Goal: Task Accomplishment & Management: Use online tool/utility

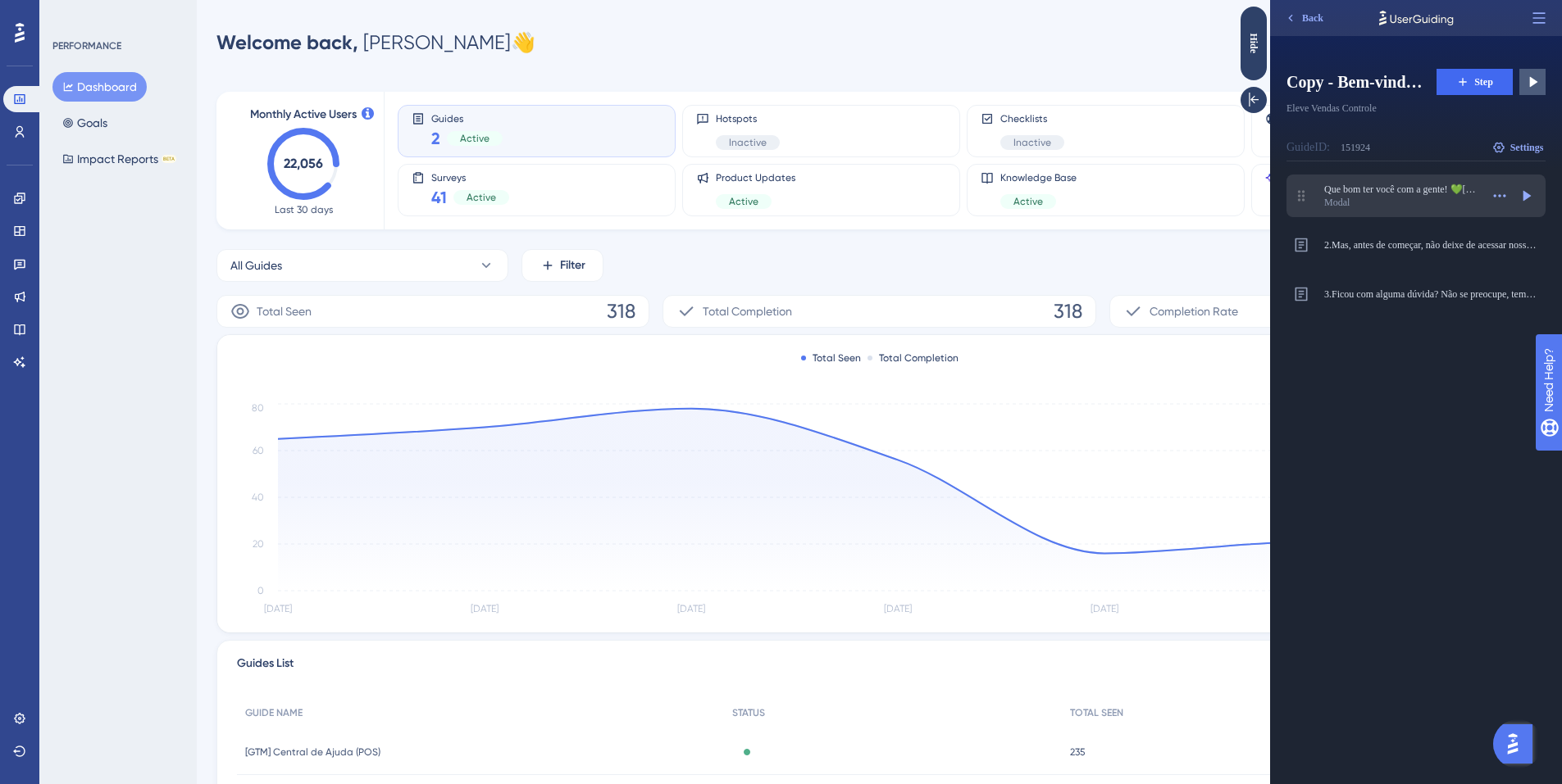
click at [1388, 208] on div "Modal" at bounding box center [1402, 202] width 156 height 13
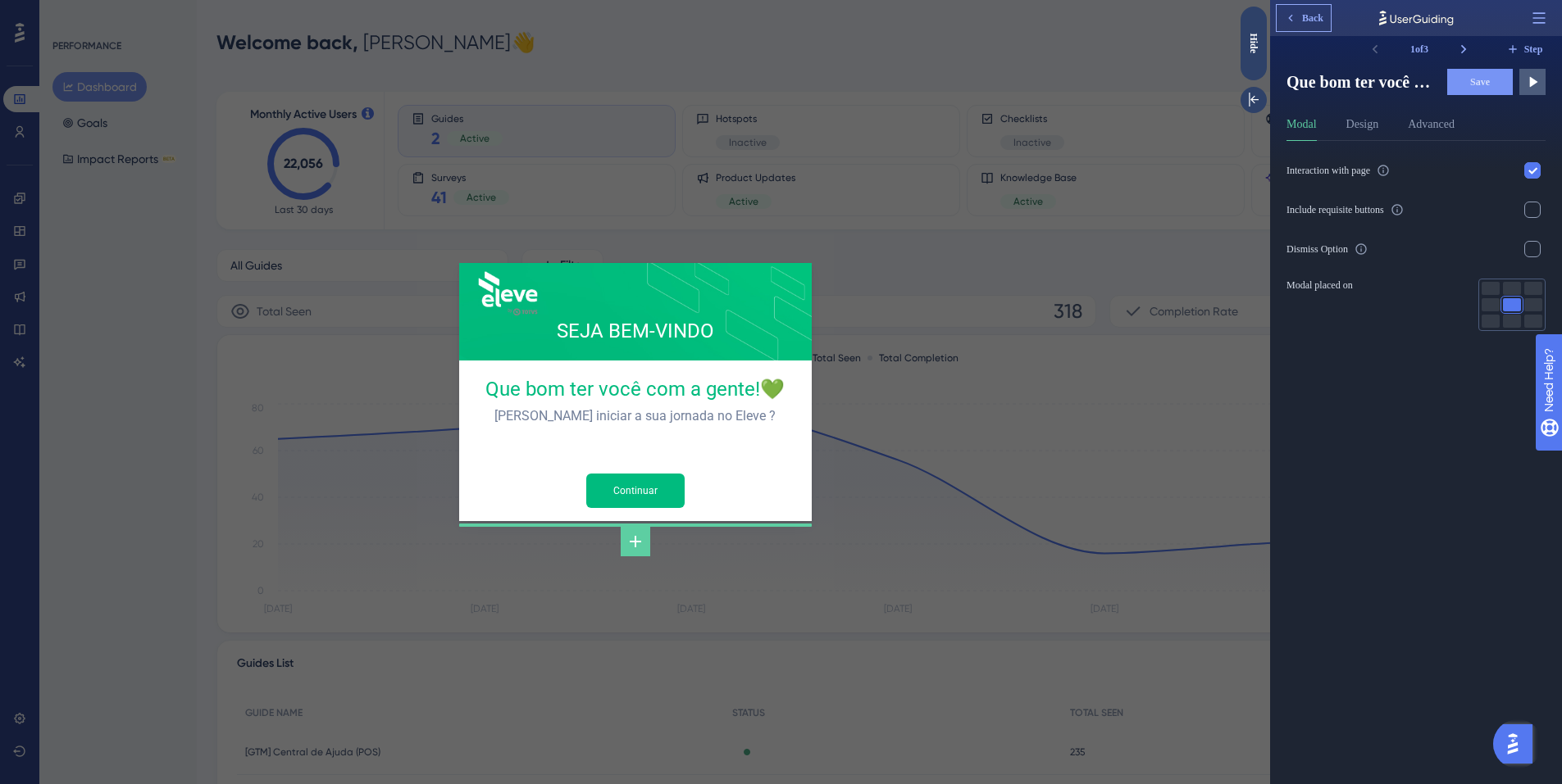
click at [1319, 18] on span "Back" at bounding box center [1313, 18] width 21 height 13
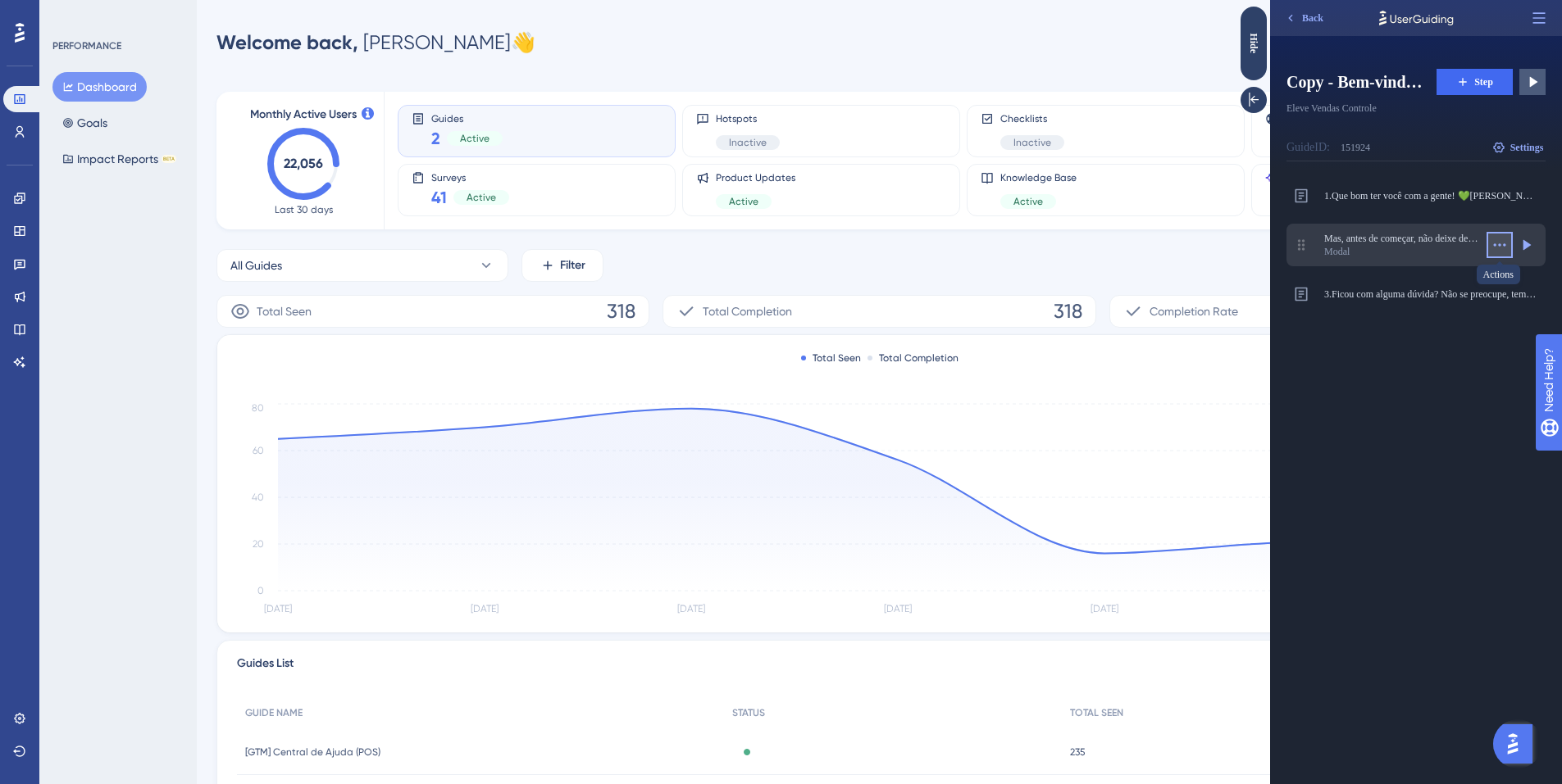
click at [1502, 241] on icon at bounding box center [1500, 246] width 17 height 17
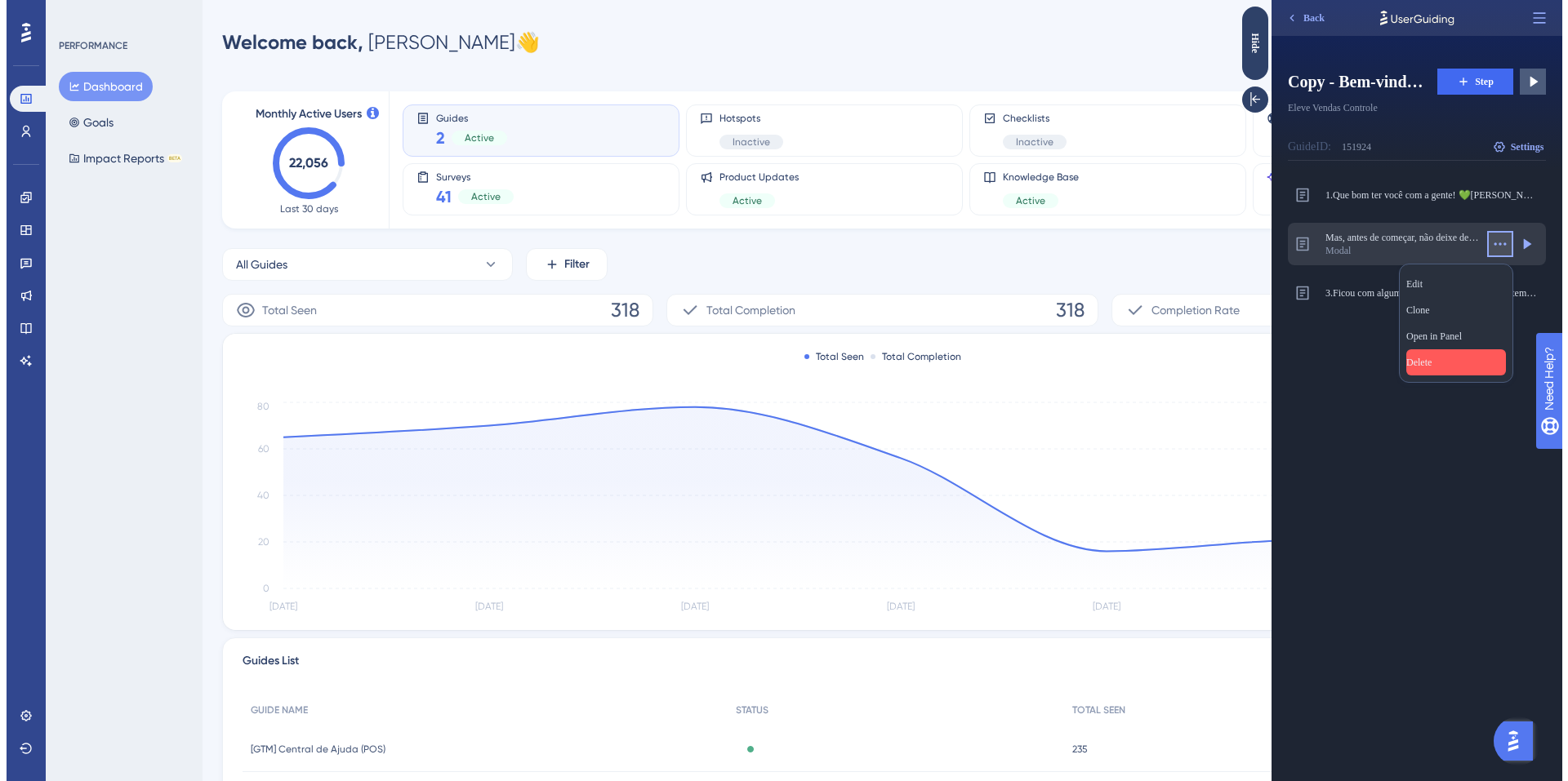
click at [1431, 356] on span "Delete" at bounding box center [1417, 363] width 25 height 13
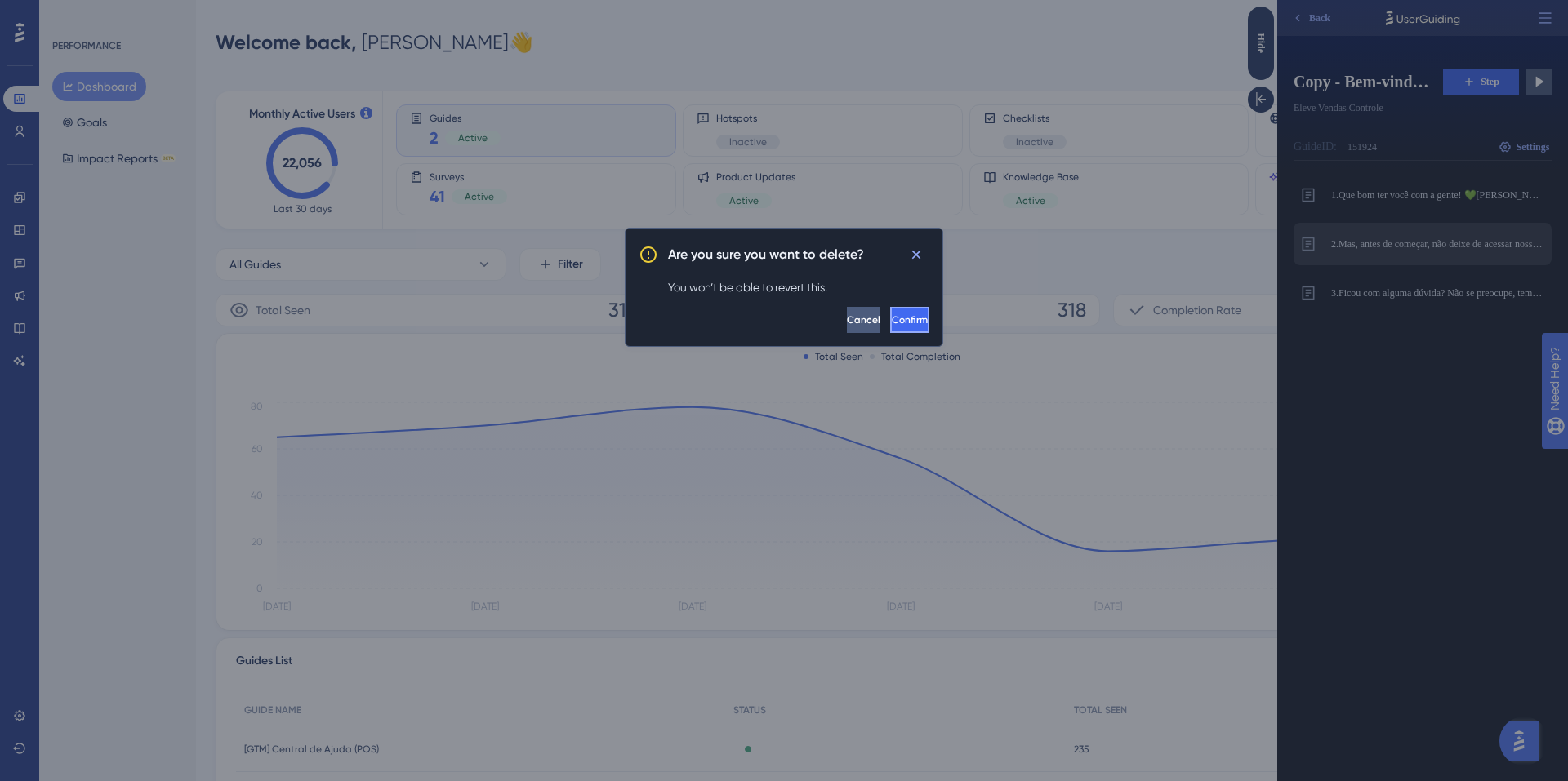
click at [892, 318] on span "Confirm" at bounding box center [910, 320] width 36 height 13
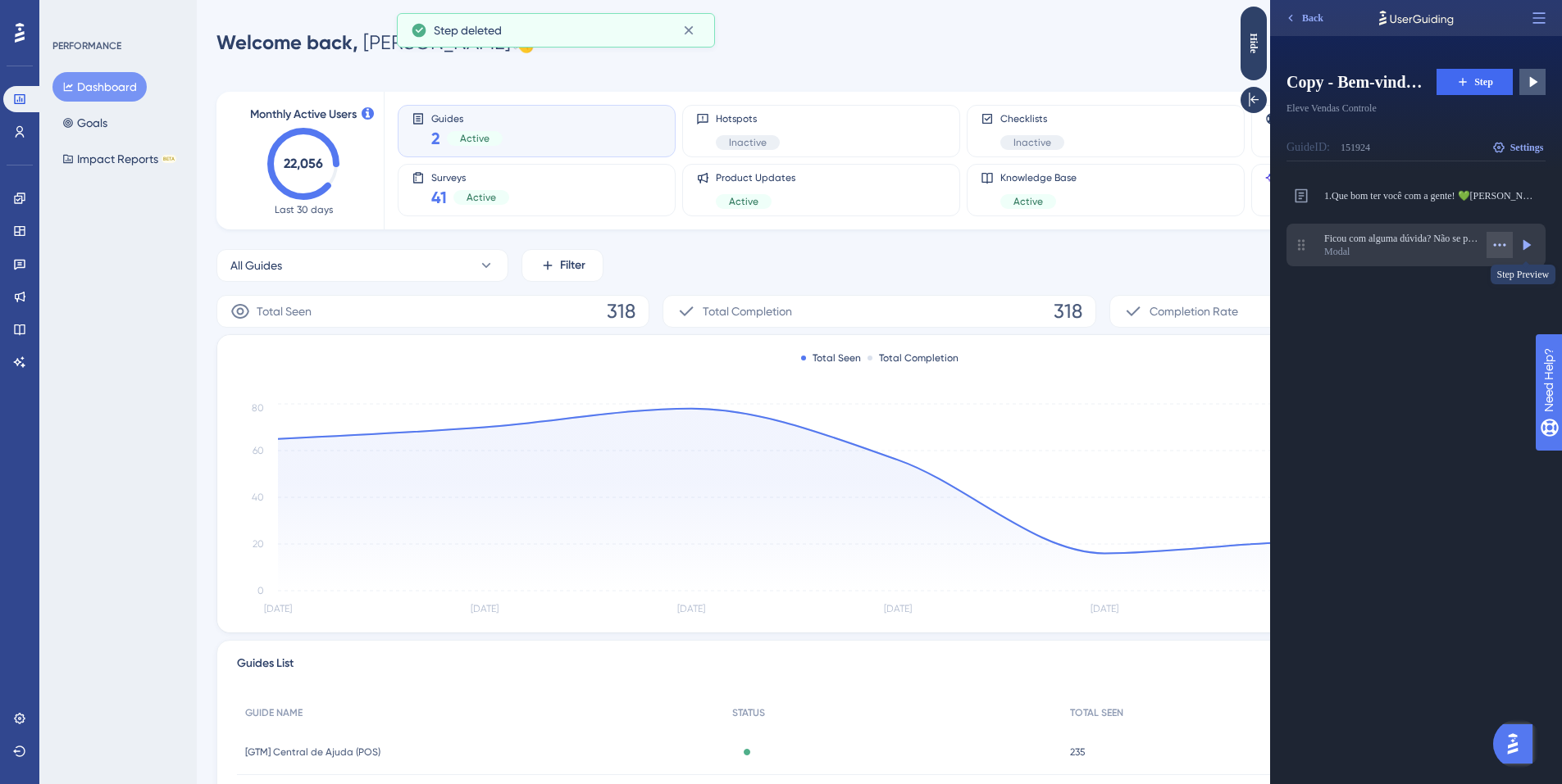
click at [1503, 252] on icon at bounding box center [1500, 246] width 17 height 17
click at [1429, 359] on span "Delete" at bounding box center [1417, 364] width 25 height 13
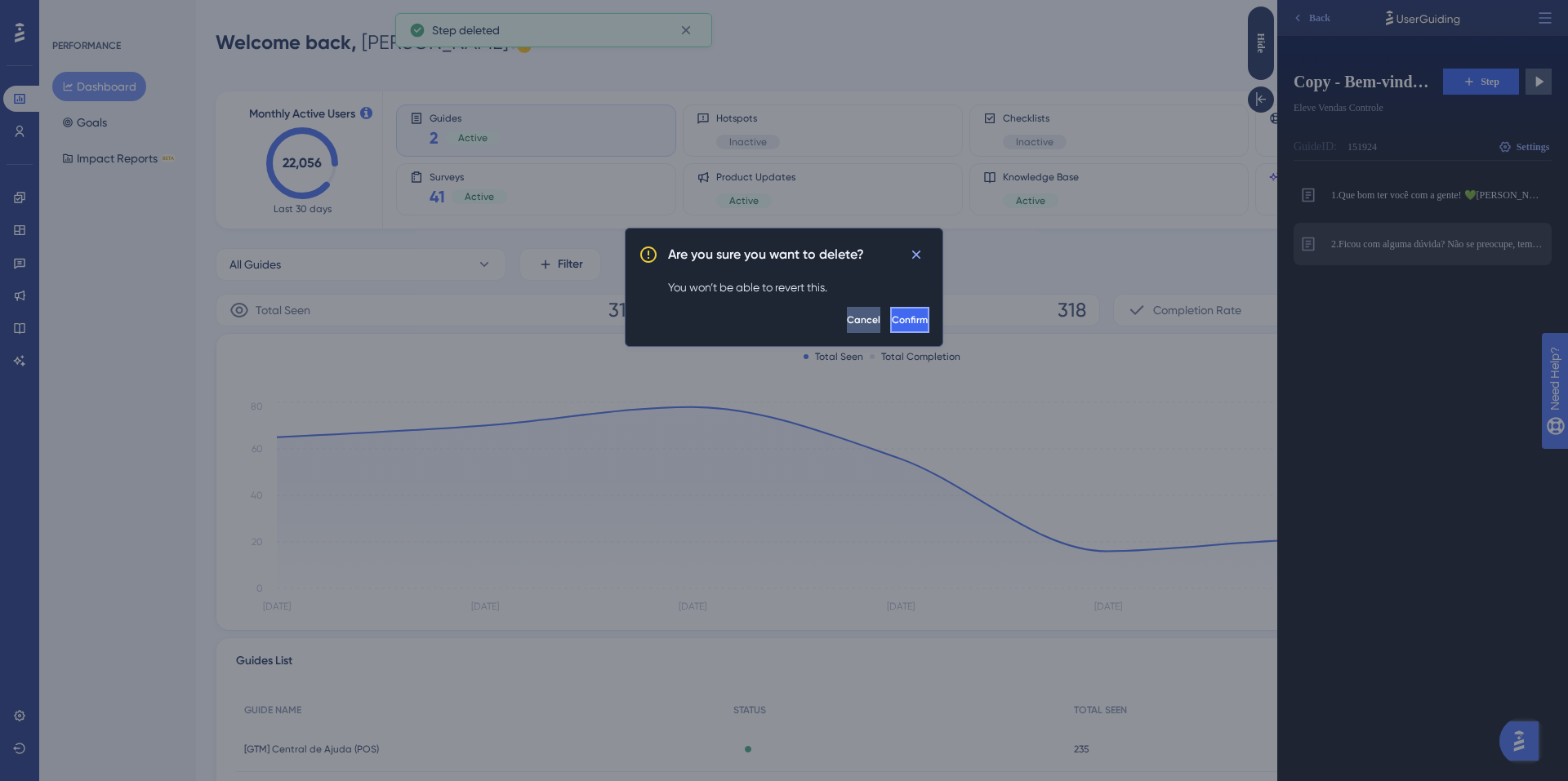
click at [905, 321] on button "Confirm" at bounding box center [910, 320] width 39 height 26
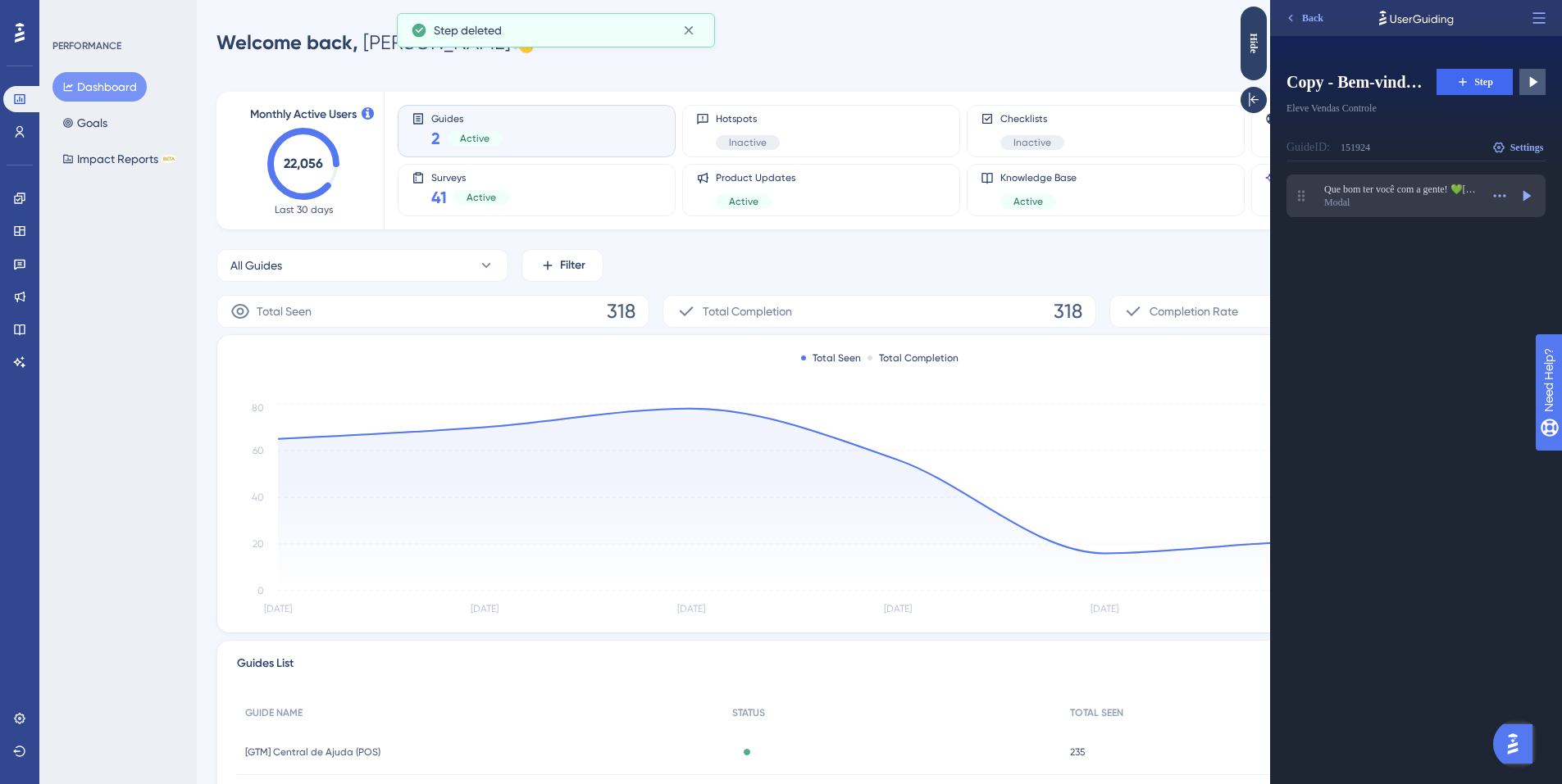
click at [1402, 196] on div "Modal" at bounding box center [1402, 202] width 156 height 13
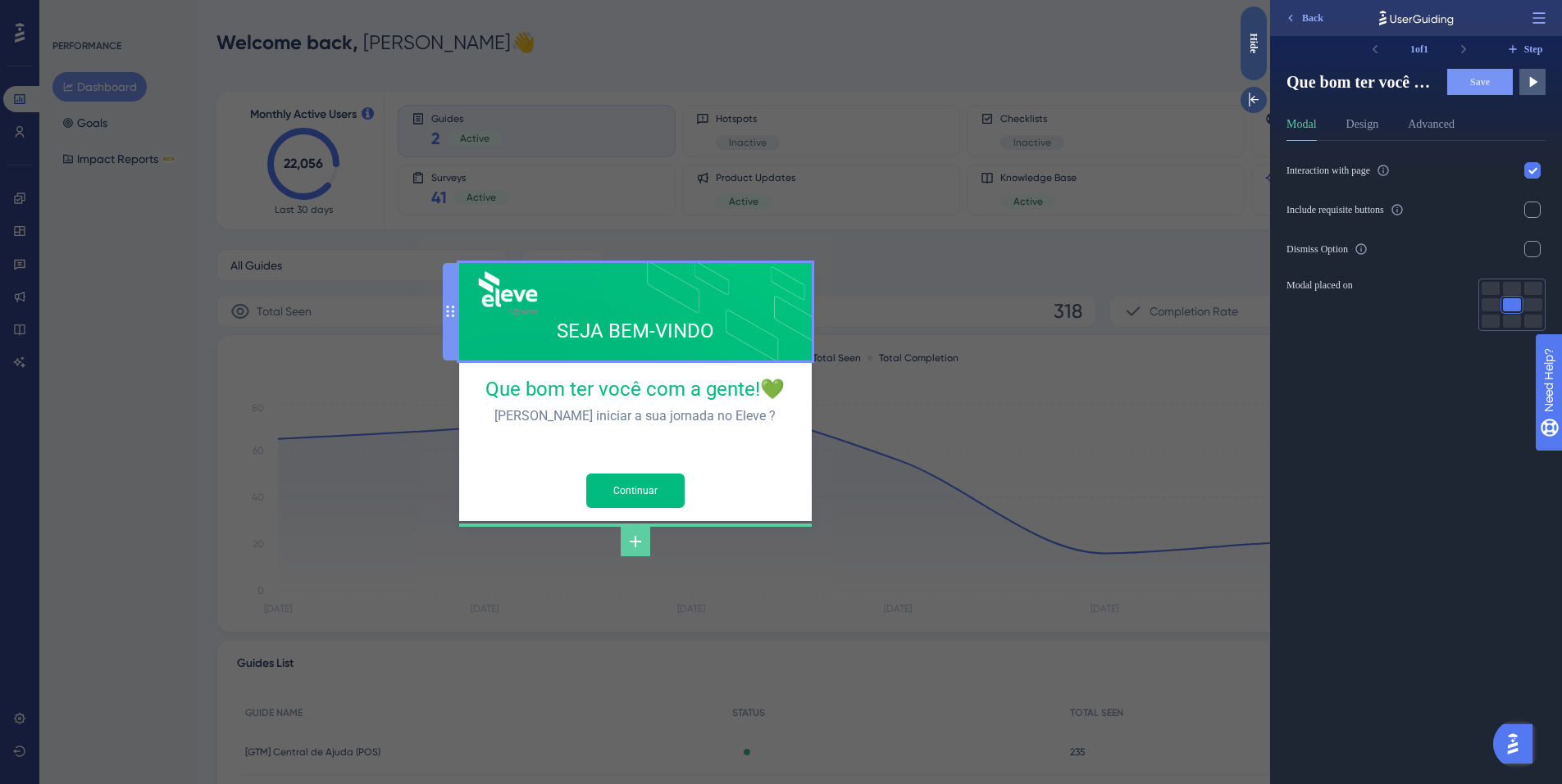
click at [618, 284] on div "SEJA BEM-VINDO" at bounding box center [635, 311] width 326 height 71
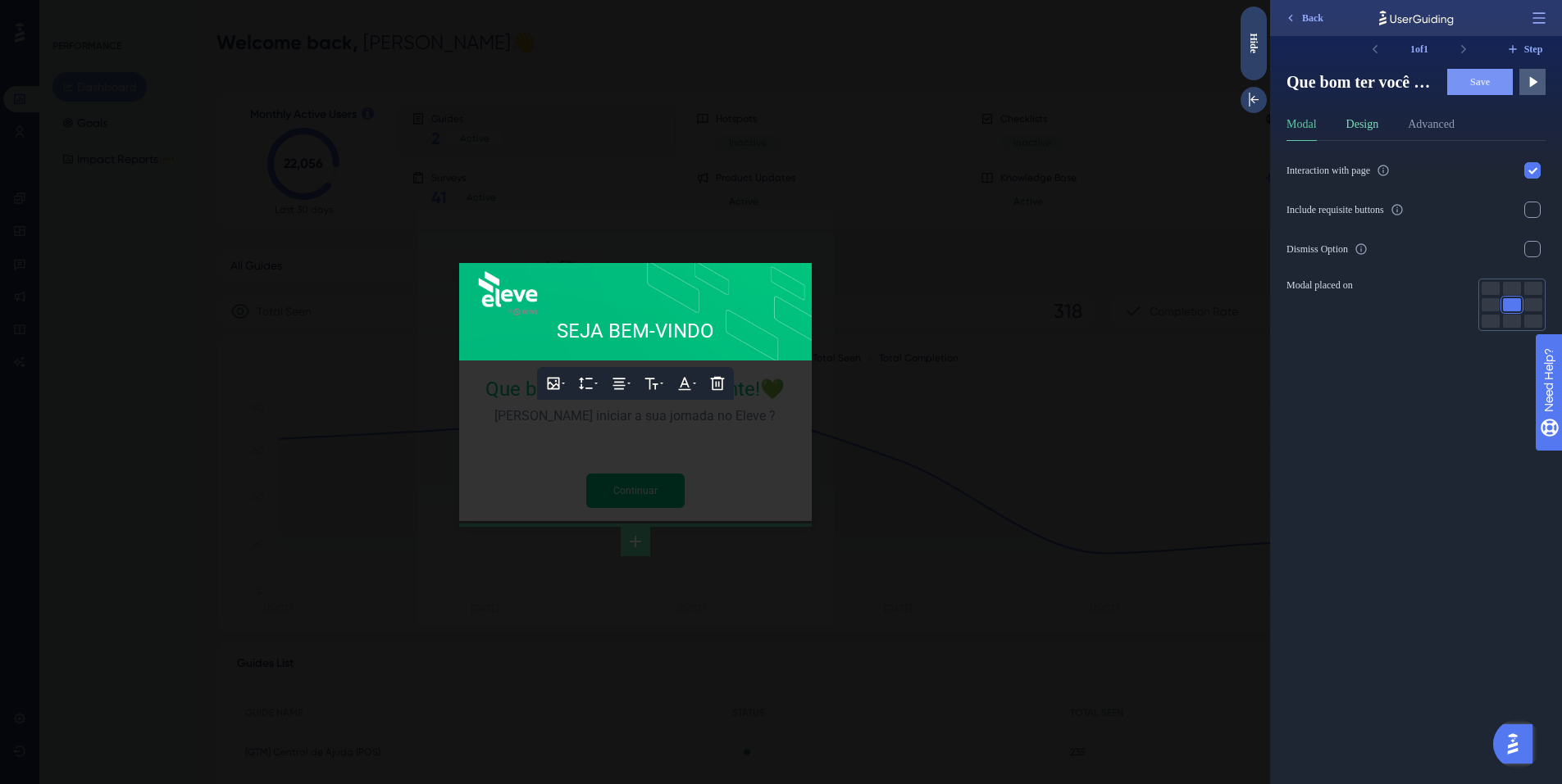
click at [1371, 125] on button "Design" at bounding box center [1362, 128] width 32 height 26
click at [1525, 183] on button "430 px" at bounding box center [1530, 183] width 30 height 13
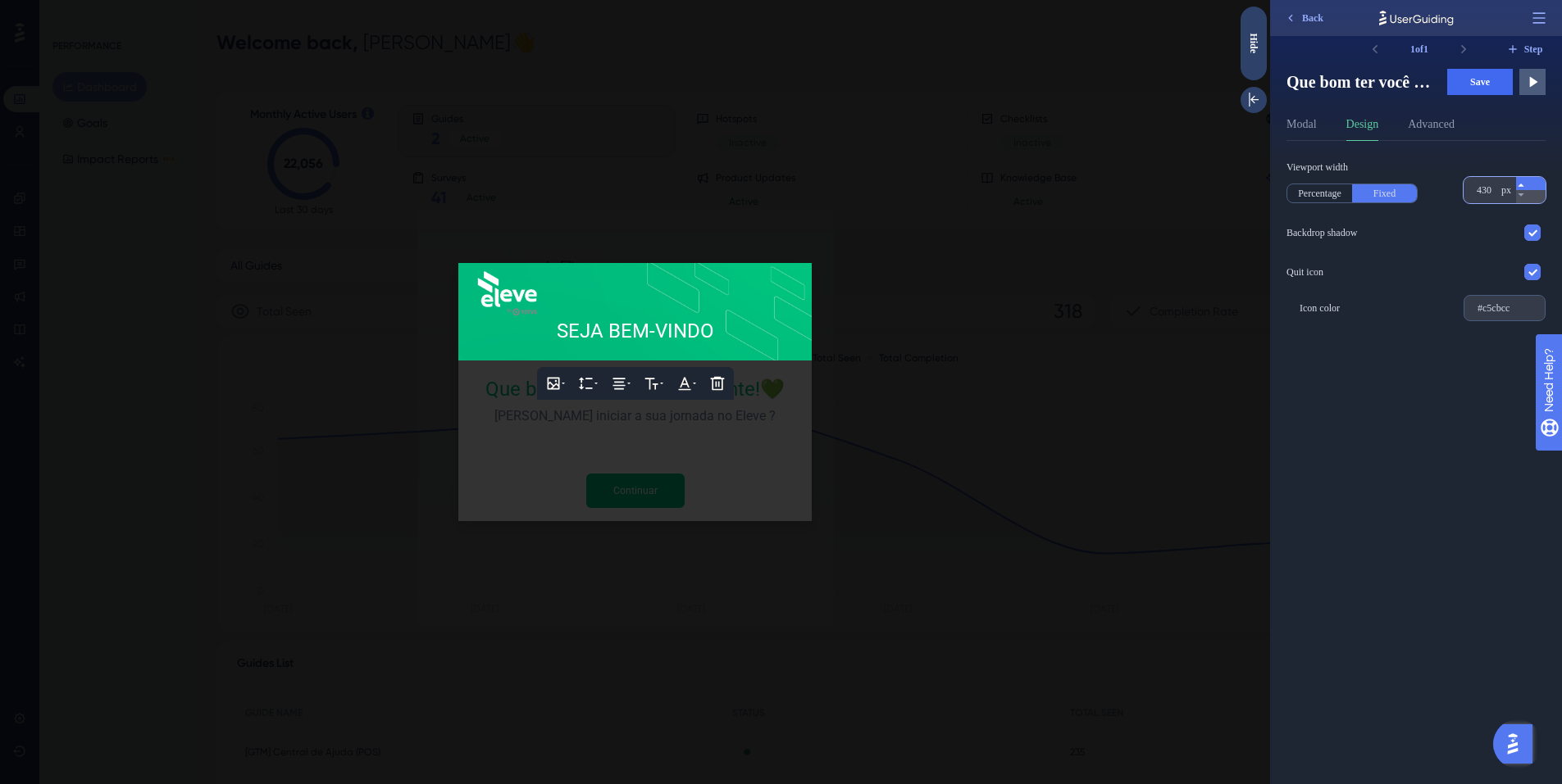
click at [1525, 183] on button "430 px" at bounding box center [1530, 183] width 30 height 13
click at [1526, 192] on icon at bounding box center [1520, 195] width 10 height 10
click at [1423, 124] on button "Advanced" at bounding box center [1431, 128] width 46 height 26
click at [1377, 122] on button "Design" at bounding box center [1362, 128] width 32 height 26
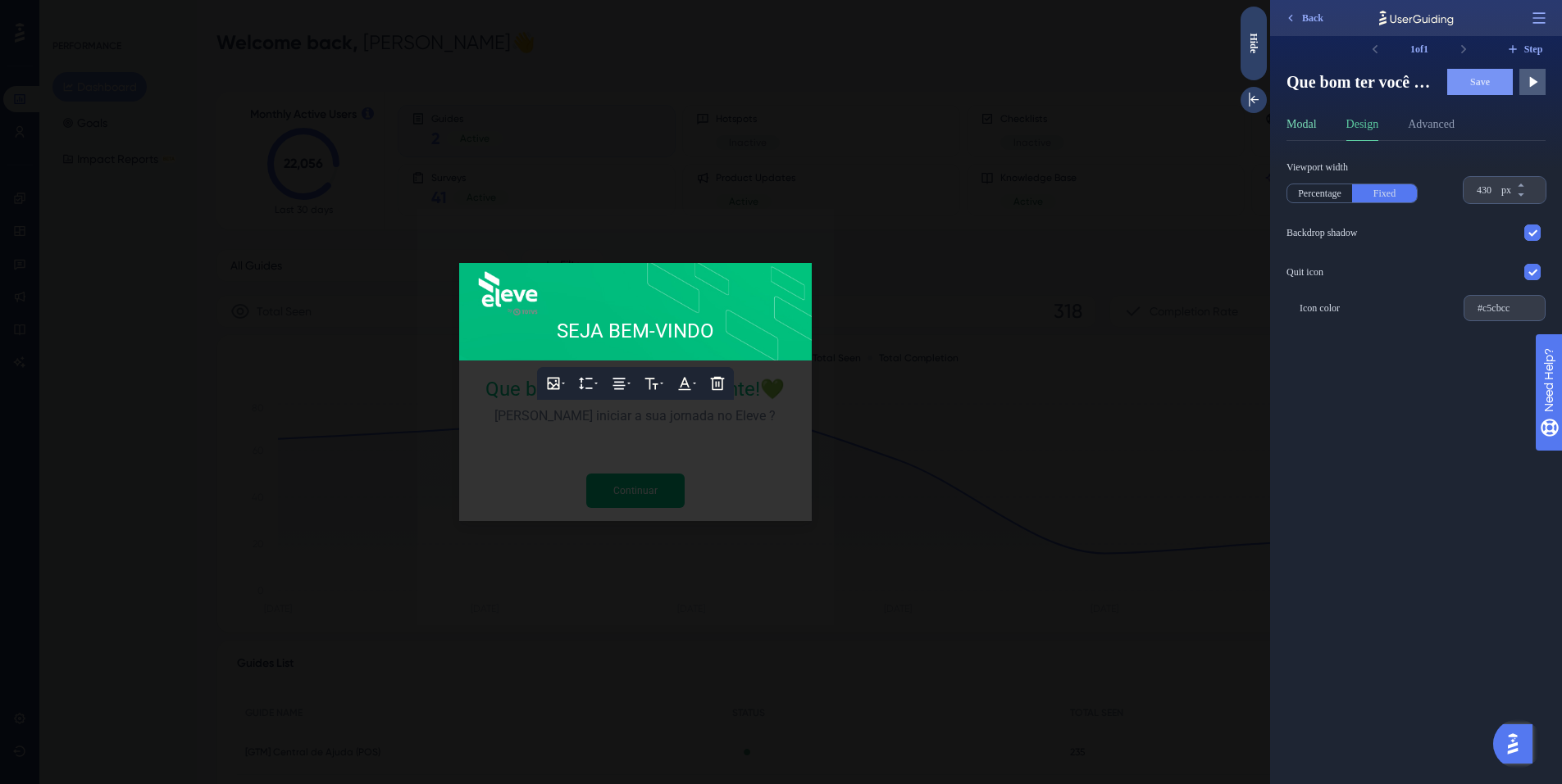
click at [1303, 132] on button "Modal" at bounding box center [1302, 128] width 31 height 26
click at [1508, 294] on div at bounding box center [1511, 288] width 18 height 13
click at [1511, 303] on div at bounding box center [1511, 305] width 18 height 13
click at [1355, 127] on button "Design" at bounding box center [1362, 128] width 32 height 26
click at [1331, 191] on button "Percentage" at bounding box center [1320, 193] width 65 height 18
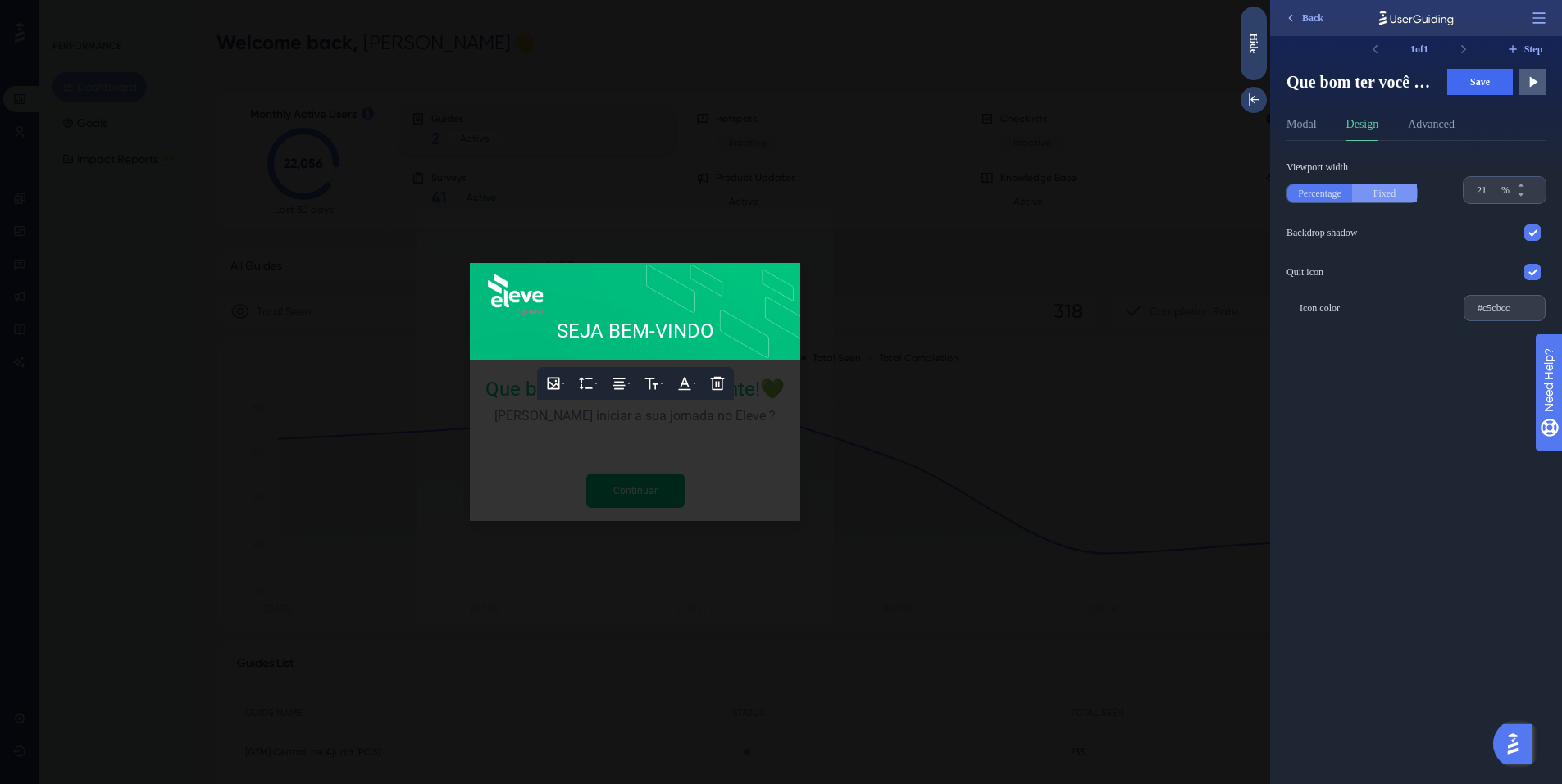
click at [1372, 190] on button "Fixed" at bounding box center [1384, 193] width 65 height 18
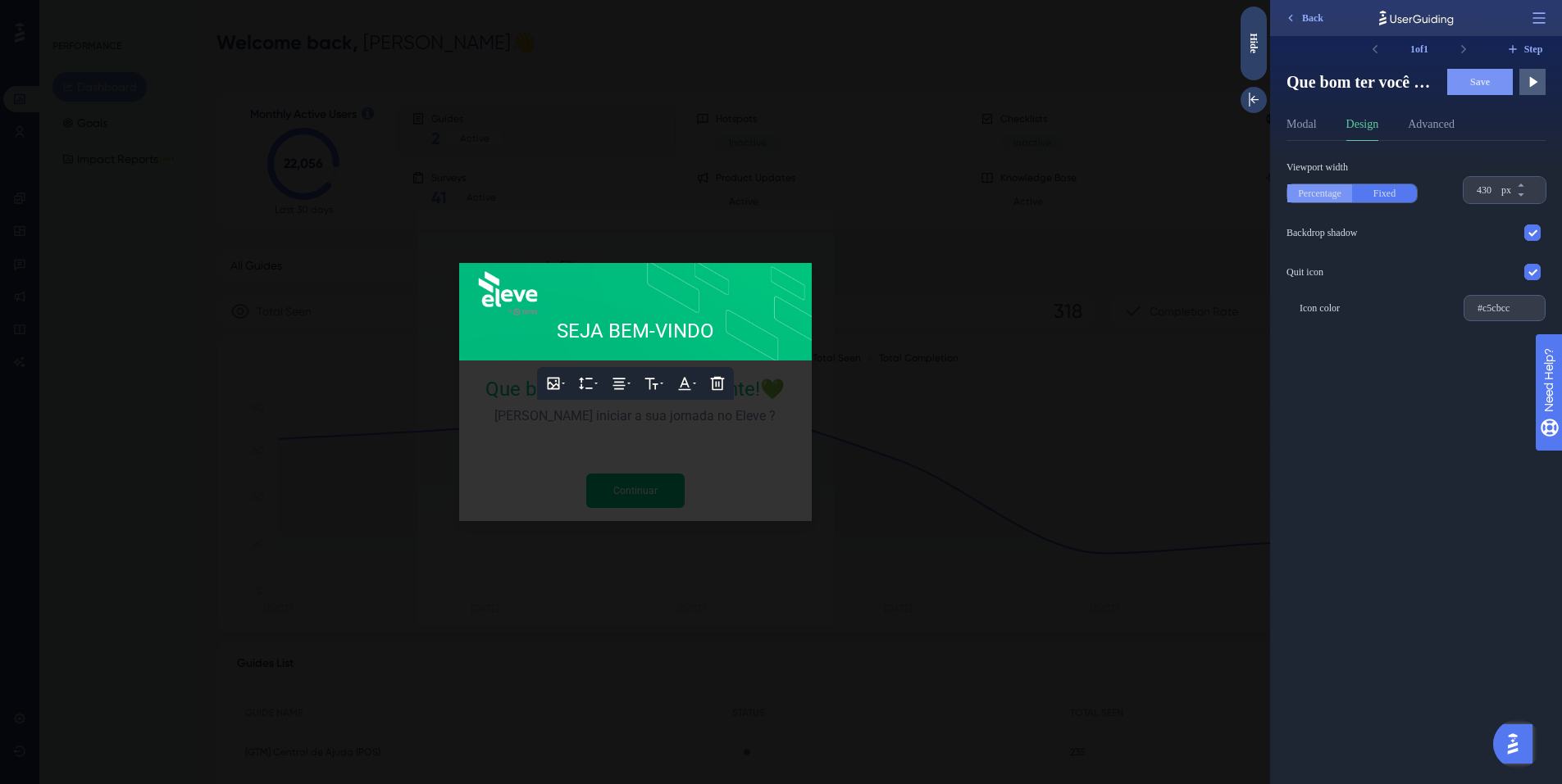
click at [1294, 193] on button "Percentage" at bounding box center [1320, 193] width 65 height 18
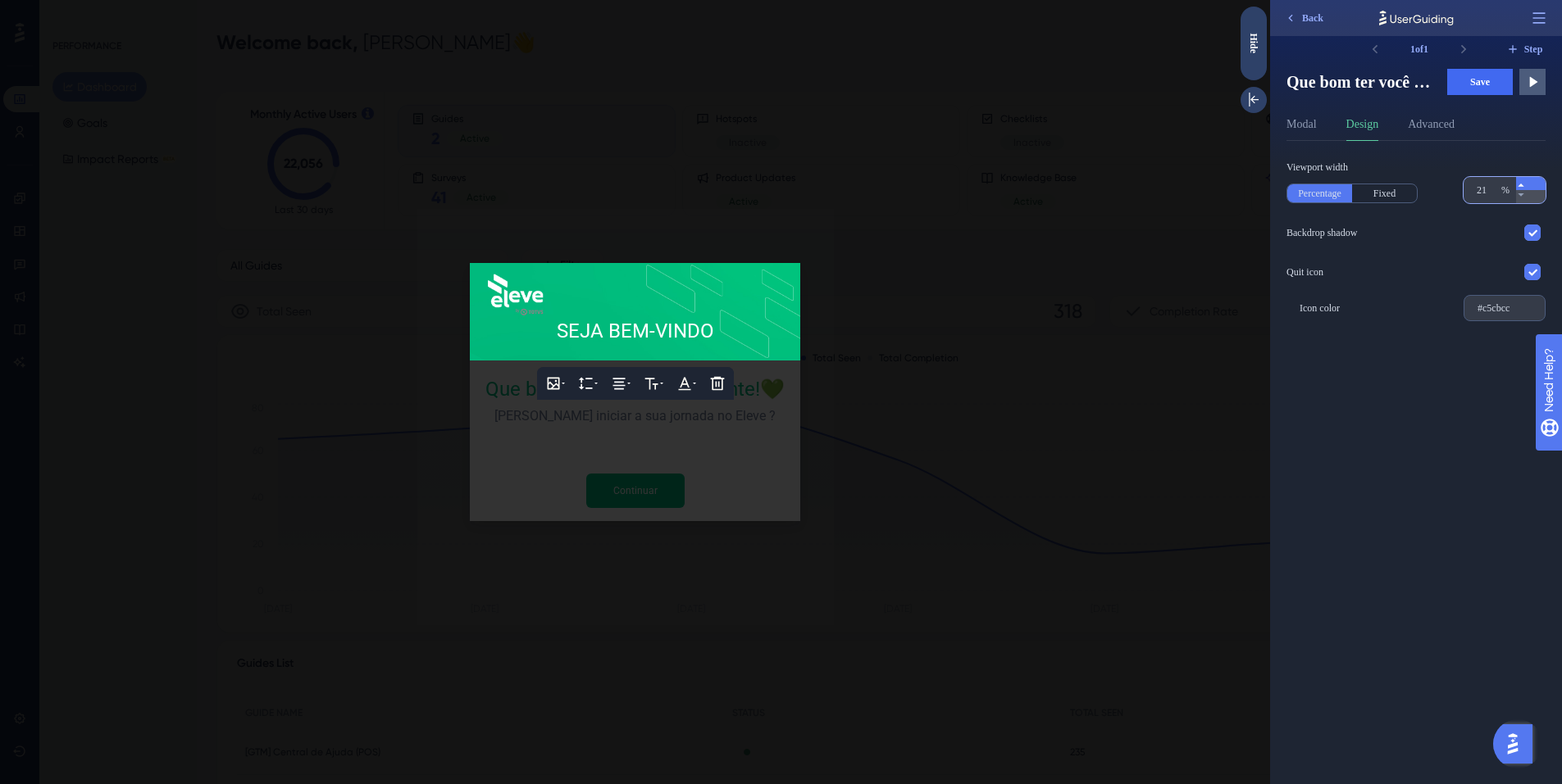
click at [1526, 181] on icon at bounding box center [1520, 185] width 10 height 10
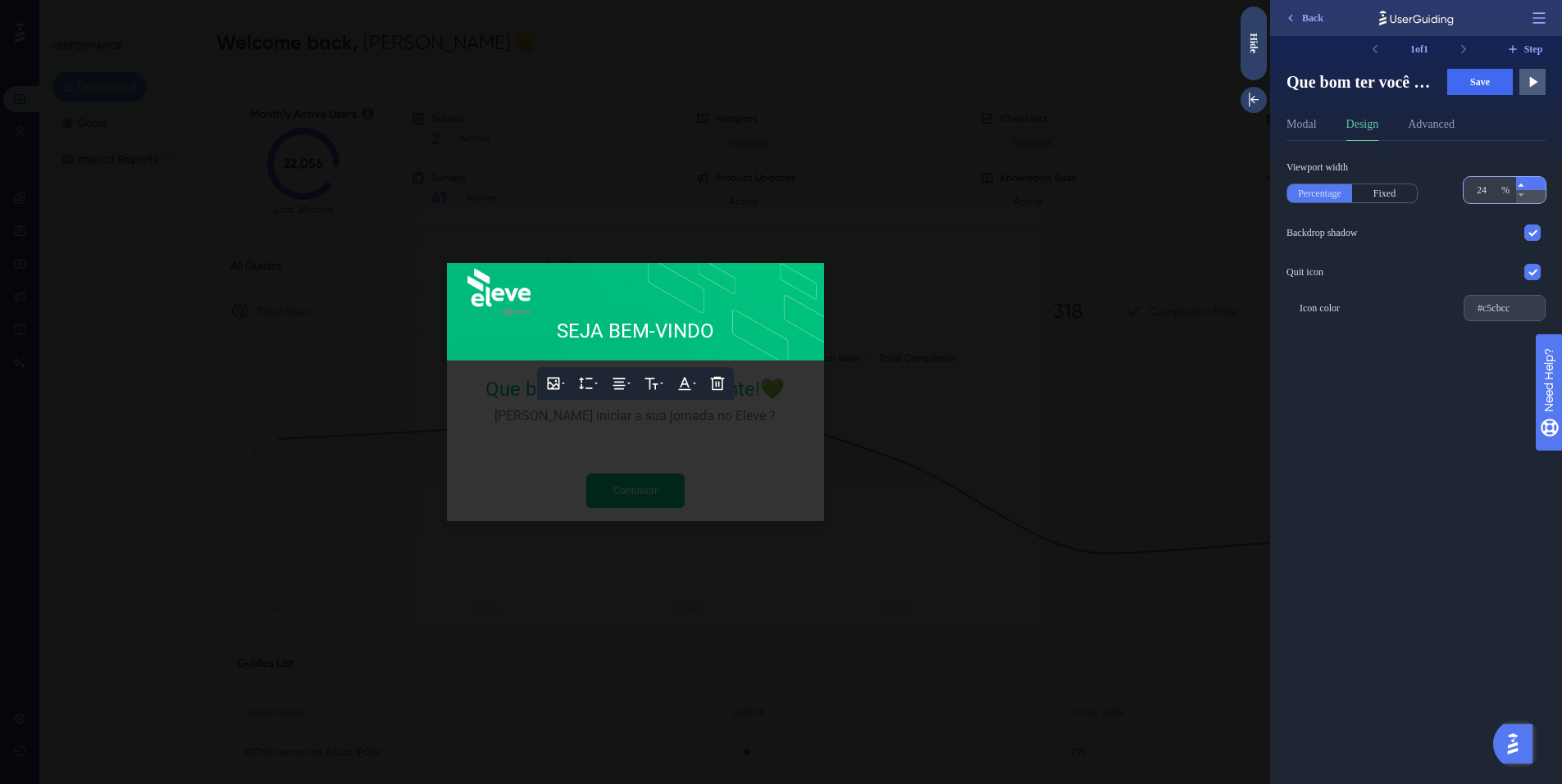
click at [1526, 181] on icon at bounding box center [1520, 185] width 10 height 10
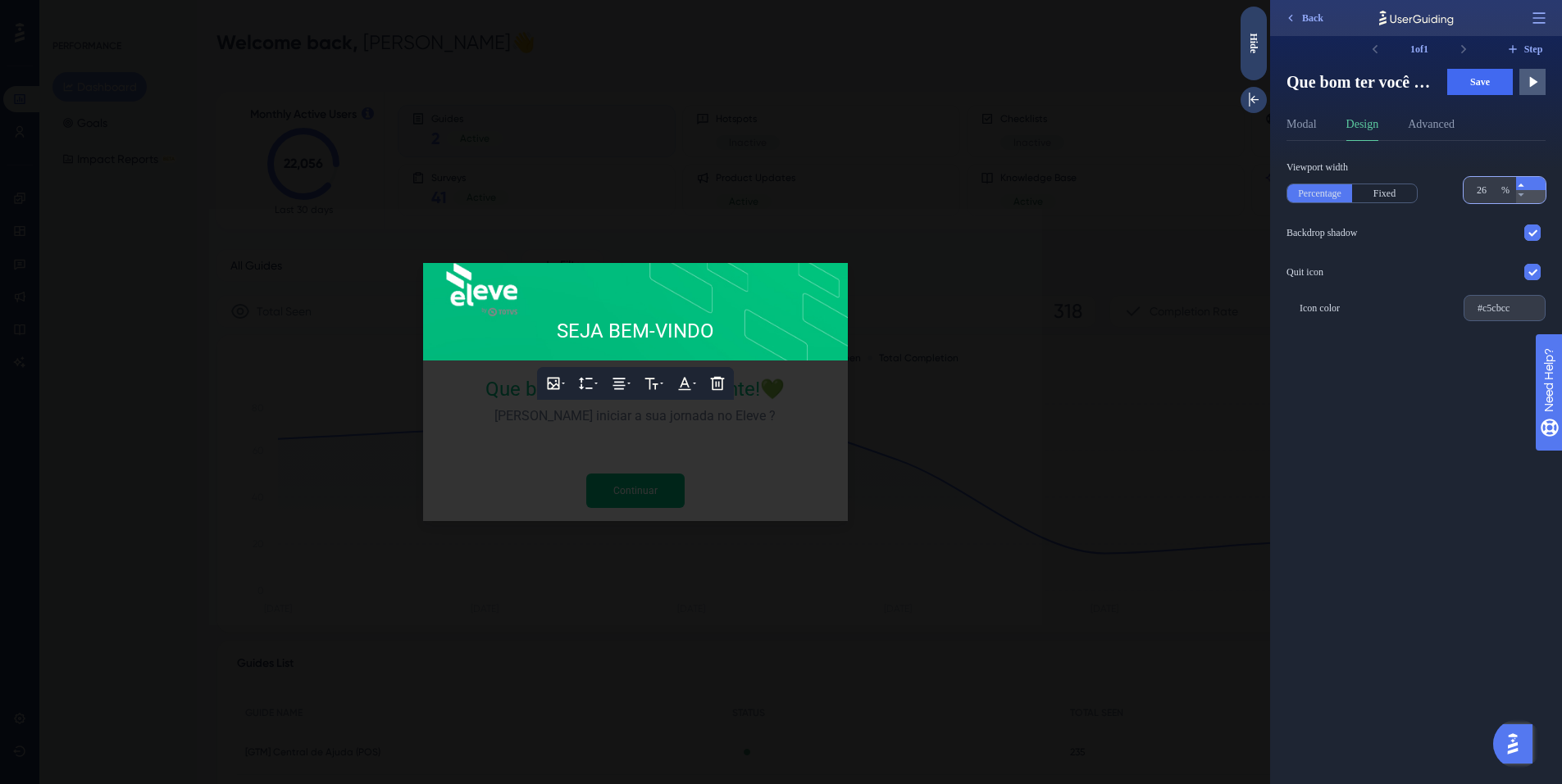
click at [1526, 181] on icon at bounding box center [1520, 185] width 10 height 10
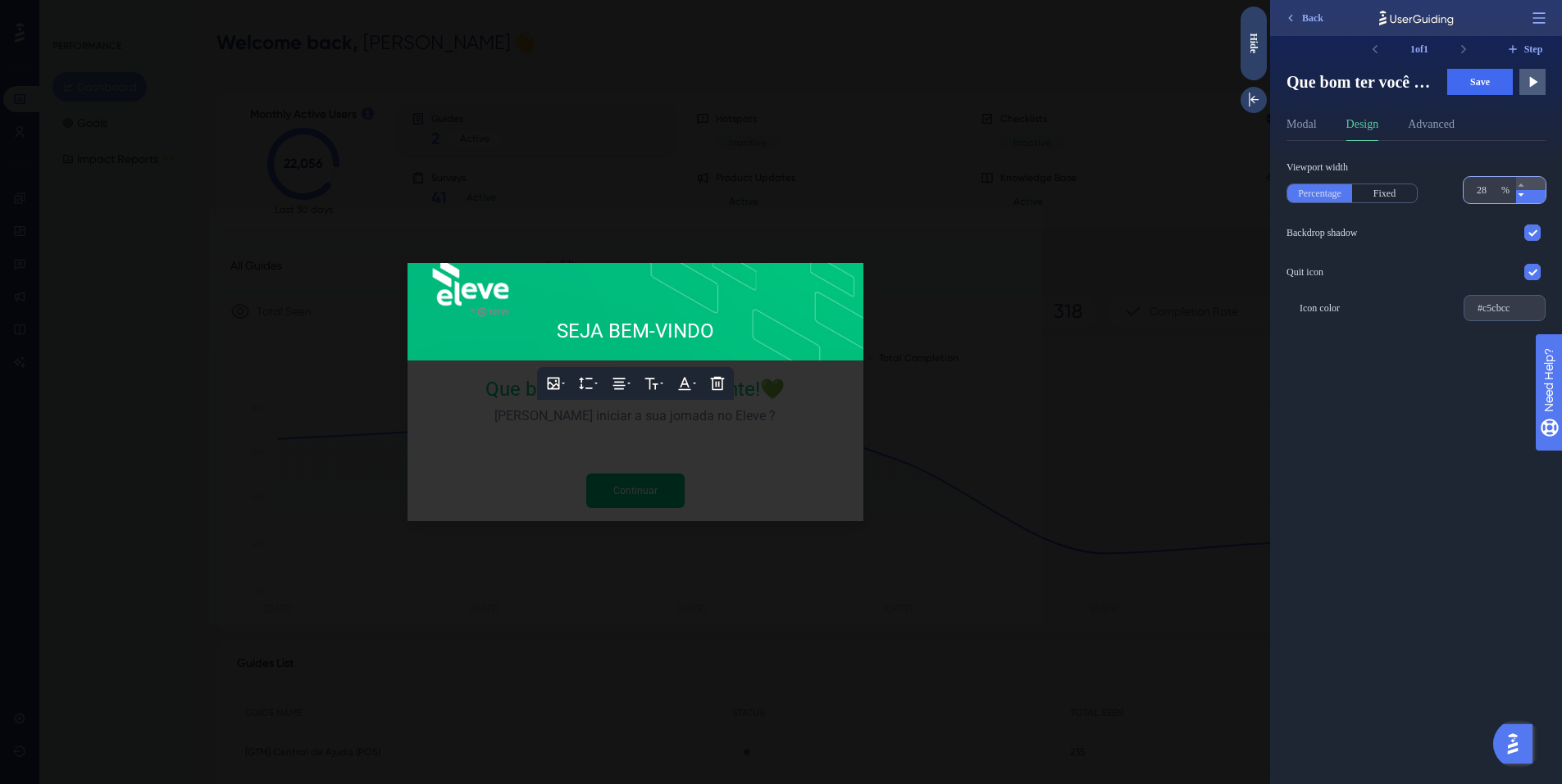
click at [1523, 194] on icon at bounding box center [1520, 196] width 6 height 4
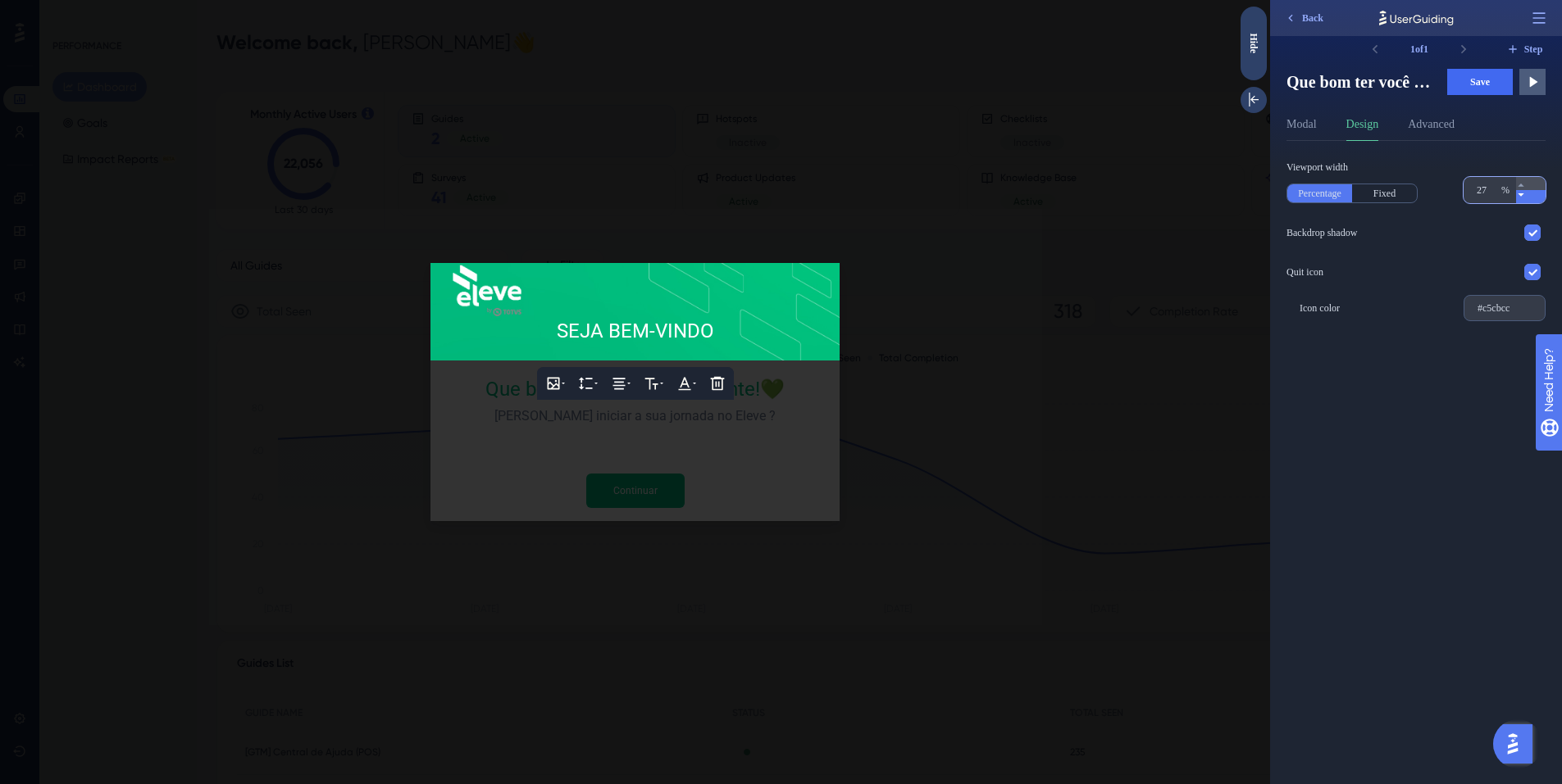
click at [1523, 194] on icon at bounding box center [1520, 196] width 6 height 4
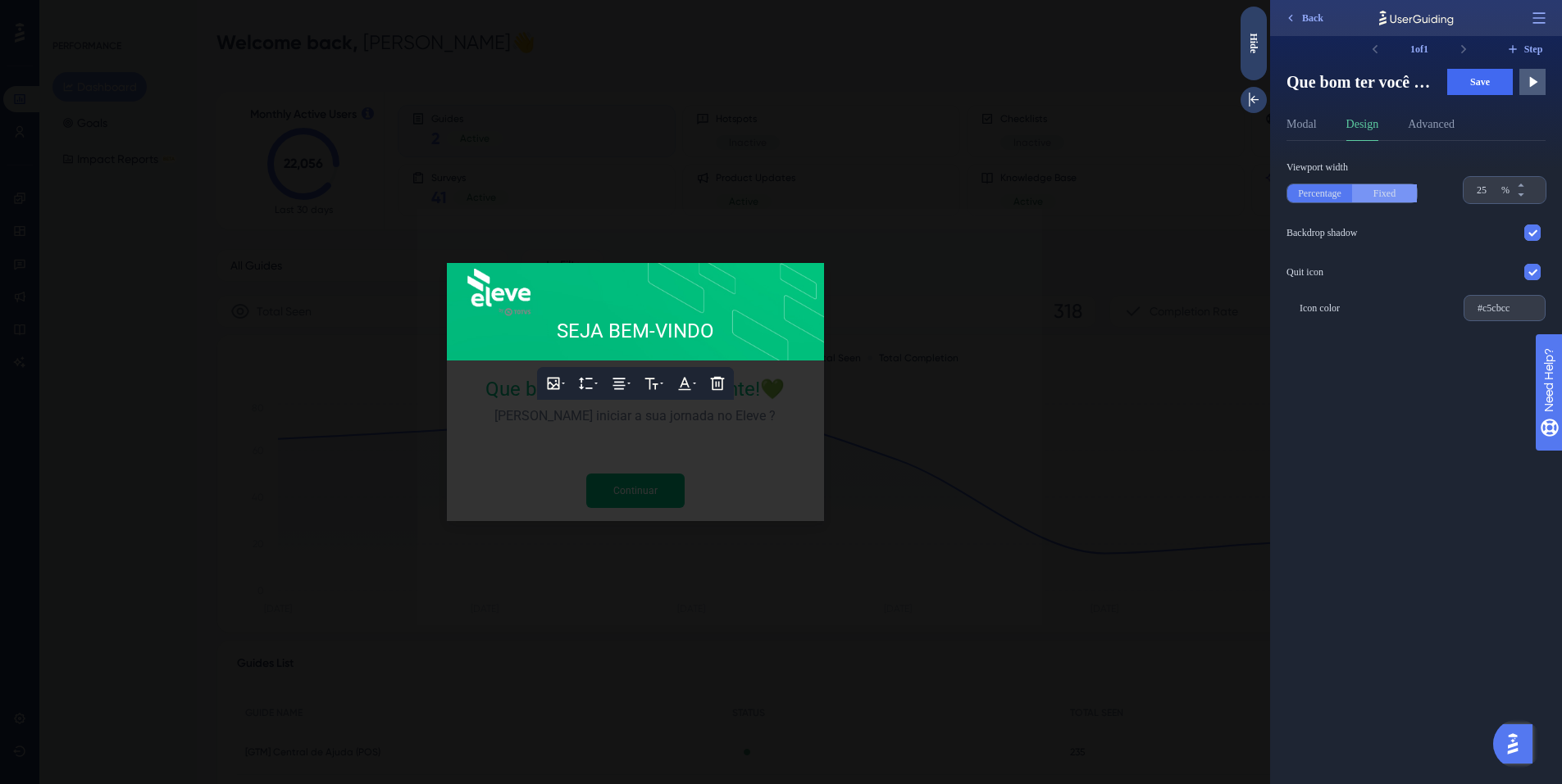
click at [1397, 199] on button "Fixed" at bounding box center [1384, 193] width 65 height 18
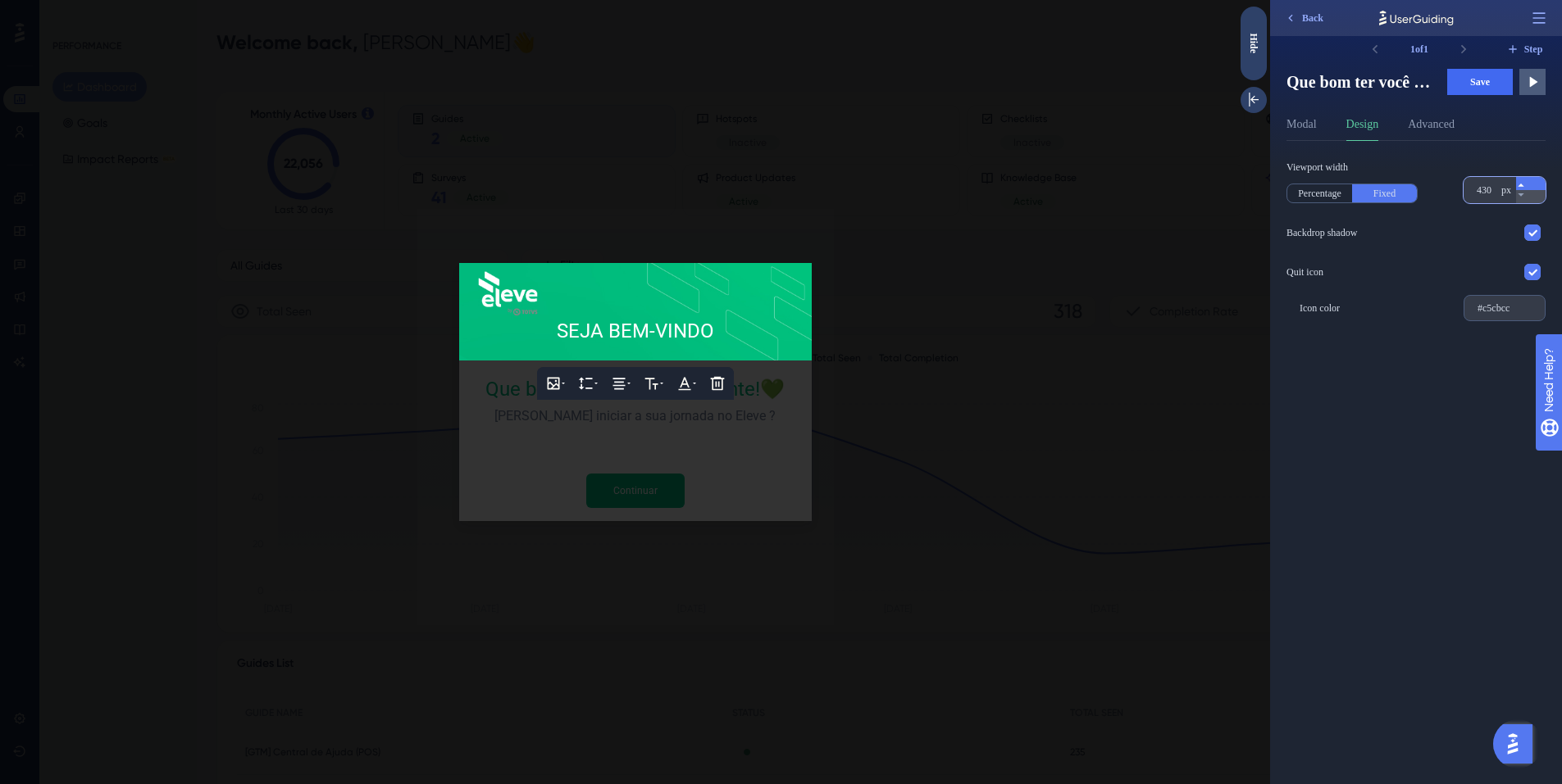
click at [1526, 184] on icon at bounding box center [1520, 185] width 10 height 10
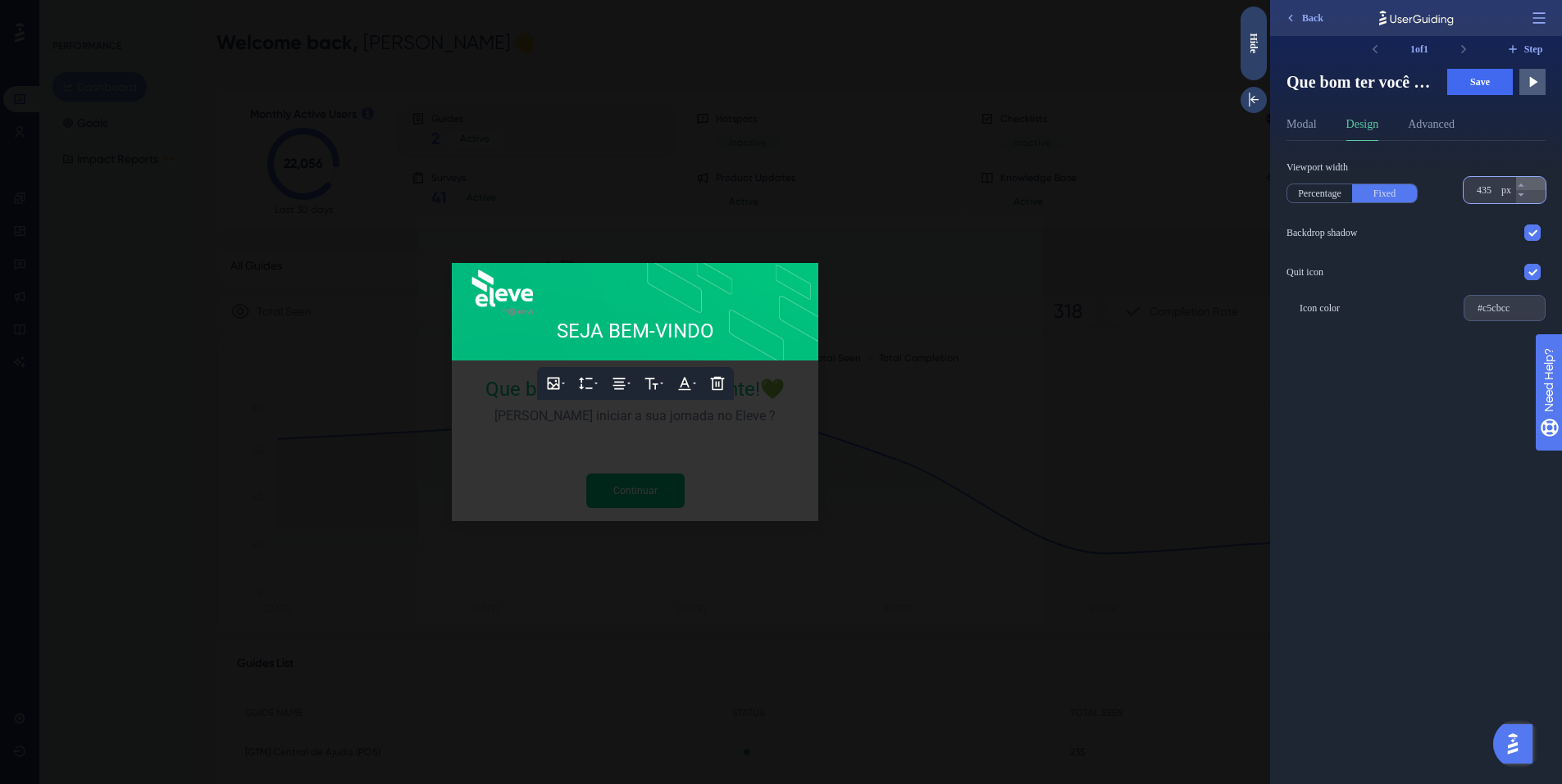
click at [1526, 184] on icon at bounding box center [1520, 185] width 10 height 10
click at [557, 380] on icon at bounding box center [553, 384] width 17 height 17
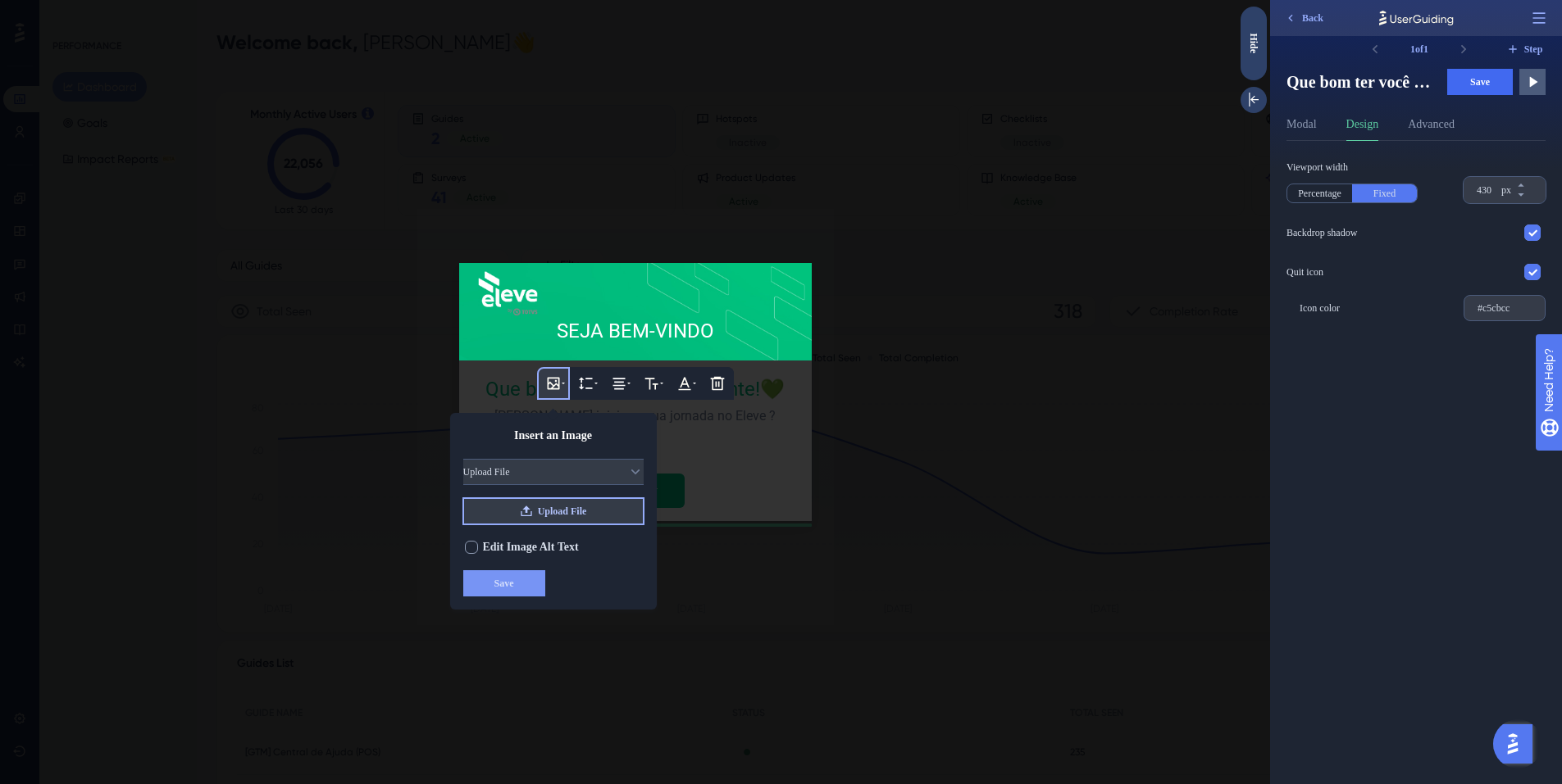
click at [585, 508] on span "Upload File" at bounding box center [562, 512] width 49 height 13
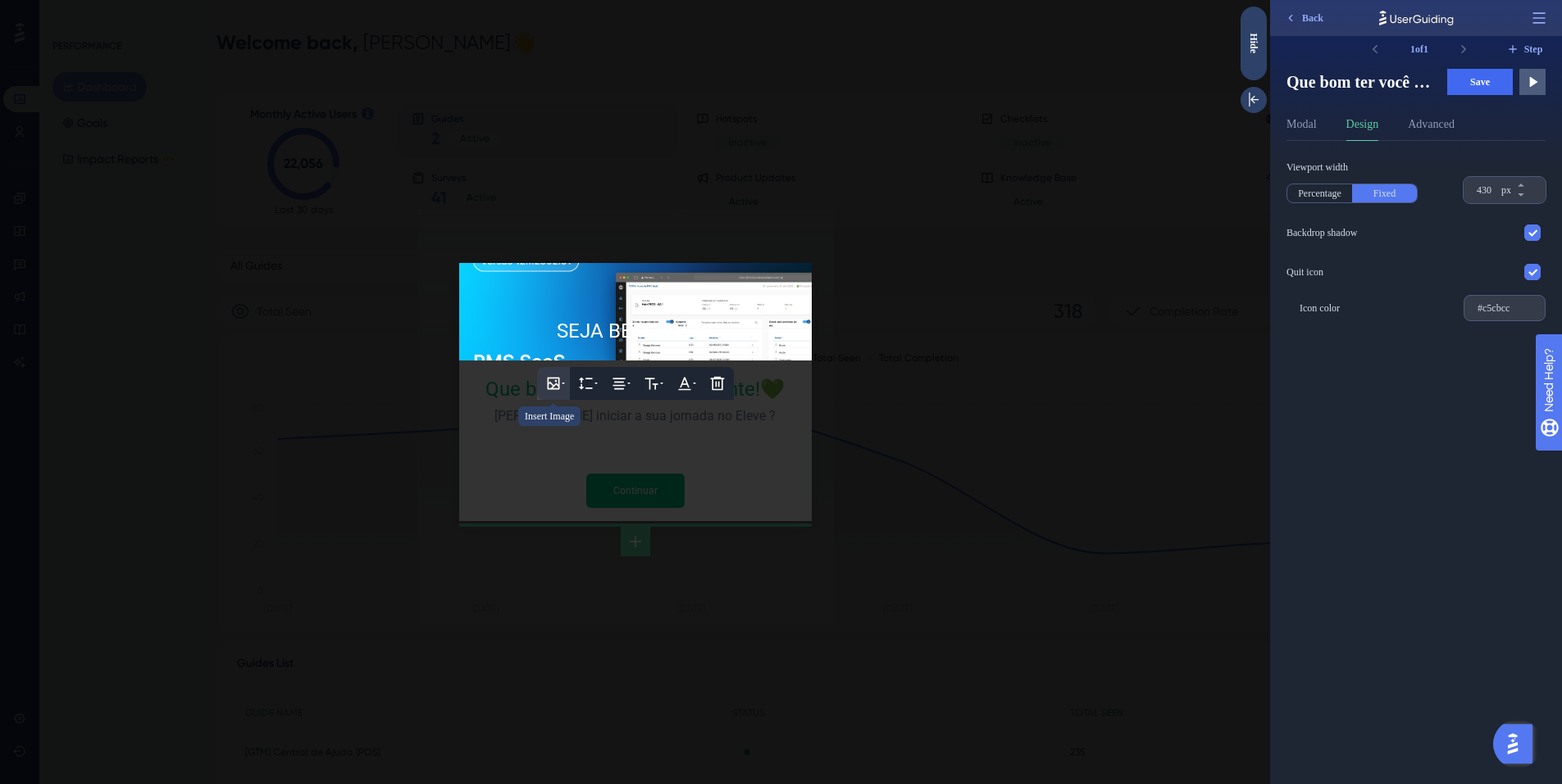
click at [548, 383] on icon at bounding box center [552, 383] width 12 height 12
click at [553, 380] on icon at bounding box center [553, 384] width 17 height 17
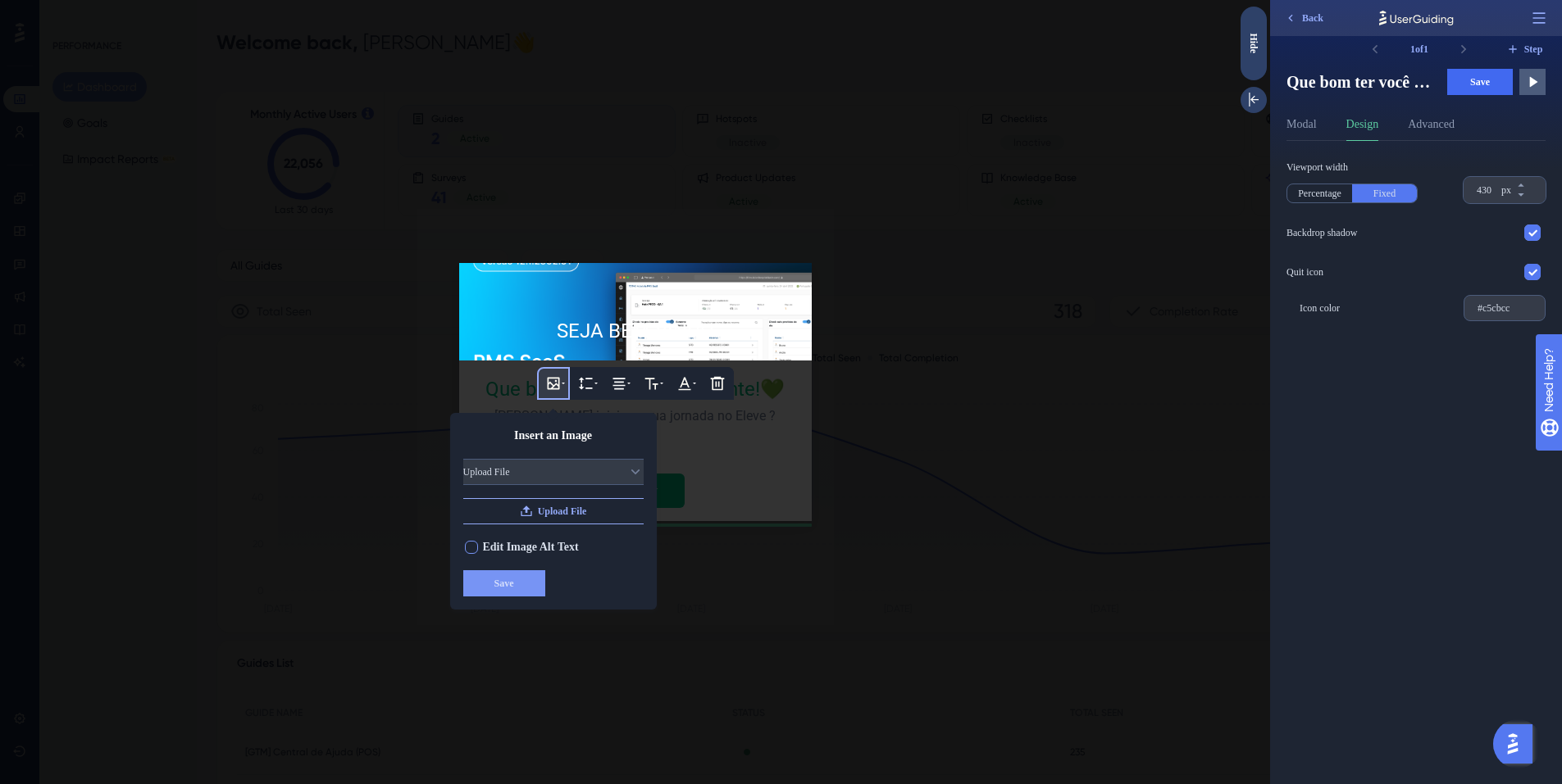
click at [472, 548] on div at bounding box center [471, 548] width 13 height 13
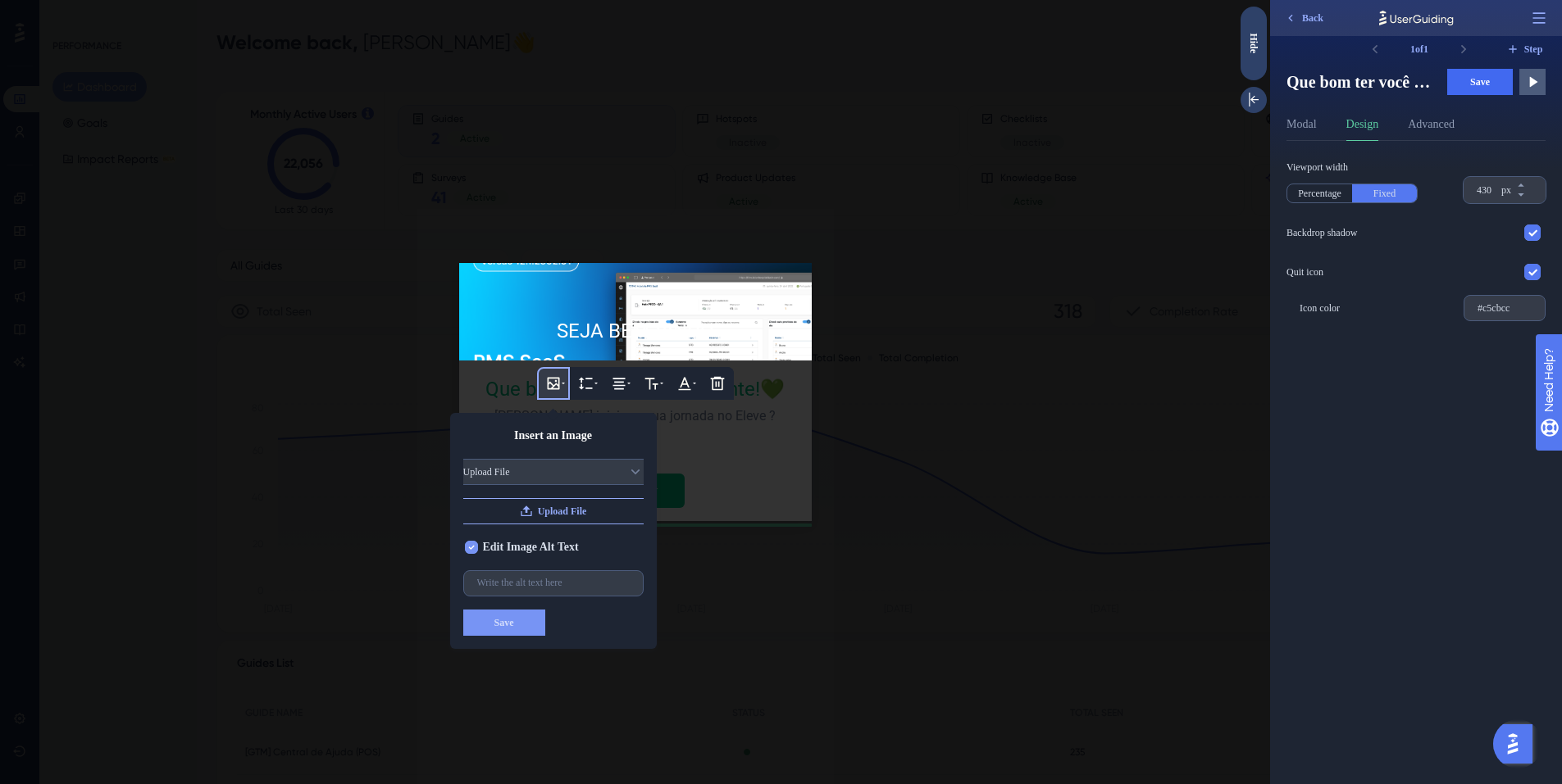
click at [472, 548] on icon at bounding box center [471, 547] width 6 height 4
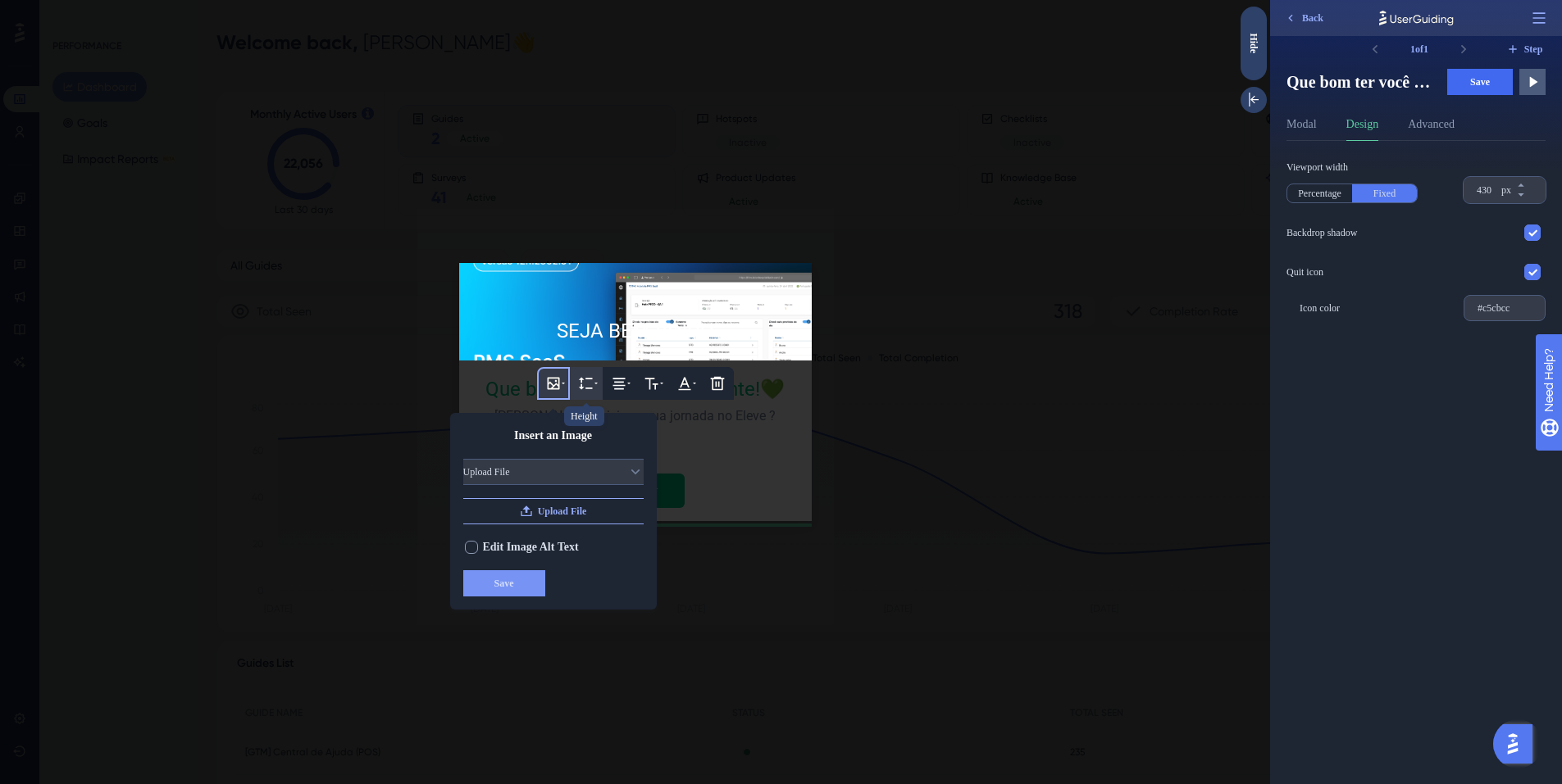
click at [587, 385] on icon at bounding box center [587, 384] width 17 height 17
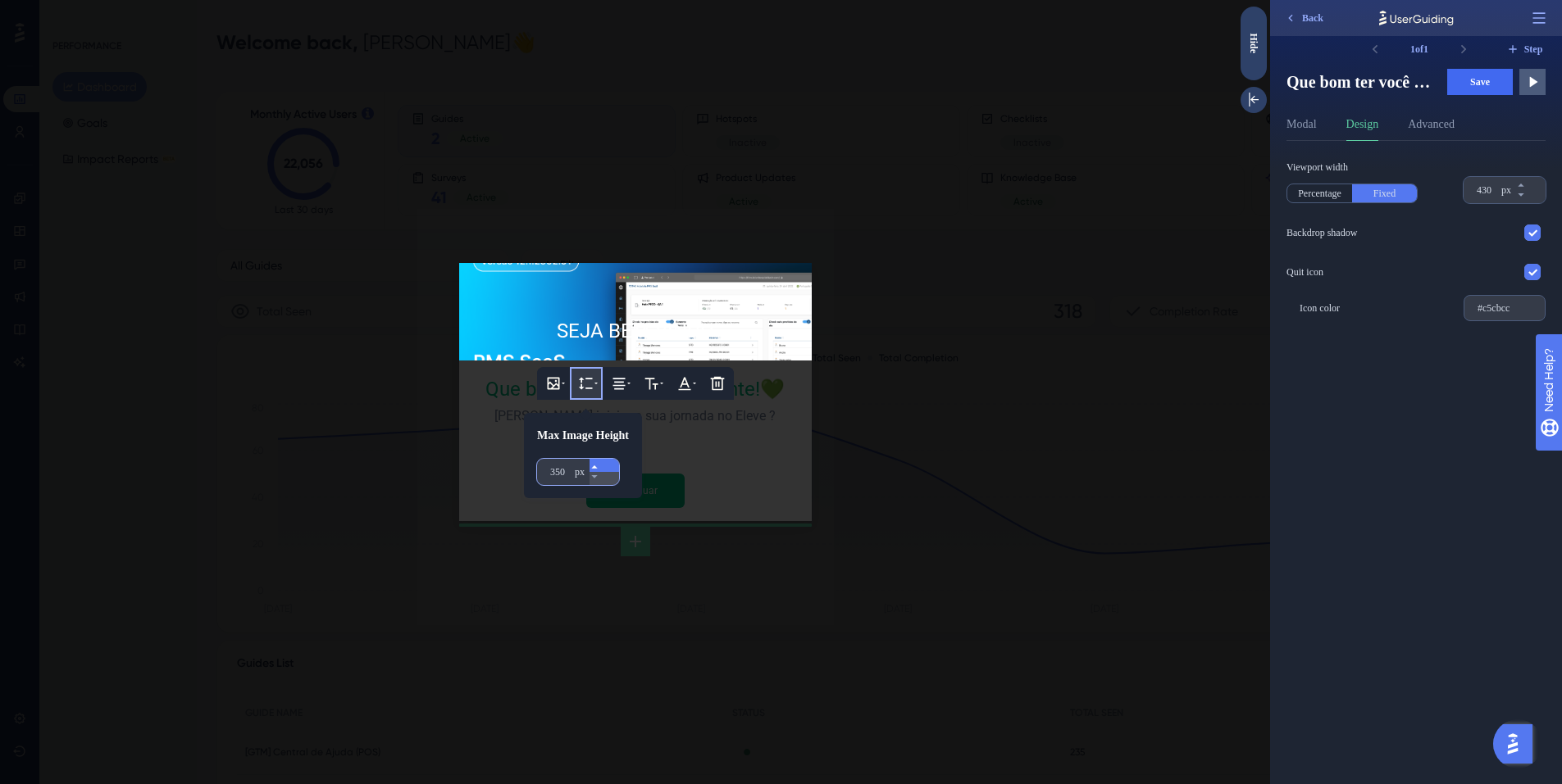
click at [600, 468] on icon at bounding box center [594, 467] width 10 height 10
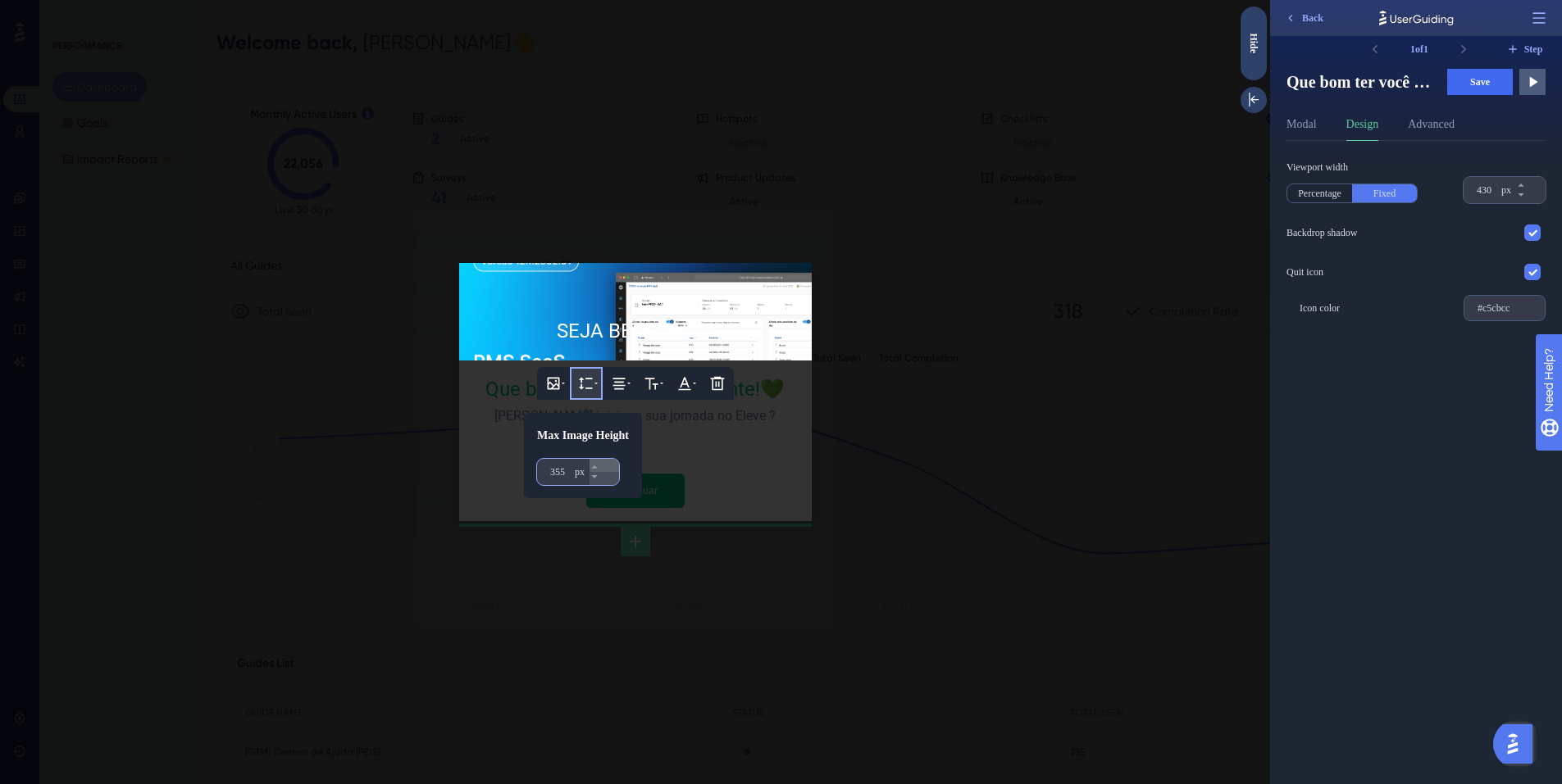
click at [600, 470] on icon at bounding box center [594, 467] width 10 height 10
click at [683, 486] on div at bounding box center [635, 392] width 1270 height 784
click at [603, 314] on div at bounding box center [635, 296] width 326 height 40
click at [692, 365] on div at bounding box center [635, 392] width 1270 height 784
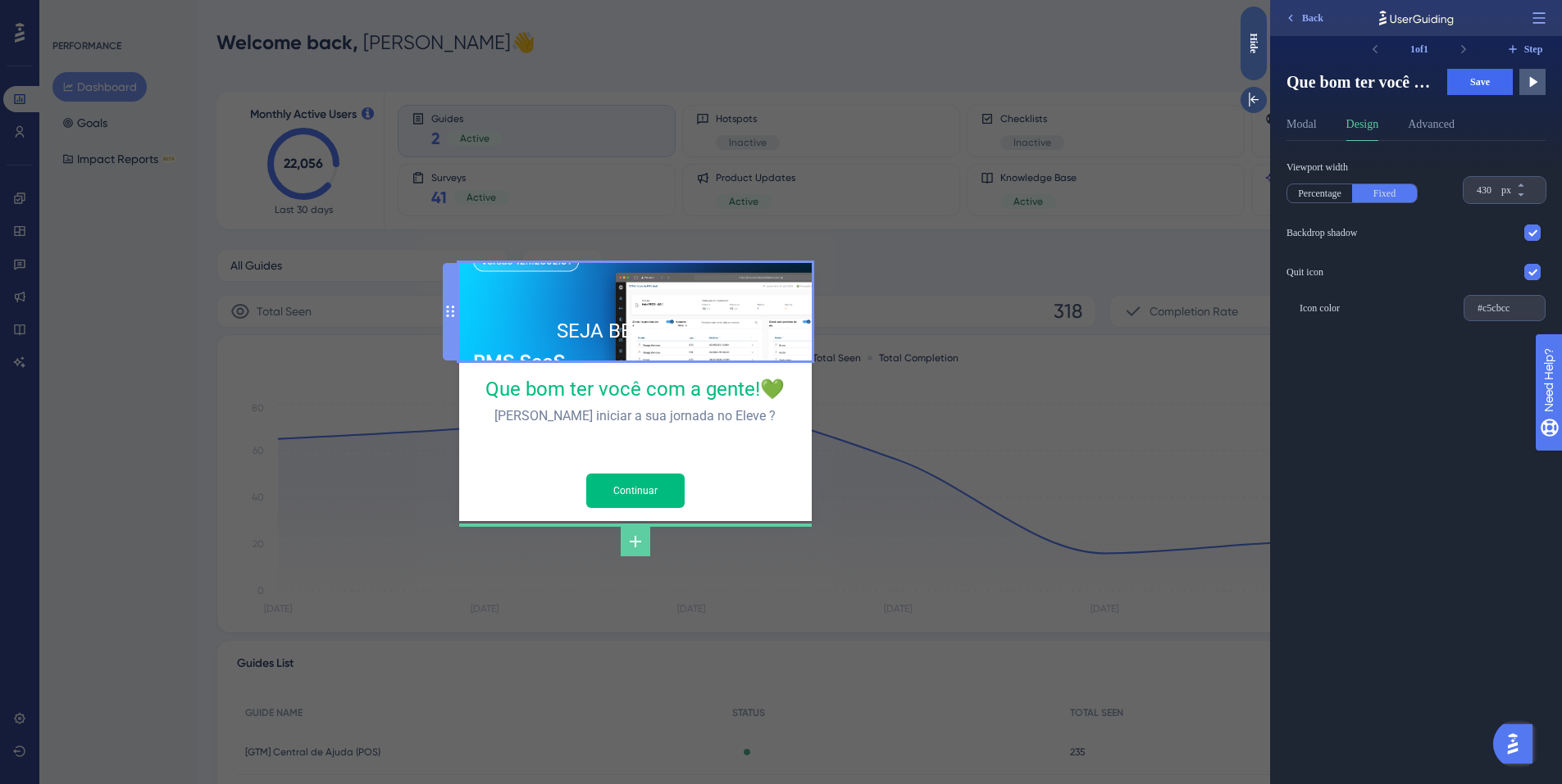
click at [664, 330] on div "SEJA BEM-VINDO" at bounding box center [635, 311] width 326 height 71
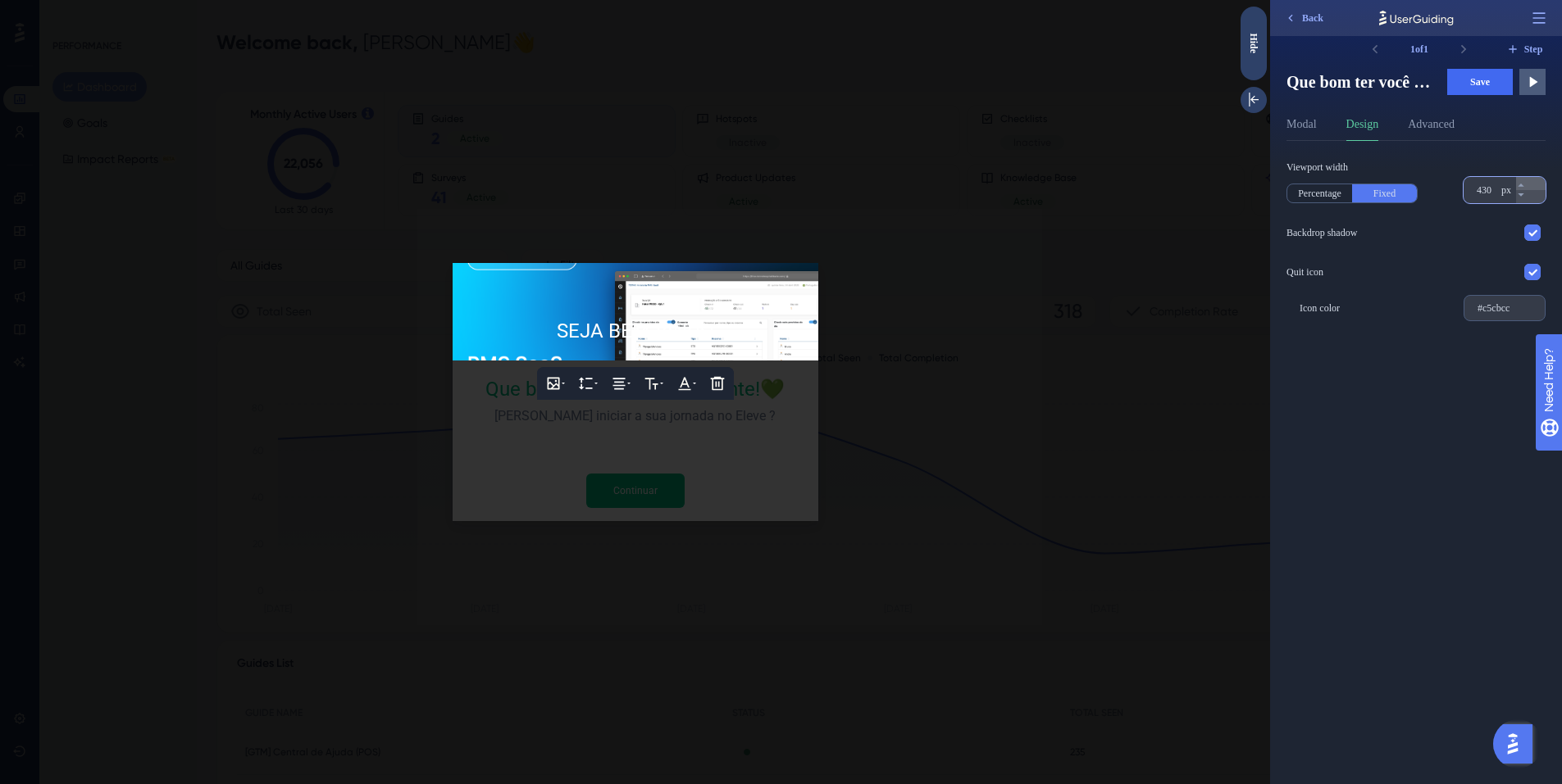
click at [1526, 185] on icon at bounding box center [1520, 185] width 10 height 10
type input "448"
click at [587, 385] on icon at bounding box center [587, 384] width 17 height 17
click at [560, 468] on input "376" at bounding box center [560, 472] width 21 height 13
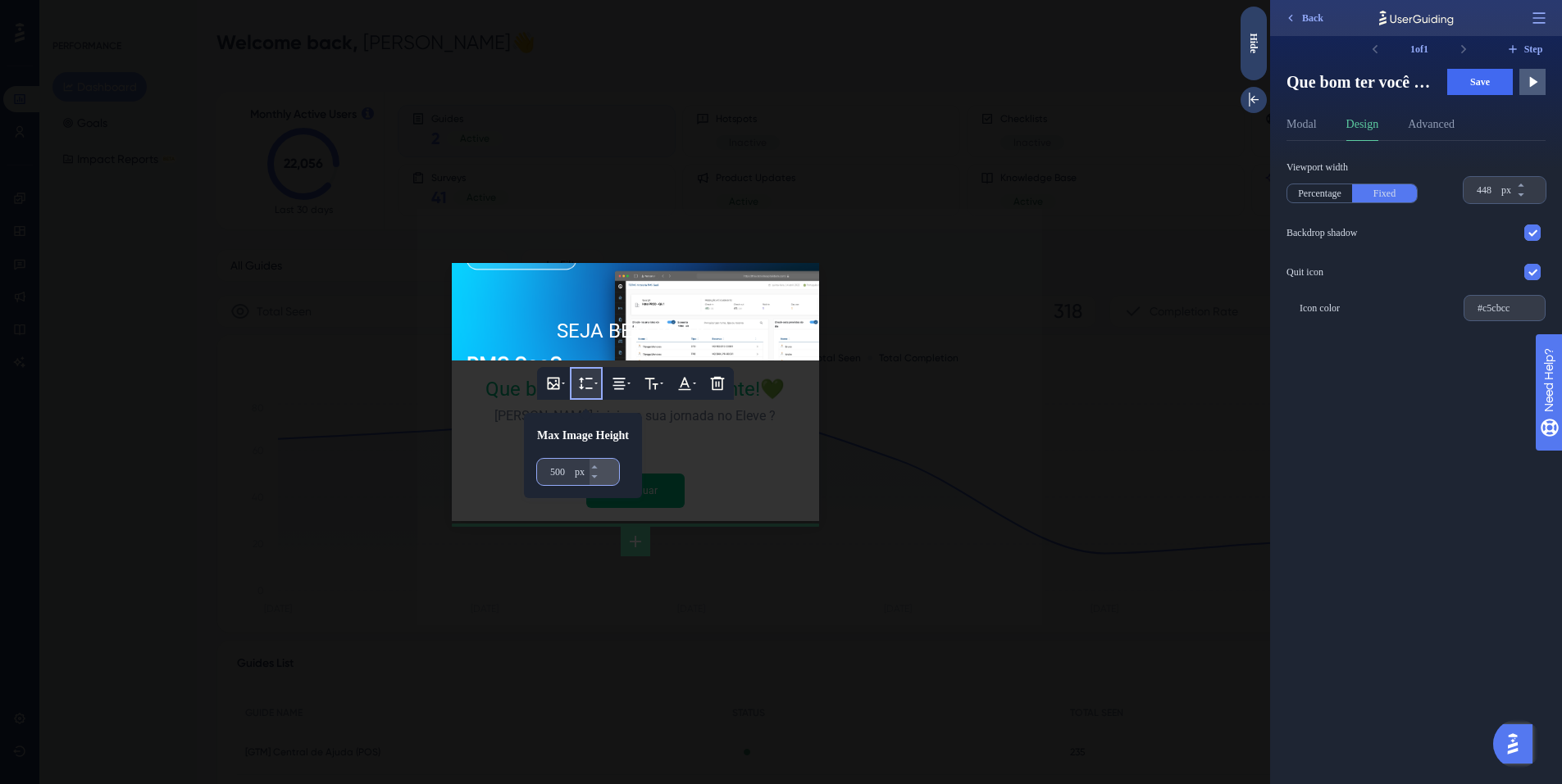
type input "500"
click at [890, 457] on div at bounding box center [635, 392] width 1270 height 784
click at [597, 385] on button at bounding box center [586, 383] width 32 height 32
click at [586, 382] on icon at bounding box center [587, 384] width 17 height 17
click at [563, 467] on input "500" at bounding box center [560, 472] width 21 height 13
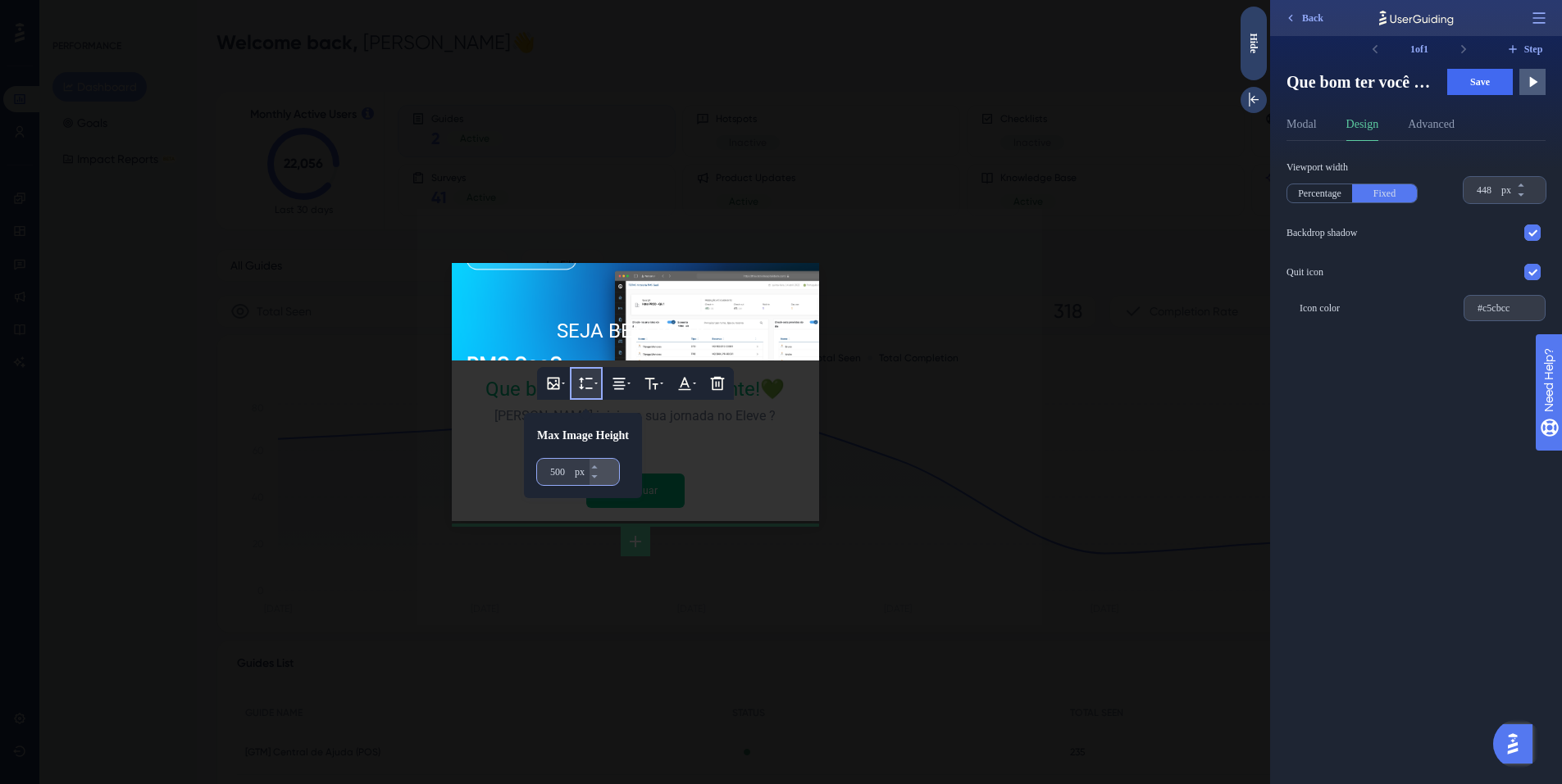
click at [563, 467] on input "500" at bounding box center [560, 472] width 21 height 13
type input "3007"
click at [967, 463] on div at bounding box center [635, 392] width 1270 height 784
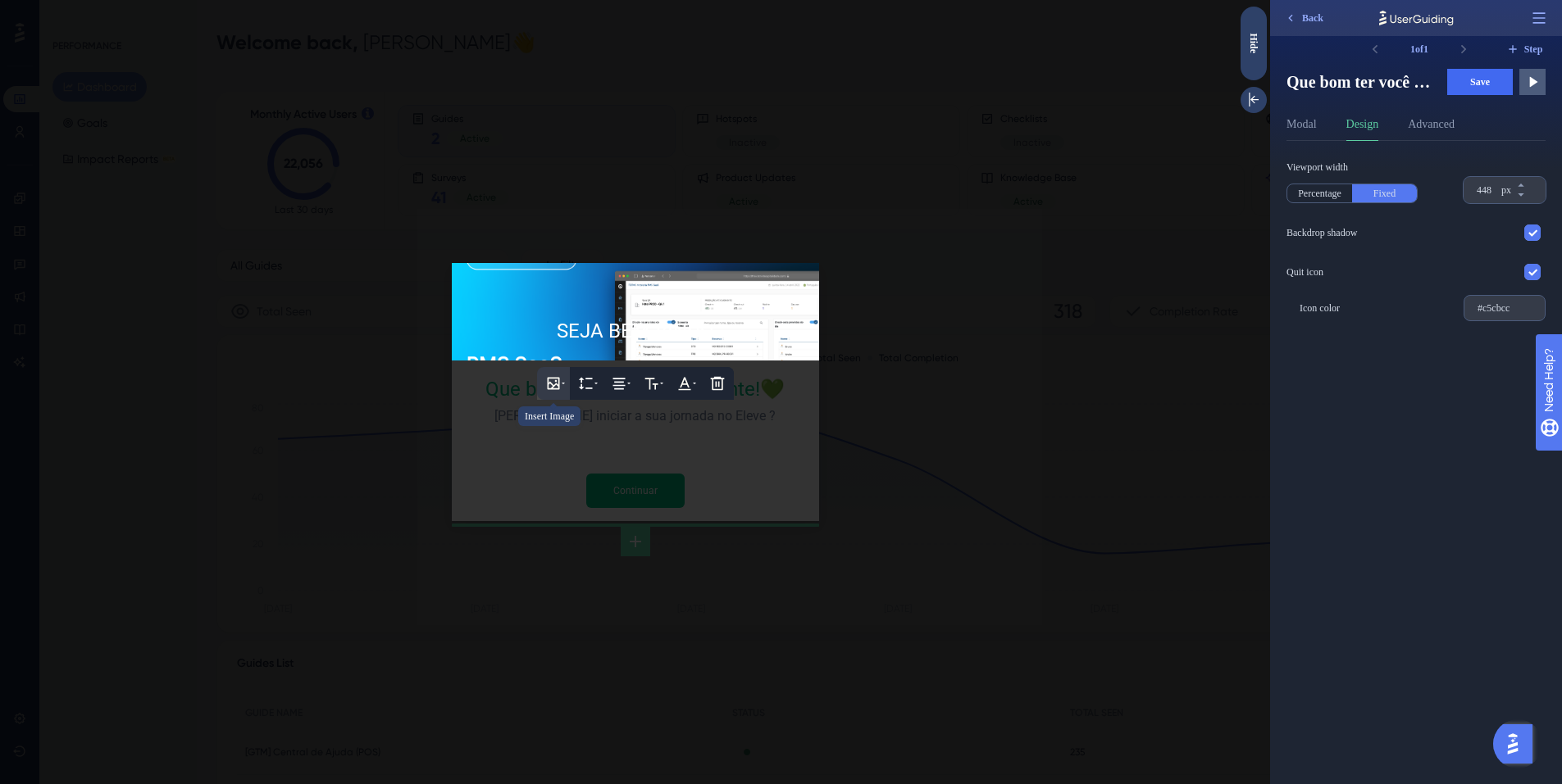
click at [562, 386] on button at bounding box center [552, 383] width 32 height 32
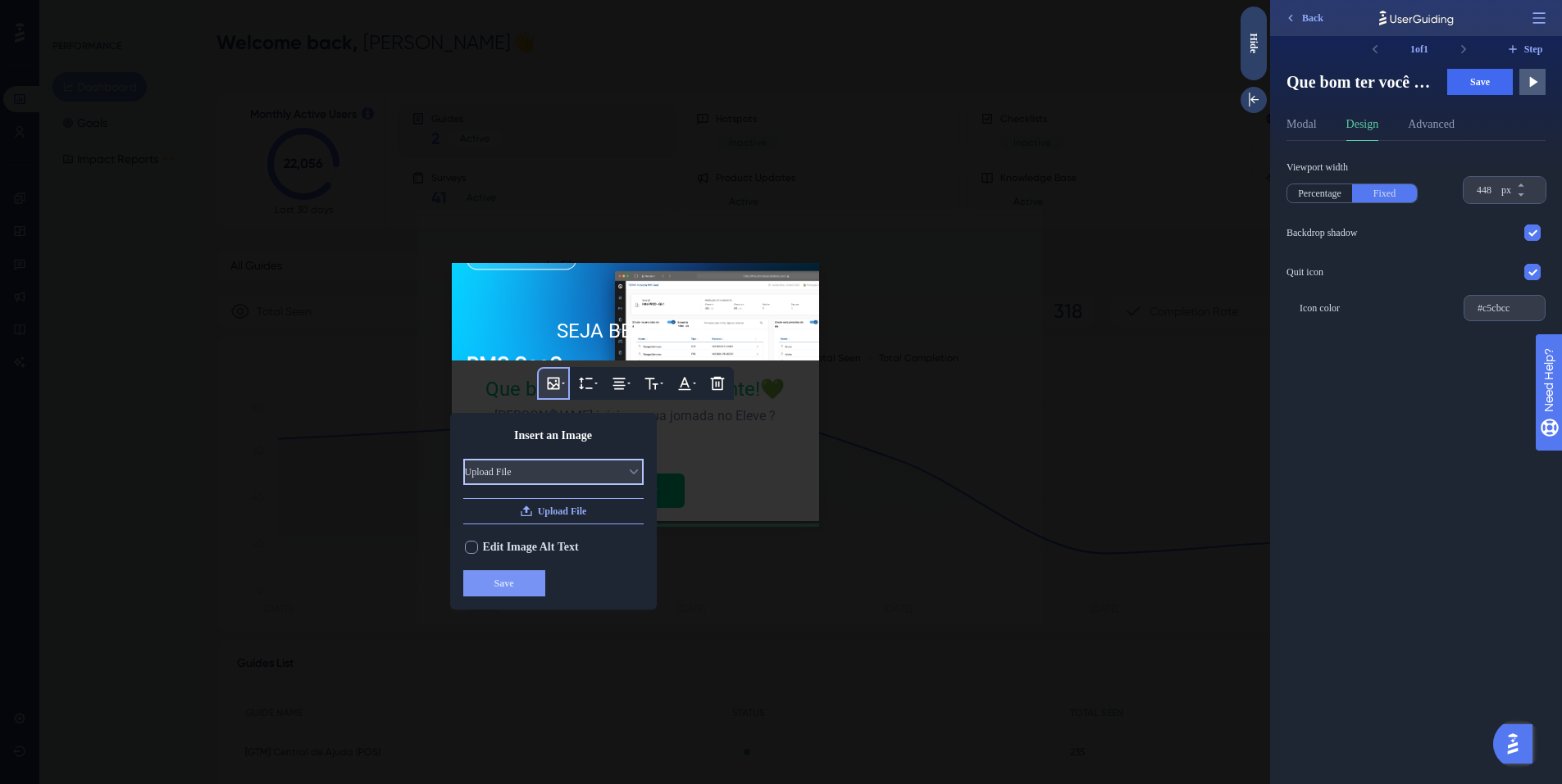
click at [602, 469] on button "Upload File" at bounding box center [553, 472] width 181 height 26
click at [964, 408] on div at bounding box center [635, 392] width 1270 height 784
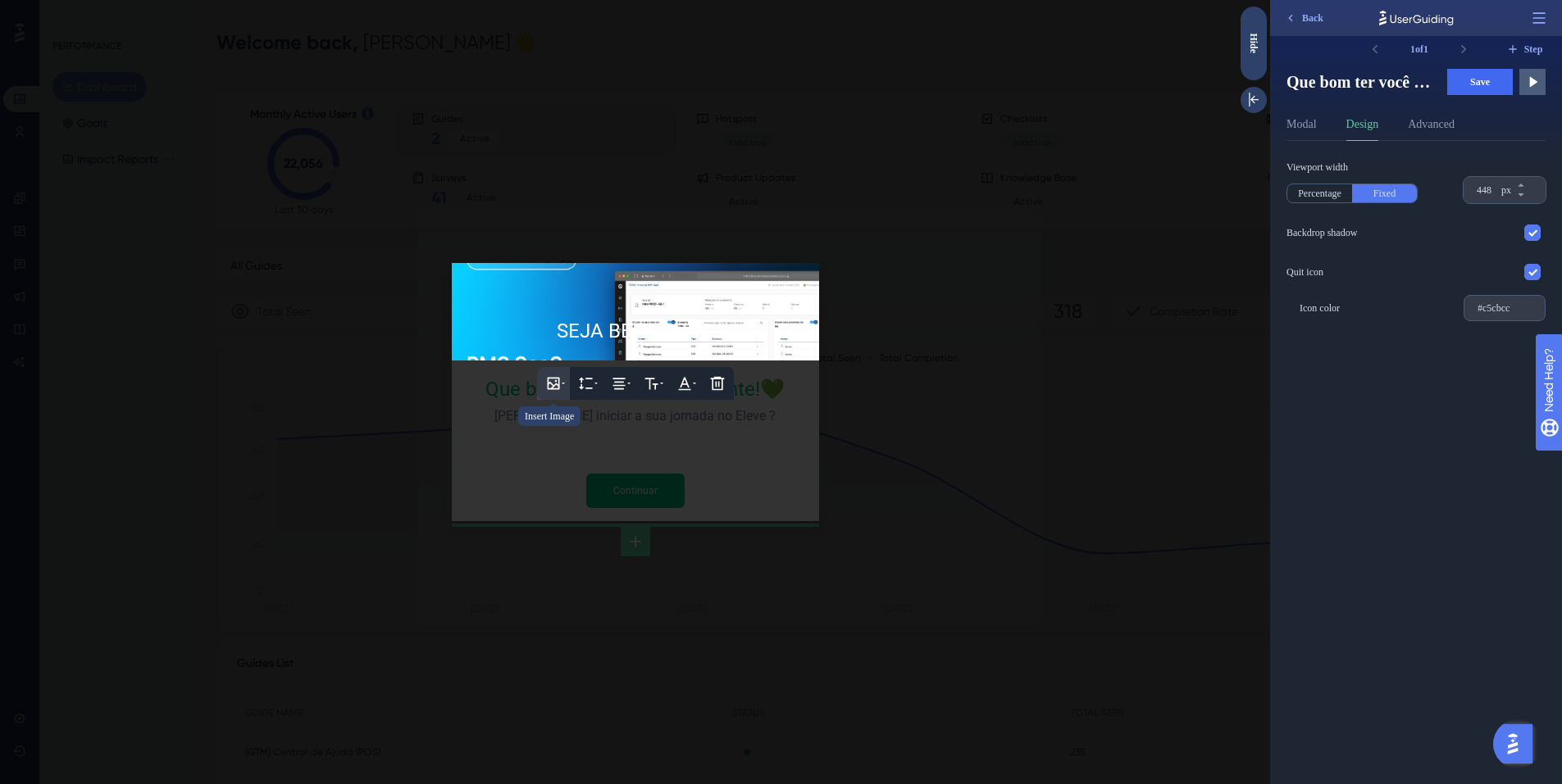
click at [553, 386] on icon at bounding box center [552, 383] width 12 height 12
click at [552, 379] on icon at bounding box center [552, 383] width 12 height 12
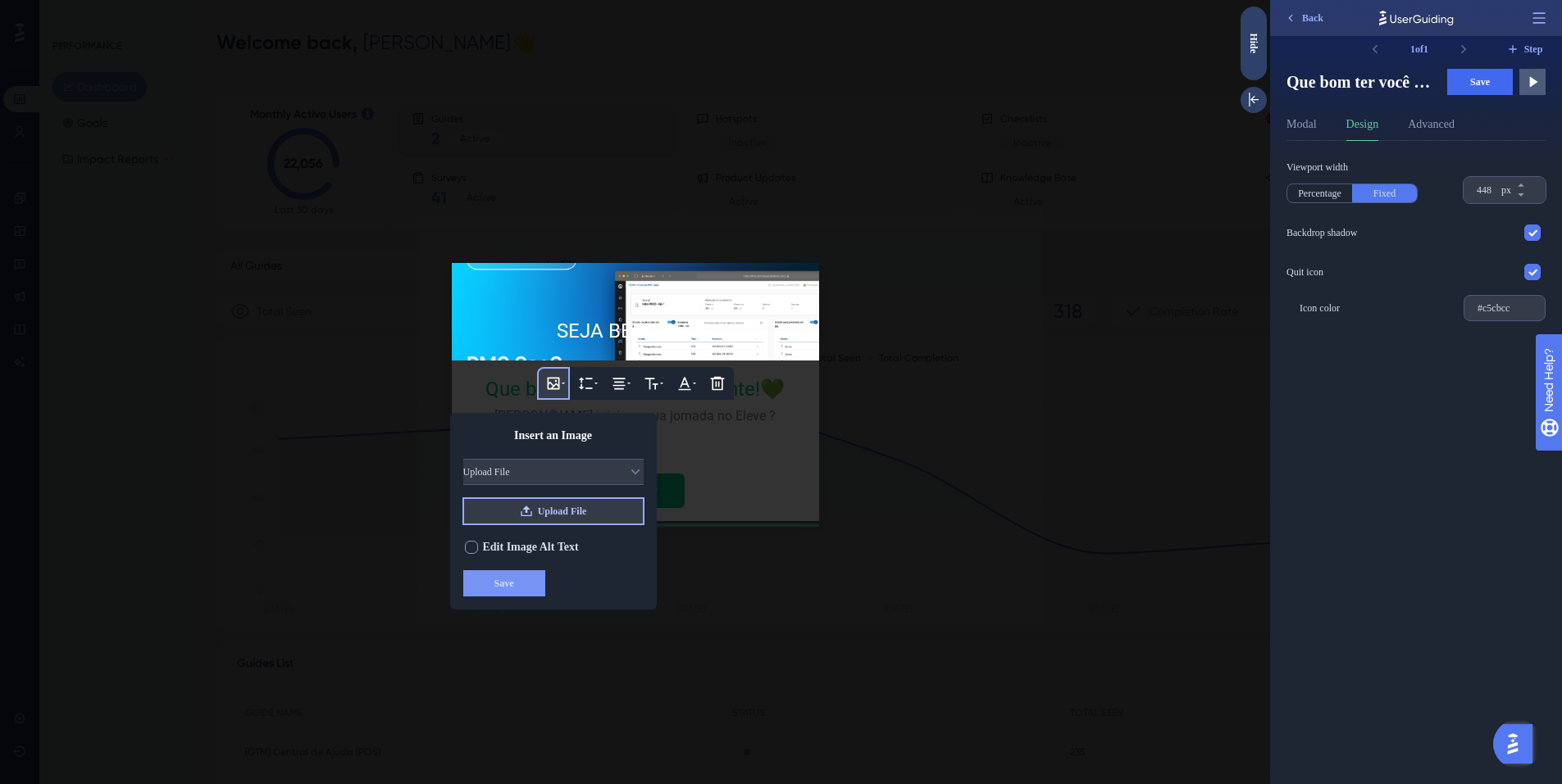
click at [565, 511] on span "Upload File" at bounding box center [562, 512] width 49 height 13
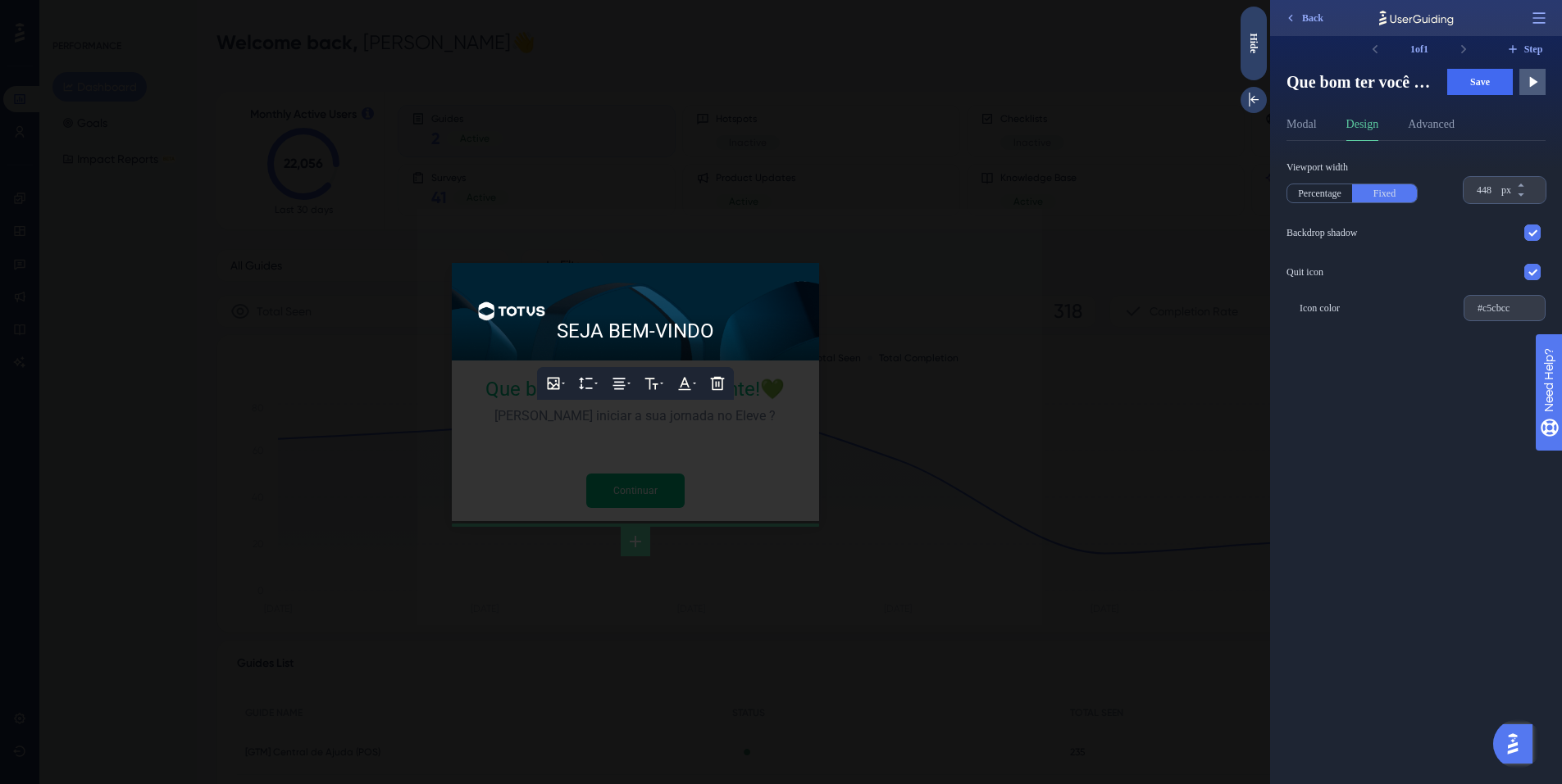
click at [627, 330] on span "SEJA BEM-VINDO" at bounding box center [636, 331] width 158 height 23
drag, startPoint x: 650, startPoint y: 325, endPoint x: 682, endPoint y: 329, distance: 32.2
click at [728, 328] on div "🚨Escla" at bounding box center [635, 332] width 341 height 32
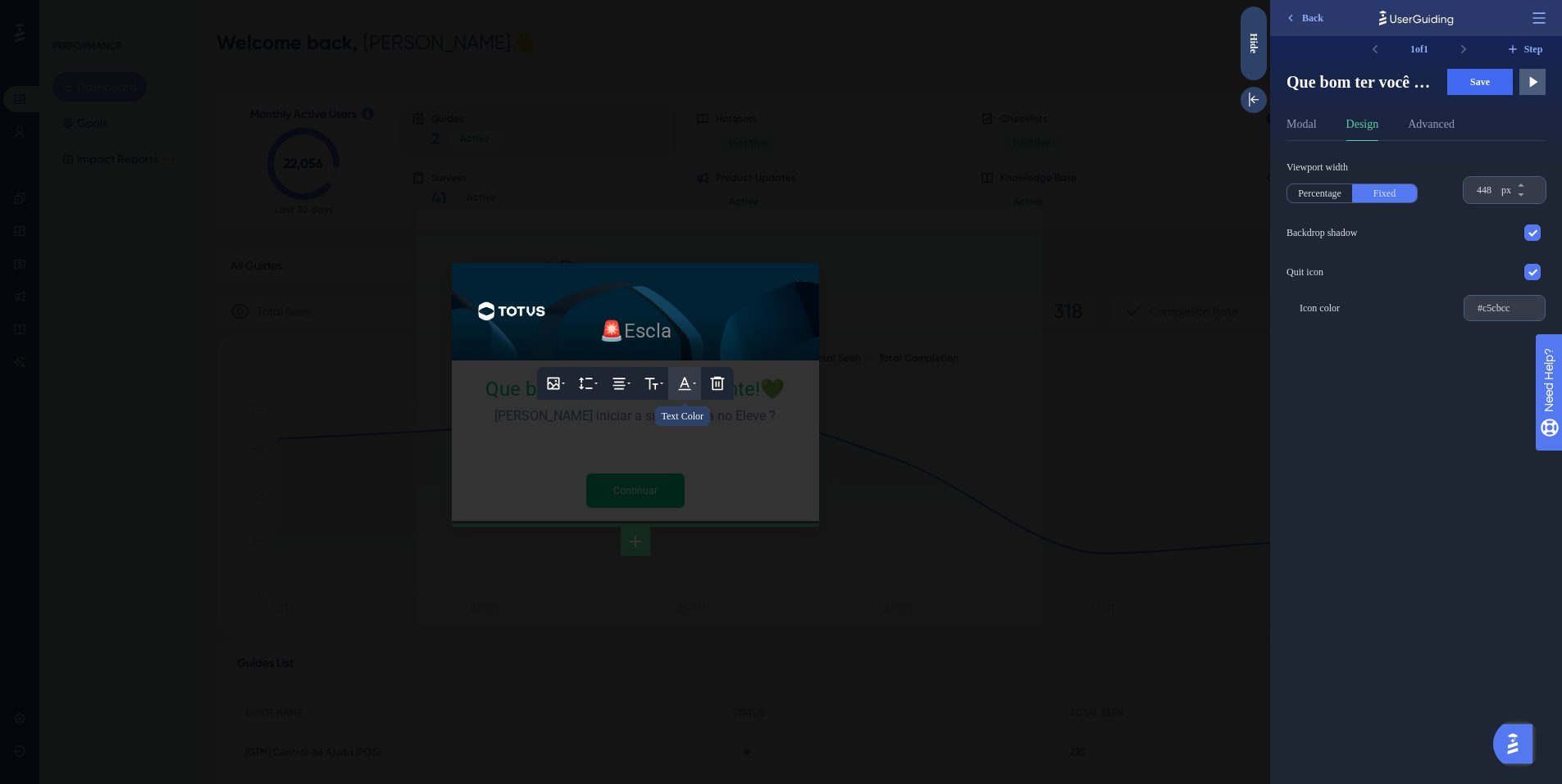
click at [685, 380] on icon at bounding box center [683, 384] width 12 height 13
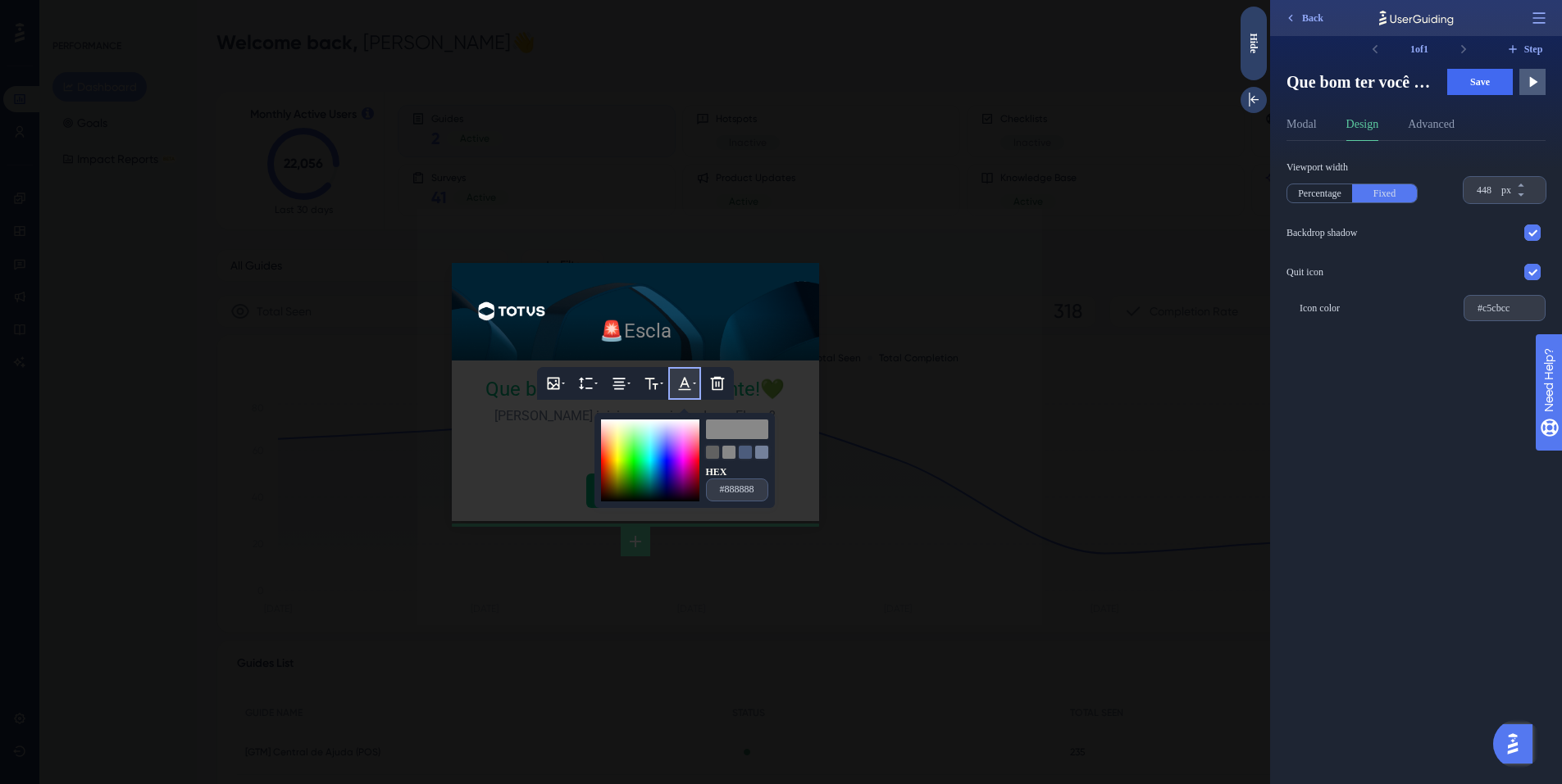
click at [678, 330] on div "🚨Escla" at bounding box center [635, 332] width 341 height 32
click at [667, 323] on span "🚨Comunicado importante" at bounding box center [634, 331] width 238 height 23
click at [587, 332] on span "🚨Comunicado importante" at bounding box center [634, 331] width 238 height 23
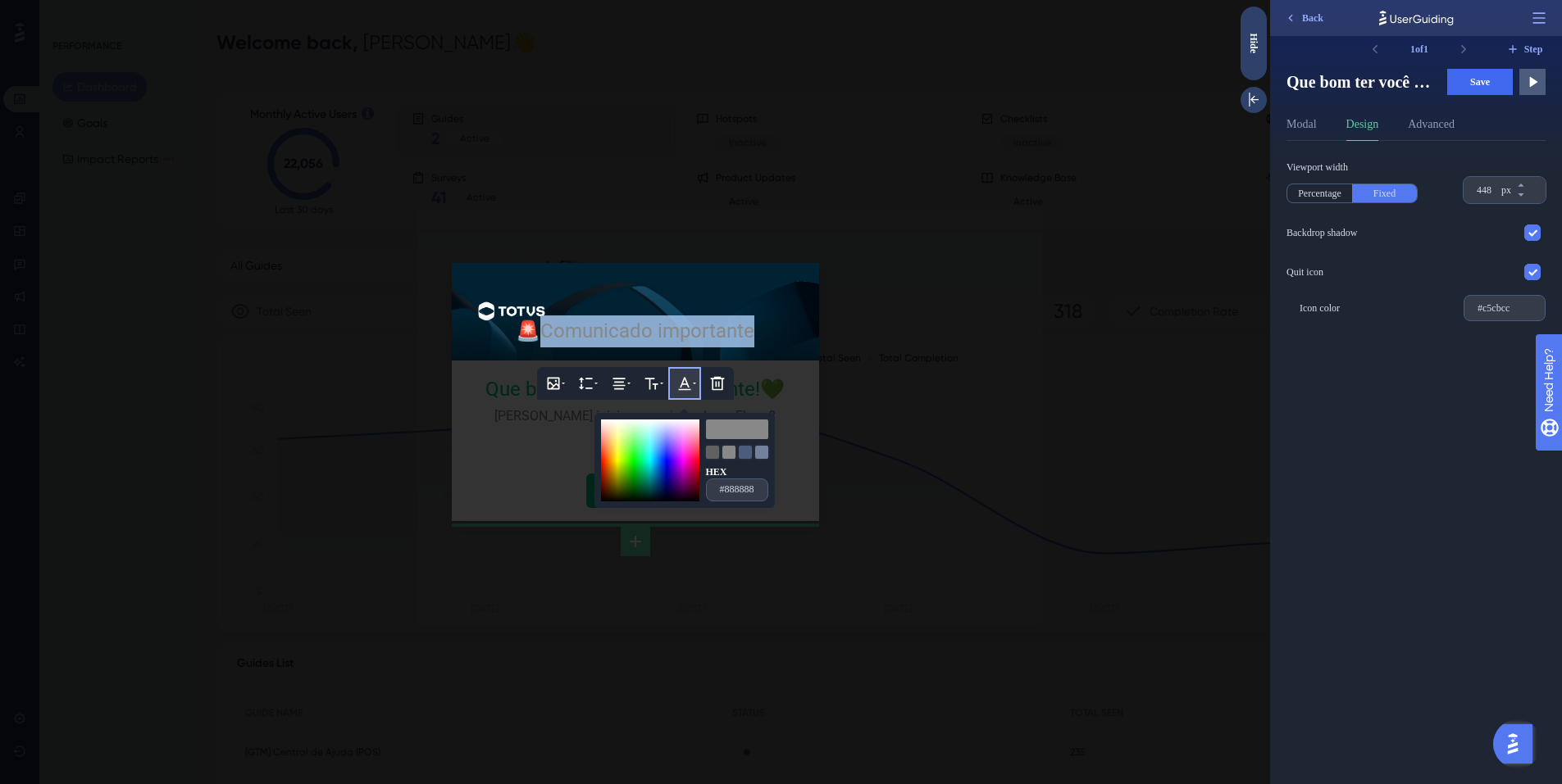
drag, startPoint x: 544, startPoint y: 331, endPoint x: 760, endPoint y: 330, distance: 216.0
click at [760, 330] on div "🚨Comunicado importante" at bounding box center [635, 332] width 341 height 32
drag, startPoint x: 691, startPoint y: 431, endPoint x: 599, endPoint y: 410, distance: 94.4
click at [599, 410] on div "Insert Image Height Alignment Text Format HEX #888888 Delete 🚨Comunicado import…" at bounding box center [635, 392] width 1270 height 784
click at [938, 365] on div at bounding box center [635, 392] width 1270 height 784
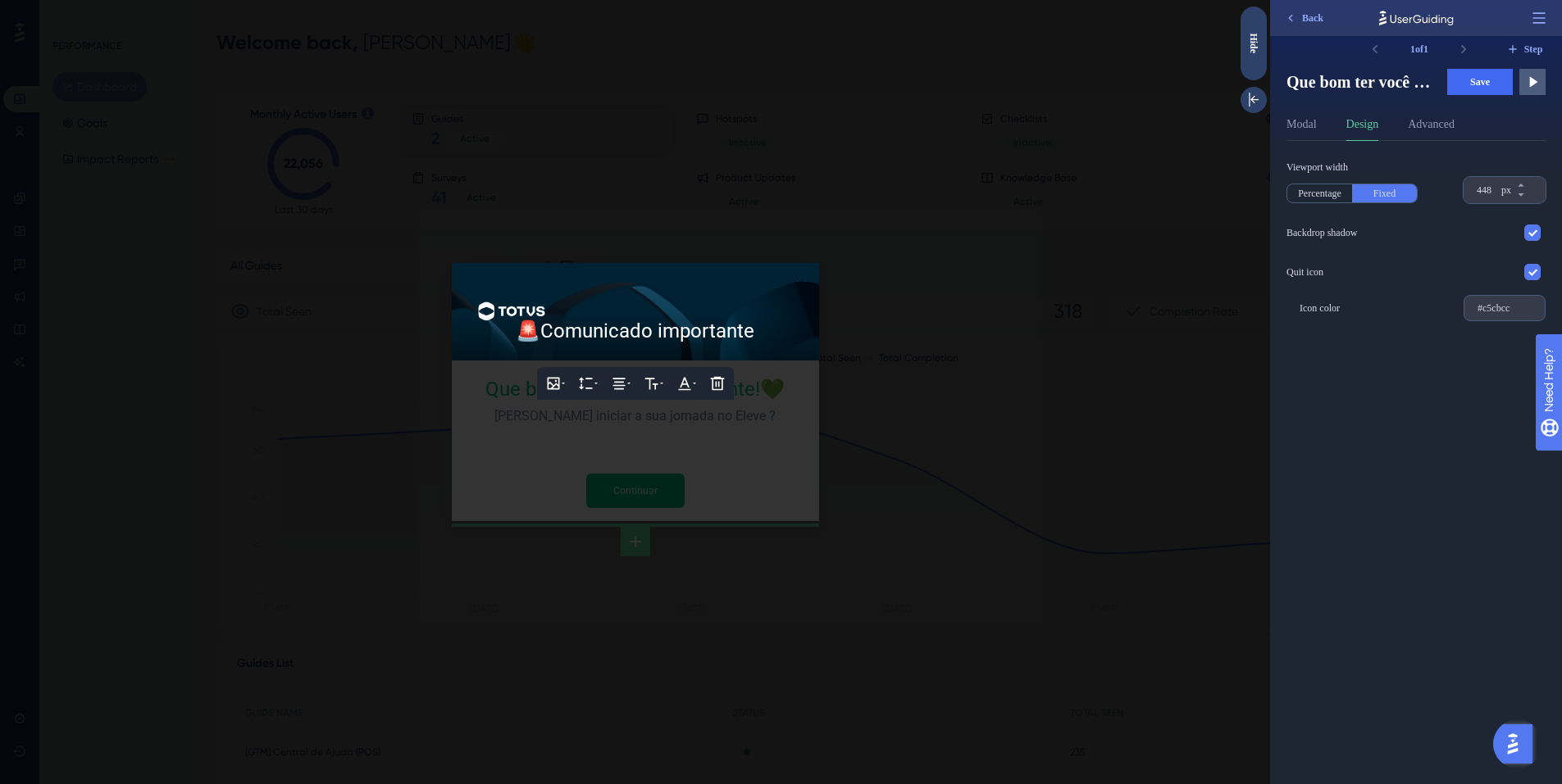
click at [629, 334] on span "Comunicado importante" at bounding box center [647, 331] width 214 height 23
click at [747, 328] on span "Comunicado importante" at bounding box center [647, 331] width 214 height 23
click at [552, 384] on icon at bounding box center [553, 384] width 17 height 17
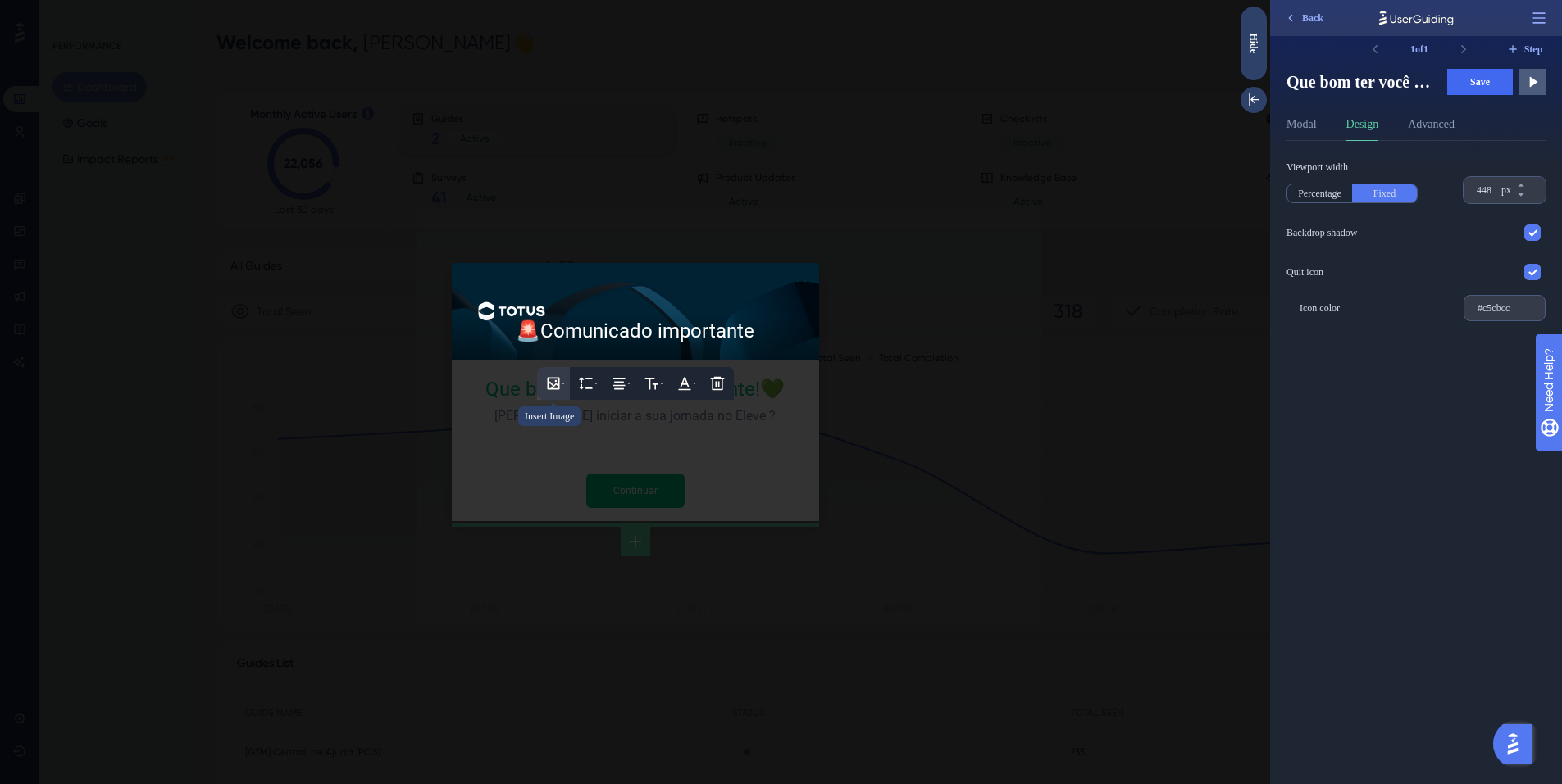
click at [555, 383] on icon at bounding box center [553, 384] width 17 height 17
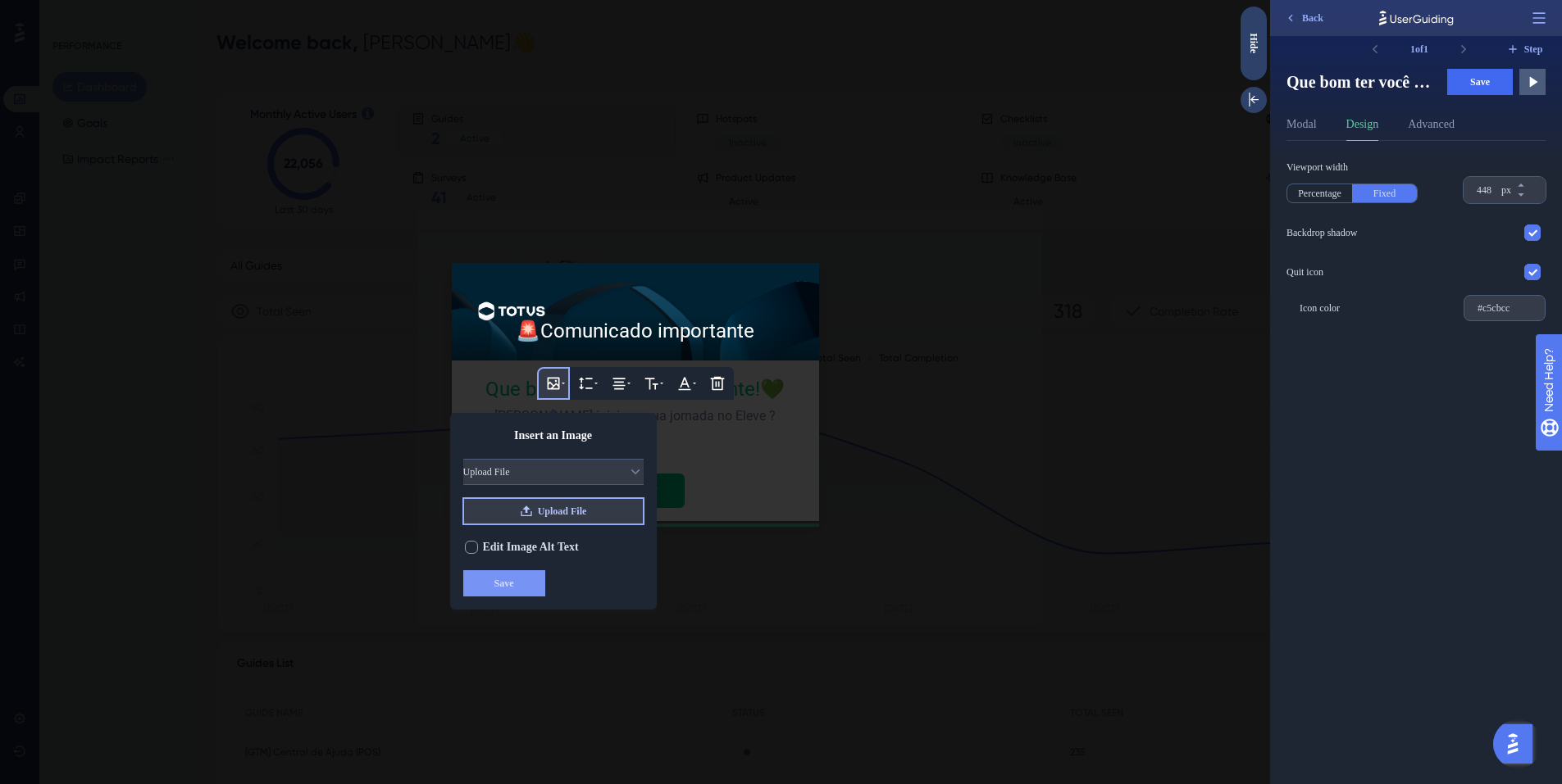
click at [571, 514] on span "Upload File" at bounding box center [562, 512] width 49 height 13
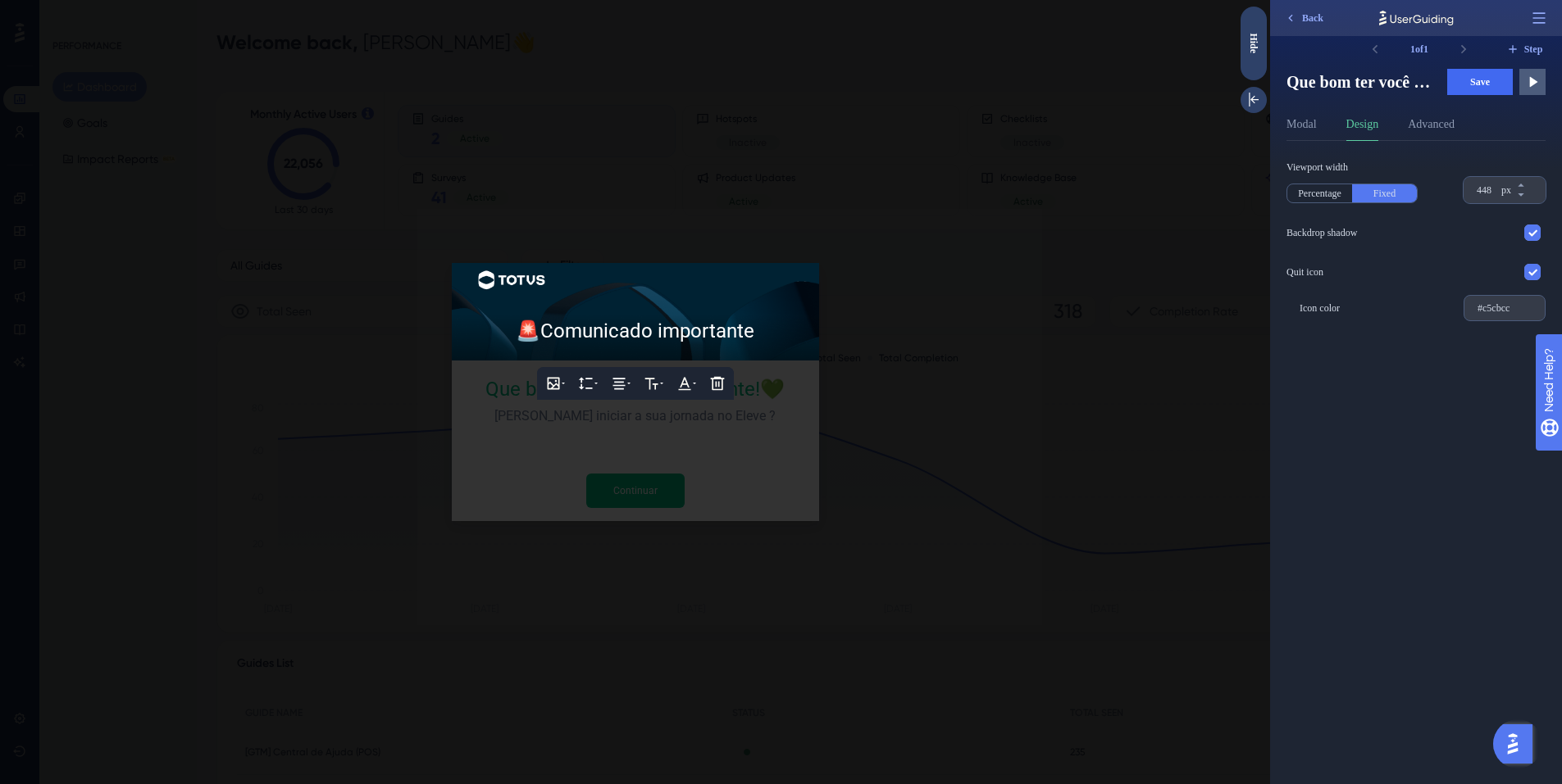
click at [929, 433] on div at bounding box center [635, 392] width 1270 height 784
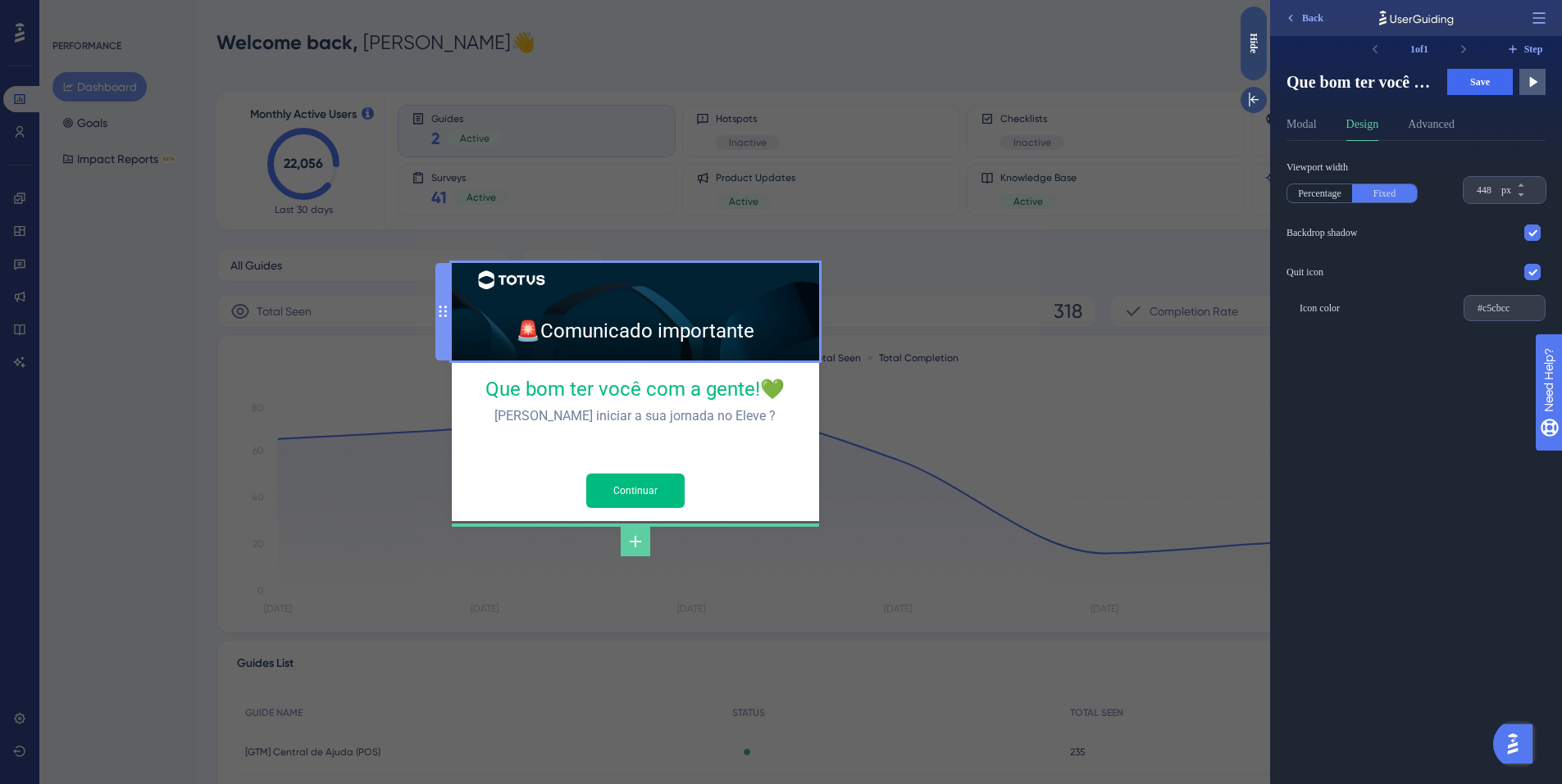
click at [593, 287] on div "🚨 Comunicado importante" at bounding box center [635, 311] width 341 height 71
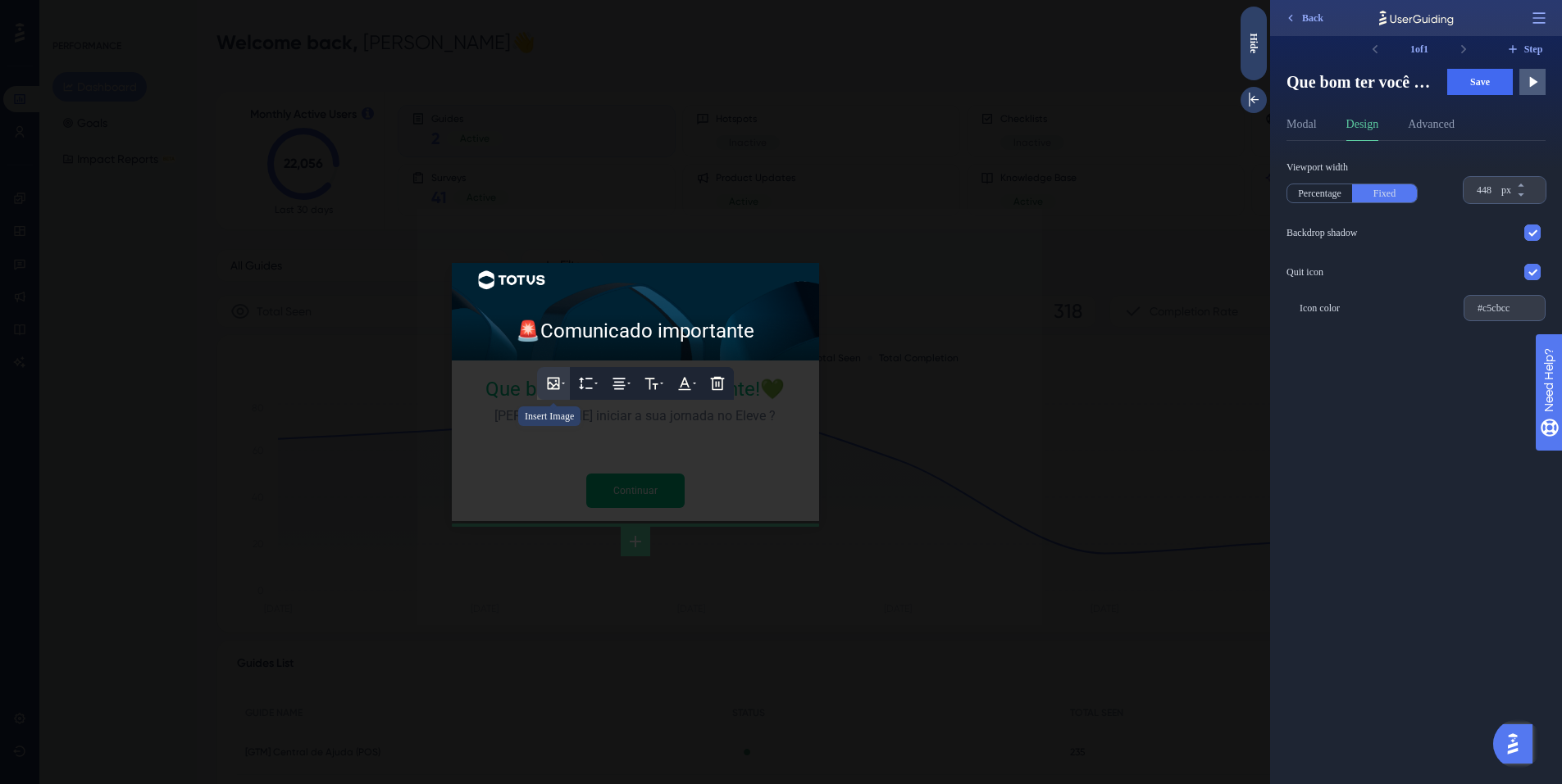
click at [564, 377] on button at bounding box center [552, 383] width 32 height 32
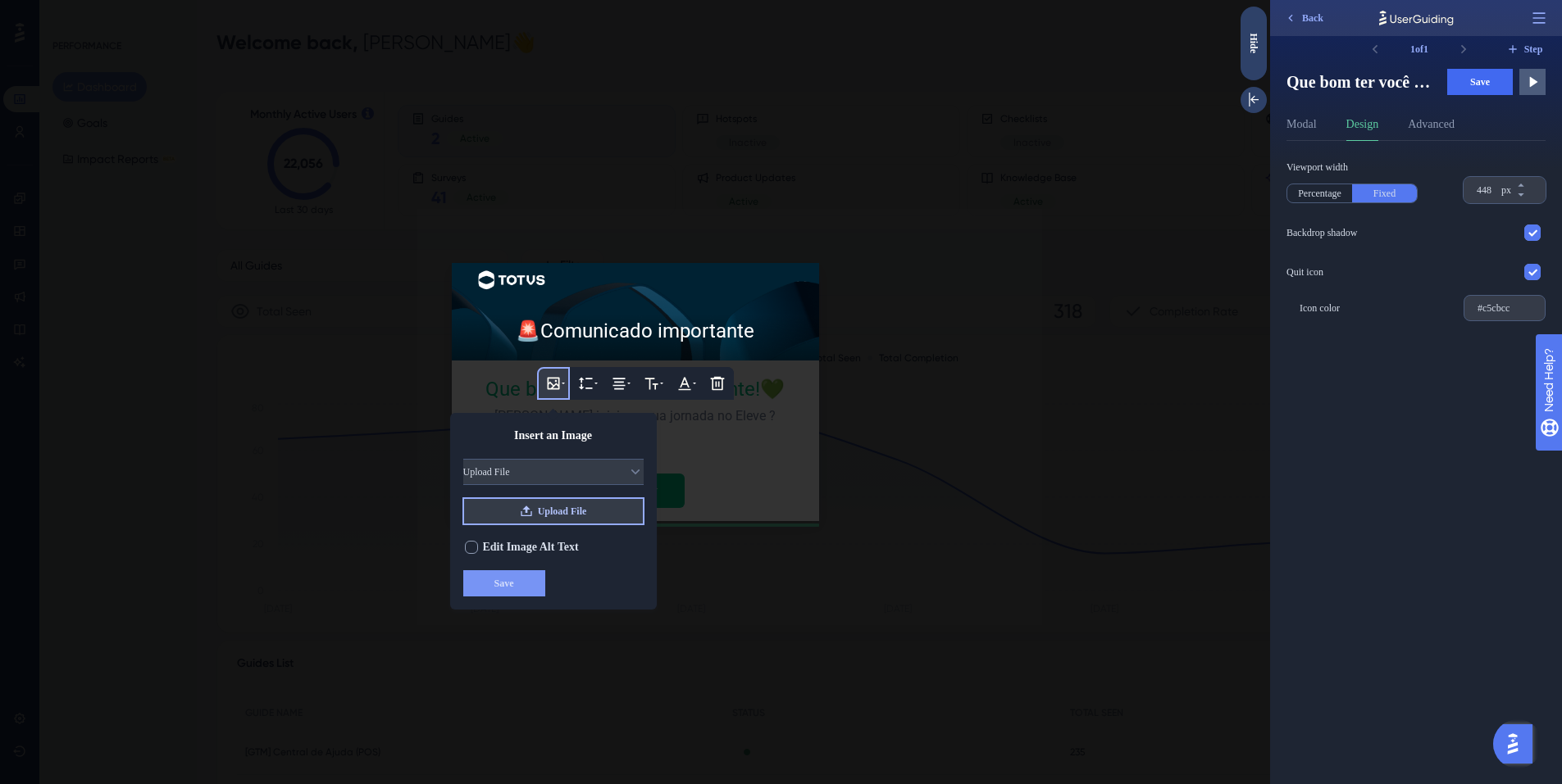
click at [542, 514] on span "Upload File" at bounding box center [562, 512] width 49 height 13
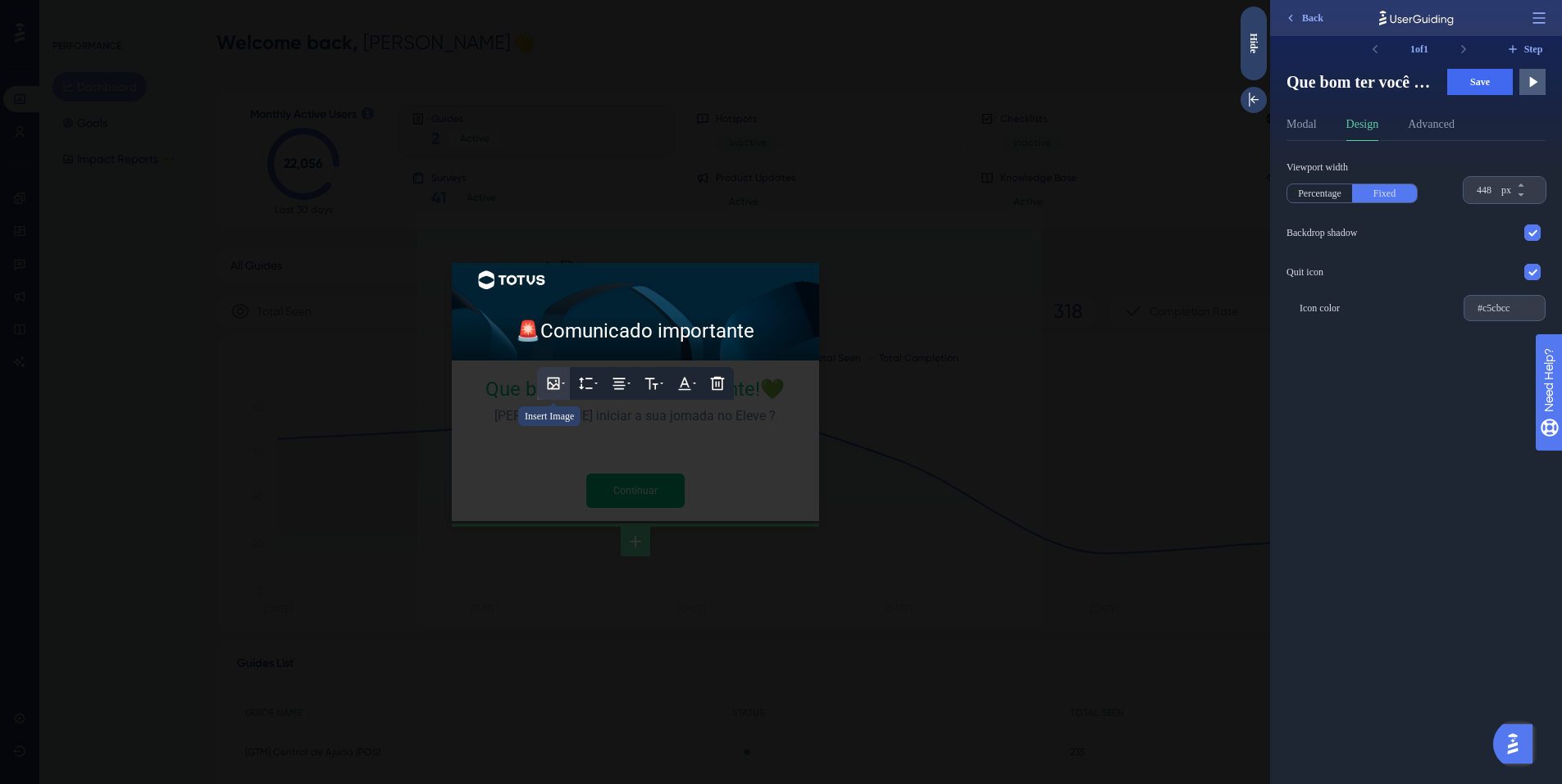
click at [555, 380] on icon at bounding box center [553, 384] width 17 height 17
click at [552, 384] on icon at bounding box center [553, 384] width 17 height 17
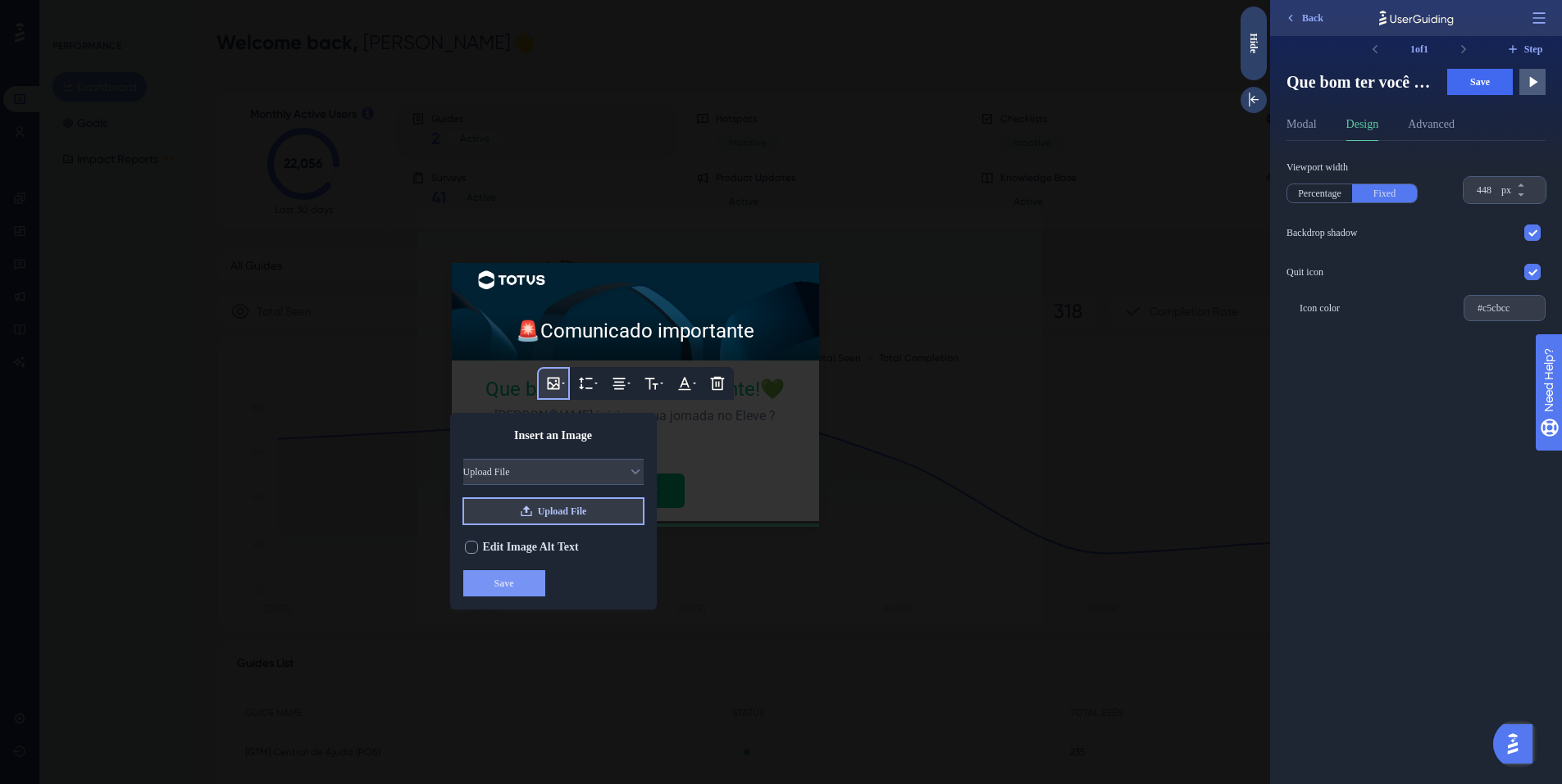
click at [567, 507] on span "Upload File" at bounding box center [562, 512] width 49 height 13
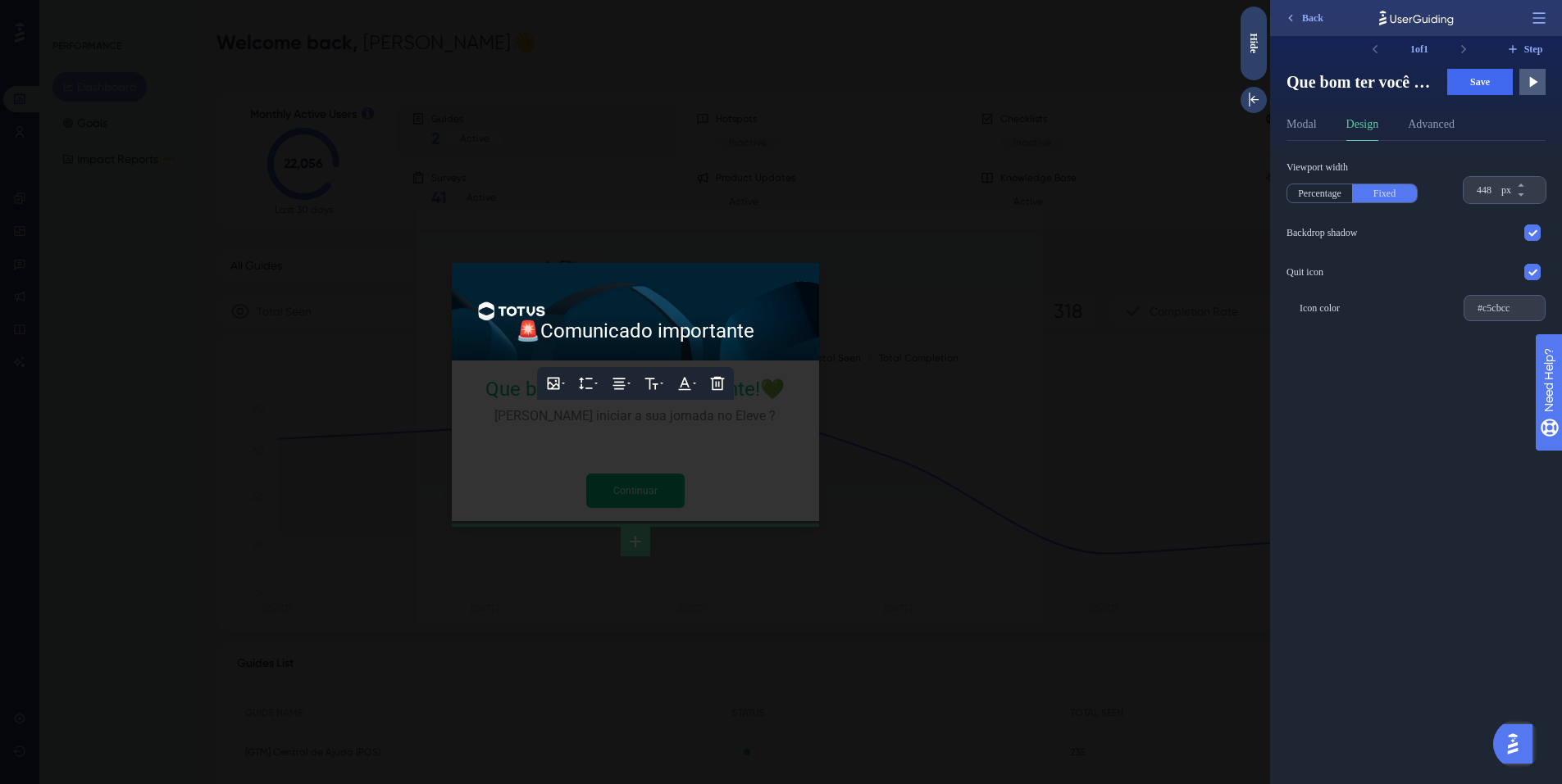
click at [997, 486] on div at bounding box center [635, 392] width 1270 height 784
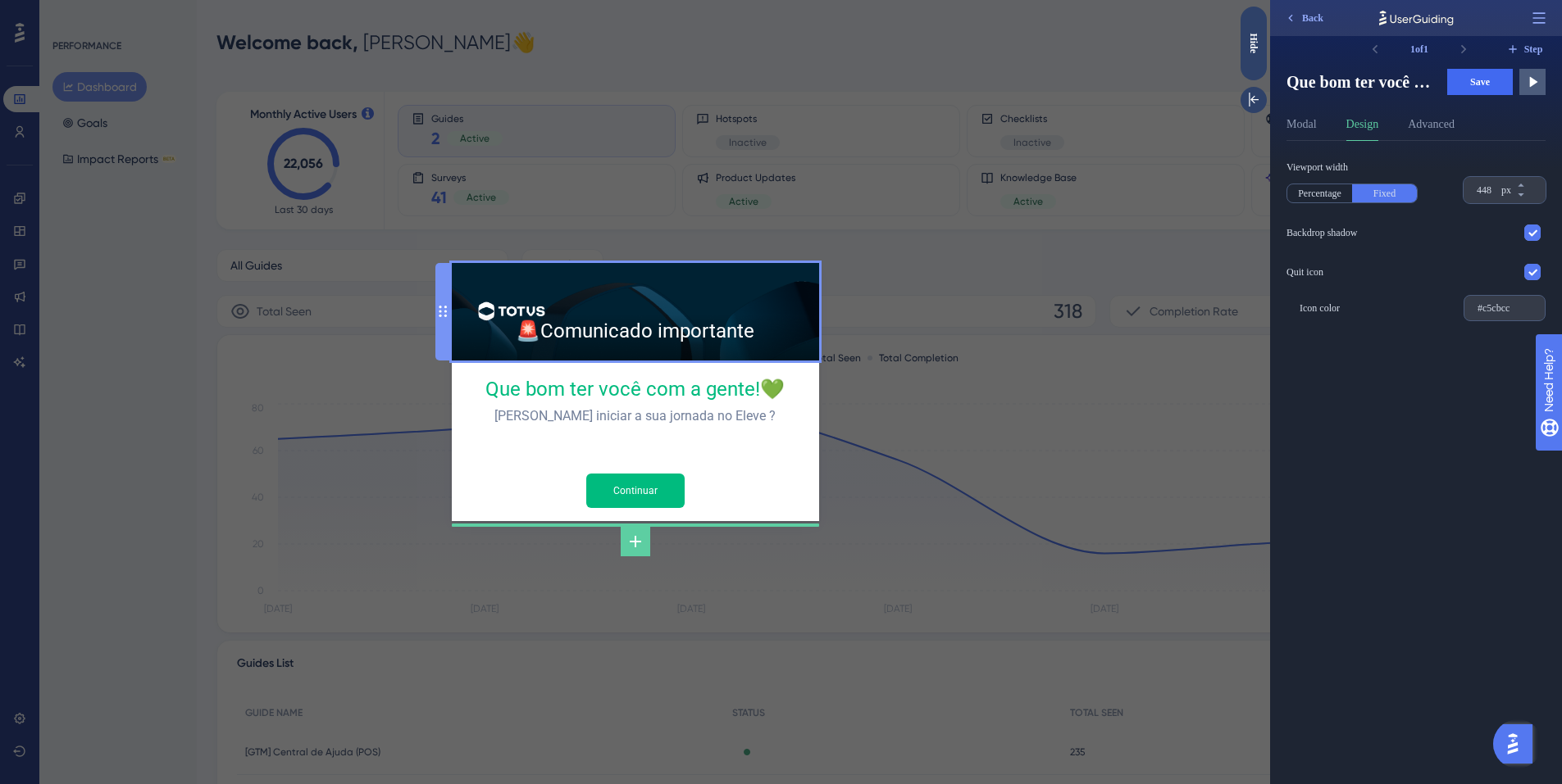
click at [590, 297] on div "🚨 Comunicado importante" at bounding box center [635, 311] width 341 height 71
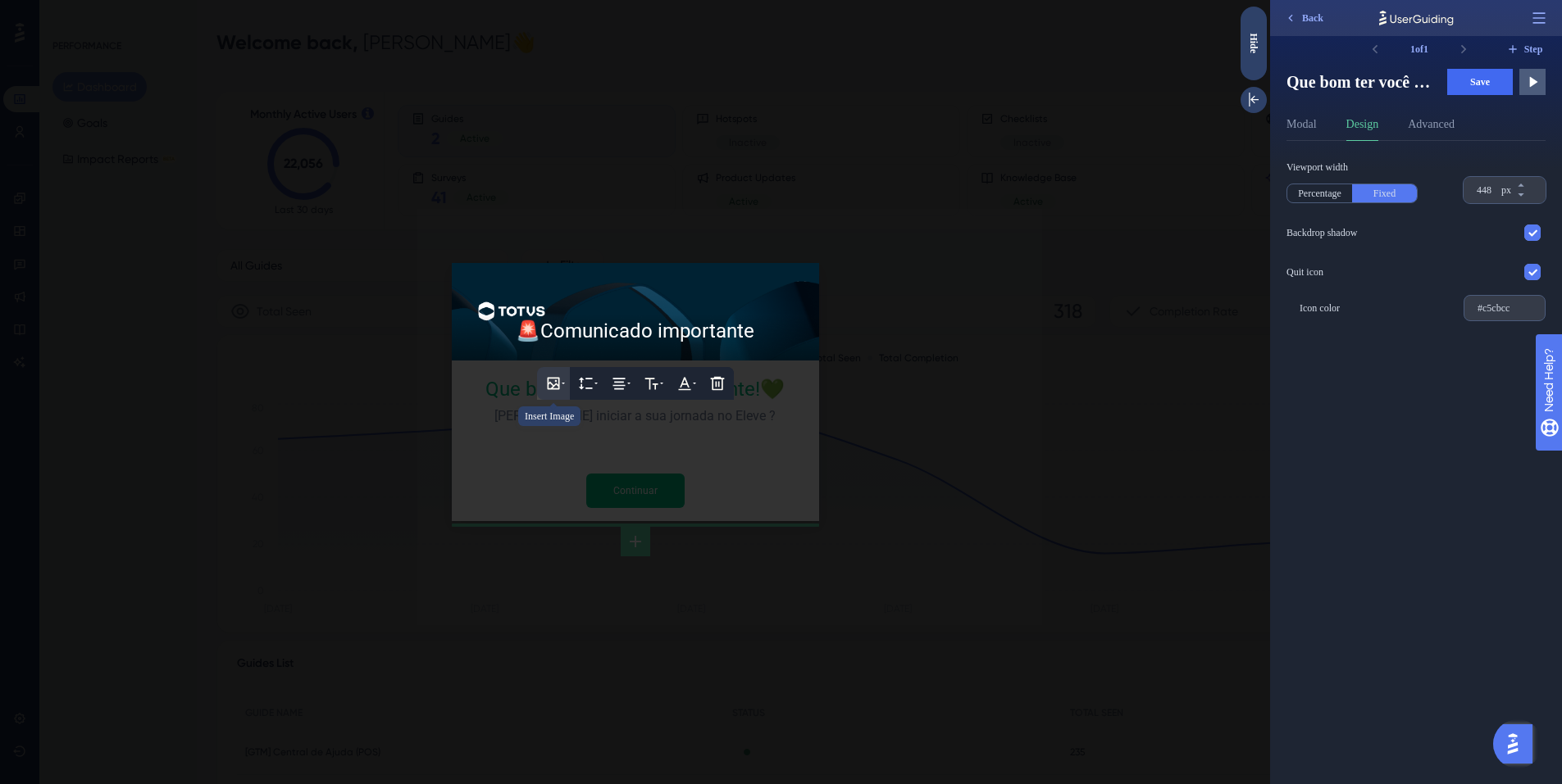
click at [557, 383] on icon at bounding box center [553, 384] width 17 height 17
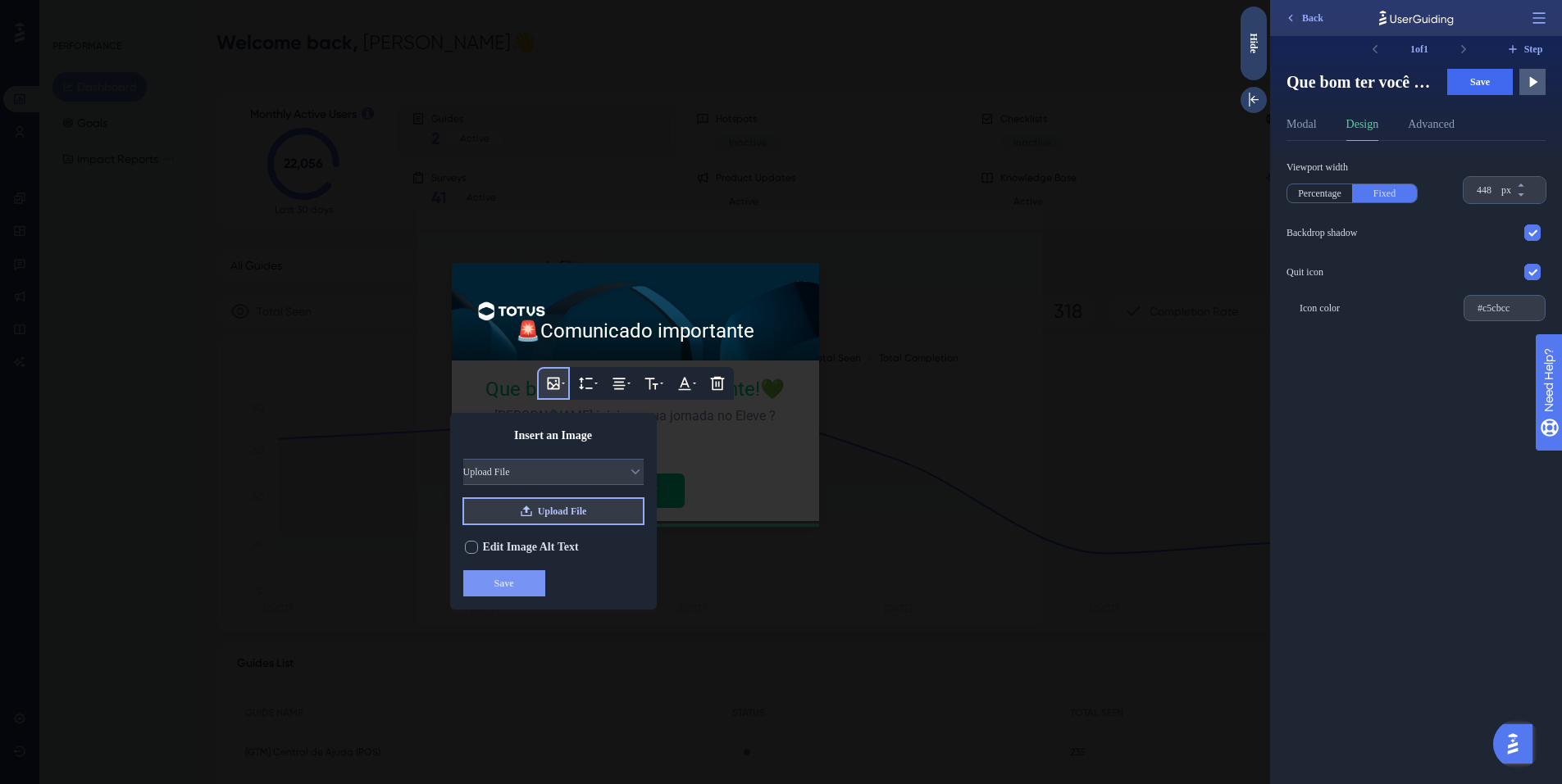
click at [535, 514] on button "Upload File" at bounding box center [553, 512] width 181 height 26
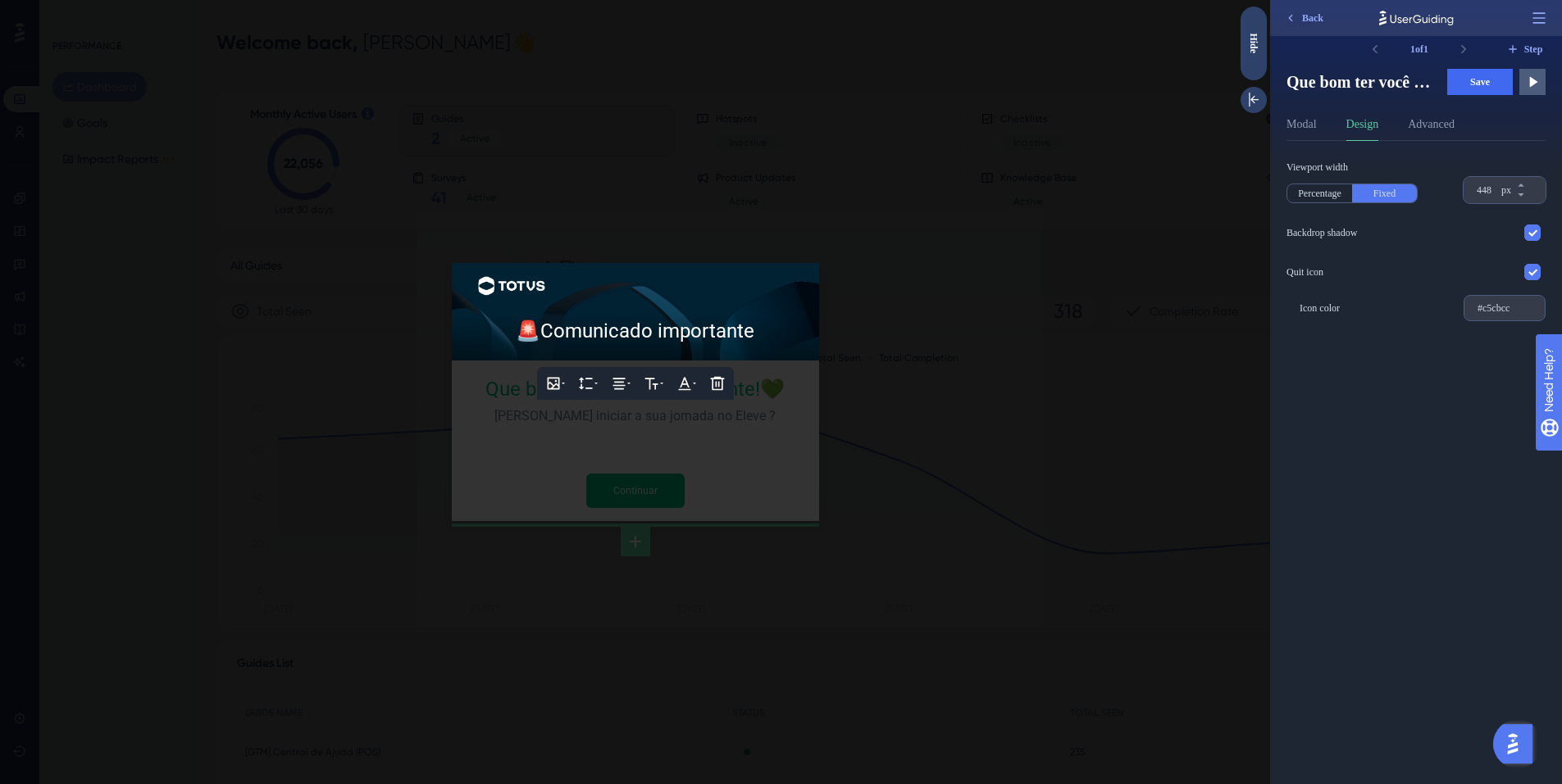
click at [908, 256] on div at bounding box center [635, 392] width 1270 height 784
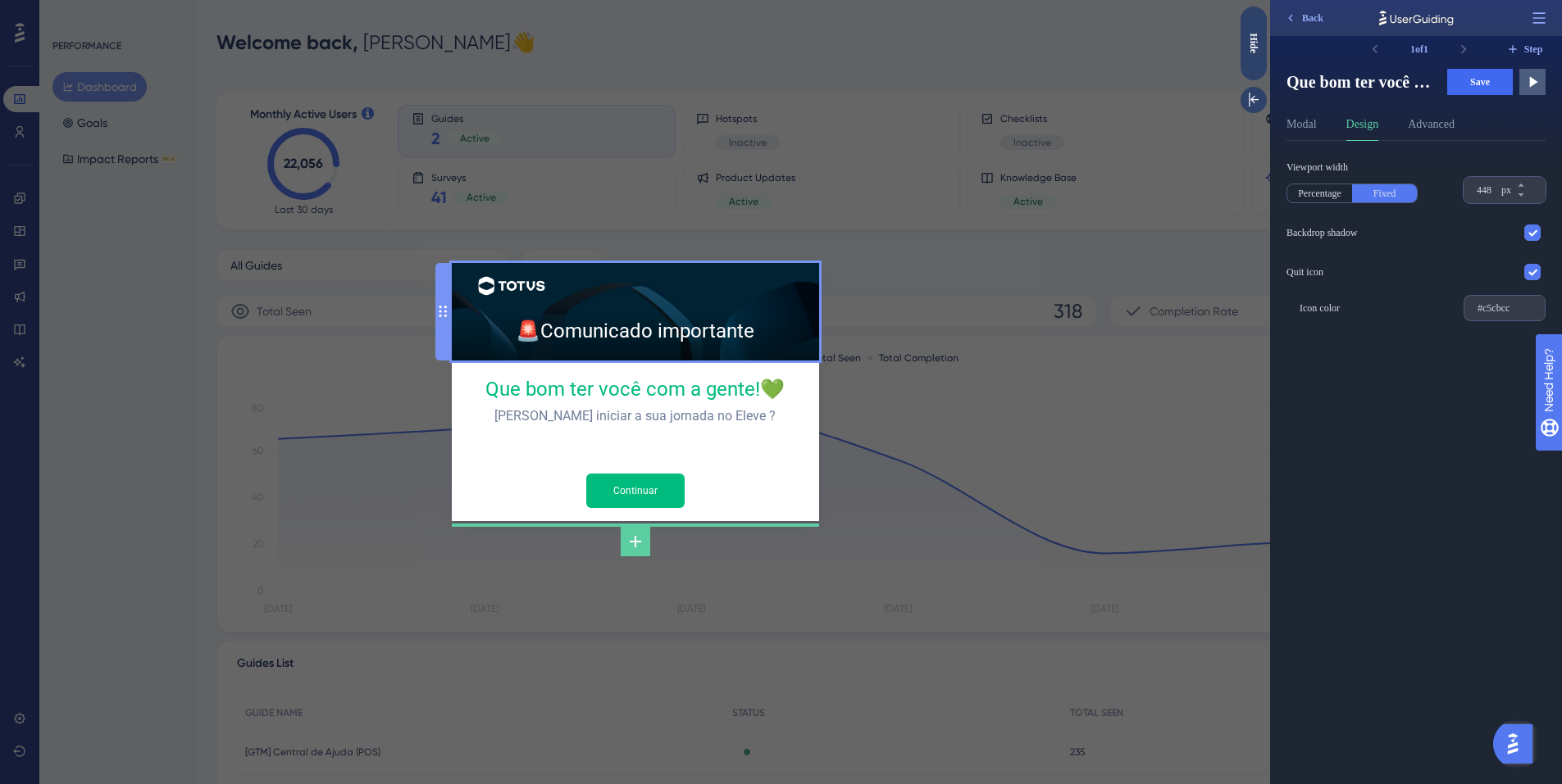
click at [653, 336] on div "🚨 Comunicado importante" at bounding box center [635, 311] width 341 height 71
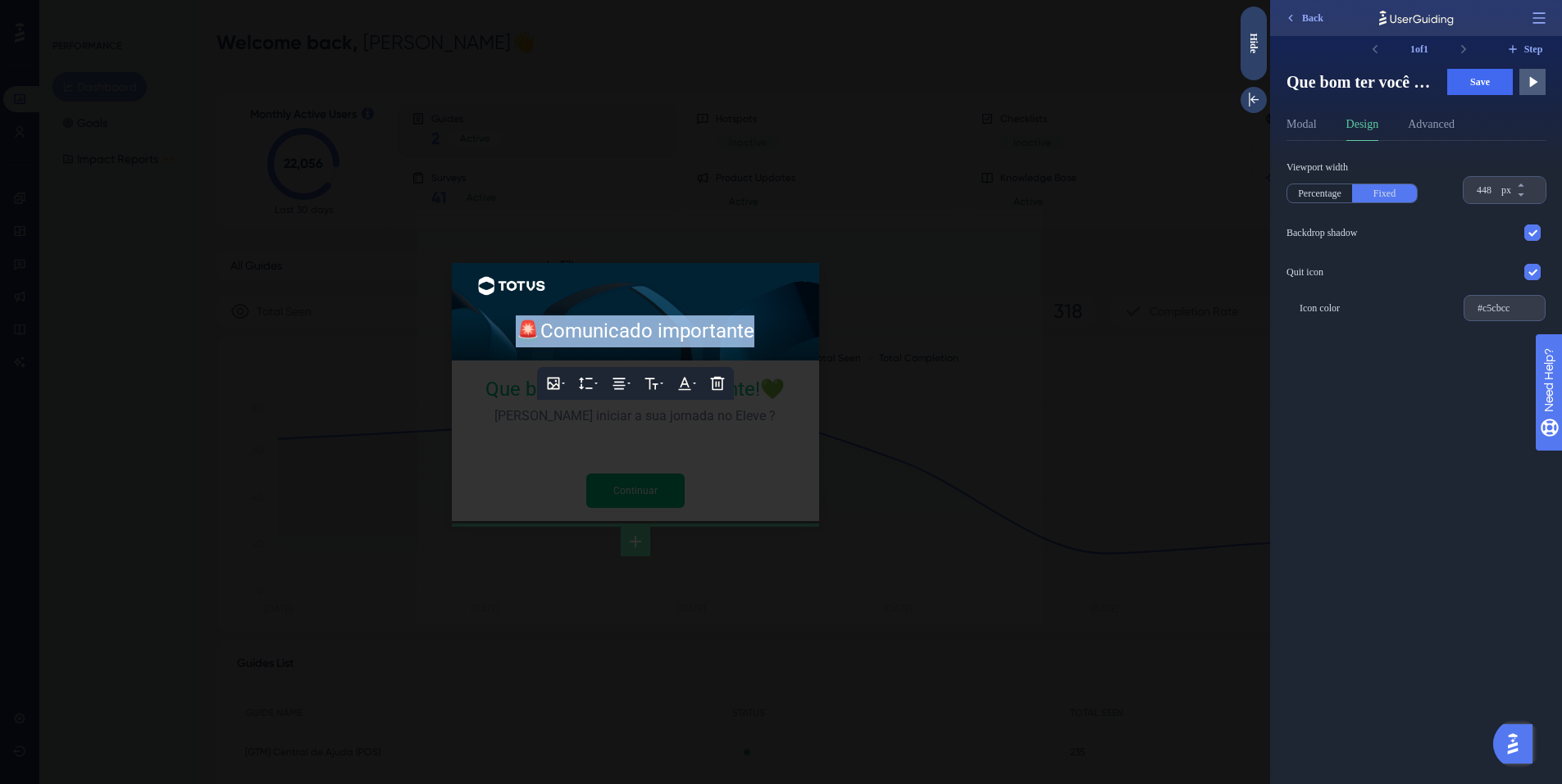
click at [653, 336] on span "Comunicado importante" at bounding box center [647, 331] width 214 height 23
click at [743, 328] on span "Comunicado importante" at bounding box center [647, 331] width 214 height 23
drag, startPoint x: 756, startPoint y: 330, endPoint x: 729, endPoint y: 361, distance: 41.1
click at [545, 335] on div "🚨 Comunicado importante" at bounding box center [635, 332] width 341 height 32
click at [699, 383] on button at bounding box center [684, 383] width 32 height 32
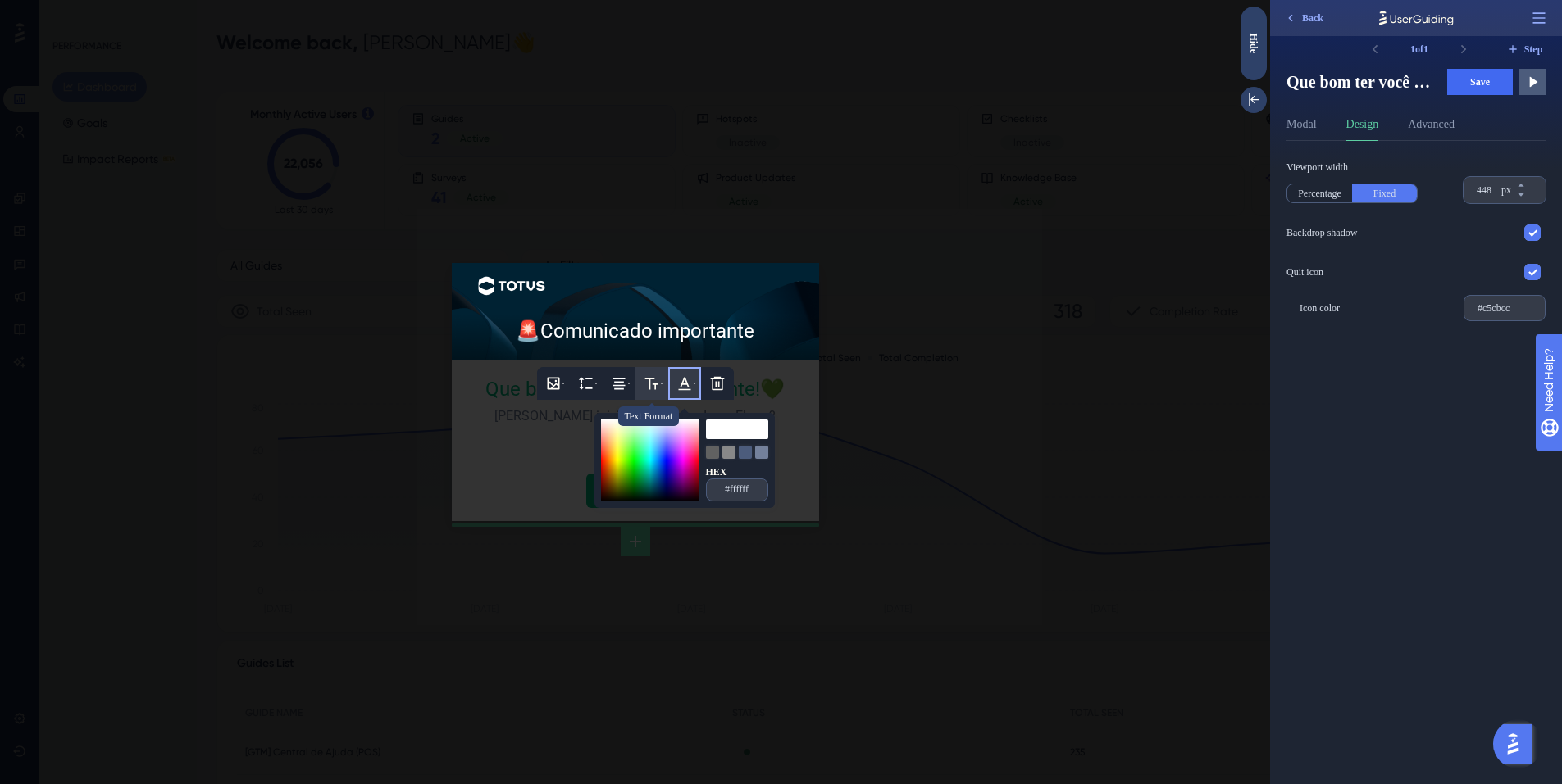
click at [655, 383] on icon at bounding box center [652, 384] width 17 height 17
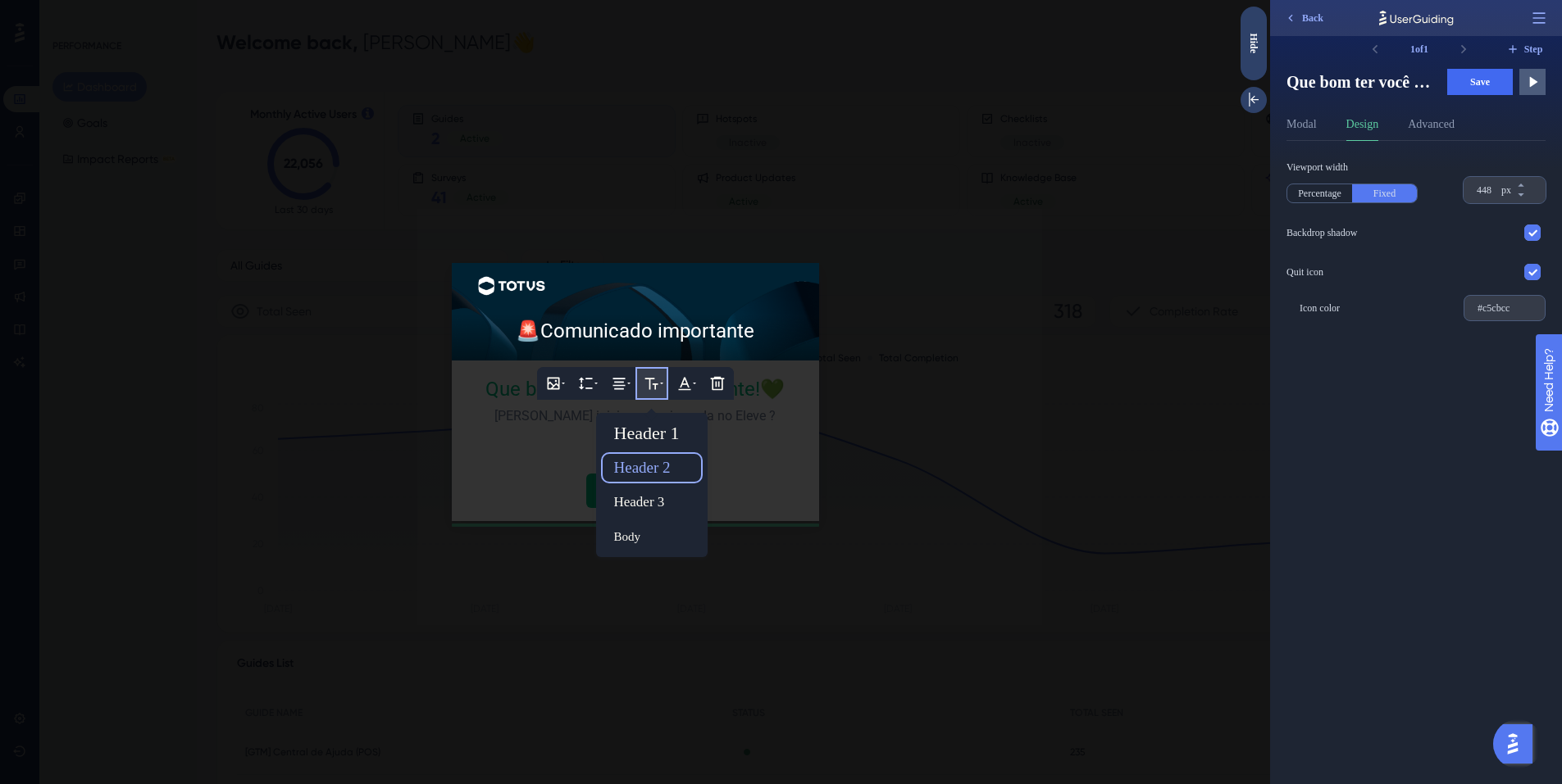
click at [654, 467] on div "Header 2" at bounding box center [652, 468] width 89 height 26
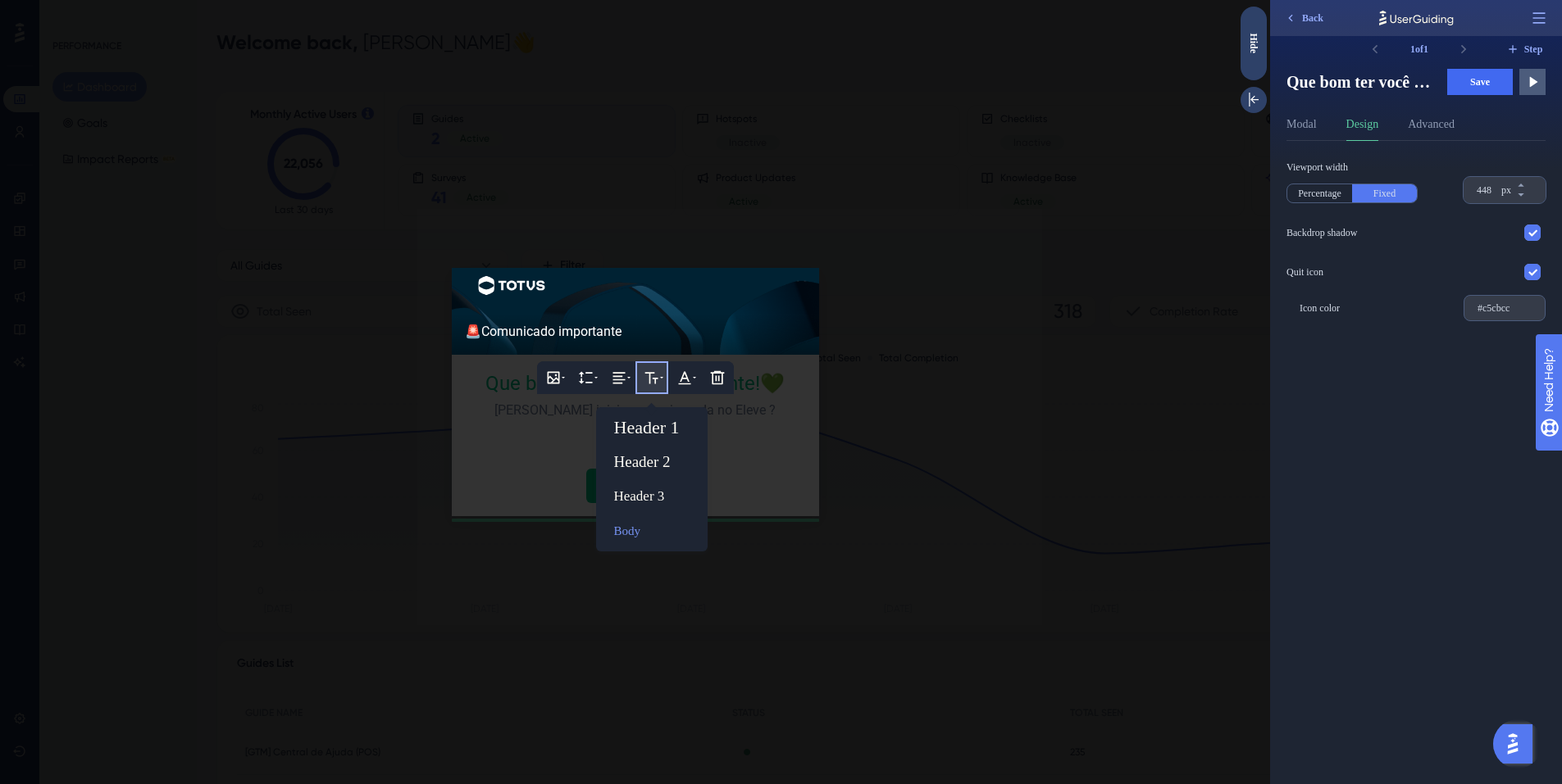
click at [662, 443] on div "Header 1 Header 2 Header 3 Body" at bounding box center [652, 480] width 98 height 132
click at [664, 434] on div "Header 1" at bounding box center [652, 428] width 89 height 26
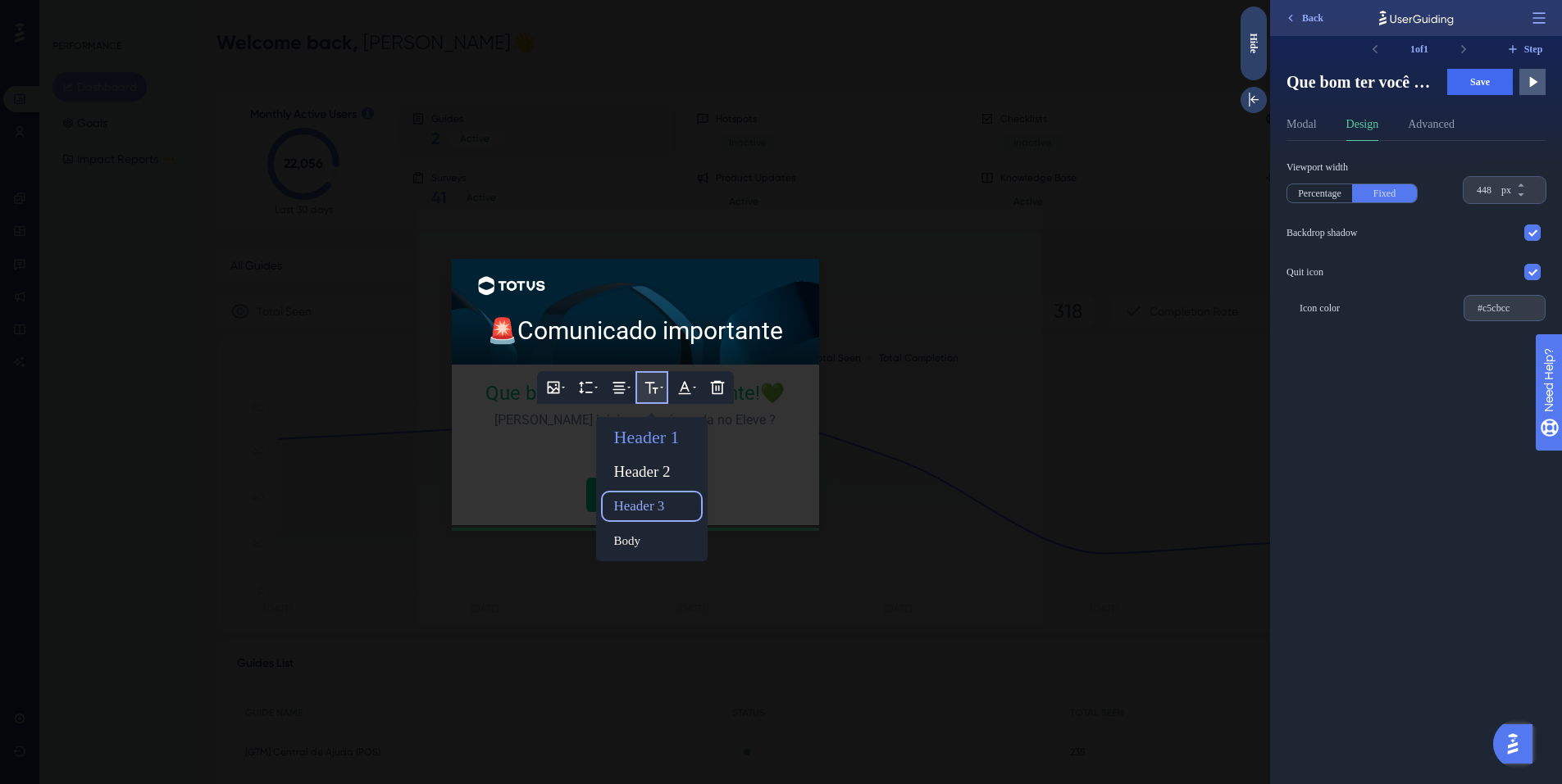
click at [656, 503] on div "Header 3" at bounding box center [652, 506] width 89 height 26
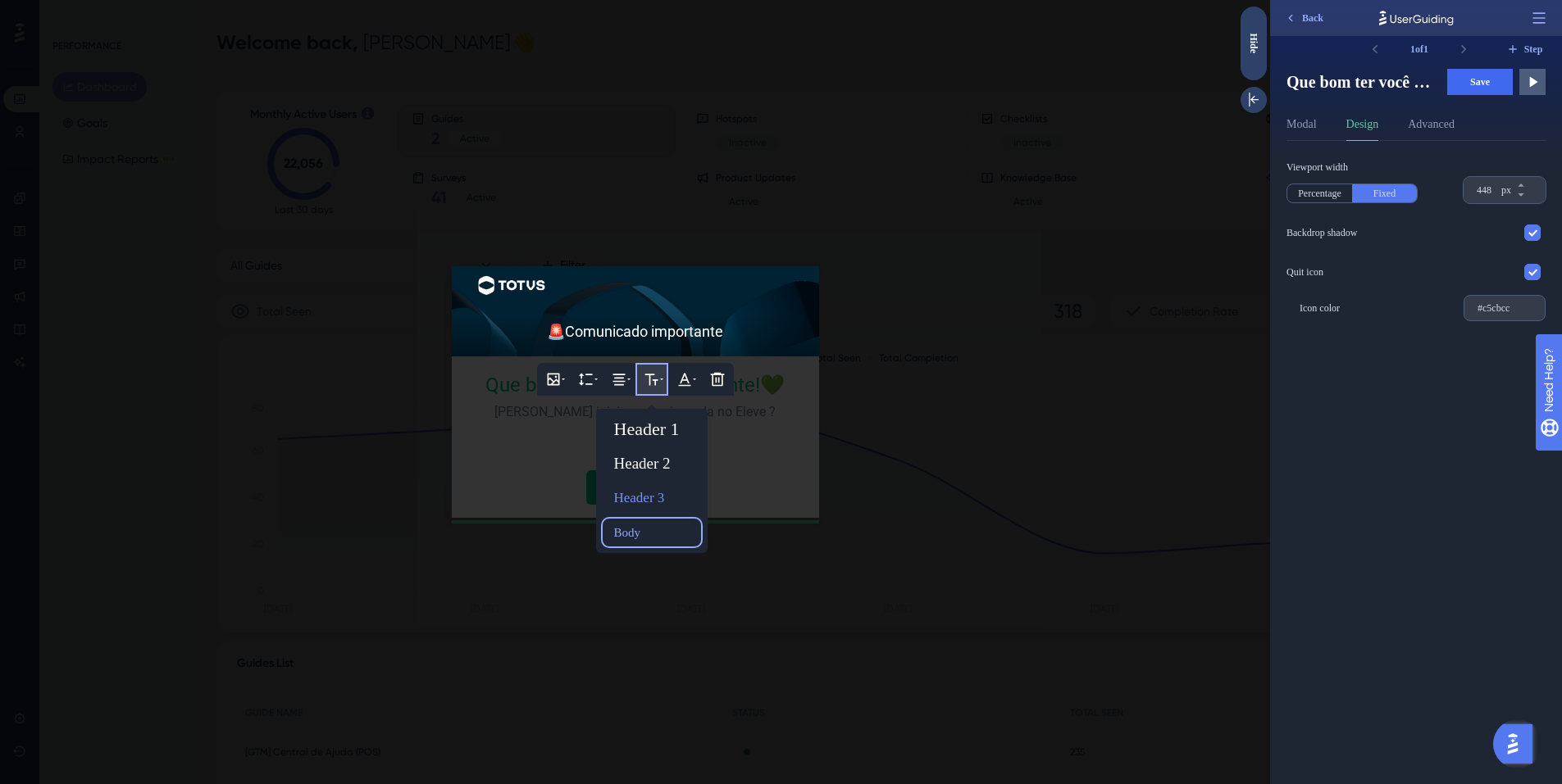
click at [644, 528] on div "Body" at bounding box center [652, 533] width 89 height 26
click at [652, 430] on div "Header 1" at bounding box center [652, 428] width 89 height 26
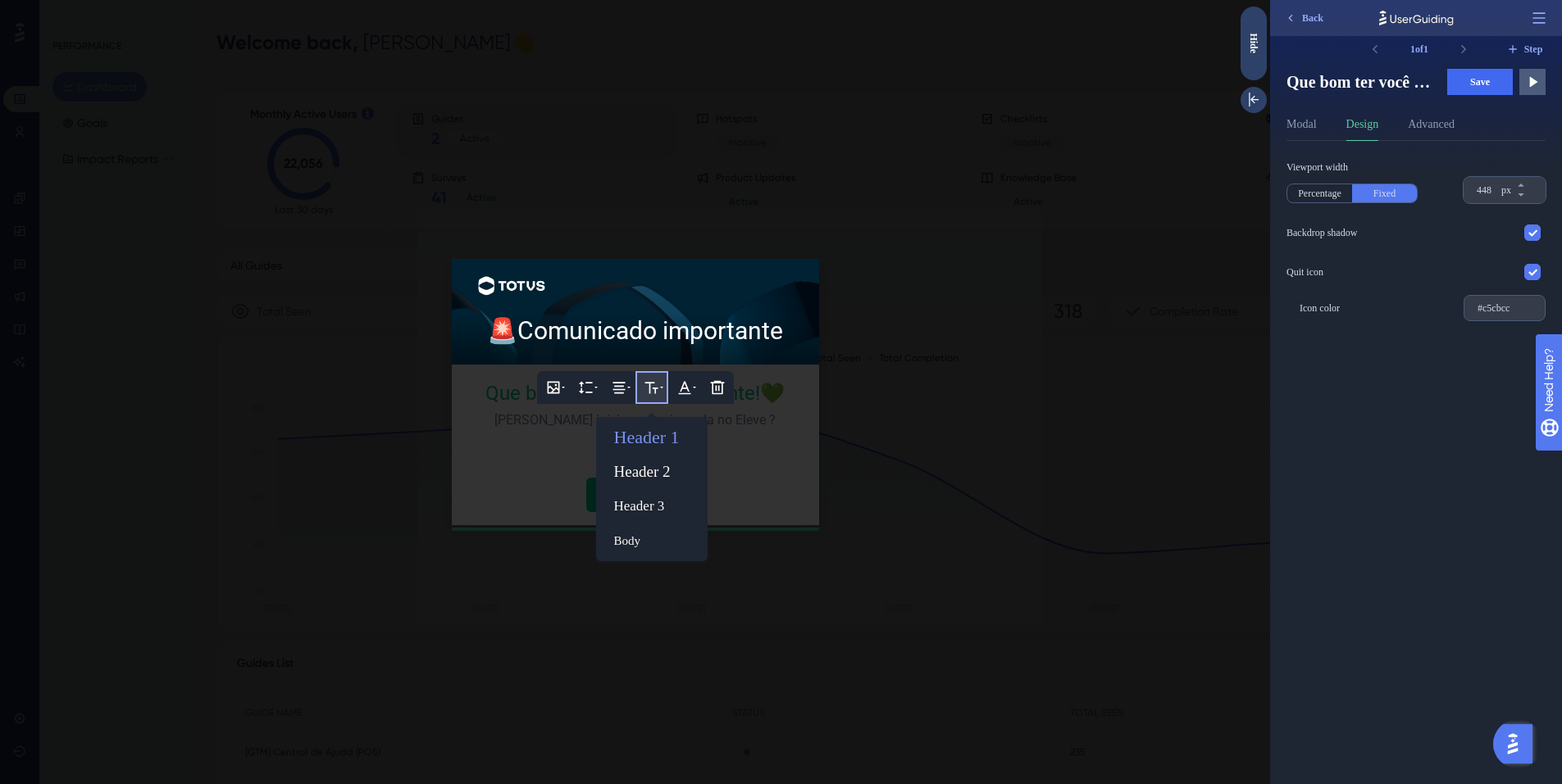
click at [960, 429] on div at bounding box center [635, 392] width 1270 height 784
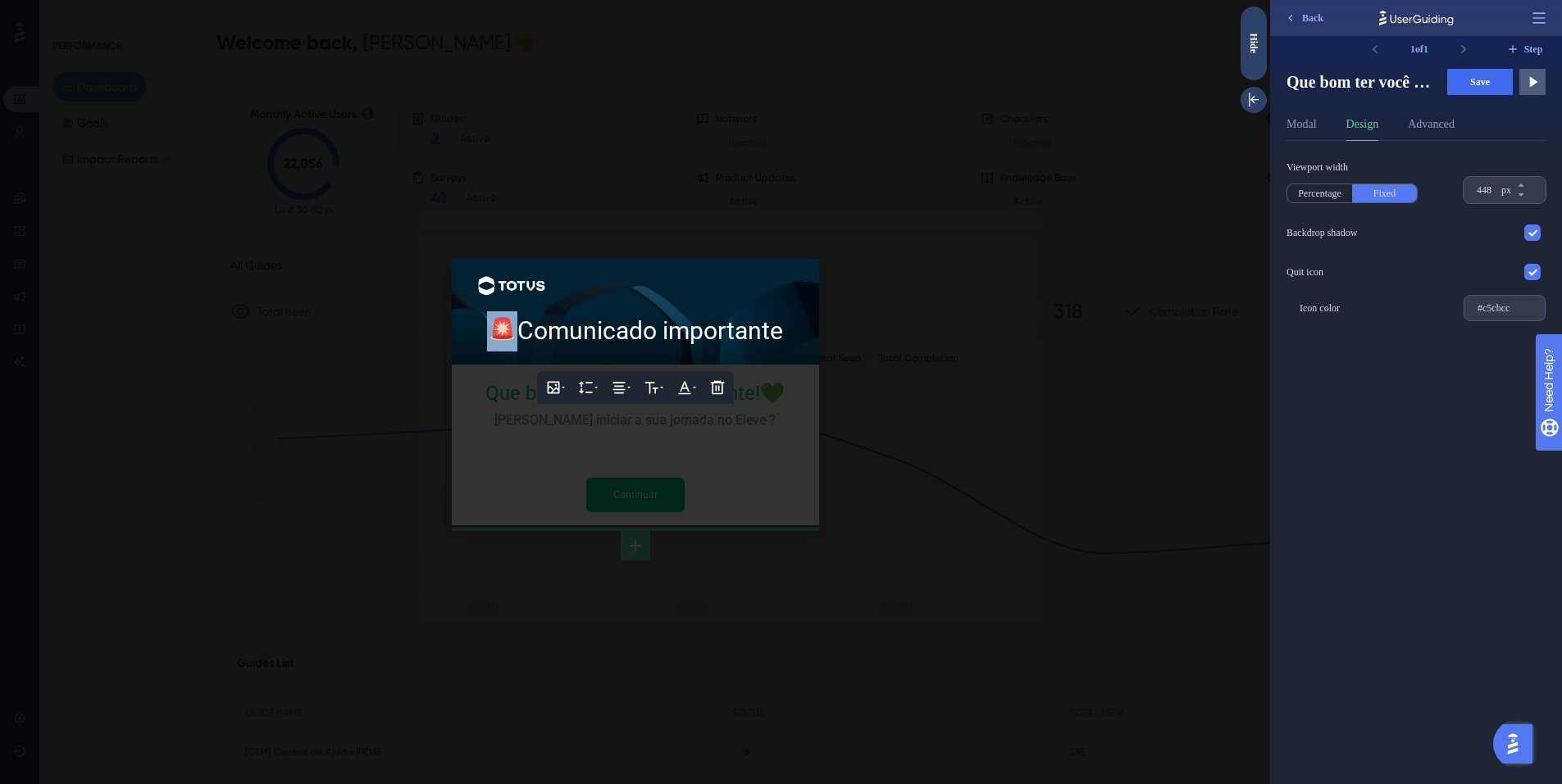
drag, startPoint x: 515, startPoint y: 337, endPoint x: 482, endPoint y: 343, distance: 33.5
click at [482, 343] on div "🚨 Comunicado importante" at bounding box center [635, 331] width 341 height 40
click at [1027, 500] on div at bounding box center [635, 392] width 1270 height 784
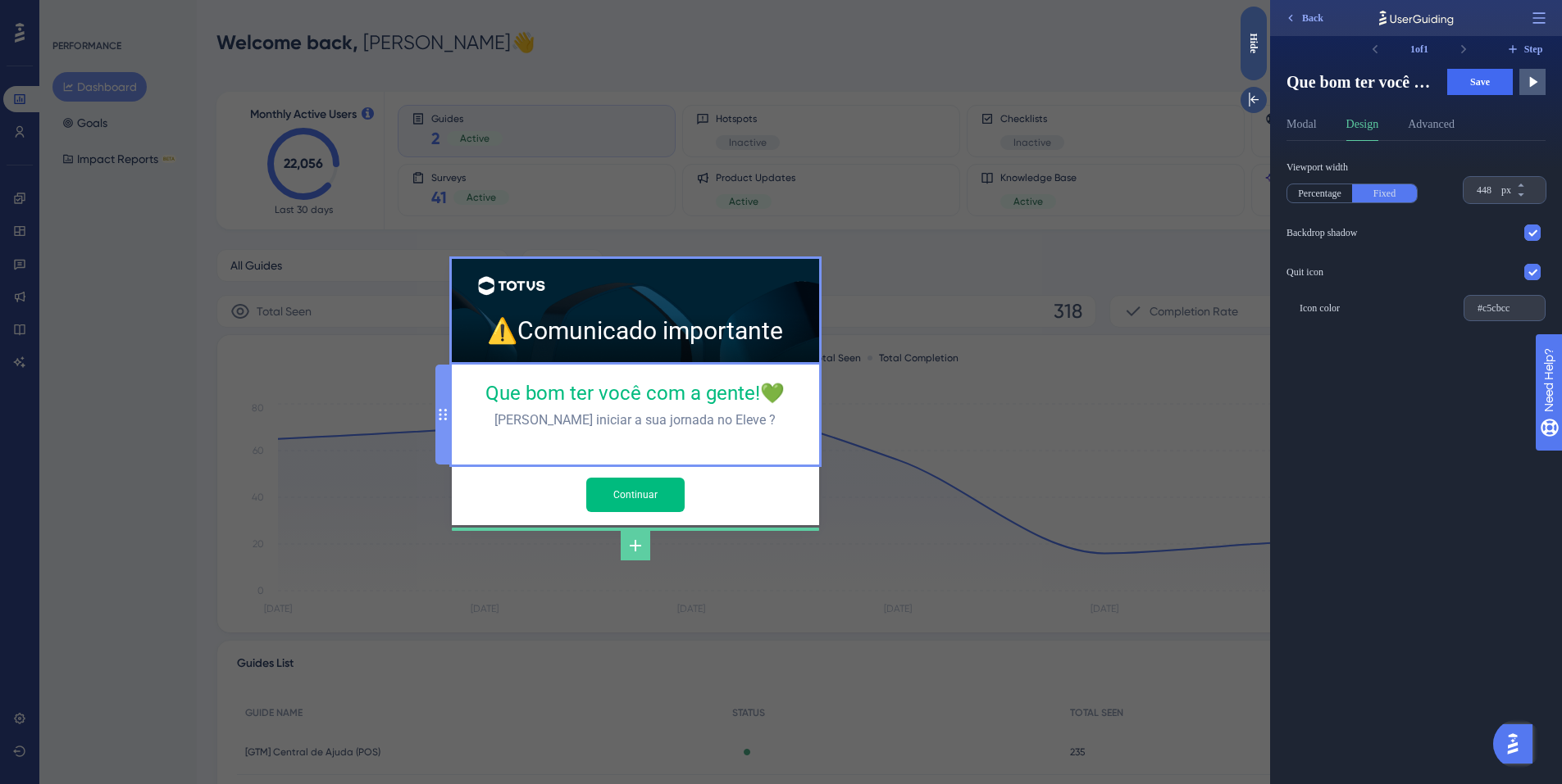
click at [629, 393] on div "Que bom ter você com a gente! 💚 Bora iniciar a sua jornada no Eleve ?" at bounding box center [635, 415] width 341 height 74
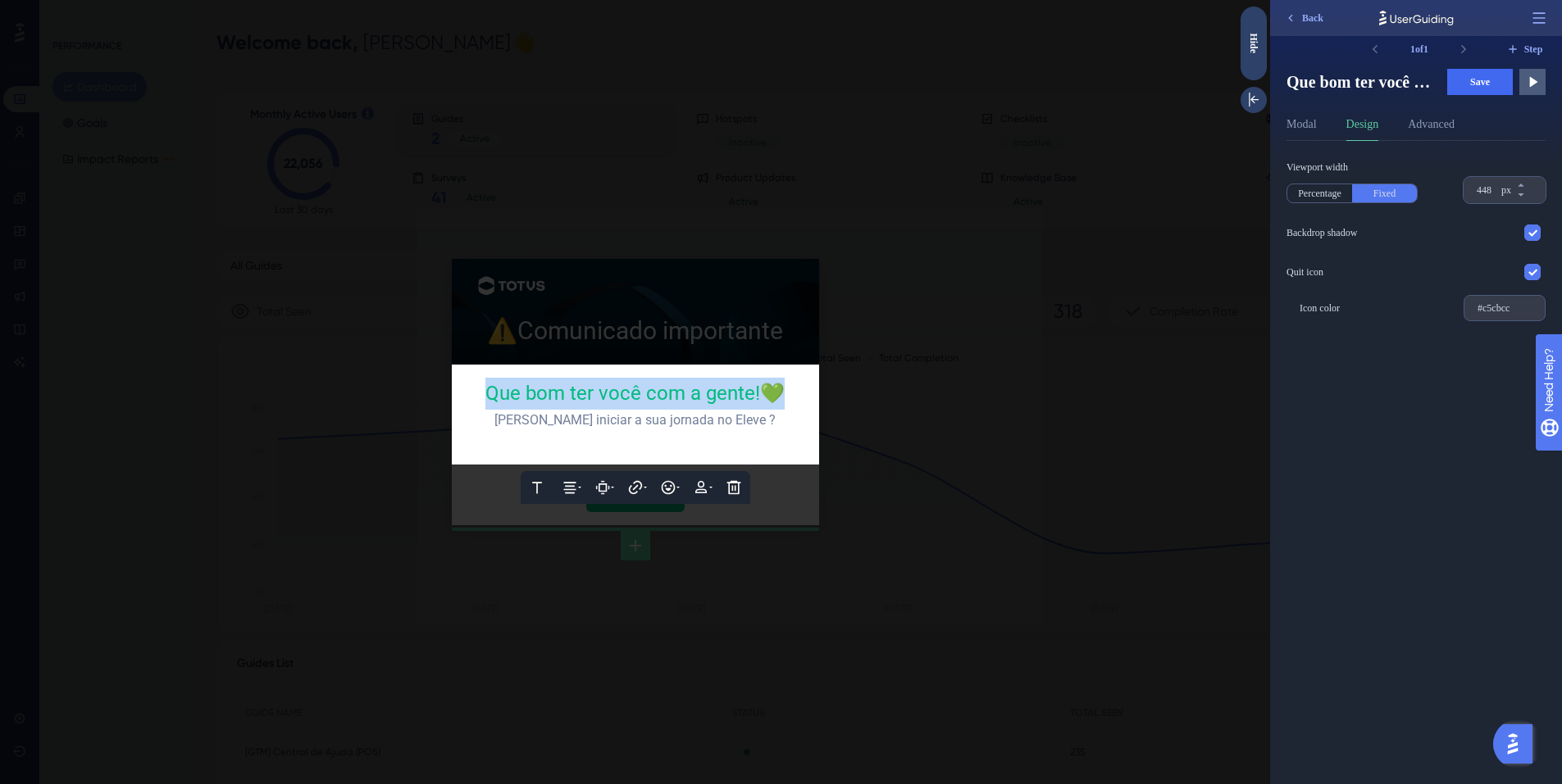
click at [629, 392] on span "Que bom ter você com a gente!" at bounding box center [623, 393] width 274 height 23
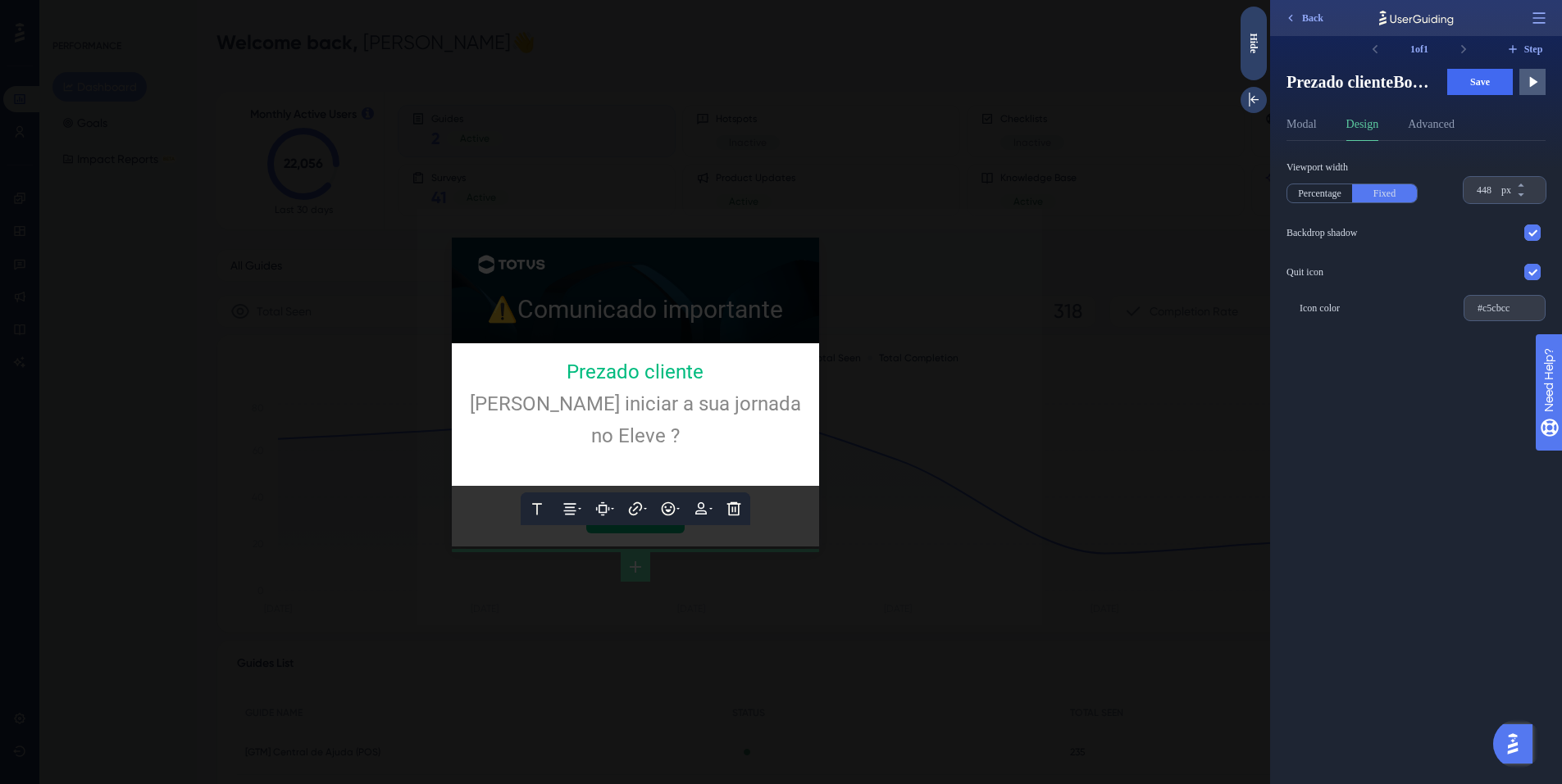
click at [606, 428] on span "Bora iniciar a sua jornada no Eleve ?" at bounding box center [638, 420] width 337 height 55
click at [604, 426] on span "Bora iniciar a sua jornada no Eleve ?" at bounding box center [638, 420] width 337 height 55
click at [603, 425] on span "Bora iniciar a sua jornada no Eleve ?" at bounding box center [638, 420] width 337 height 55
click at [603, 424] on span "Bora iniciar a sua jornada no Eleve ?" at bounding box center [638, 420] width 337 height 55
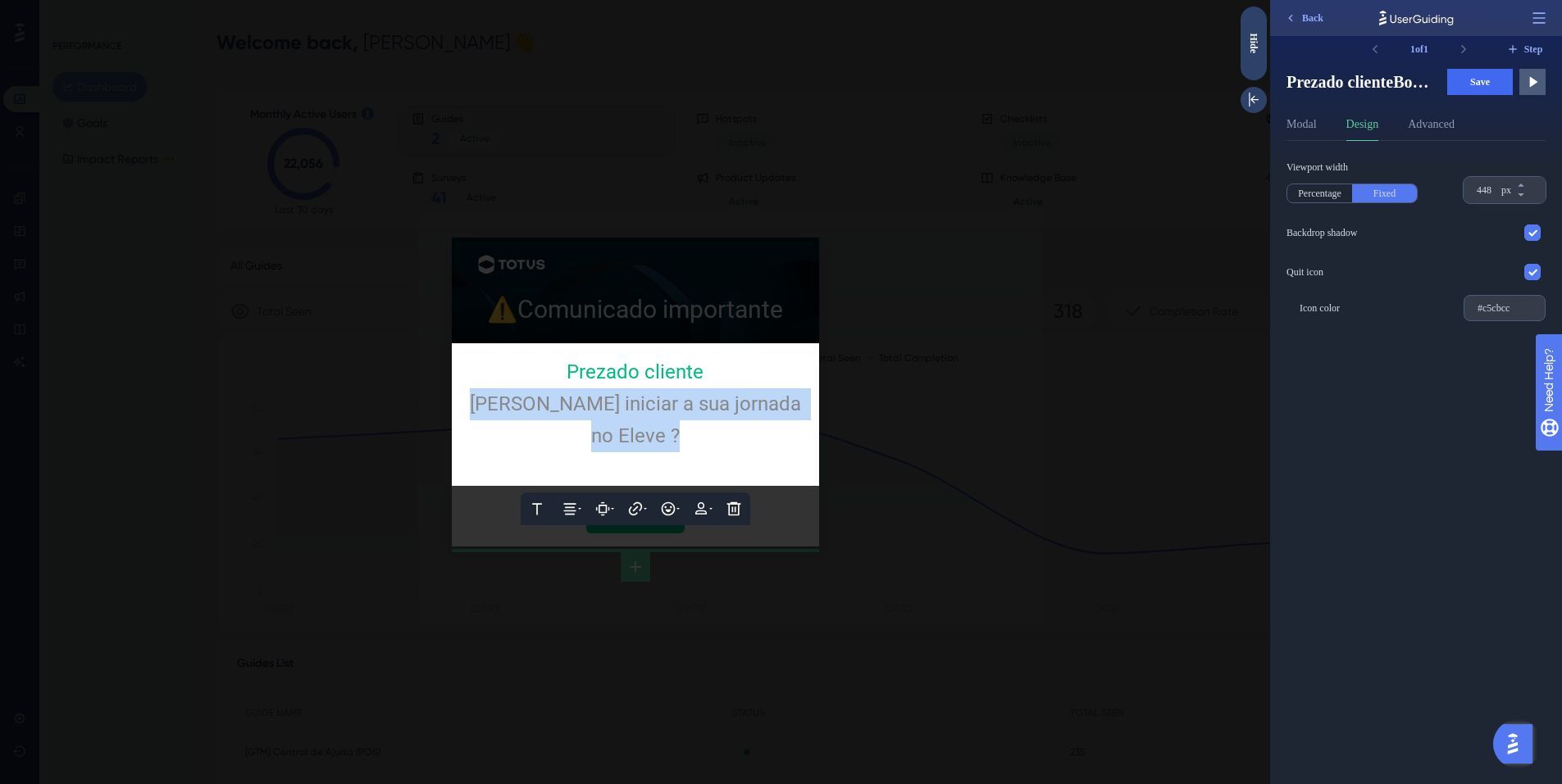
click at [603, 424] on span "Bora iniciar a sua jornada no Eleve ?" at bounding box center [638, 420] width 337 height 55
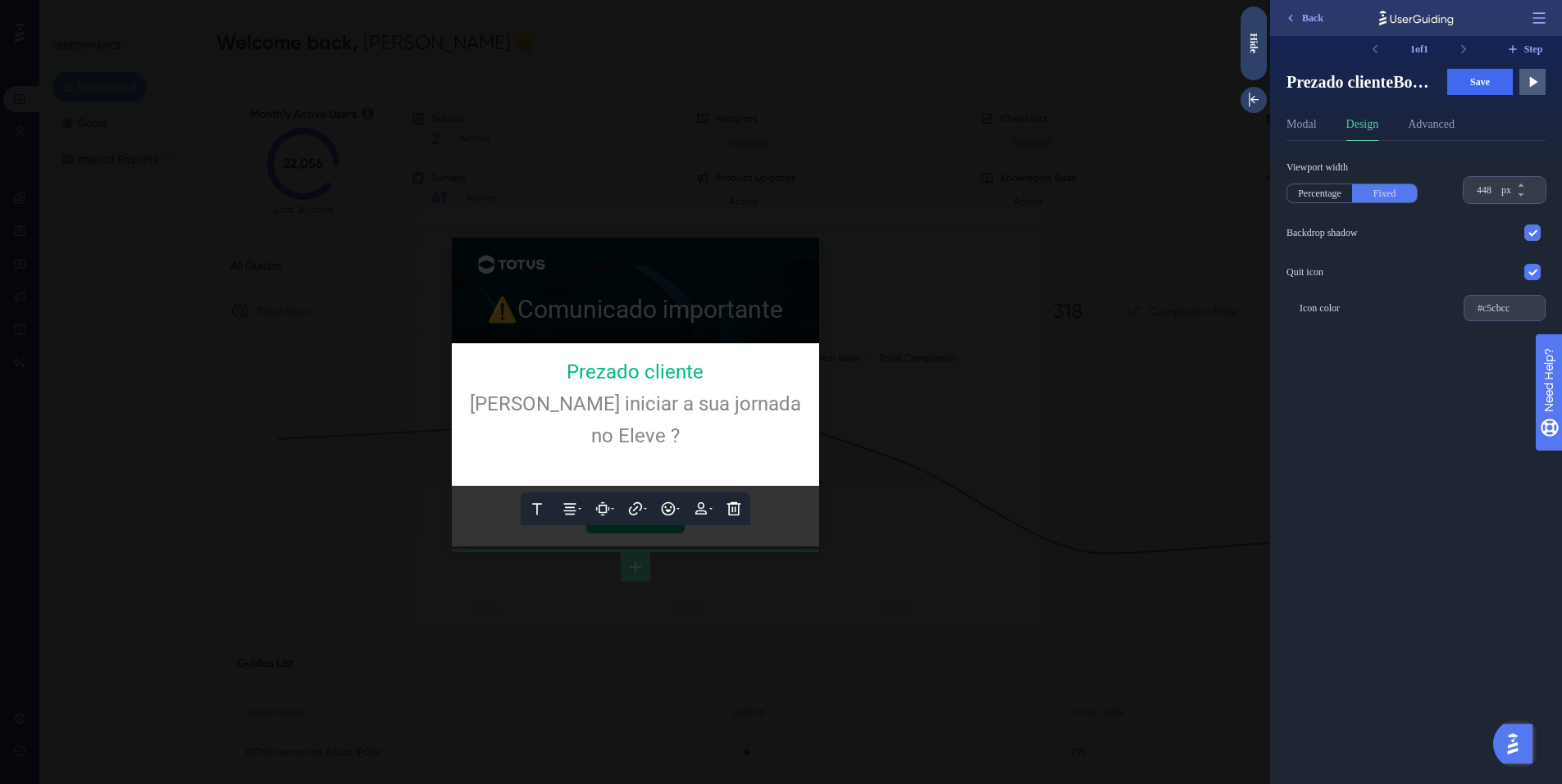
scroll to position [847, 0]
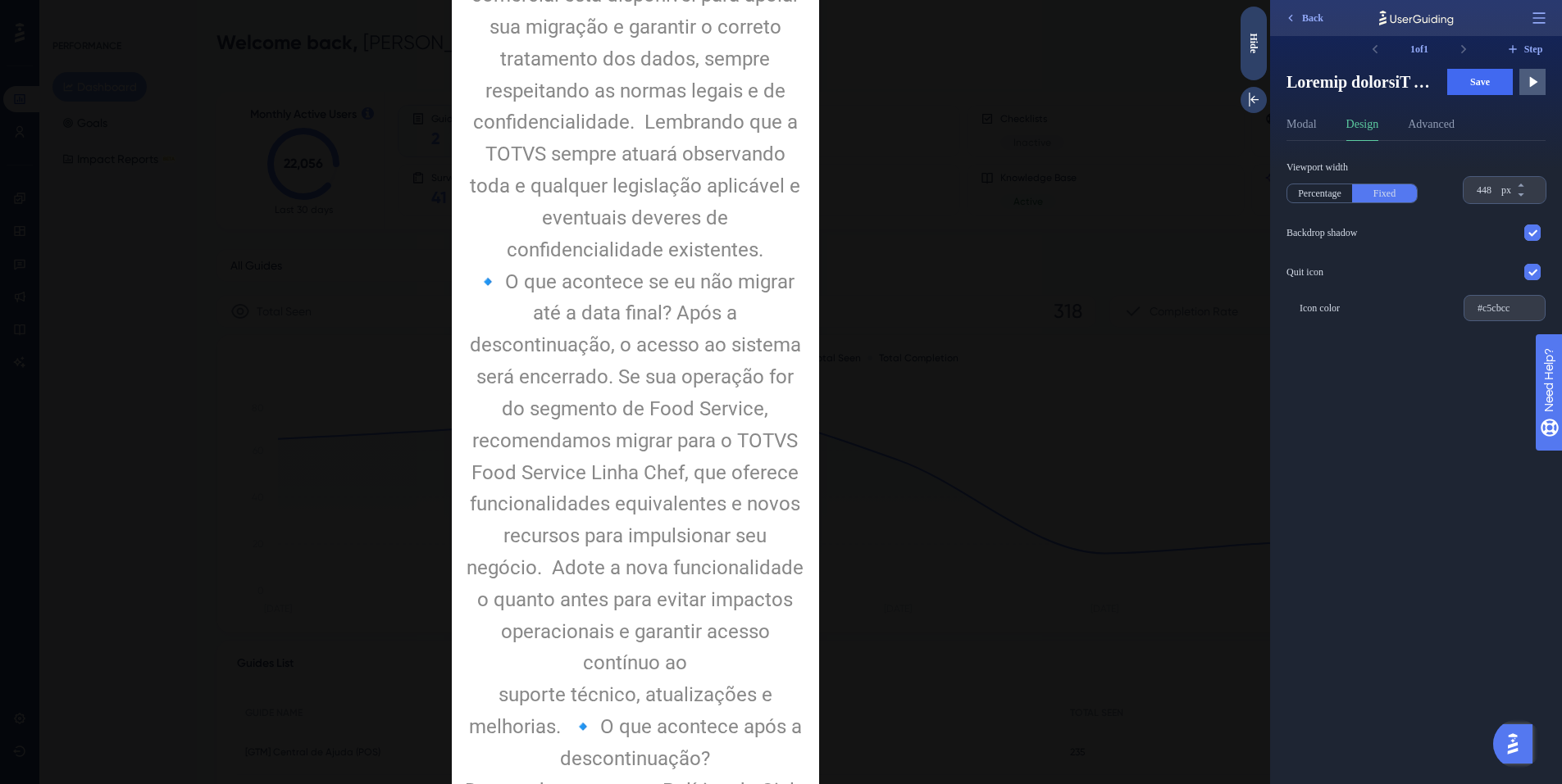
click at [579, 426] on div "🔹 O que acontece se eu não migrar até a data final? Após a descontinuação, o ac…" at bounding box center [635, 473] width 341 height 414
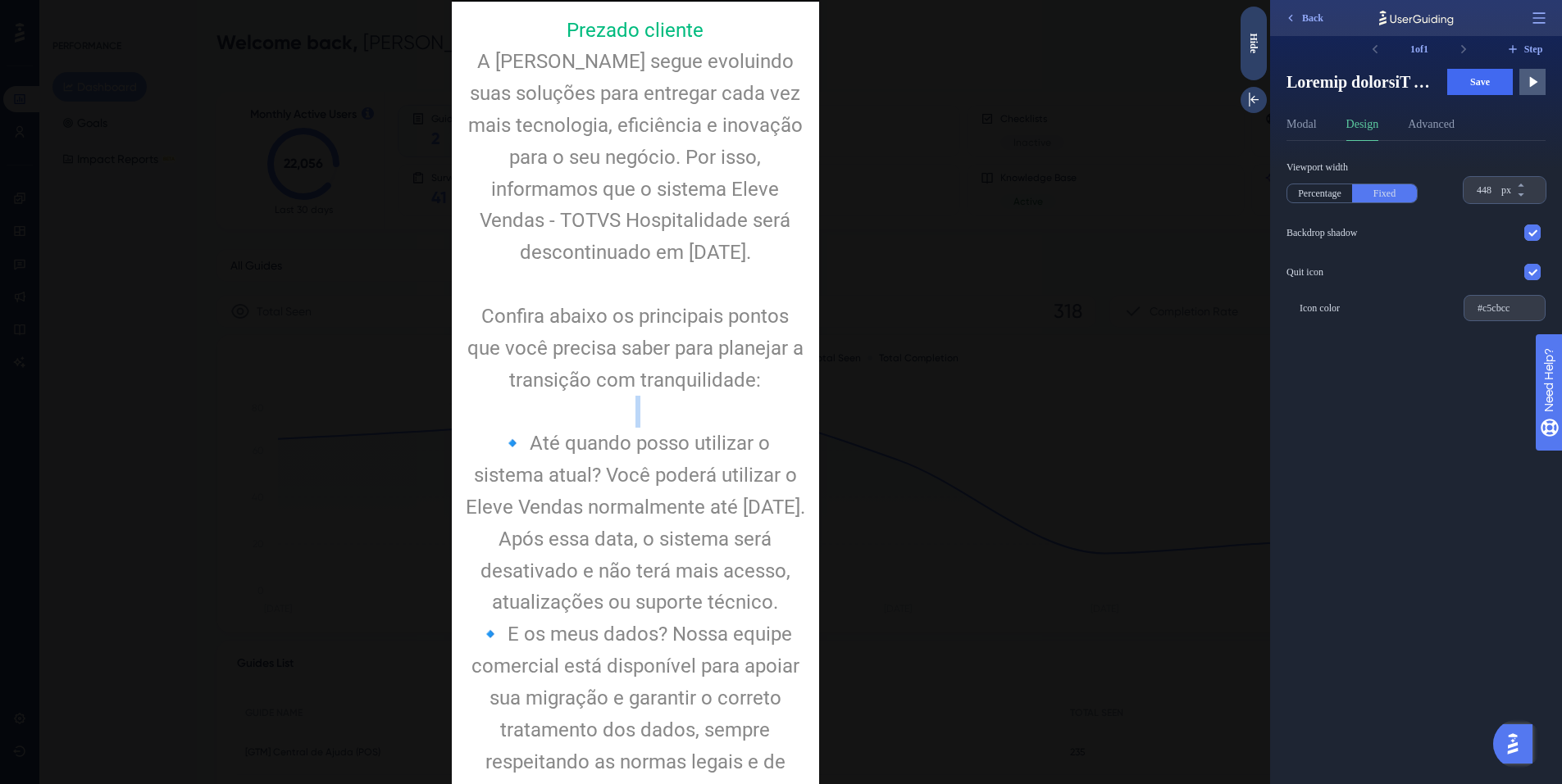
click at [579, 426] on div at bounding box center [635, 411] width 341 height 32
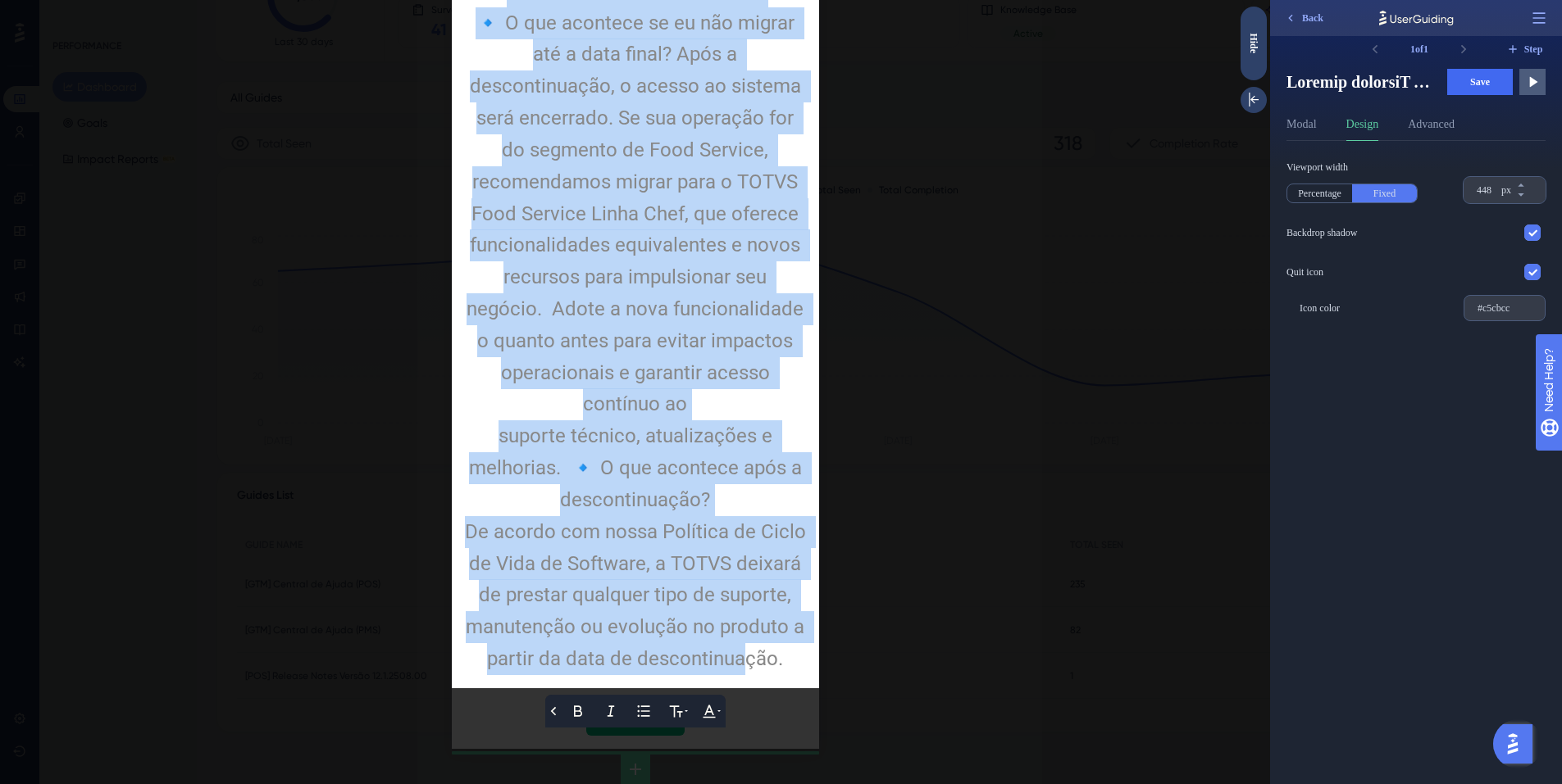
scroll to position [169, 0]
drag, startPoint x: 490, startPoint y: 234, endPoint x: 773, endPoint y: 694, distance: 540.1
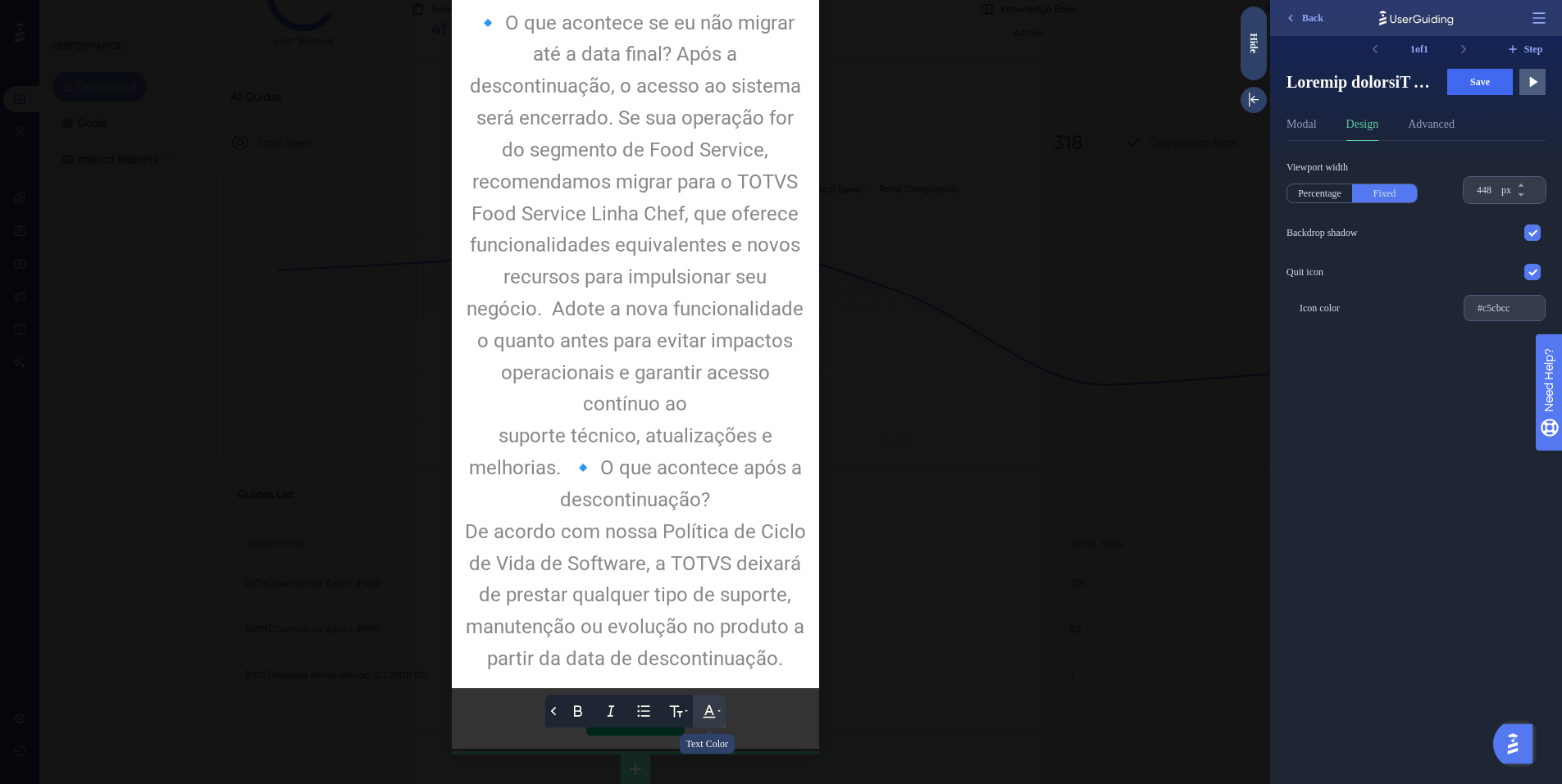
click at [713, 707] on button at bounding box center [708, 711] width 32 height 32
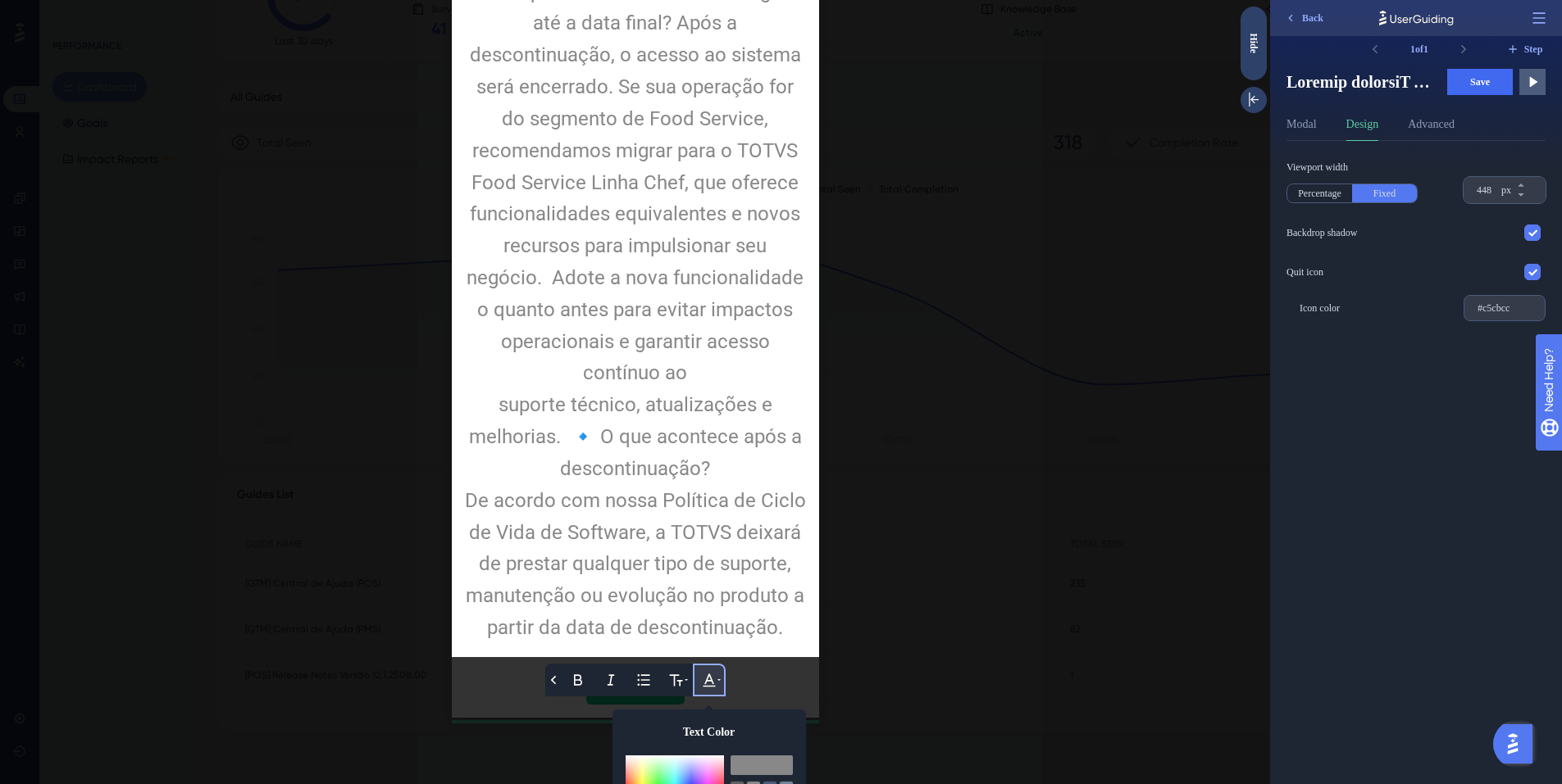
scroll to position [1234, 0]
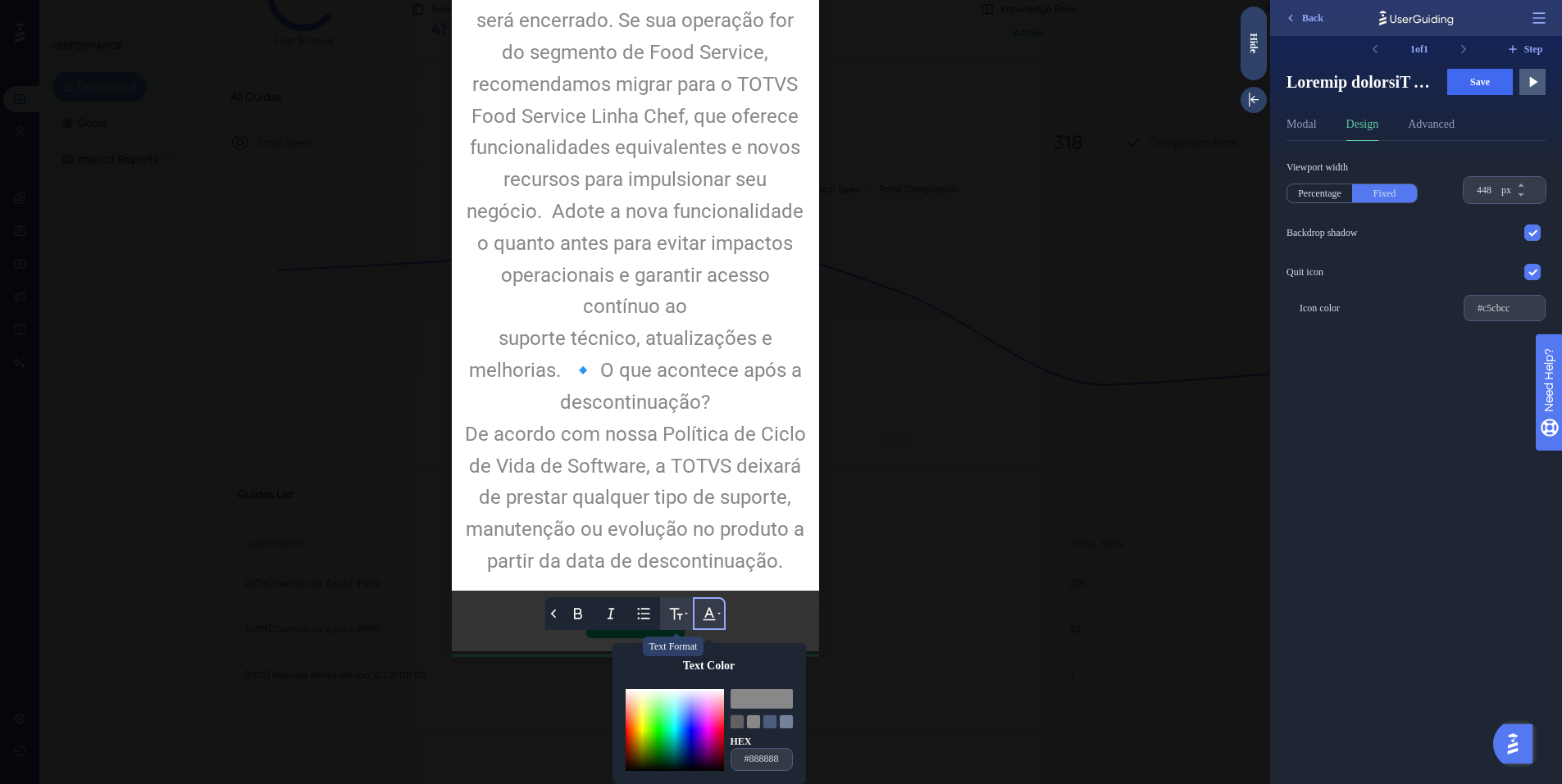
click at [680, 617] on button at bounding box center [676, 613] width 32 height 32
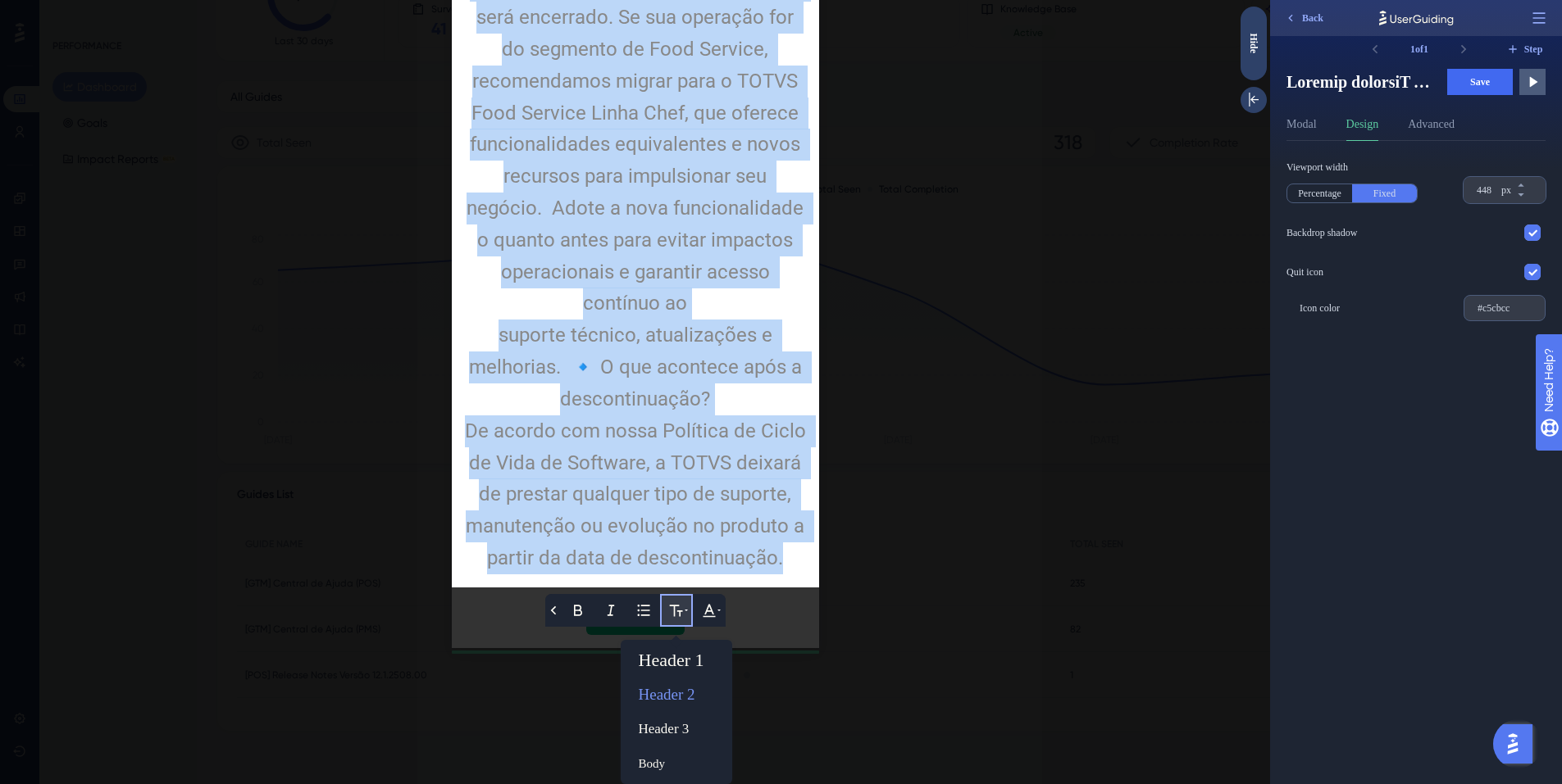
scroll to position [1238, 0]
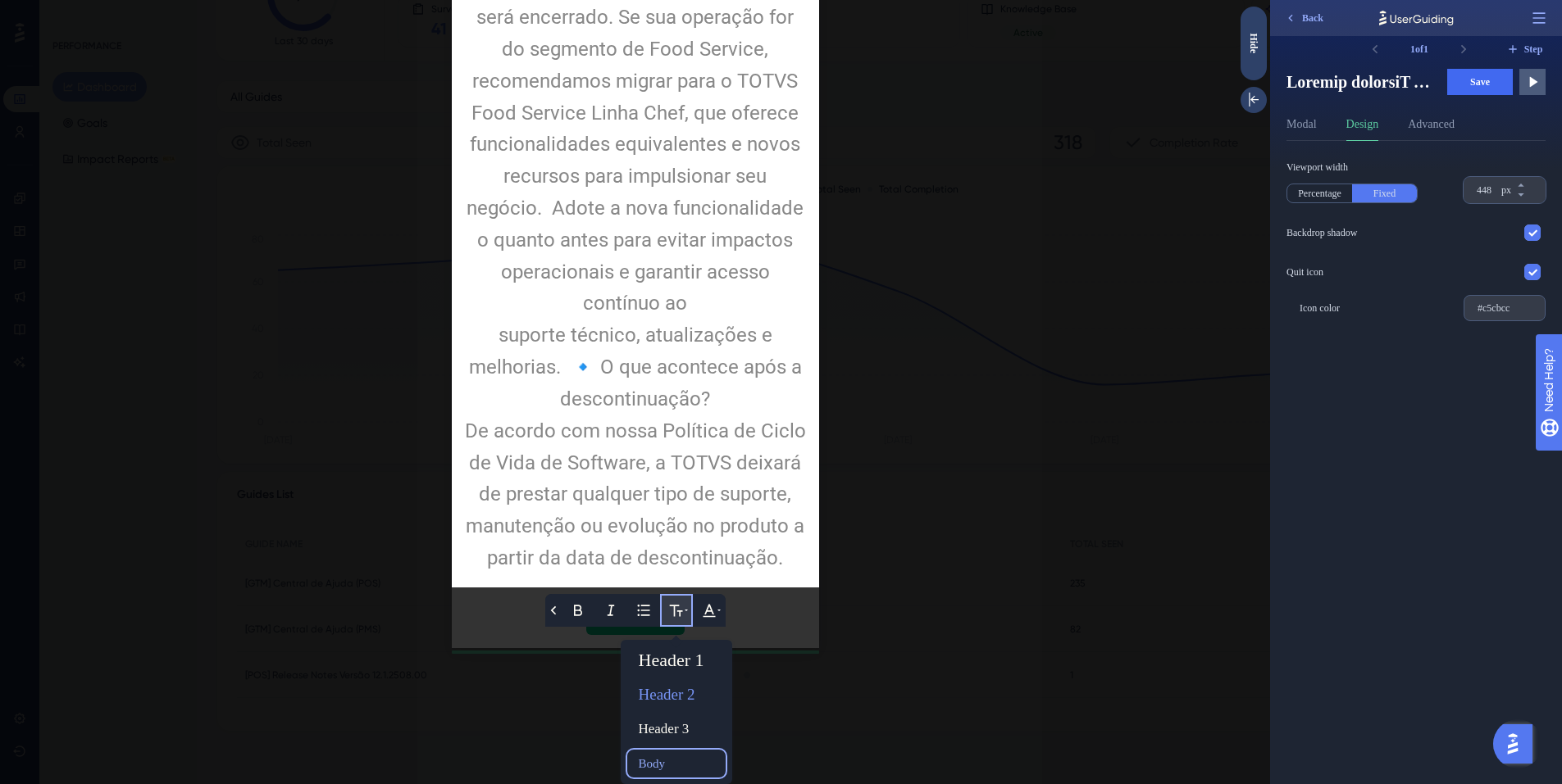
click at [670, 761] on div "Body" at bounding box center [677, 764] width 89 height 26
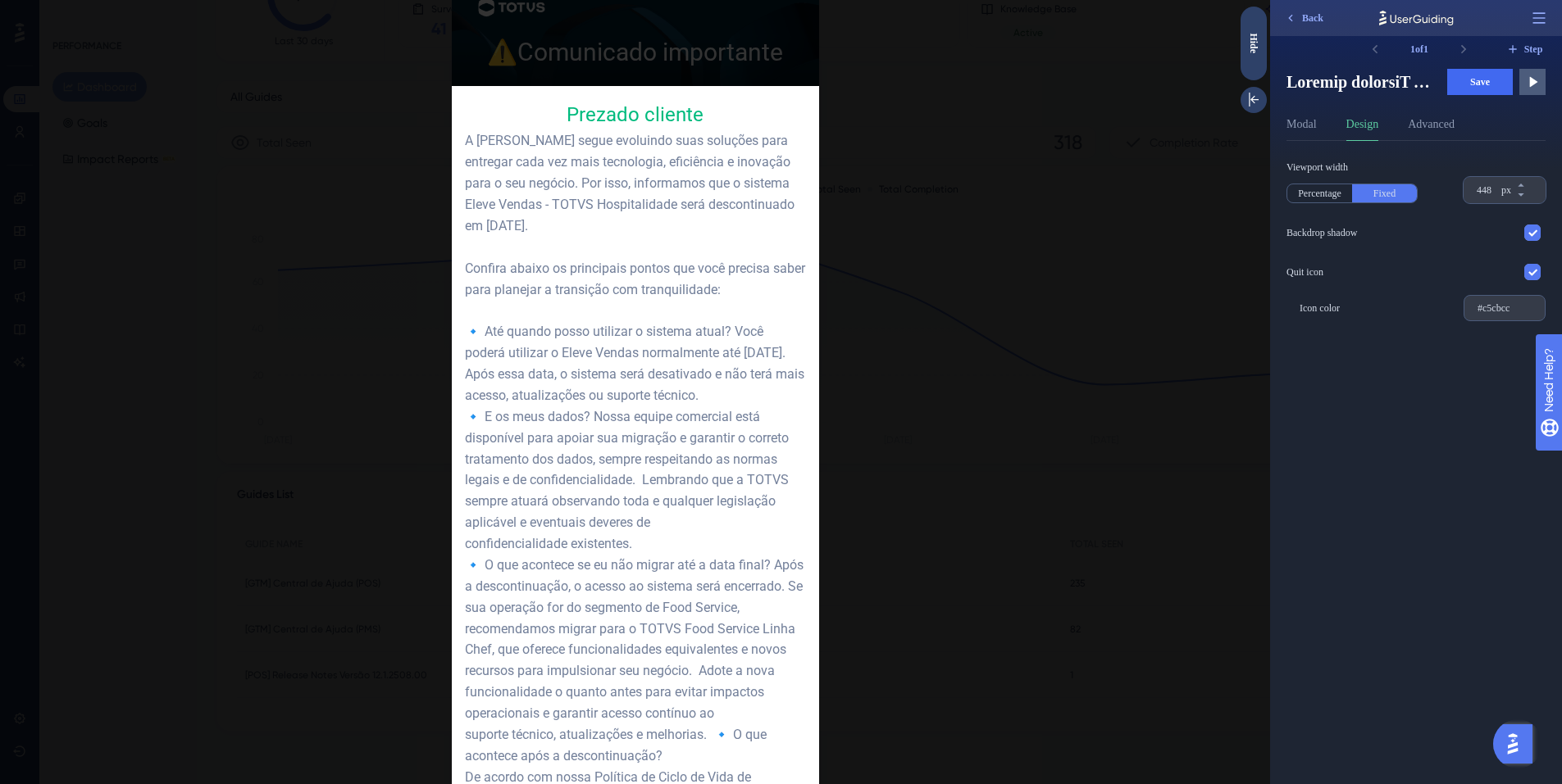
scroll to position [0, 0]
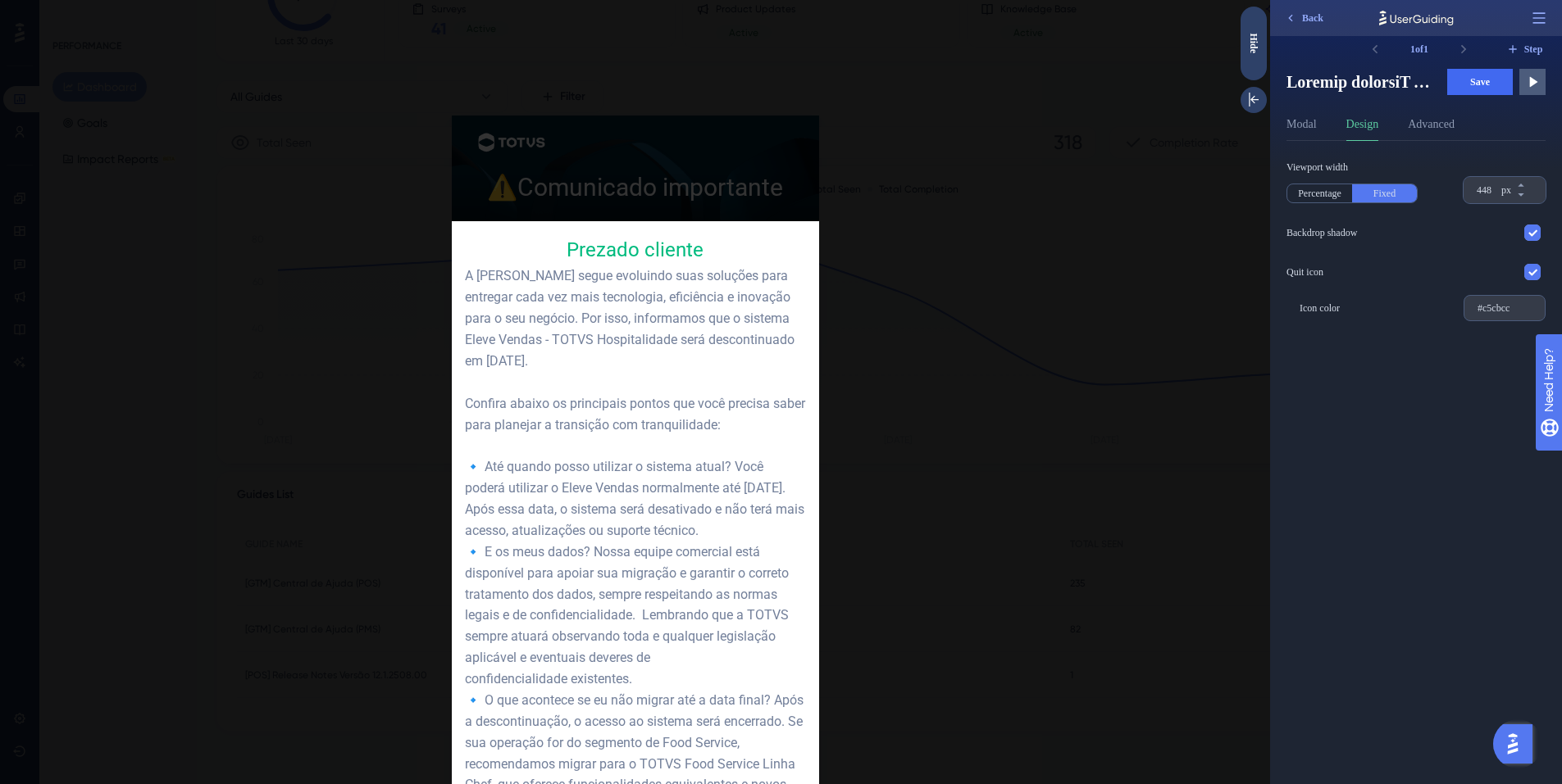
click at [968, 356] on div at bounding box center [635, 392] width 1270 height 784
click at [930, 308] on div at bounding box center [635, 392] width 1270 height 784
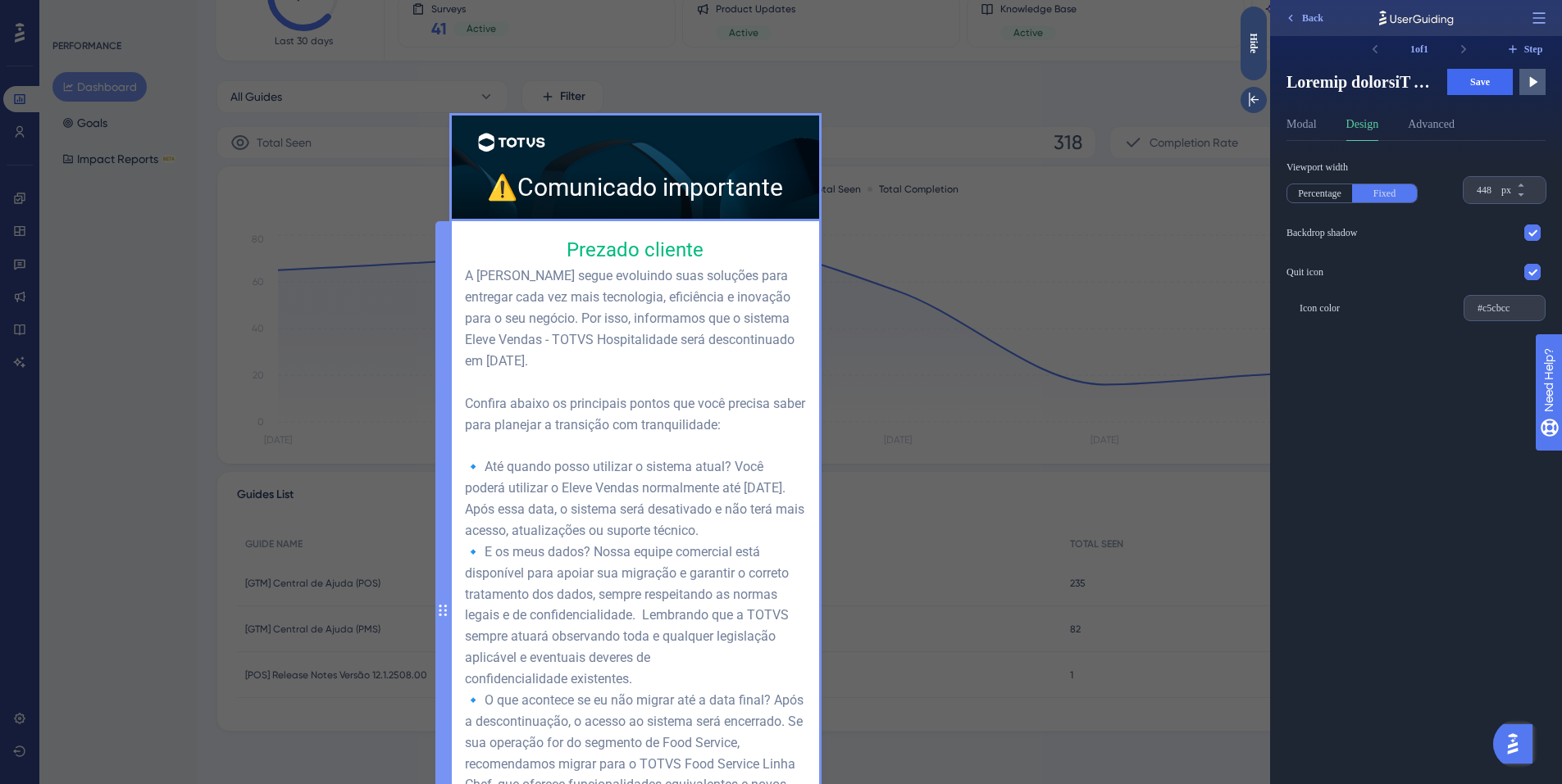
click at [643, 249] on div "Prezado cliente A TOTVS segue evoluindo suas soluções para entregar cada vez ma…" at bounding box center [635, 611] width 341 height 753
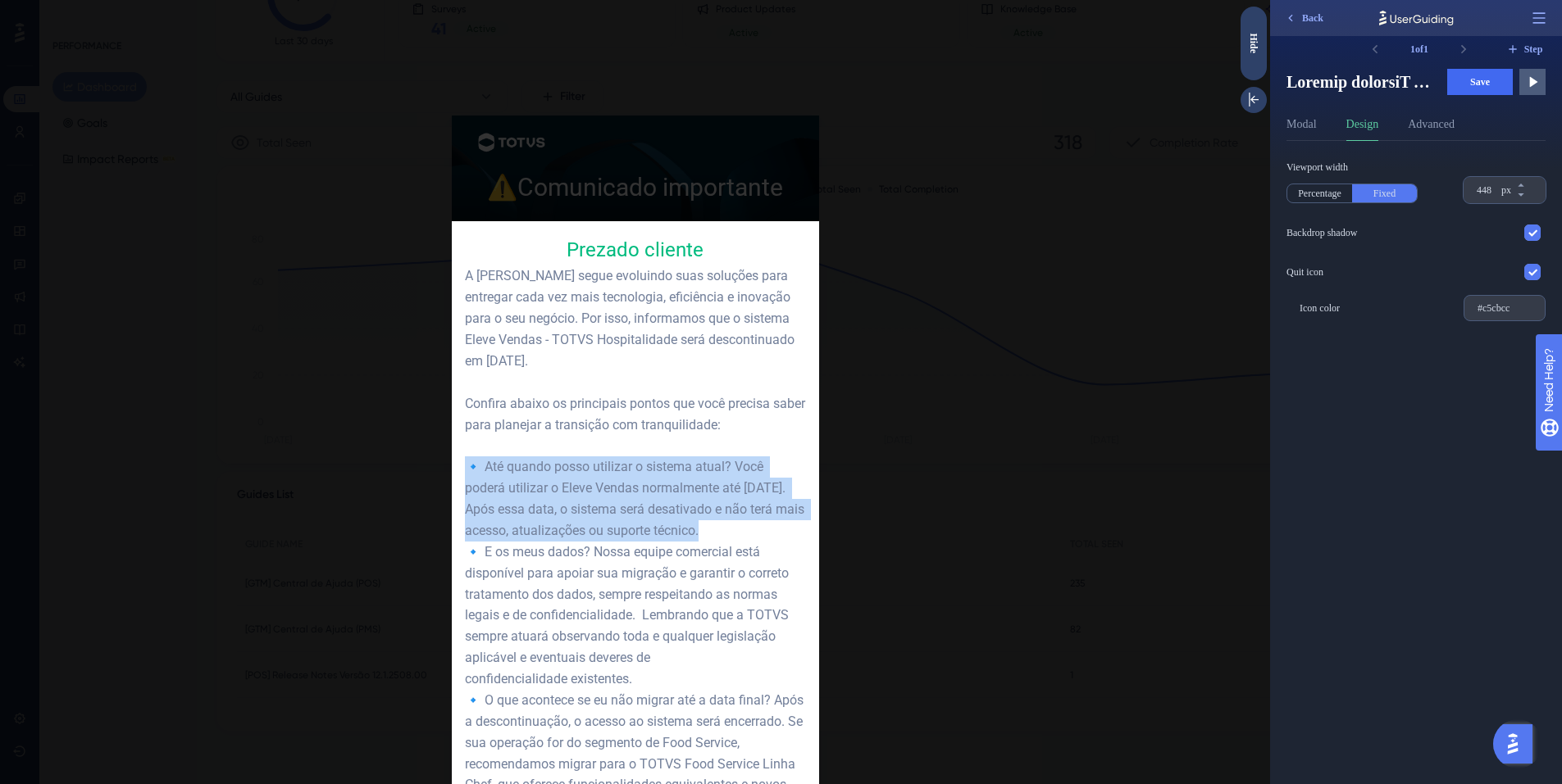
click at [643, 459] on span "🔹 Até quando posso utilizar o sistema atual? Você poderá utilizar o Eleve Venda…" at bounding box center [636, 499] width 343 height 80
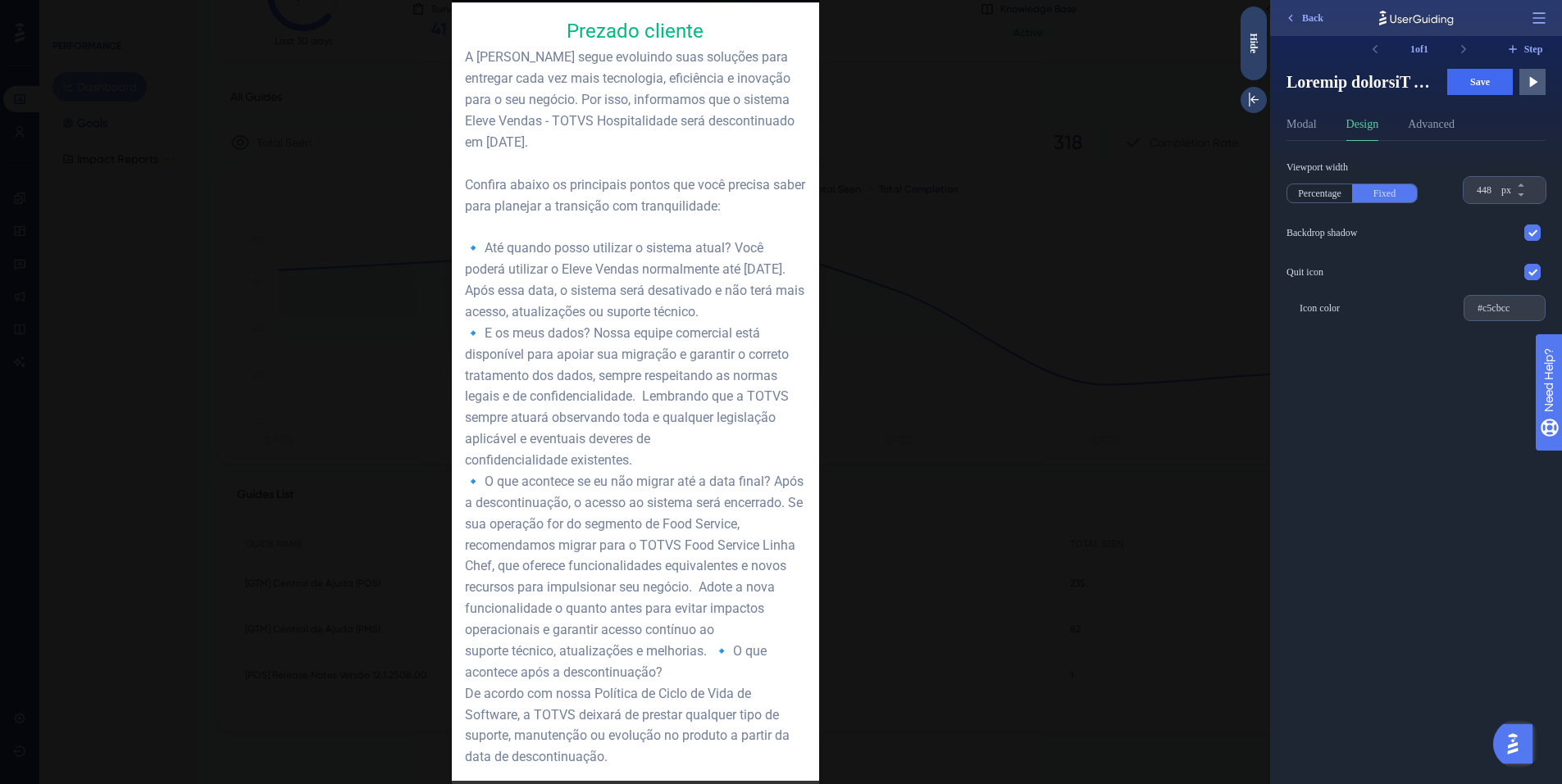
click at [648, 32] on span "Prezado cliente" at bounding box center [635, 31] width 137 height 23
click at [692, 31] on span "Prezado cliente" at bounding box center [635, 31] width 137 height 23
drag, startPoint x: 706, startPoint y: 32, endPoint x: 553, endPoint y: 32, distance: 153.0
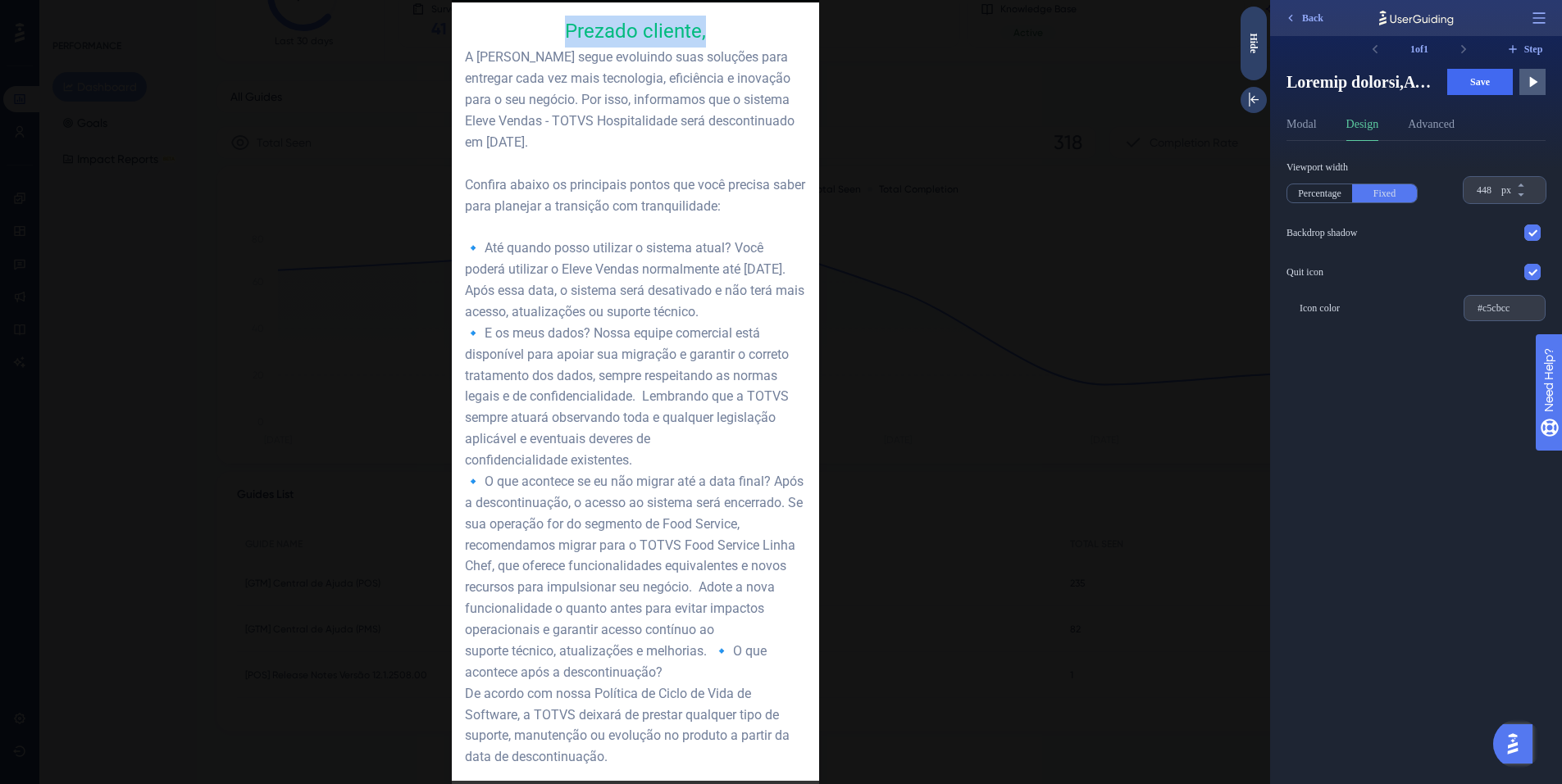
click at [553, 32] on div "Prezado cliente," at bounding box center [635, 32] width 341 height 32
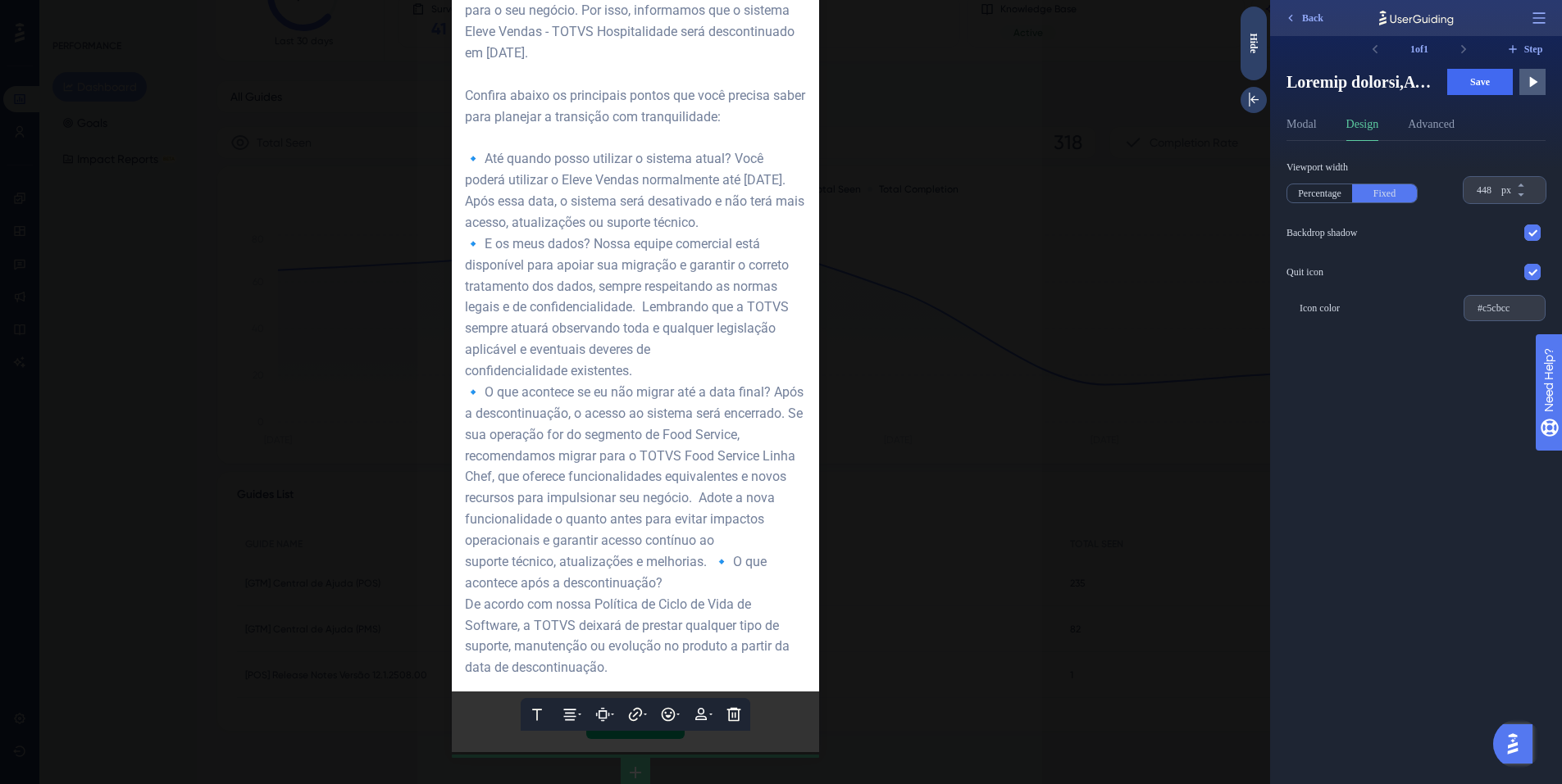
scroll to position [331, 0]
click at [706, 716] on icon at bounding box center [709, 712] width 17 height 17
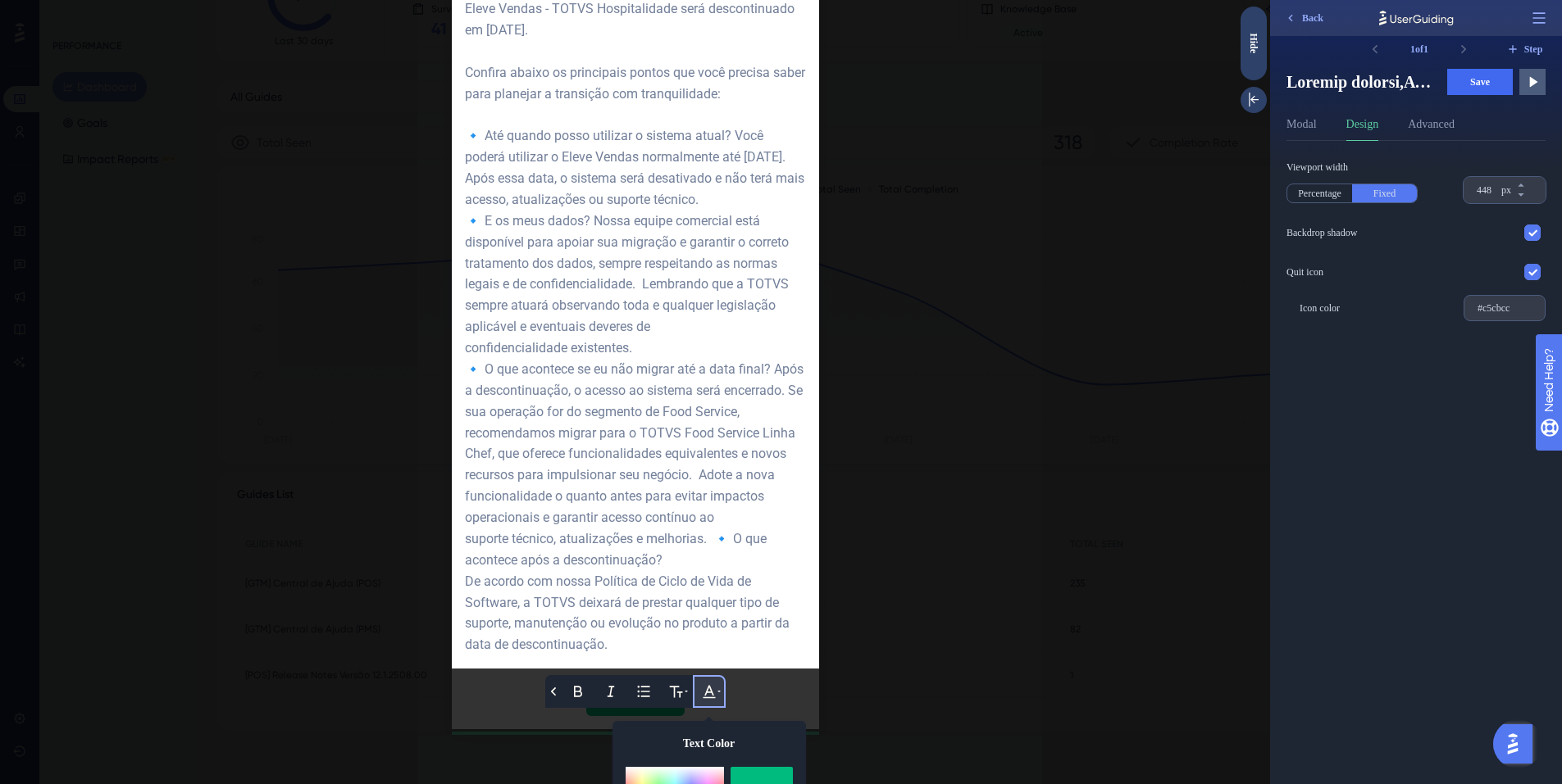
scroll to position [429, 0]
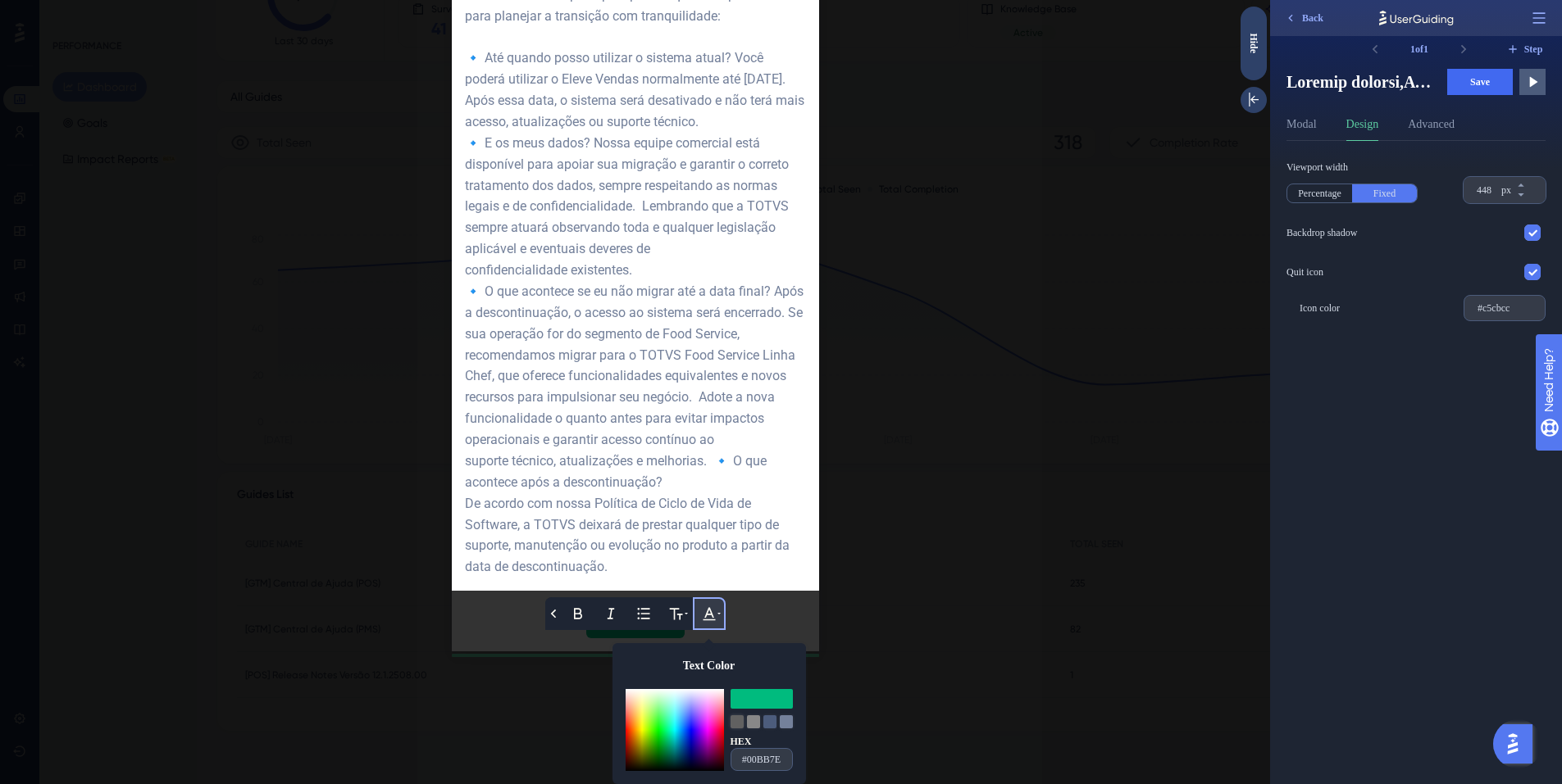
click at [730, 725] on div at bounding box center [737, 722] width 13 height 13
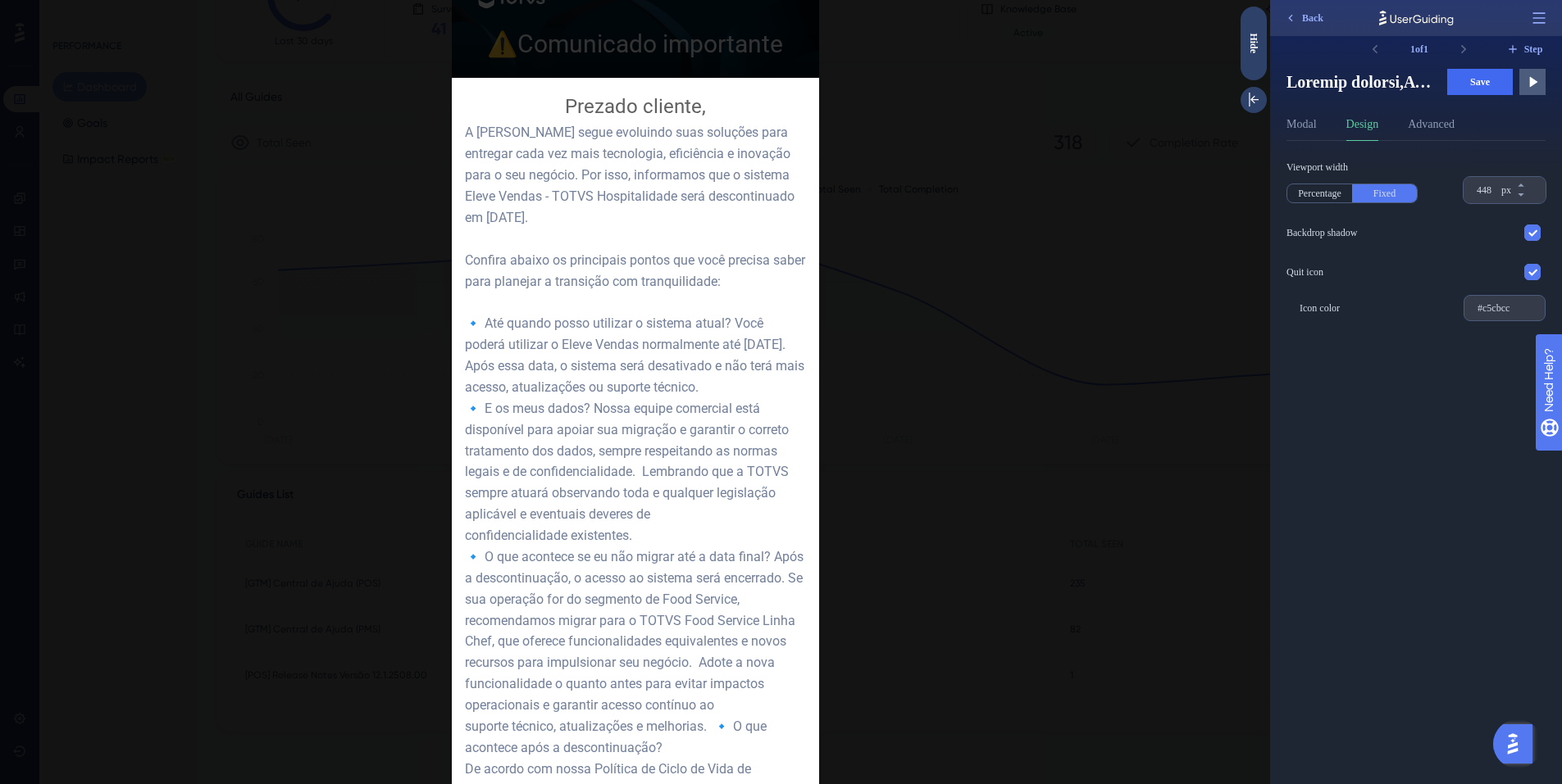
scroll to position [0, 0]
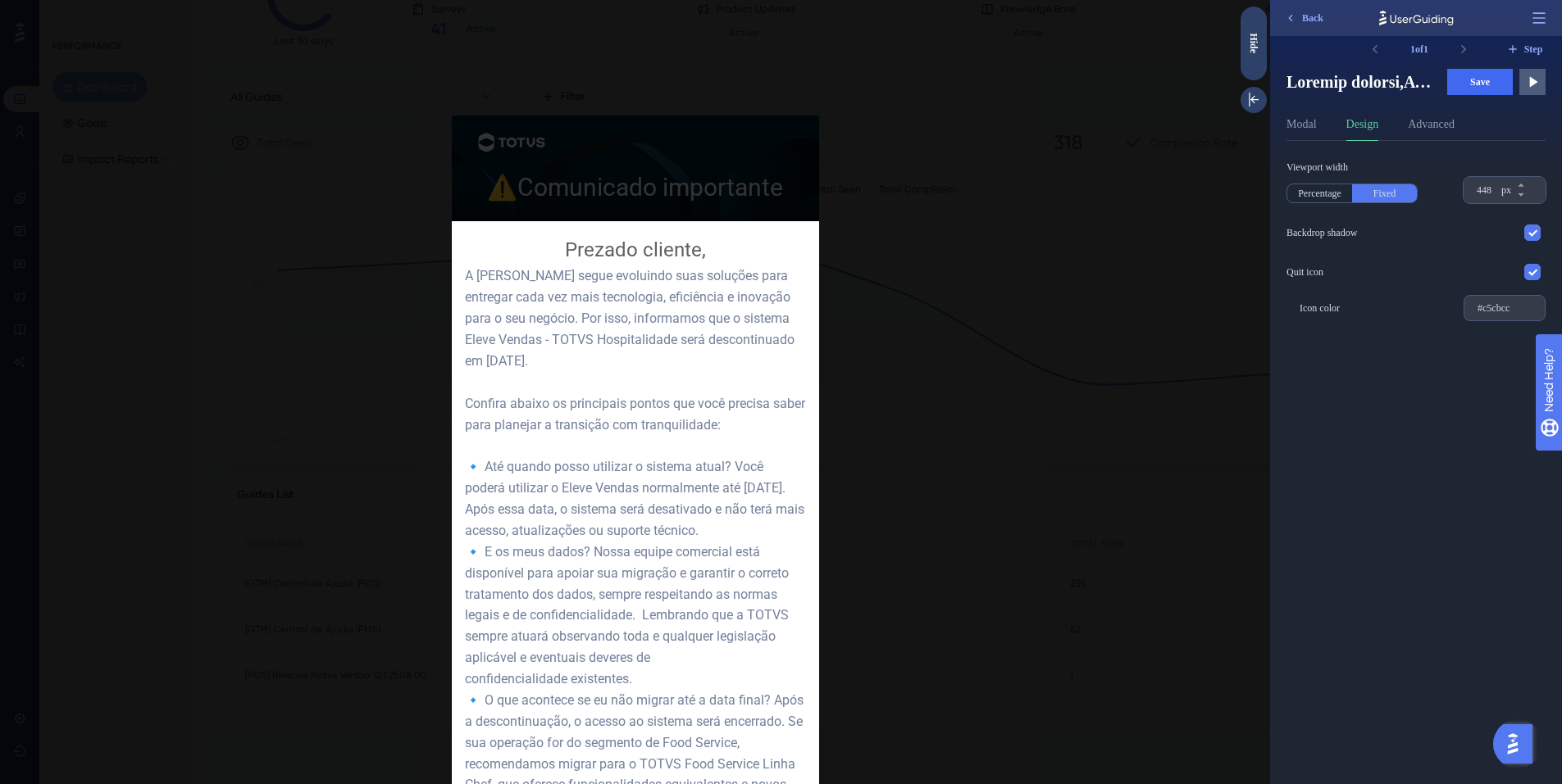
click at [580, 384] on div at bounding box center [635, 383] width 341 height 21
click at [897, 286] on div at bounding box center [635, 392] width 1270 height 784
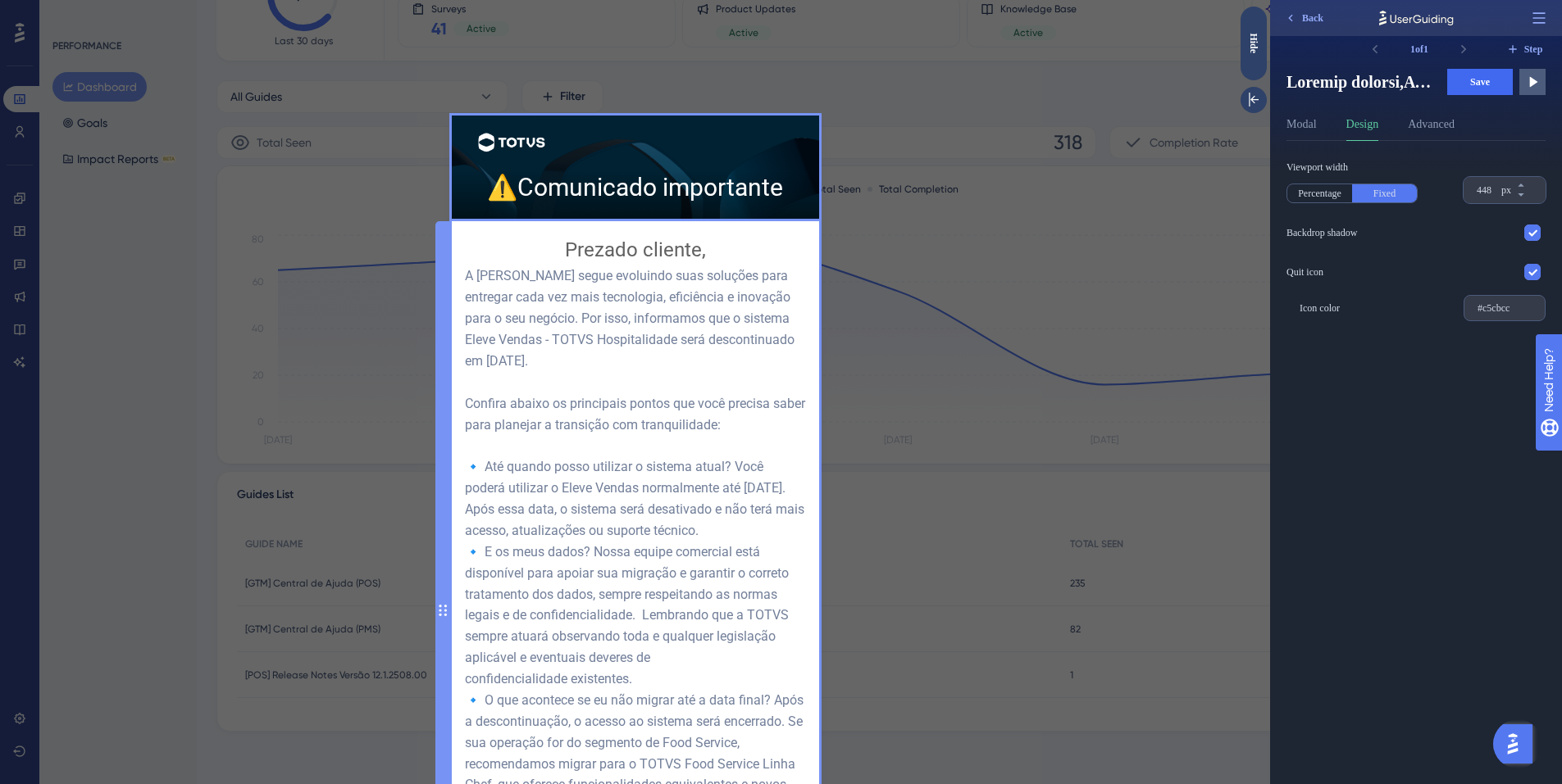
click at [476, 308] on div "Prezado cliente, A TOTVS segue evoluindo suas soluções para entregar cada vez m…" at bounding box center [635, 611] width 341 height 753
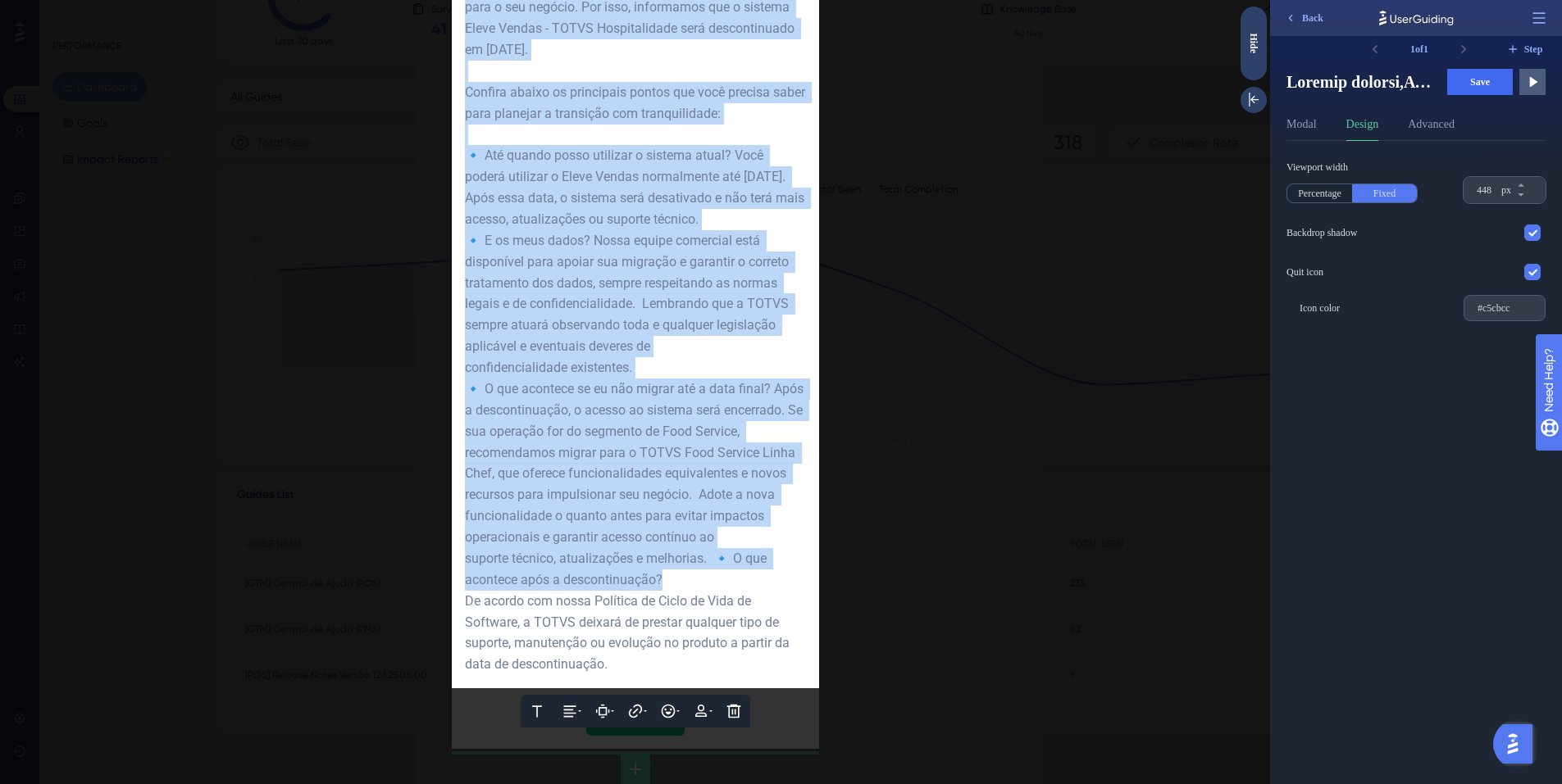
scroll to position [331, 0]
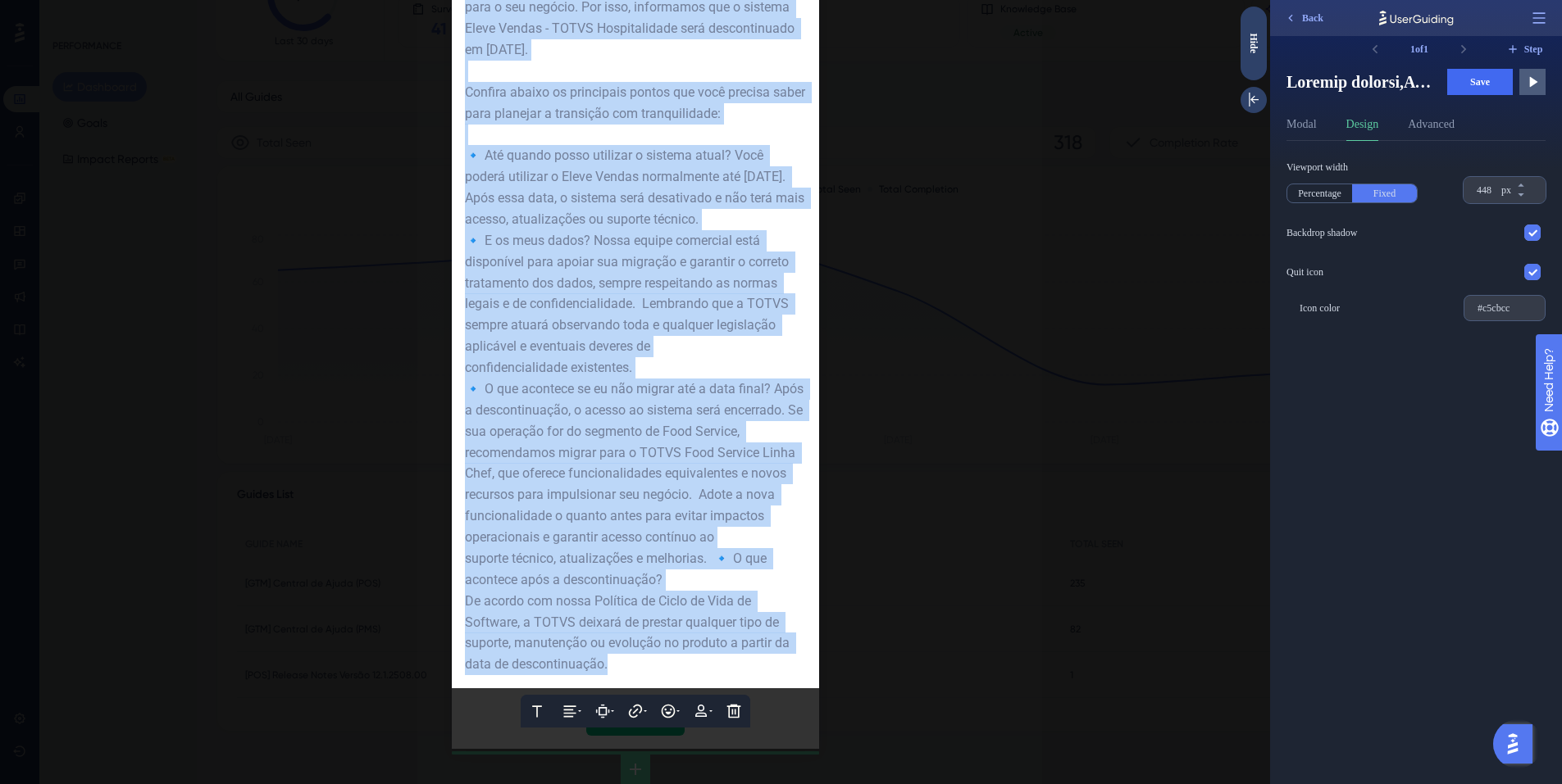
drag, startPoint x: 459, startPoint y: 56, endPoint x: 686, endPoint y: 661, distance: 646.2
click at [686, 661] on div "Prezado cliente, A TOTVS segue evoluindo suas soluções para entregar cada vez m…" at bounding box center [635, 299] width 341 height 753
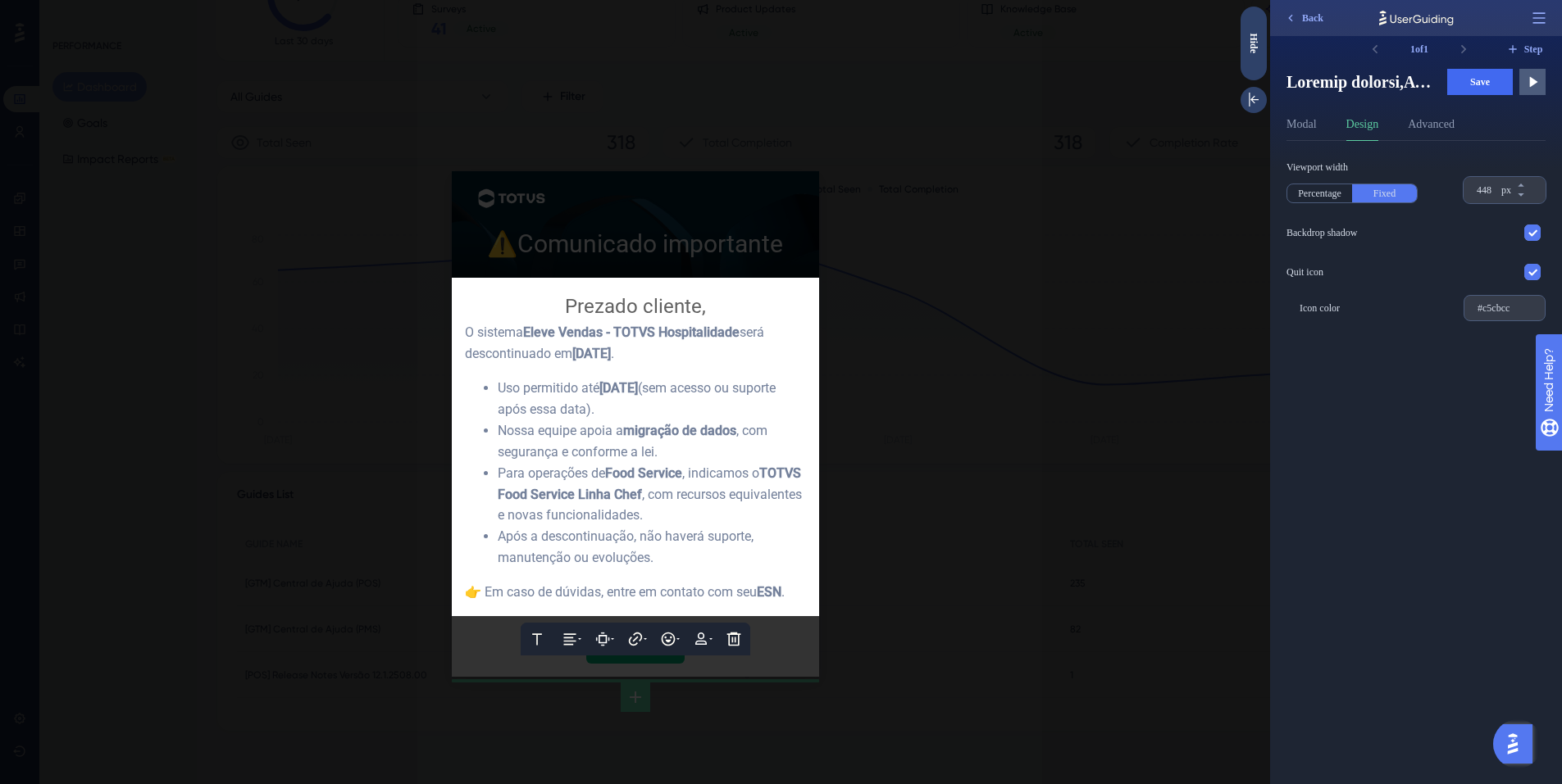
scroll to position [0, 0]
click at [722, 423] on span "migração de dados" at bounding box center [679, 430] width 113 height 16
click at [687, 506] on div "Para operações de Food Service , indicamos o TOTVS Food Service Linha Chef , co…" at bounding box center [652, 495] width 309 height 64
click at [998, 349] on div at bounding box center [635, 392] width 1270 height 784
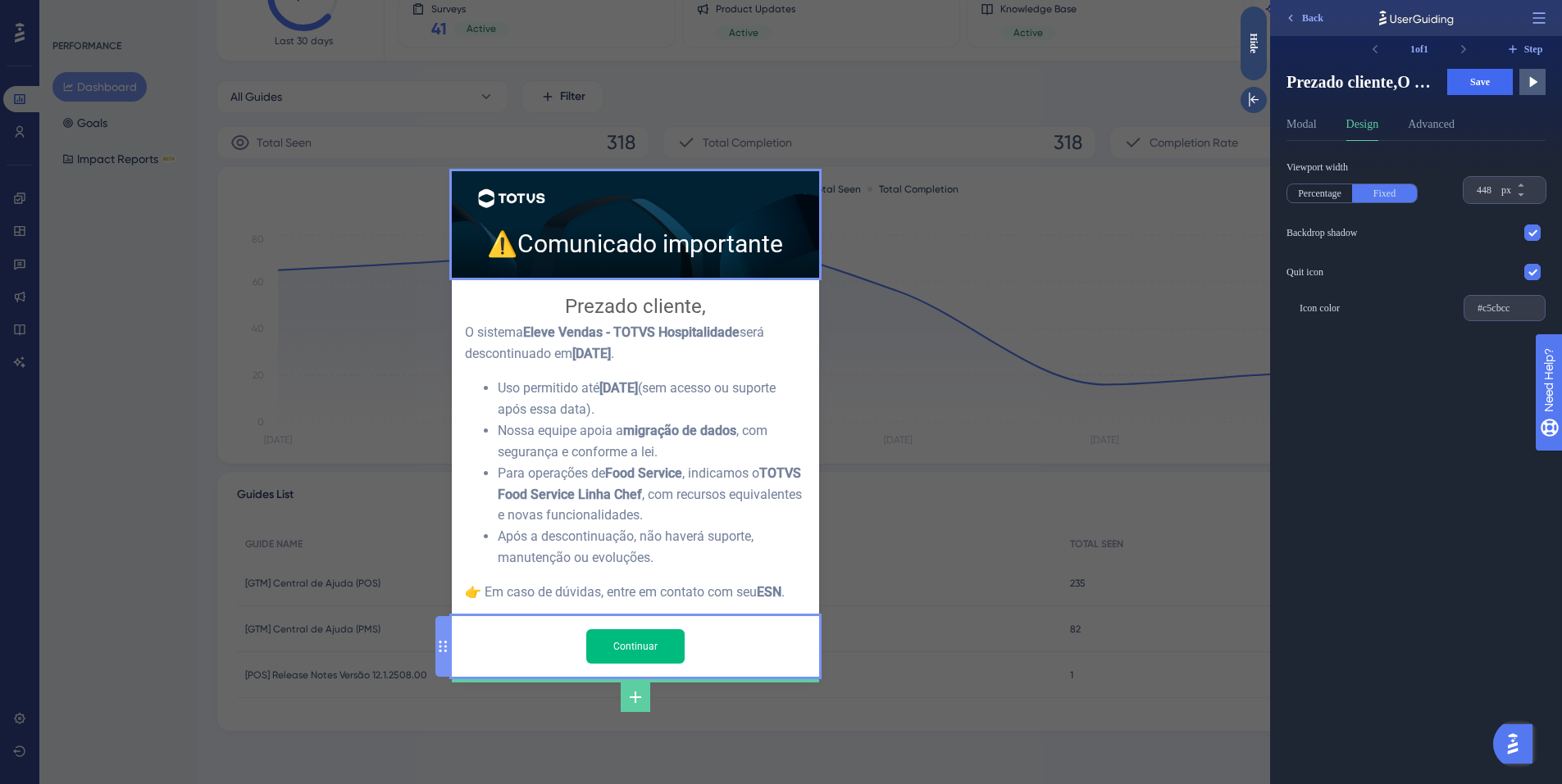
click at [634, 629] on input "Continuar" at bounding box center [635, 646] width 98 height 34
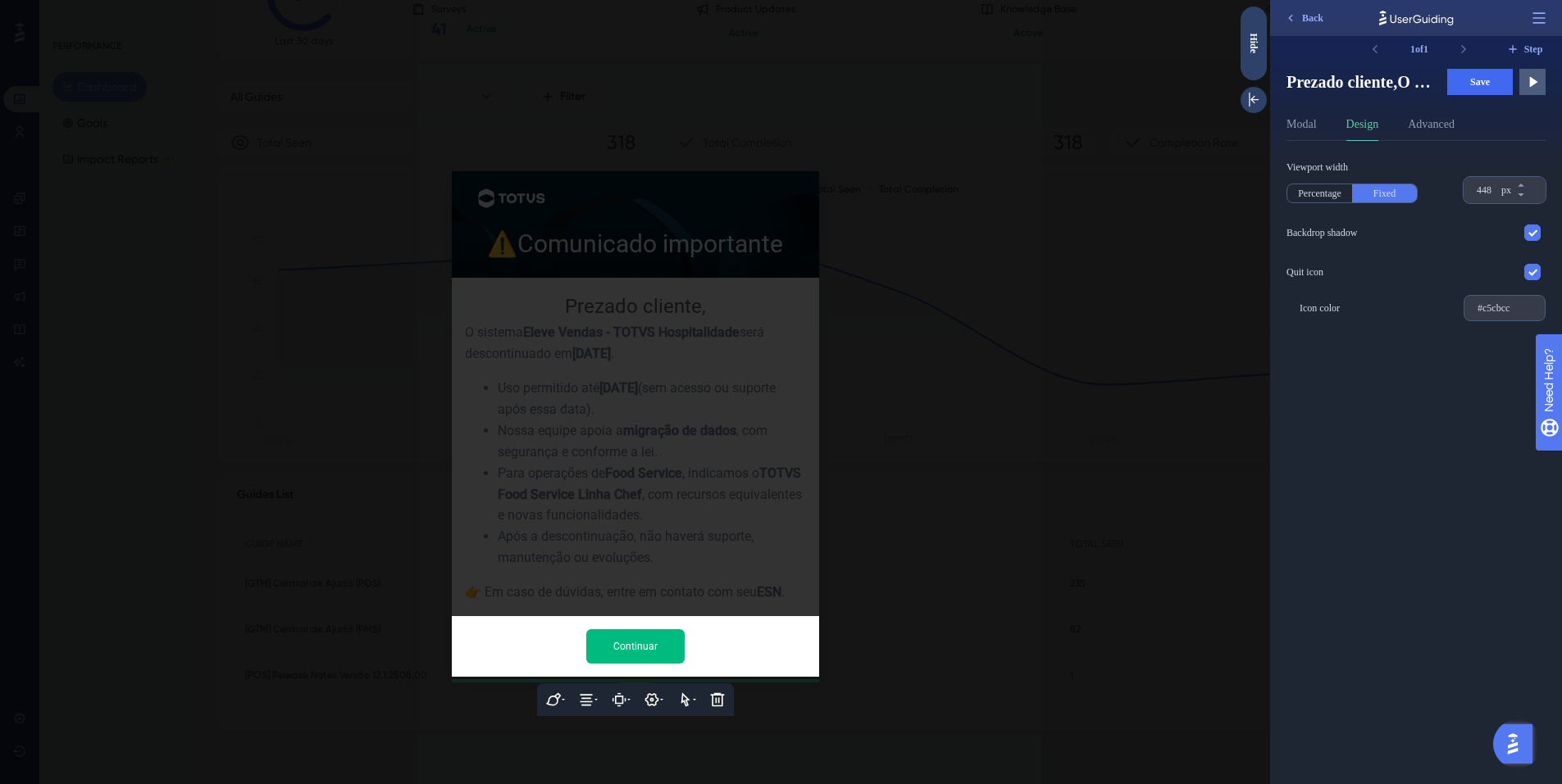
click at [634, 629] on input "Continuar" at bounding box center [635, 646] width 98 height 34
type input "E"
type input "Suporte"
click at [1083, 514] on div at bounding box center [635, 392] width 1270 height 784
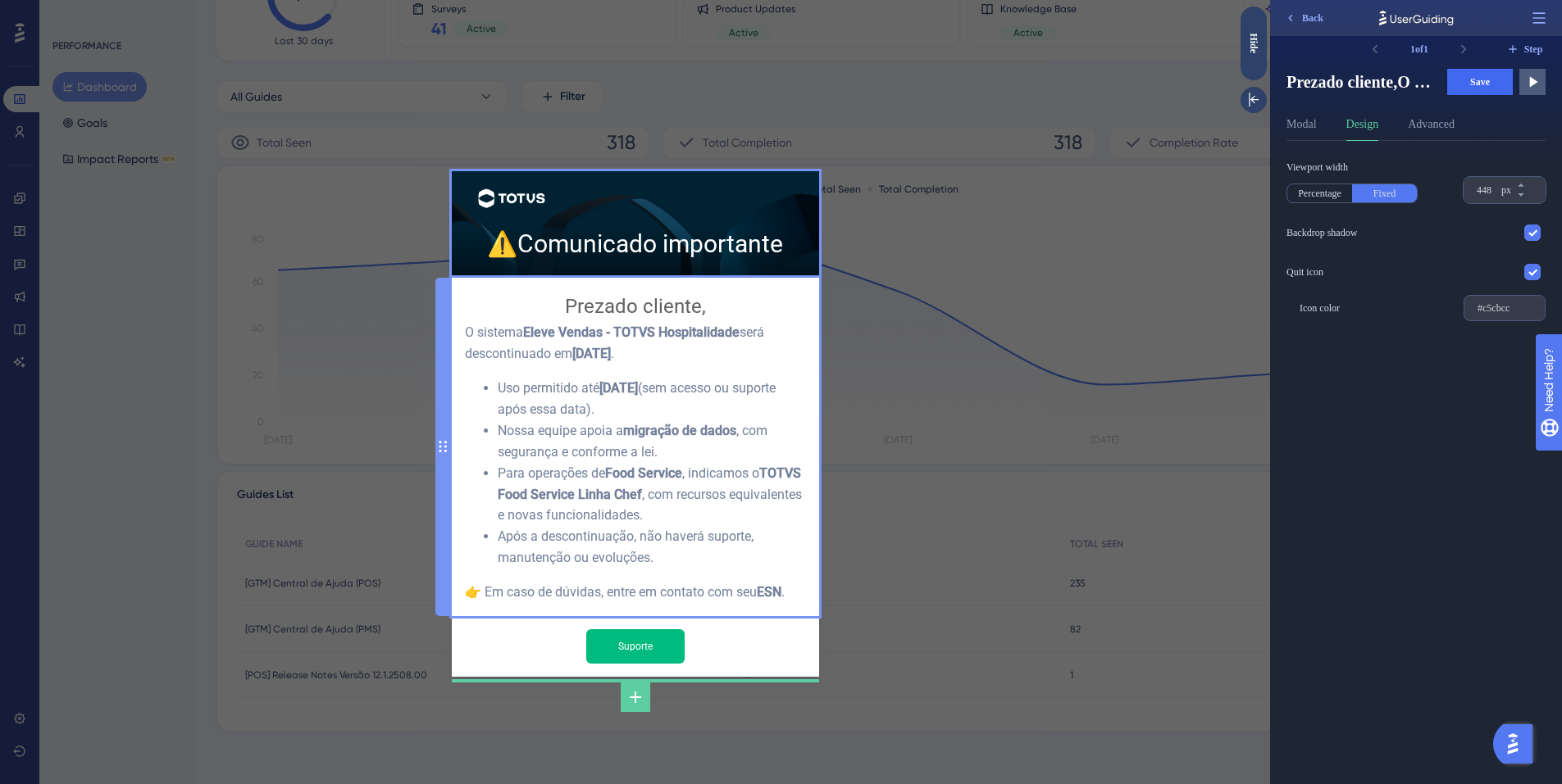
click at [688, 579] on div "Prezado cliente, O sistema Eleve Vendas - TOTVS Hospitalidade será descontinuad…" at bounding box center [635, 447] width 341 height 312
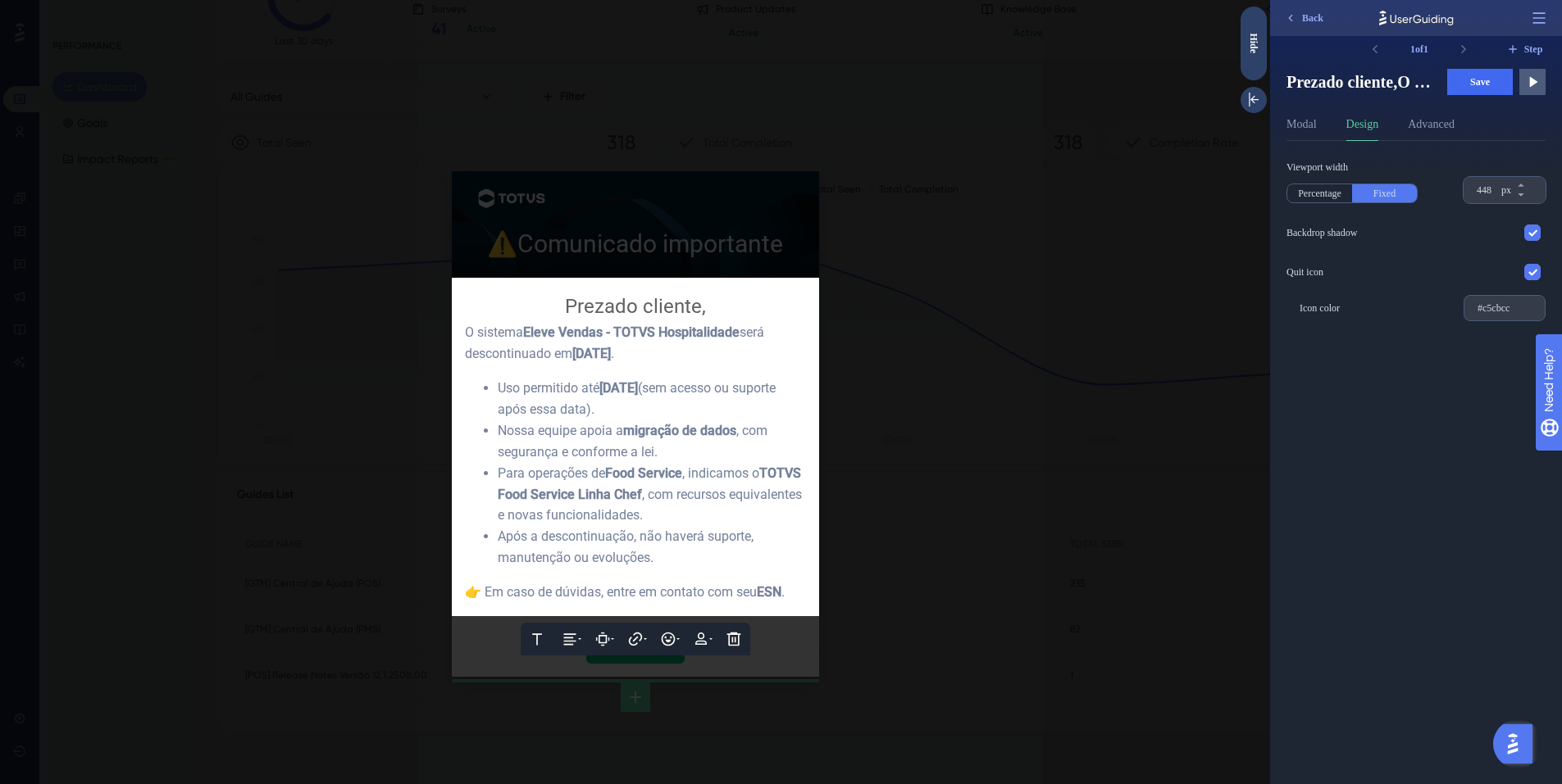
click at [690, 585] on span "👉 Em caso de dúvidas, entre em contato com seu" at bounding box center [610, 592] width 292 height 16
click at [798, 582] on div "👉 Em caso de dúvidas, entre em contato com seu ESN ." at bounding box center [635, 592] width 341 height 21
drag, startPoint x: 795, startPoint y: 571, endPoint x: 709, endPoint y: 569, distance: 86.0
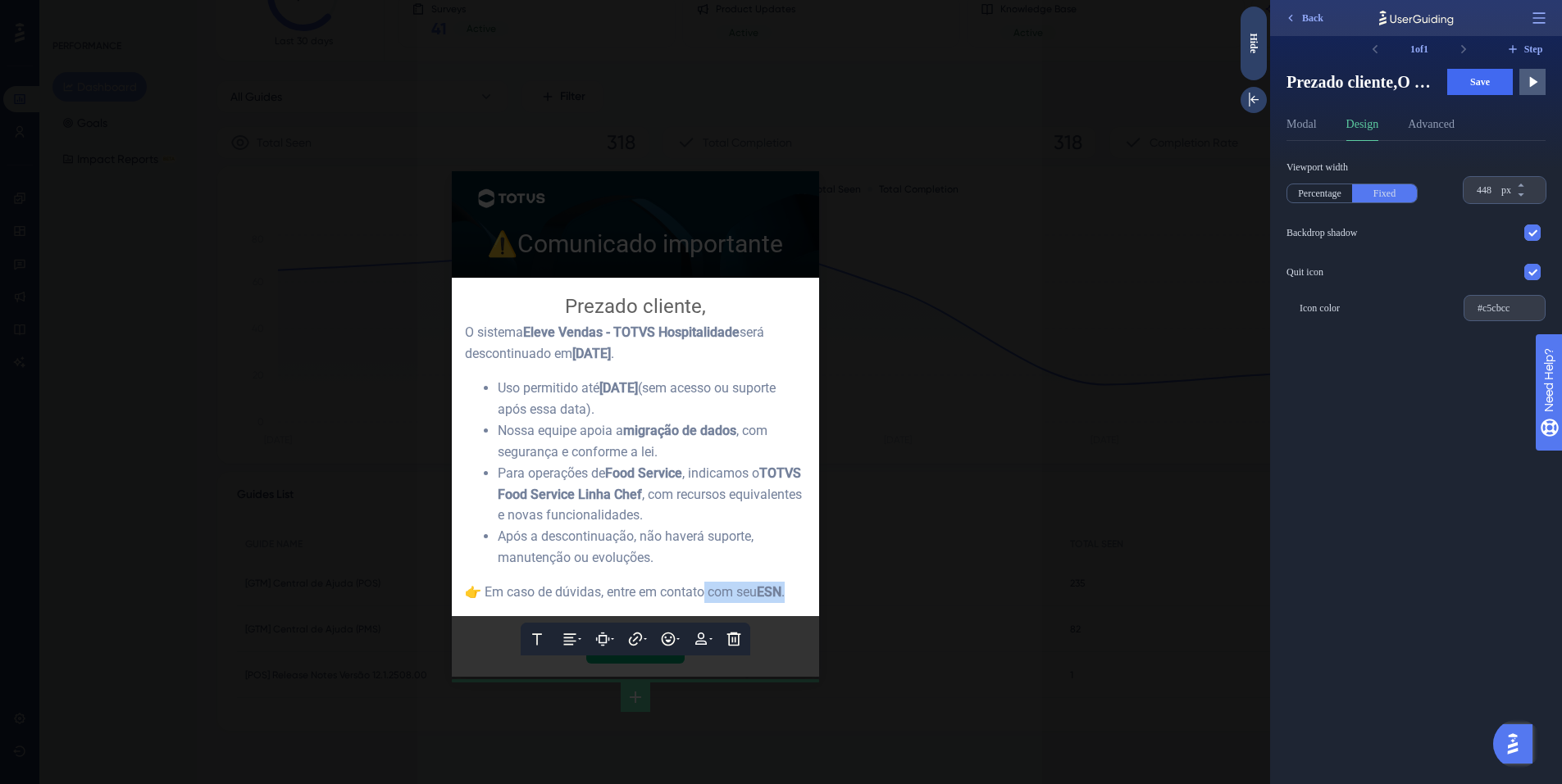
click at [709, 582] on div "👉 Em caso de dúvidas, entre em contato com seu ESN ." at bounding box center [635, 592] width 341 height 21
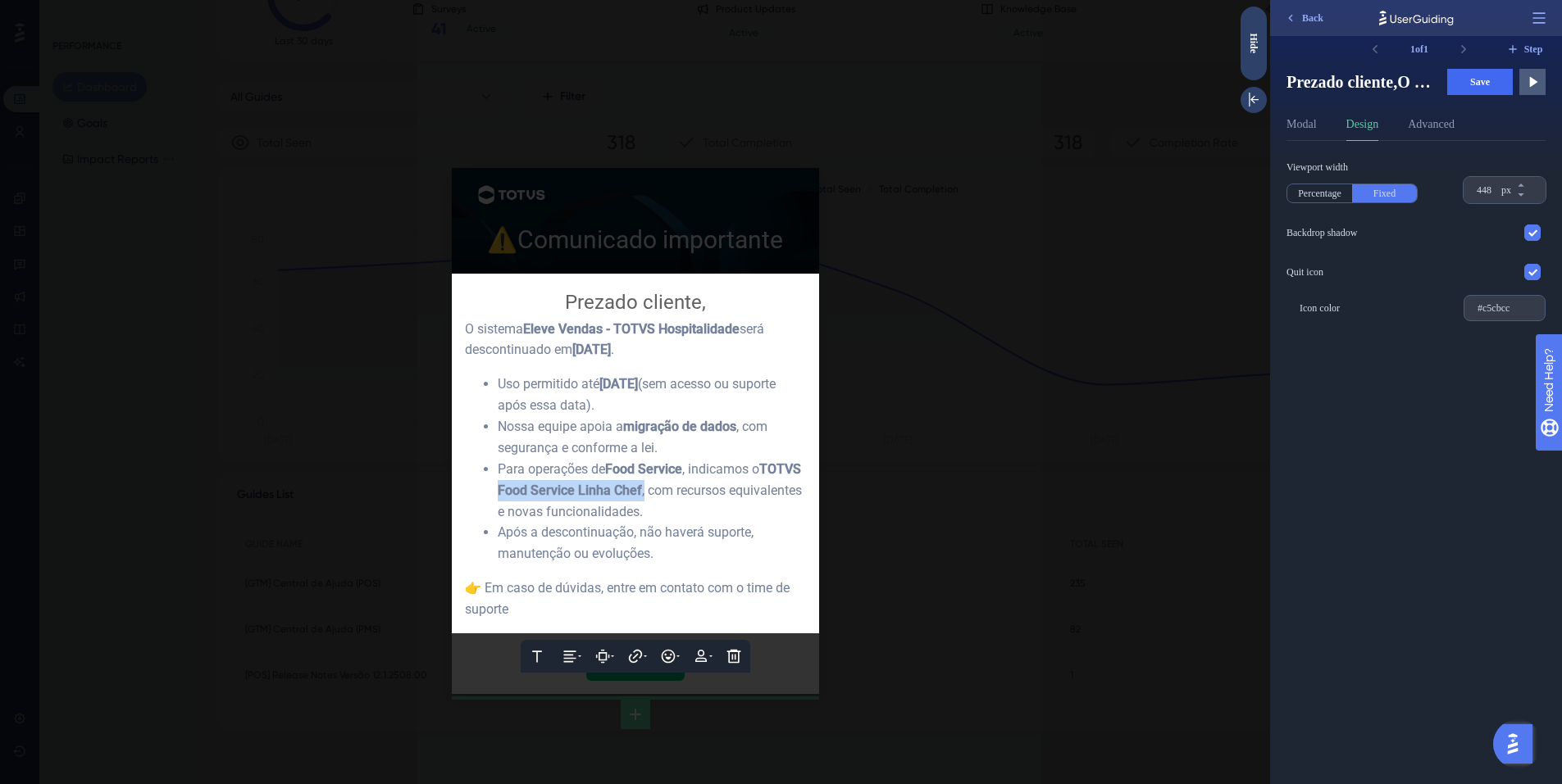
drag, startPoint x: 629, startPoint y: 482, endPoint x: 486, endPoint y: 475, distance: 143.2
click at [498, 475] on div "Para operações de Food Service , indicamos o TOTVS Food Service Linha Chef , co…" at bounding box center [652, 490] width 309 height 64
click at [582, 649] on icon at bounding box center [578, 657] width 17 height 17
drag, startPoint x: 671, startPoint y: 462, endPoint x: 599, endPoint y: 458, distance: 72.1
click at [599, 459] on div "Para operações de Food Service , indicamos o TOTVS Food Service Linha Chef, com…" at bounding box center [652, 490] width 309 height 64
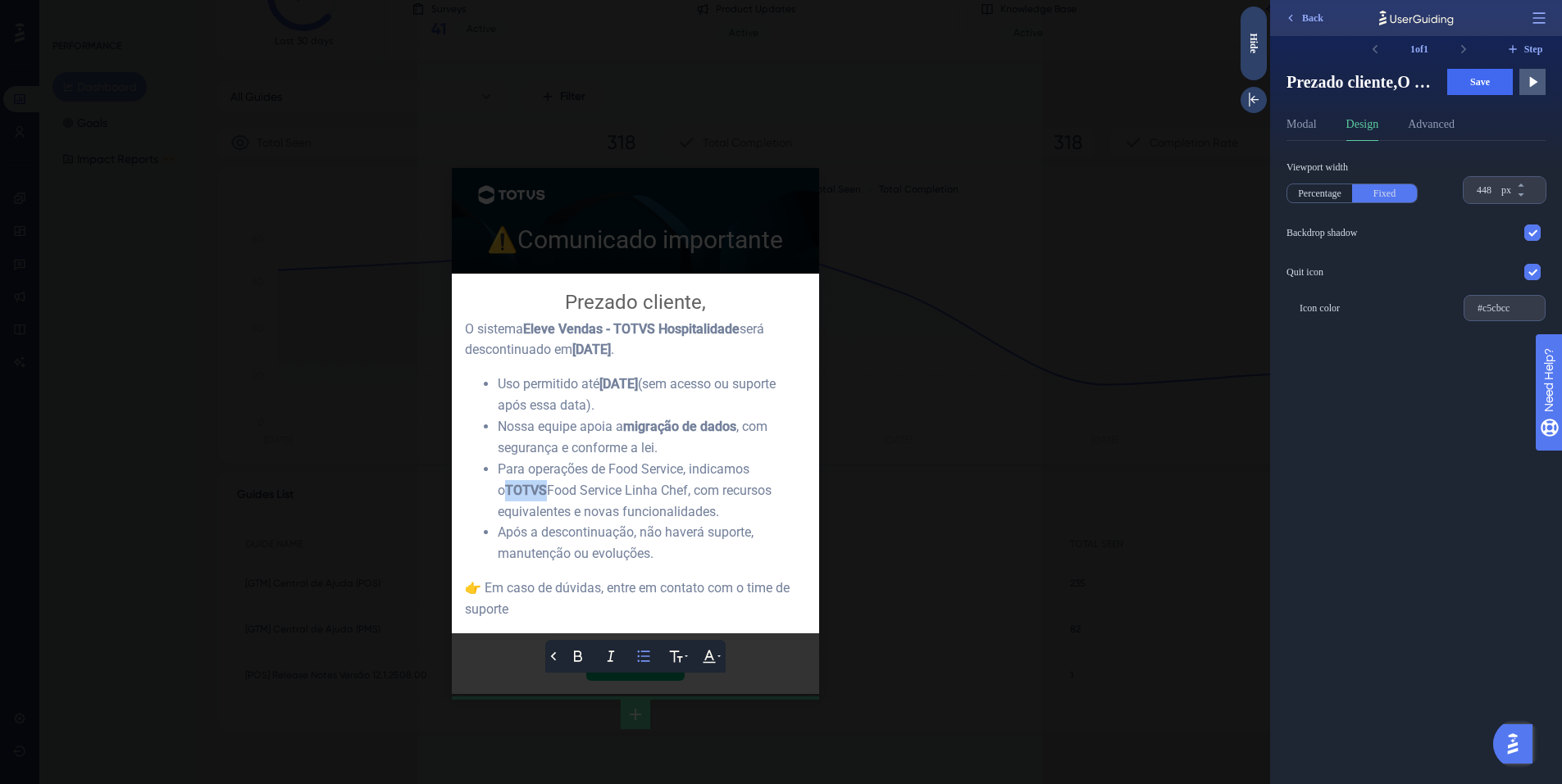
drag, startPoint x: 753, startPoint y: 458, endPoint x: 780, endPoint y: 459, distance: 27.0
click at [547, 483] on span "TOTVS" at bounding box center [526, 490] width 42 height 16
drag, startPoint x: 619, startPoint y: 417, endPoint x: 724, endPoint y: 417, distance: 105.0
click at [724, 417] on div "Nossa equipe apoia a migração de dados , com segurança e conforme a lei." at bounding box center [652, 437] width 309 height 43
click at [639, 326] on span "Eleve Vendas - TOTVS Hospitalidade" at bounding box center [631, 329] width 217 height 16
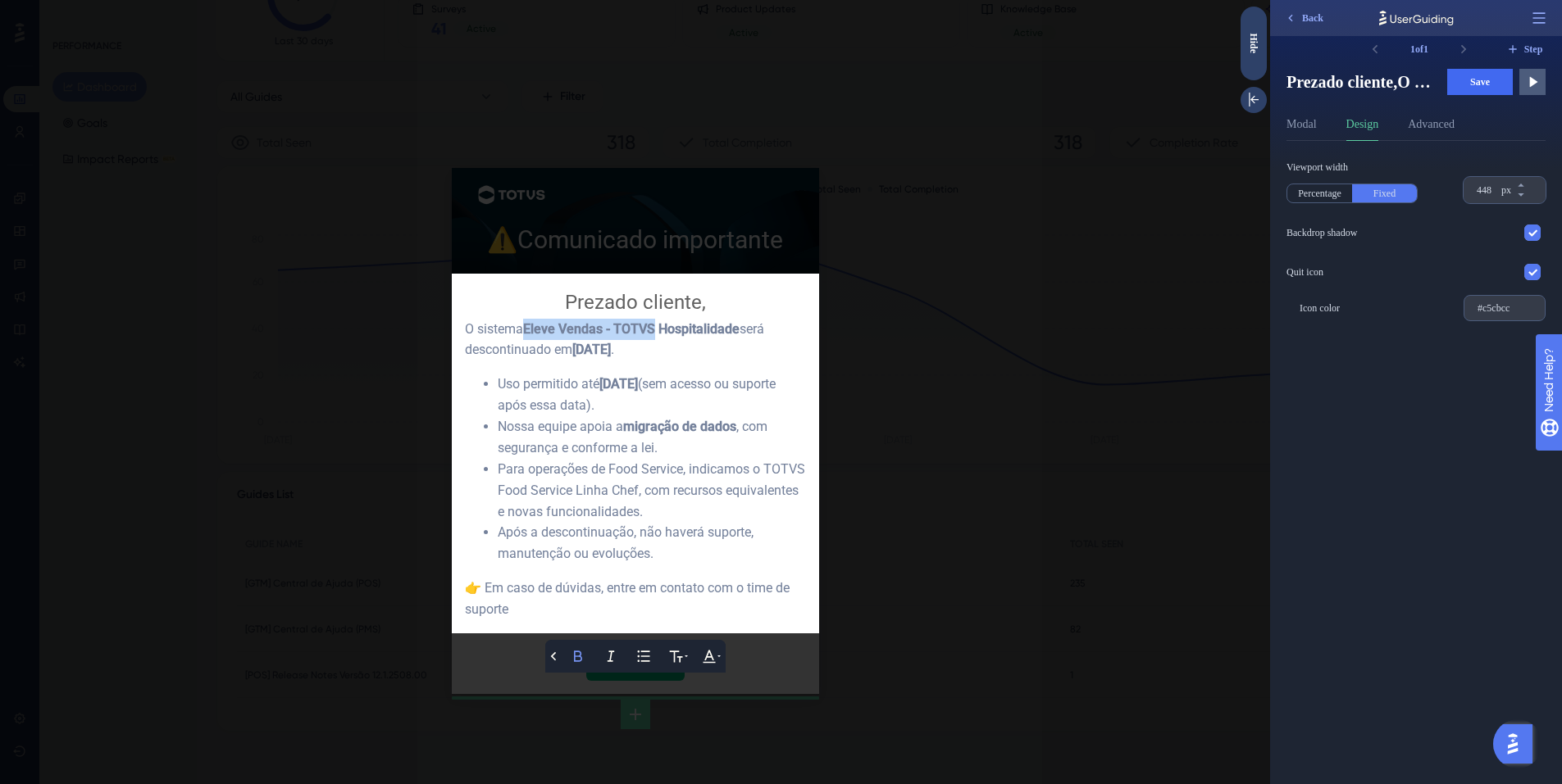
drag, startPoint x: 528, startPoint y: 332, endPoint x: 708, endPoint y: 334, distance: 180.0
click at [658, 330] on span "Eleve Vendas - TOTVS Hospitalidade" at bounding box center [631, 329] width 217 height 16
click at [724, 335] on span "Eleve Vendas - TOTVS Hospitalidade" at bounding box center [631, 329] width 217 height 16
drag, startPoint x: 743, startPoint y: 330, endPoint x: 742, endPoint y: 352, distance: 22.0
click at [742, 352] on div "O sistema Eleve Vendas - TOTVS Hospitalidade será descontinuado em 01/01/2026 ." at bounding box center [635, 340] width 341 height 43
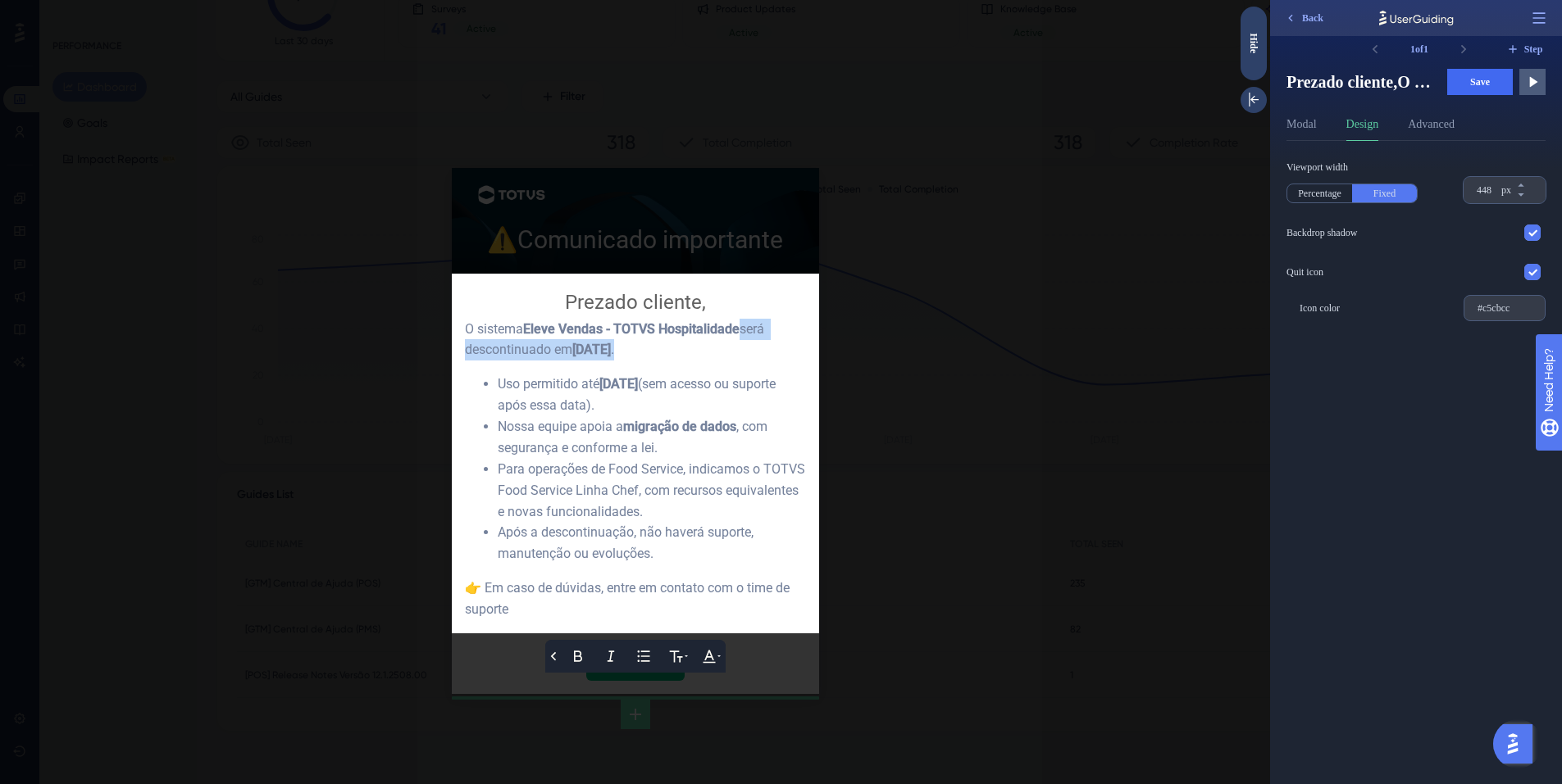
click at [743, 351] on div "O sistema Eleve Vendas - TOTVS Hospitalidade será descontinuado em 01/01/2026 ." at bounding box center [635, 340] width 341 height 43
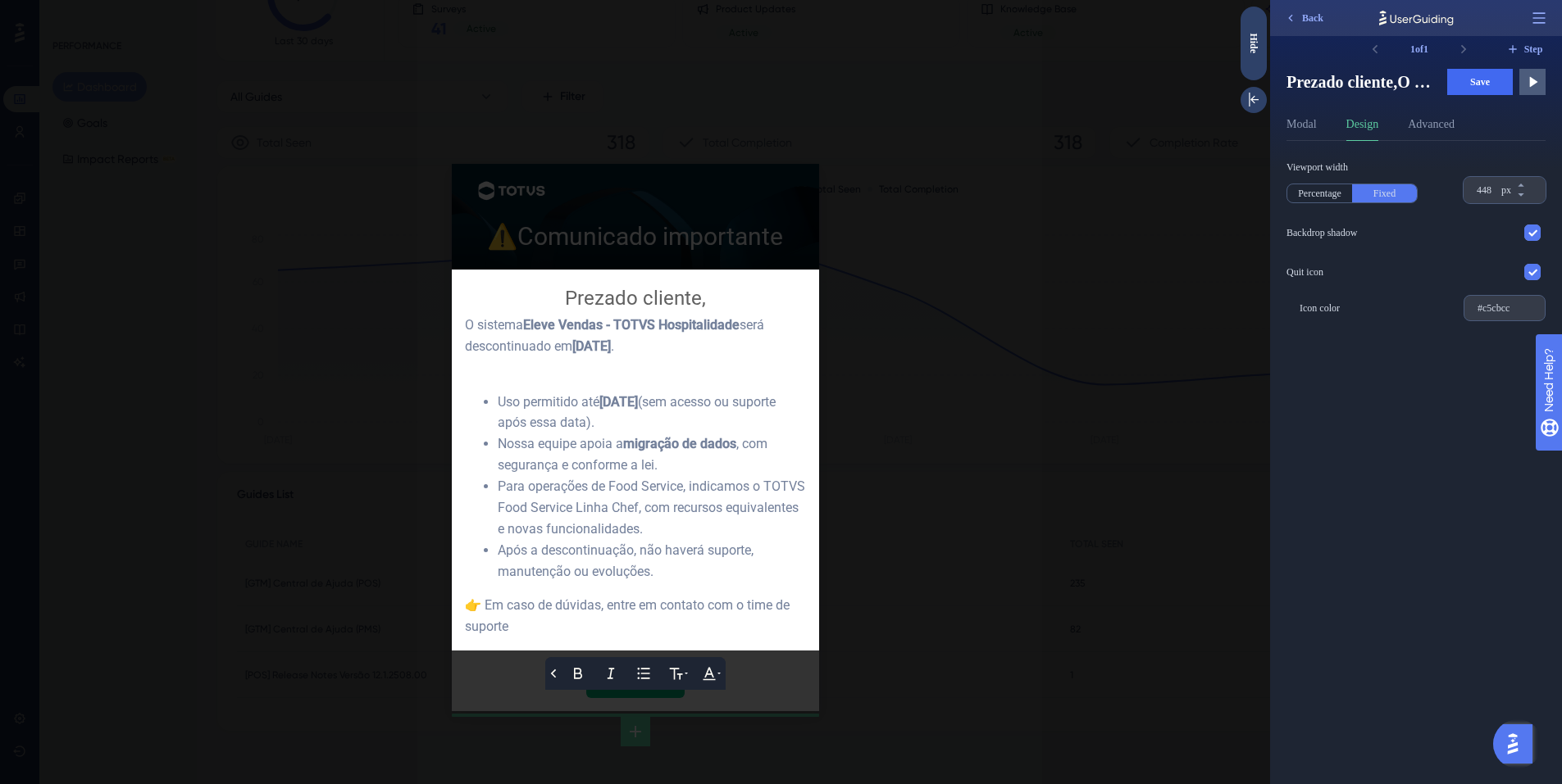
click at [666, 565] on div "Após a descontinuação, não haverá suporte, manutenção ou evoluções." at bounding box center [652, 562] width 309 height 43
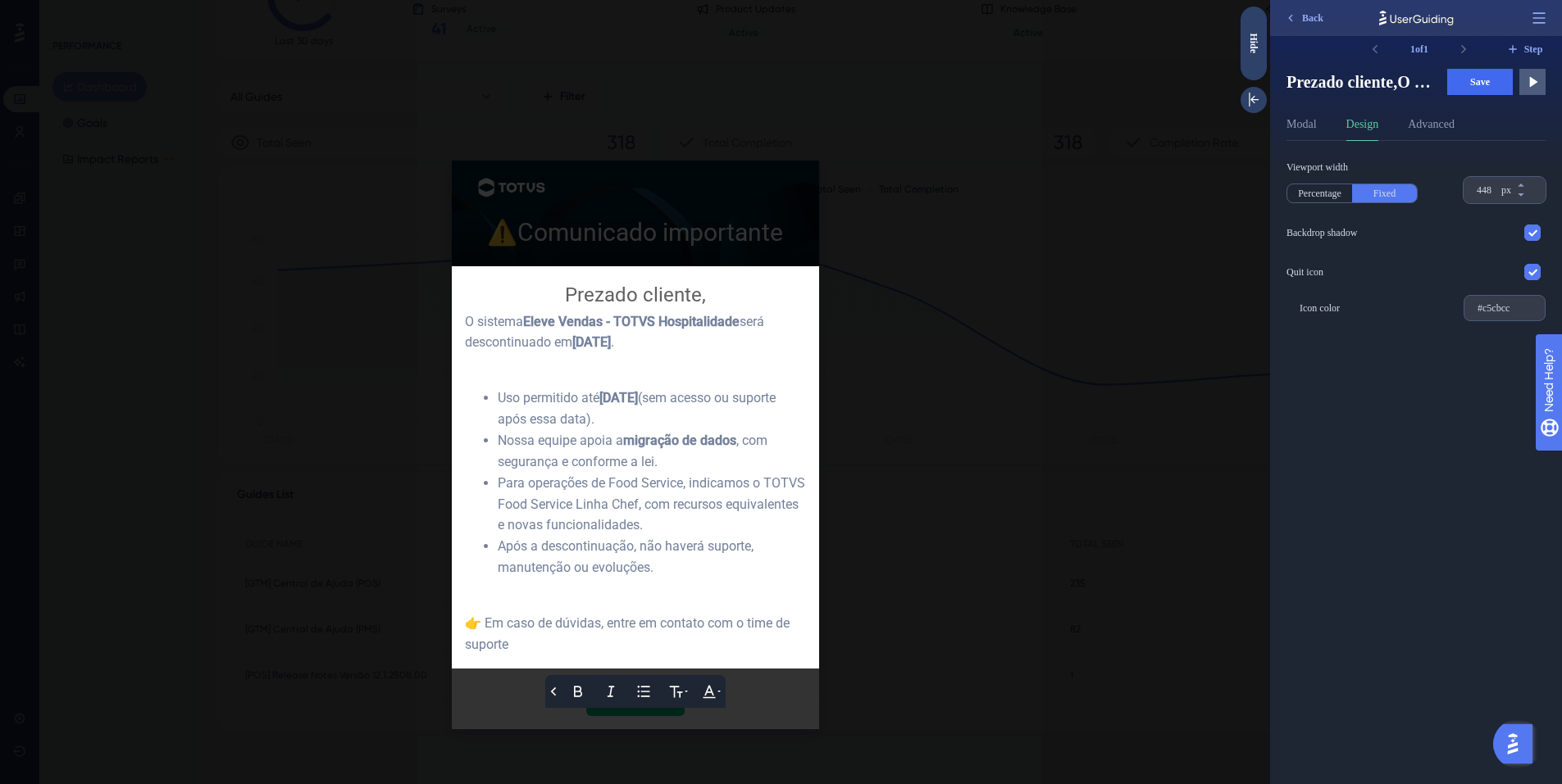
click at [935, 491] on div at bounding box center [635, 392] width 1270 height 784
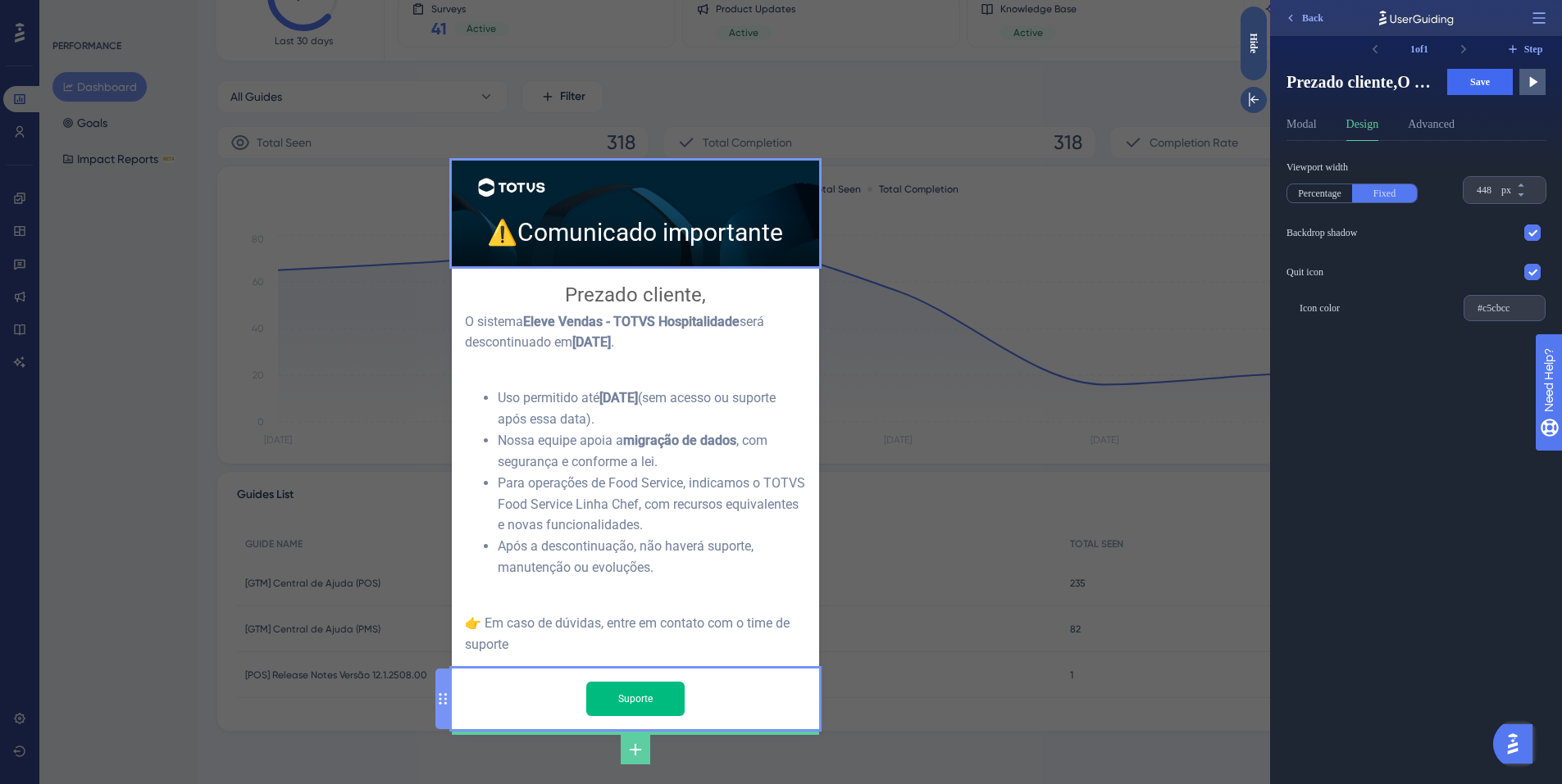
click at [678, 682] on input "Suporte" at bounding box center [635, 699] width 98 height 34
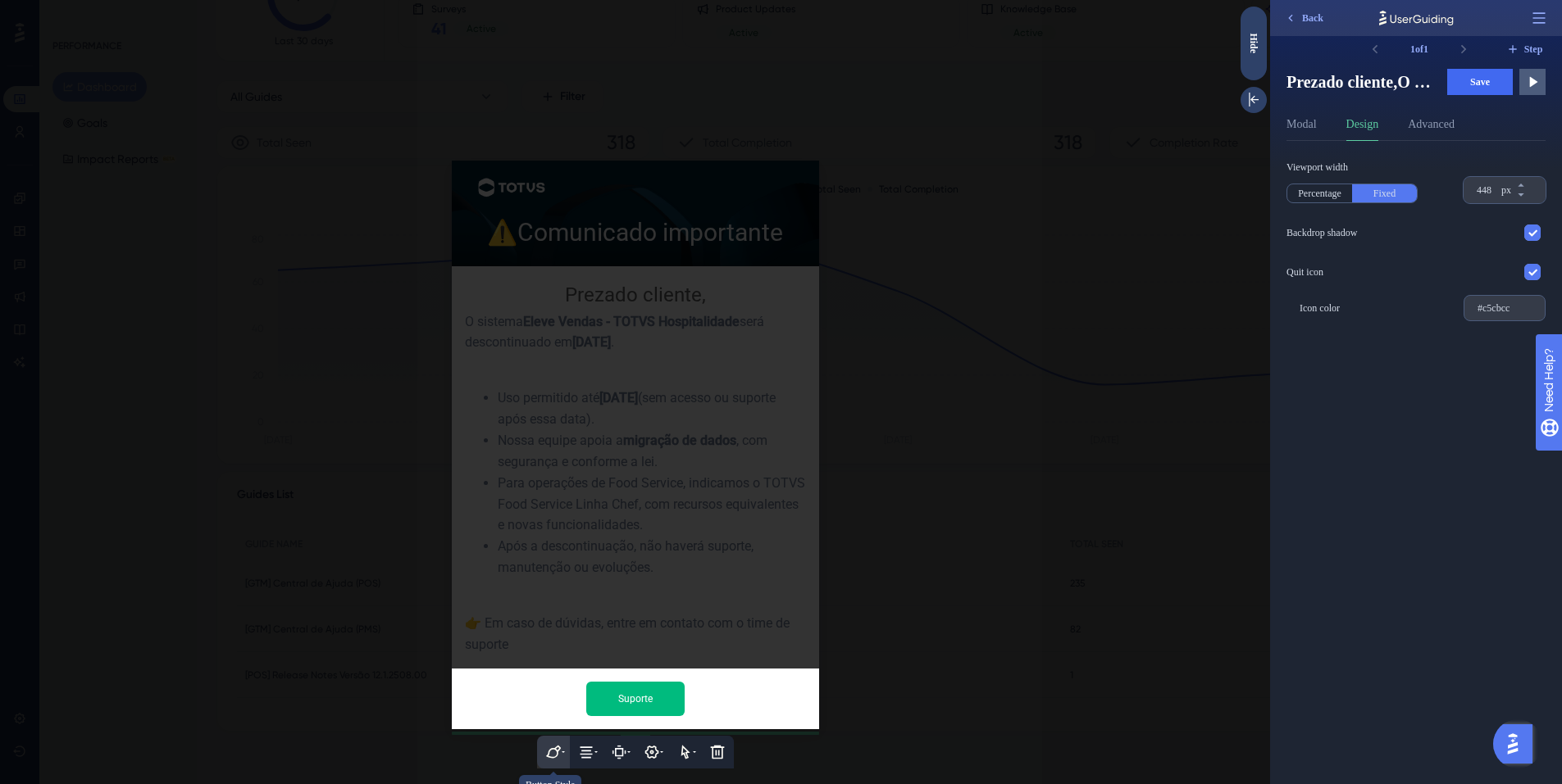
click at [561, 744] on icon at bounding box center [553, 752] width 17 height 17
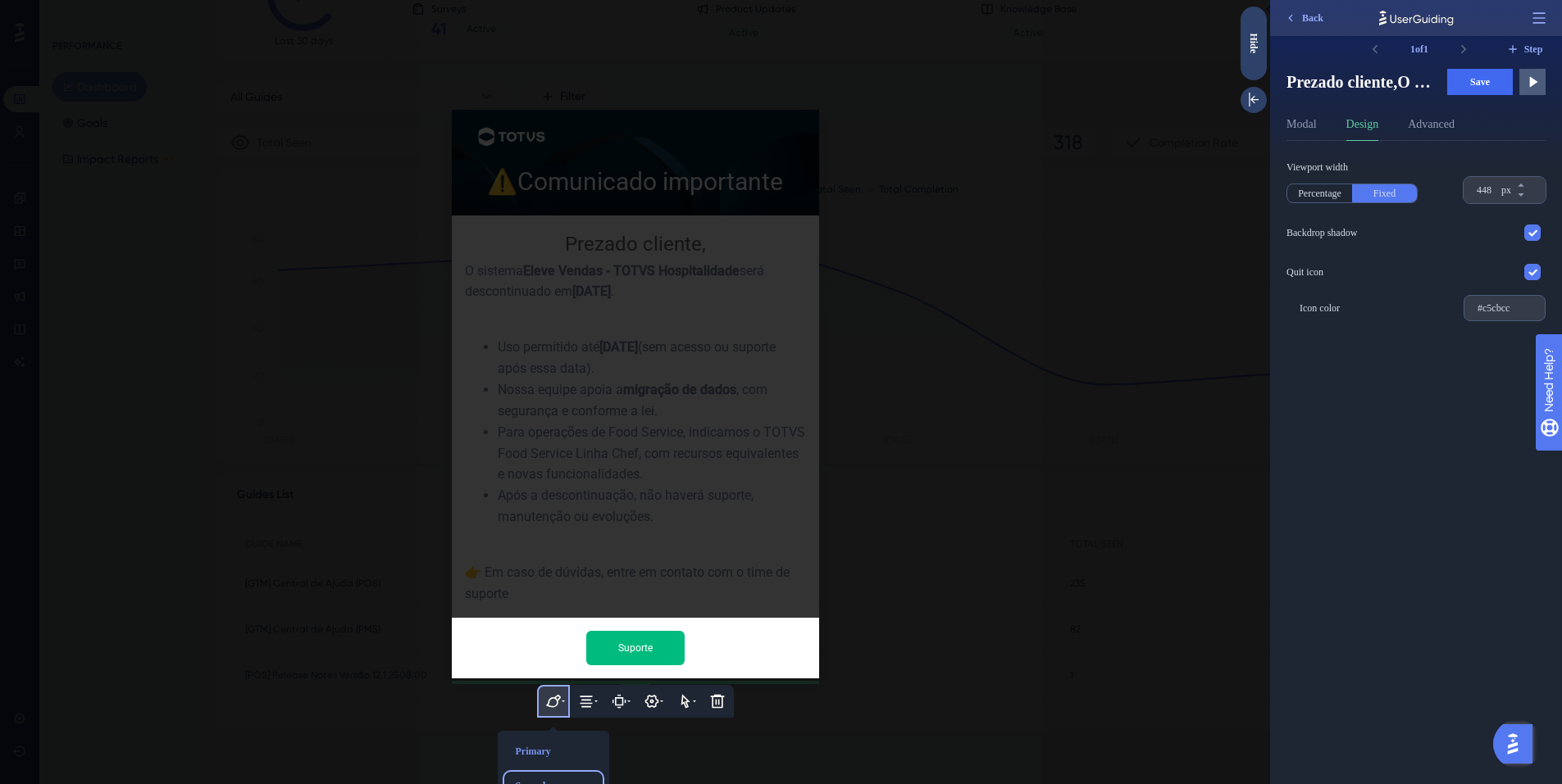
click at [545, 773] on div "Secondary" at bounding box center [553, 786] width 89 height 26
click at [546, 739] on div "Primary" at bounding box center [553, 752] width 89 height 26
click at [552, 693] on icon at bounding box center [553, 702] width 17 height 17
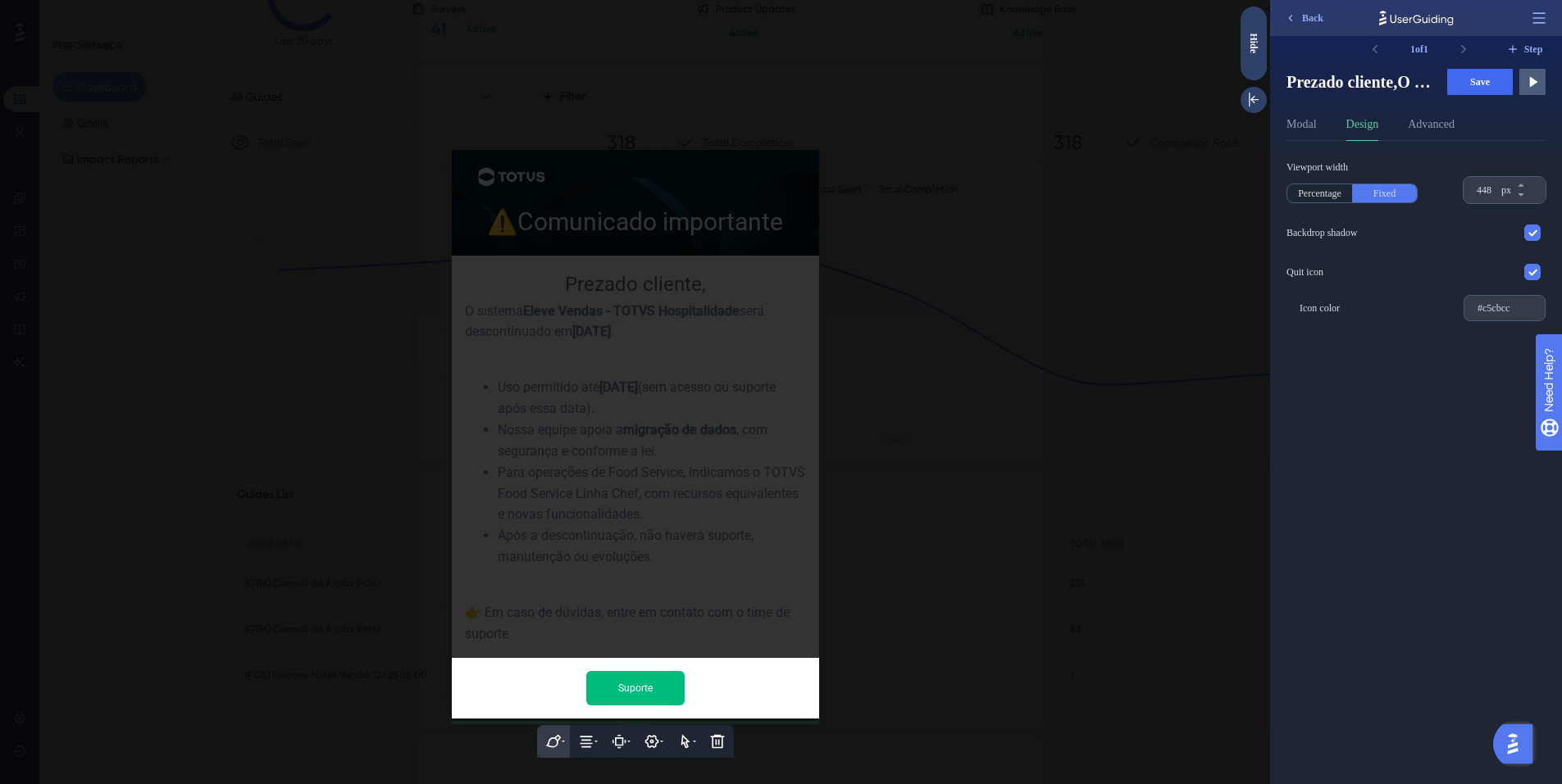
scroll to position [0, 0]
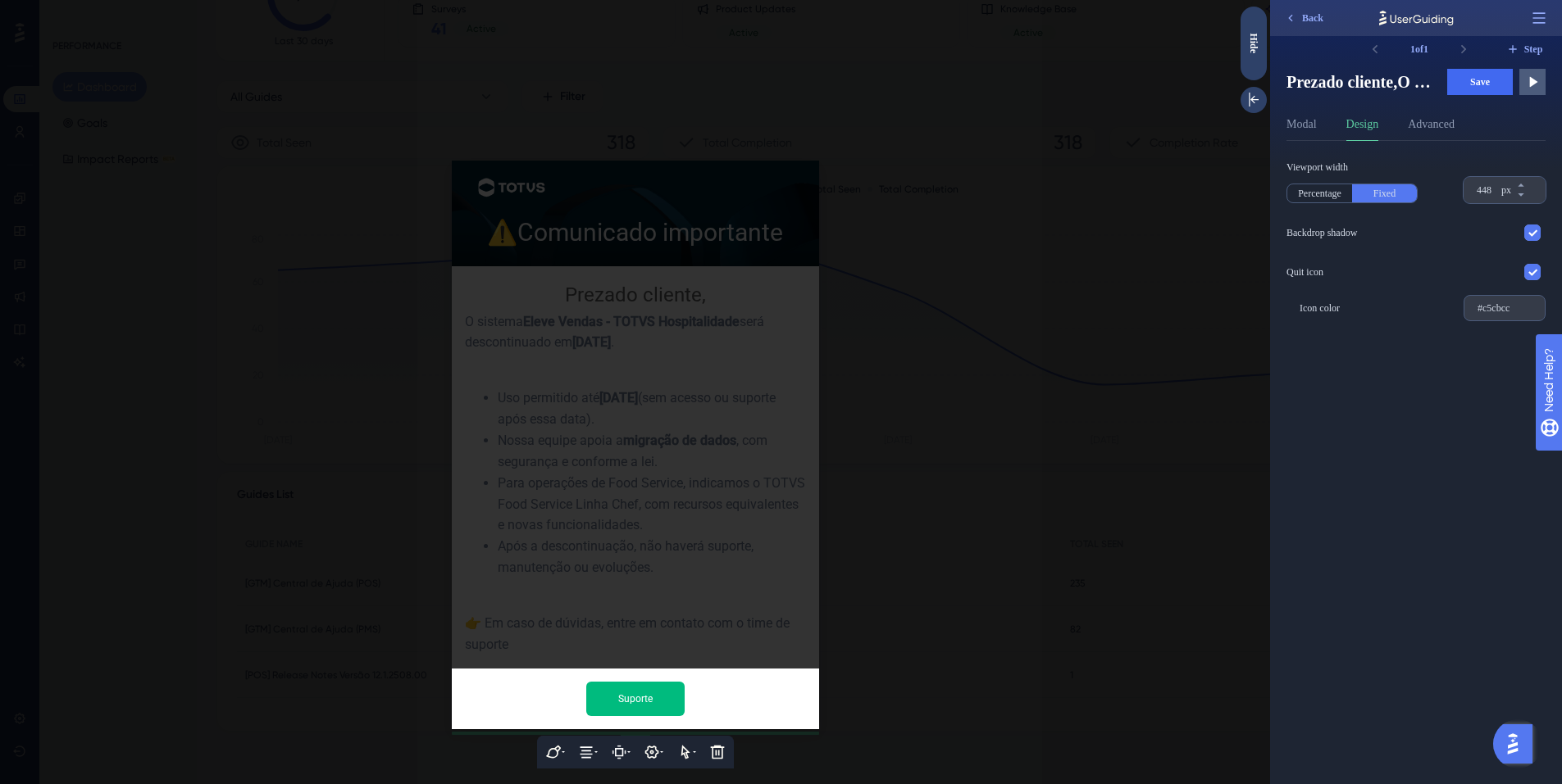
click at [643, 682] on input "Suporte" at bounding box center [635, 699] width 98 height 34
click at [667, 682] on input "Suporte" at bounding box center [635, 699] width 98 height 34
click at [870, 673] on div at bounding box center [635, 392] width 1270 height 784
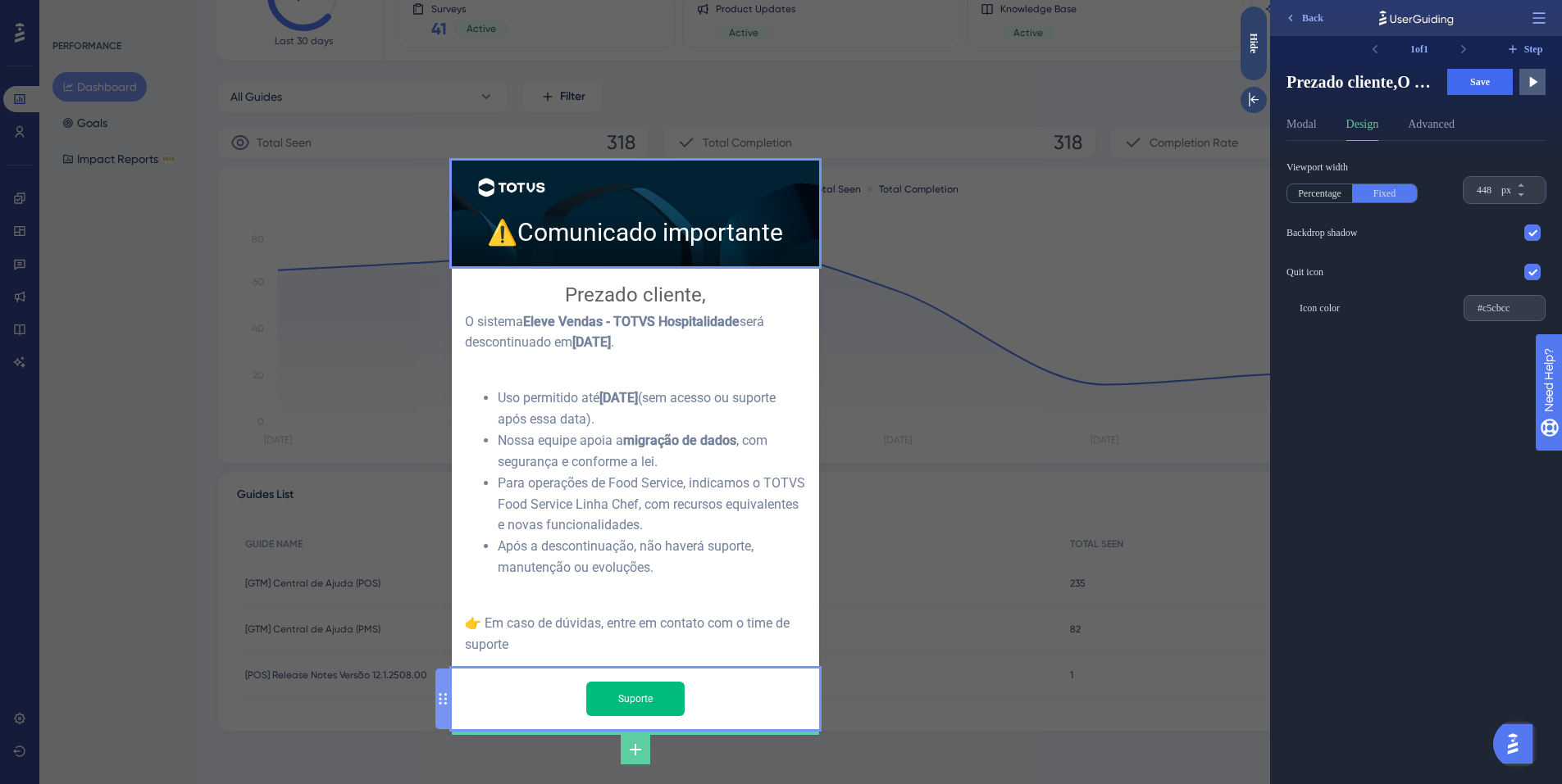
click at [668, 682] on input "Suporte" at bounding box center [635, 699] width 98 height 34
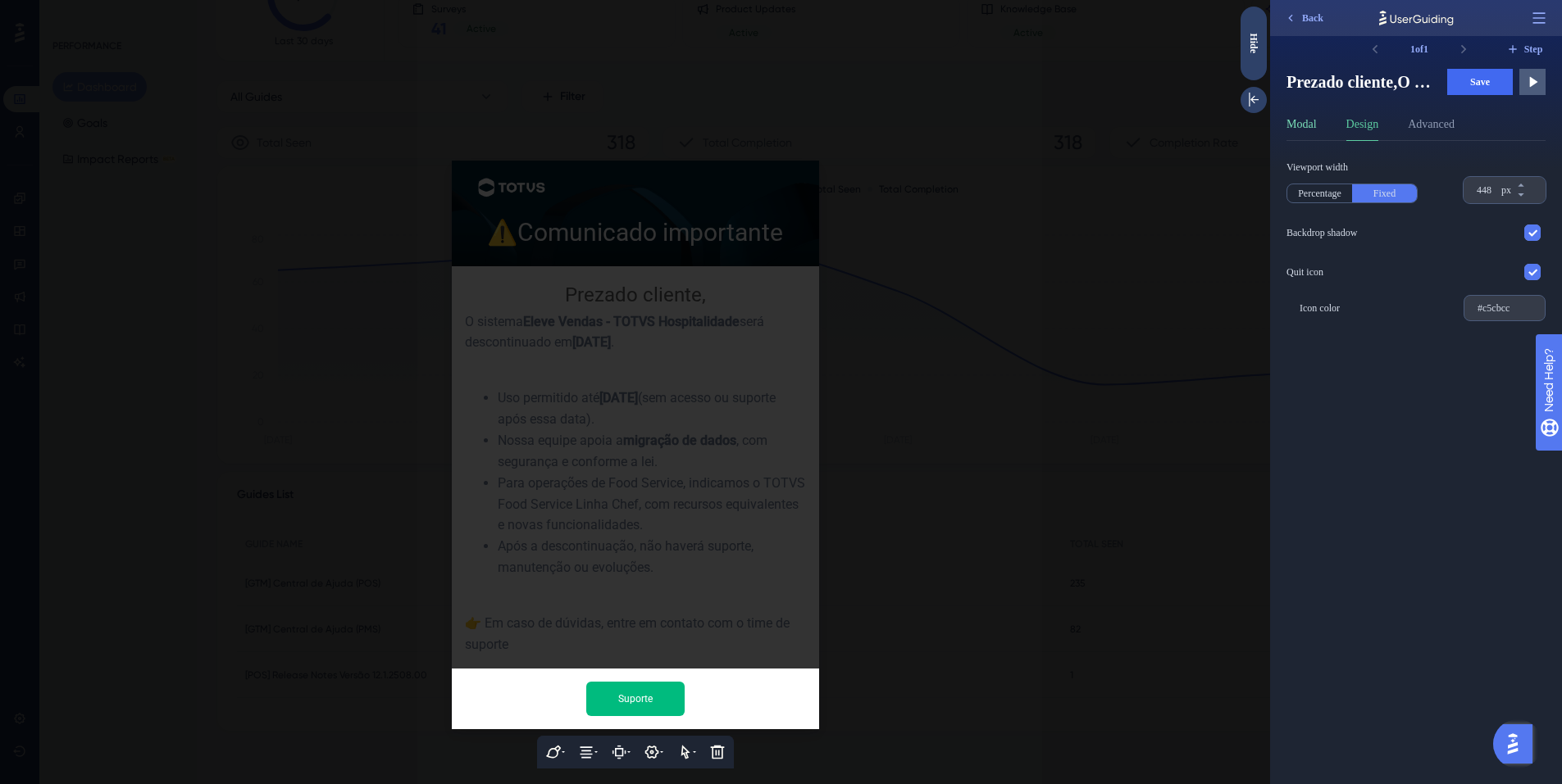
click at [1307, 124] on button "Modal" at bounding box center [1302, 128] width 31 height 26
click at [1366, 124] on button "Design" at bounding box center [1362, 128] width 32 height 26
click at [1421, 121] on button "Advanced" at bounding box center [1431, 128] width 46 height 26
click at [1369, 124] on button "Design" at bounding box center [1362, 128] width 32 height 26
click at [1304, 124] on button "Modal" at bounding box center [1302, 128] width 31 height 26
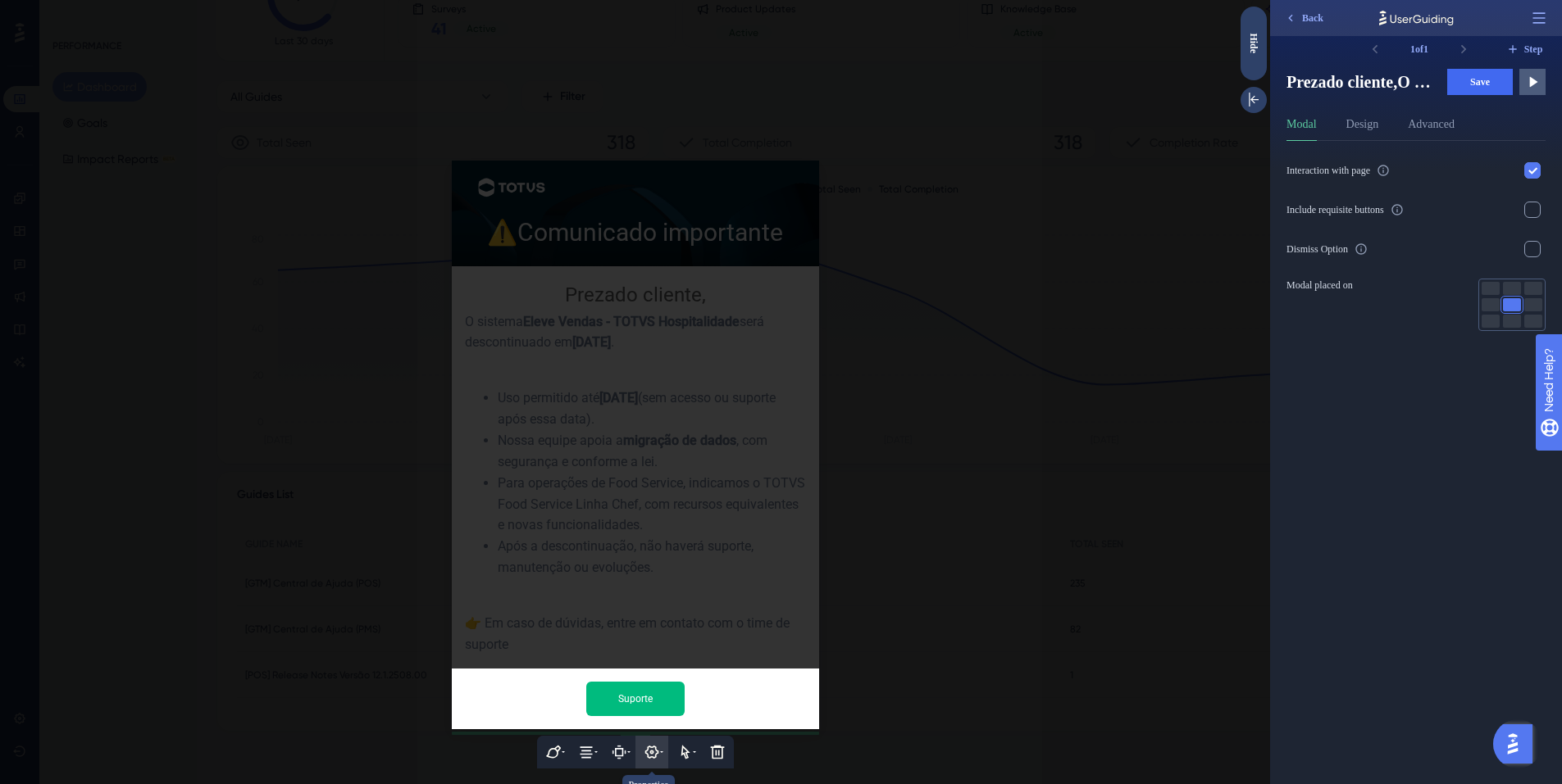
click at [660, 736] on button at bounding box center [651, 752] width 32 height 32
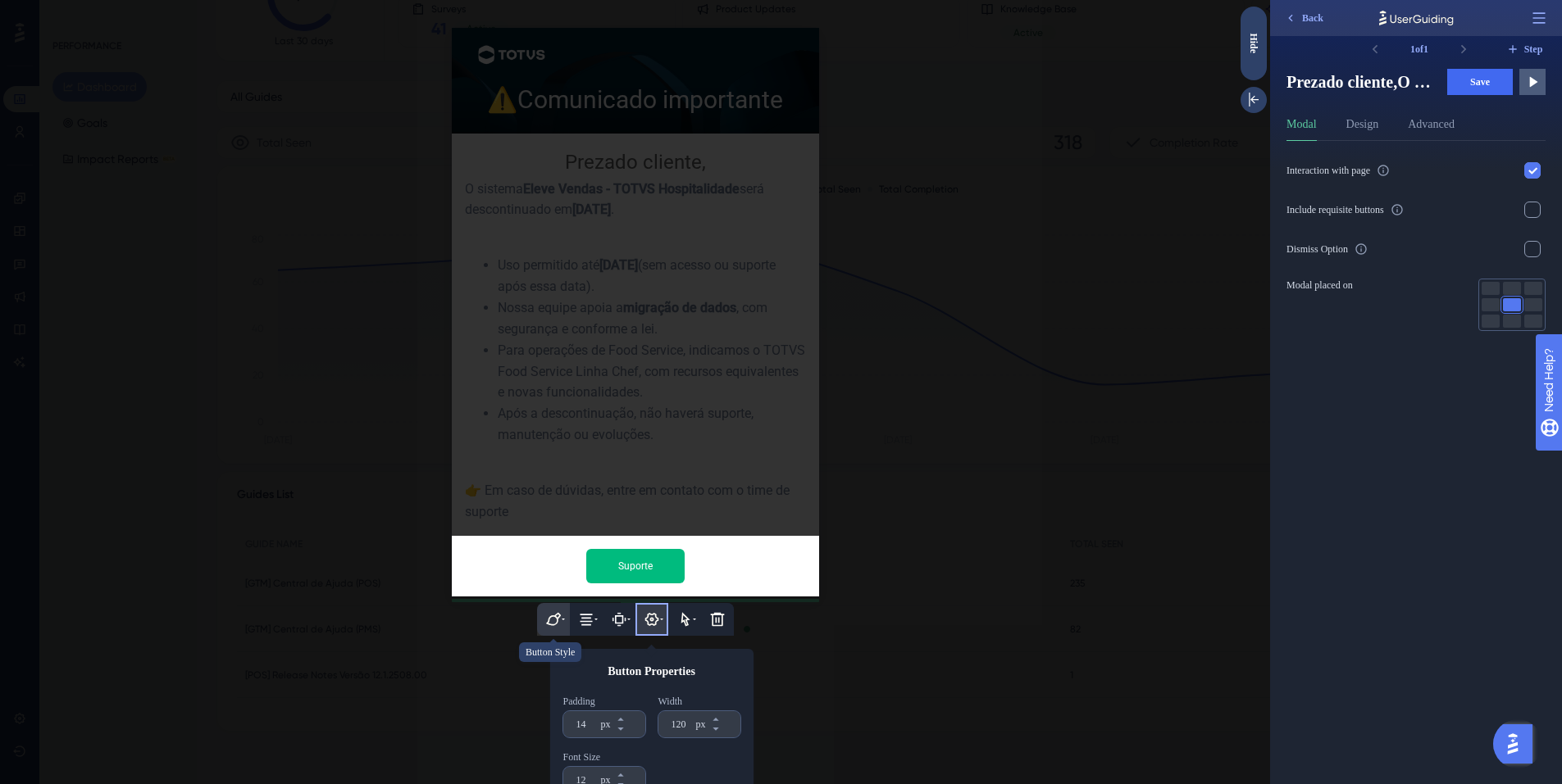
click at [552, 613] on icon at bounding box center [552, 619] width 15 height 13
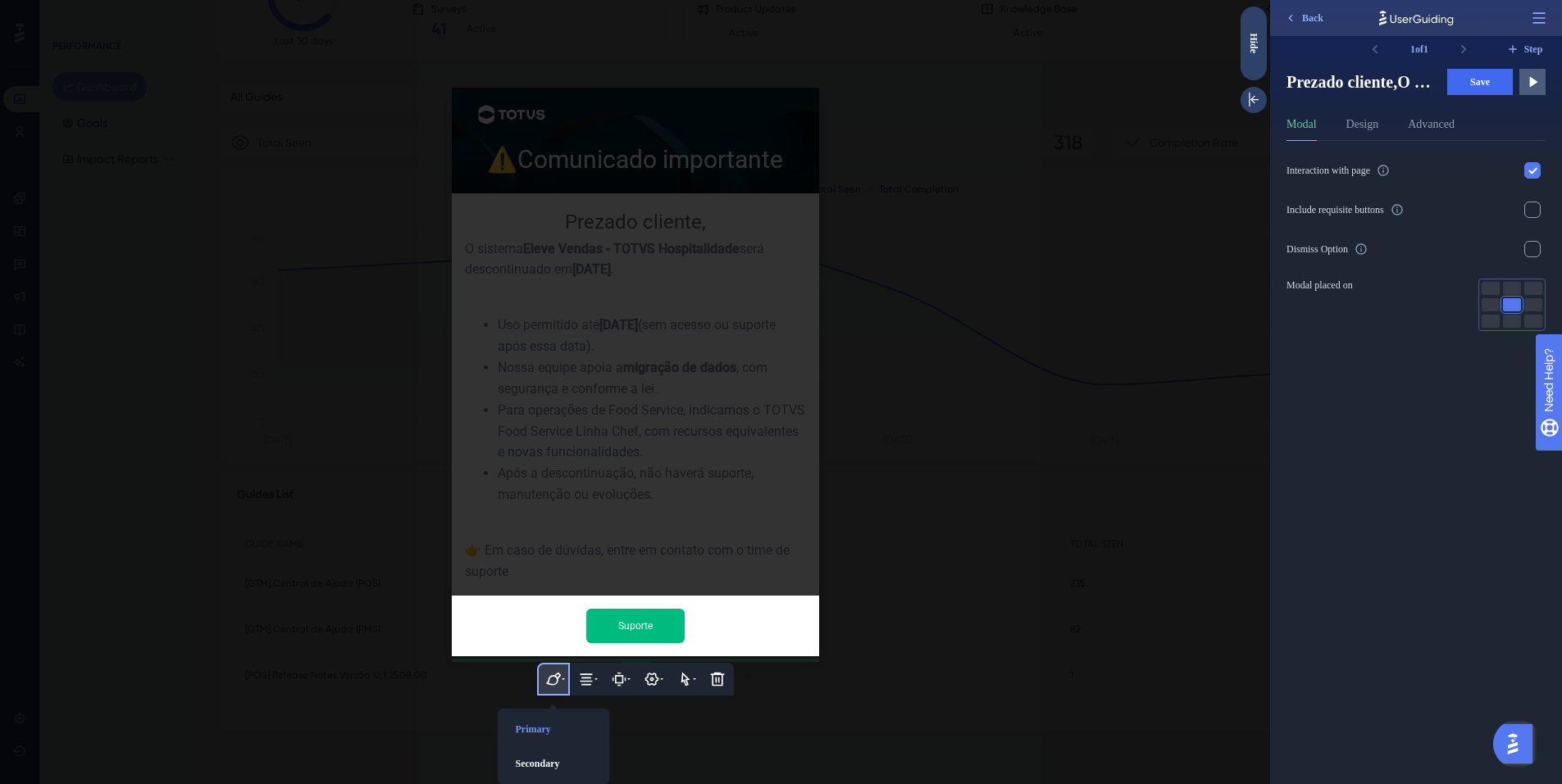
scroll to position [51, 0]
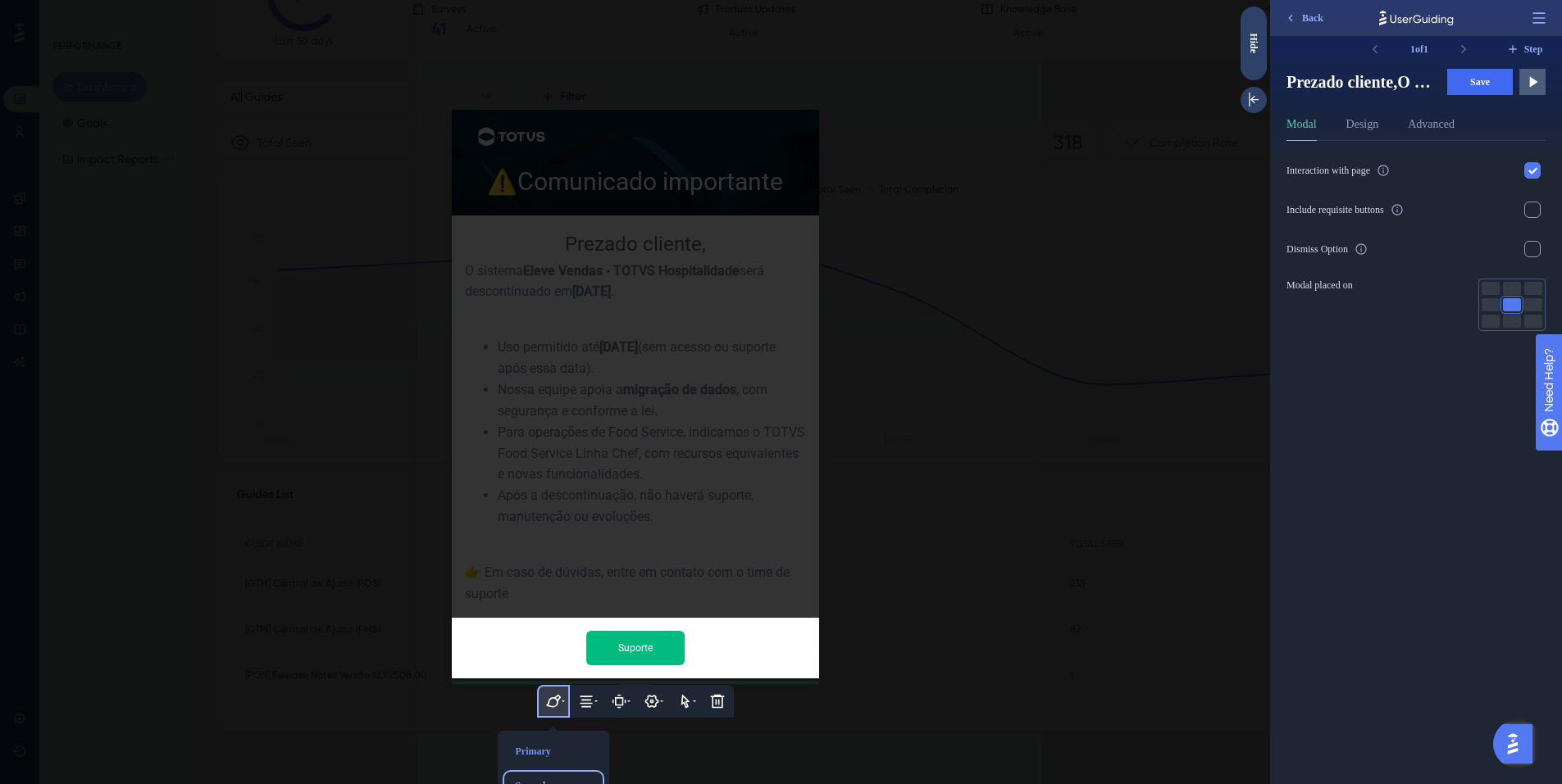
click at [538, 773] on div "Secondary" at bounding box center [553, 786] width 89 height 26
click at [536, 739] on div "Primary" at bounding box center [553, 752] width 89 height 26
click at [1454, 120] on button "Advanced" at bounding box center [1431, 128] width 46 height 26
click at [1379, 125] on button "Design" at bounding box center [1362, 128] width 32 height 26
click at [1505, 310] on input "#c5cbcc" at bounding box center [1505, 308] width 54 height 11
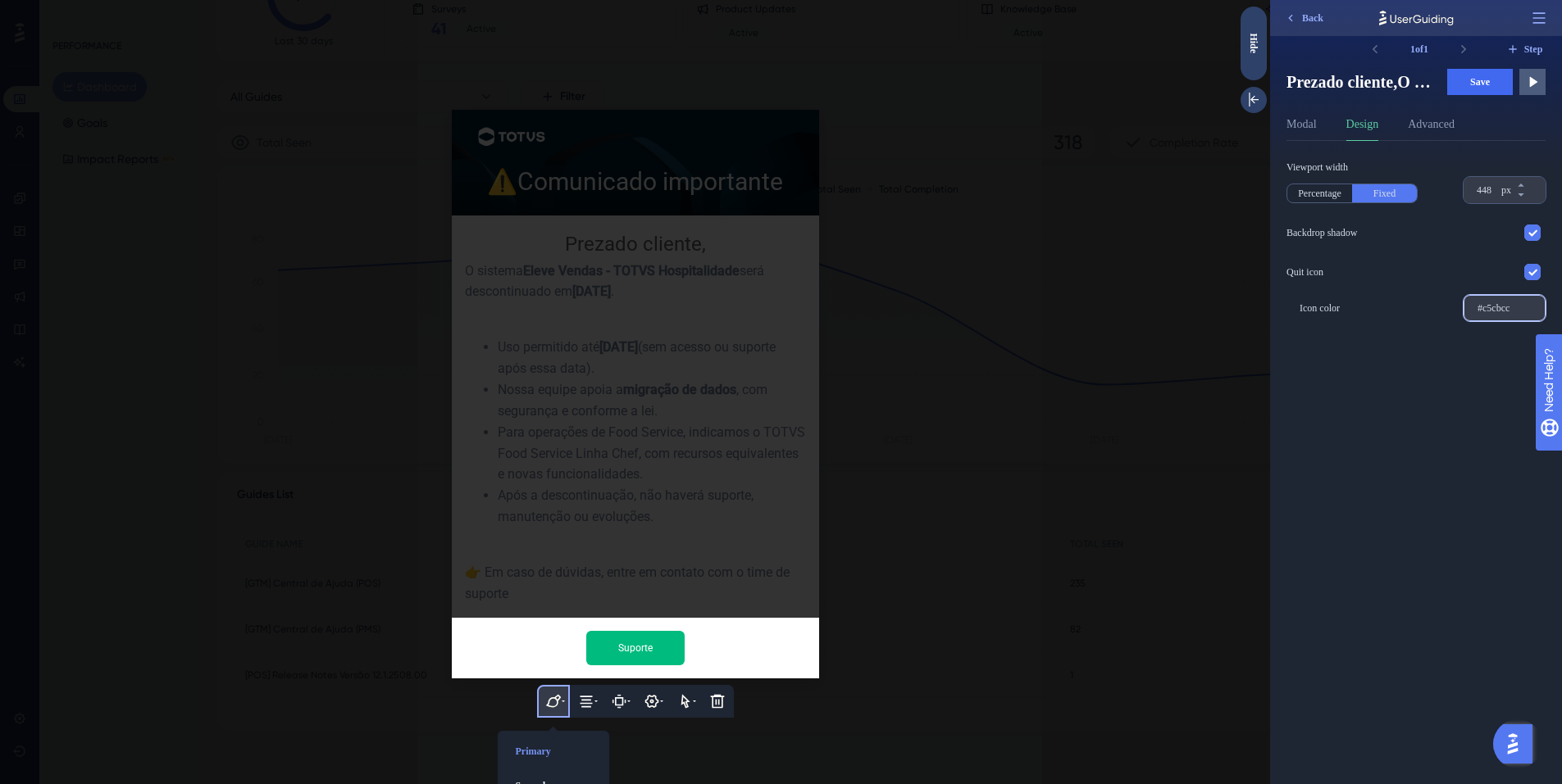
click at [1505, 310] on input "#c5cbcc" at bounding box center [1505, 308] width 54 height 11
paste input "022233"
click at [1156, 486] on div at bounding box center [635, 392] width 1270 height 784
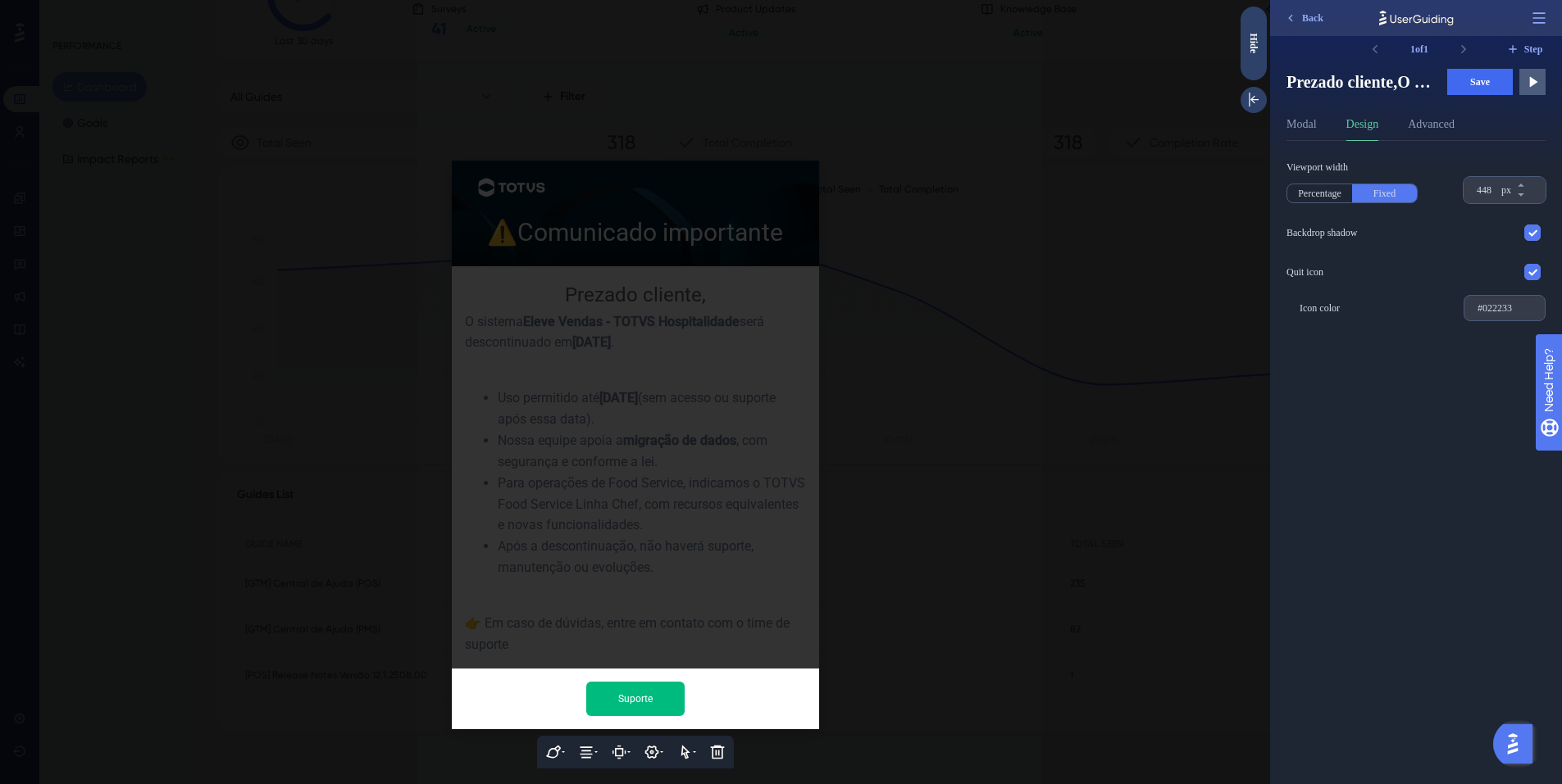
click at [990, 604] on div at bounding box center [635, 392] width 1270 height 784
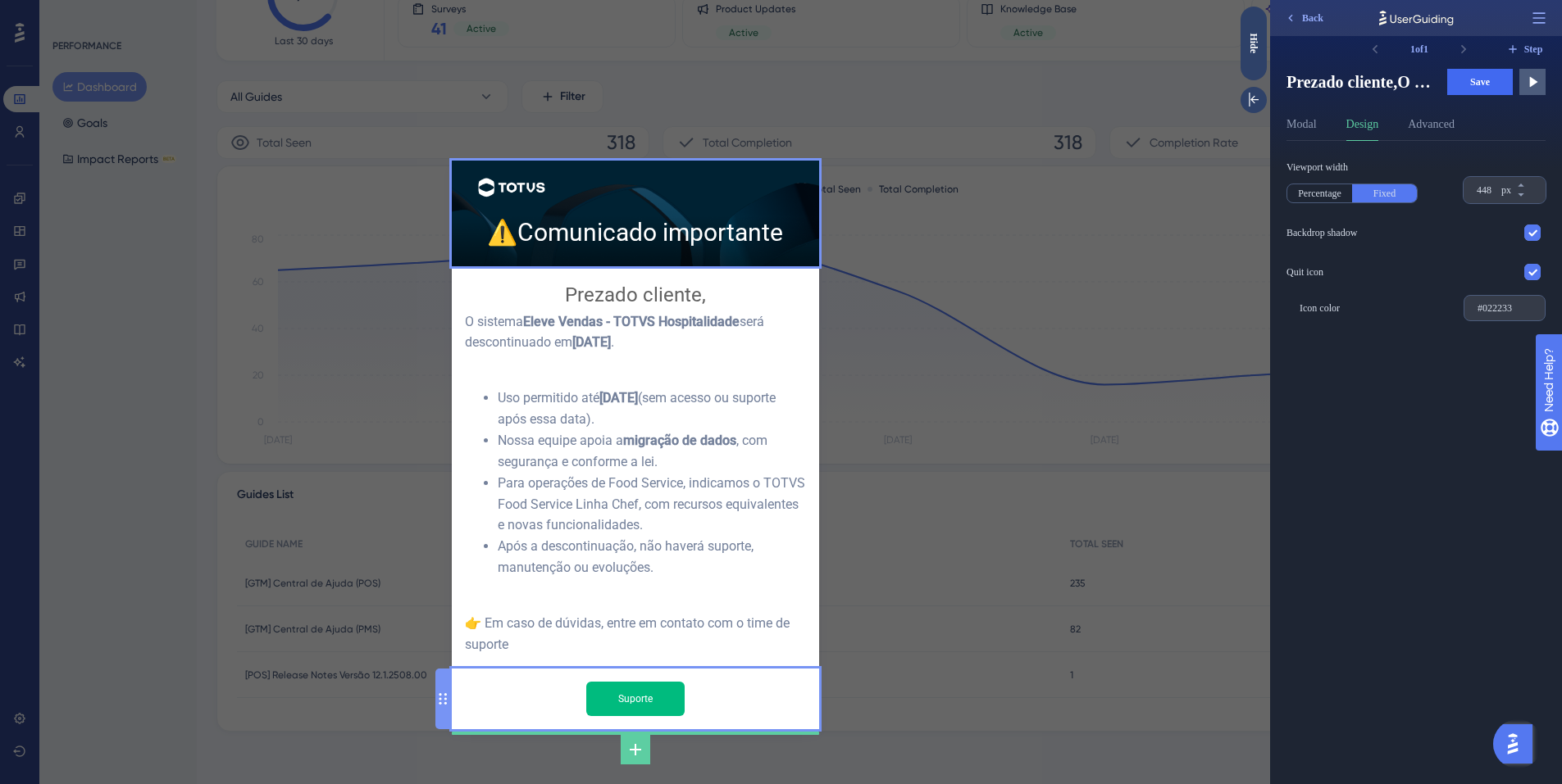
click at [652, 682] on input "Suporte" at bounding box center [635, 699] width 98 height 34
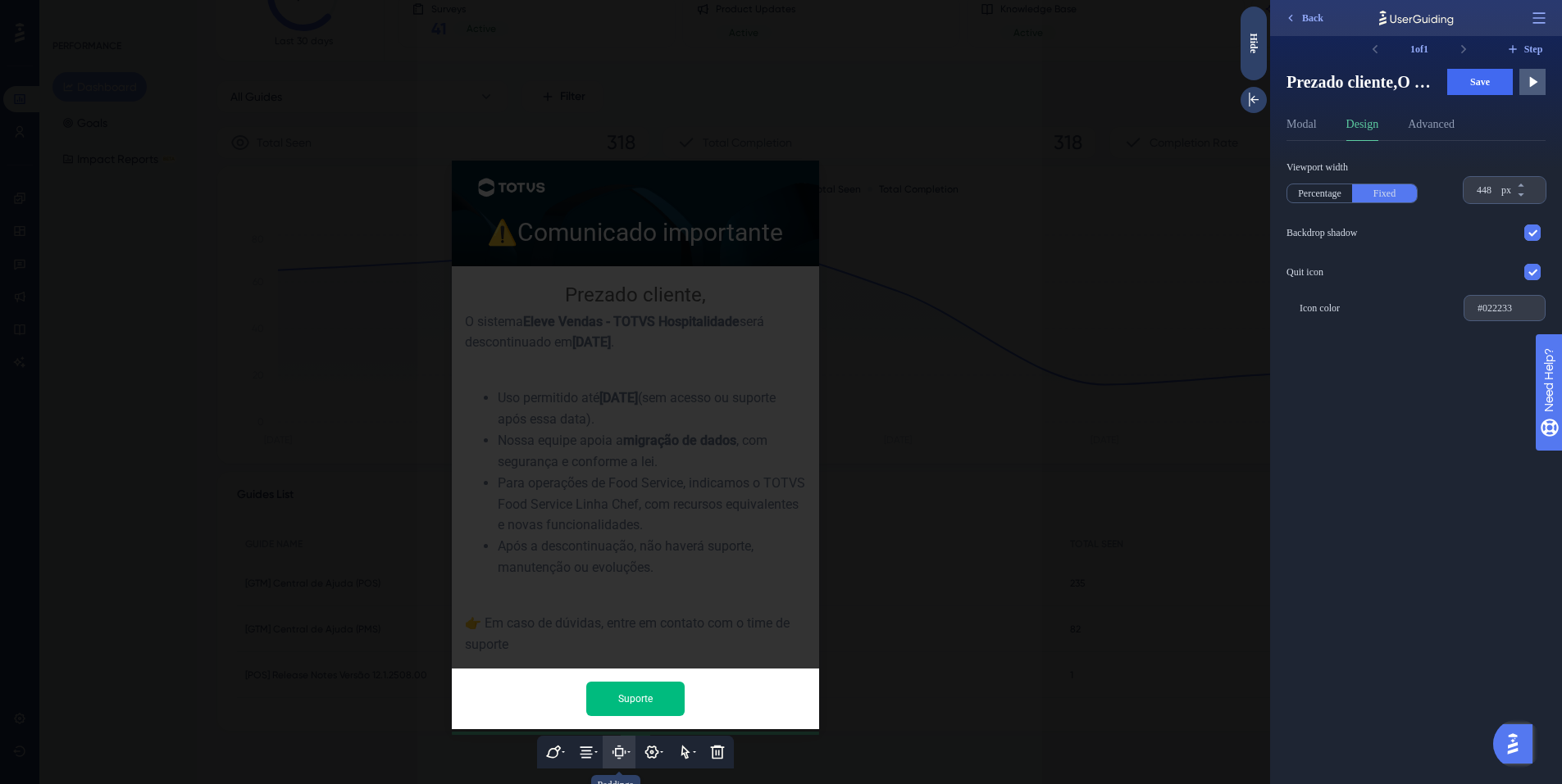
click at [624, 744] on icon at bounding box center [619, 752] width 17 height 17
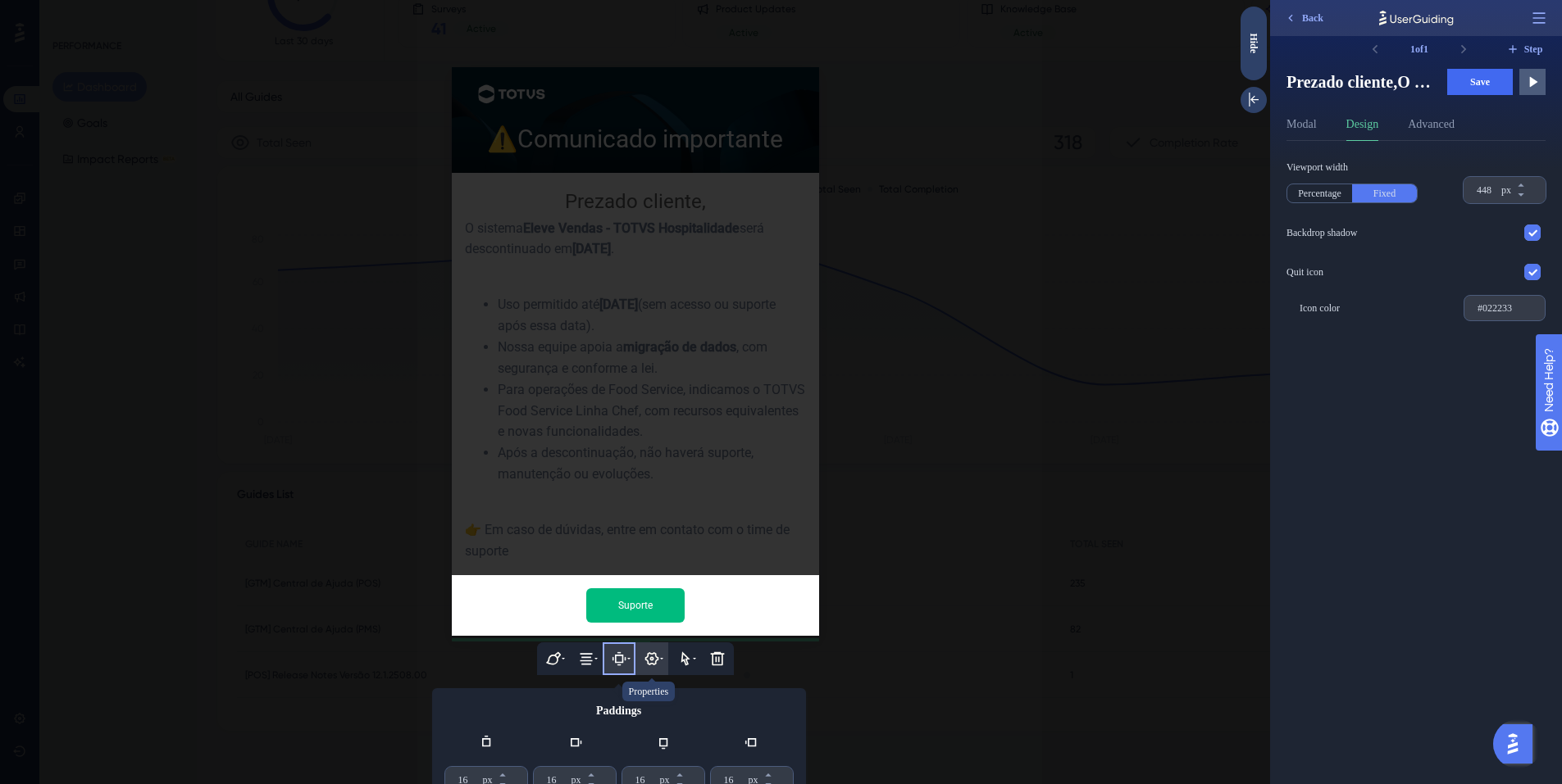
click at [643, 651] on icon at bounding box center [652, 659] width 17 height 17
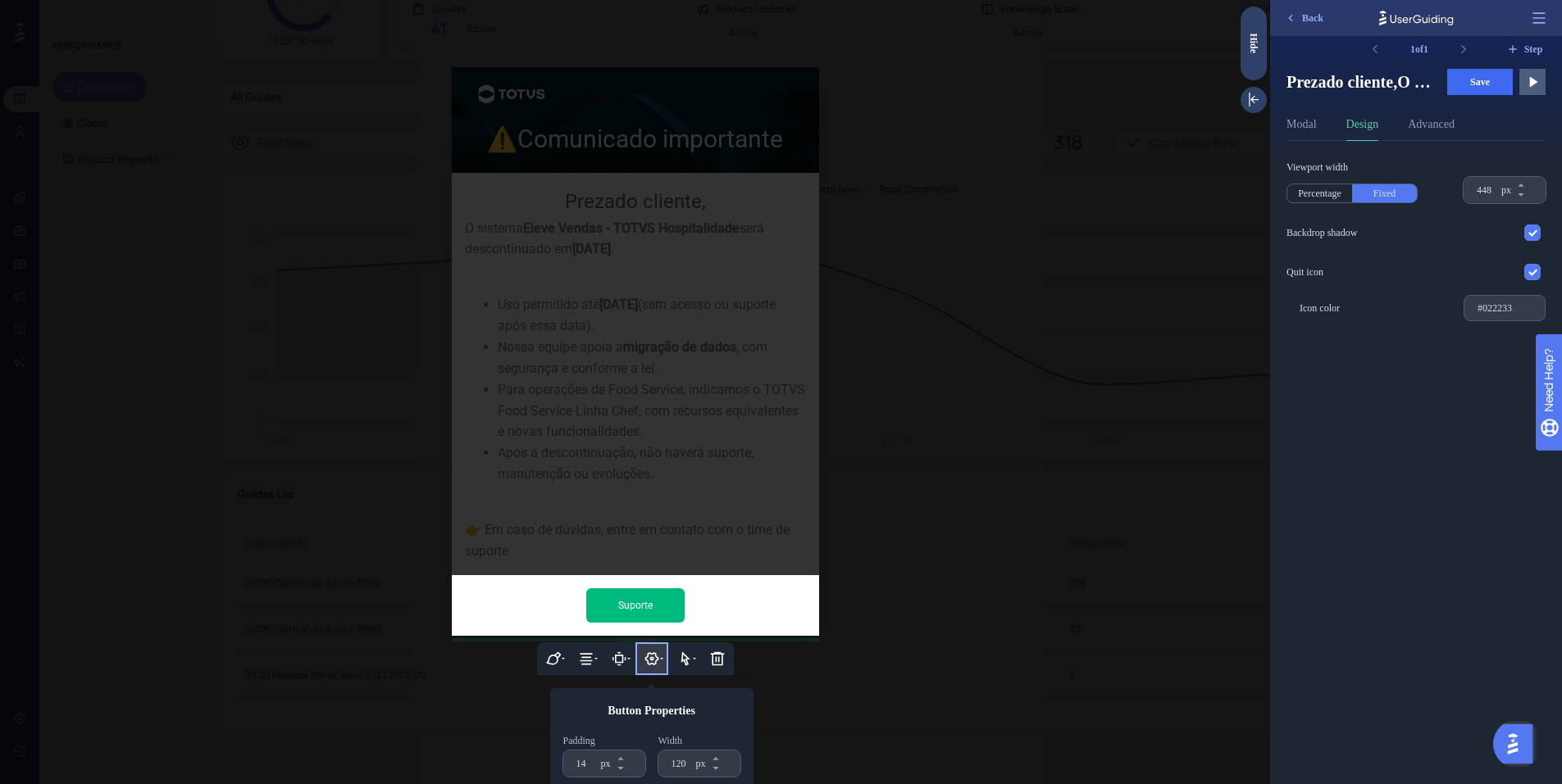
scroll to position [133, 0]
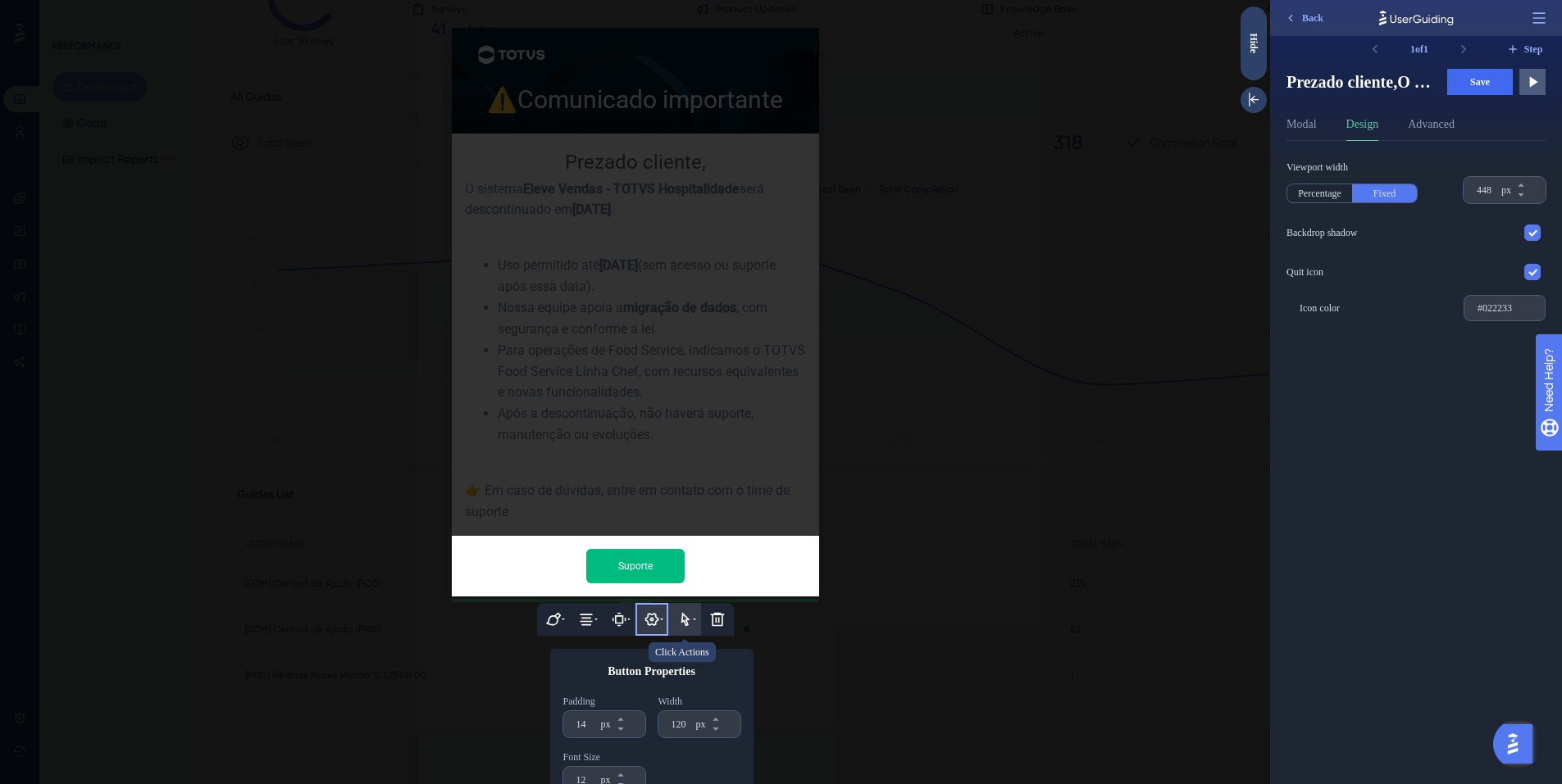
click at [677, 612] on icon at bounding box center [685, 620] width 17 height 17
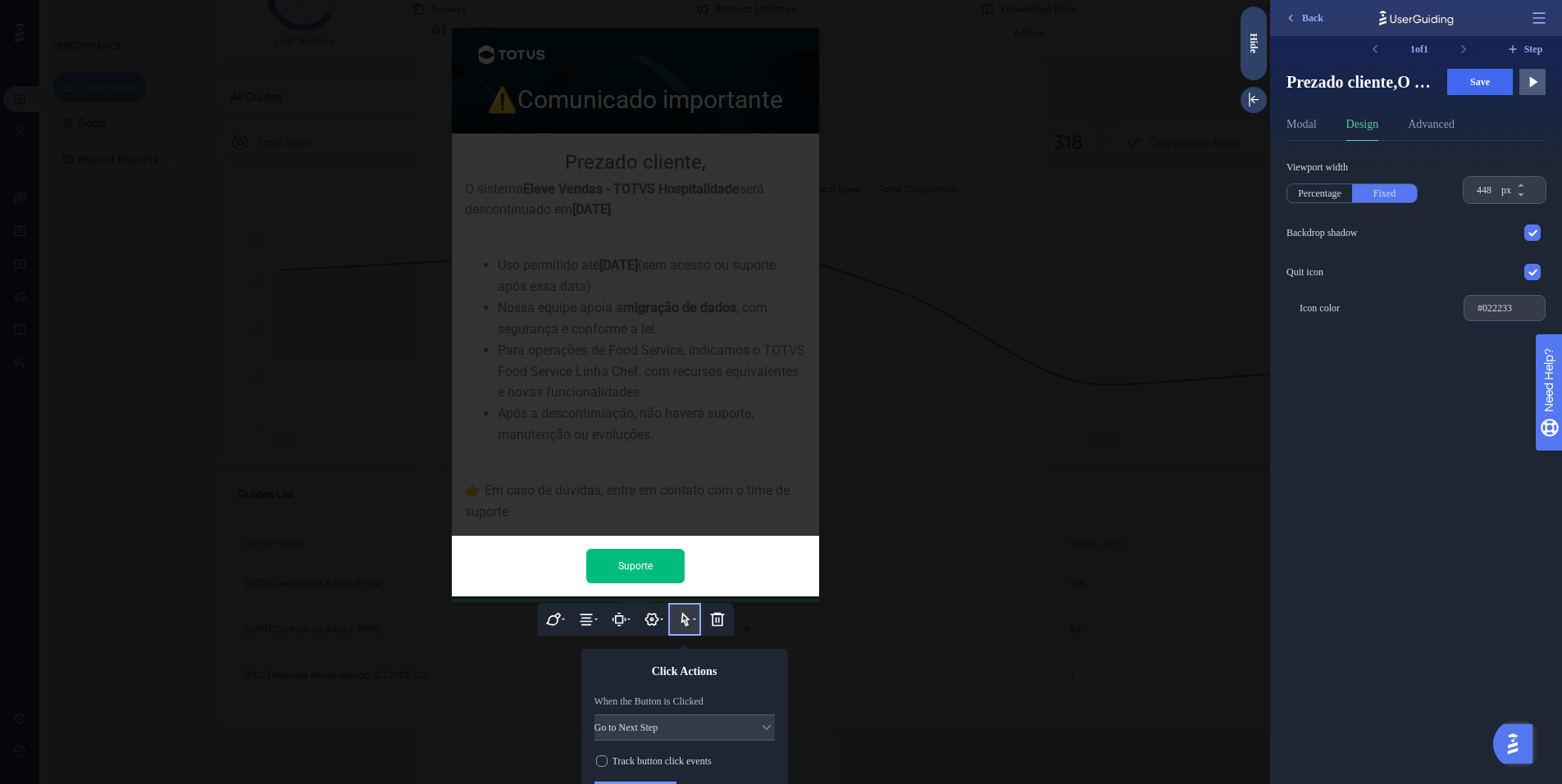
scroll to position [147, 0]
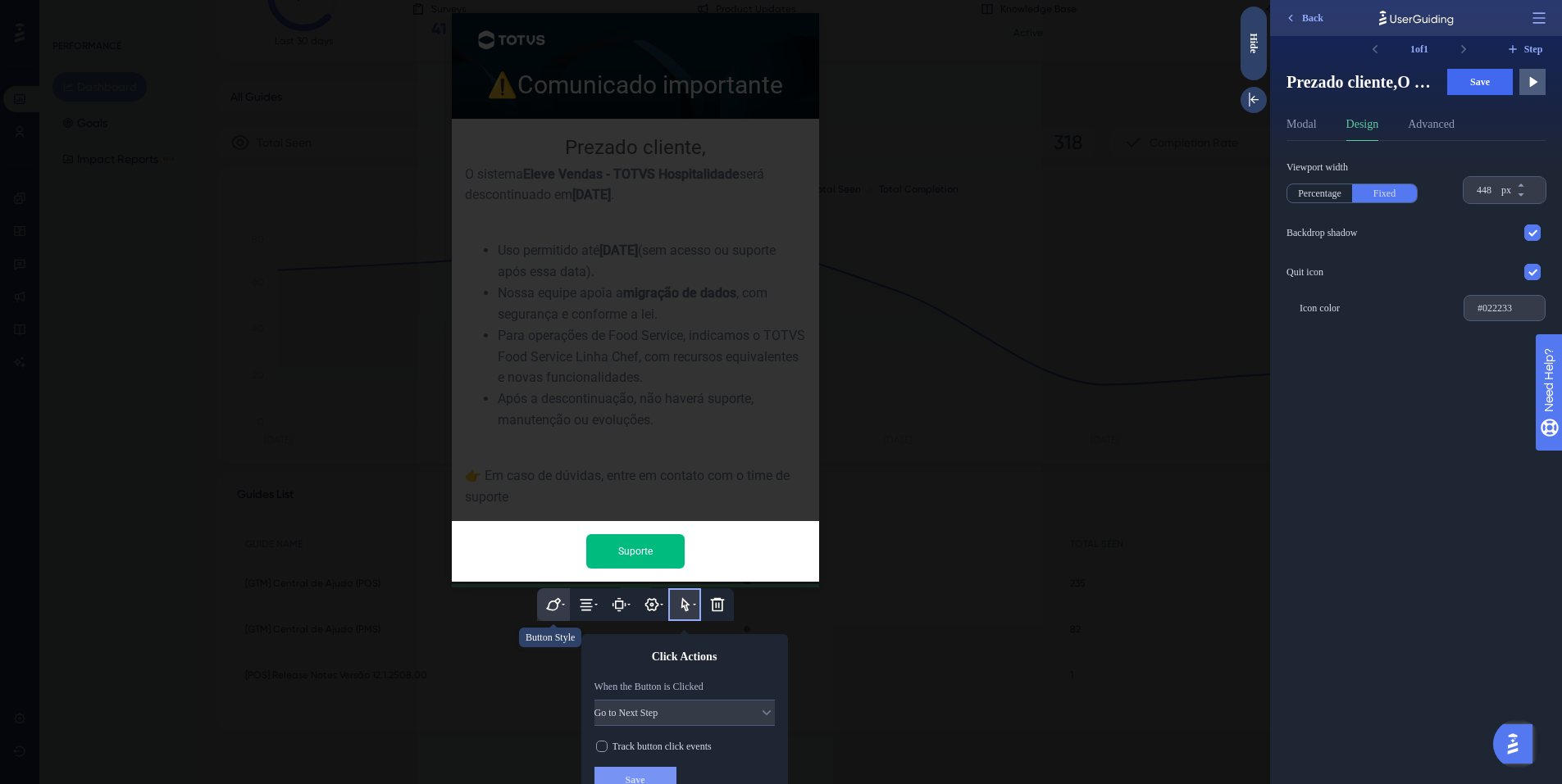
click at [545, 597] on icon at bounding box center [553, 605] width 17 height 17
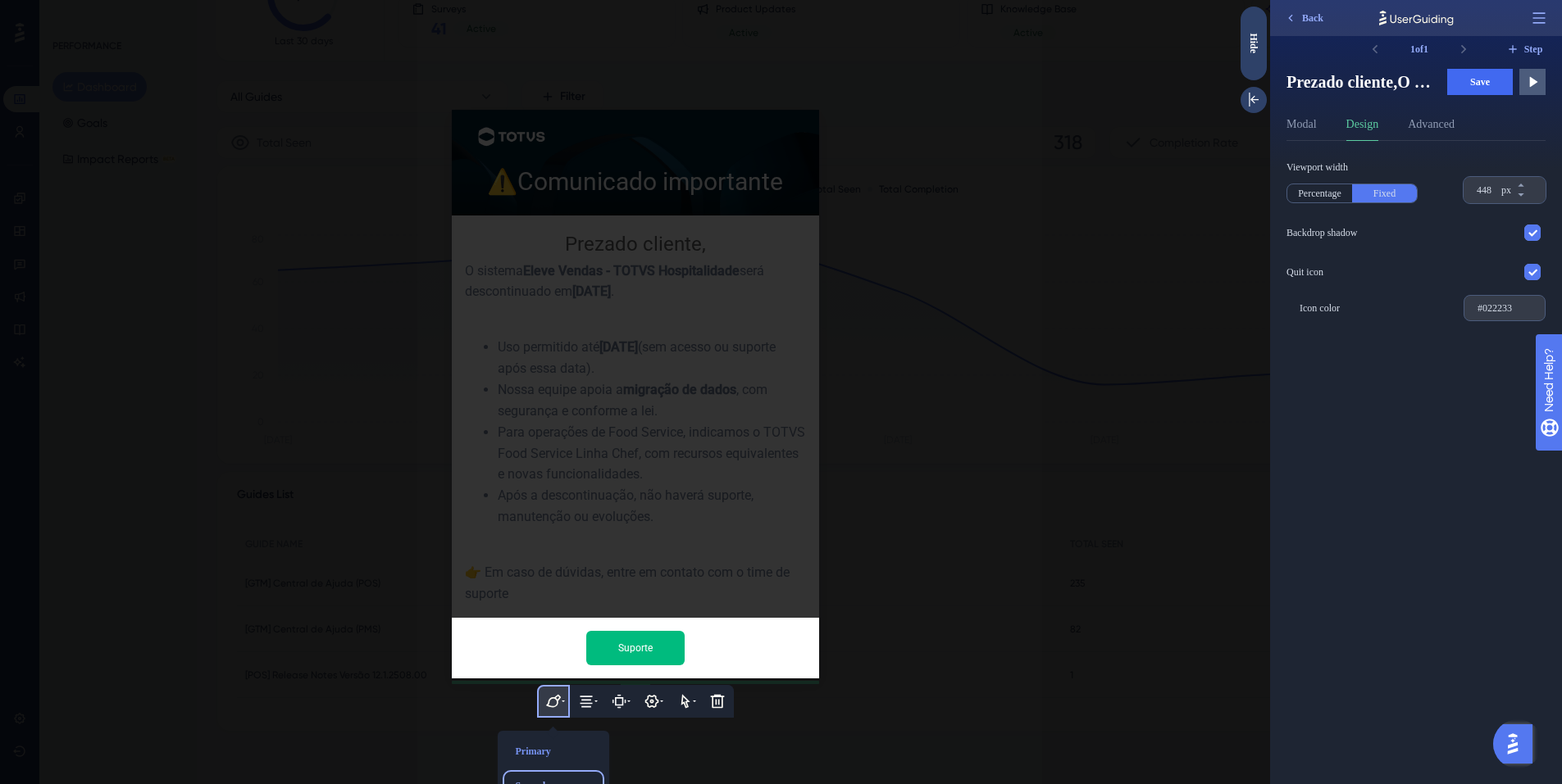
click at [547, 773] on div "Secondary" at bounding box center [553, 786] width 89 height 26
click at [543, 739] on div "Primary" at bounding box center [553, 752] width 89 height 26
click at [1081, 621] on div at bounding box center [635, 392] width 1270 height 784
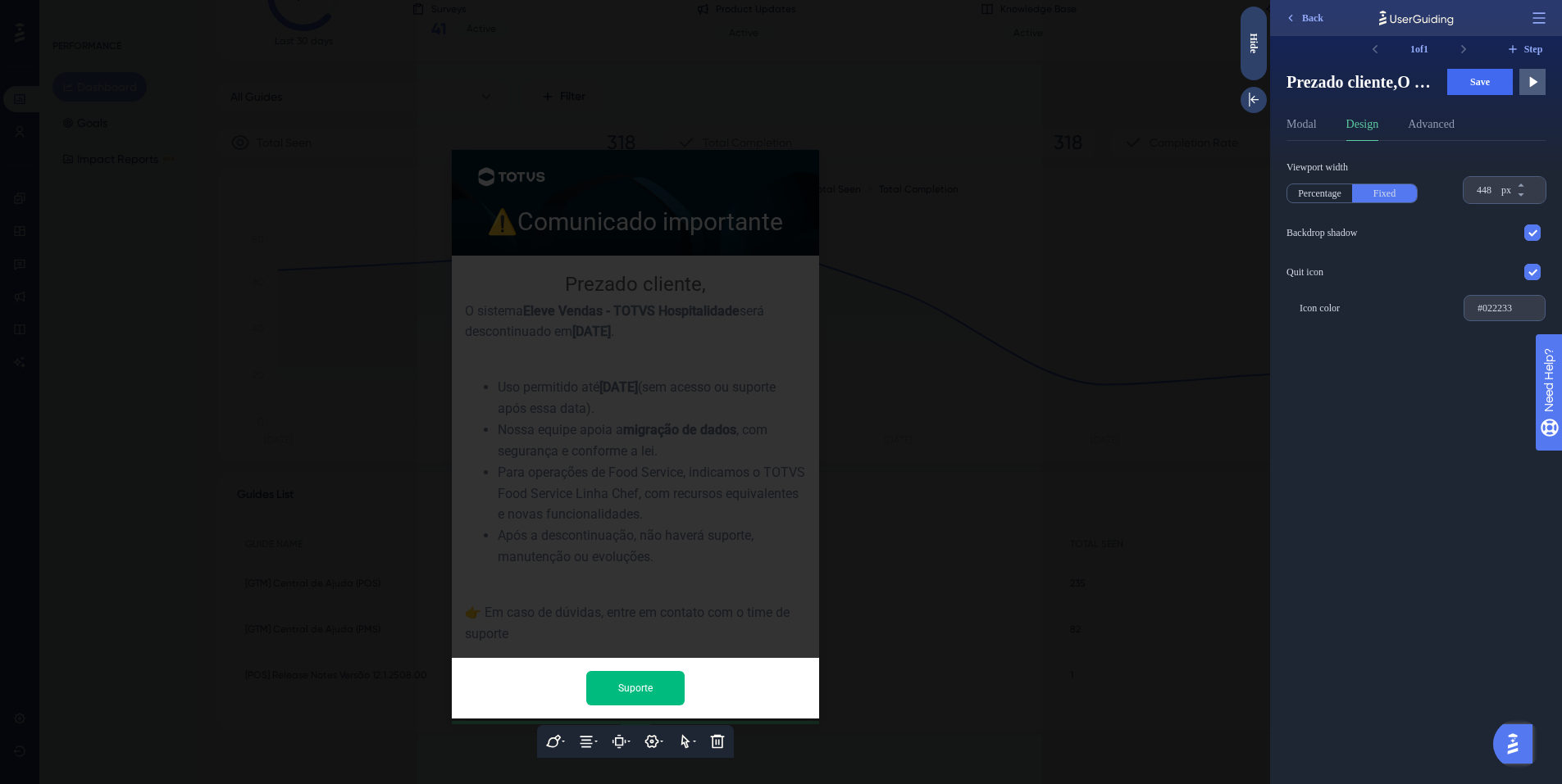
scroll to position [0, 0]
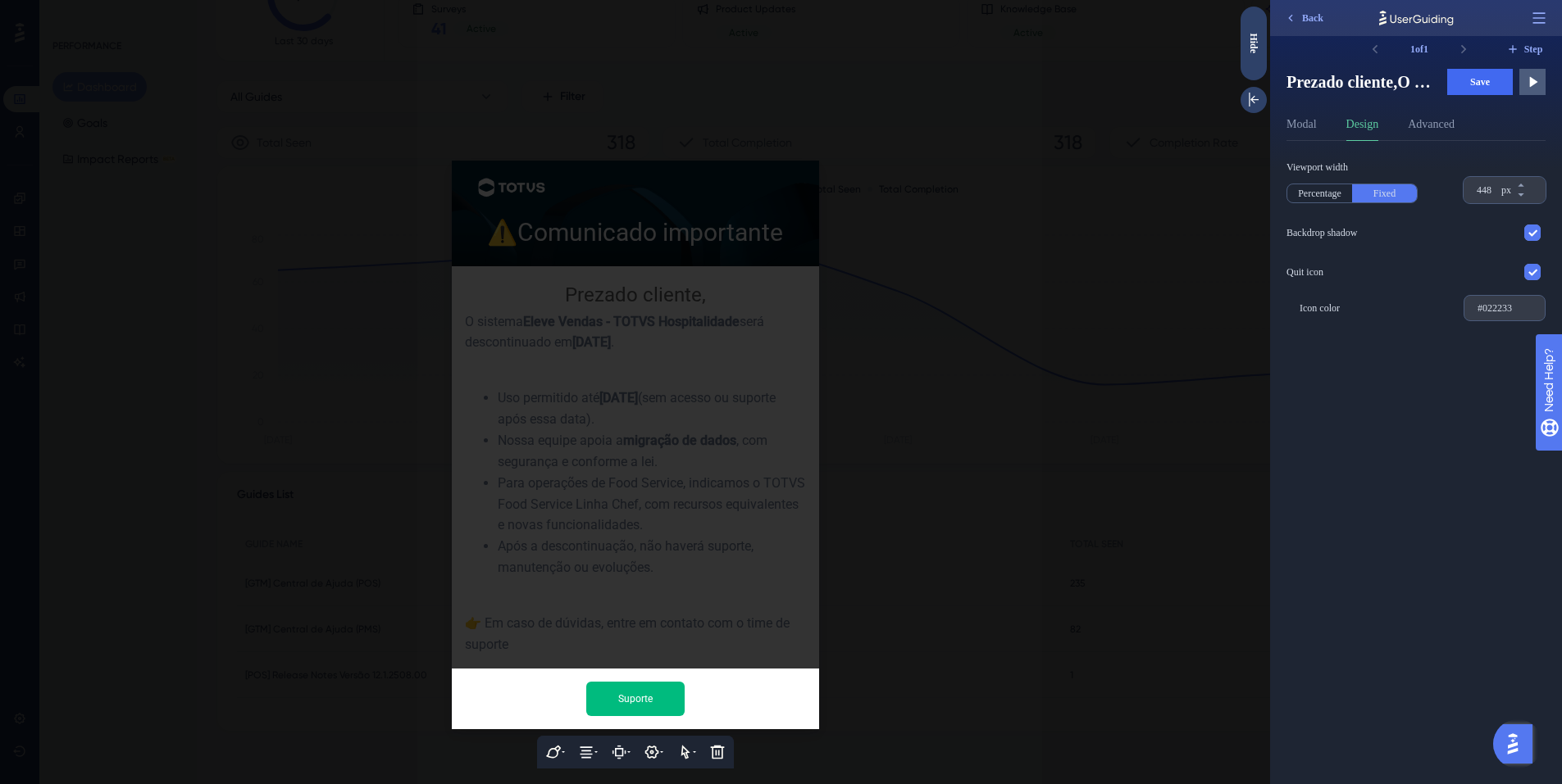
click at [1434, 391] on div "Viewport width Percentage Fixed 448 px Backdrop shadow Quit icon Icon color #02…" at bounding box center [1423, 462] width 273 height 643
type input "#c5cbcc"
click at [1476, 369] on div "Viewport width Percentage Fixed 448 px Backdrop shadow Quit icon Icon color #c5…" at bounding box center [1423, 462] width 273 height 643
click at [1432, 132] on button "Advanced" at bounding box center [1431, 128] width 46 height 26
click at [1373, 132] on button "Design" at bounding box center [1362, 128] width 32 height 26
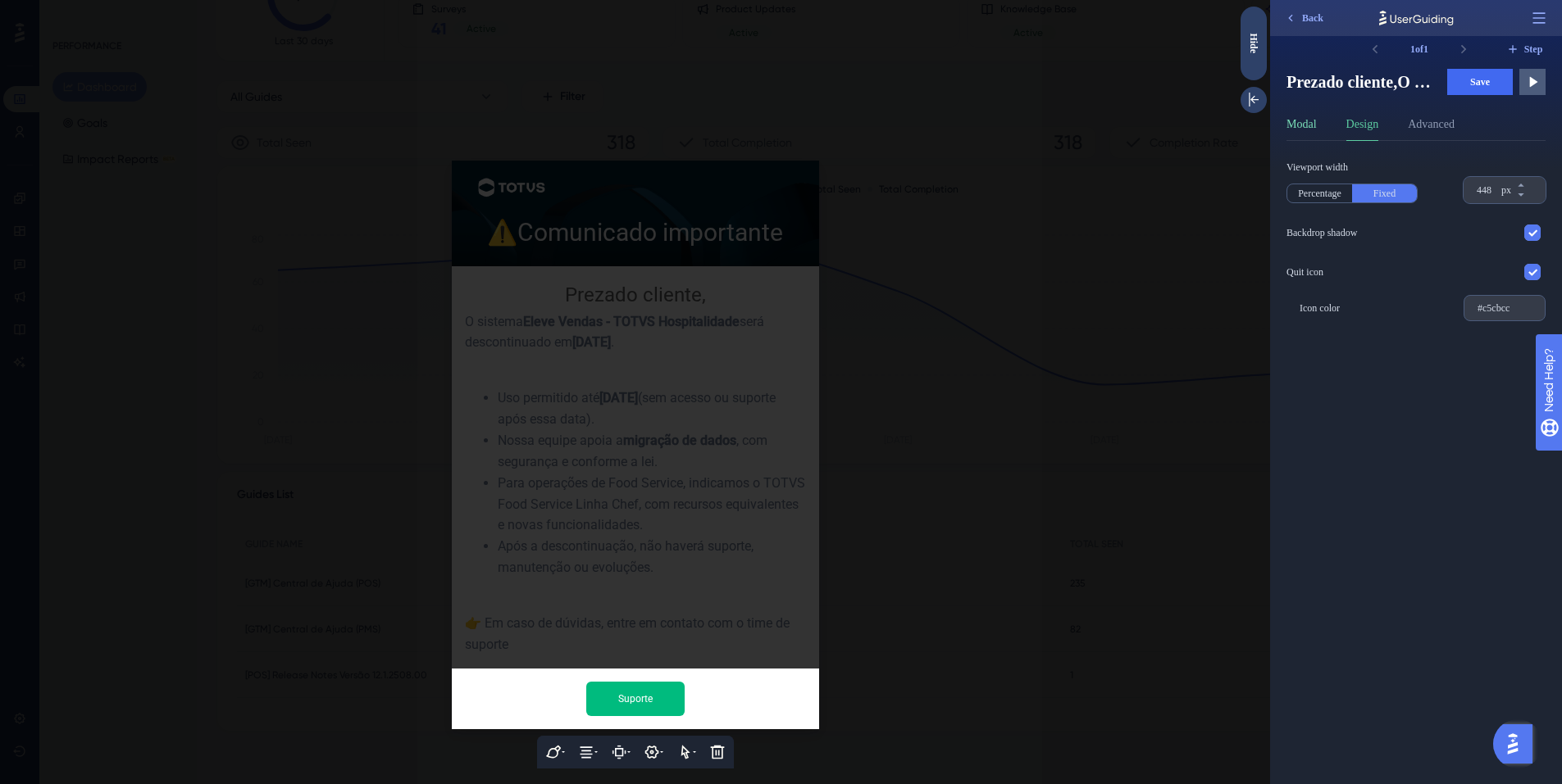
click at [1295, 128] on button "Modal" at bounding box center [1302, 128] width 31 height 26
click at [1390, 171] on icon at bounding box center [1383, 171] width 13 height 13
click at [1403, 209] on icon at bounding box center [1397, 209] width 13 height 13
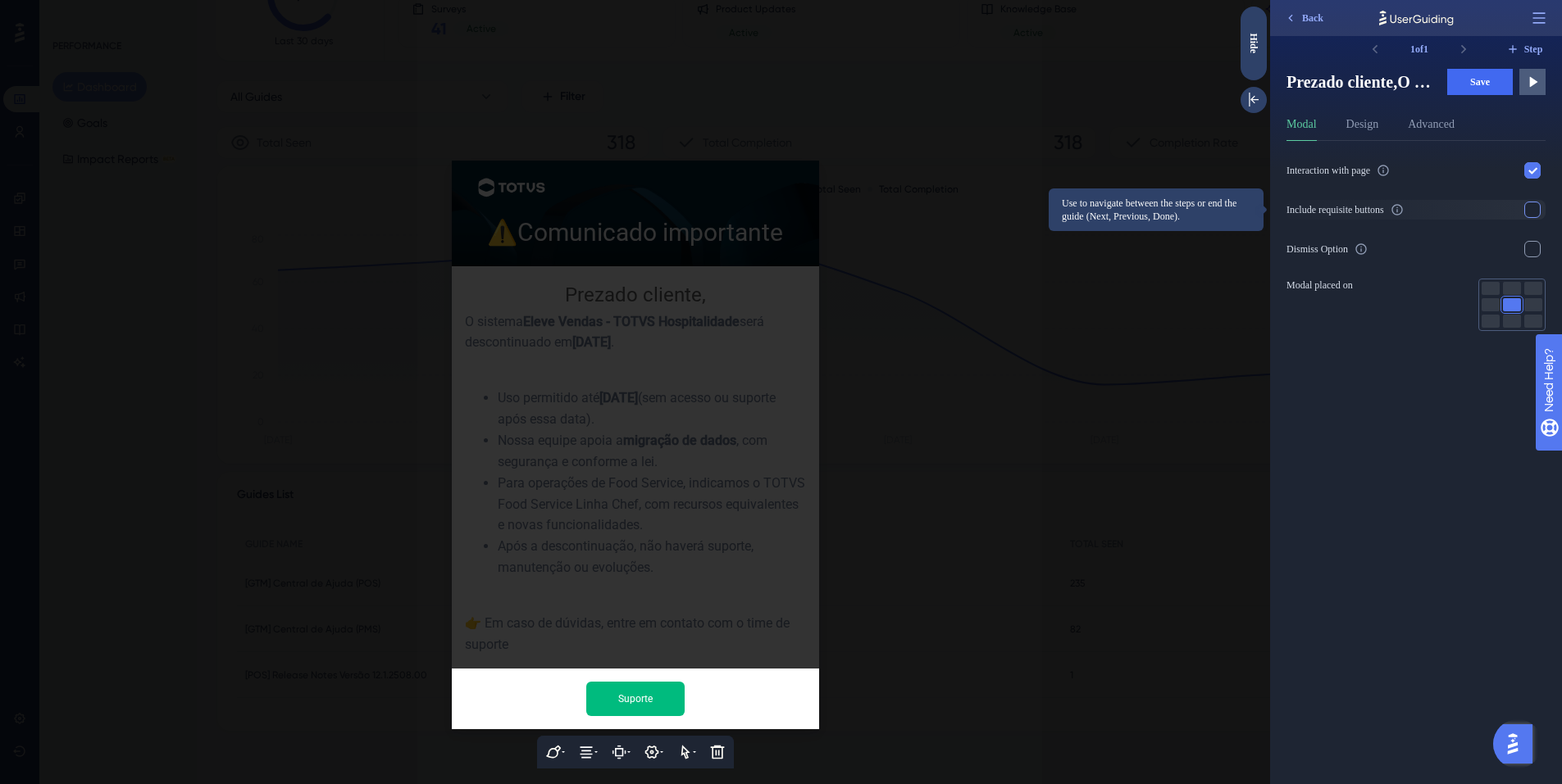
click at [1530, 210] on div at bounding box center [1532, 210] width 17 height 17
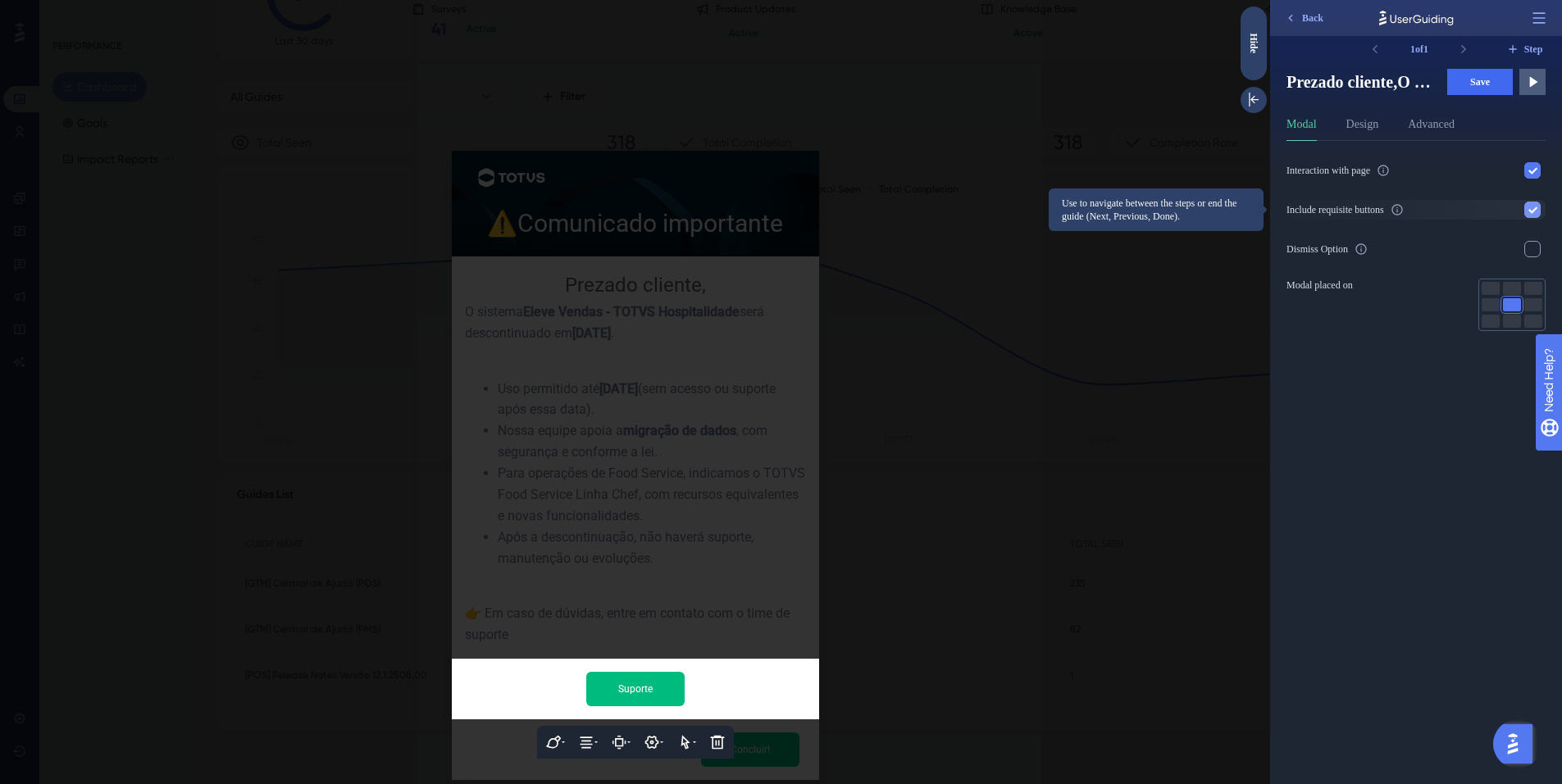
click at [1530, 210] on icon at bounding box center [1533, 210] width 9 height 6
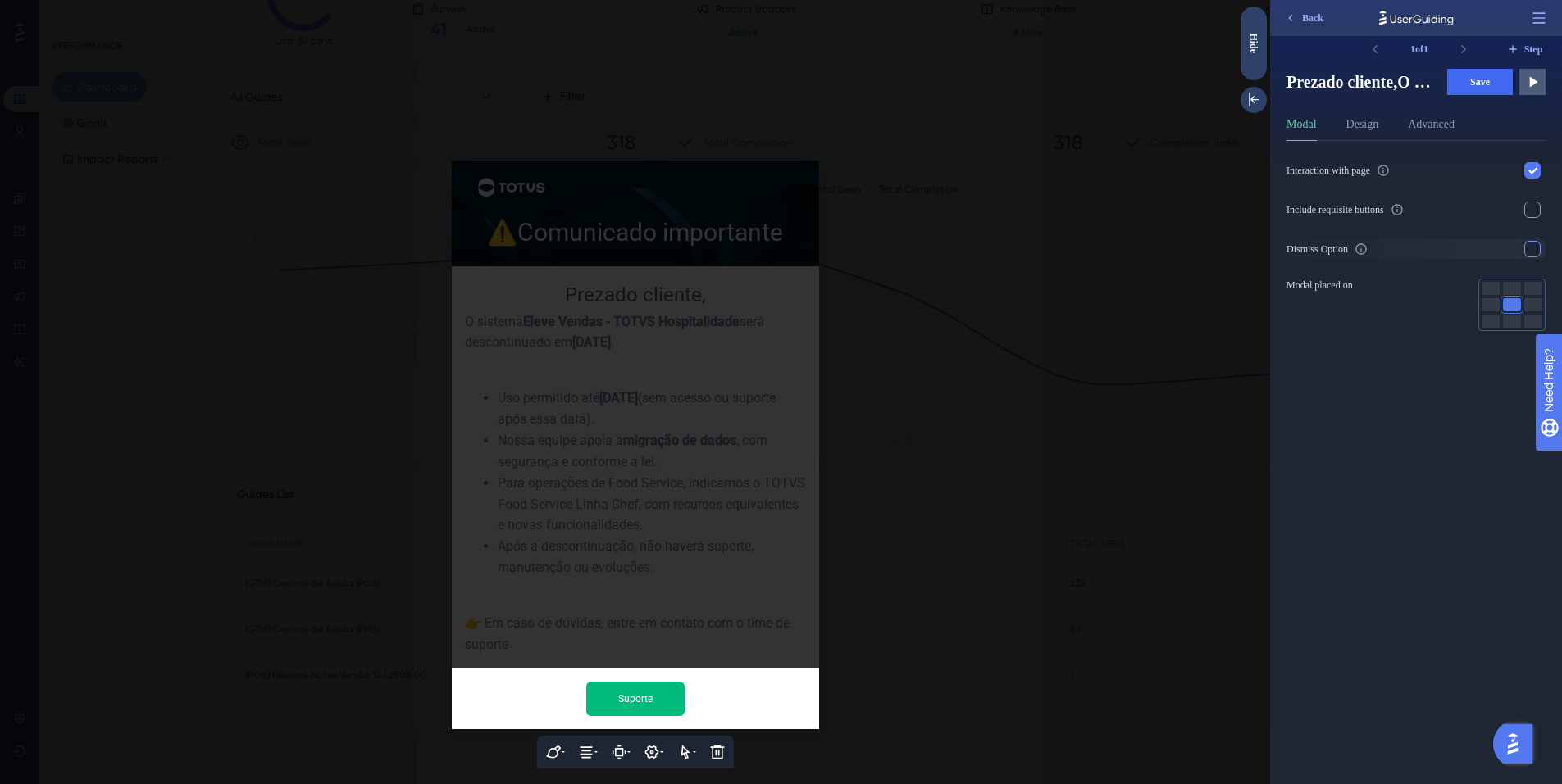
click at [1530, 255] on div at bounding box center [1532, 249] width 17 height 17
click at [1530, 253] on icon at bounding box center [1532, 249] width 10 height 10
click at [1370, 122] on button "Design" at bounding box center [1362, 128] width 32 height 26
click at [1437, 132] on button "Advanced" at bounding box center [1431, 128] width 46 height 26
click at [1397, 433] on div "Show after Delay Scroll 0 s" at bounding box center [1423, 462] width 273 height 643
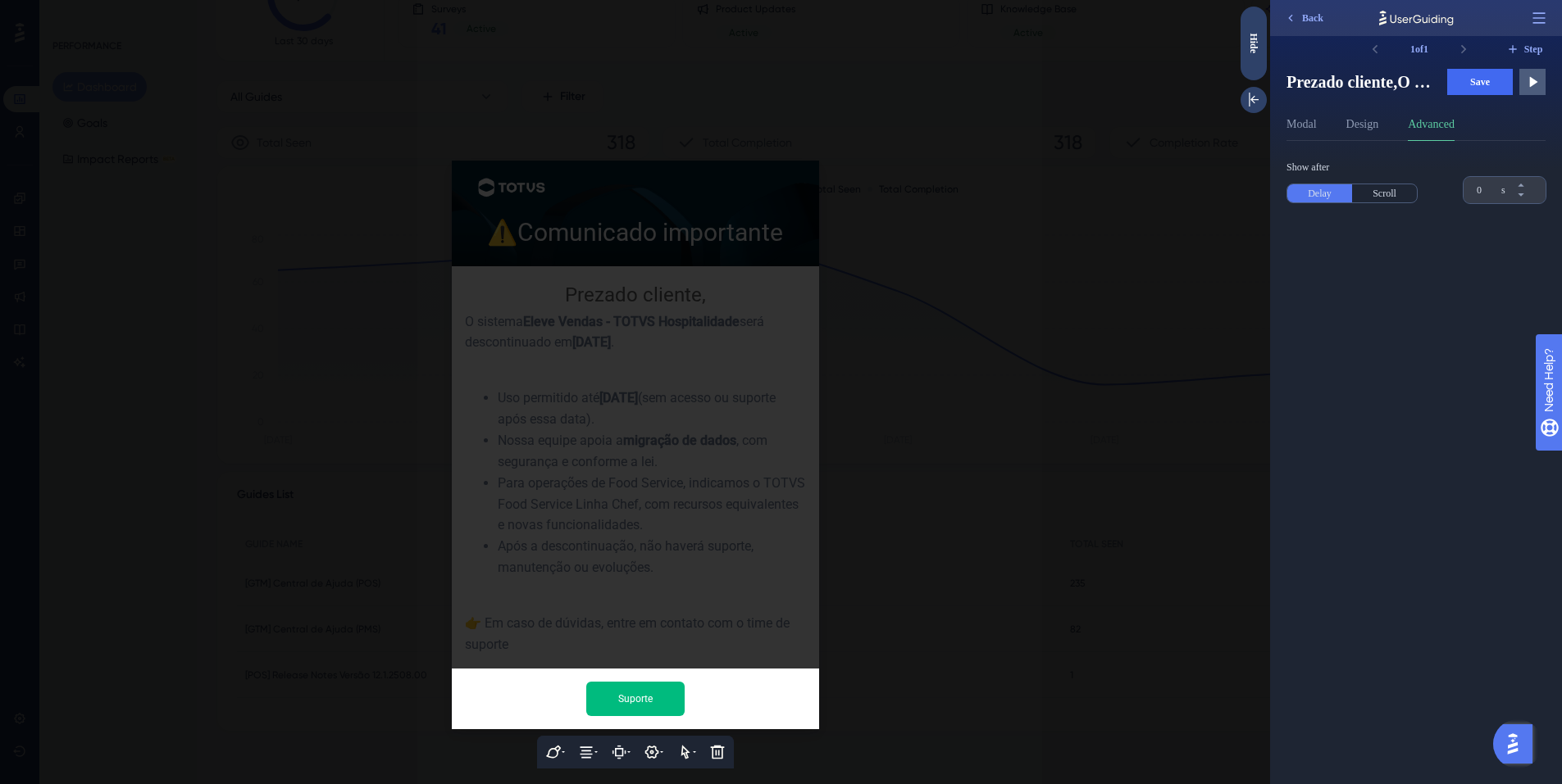
click at [1055, 428] on div at bounding box center [635, 392] width 1270 height 784
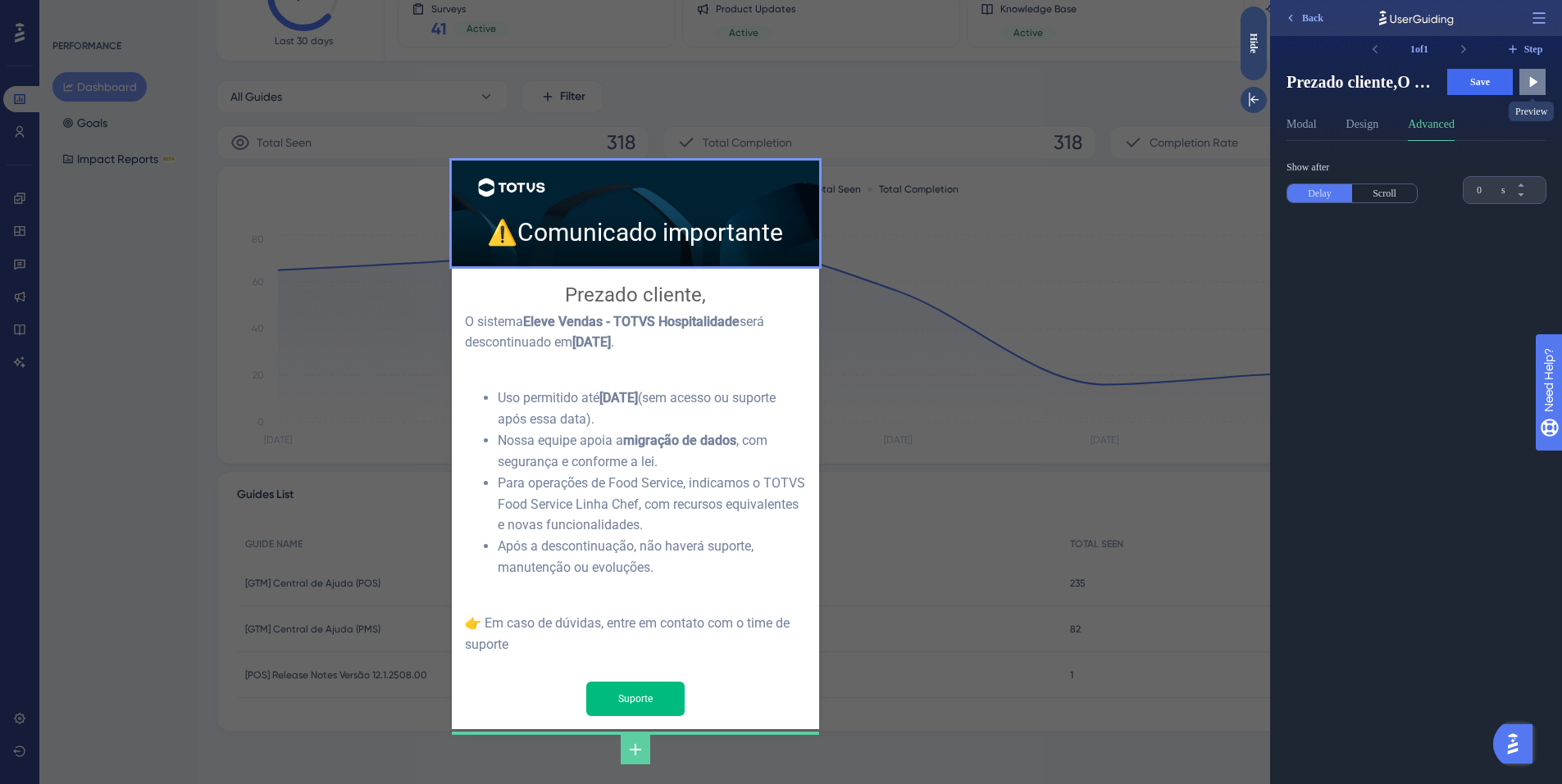
click at [1522, 84] on button at bounding box center [1532, 82] width 26 height 26
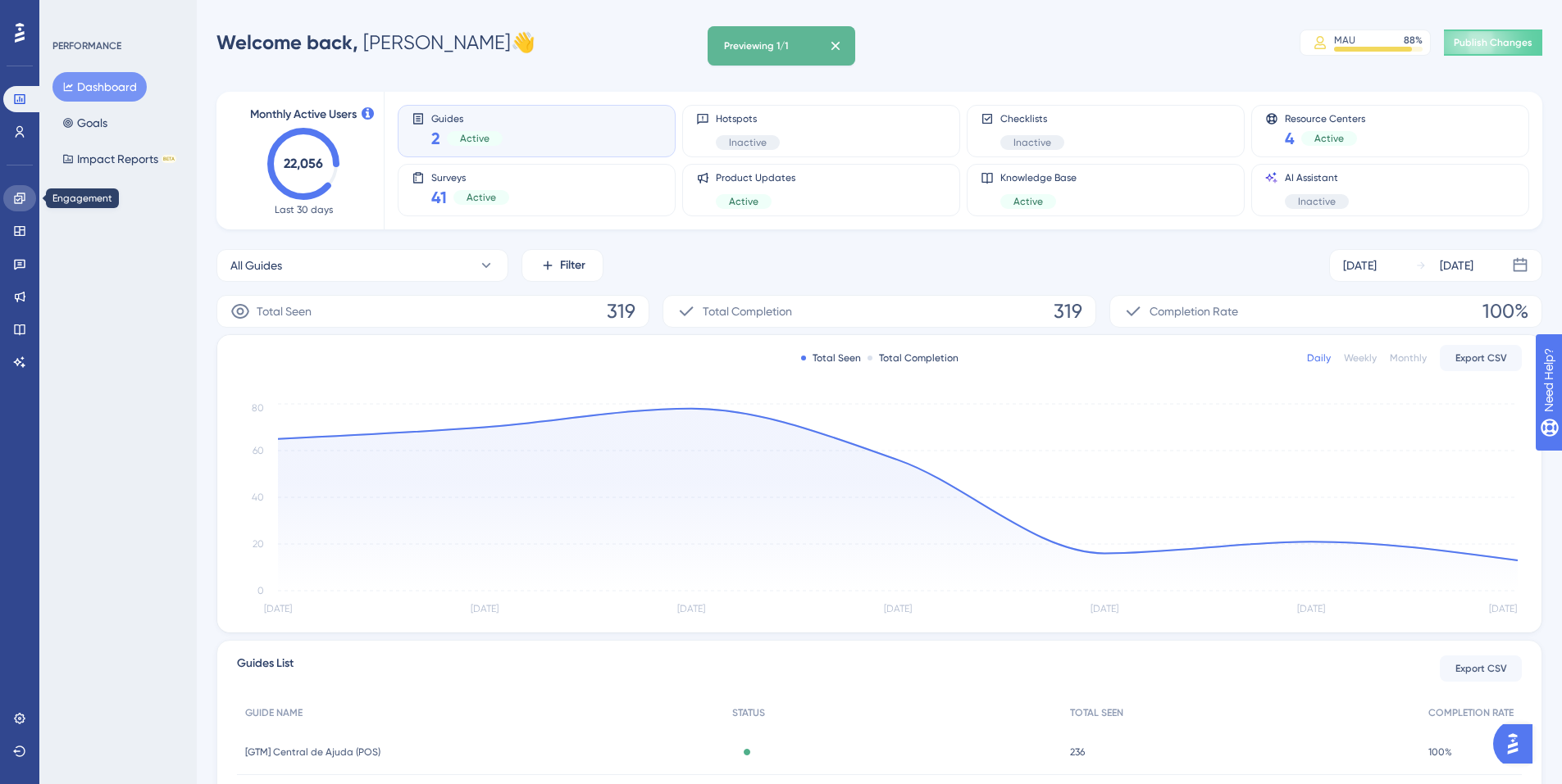
click at [21, 203] on icon at bounding box center [19, 197] width 10 height 10
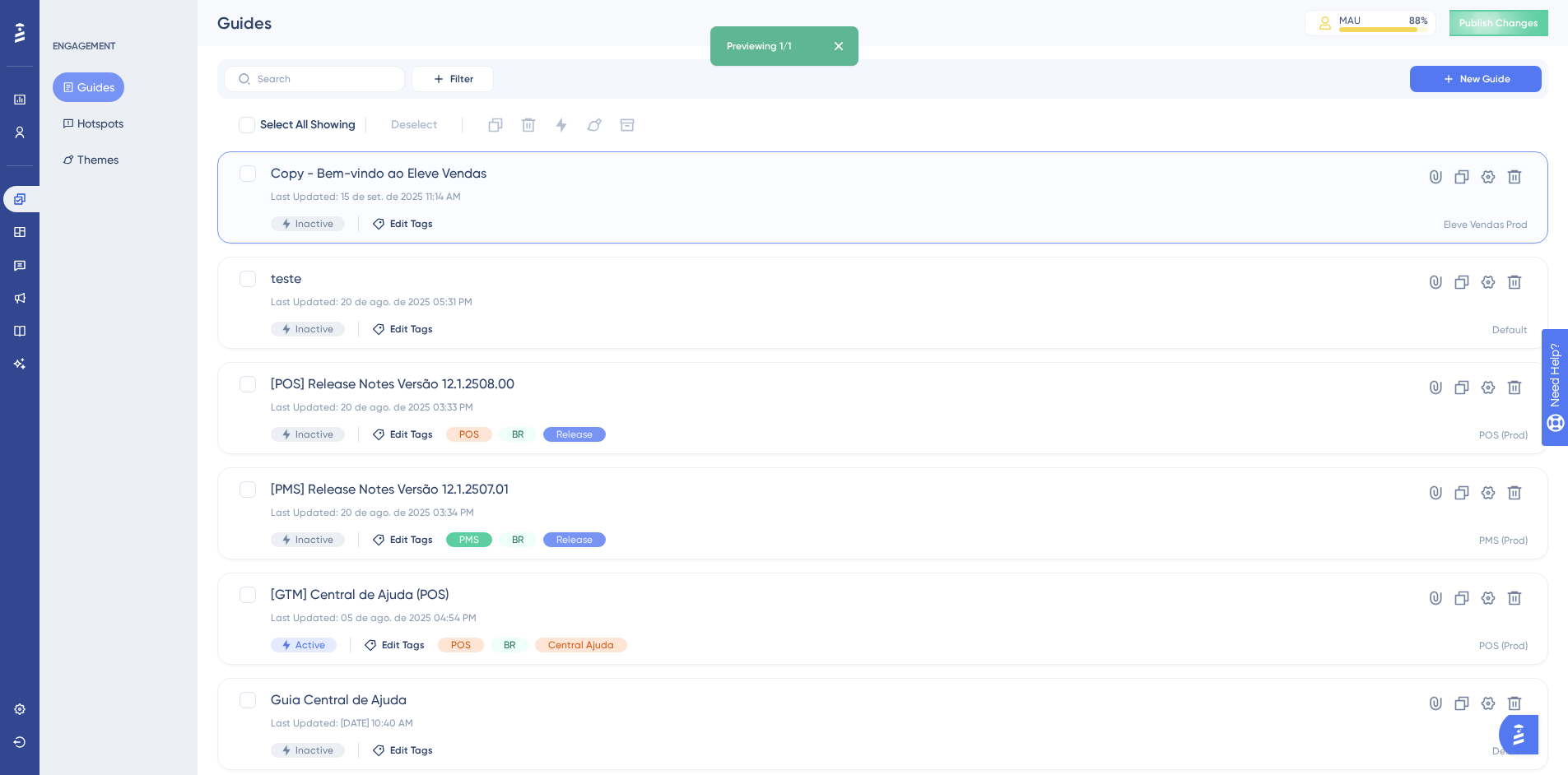
click at [526, 195] on div "Last Updated: 15 de set. de 2025 11:14 AM" at bounding box center [817, 196] width 1092 height 13
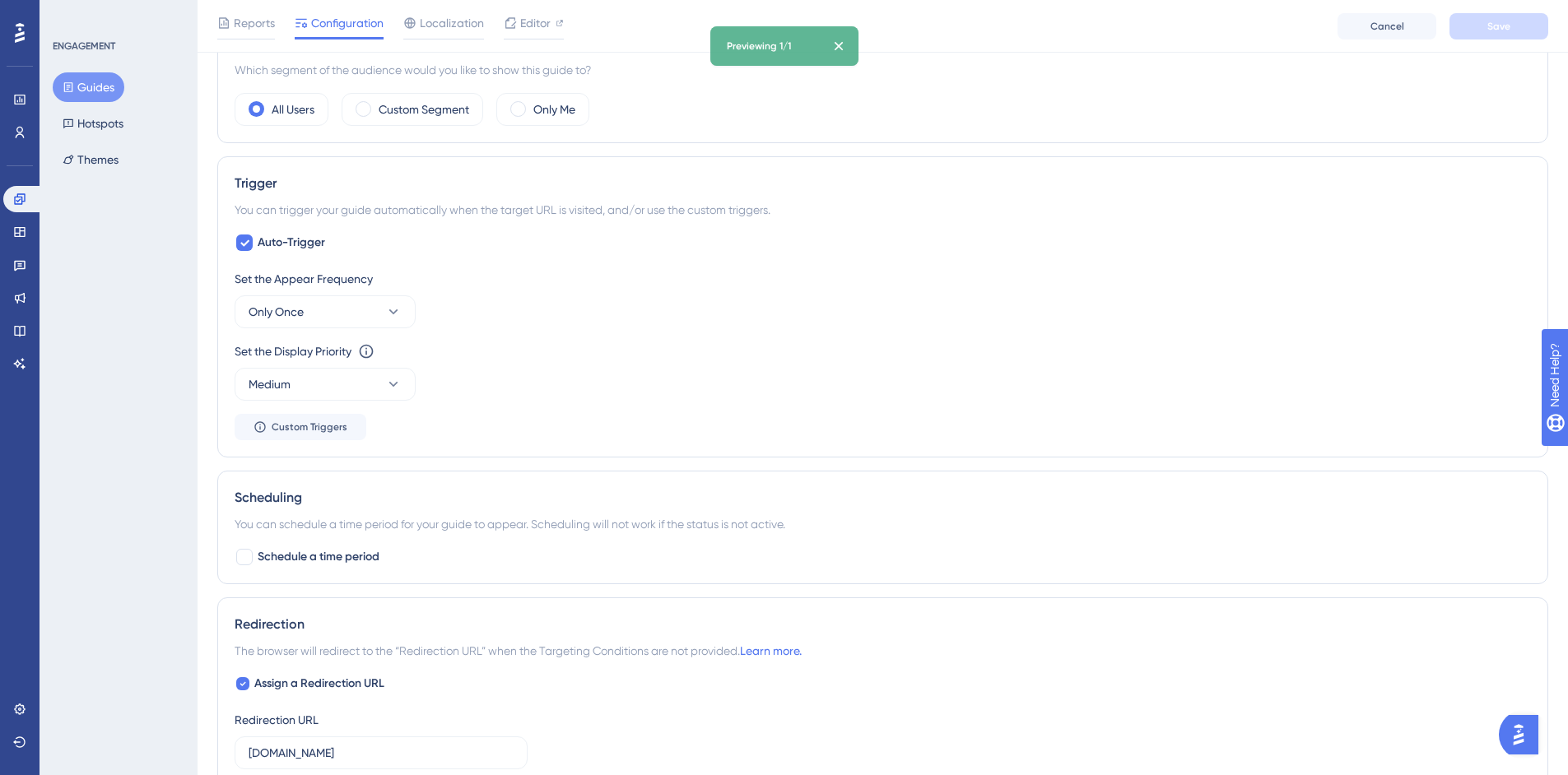
scroll to position [741, 0]
click at [392, 301] on icon at bounding box center [394, 305] width 17 height 17
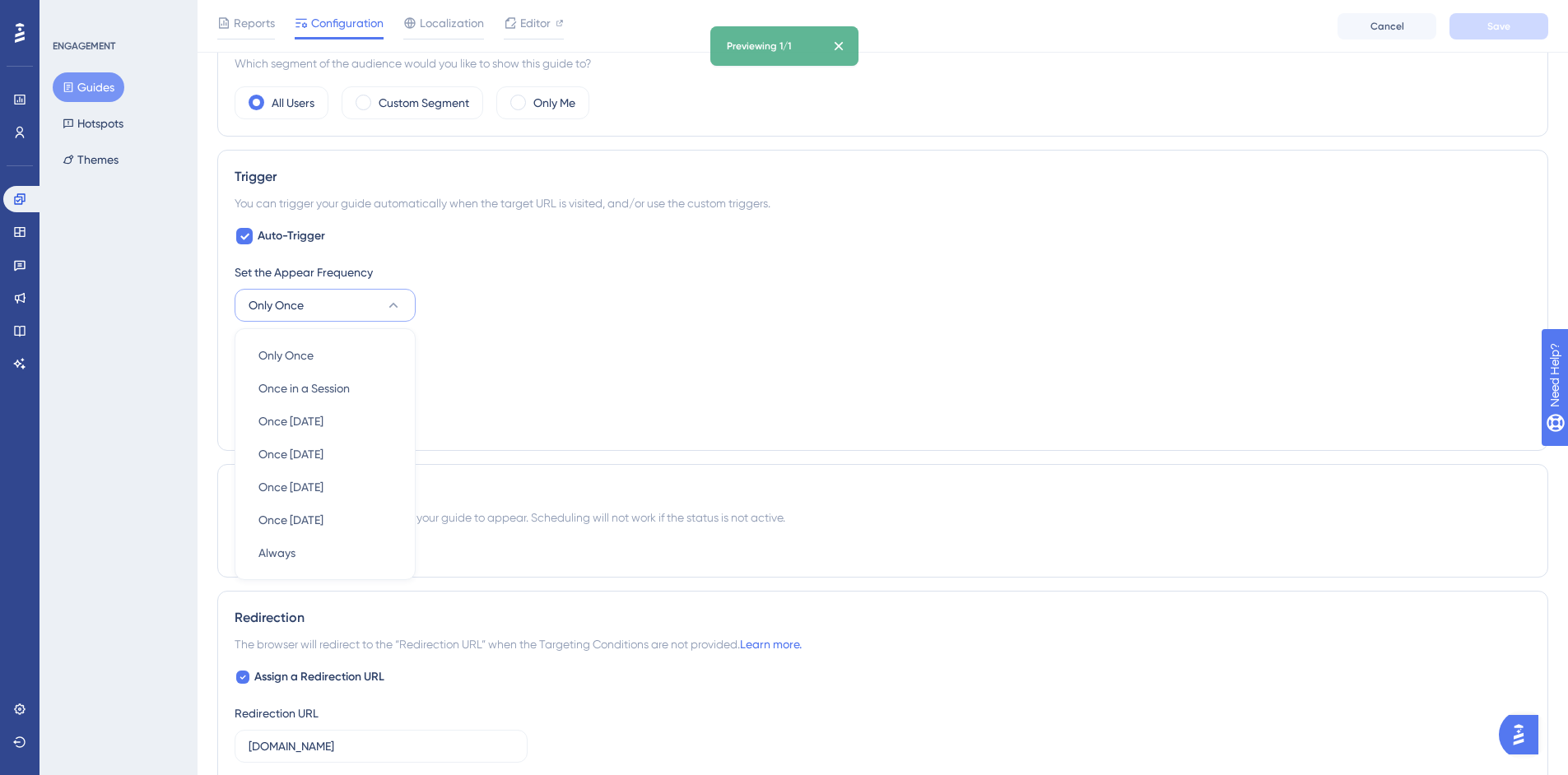
scroll to position [805, 0]
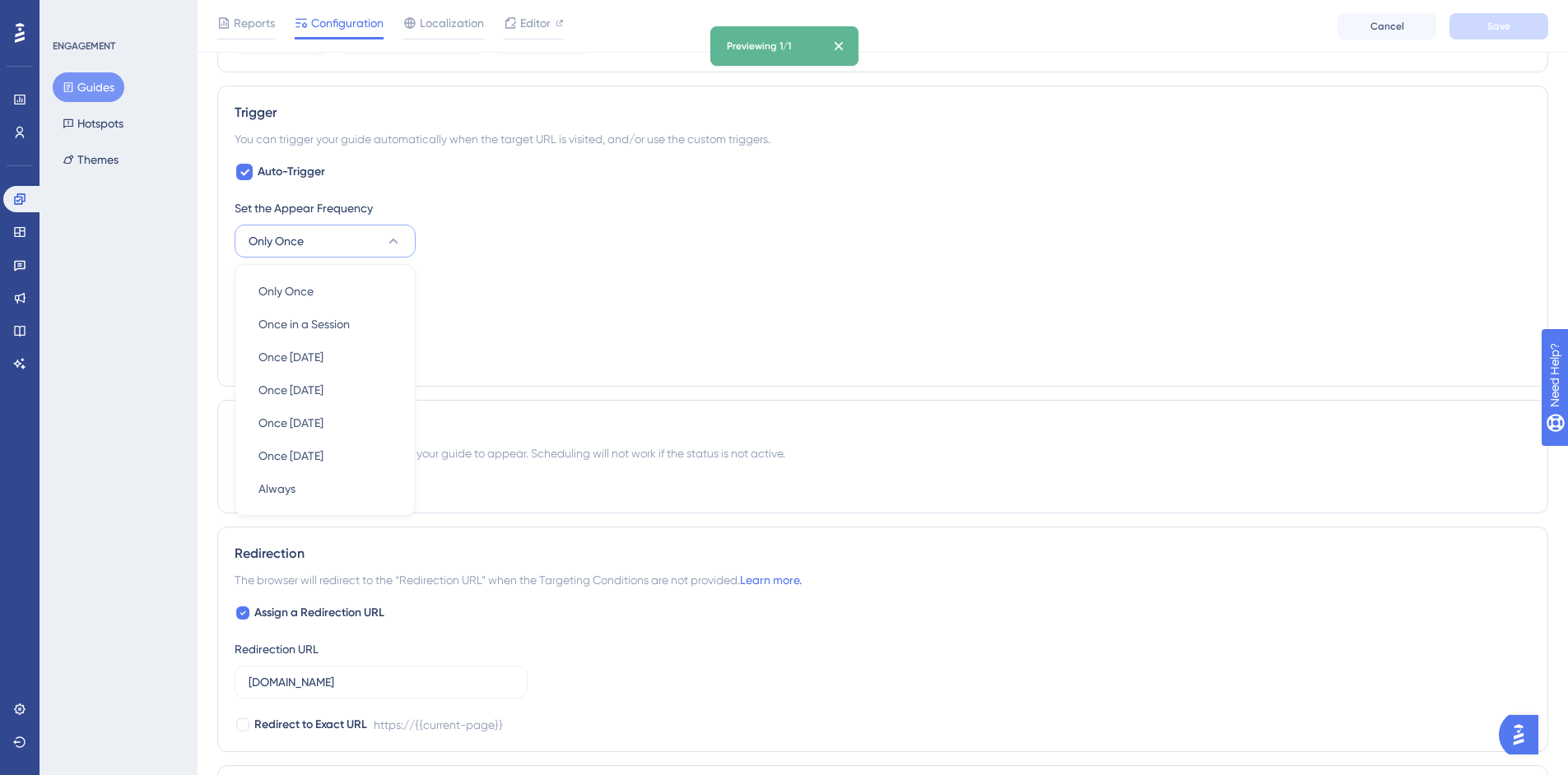
click at [680, 240] on div "Set the Appear Frequency Only Once Only Once Only Once Once in a Session Once i…" at bounding box center [882, 228] width 1296 height 60
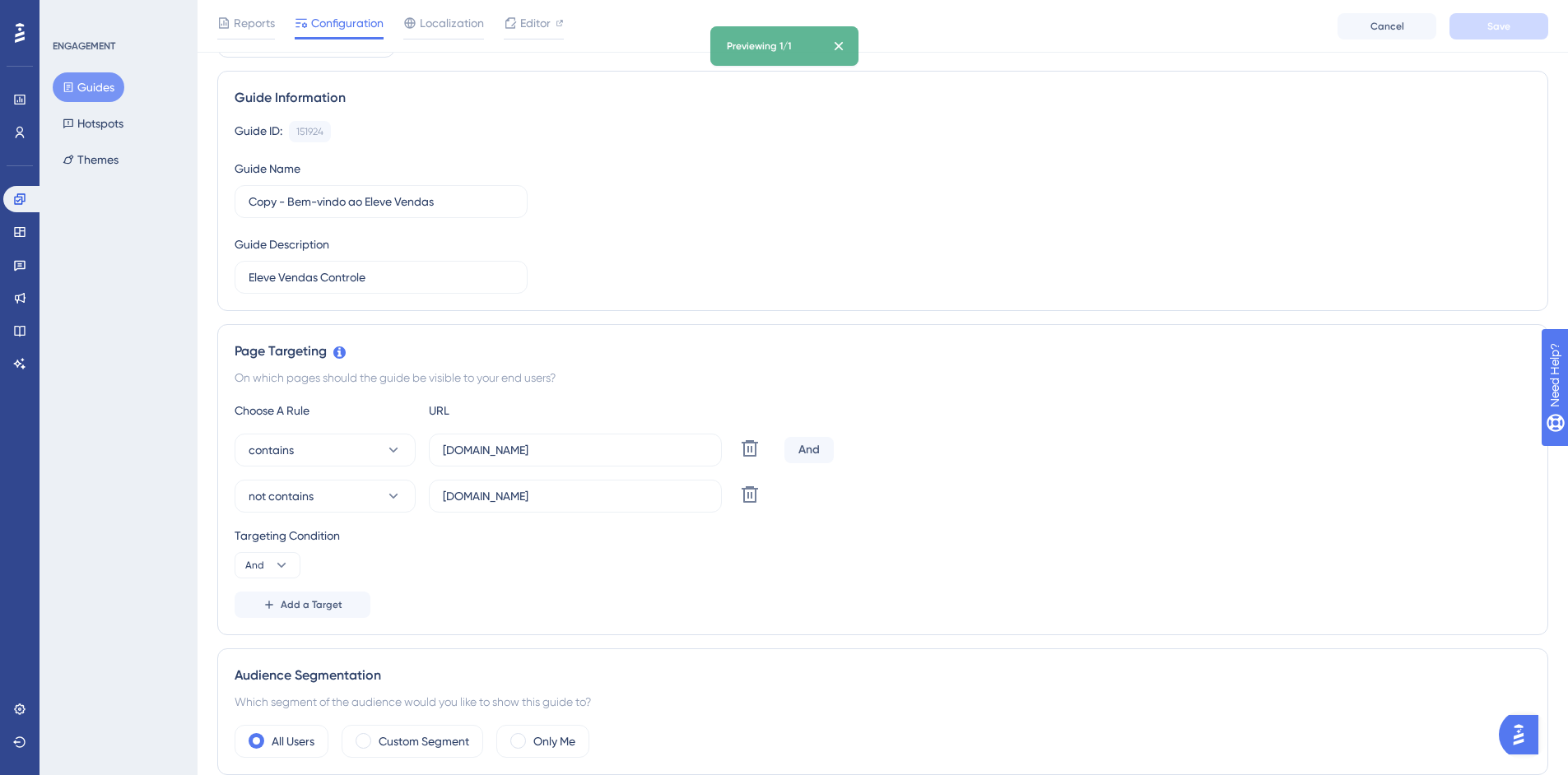
scroll to position [0, 0]
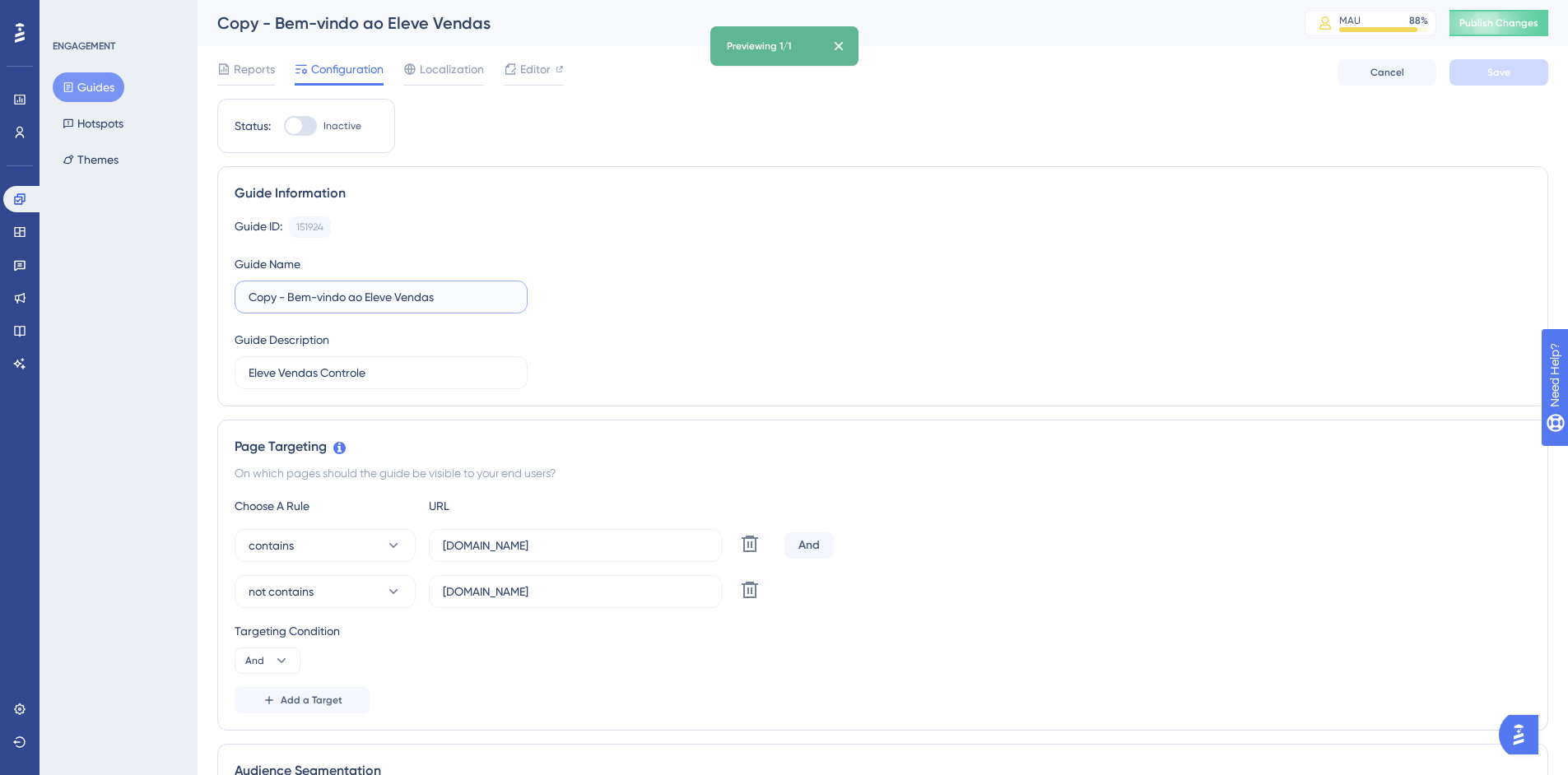
drag, startPoint x: 290, startPoint y: 297, endPoint x: 192, endPoint y: 301, distance: 98.1
drag, startPoint x: 364, startPoint y: 297, endPoint x: 178, endPoint y: 300, distance: 186.0
click at [1028, 290] on div "Guide ID: 151924 Copy Guide Name Descontinuidade Eleve Vendas Guide Description…" at bounding box center [882, 303] width 1296 height 173
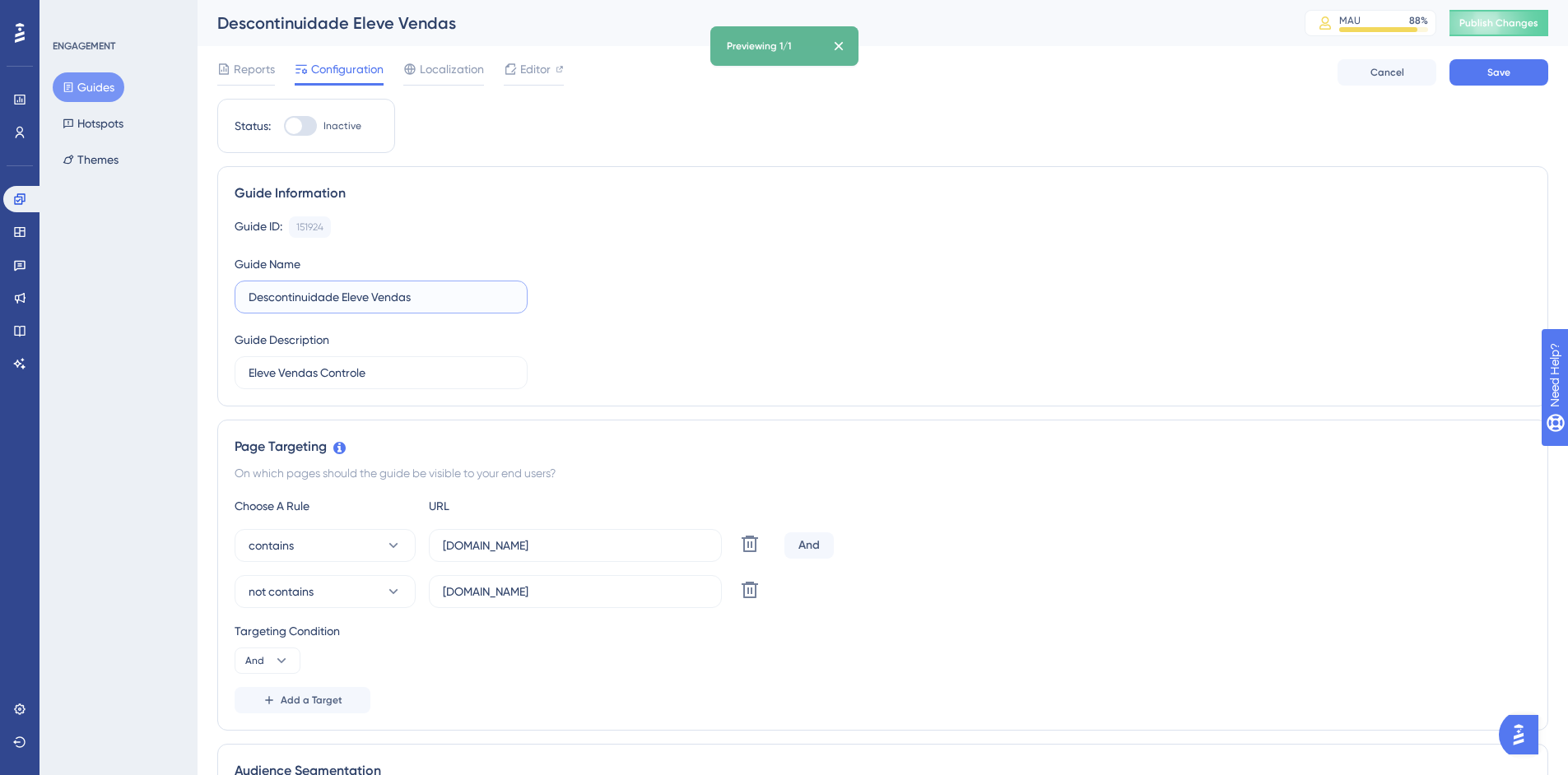
drag, startPoint x: 339, startPoint y: 296, endPoint x: 184, endPoint y: 295, distance: 155.0
type input "Comunicado Importante - Descontinuidade Eleve Vendas"
click at [781, 283] on div "Guide ID: 151924 Copy Guide Name Comunicado Importante - Descontinuidade Eleve …" at bounding box center [882, 303] width 1296 height 173
click at [540, 69] on span "Editor" at bounding box center [535, 69] width 31 height 20
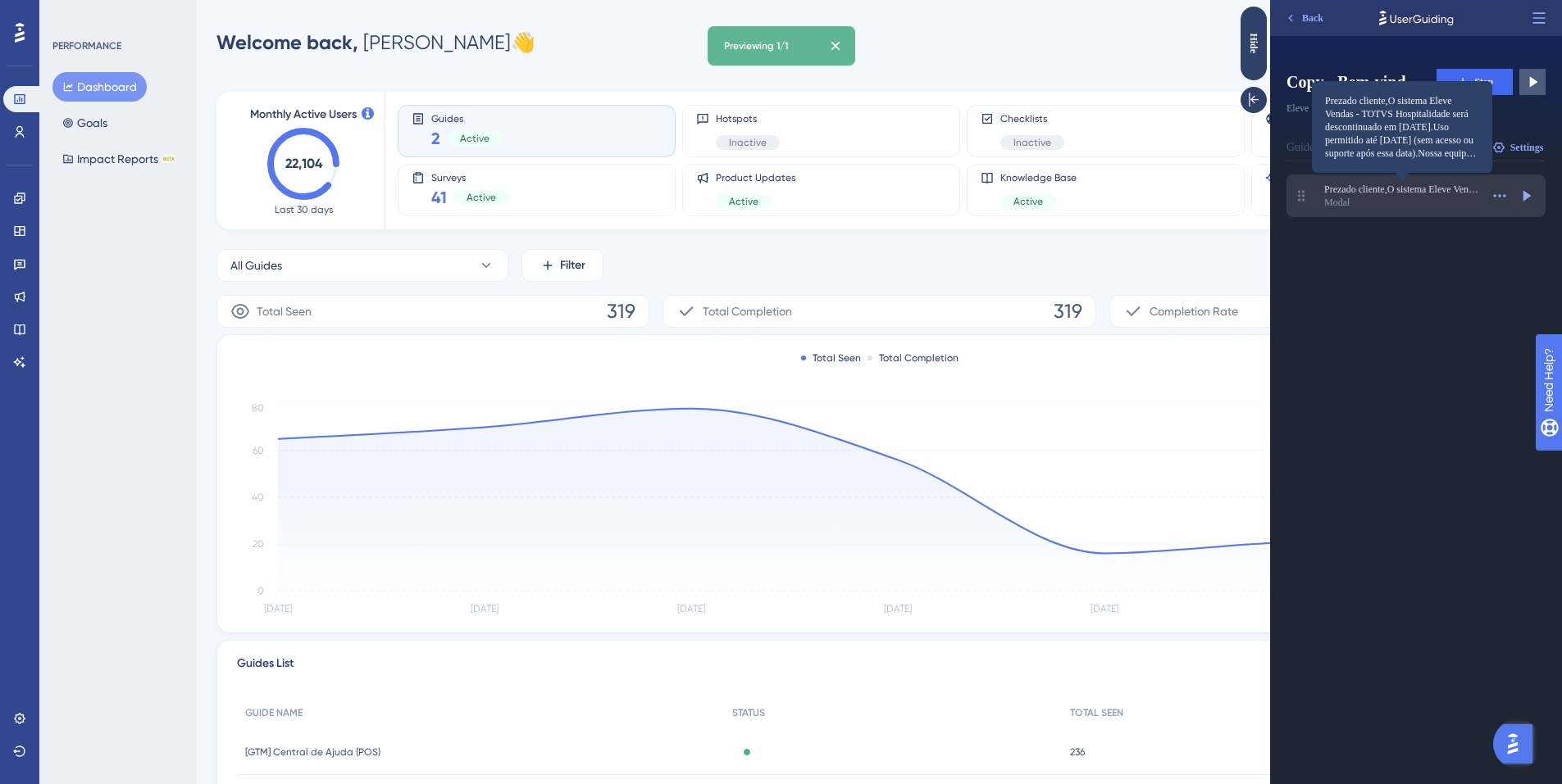
click at [1423, 190] on span "Prezado cliente,O sistema Eleve Vendas - TOTVS Hospitalidade será descontinuado…" at bounding box center [1402, 189] width 156 height 13
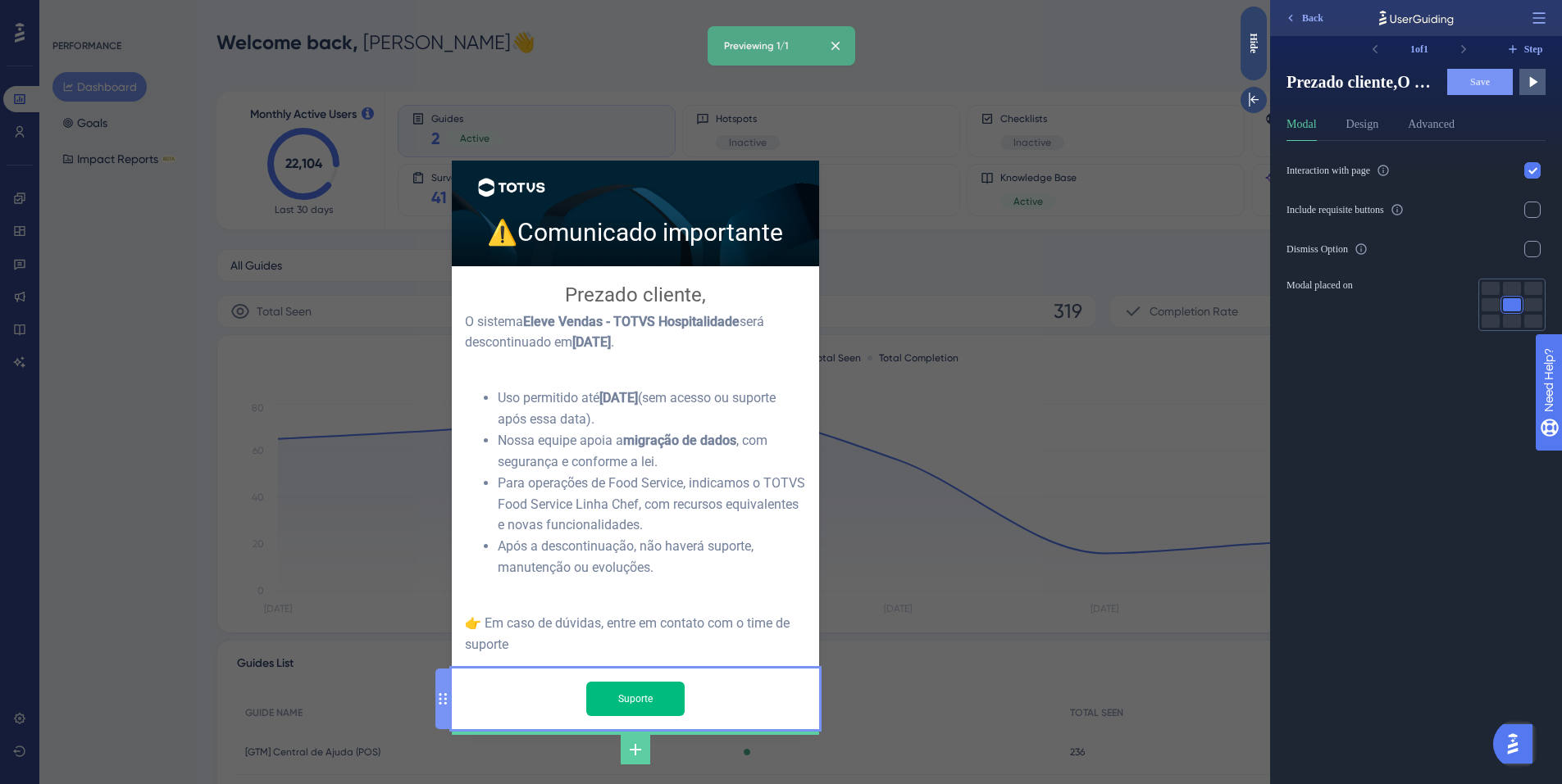
click at [659, 682] on input "Suporte" at bounding box center [635, 699] width 98 height 34
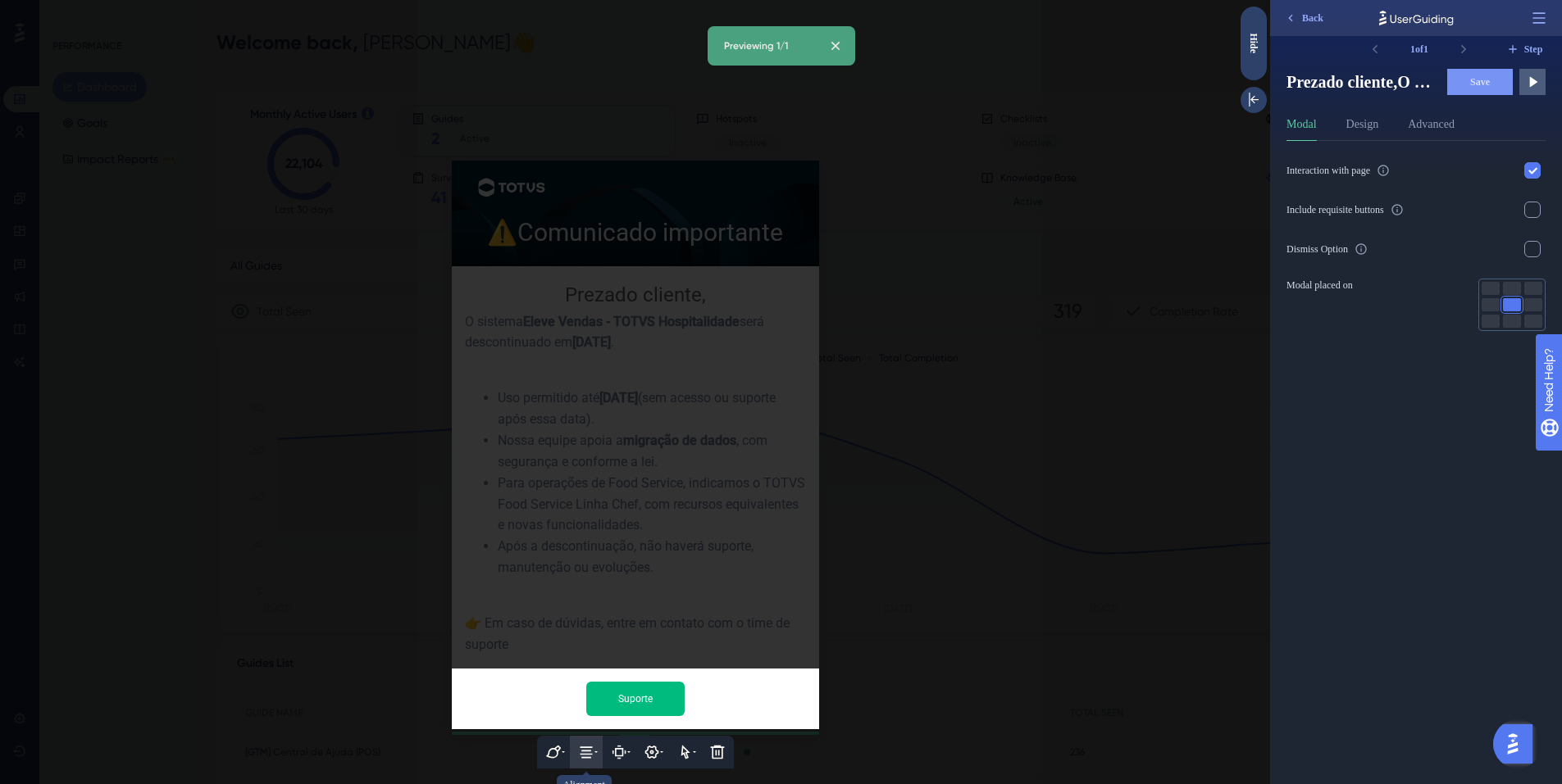
click at [591, 744] on icon at bounding box center [587, 752] width 17 height 17
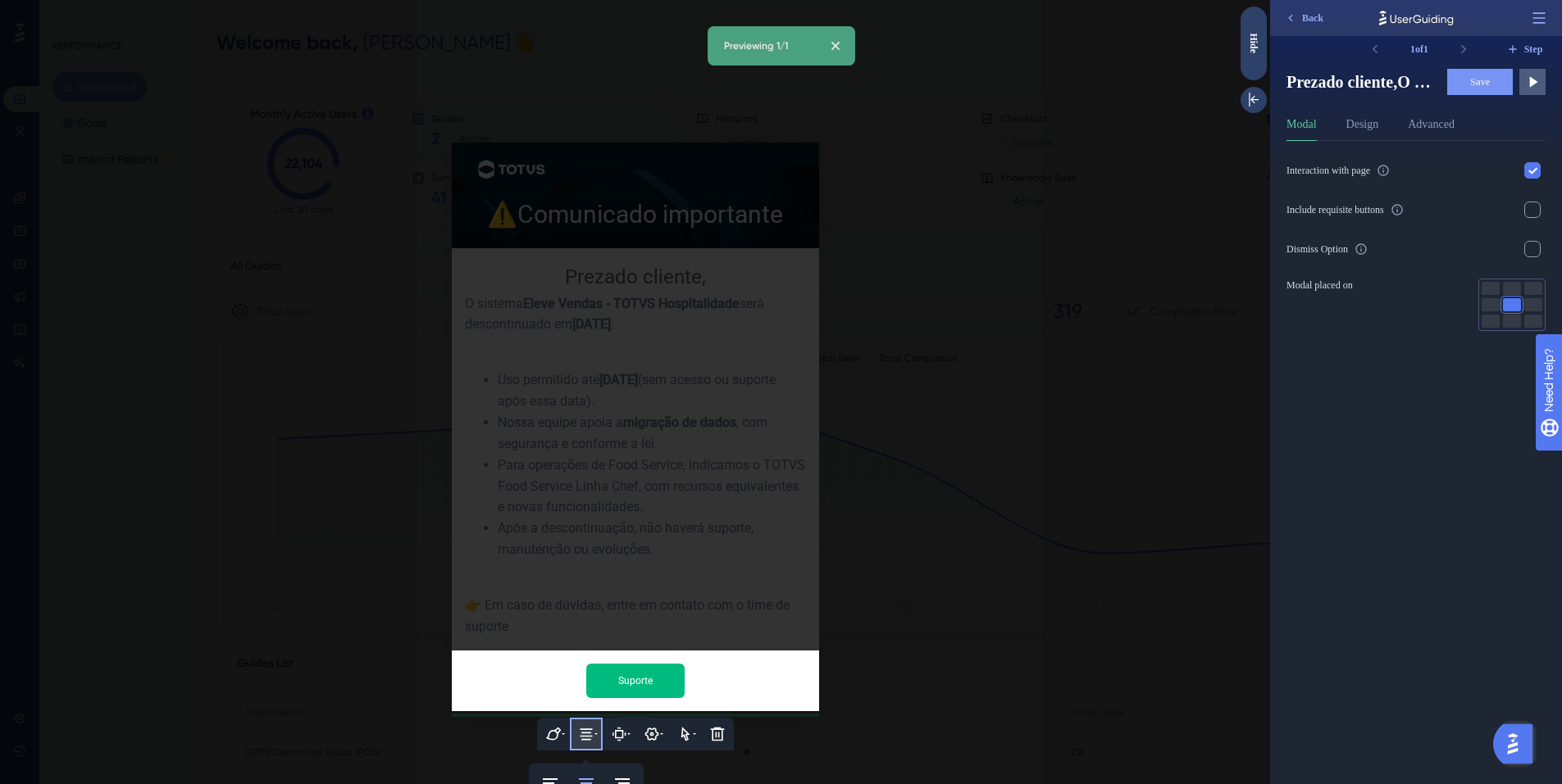
click at [578, 727] on icon at bounding box center [587, 735] width 17 height 17
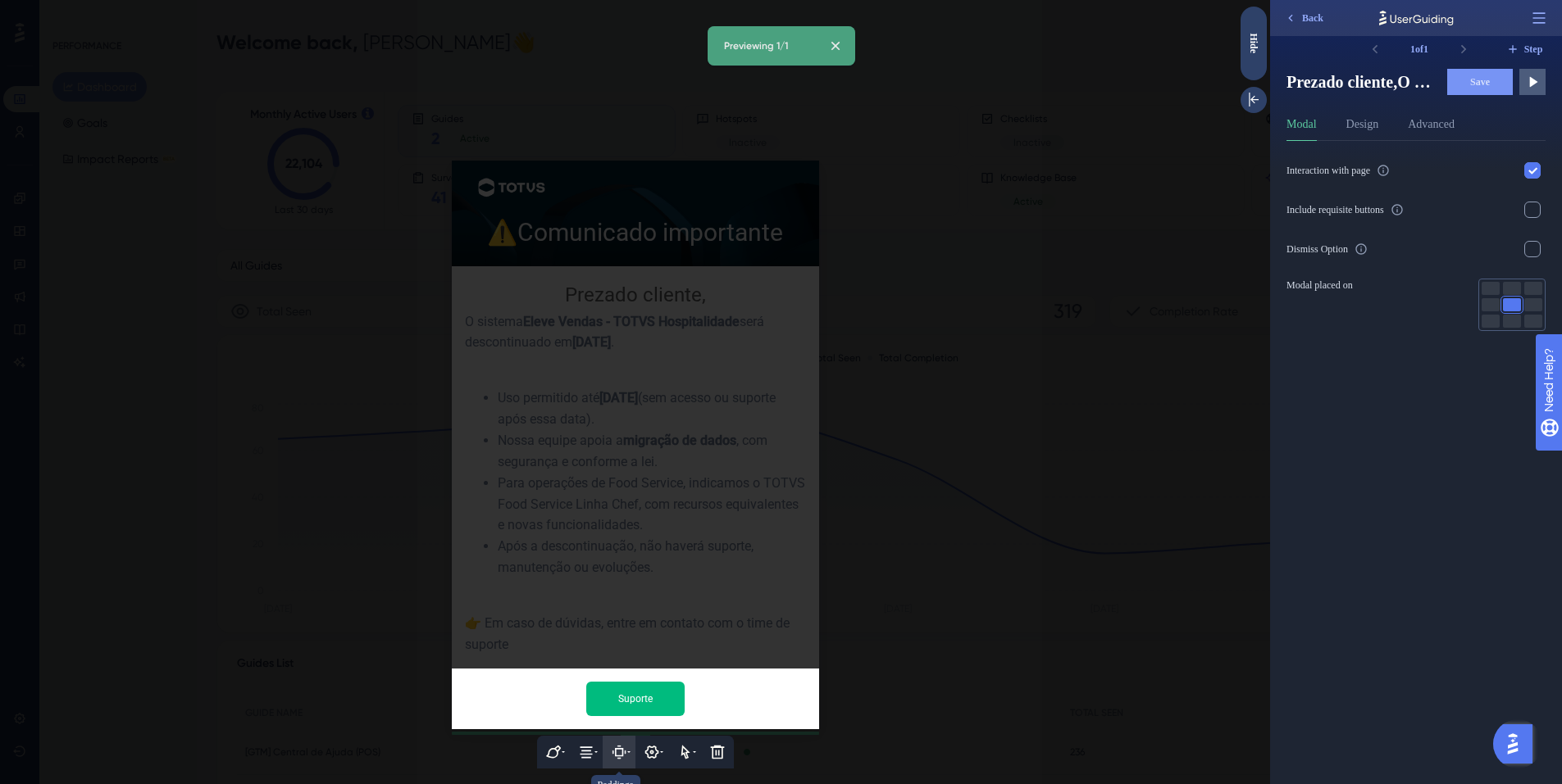
click at [615, 749] on icon at bounding box center [618, 752] width 8 height 8
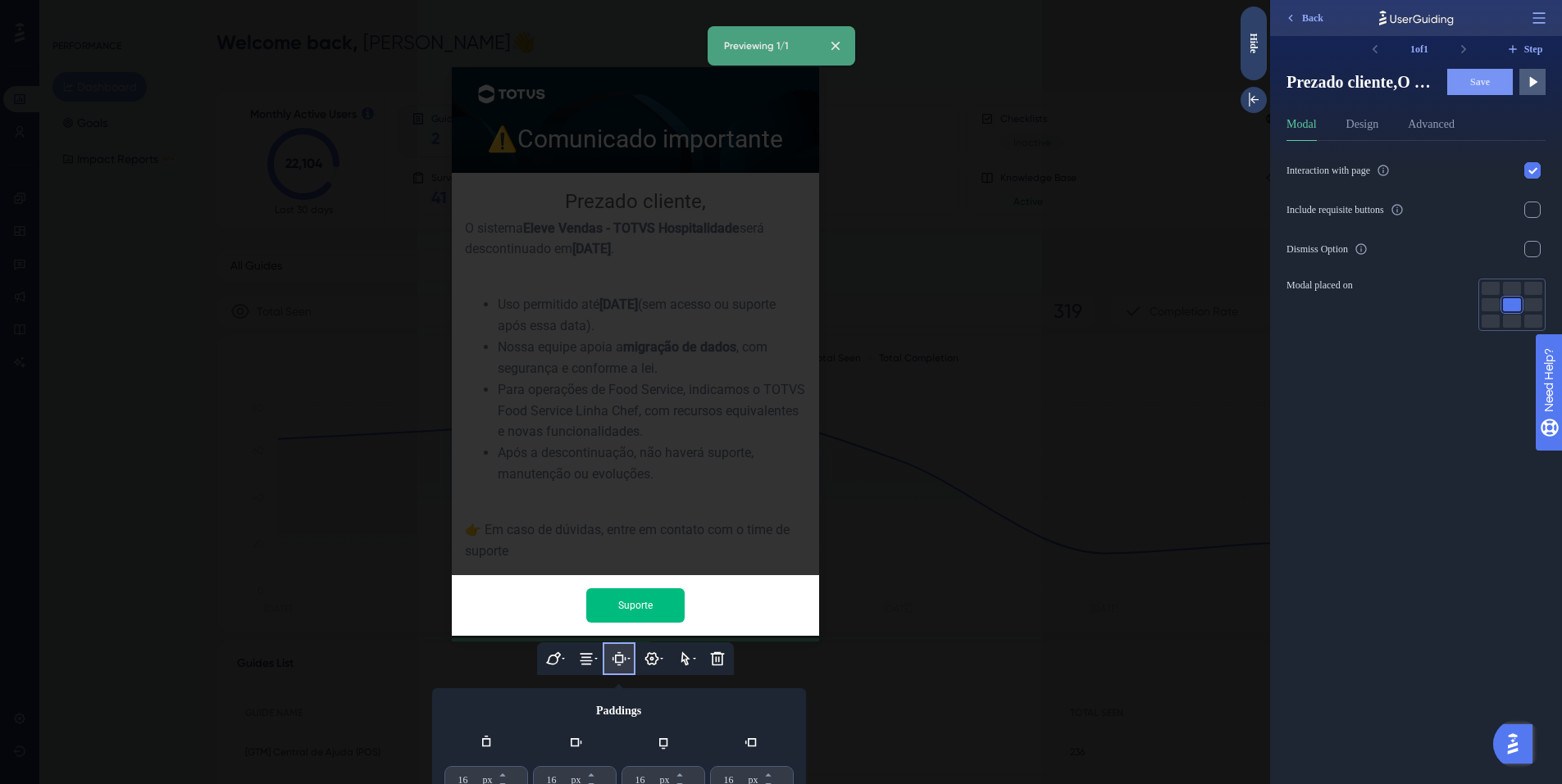
scroll to position [169, 0]
click at [553, 651] on icon at bounding box center [553, 659] width 17 height 17
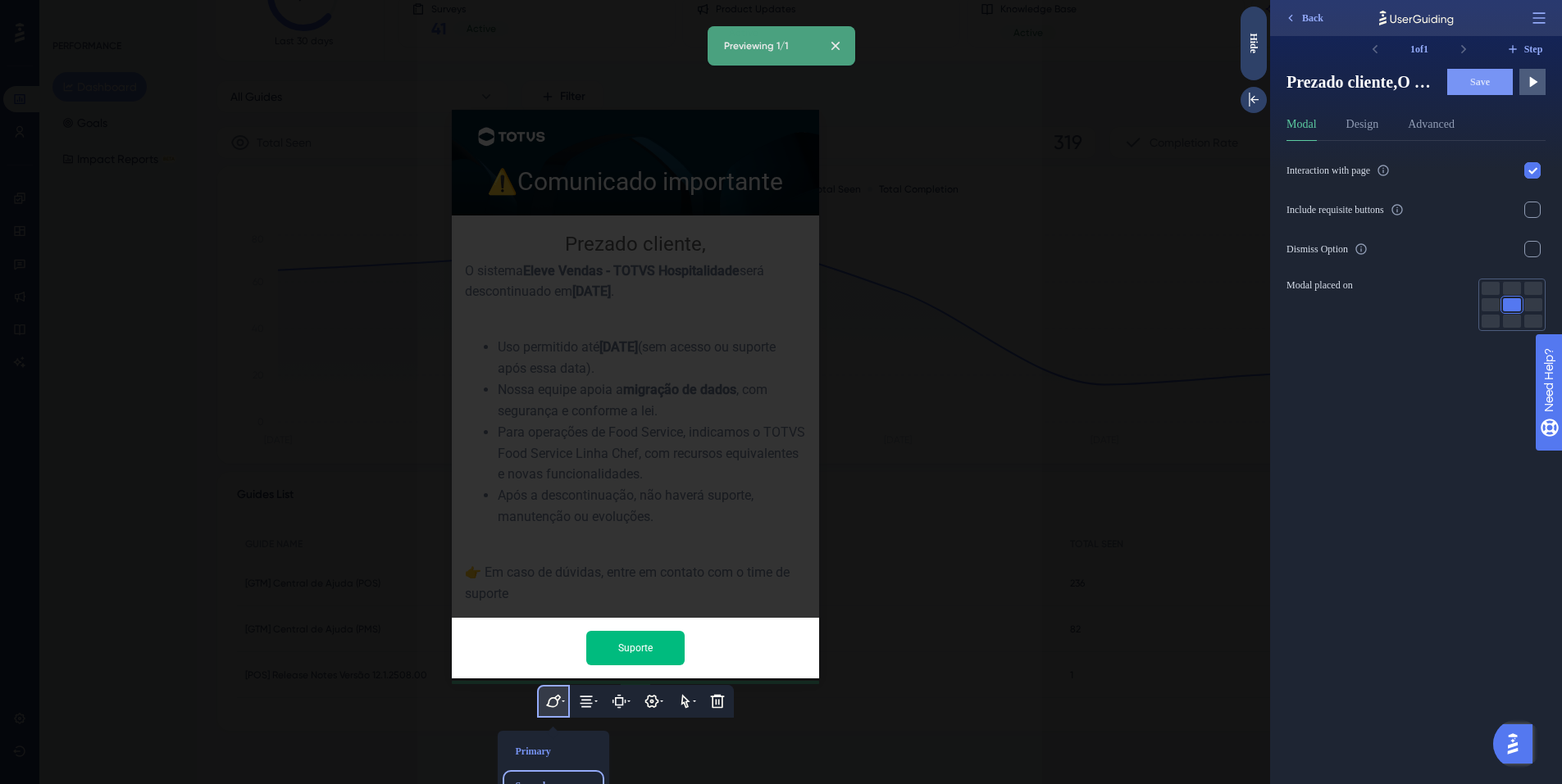
click at [544, 773] on div "Secondary" at bounding box center [553, 786] width 89 height 26
click at [542, 739] on div "Primary" at bounding box center [553, 752] width 89 height 26
click at [644, 695] on icon at bounding box center [651, 702] width 14 height 13
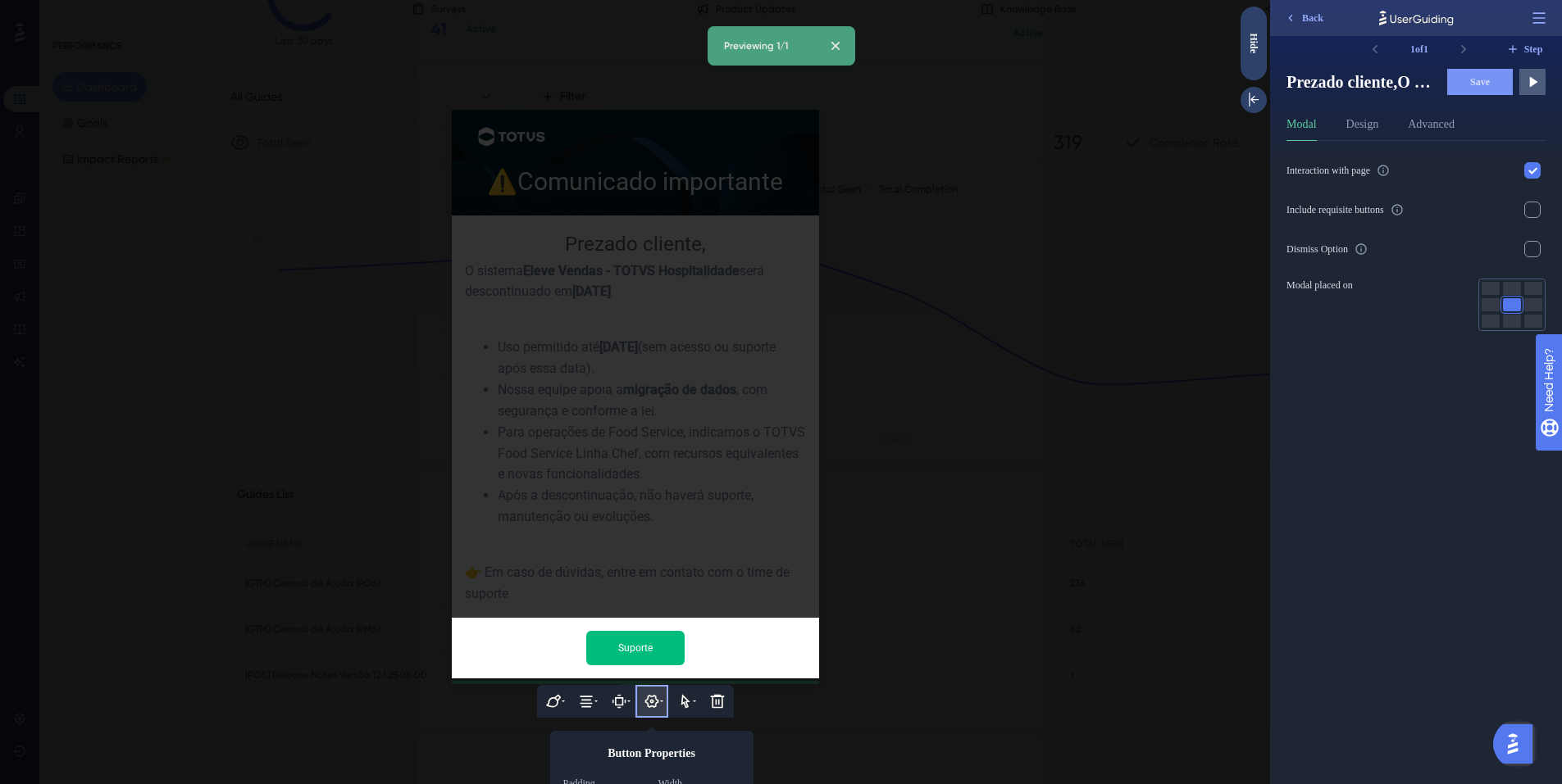
scroll to position [133, 0]
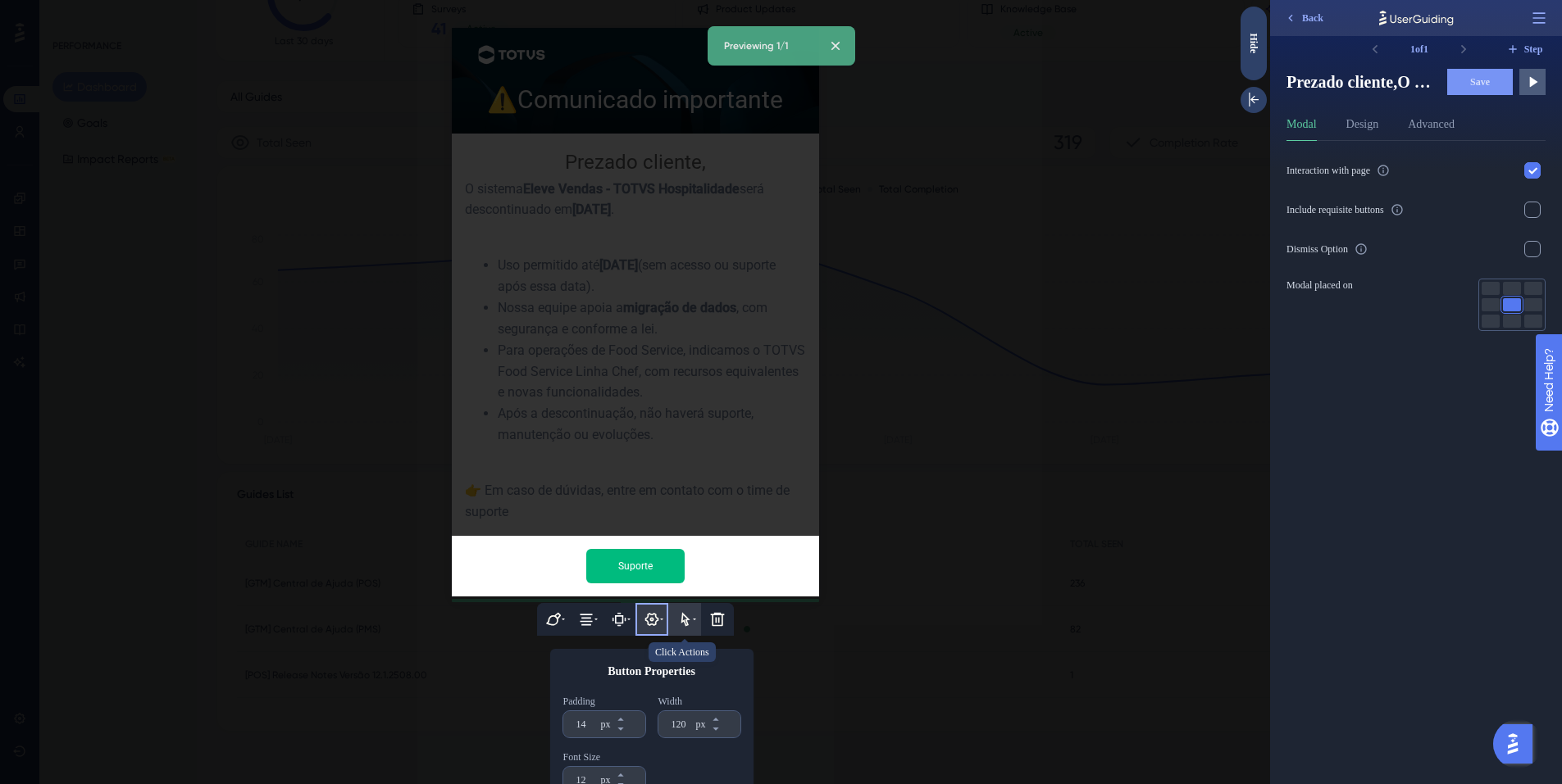
click at [680, 613] on icon at bounding box center [685, 619] width 9 height 14
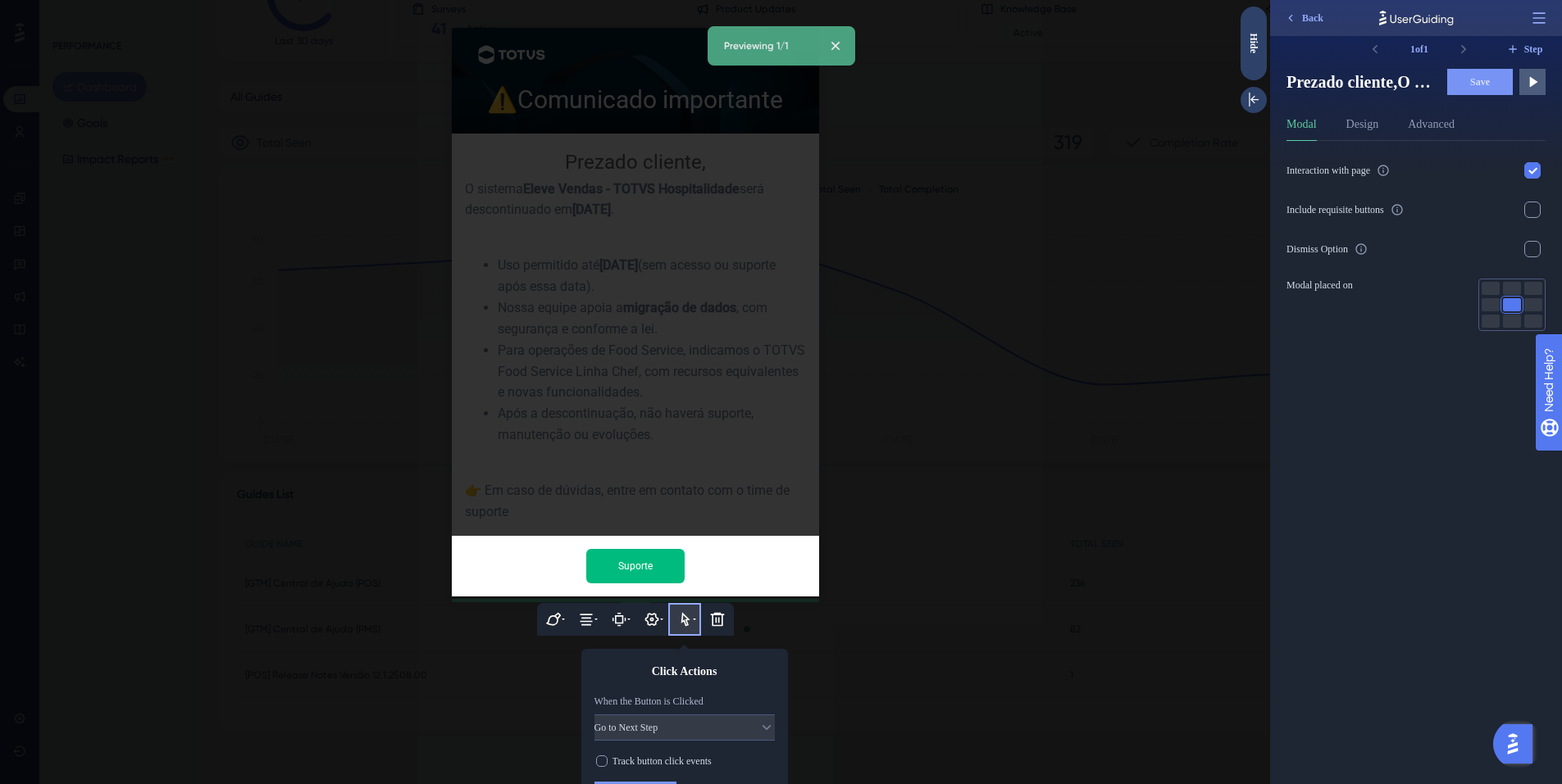
scroll to position [147, 0]
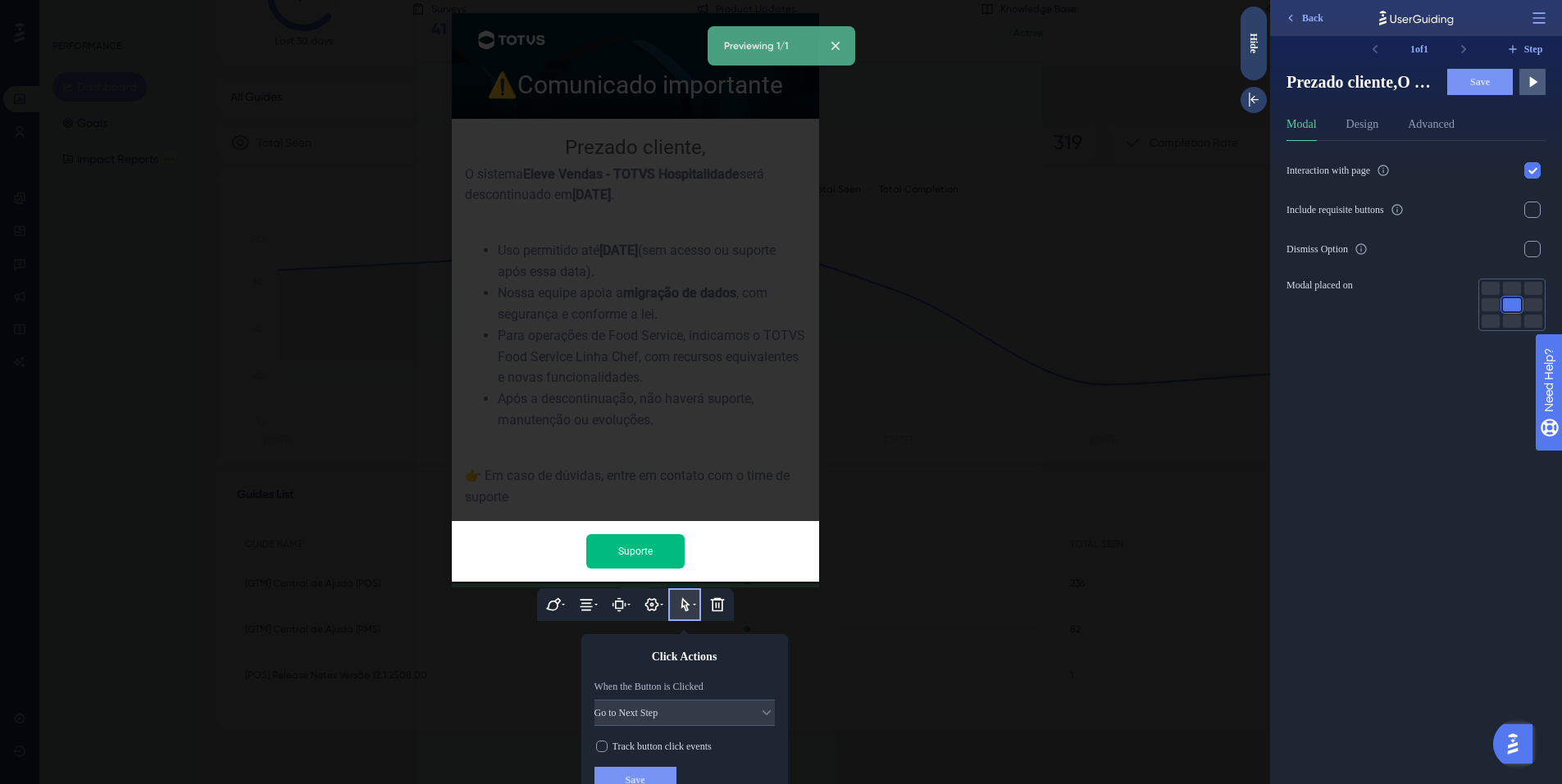
click at [871, 617] on div at bounding box center [635, 392] width 1270 height 784
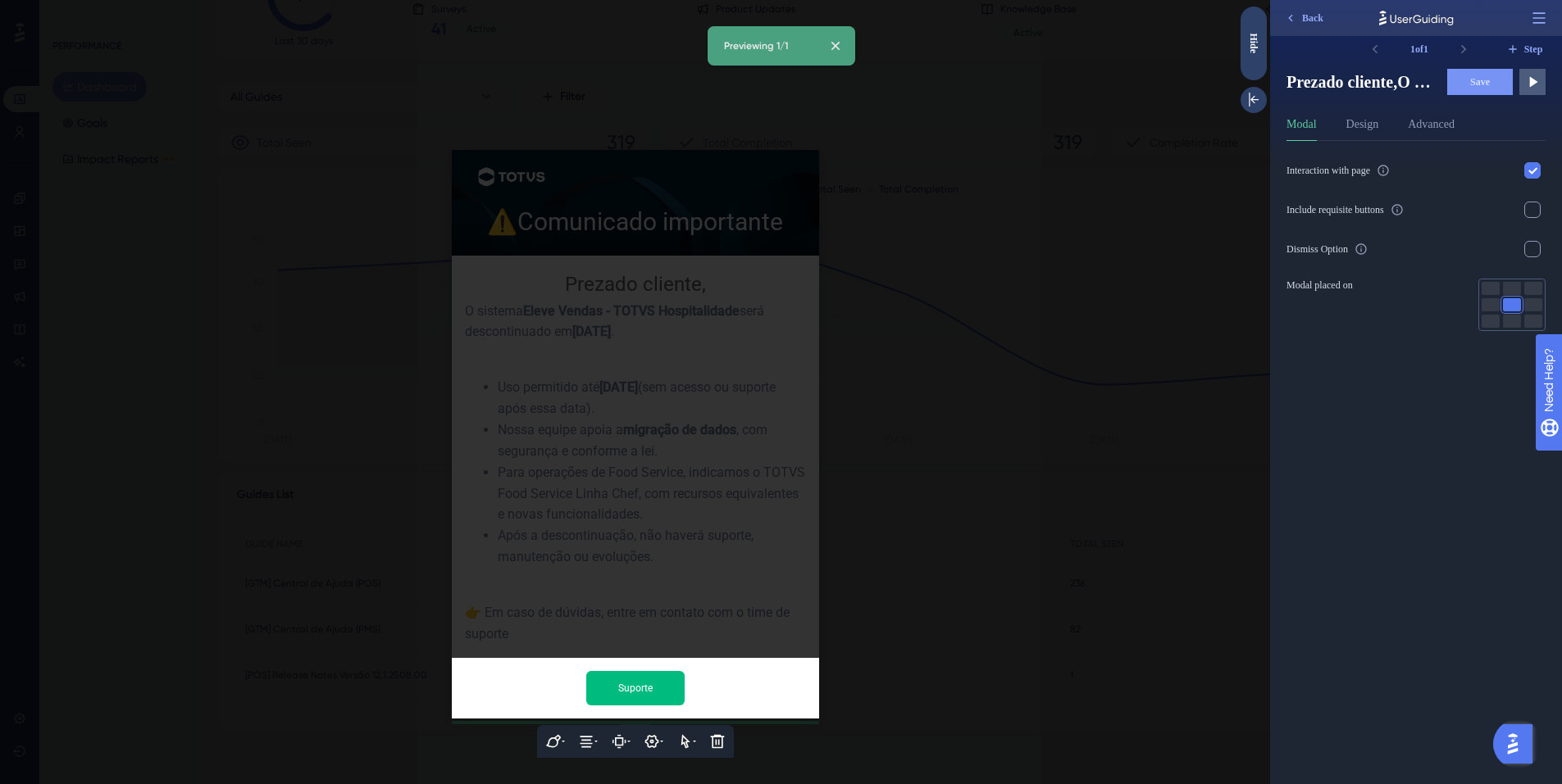
scroll to position [0, 0]
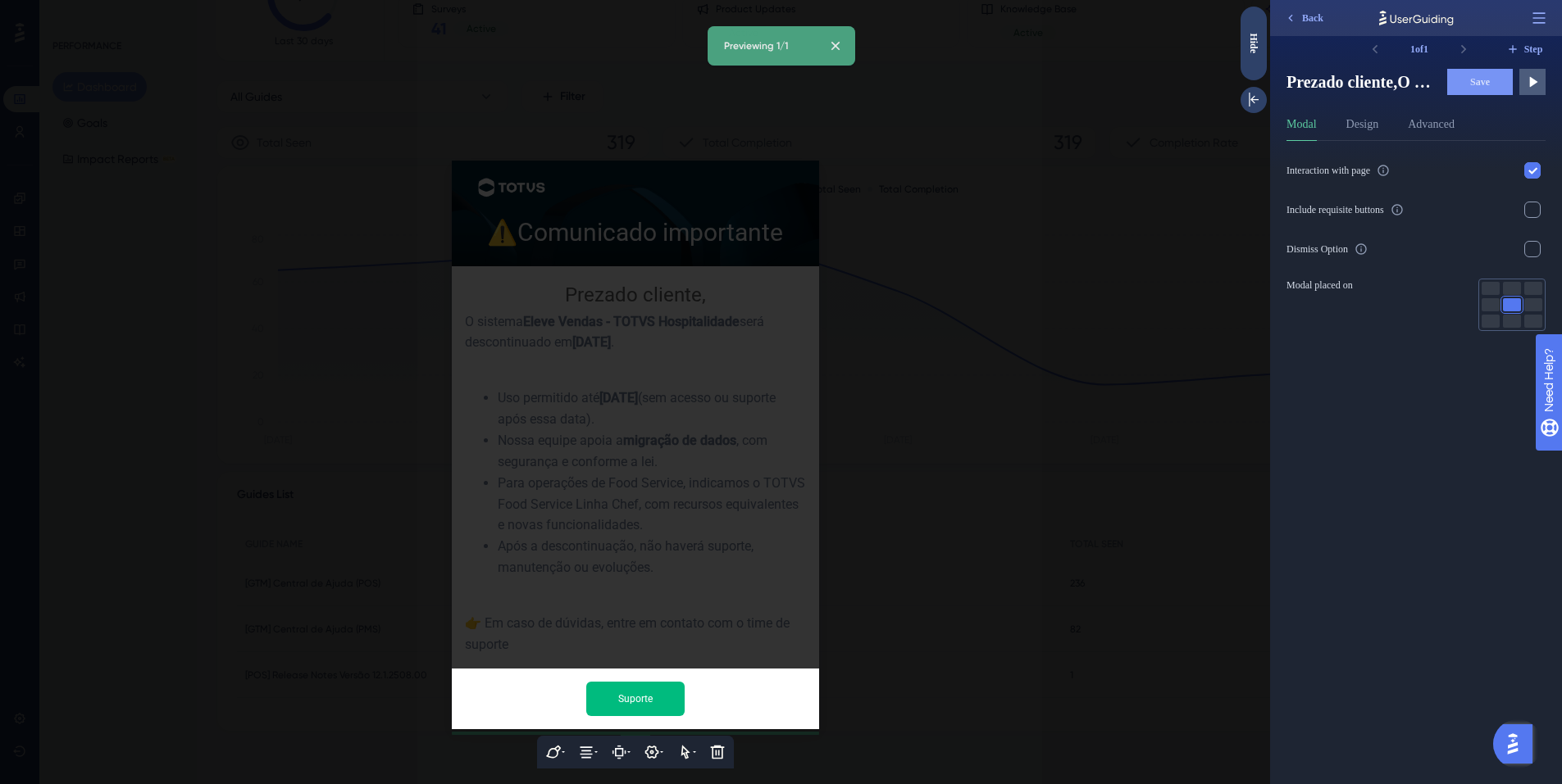
click at [968, 690] on div at bounding box center [635, 392] width 1270 height 784
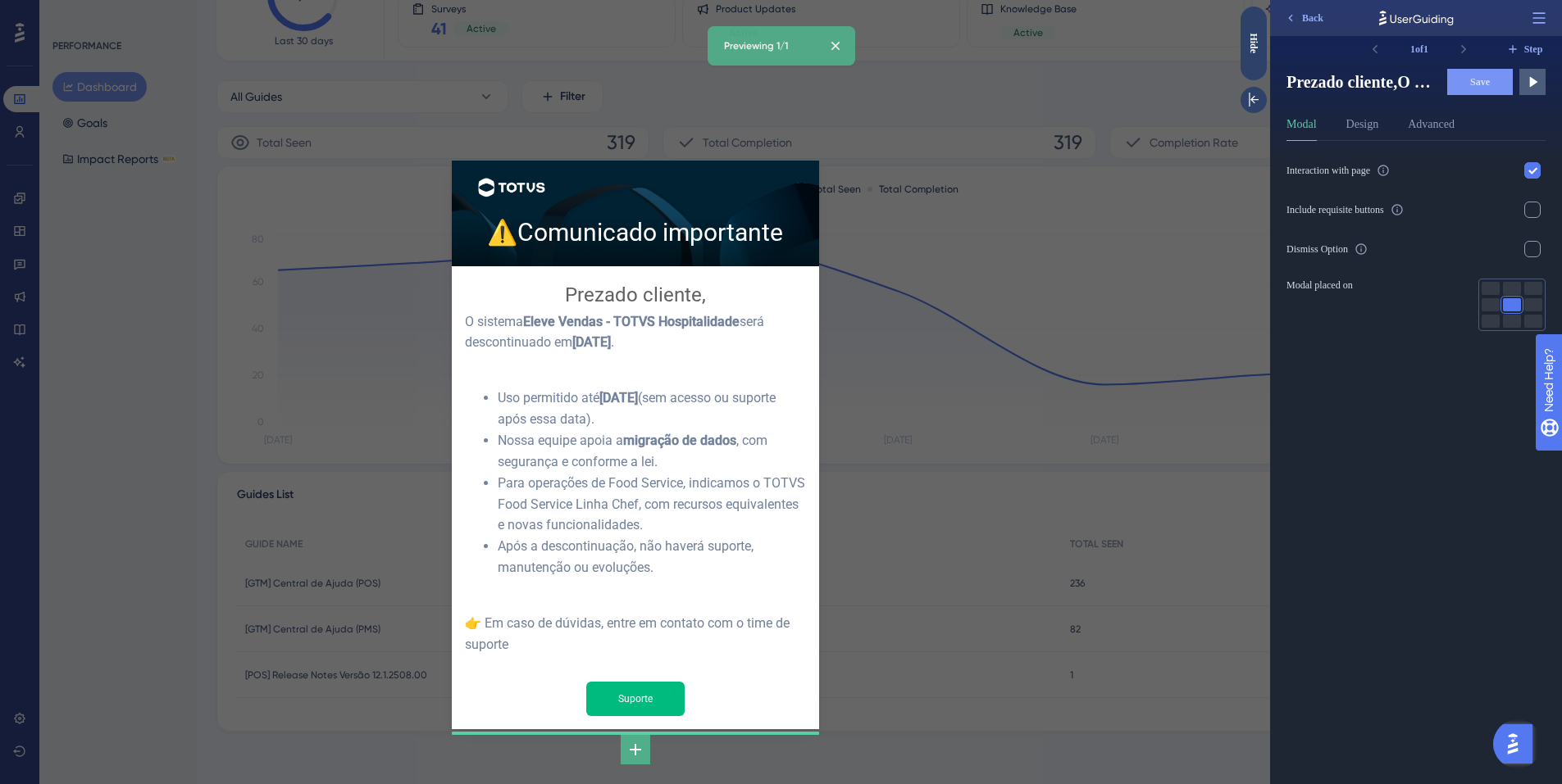
click at [637, 744] on icon at bounding box center [635, 750] width 11 height 11
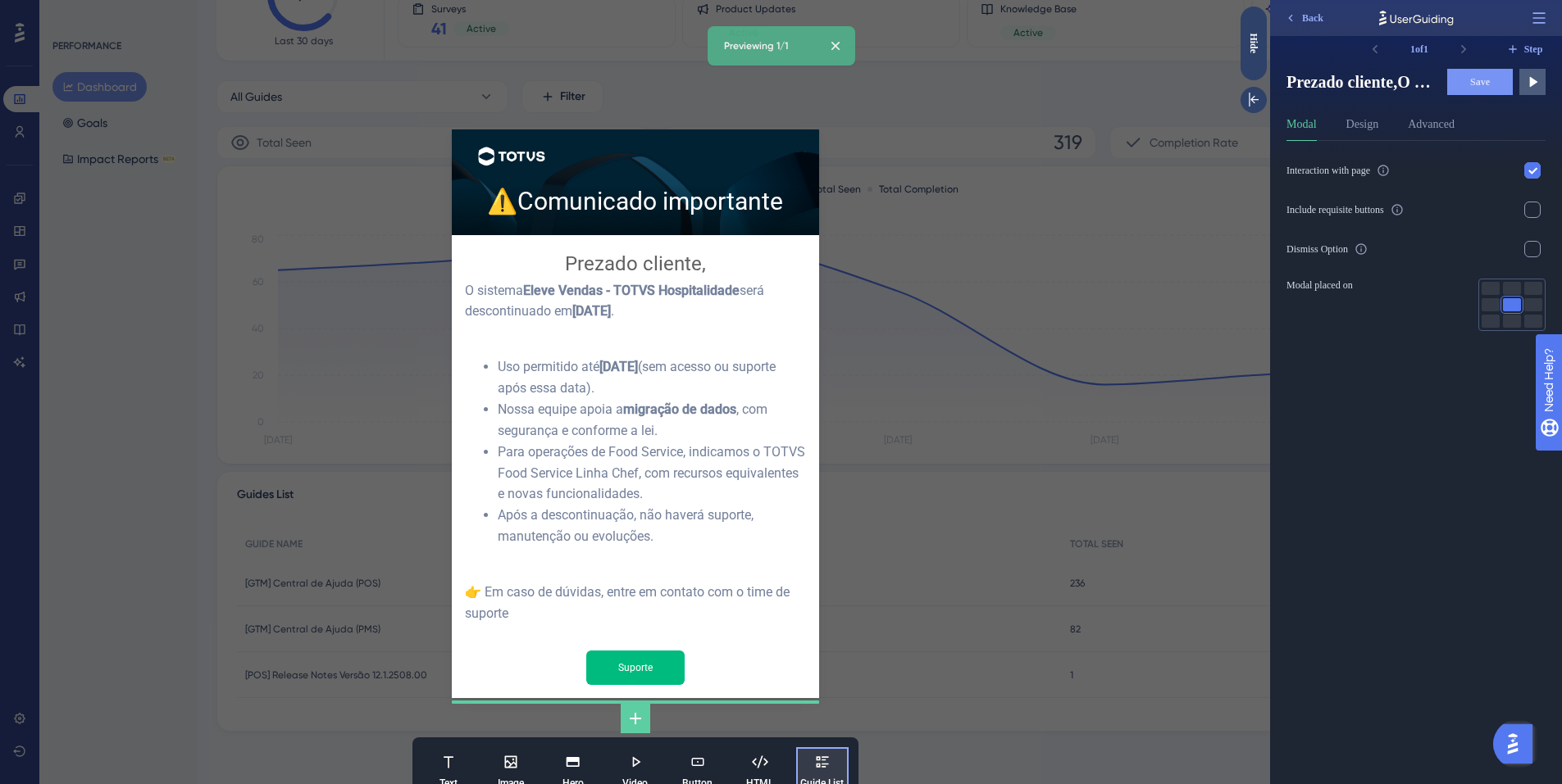
click at [818, 754] on icon at bounding box center [822, 763] width 17 height 17
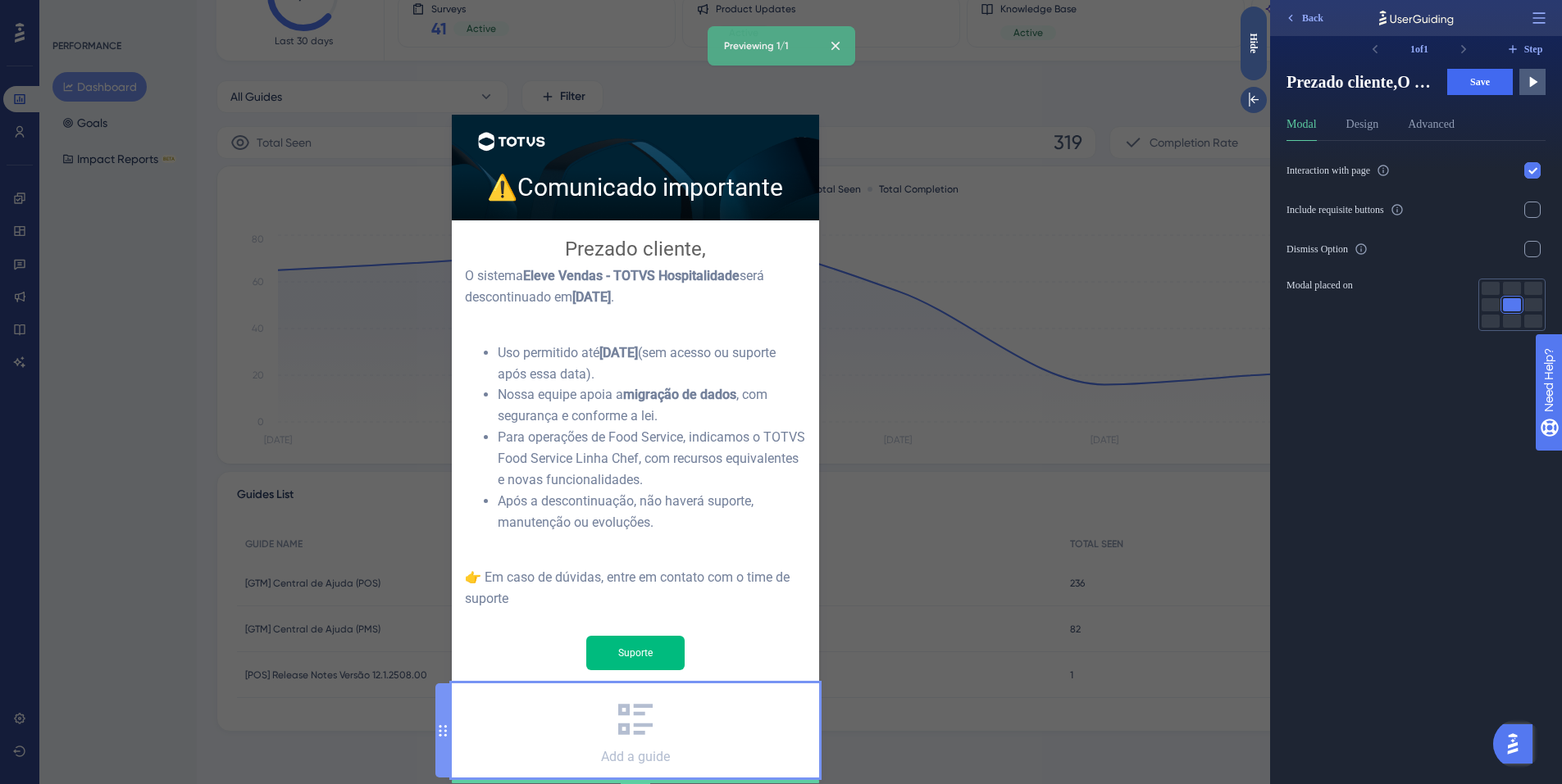
click at [629, 749] on div "Add a guide" at bounding box center [635, 756] width 69 height 16
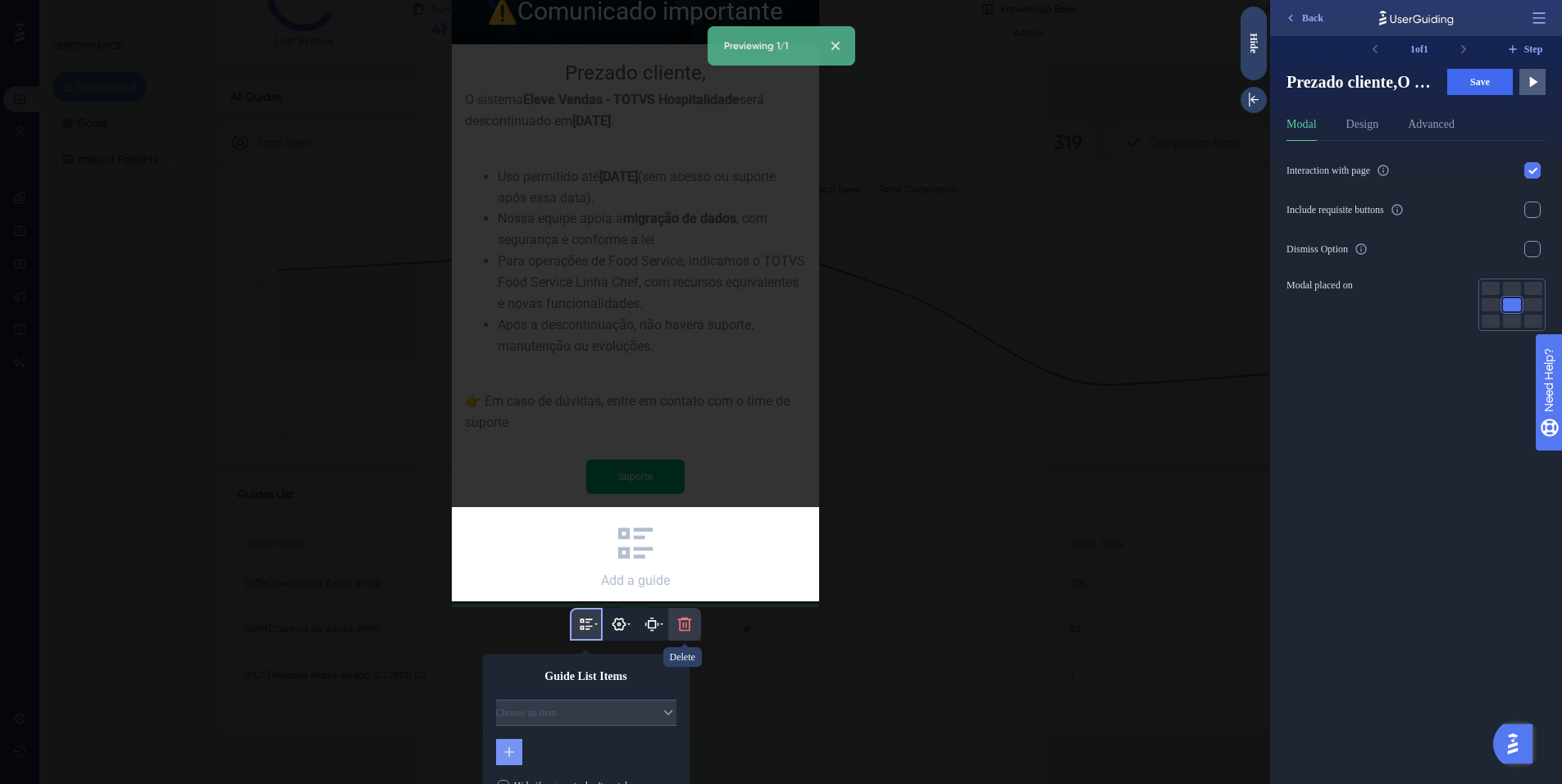
click at [678, 616] on icon at bounding box center [685, 625] width 17 height 17
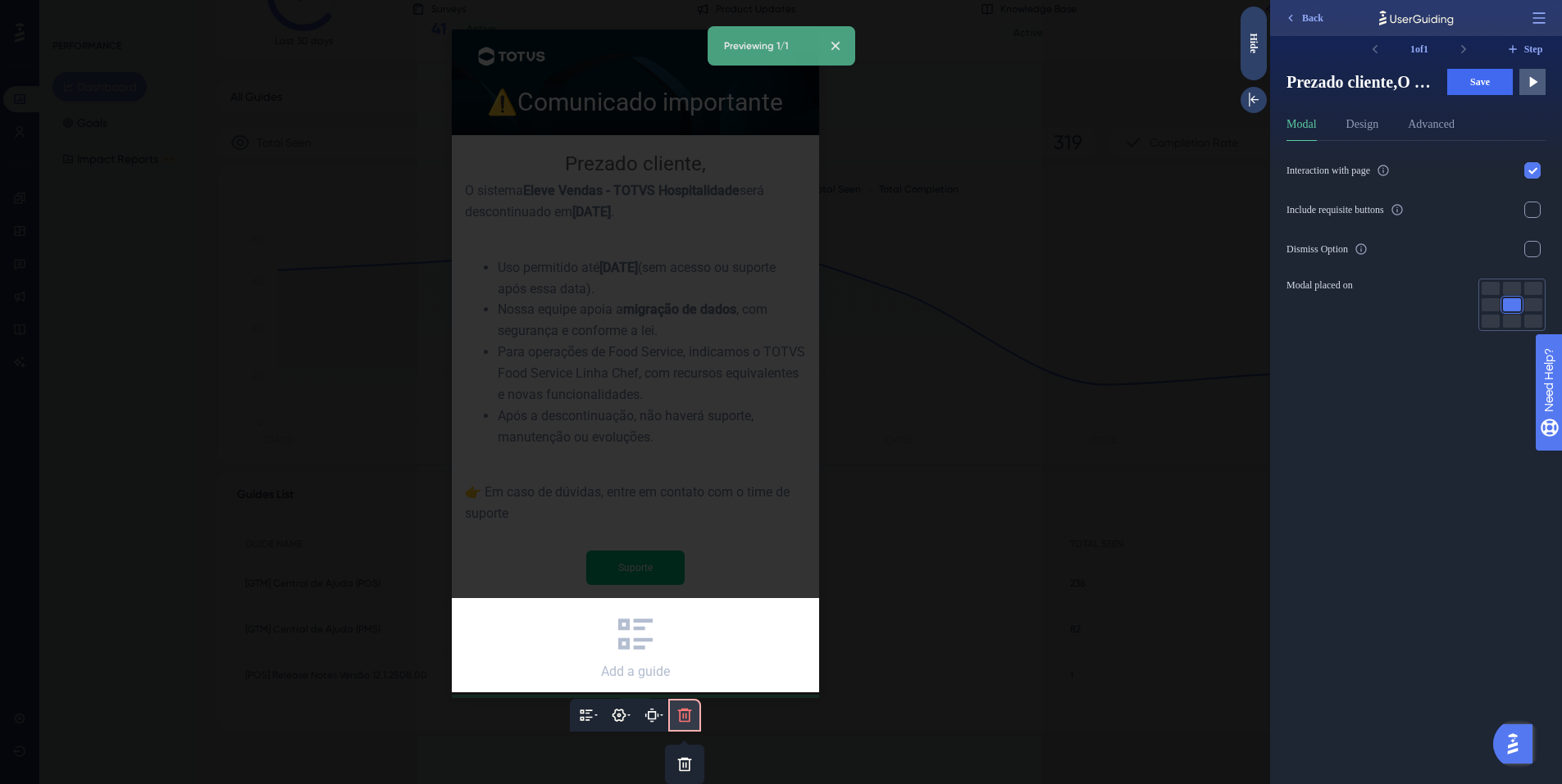
scroll to position [95, 0]
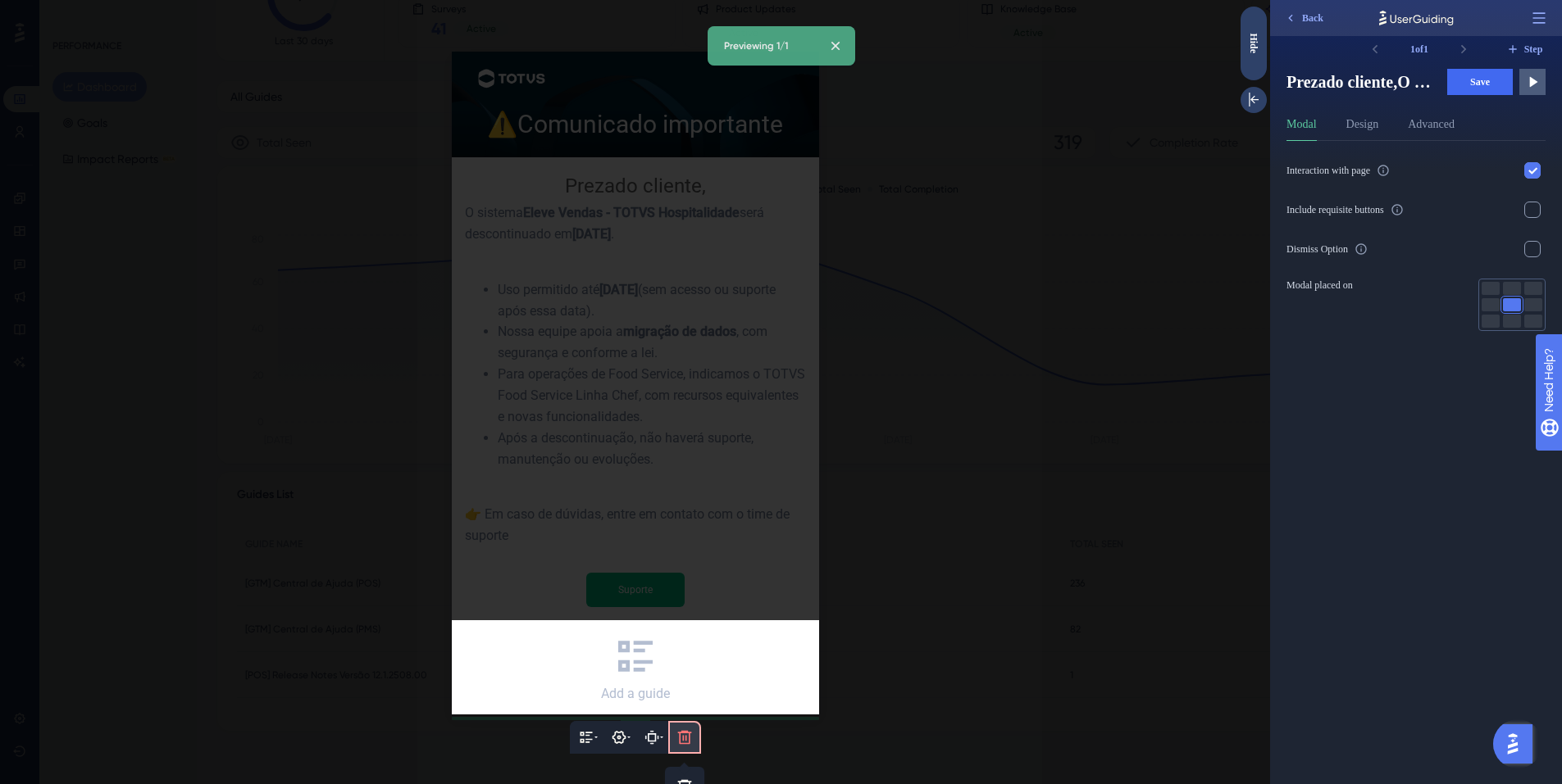
click at [679, 729] on icon at bounding box center [685, 738] width 17 height 17
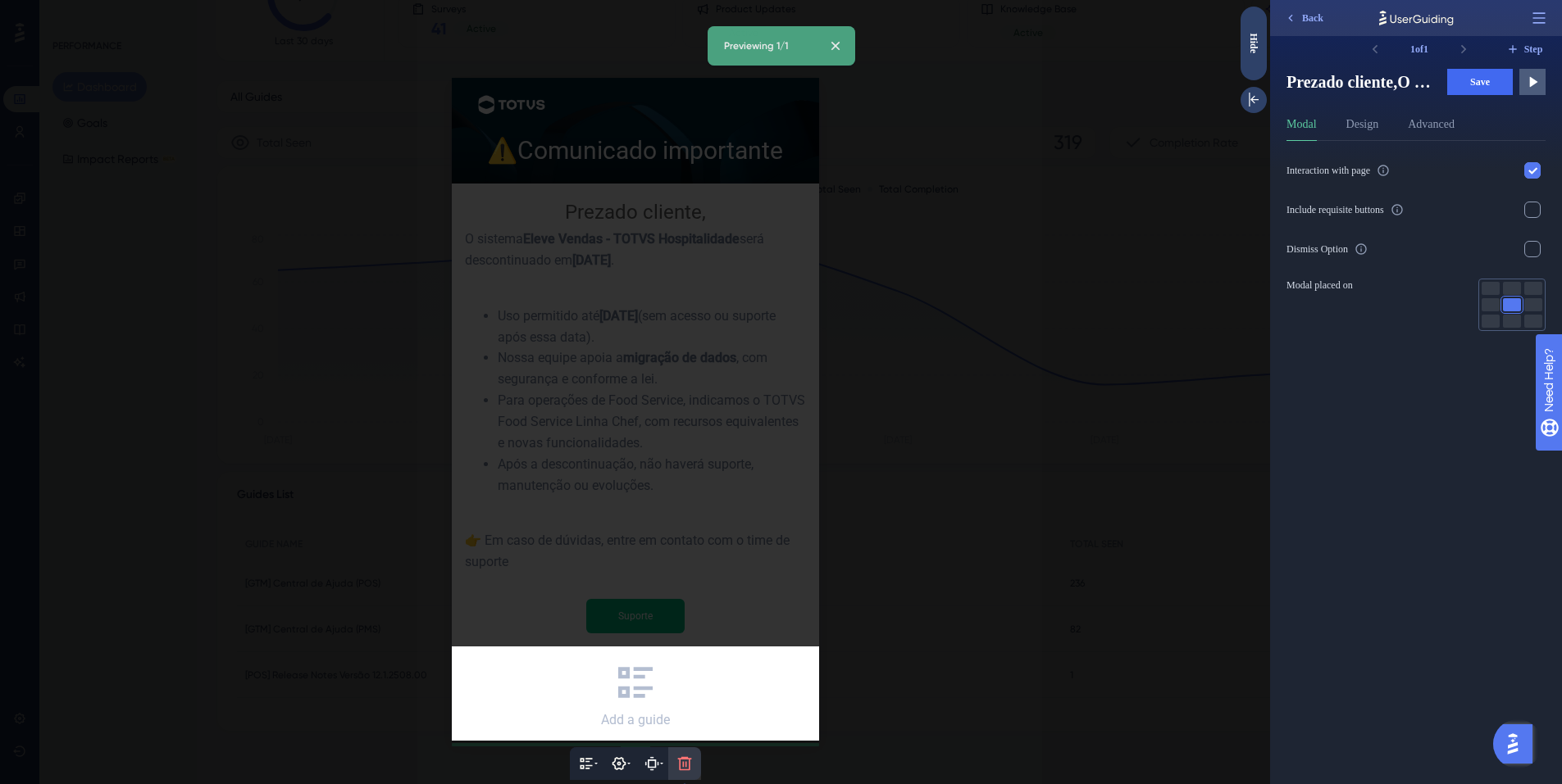
click at [684, 755] on icon at bounding box center [685, 764] width 17 height 17
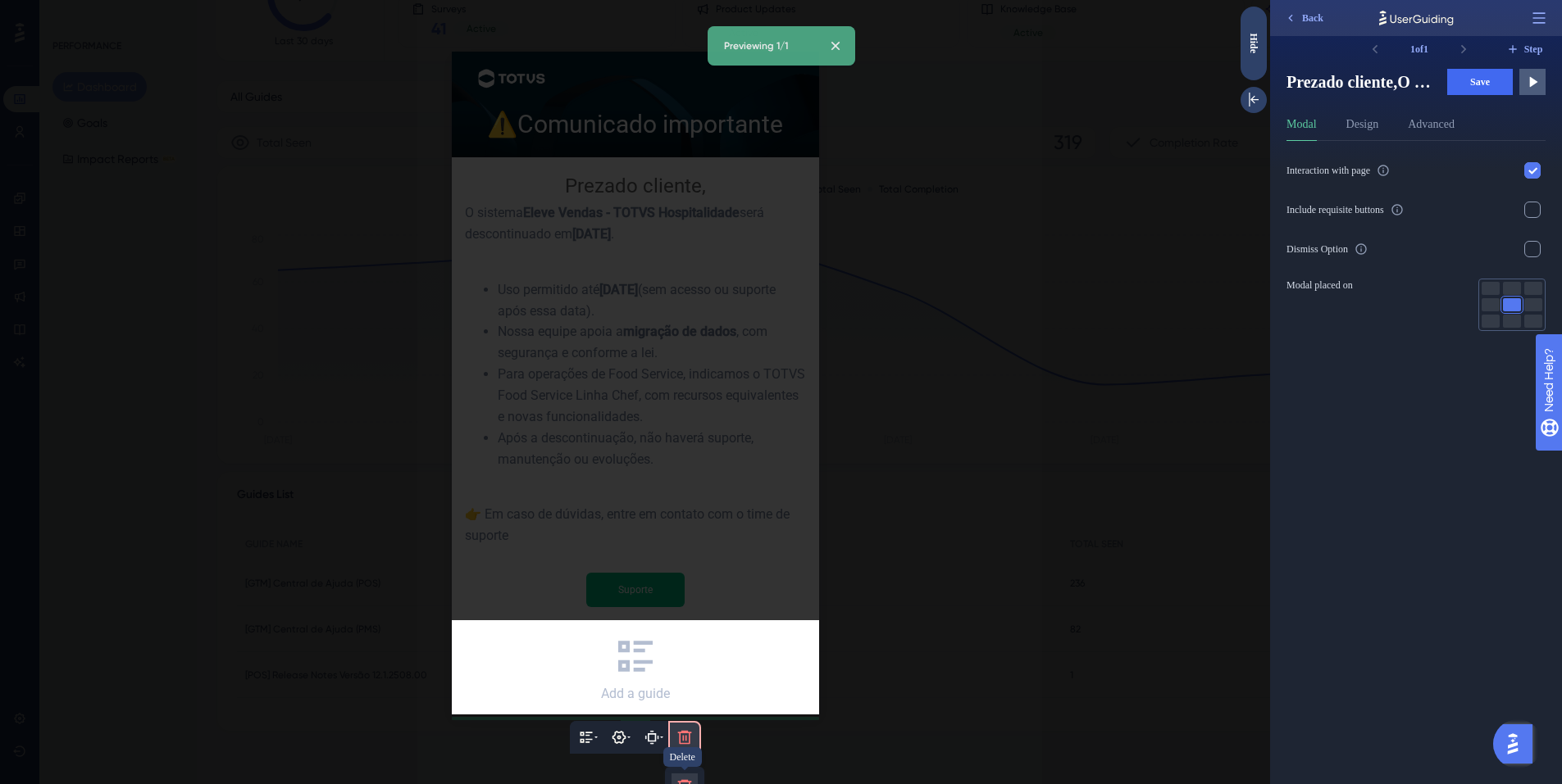
click at [685, 778] on icon at bounding box center [685, 787] width 17 height 17
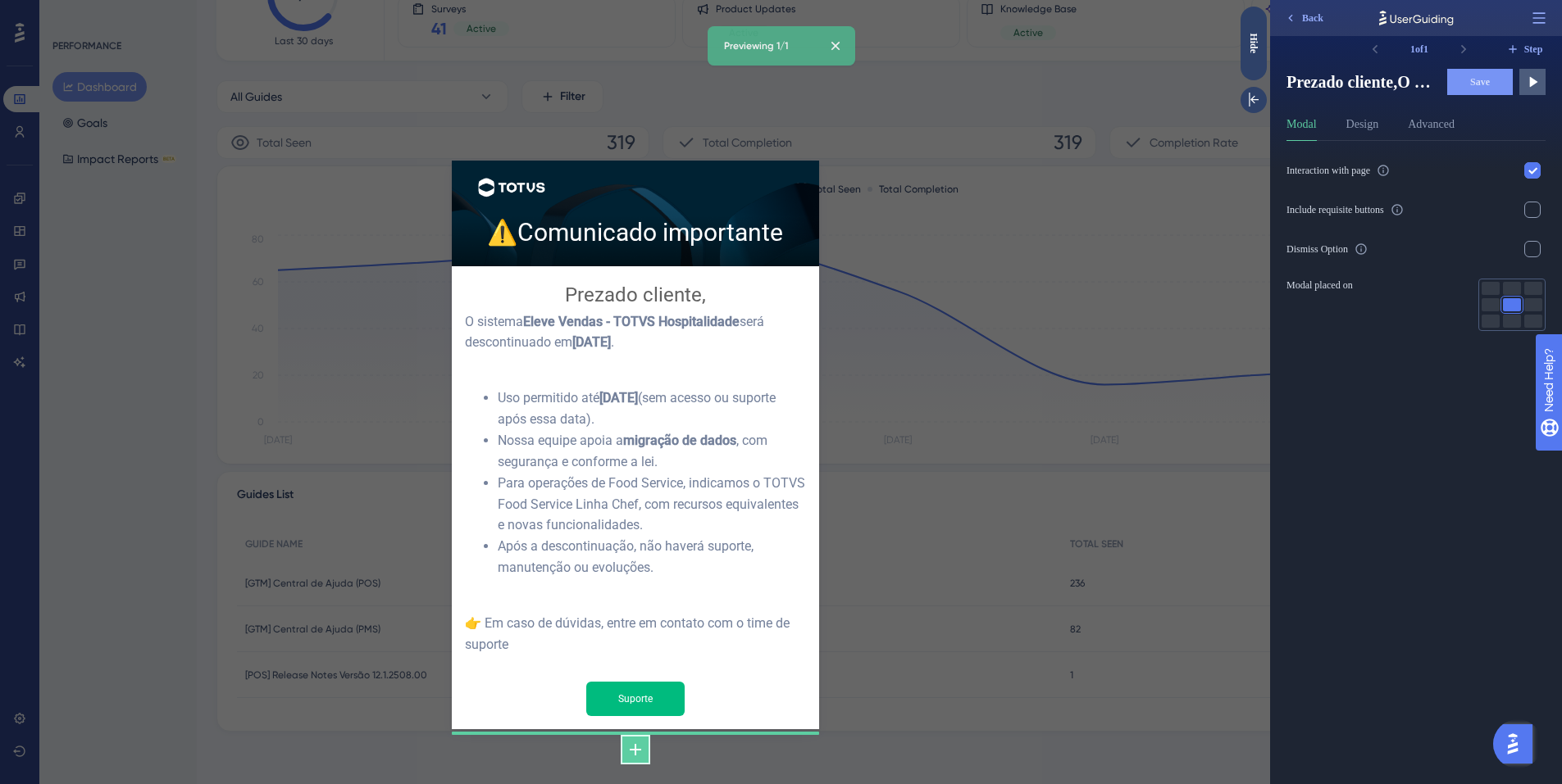
click at [634, 740] on icon at bounding box center [635, 750] width 19 height 19
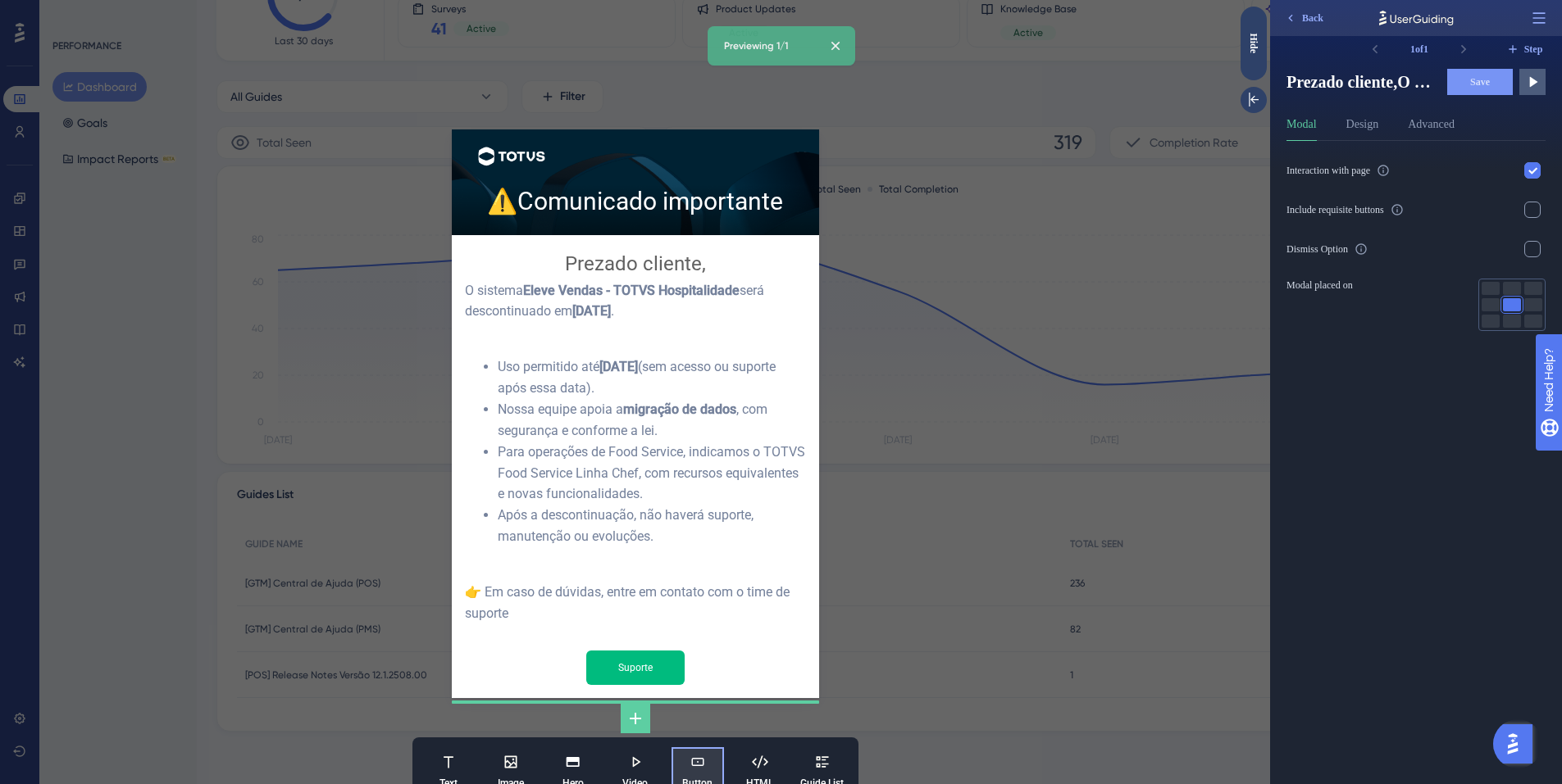
click at [690, 749] on button "Button" at bounding box center [697, 772] width 53 height 49
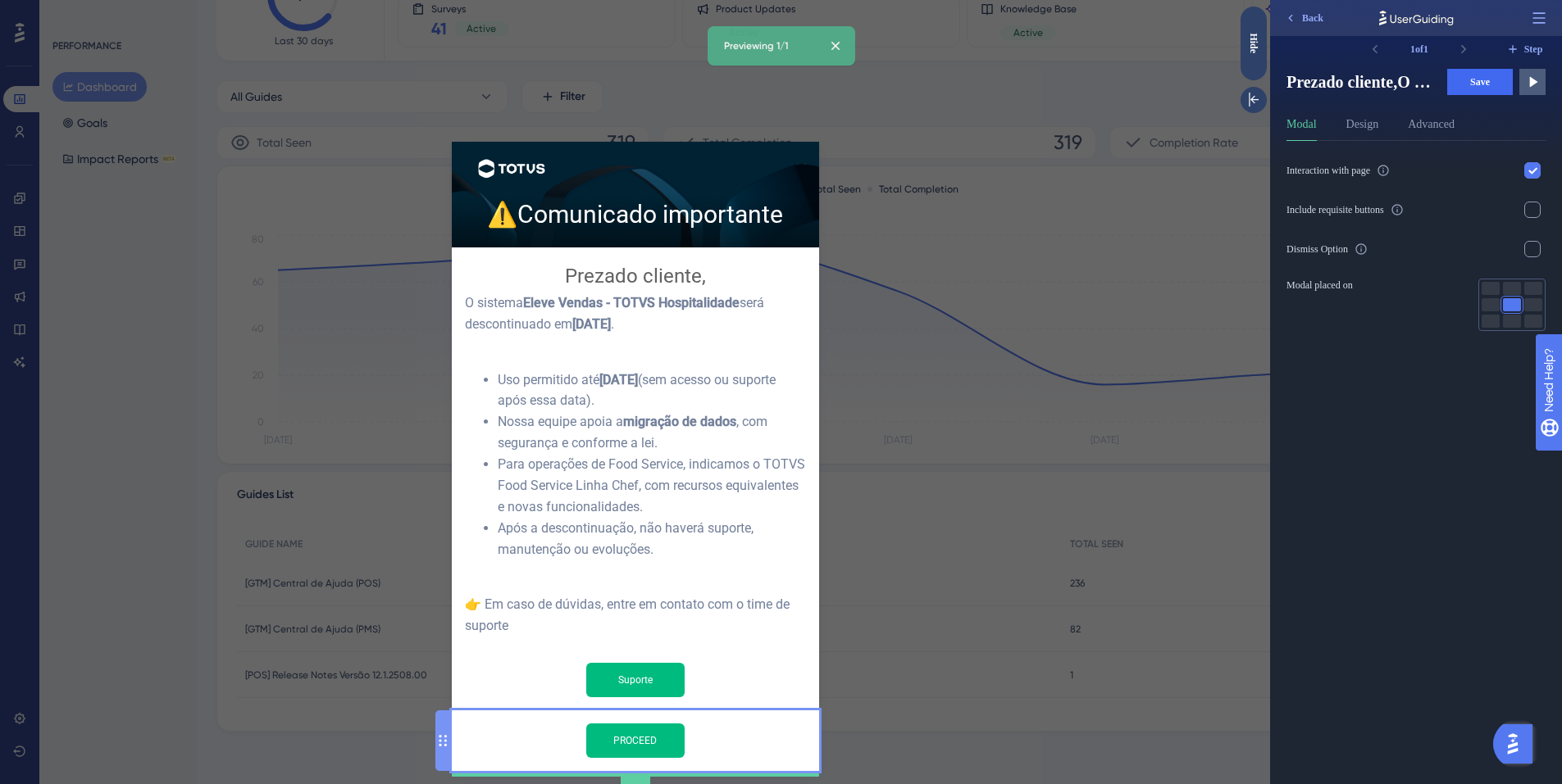
click at [650, 724] on input "PROCEED" at bounding box center [635, 740] width 98 height 34
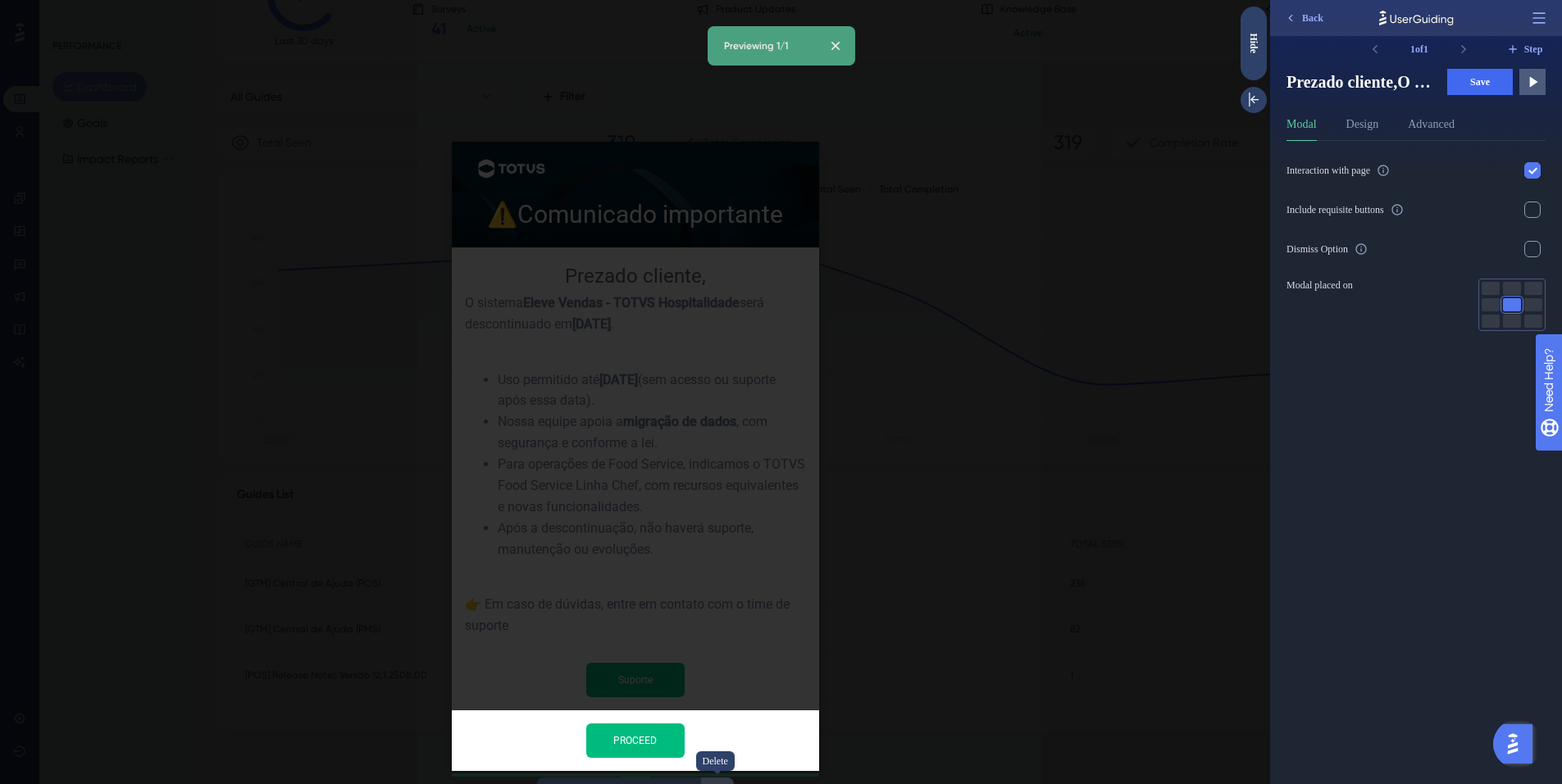
click at [710, 784] on icon at bounding box center [717, 794] width 14 height 14
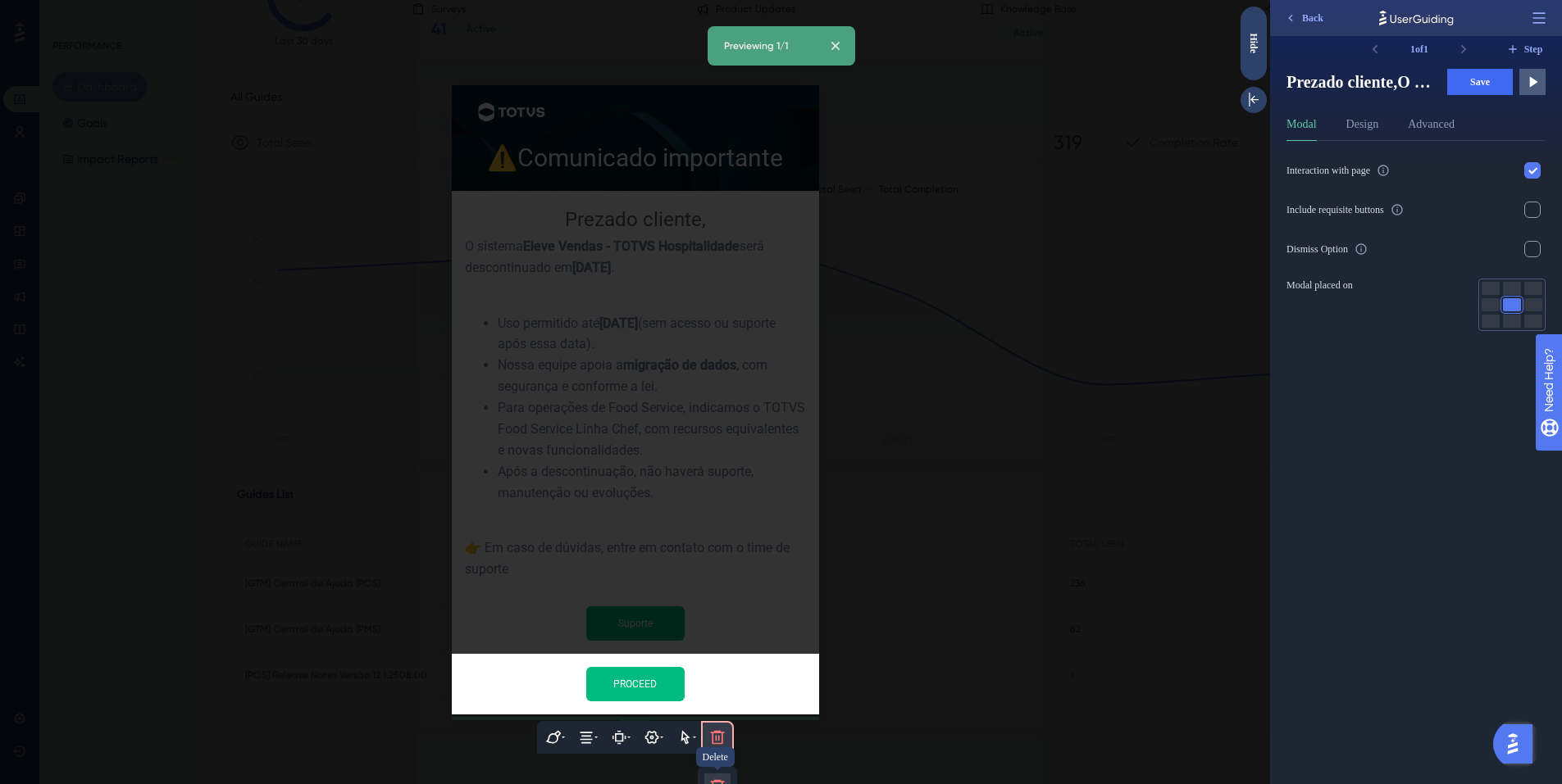
click at [712, 780] on icon at bounding box center [717, 787] width 14 height 14
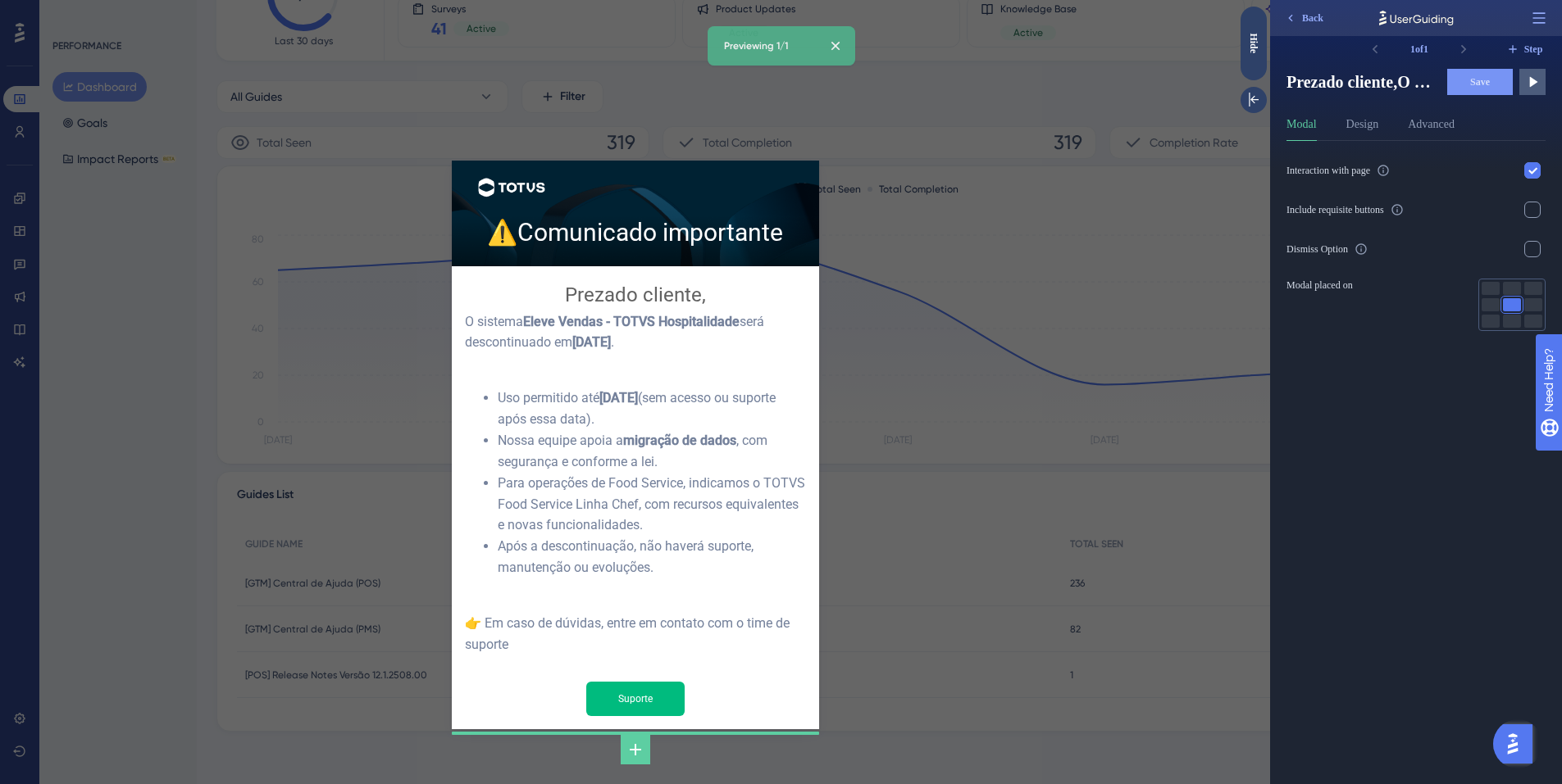
scroll to position [0, 0]
click at [670, 682] on input "Suporte" at bounding box center [635, 699] width 98 height 34
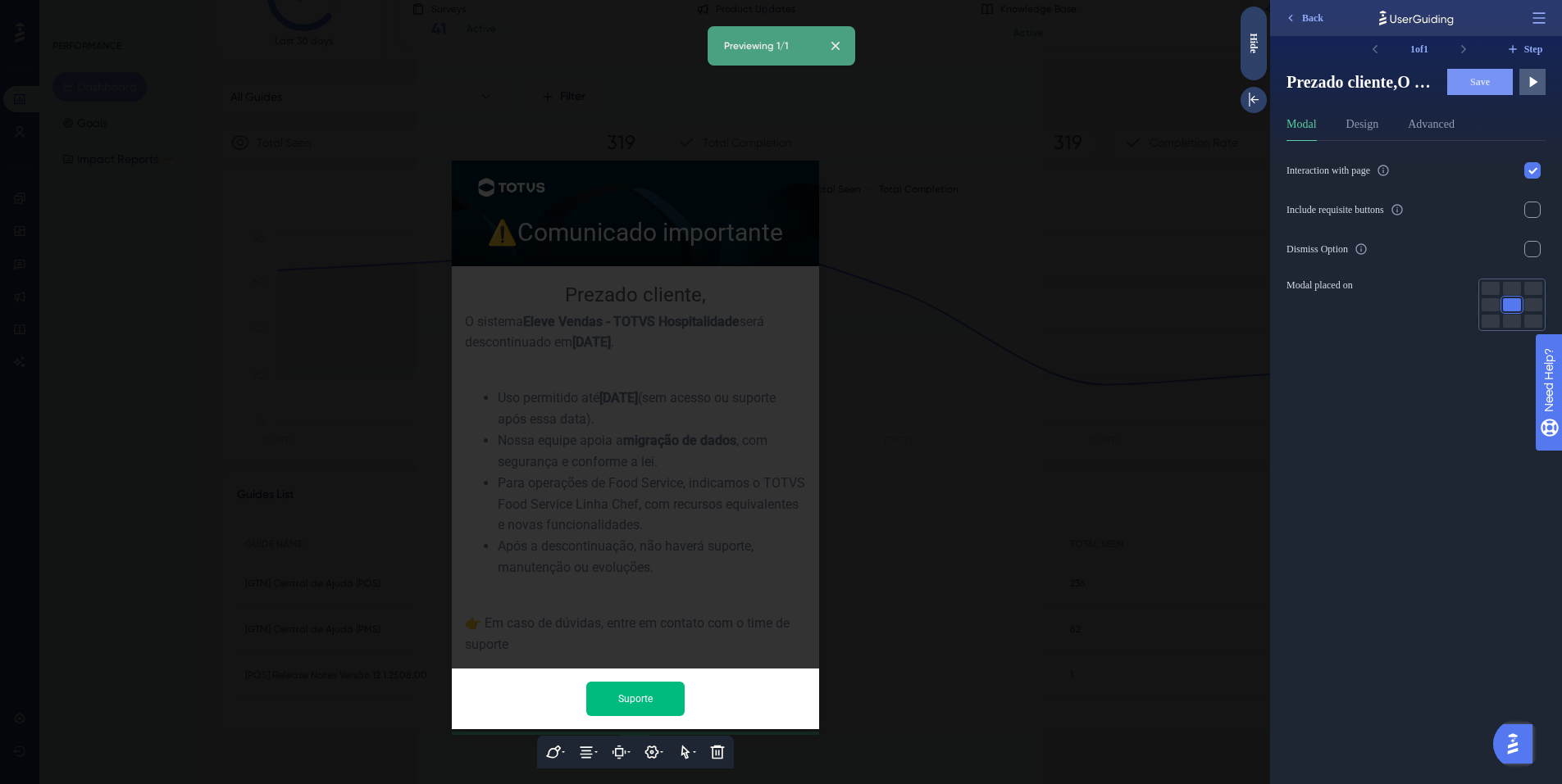
click at [897, 727] on div at bounding box center [635, 392] width 1270 height 784
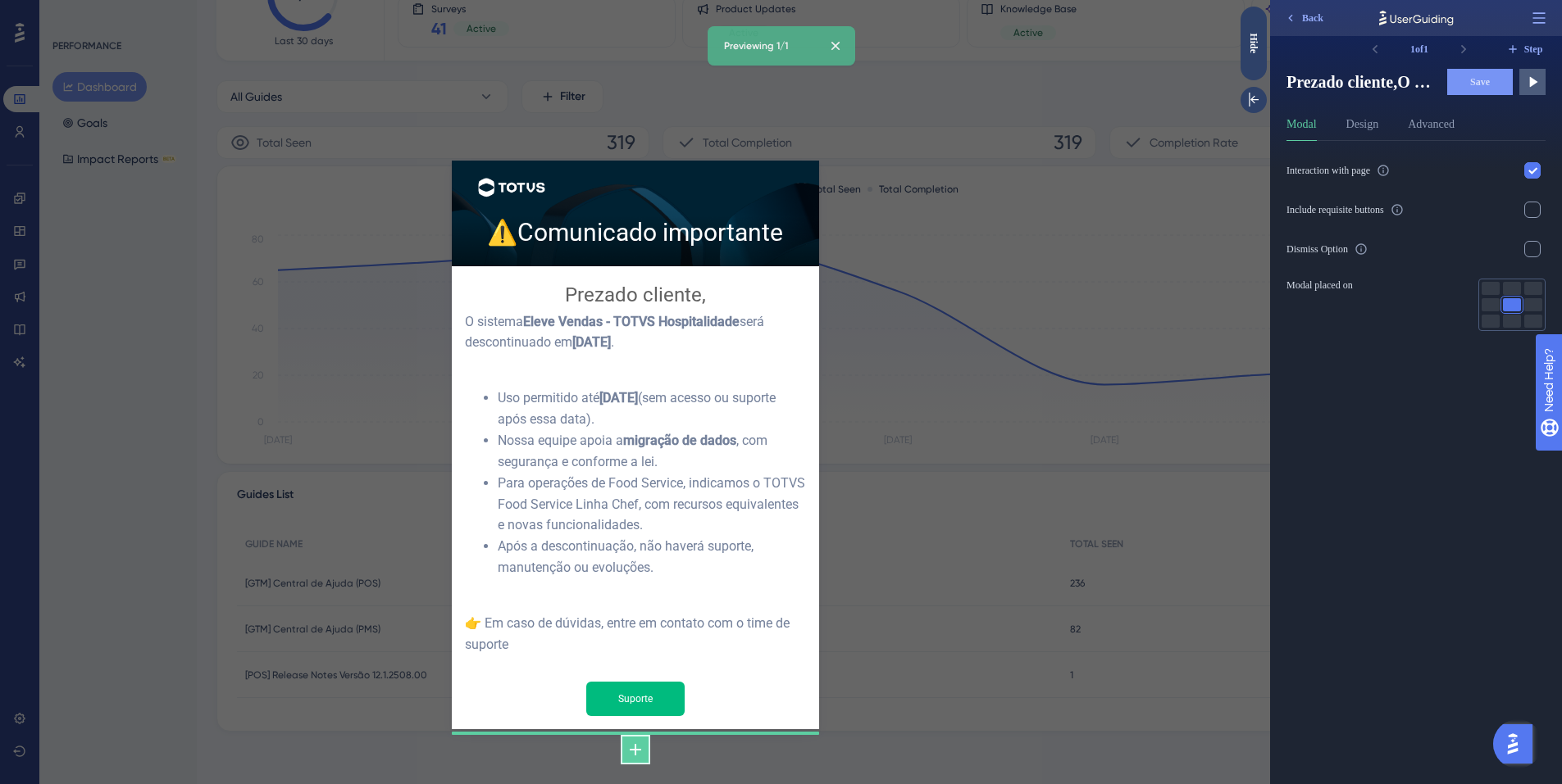
click at [638, 740] on icon at bounding box center [635, 750] width 19 height 19
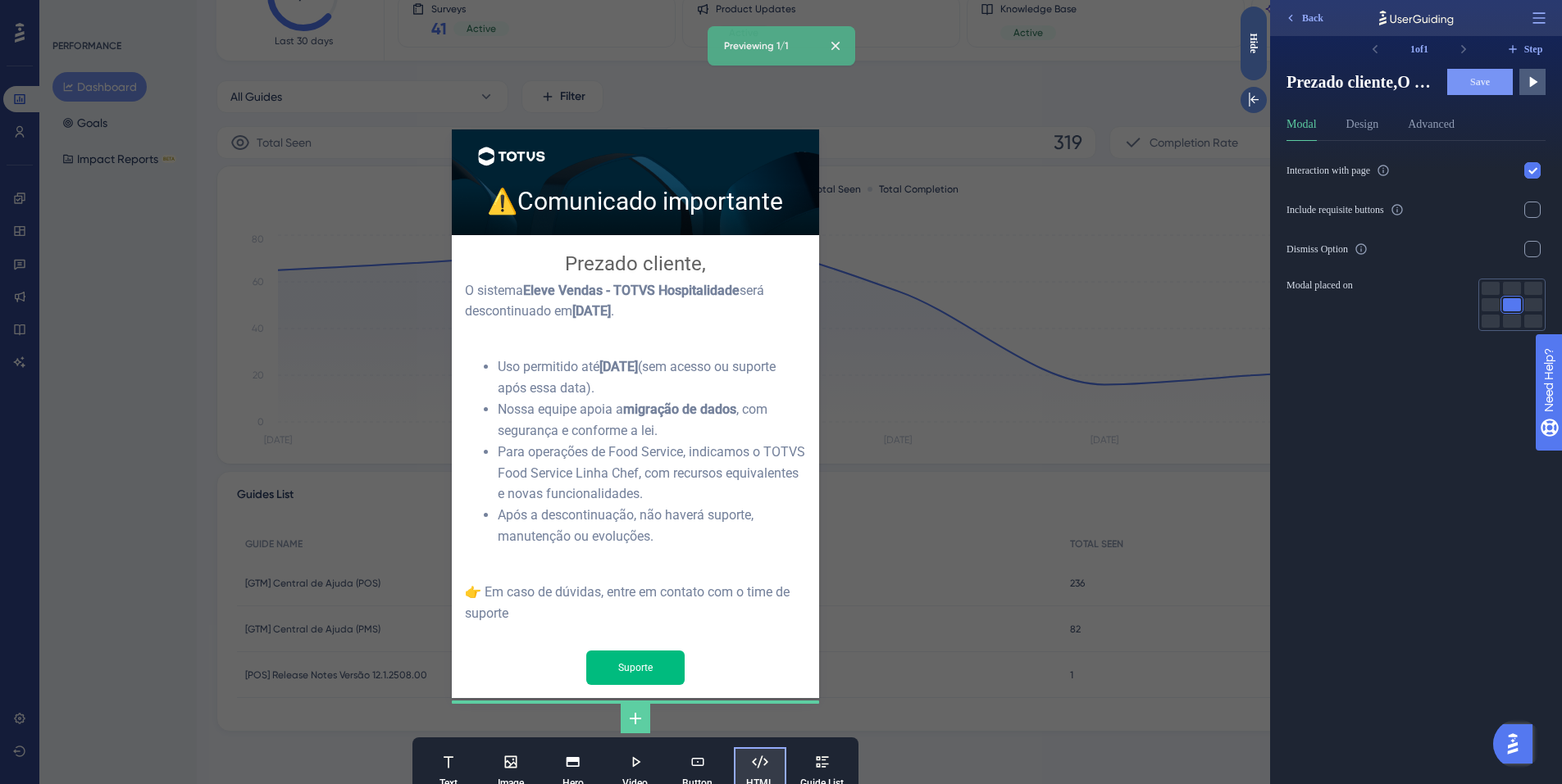
click at [755, 777] on span "HTML" at bounding box center [759, 783] width 27 height 13
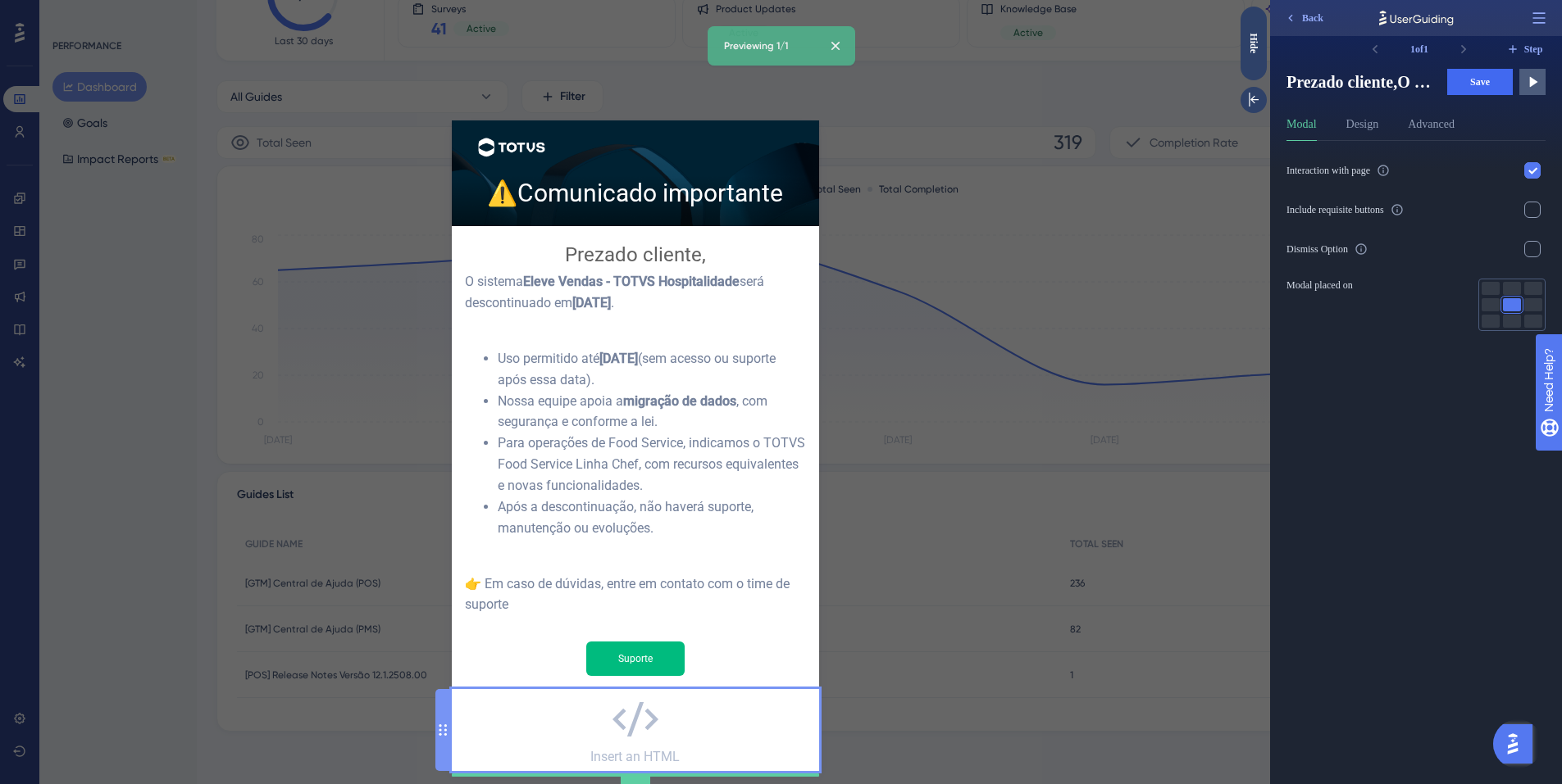
click at [652, 715] on div "Insert an HTML" at bounding box center [635, 730] width 89 height 68
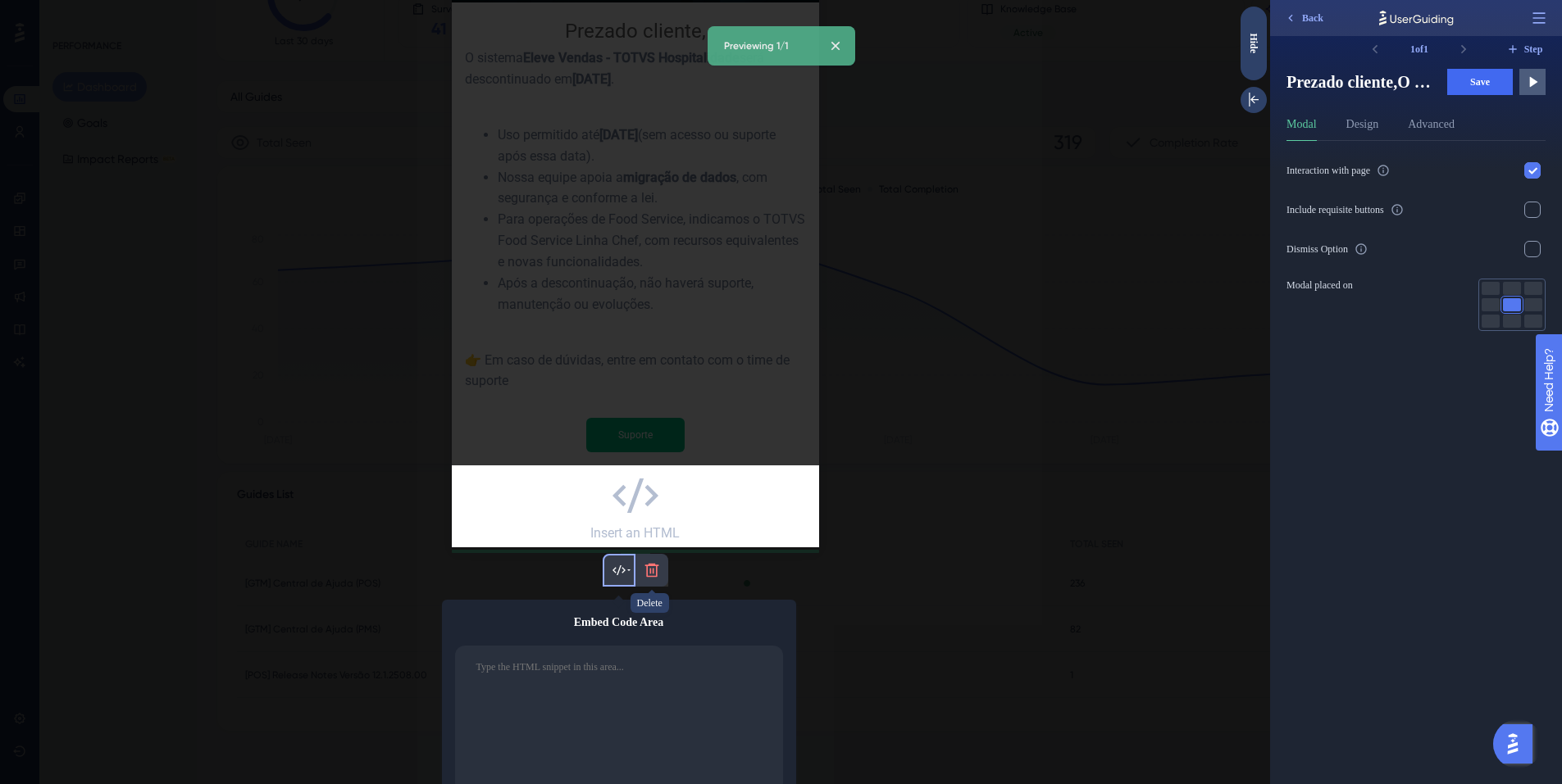
click at [651, 557] on button at bounding box center [651, 570] width 32 height 32
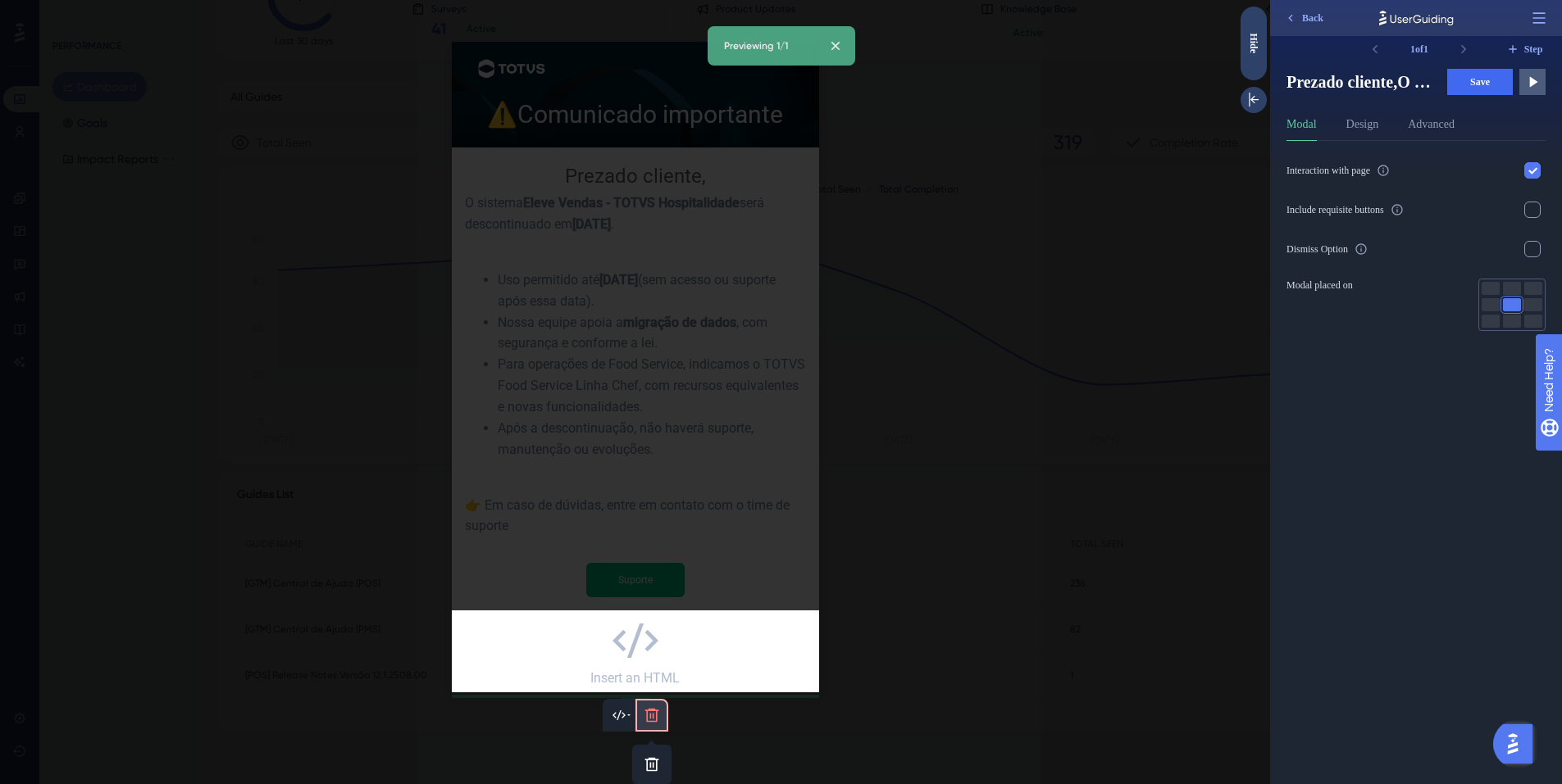
scroll to position [83, 0]
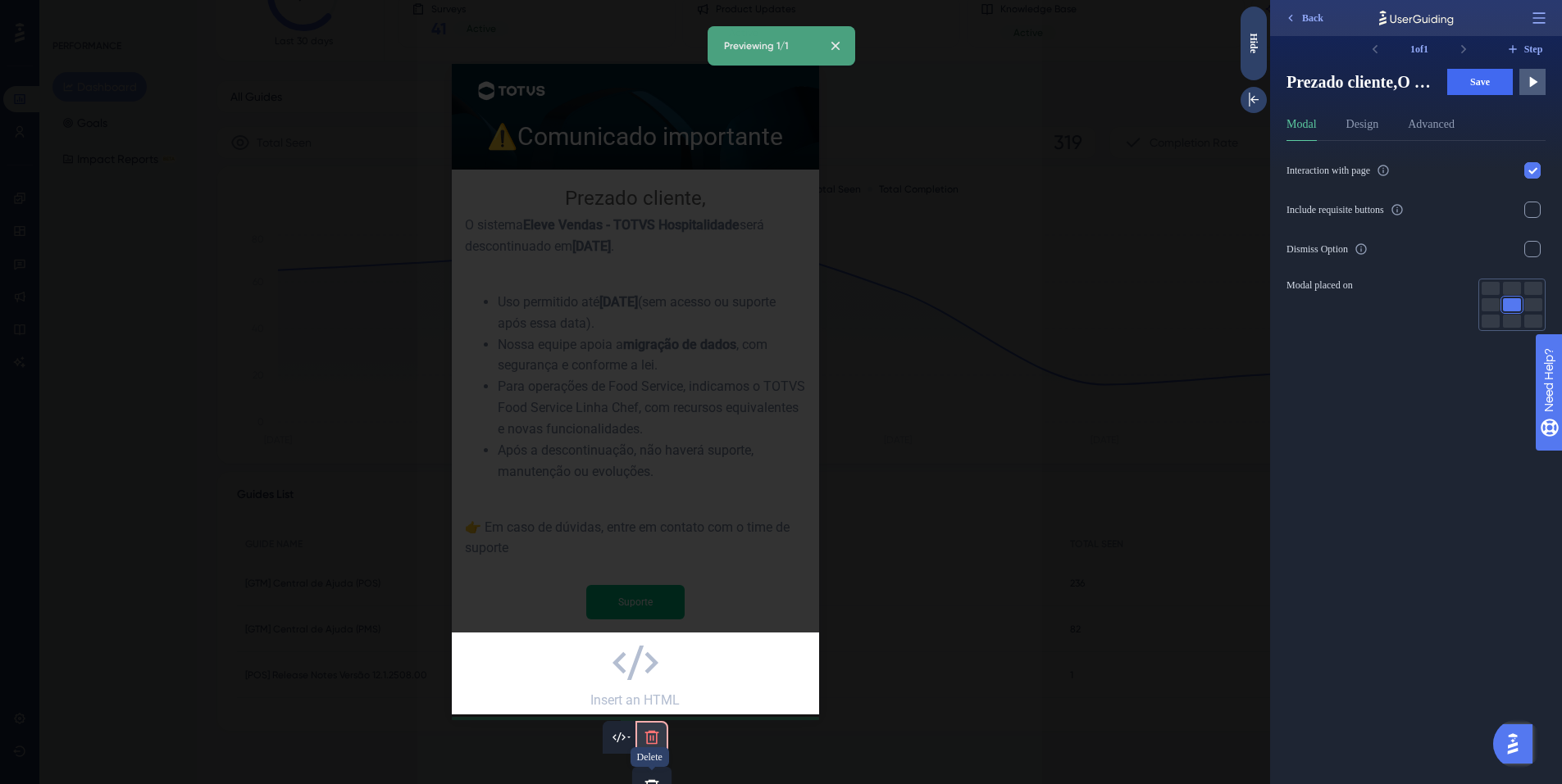
click at [649, 778] on icon at bounding box center [652, 787] width 17 height 17
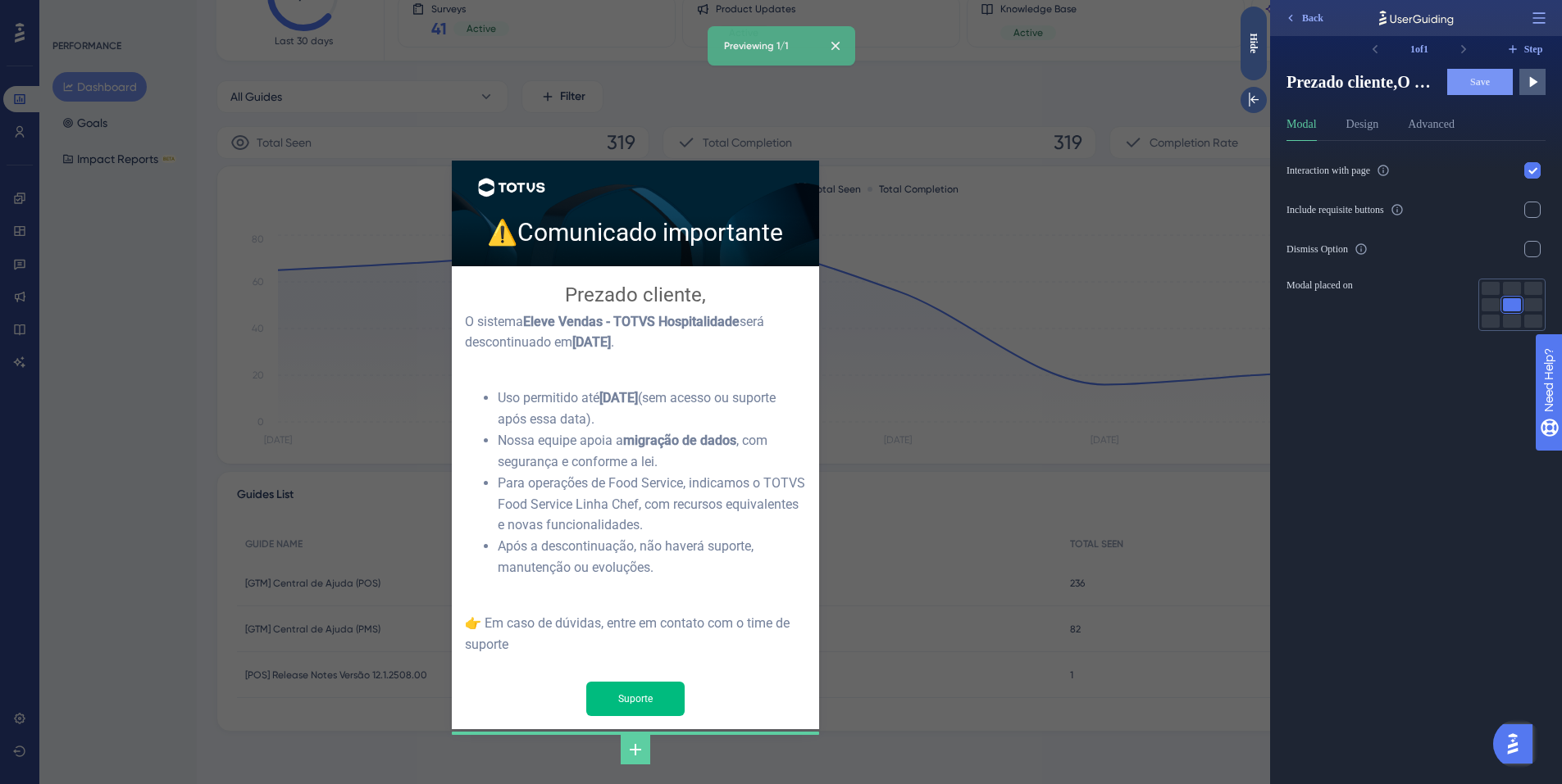
scroll to position [0, 0]
click at [640, 744] on icon at bounding box center [635, 750] width 11 height 11
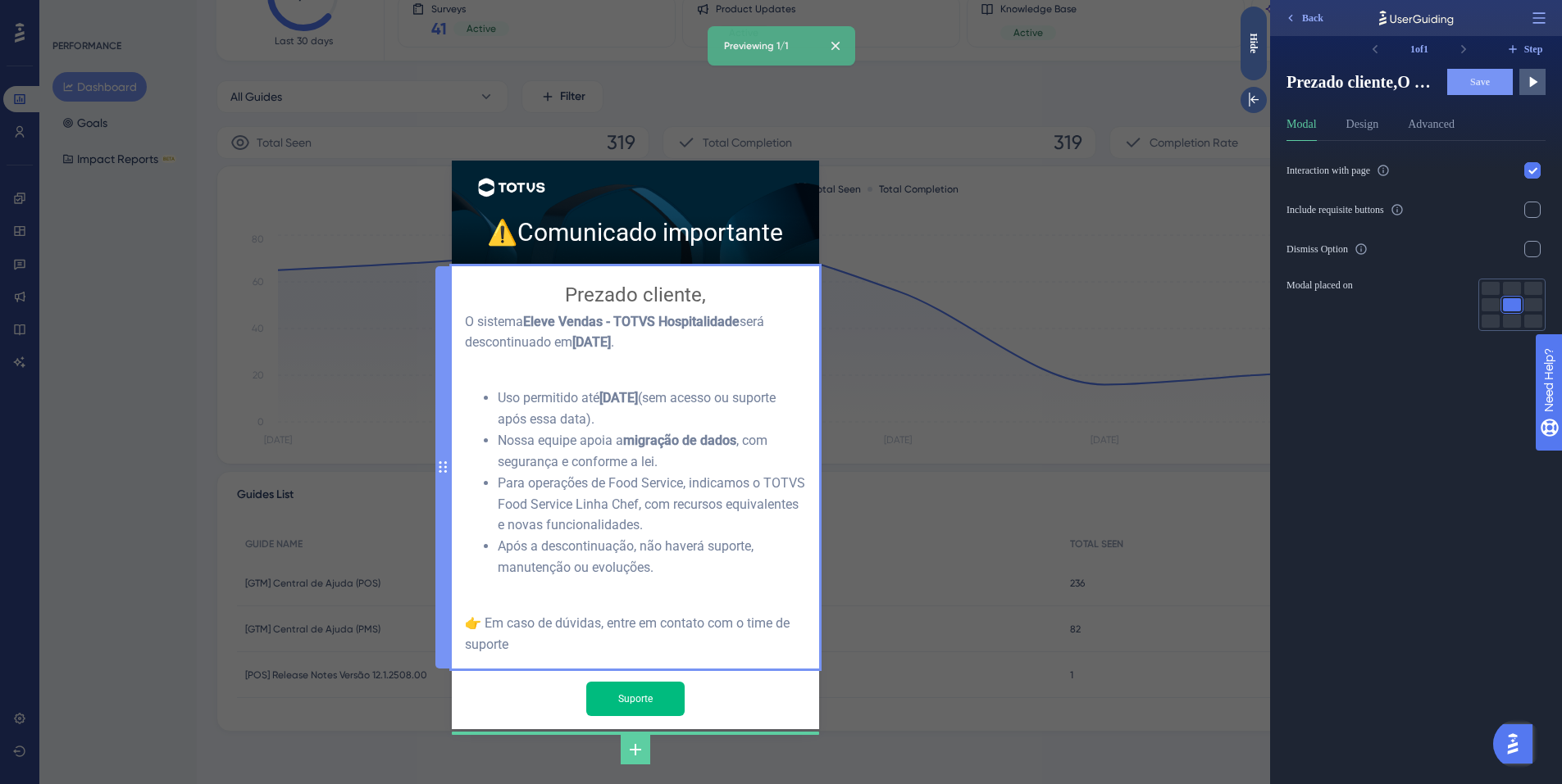
click at [621, 340] on div "Prezado cliente, O sistema Eleve Vendas - TOTVS Hospitalidade será descontinuad…" at bounding box center [635, 468] width 341 height 376
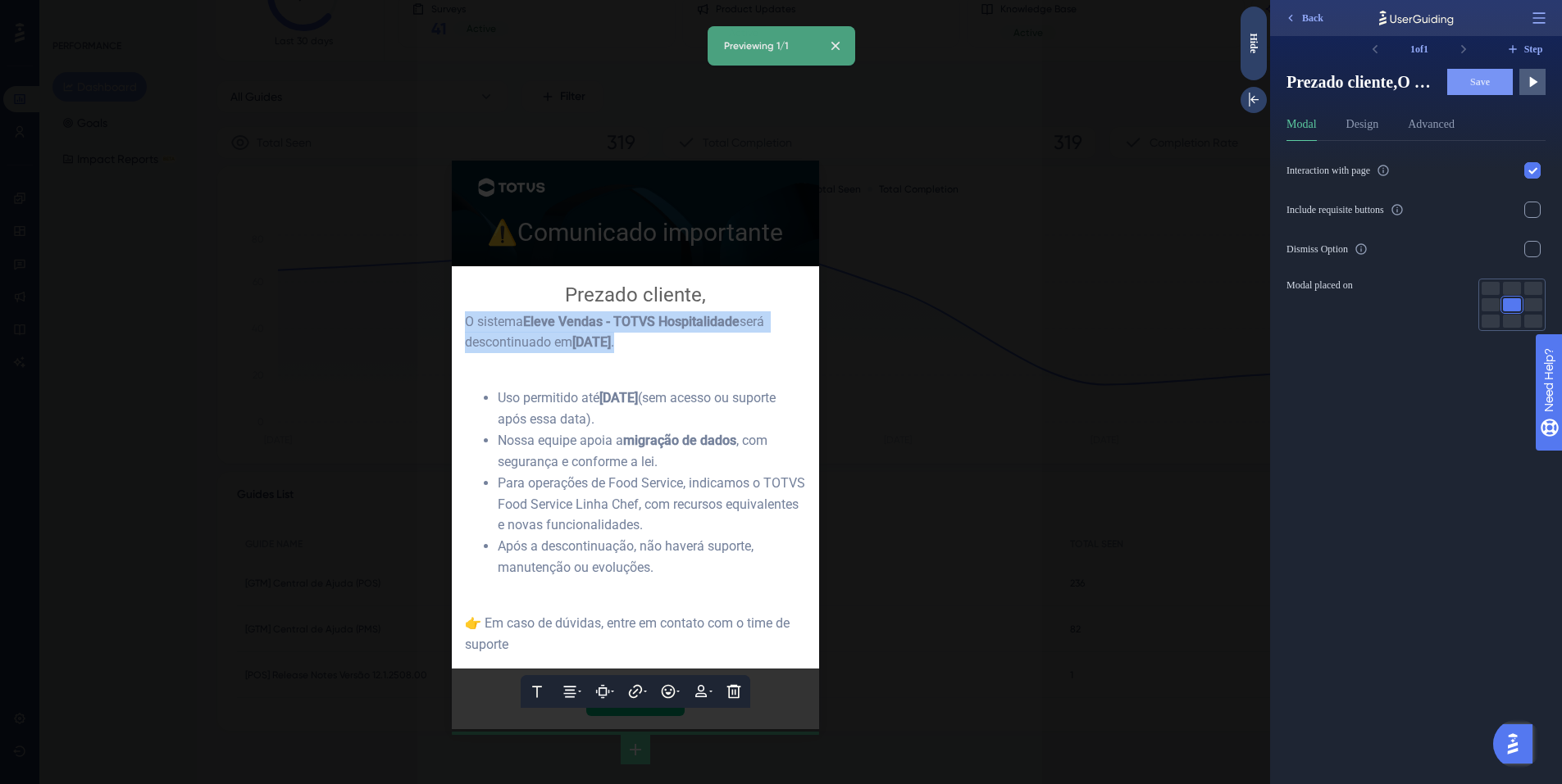
click at [611, 340] on span "01/01/2026" at bounding box center [591, 342] width 39 height 16
click at [578, 613] on div "👉 Em caso de dúvidas, entre em contato com o time de suporte" at bounding box center [635, 635] width 341 height 43
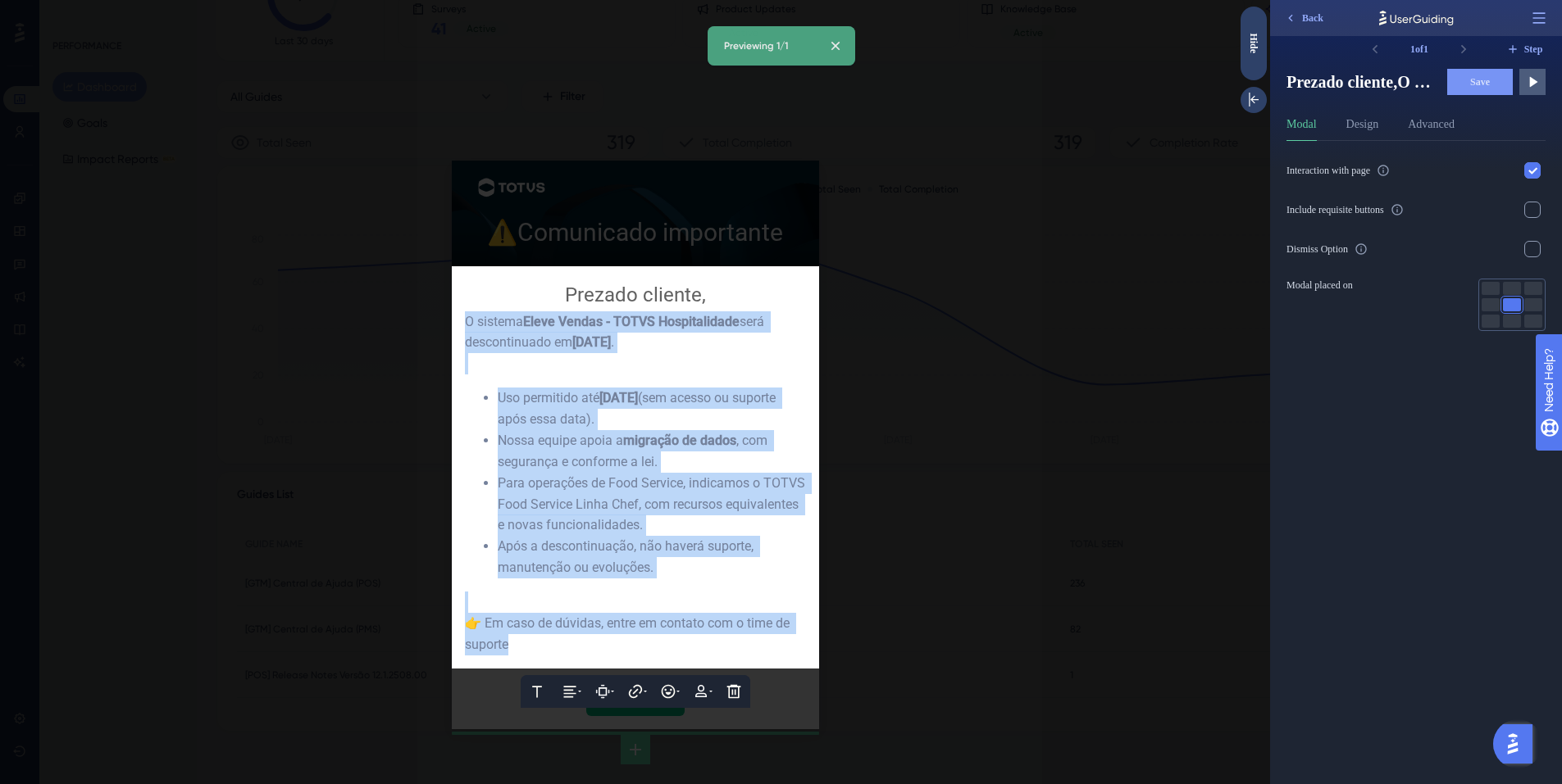
drag, startPoint x: 548, startPoint y: 625, endPoint x: 469, endPoint y: 331, distance: 304.4
click at [469, 331] on div "Prezado cliente, O sistema Eleve Vendas - TOTVS Hospitalidade será descontinuad…" at bounding box center [635, 468] width 341 height 376
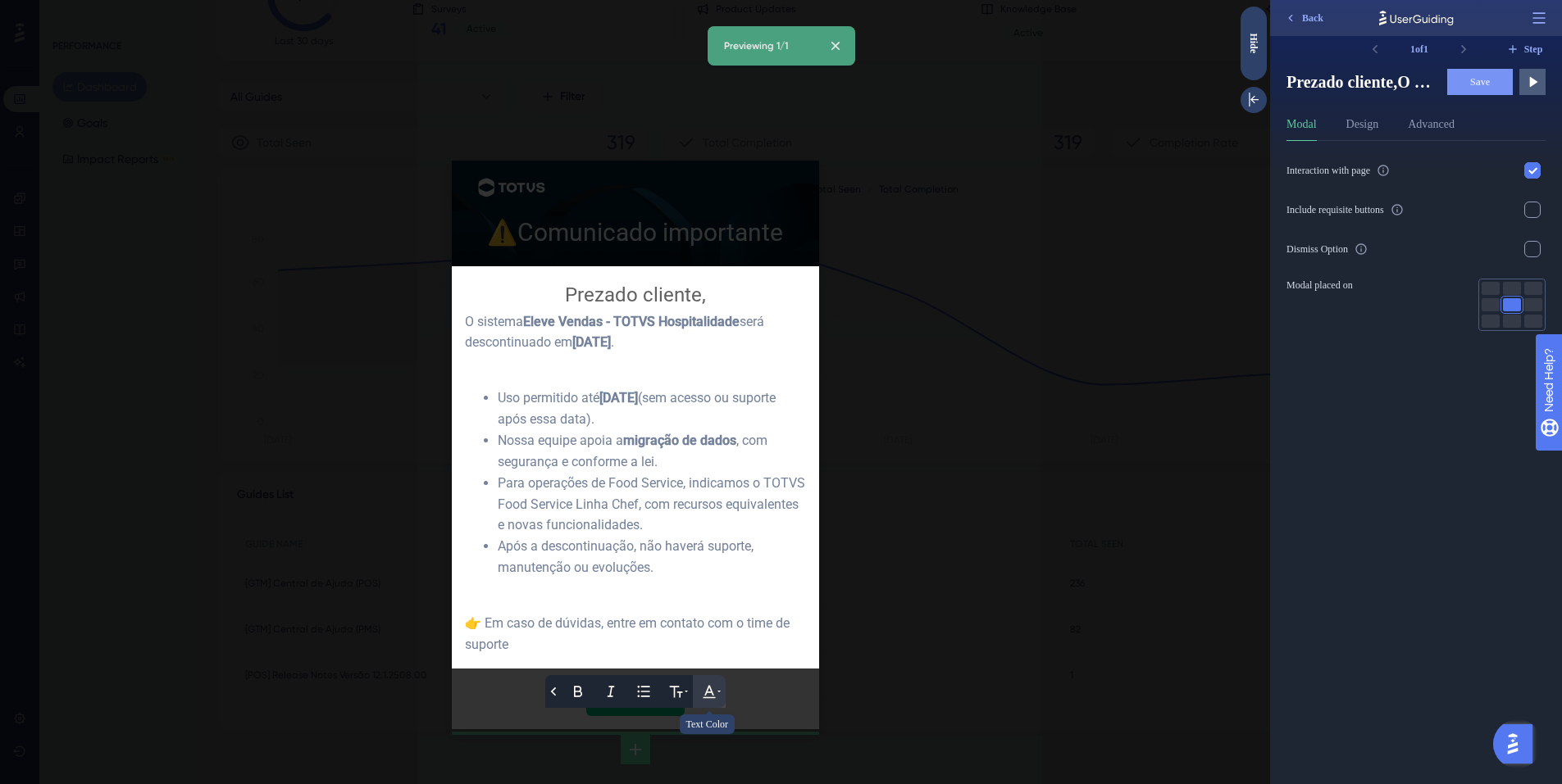
click at [712, 684] on icon at bounding box center [709, 692] width 17 height 17
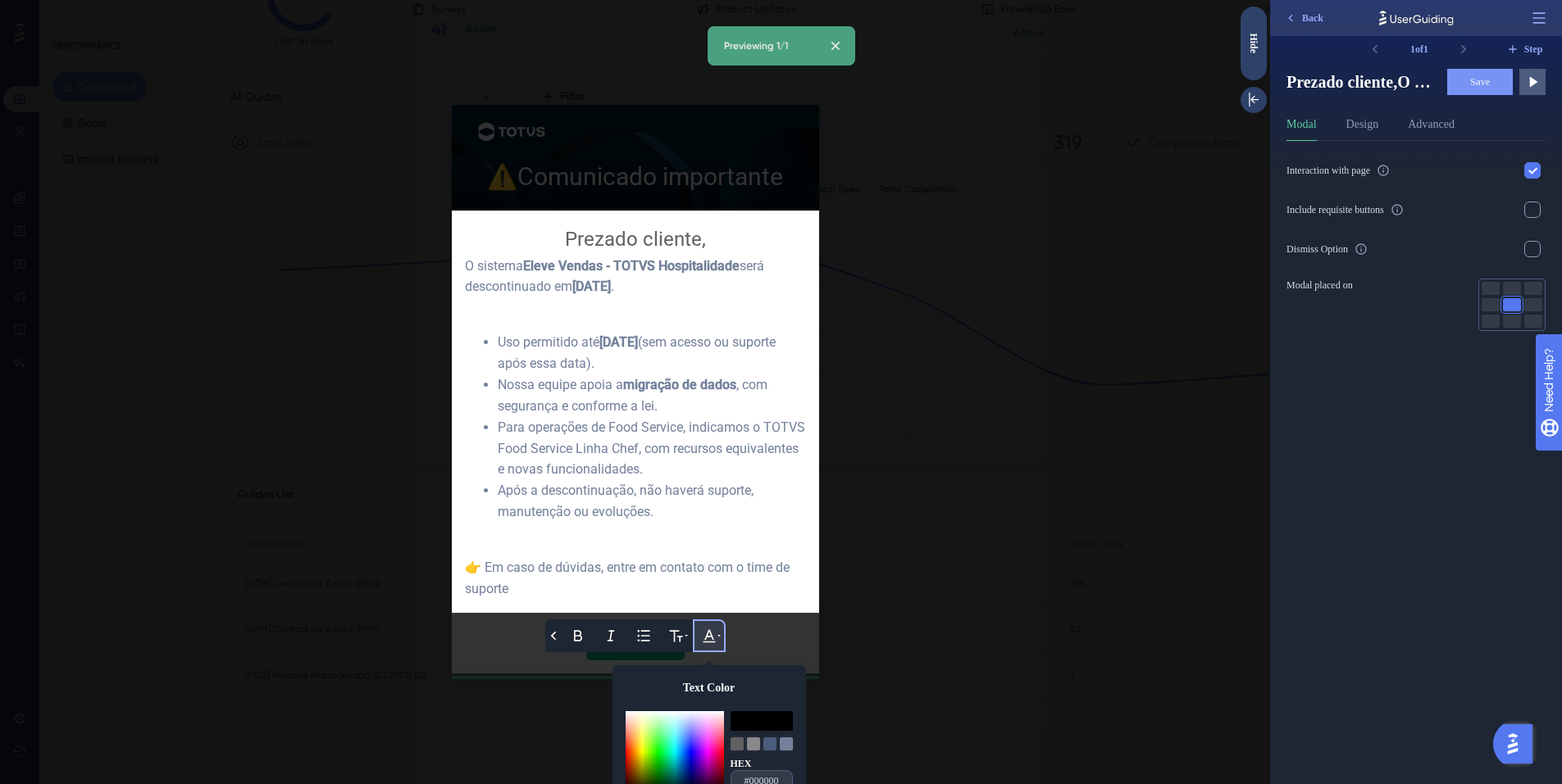
drag, startPoint x: 648, startPoint y: 753, endPoint x: 601, endPoint y: 782, distance: 55.2
click at [601, 782] on div "⚠️ Comunicado importante Back Bold Italic Bullet Point Text Format Text Color H…" at bounding box center [635, 392] width 1270 height 784
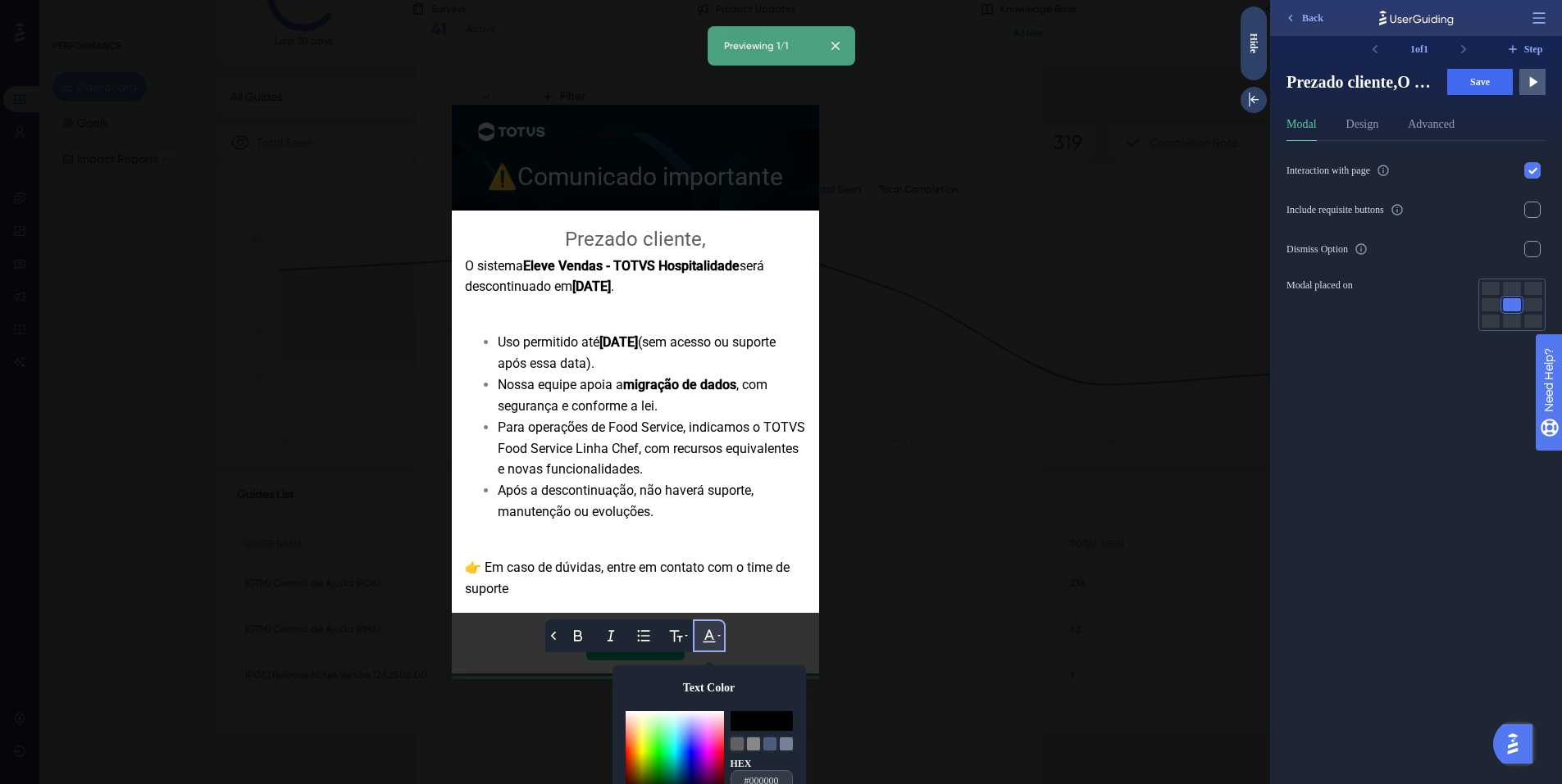
click at [732, 738] on div at bounding box center [737, 744] width 13 height 13
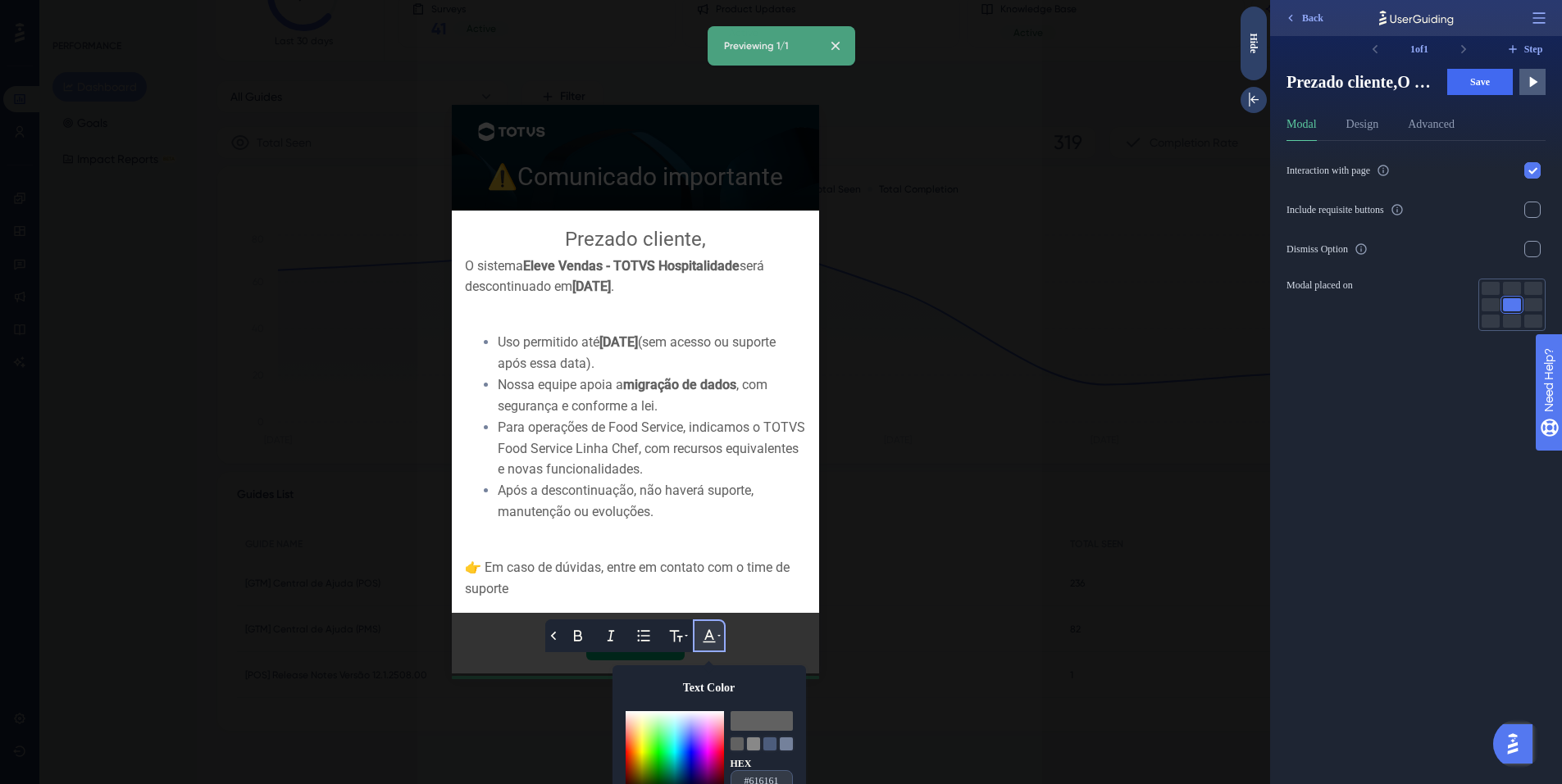
click at [706, 378] on span "migração de dados" at bounding box center [679, 385] width 113 height 16
click at [742, 356] on div "Uso permitido até 31/12/2025 (sem acesso ou suporte após essa data)." at bounding box center [652, 353] width 309 height 43
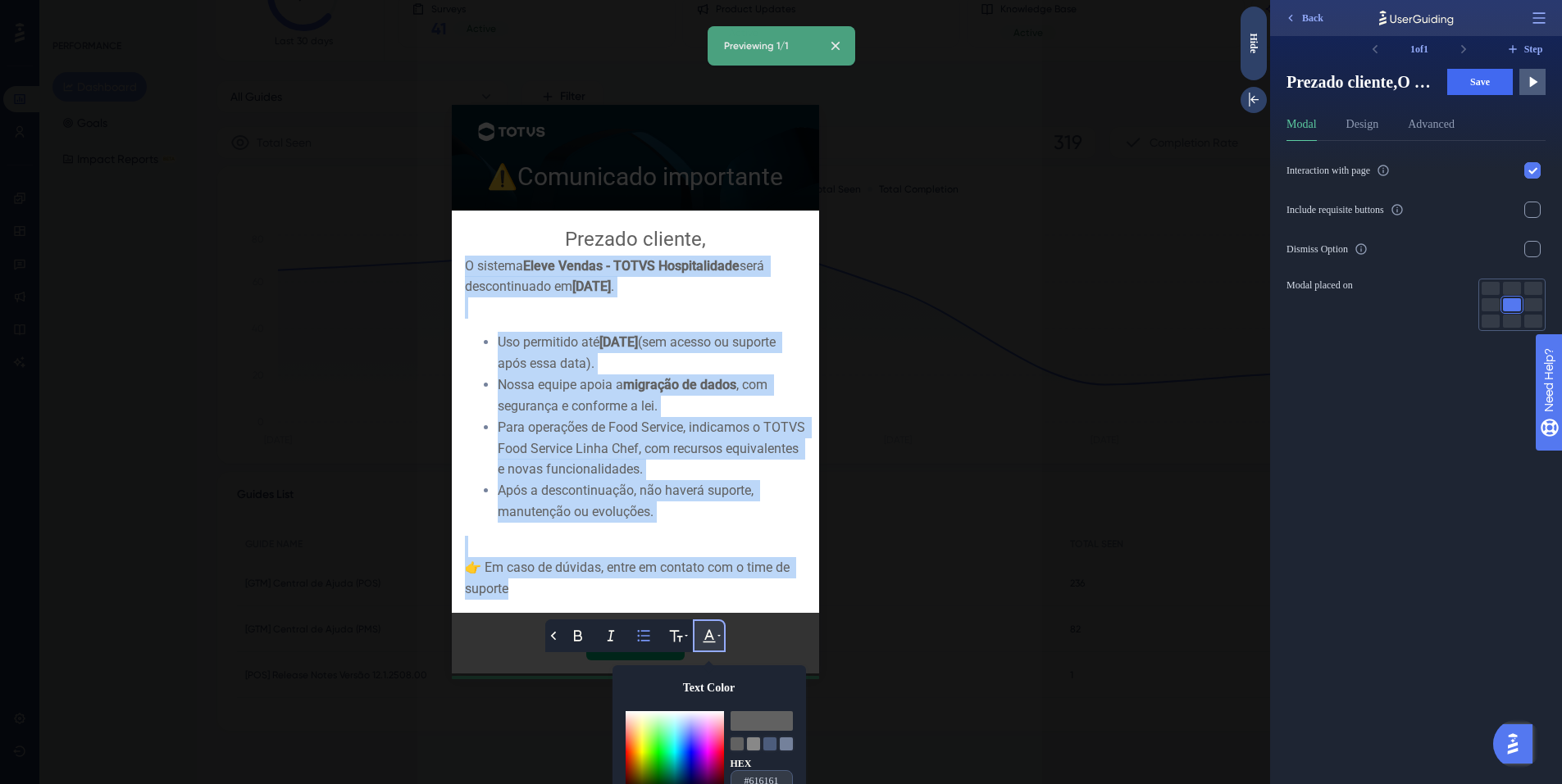
drag, startPoint x: 582, startPoint y: 567, endPoint x: 359, endPoint y: 267, distance: 373.8
click at [359, 267] on div "⚠️ Comunicado importante Back Bold Italic Bullet Point Text Format Text Color H…" at bounding box center [635, 392] width 1270 height 784
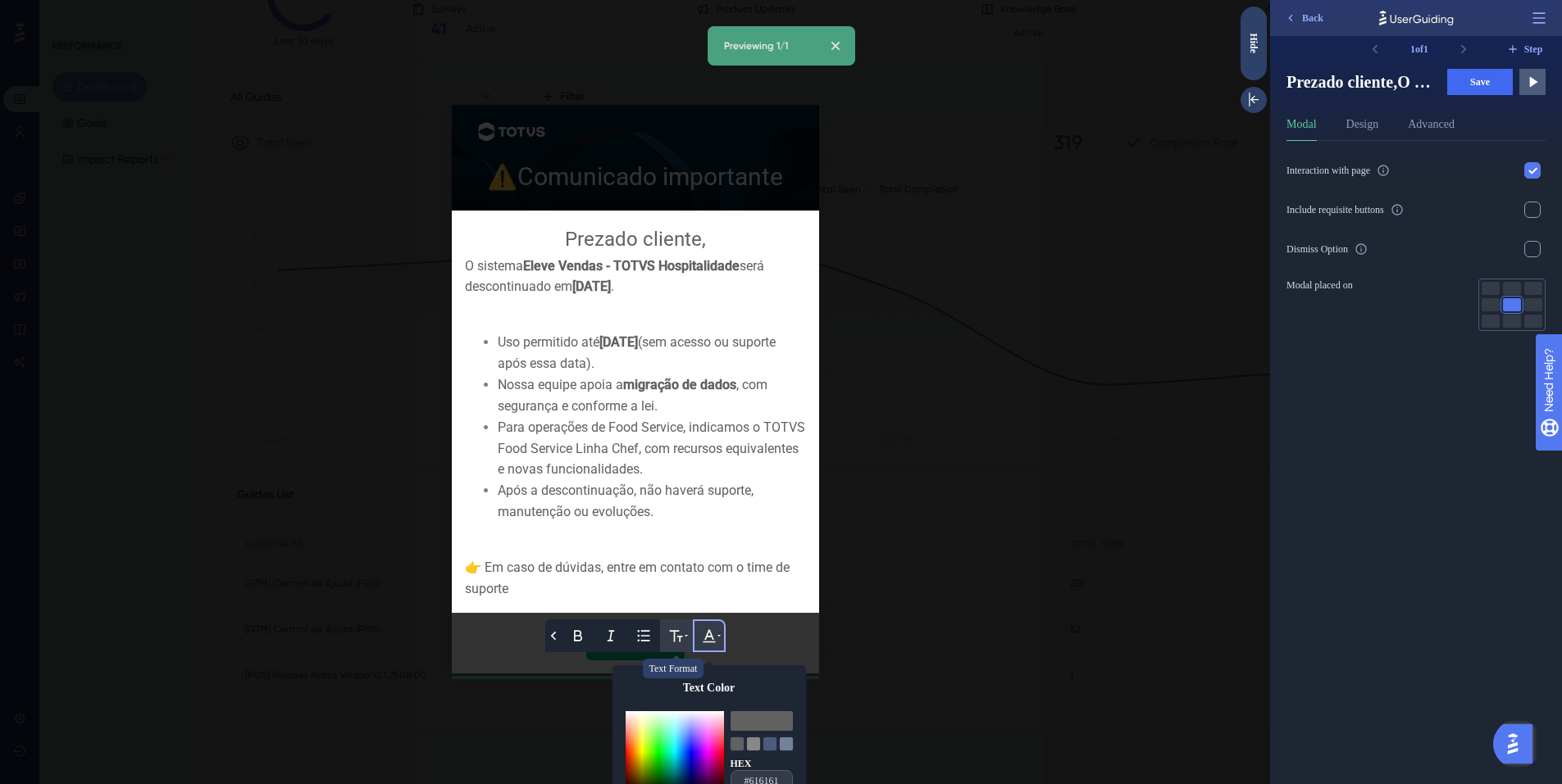
click at [676, 628] on icon at bounding box center [677, 637] width 17 height 17
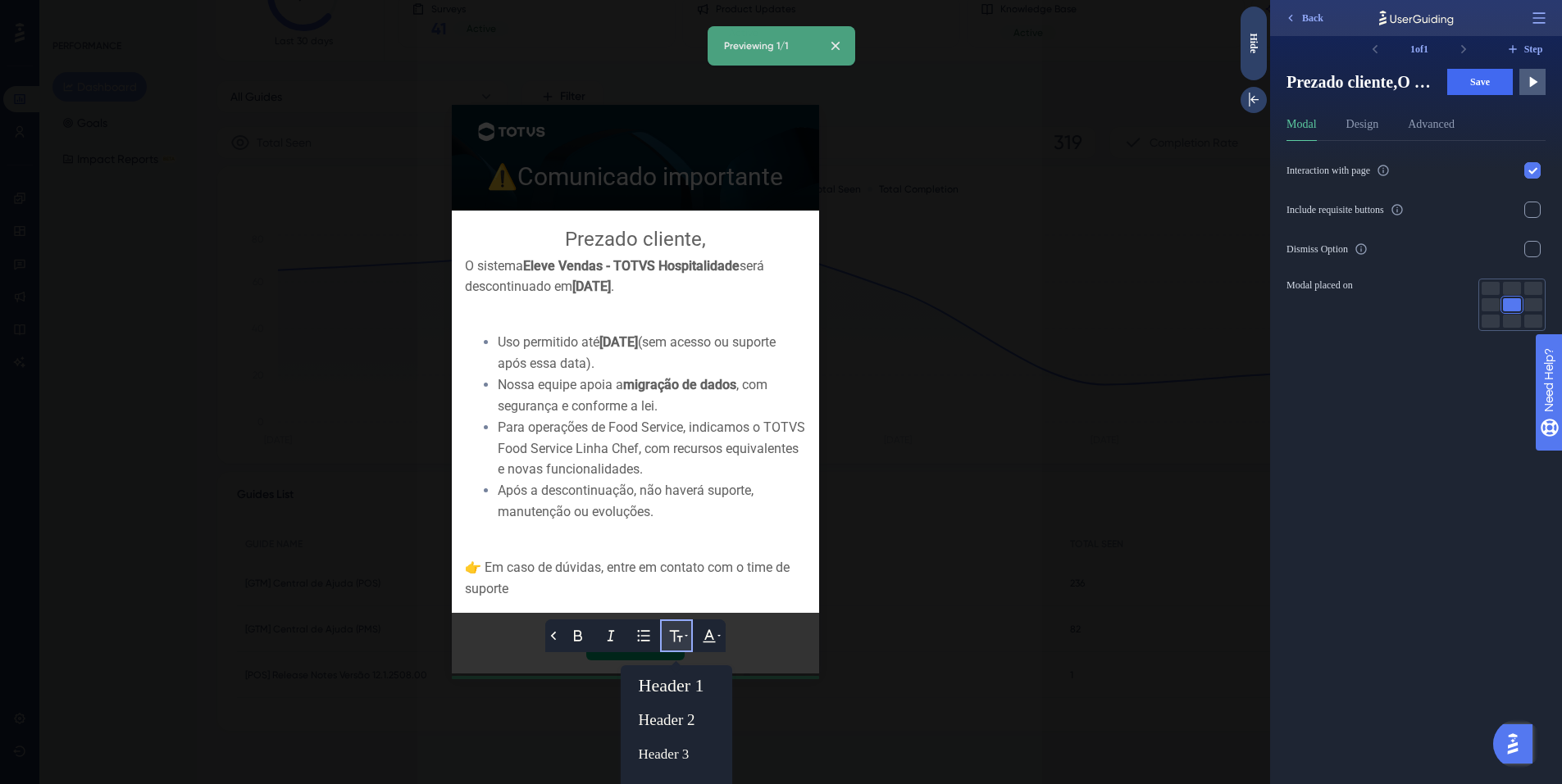
scroll to position [59, 0]
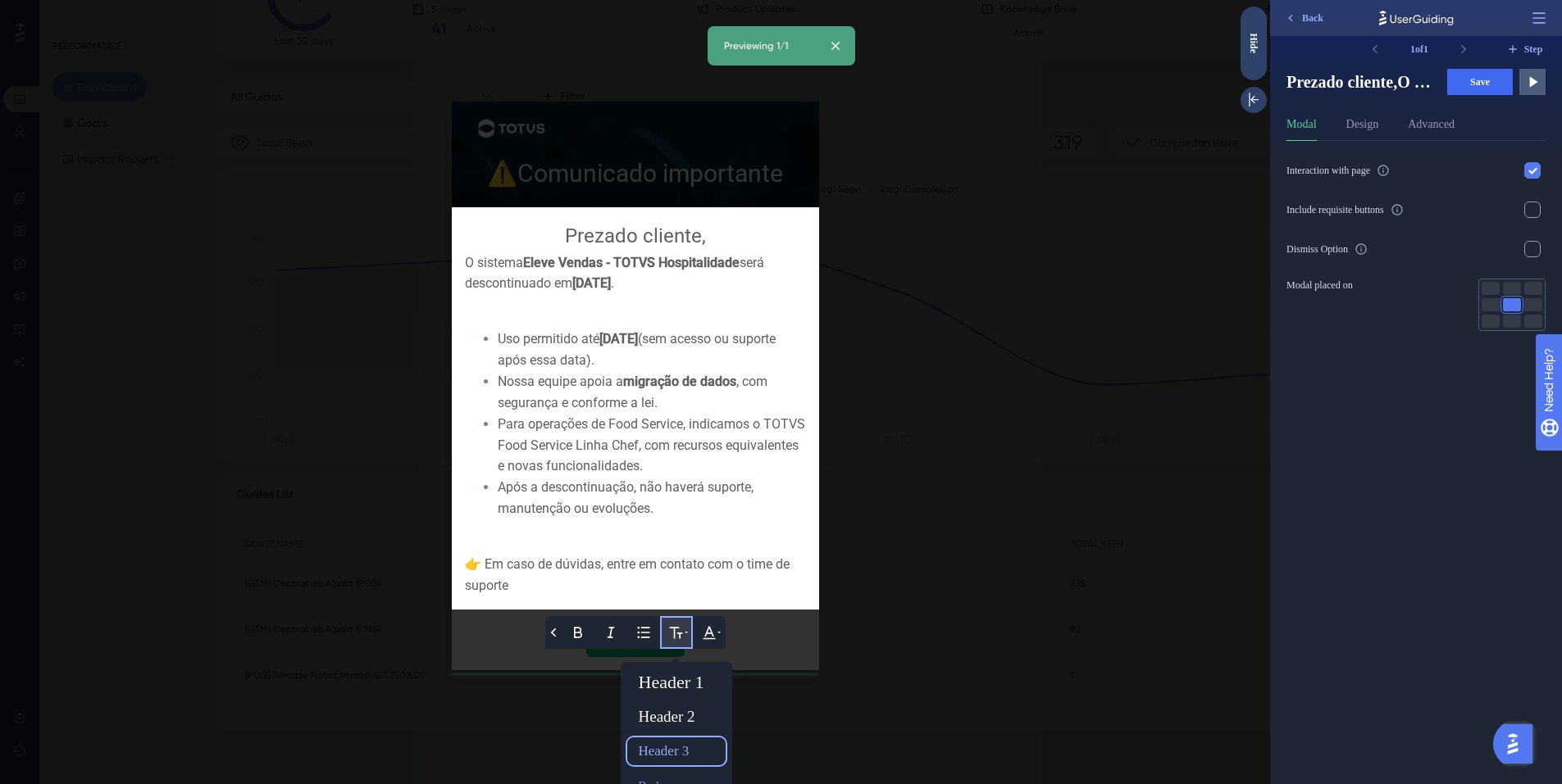
click at [666, 739] on div "Header 3" at bounding box center [677, 752] width 89 height 26
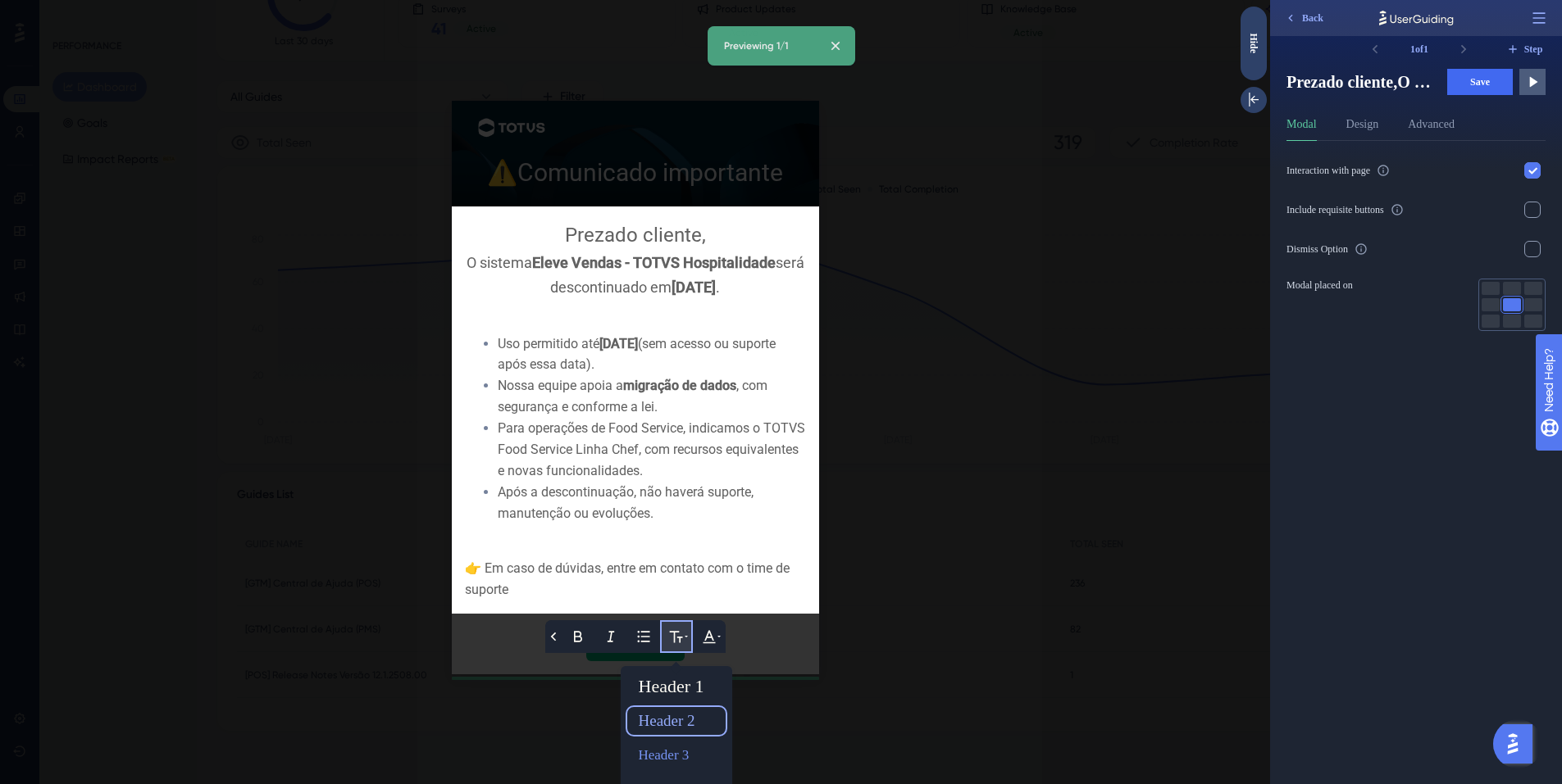
click at [669, 708] on div "Header 2" at bounding box center [677, 721] width 89 height 26
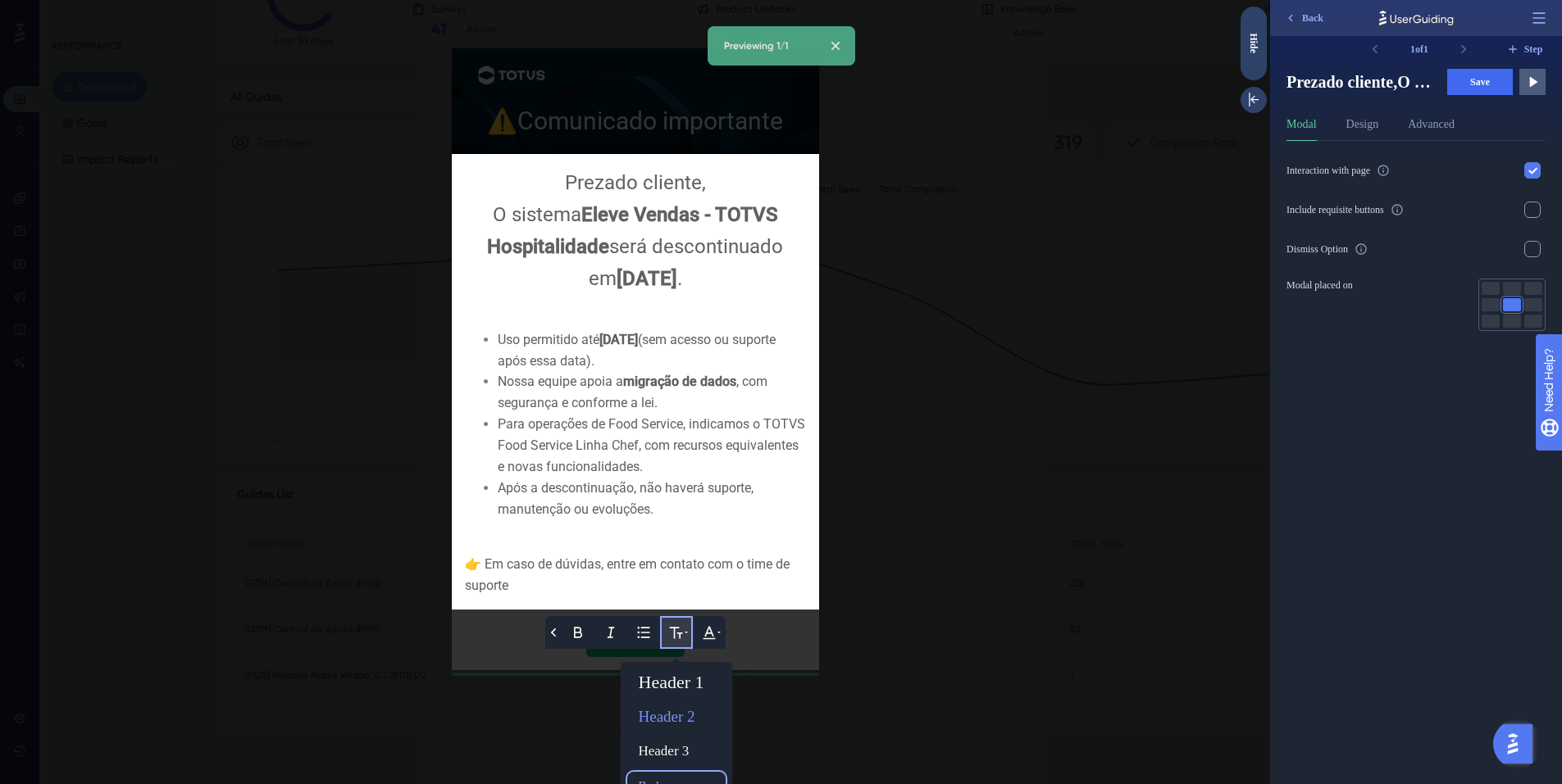
click at [645, 773] on div "Body" at bounding box center [677, 786] width 89 height 26
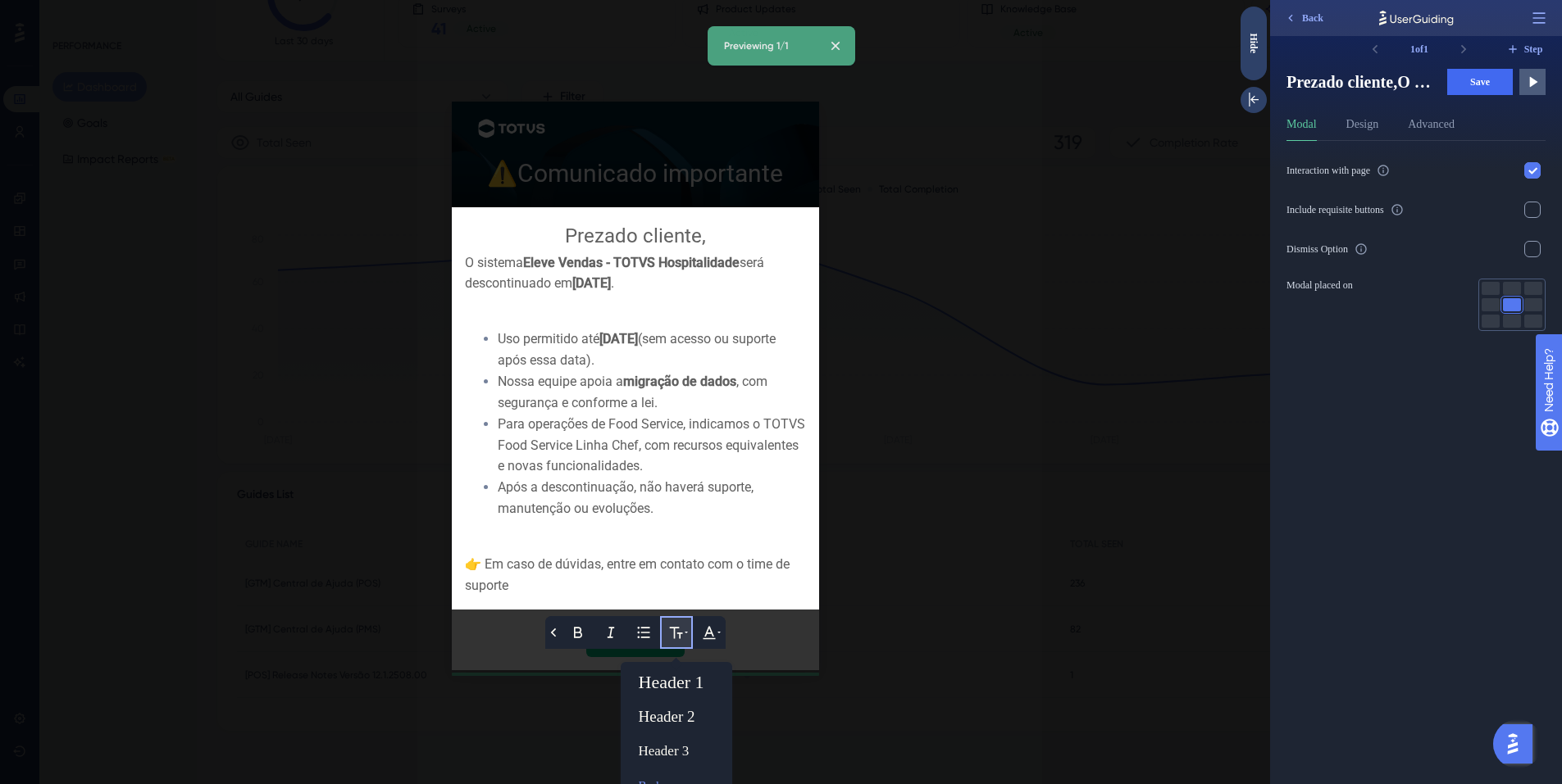
click at [961, 532] on div at bounding box center [635, 392] width 1270 height 784
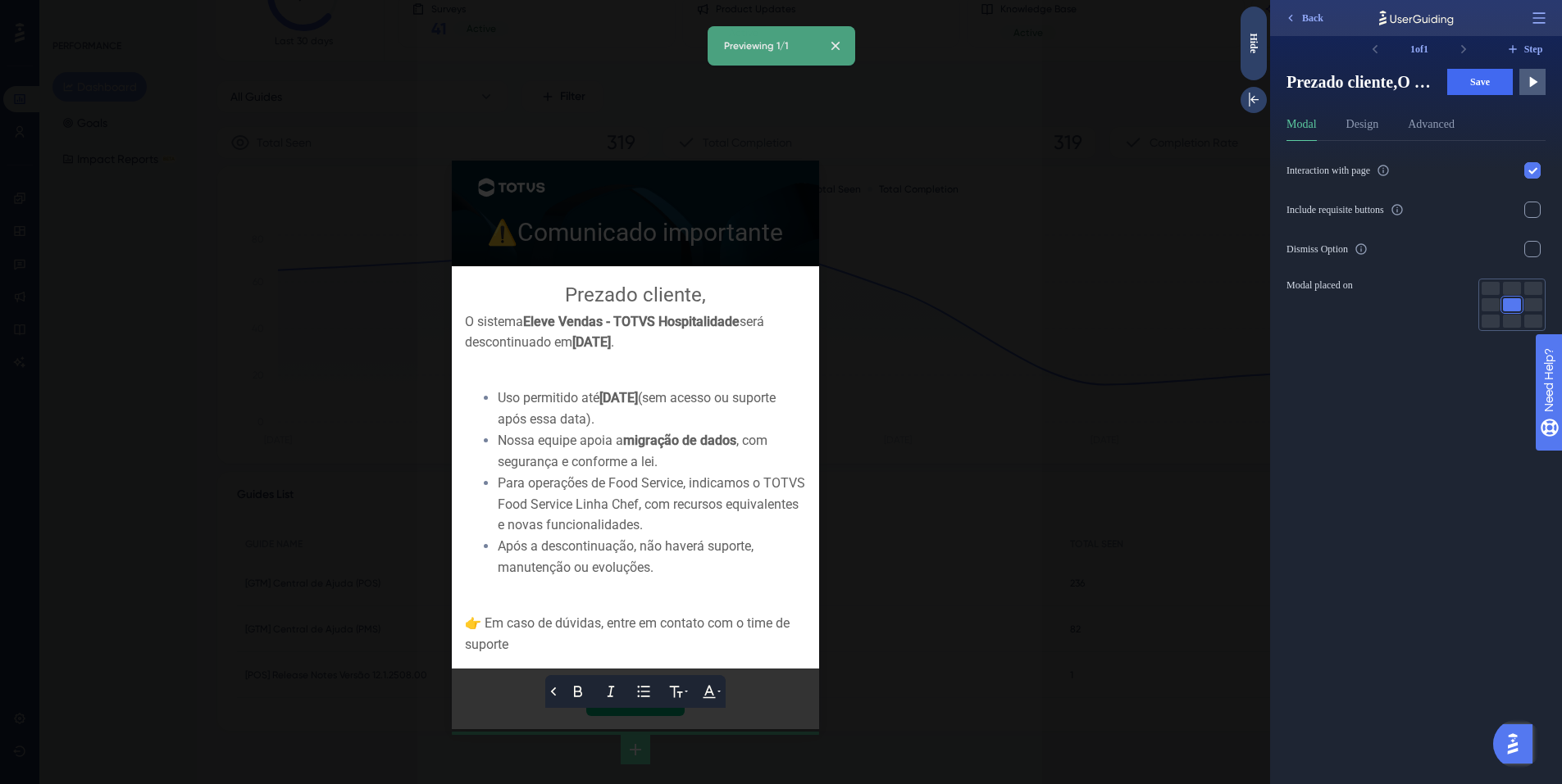
click at [717, 301] on div "Prezado cliente," at bounding box center [635, 296] width 341 height 32
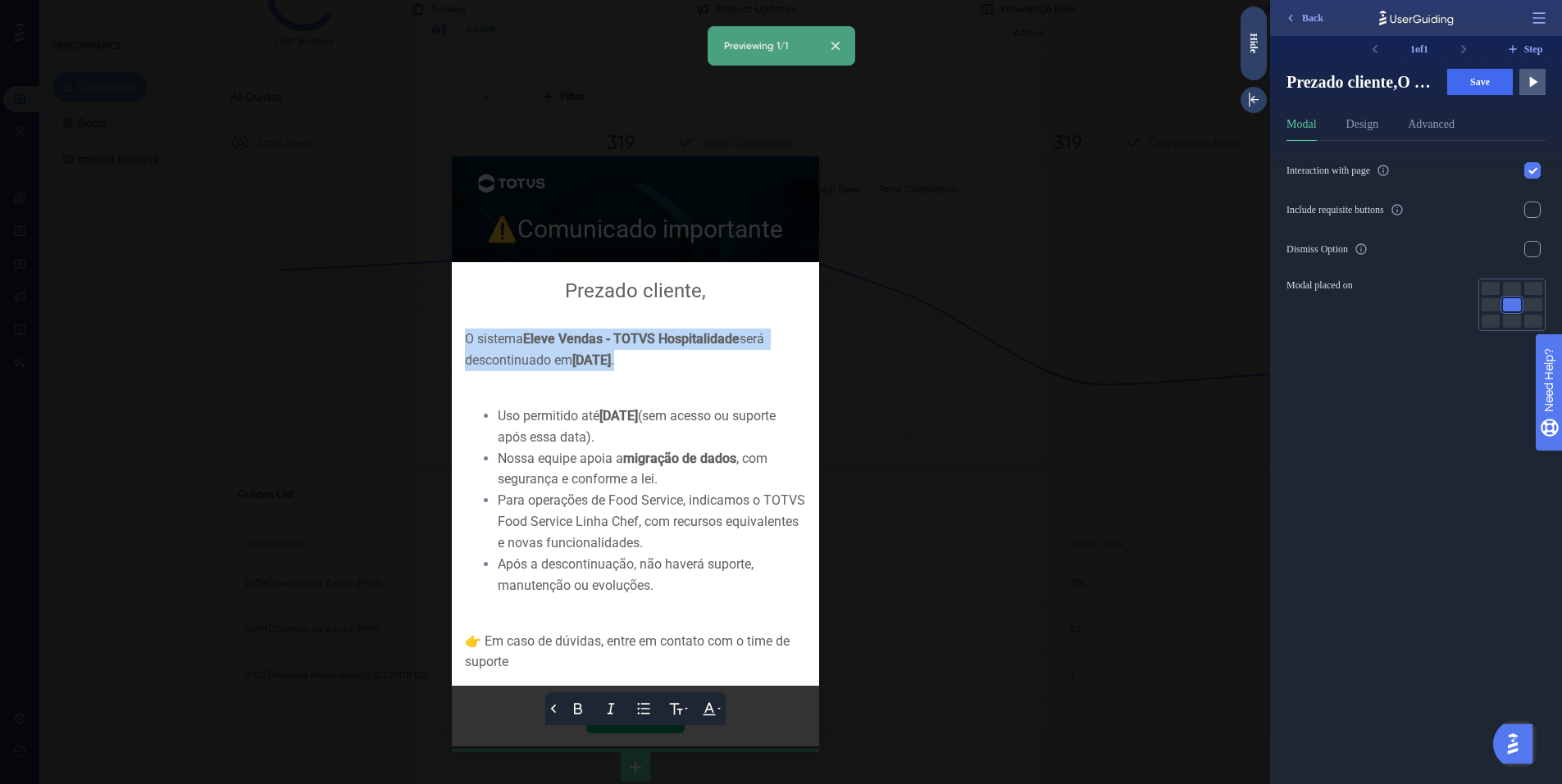
drag, startPoint x: 664, startPoint y: 362, endPoint x: 451, endPoint y: 337, distance: 214.5
click at [451, 337] on div "Back Bold Italic Bullet Point Text Format Text Color Prezado cliente, O sistema…" at bounding box center [635, 474] width 367 height 424
click at [349, 402] on div at bounding box center [635, 392] width 1270 height 784
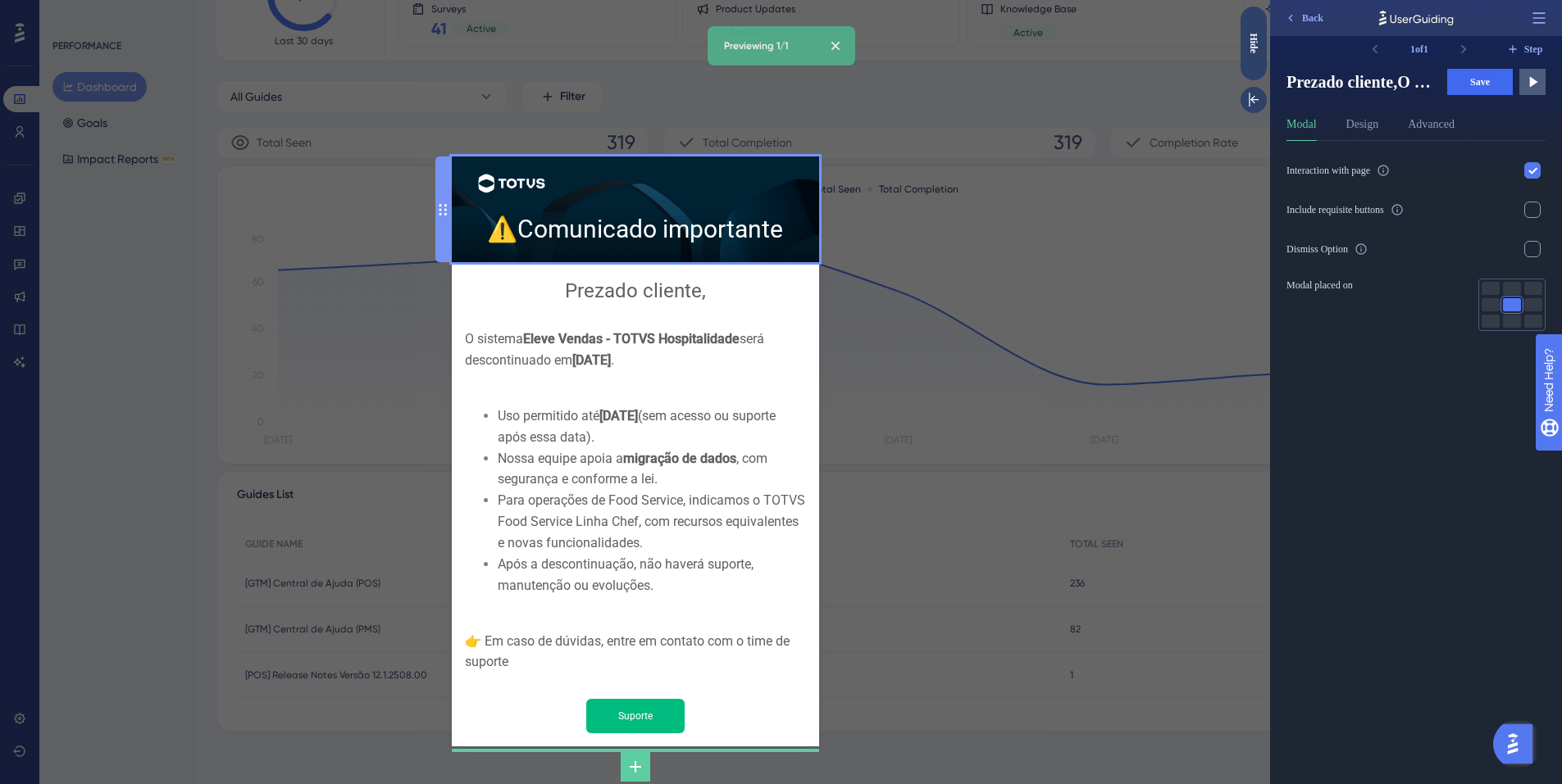
click at [770, 233] on div "⚠️ Comunicado importante" at bounding box center [635, 209] width 341 height 80
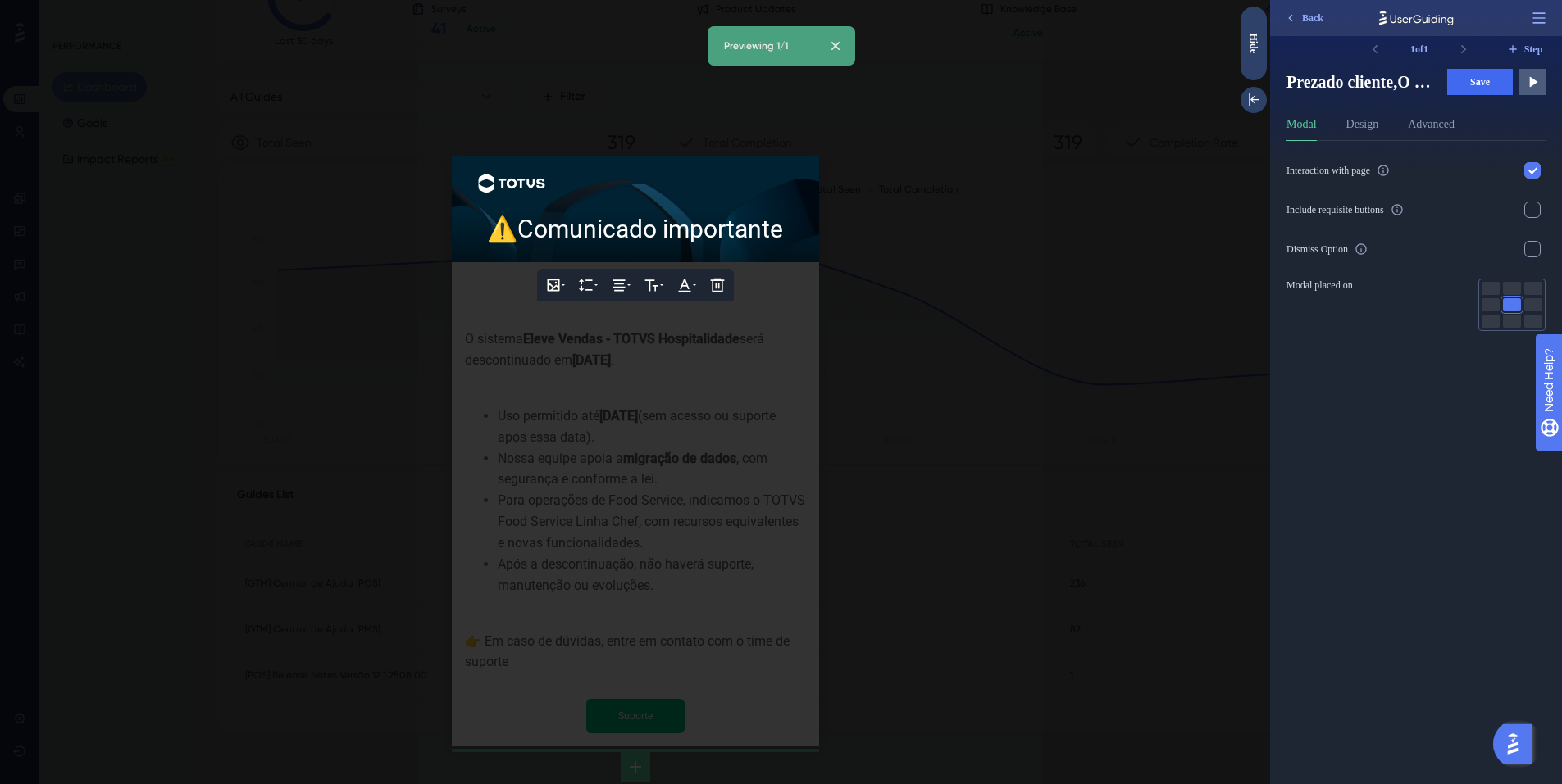
click at [781, 236] on span "Comunicado importante" at bounding box center [650, 229] width 266 height 29
click at [878, 359] on div at bounding box center [635, 392] width 1270 height 784
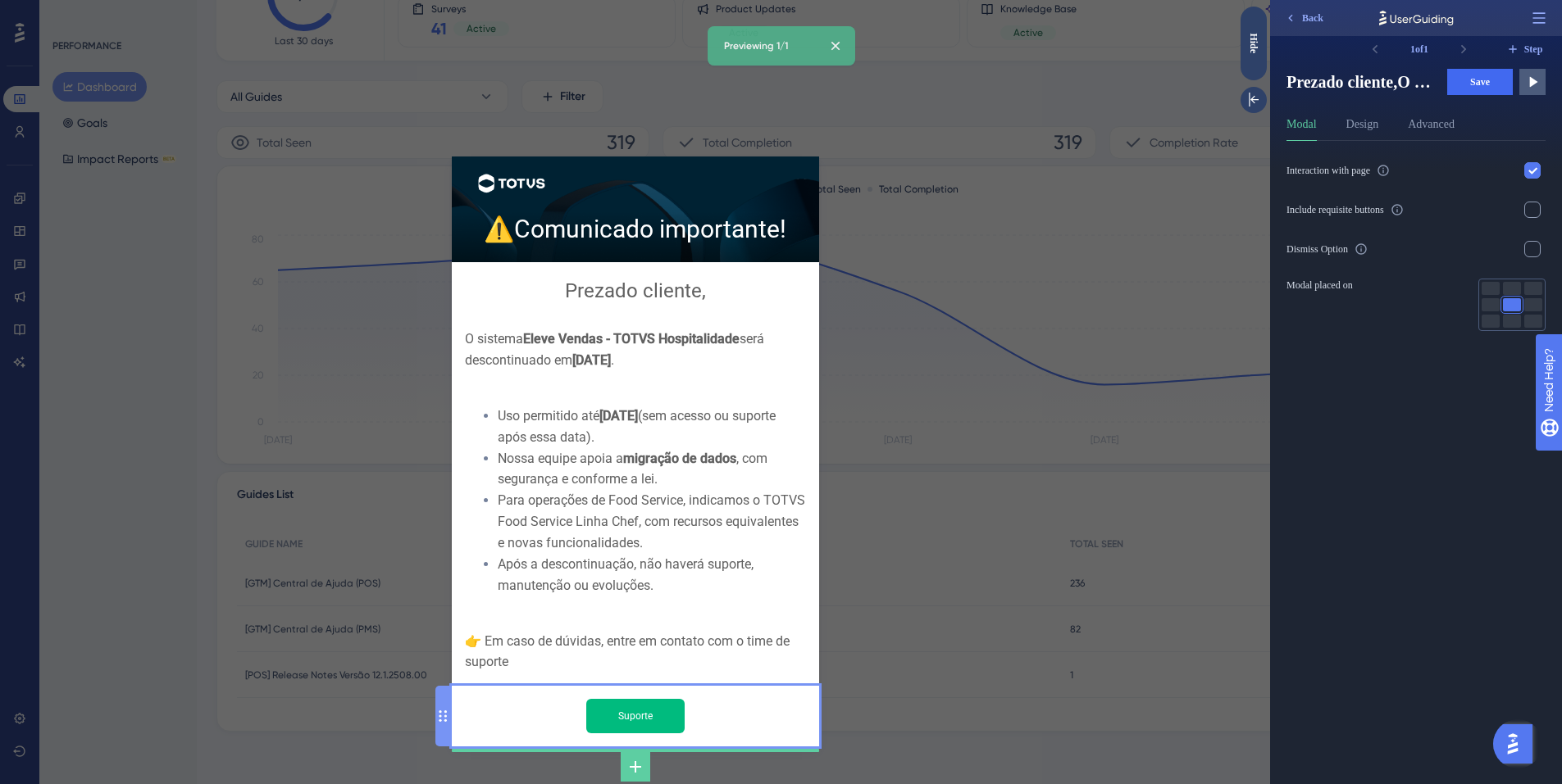
click at [667, 701] on input "Suporte" at bounding box center [635, 715] width 98 height 34
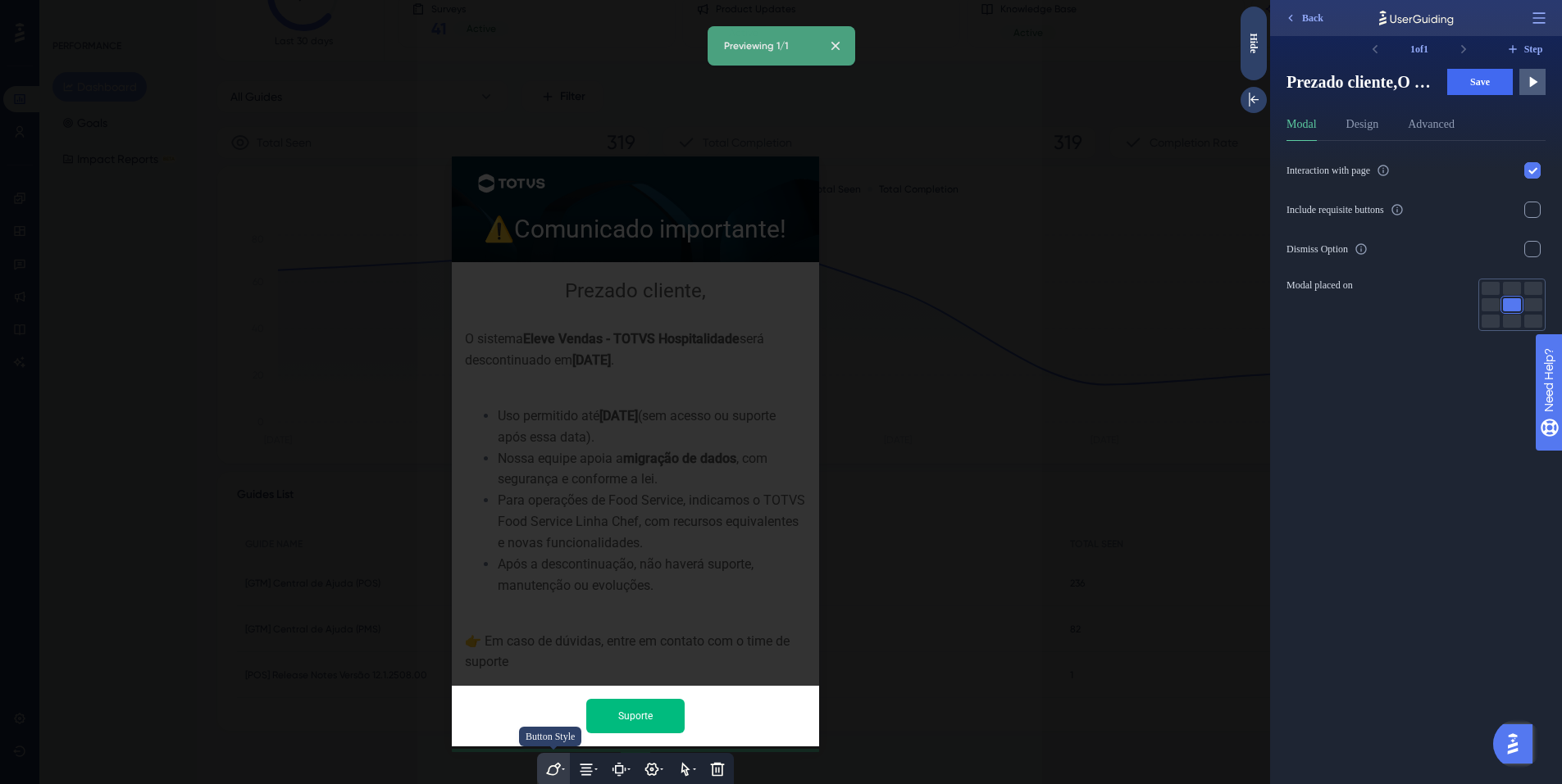
click at [557, 763] on icon at bounding box center [552, 769] width 15 height 13
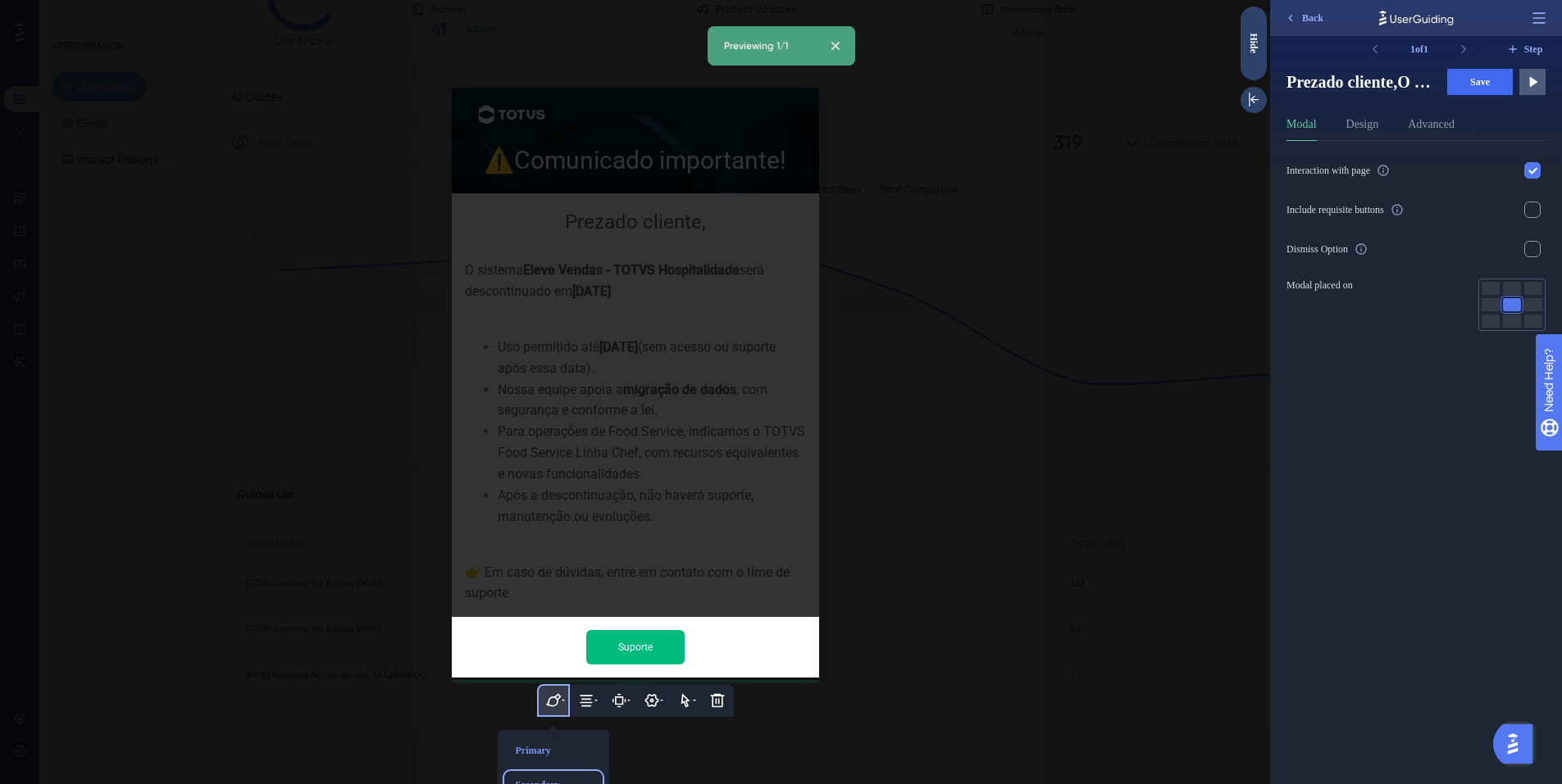
click at [547, 772] on div "Secondary" at bounding box center [553, 785] width 89 height 26
click at [542, 738] on div "Primary" at bounding box center [553, 751] width 89 height 26
click at [938, 585] on div at bounding box center [635, 392] width 1270 height 784
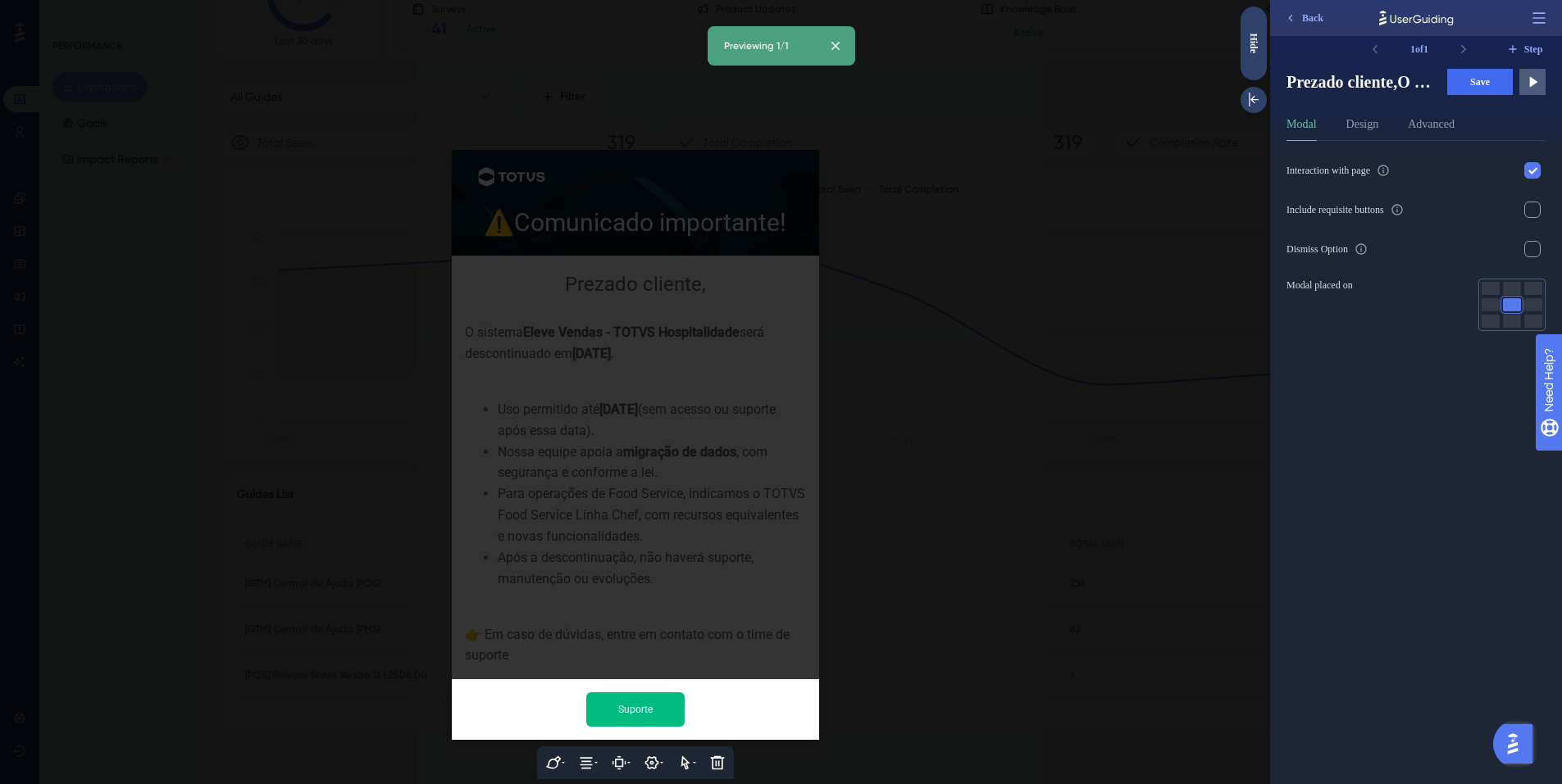
click at [886, 386] on div at bounding box center [635, 392] width 1270 height 784
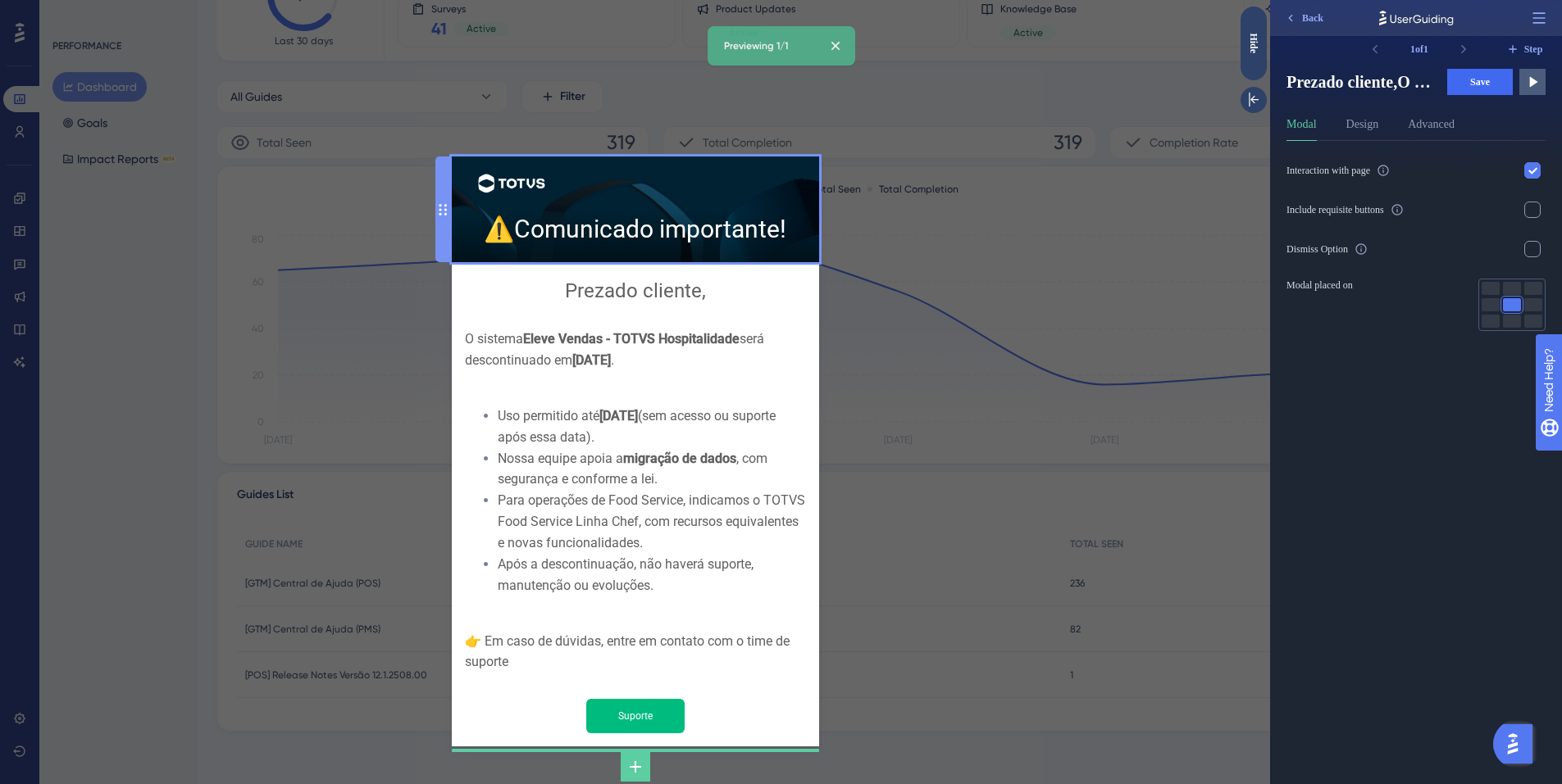
click at [644, 232] on div "⚠️ Comunicado importante!" at bounding box center [635, 209] width 341 height 80
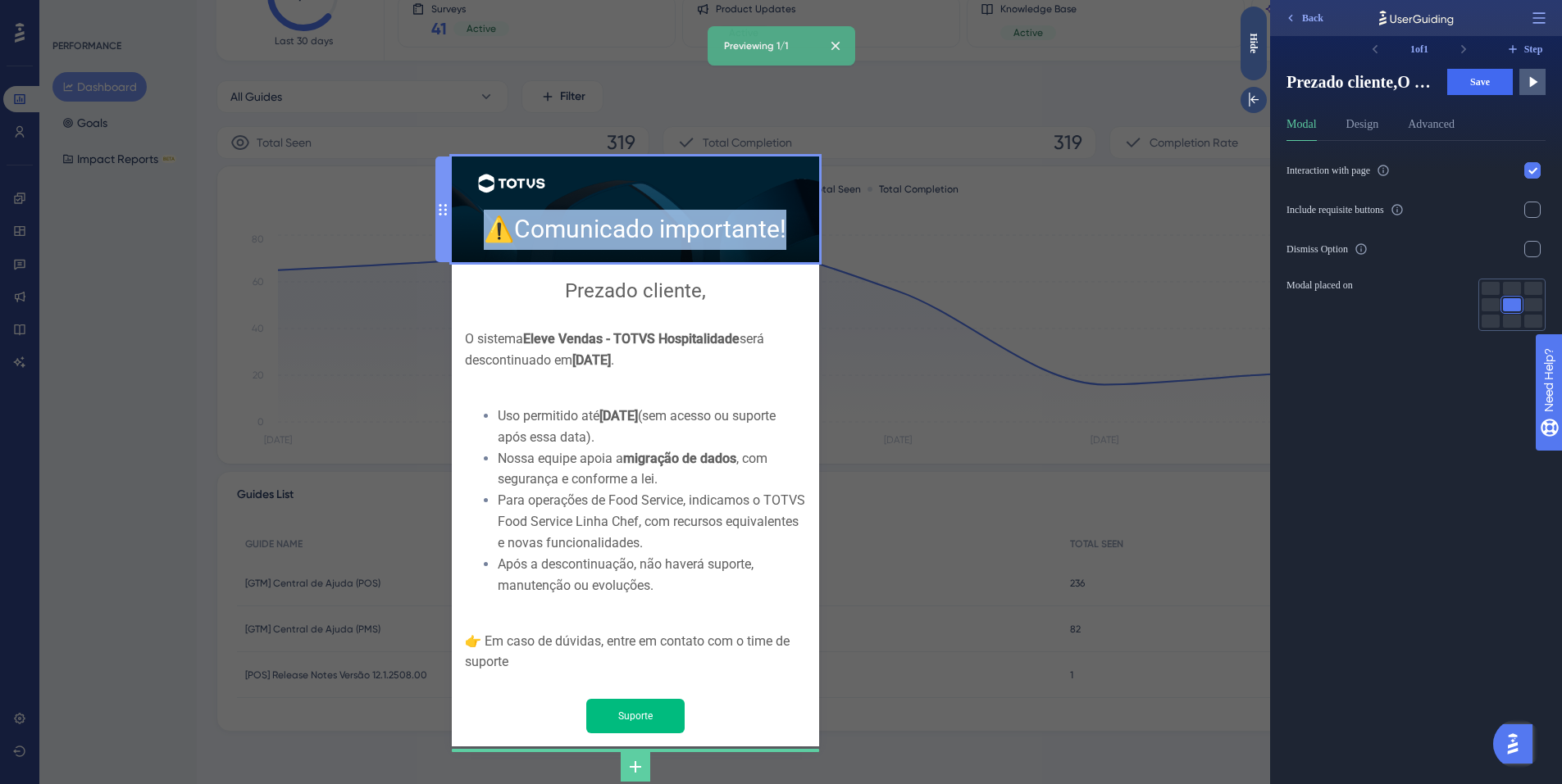
click at [644, 232] on span "Comunicado importante!" at bounding box center [651, 229] width 273 height 29
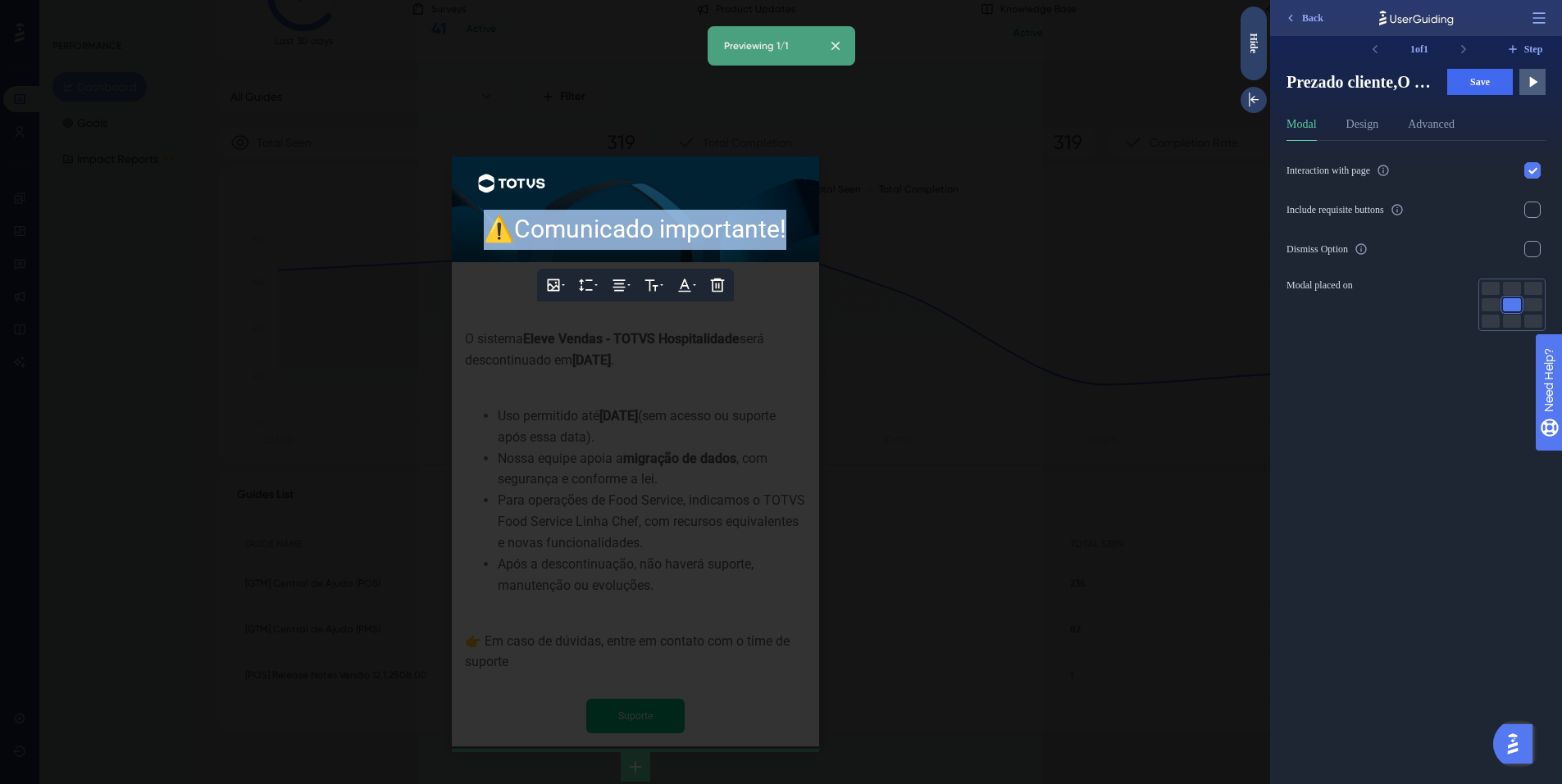
drag, startPoint x: 649, startPoint y: 232, endPoint x: 689, endPoint y: 231, distance: 40.0
click at [650, 232] on span "Comunicado importante!" at bounding box center [651, 229] width 273 height 29
click at [798, 233] on div "⚠️ Comunicado importante!" at bounding box center [635, 229] width 341 height 40
drag, startPoint x: 794, startPoint y: 233, endPoint x: 518, endPoint y: 234, distance: 276.0
click at [518, 234] on div "⚠️ Comunicado importante!" at bounding box center [635, 229] width 341 height 40
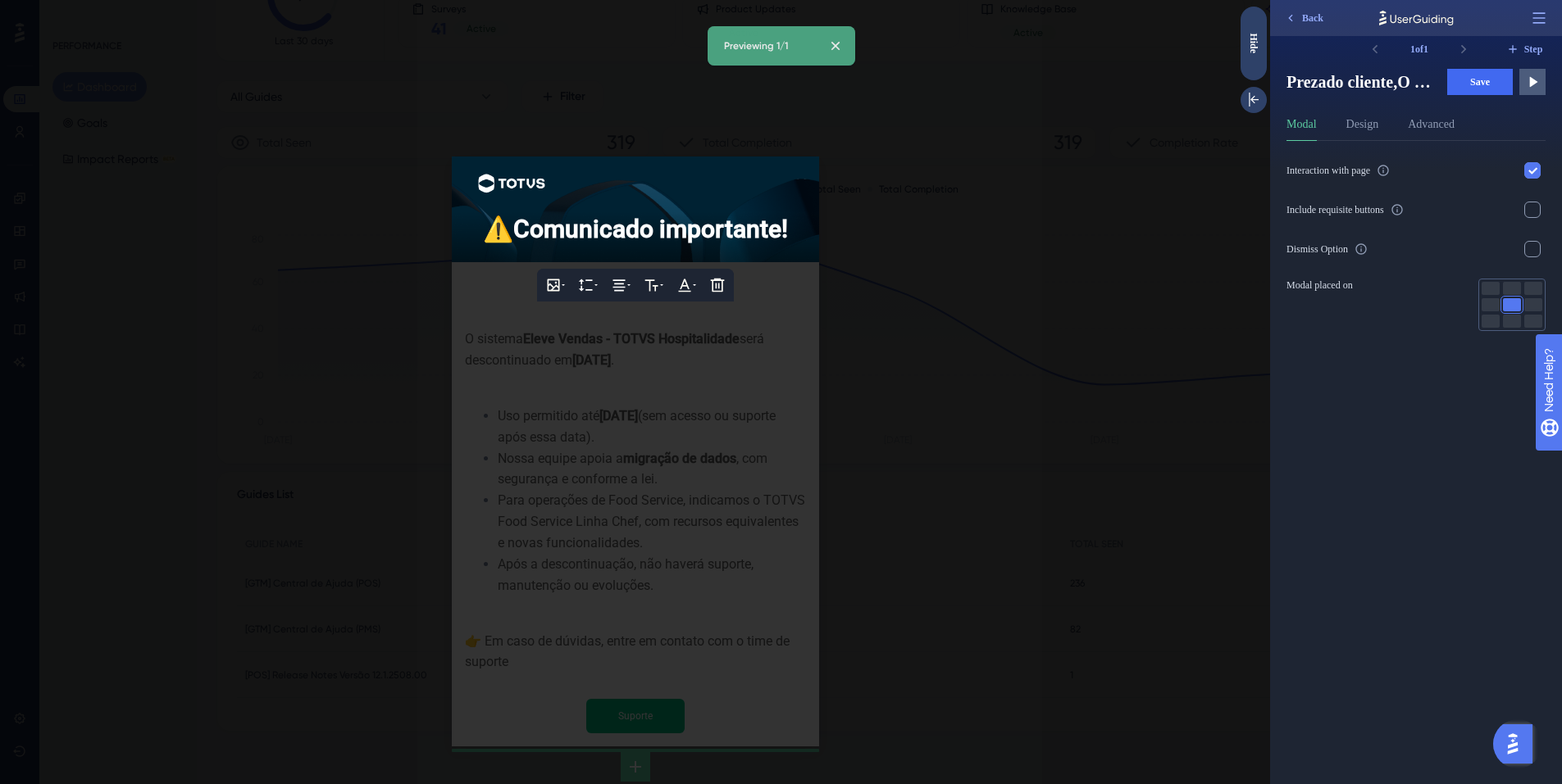
click at [983, 291] on div at bounding box center [635, 392] width 1270 height 784
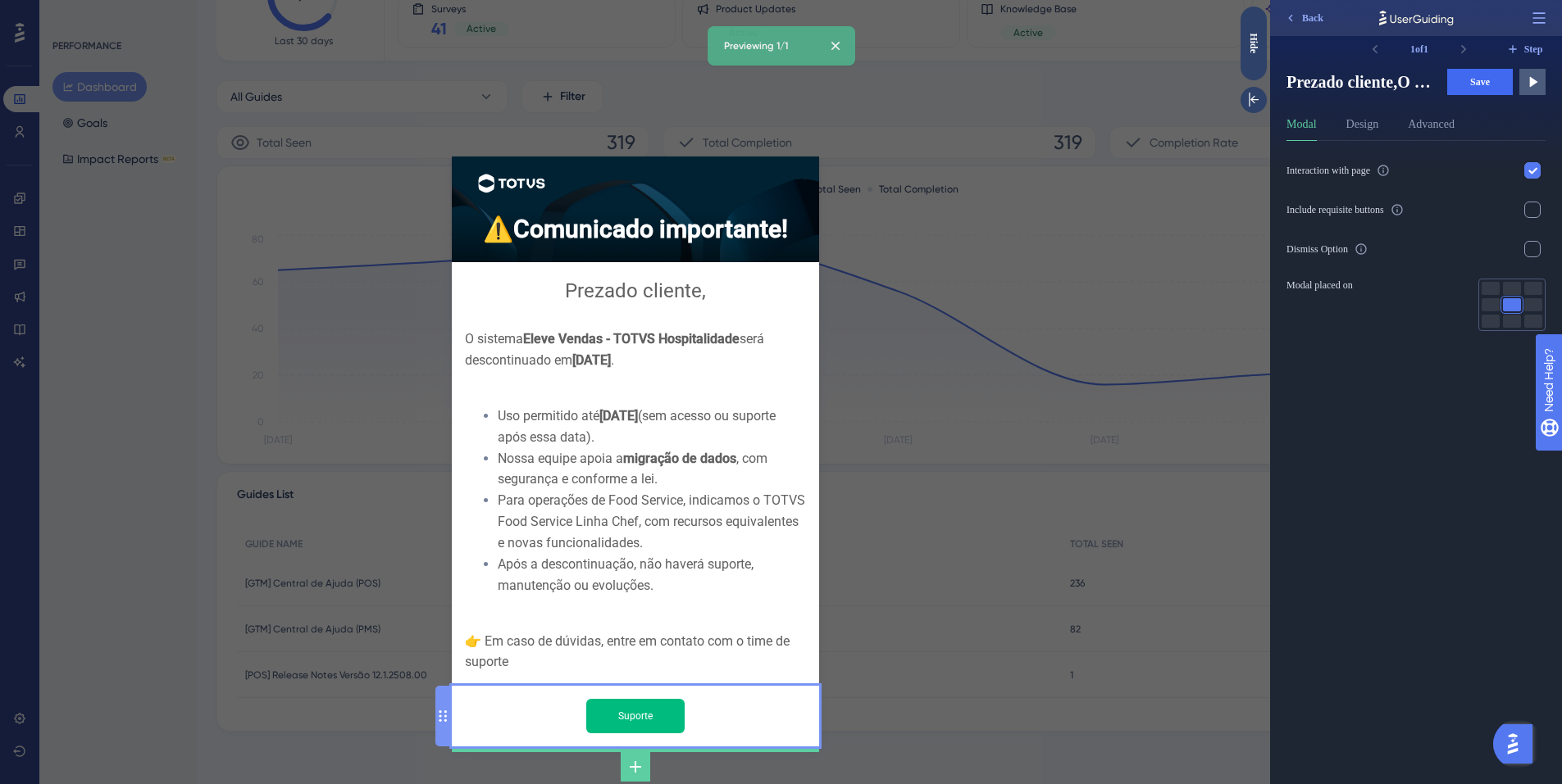
click at [658, 699] on input "Suporte" at bounding box center [635, 715] width 98 height 34
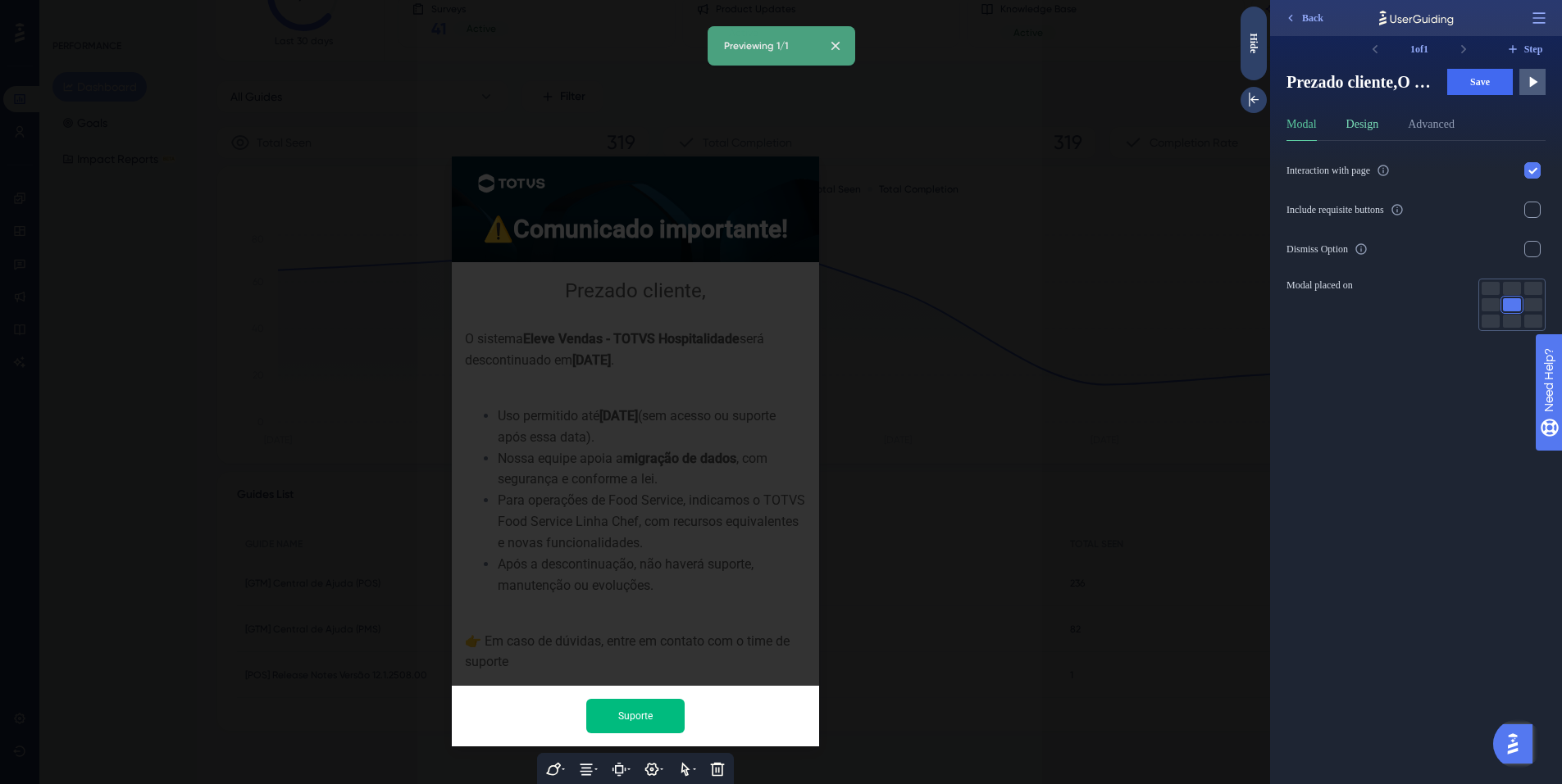
click at [1365, 124] on button "Design" at bounding box center [1362, 128] width 32 height 26
click at [1316, 129] on button "Modal" at bounding box center [1302, 128] width 31 height 26
click at [994, 521] on div at bounding box center [635, 392] width 1270 height 784
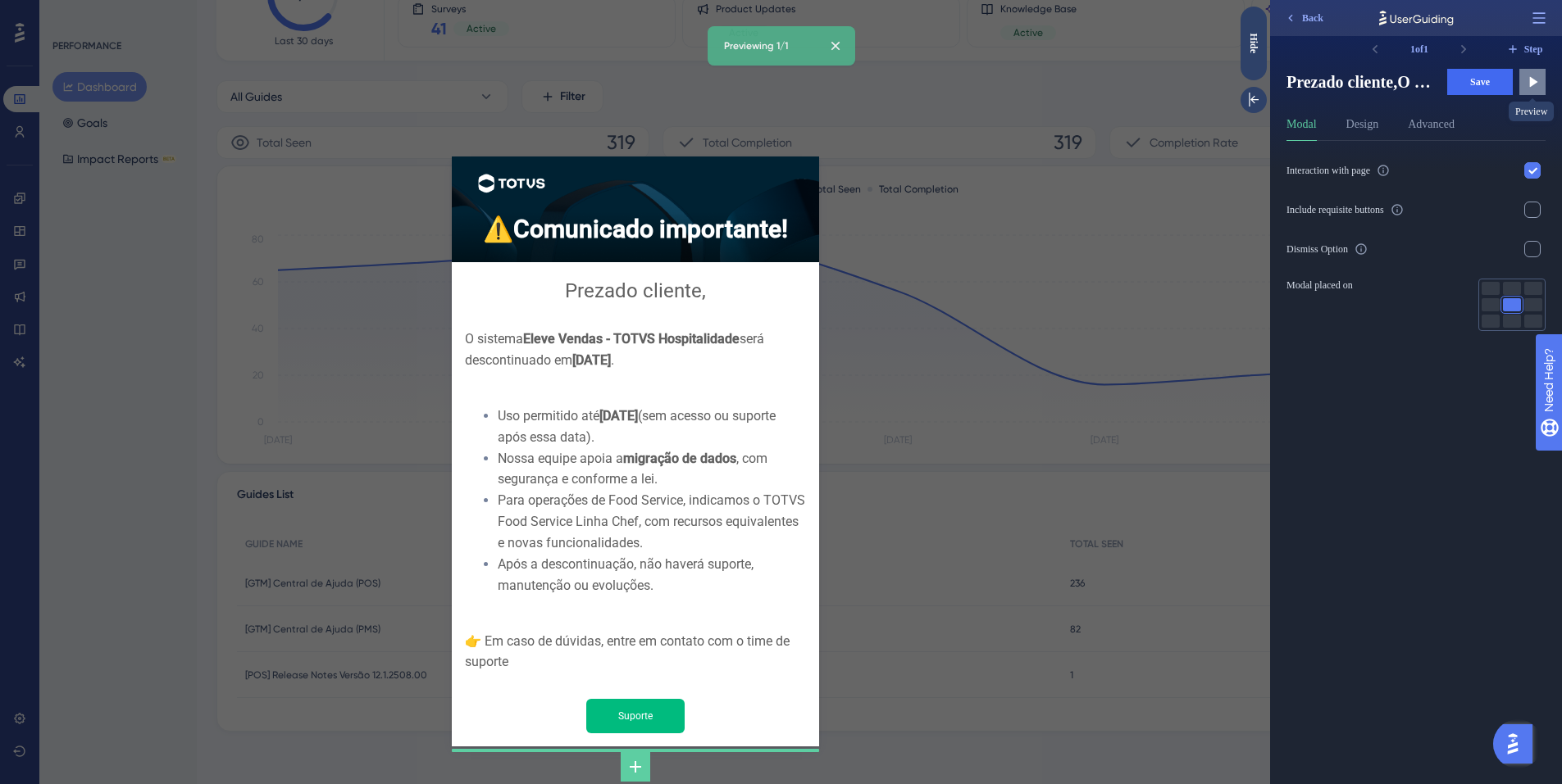
click at [1530, 80] on icon at bounding box center [1533, 82] width 8 height 10
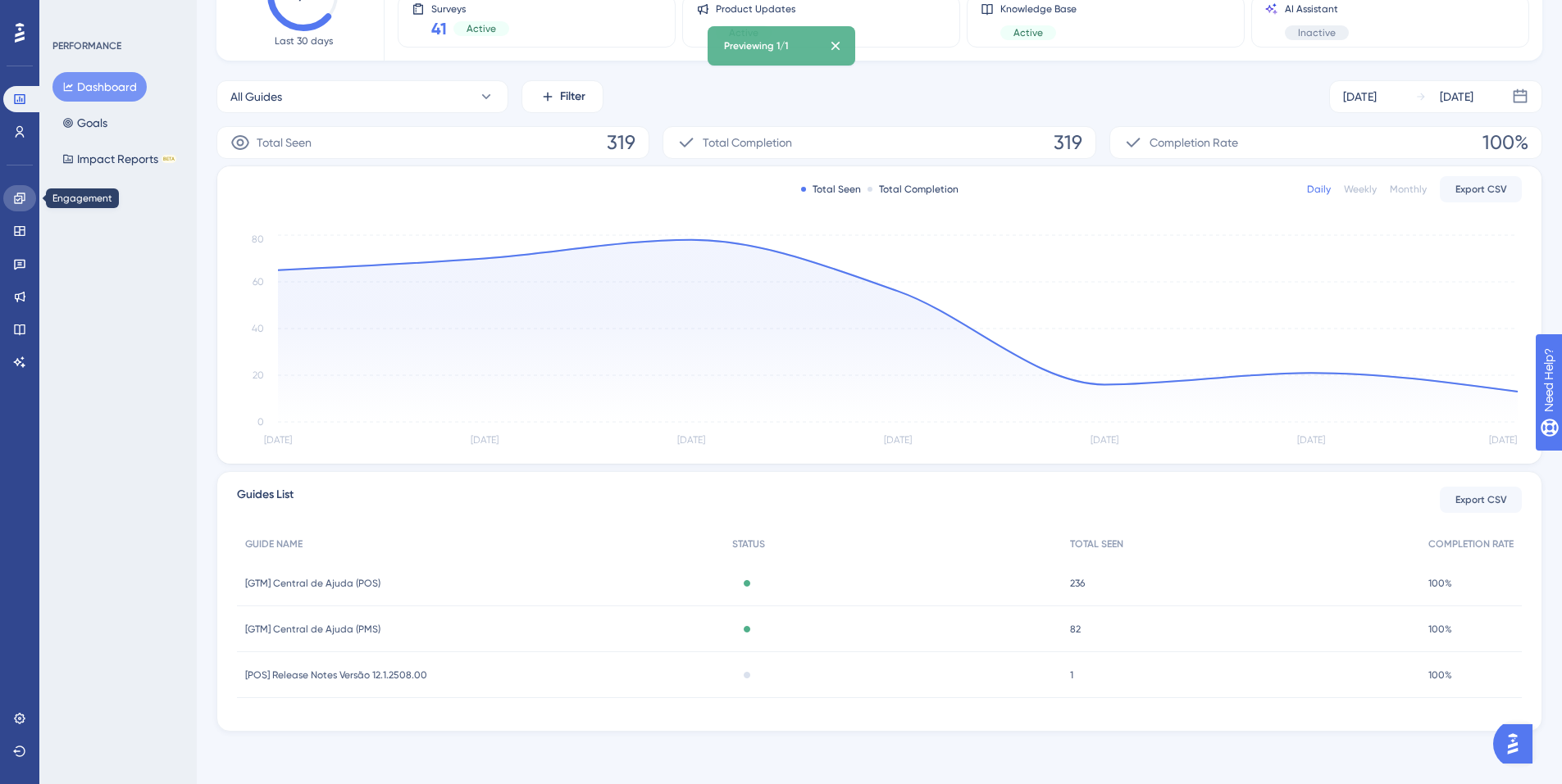
click at [19, 198] on icon at bounding box center [19, 197] width 10 height 10
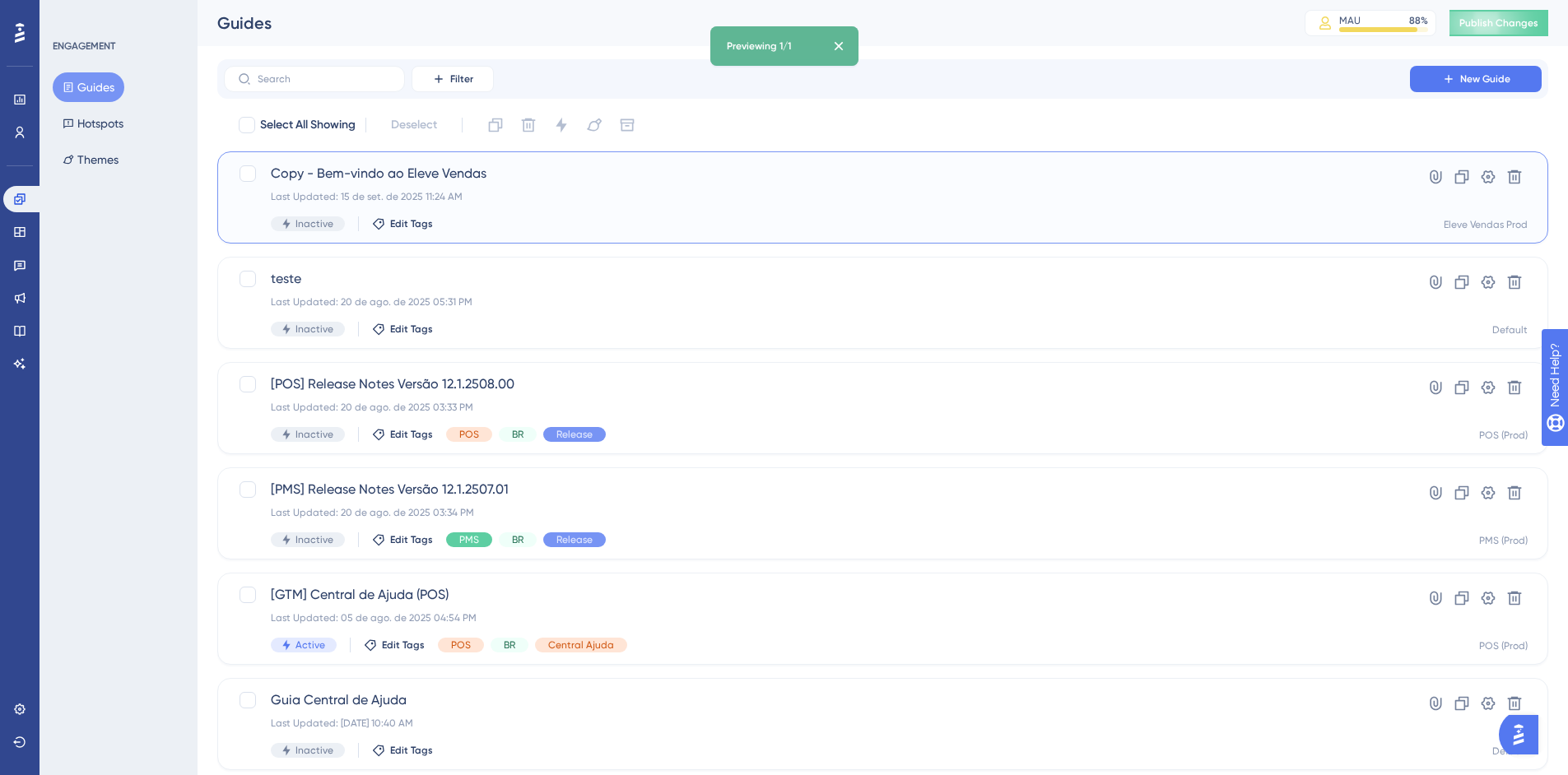
click at [538, 188] on div "Copy - Bem-vindo ao Eleve Vendas Last Updated: 15 de set. de 2025 11:24 AM Inac…" at bounding box center [817, 197] width 1092 height 68
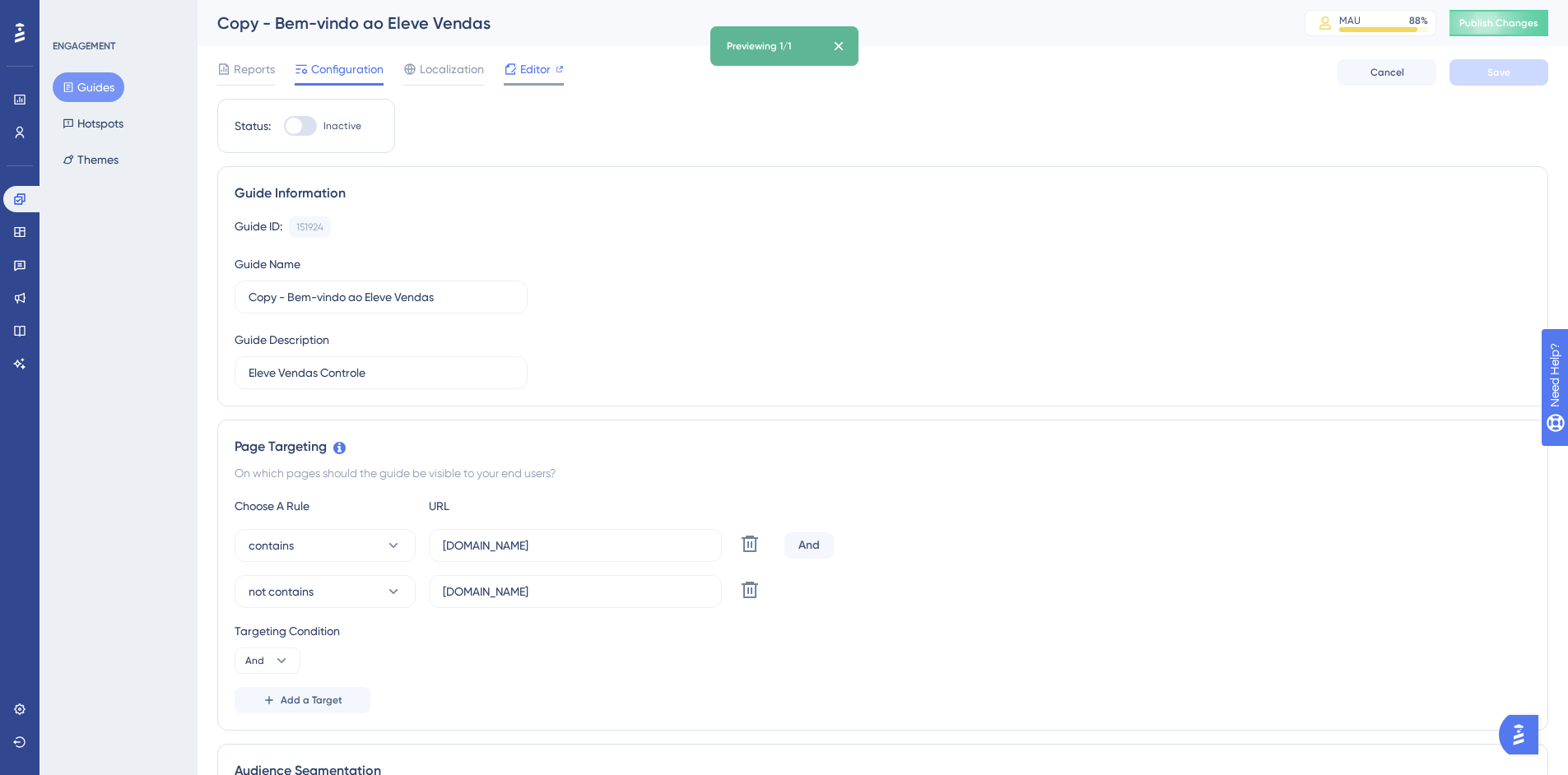
click at [530, 70] on span "Editor" at bounding box center [535, 69] width 31 height 20
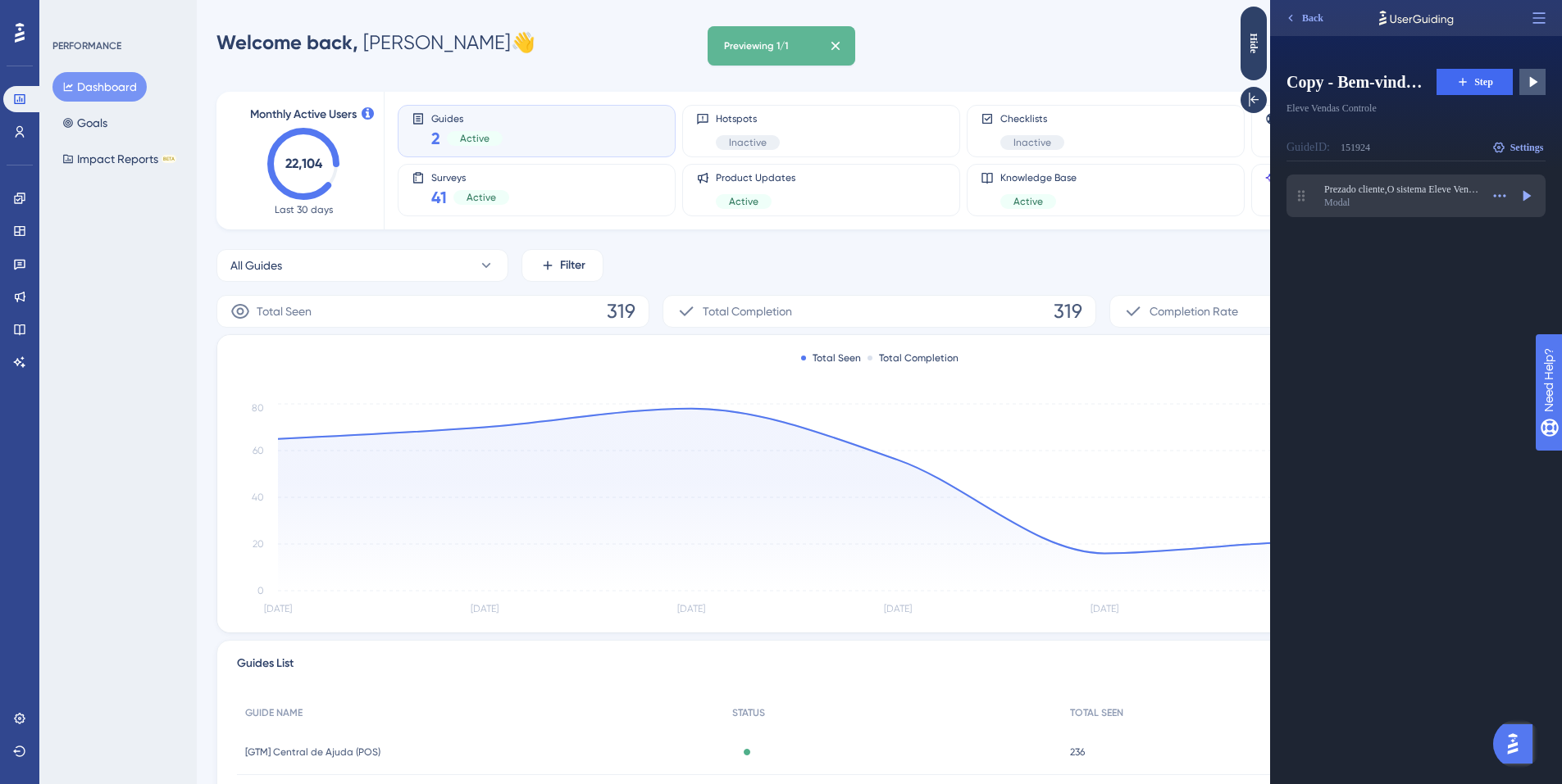
click at [1442, 201] on div "Modal" at bounding box center [1402, 202] width 156 height 13
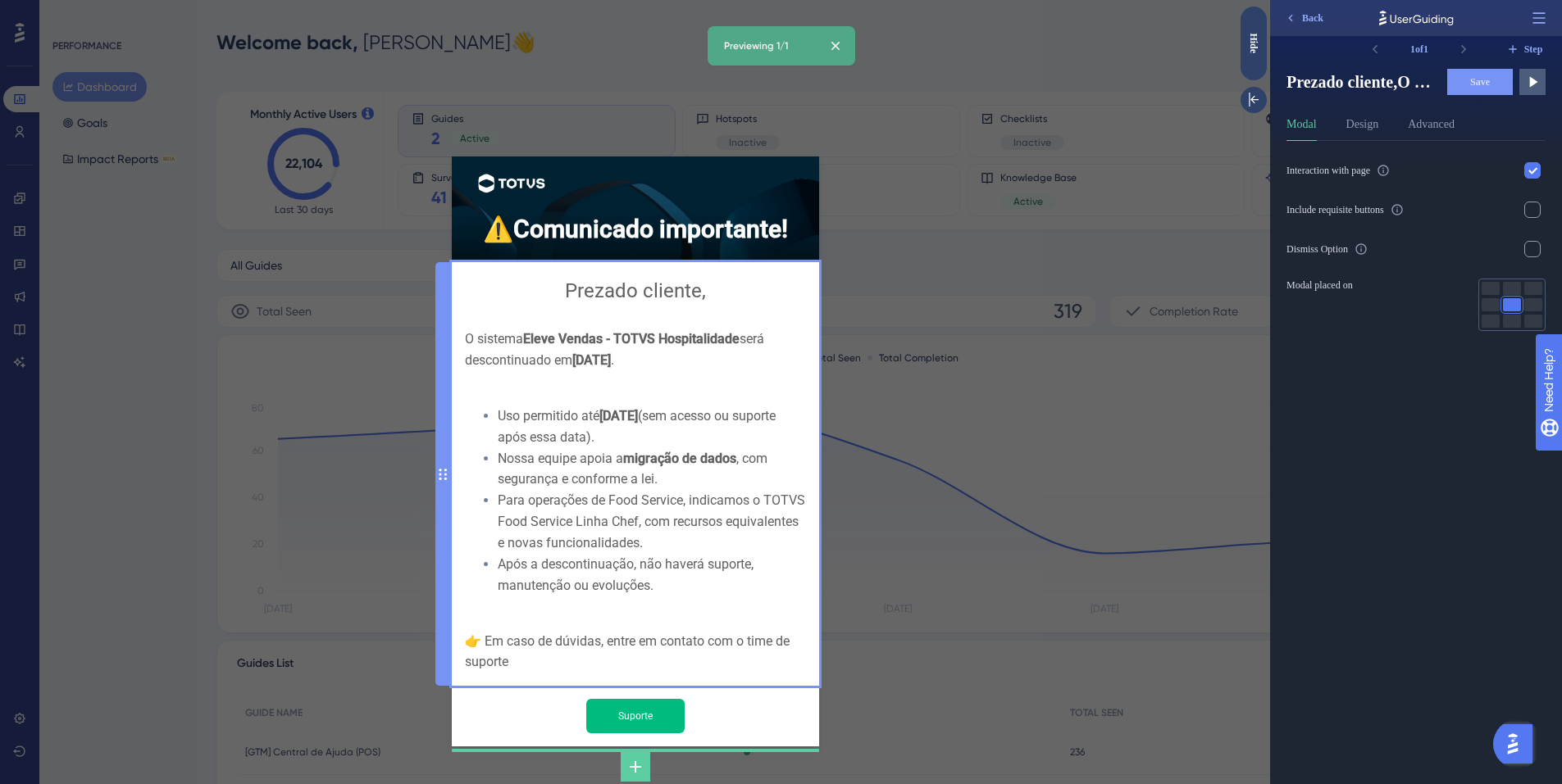
click at [731, 494] on div "Prezado cliente, O sistema Eleve Vendas - TOTVS Hospitalidade será descontinuad…" at bounding box center [635, 474] width 341 height 398
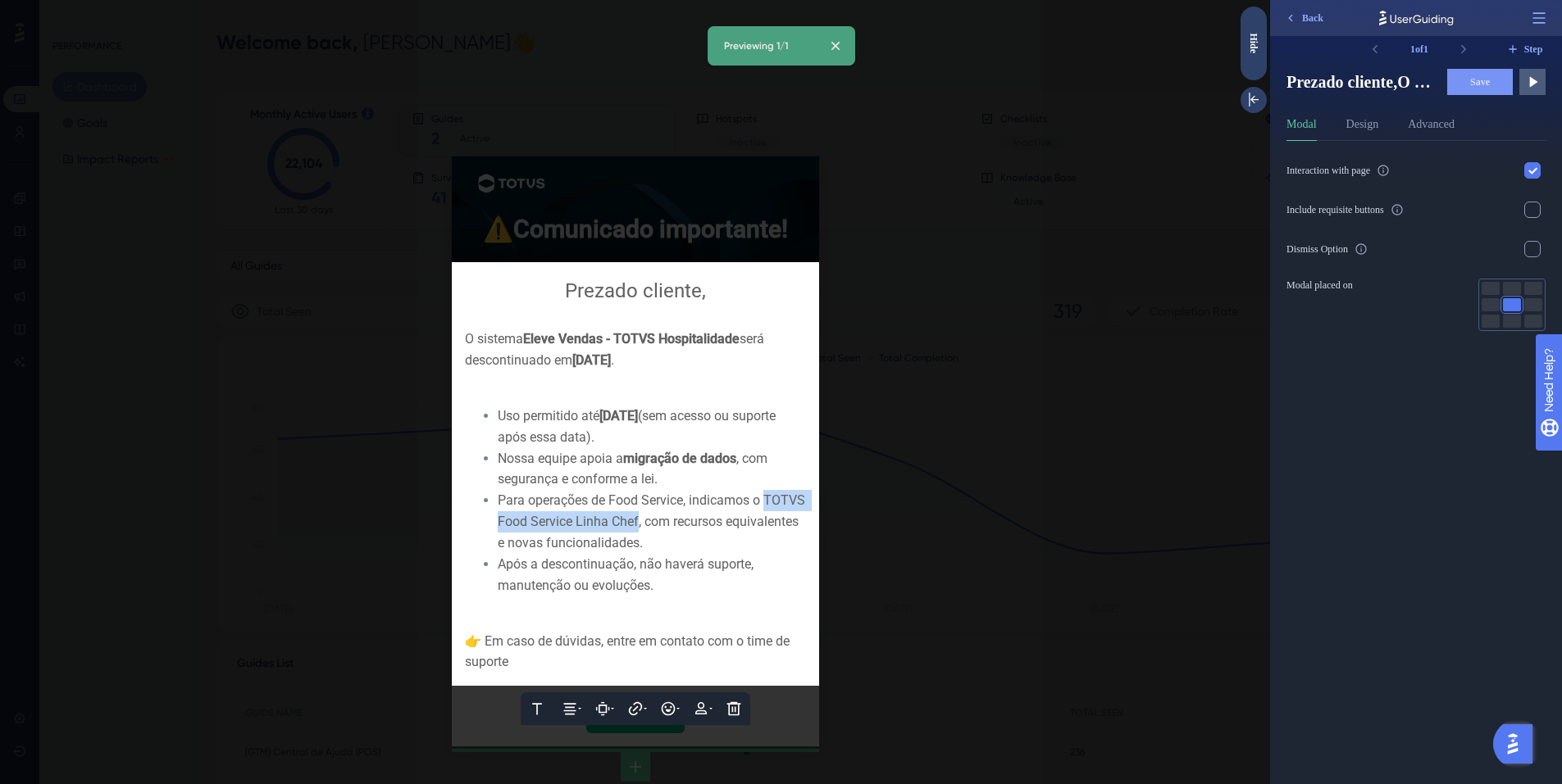
drag, startPoint x: 753, startPoint y: 488, endPoint x: 625, endPoint y: 511, distance: 130.0
click at [625, 511] on div "Para operações de Food Service, indicamos o TOTVS Food Service Linha Chef, com …" at bounding box center [652, 522] width 309 height 64
click at [570, 701] on icon at bounding box center [578, 709] width 17 height 17
click at [713, 554] on div "Após a descontinuação, não haverá suporte, manutenção ou evoluções." at bounding box center [652, 575] width 309 height 43
click at [891, 550] on div at bounding box center [635, 392] width 1270 height 784
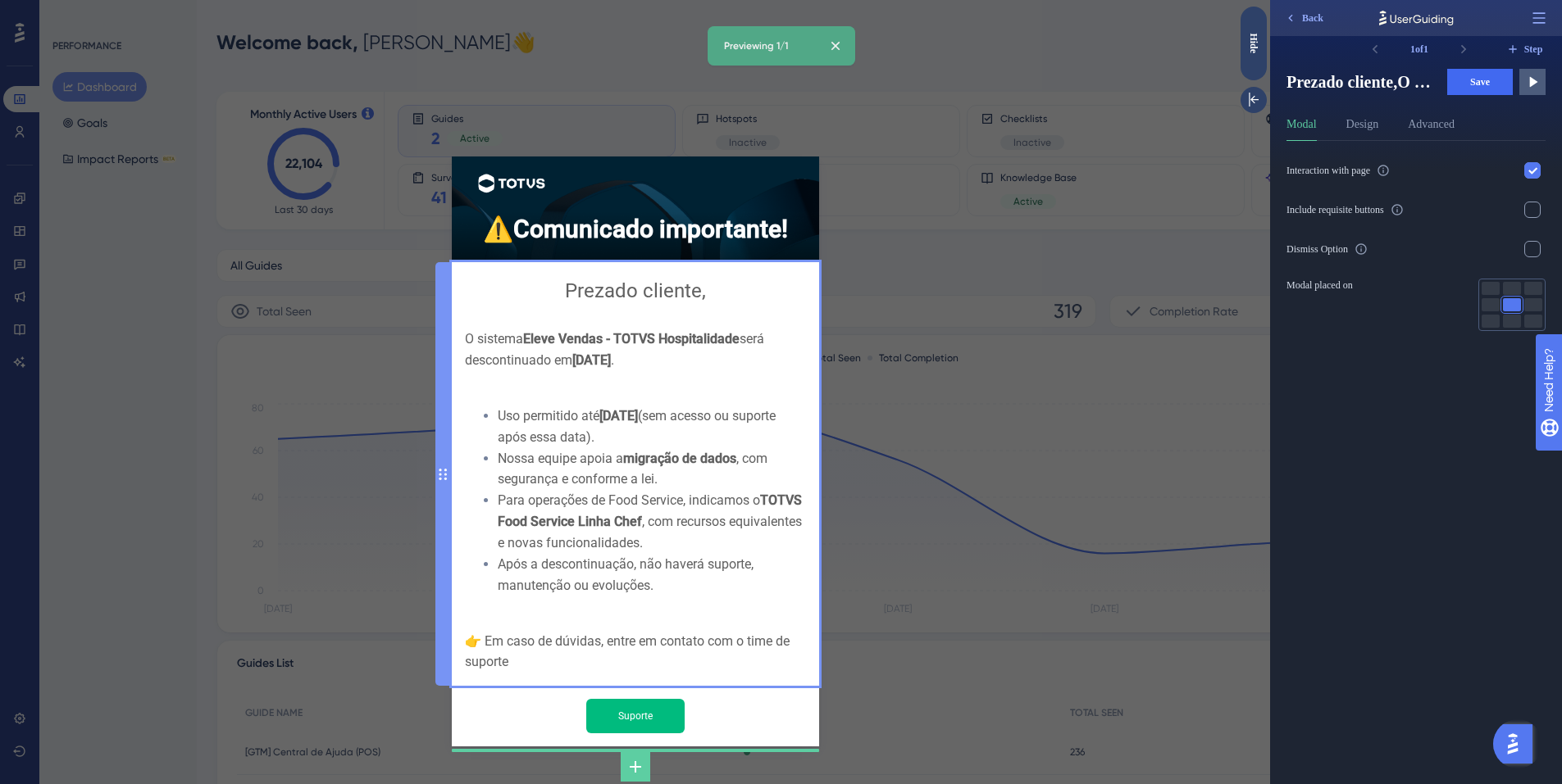
click at [619, 364] on div "Prezado cliente, O sistema Eleve Vendas - TOTVS Hospitalidade será descontinuad…" at bounding box center [635, 474] width 341 height 398
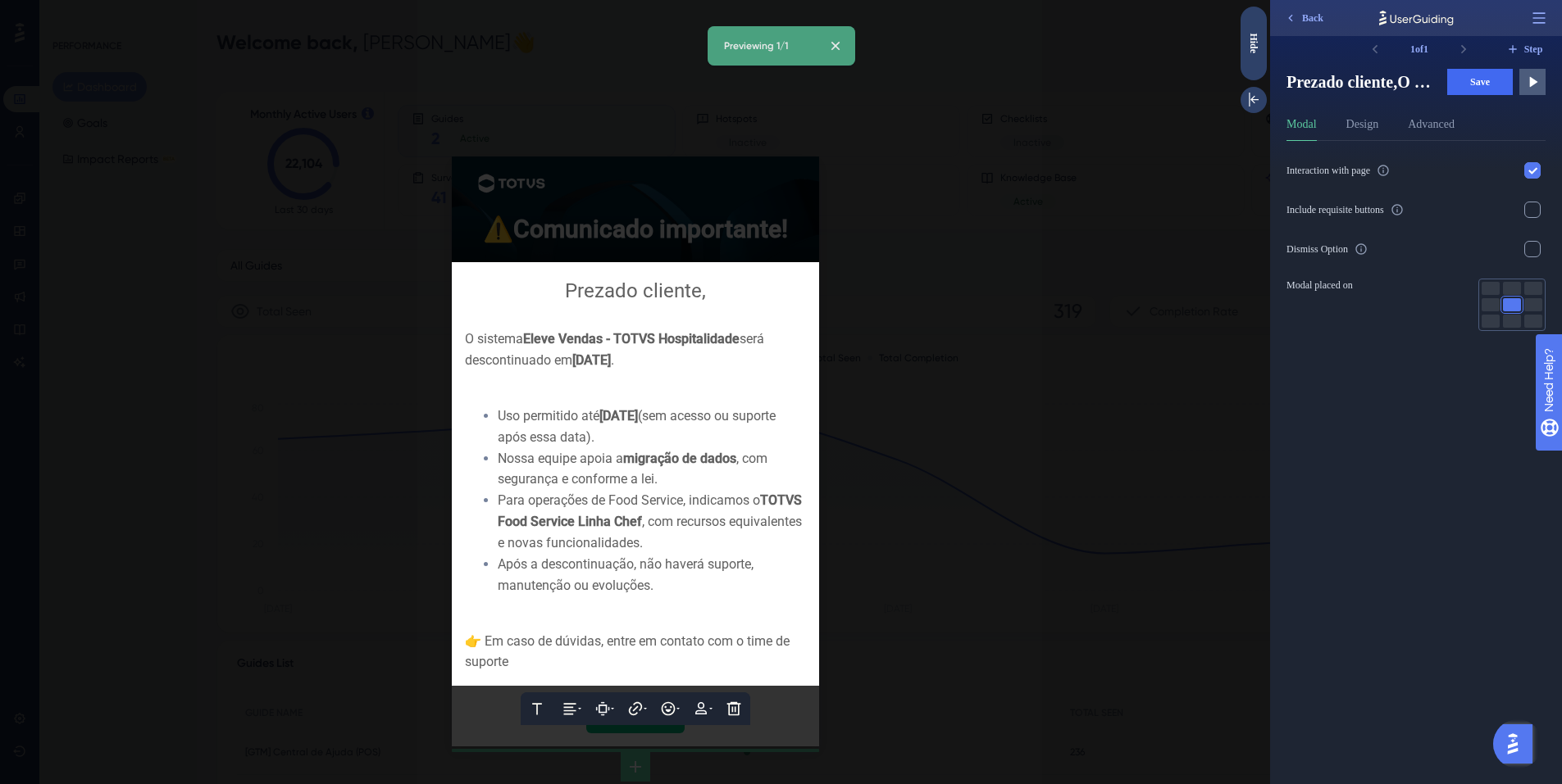
drag, startPoint x: 640, startPoint y: 364, endPoint x: 582, endPoint y: 364, distance: 58.0
click at [582, 364] on div "O sistema Eleve Vendas - TOTVS Hospitalidade será descontinuado em 01/01/2026 ." at bounding box center [635, 350] width 341 height 43
click at [702, 454] on span "migração de dados" at bounding box center [679, 458] width 113 height 16
drag, startPoint x: 743, startPoint y: 339, endPoint x: 609, endPoint y: 339, distance: 134.0
click at [609, 339] on div "O sistema Eleve Vendas - TOTVS Hospitalidade será descontinuado em 01/01/2026 ." at bounding box center [635, 350] width 341 height 43
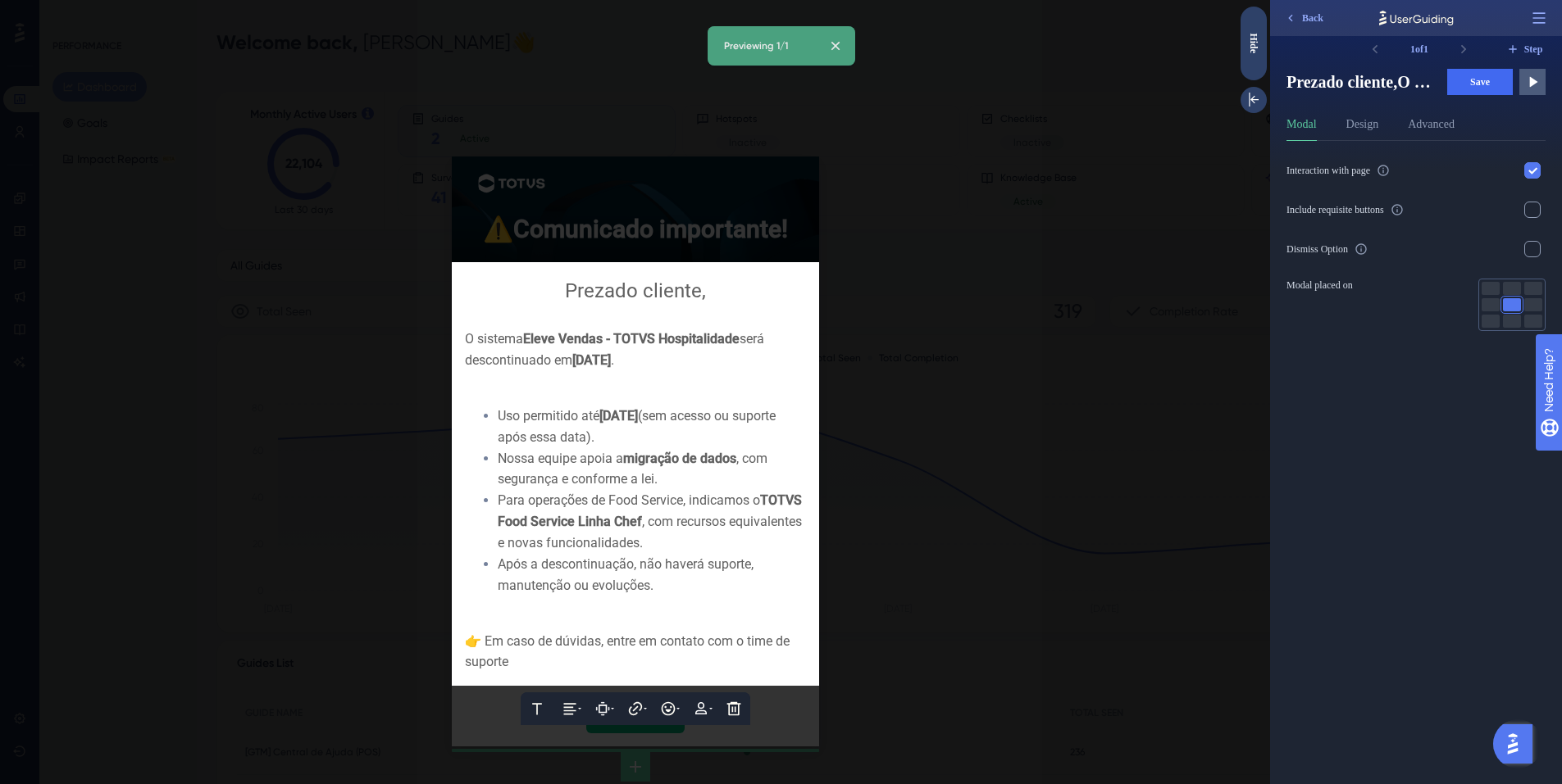
click at [722, 532] on div "Para operações de Food Service, indicamos o TOTVS Food Service Linha Chef , com…" at bounding box center [652, 522] width 309 height 64
click at [950, 337] on div at bounding box center [635, 392] width 1270 height 784
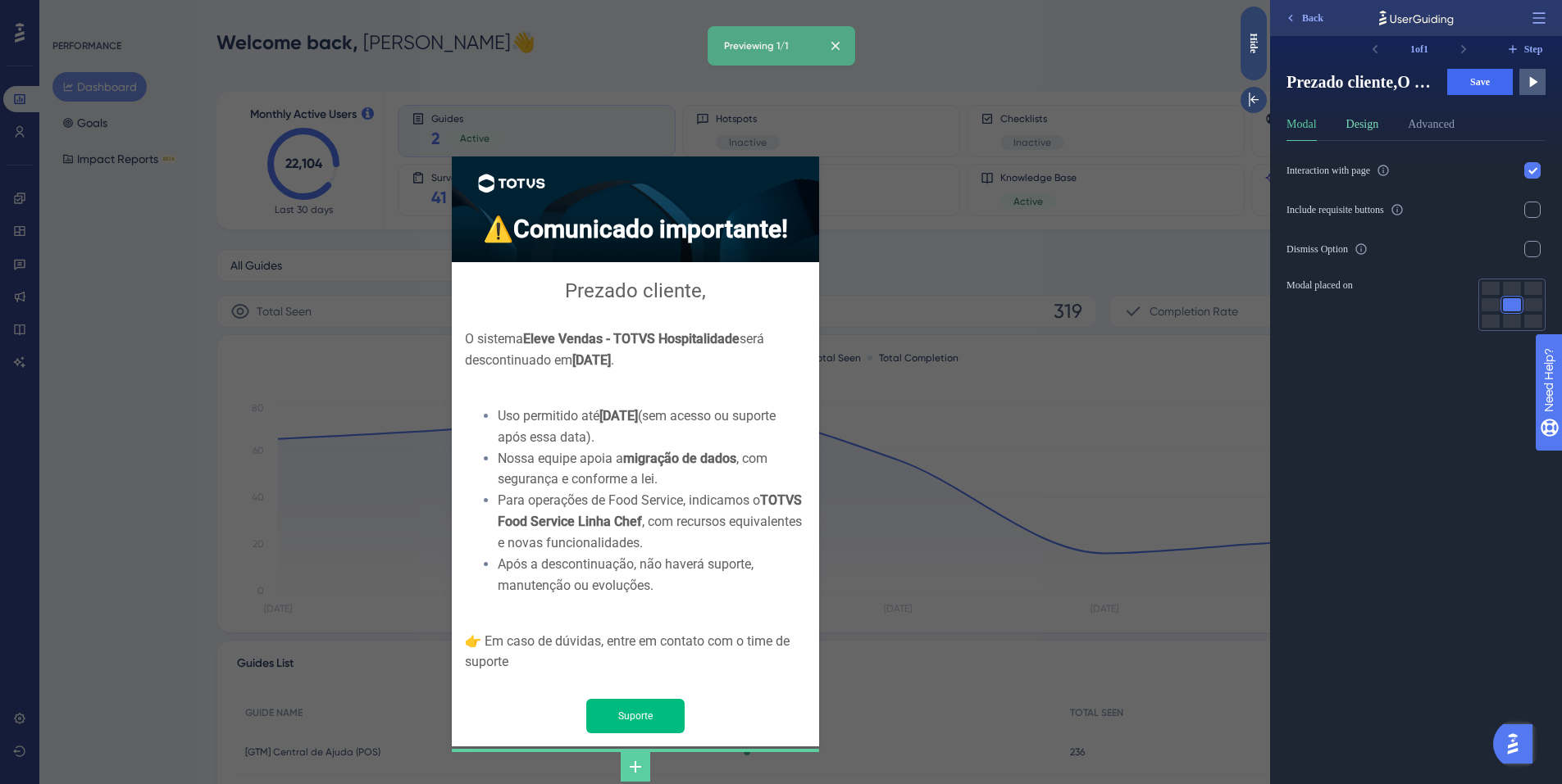
click at [1366, 123] on button "Design" at bounding box center [1362, 128] width 32 height 26
click at [1444, 124] on button "Advanced" at bounding box center [1431, 128] width 46 height 26
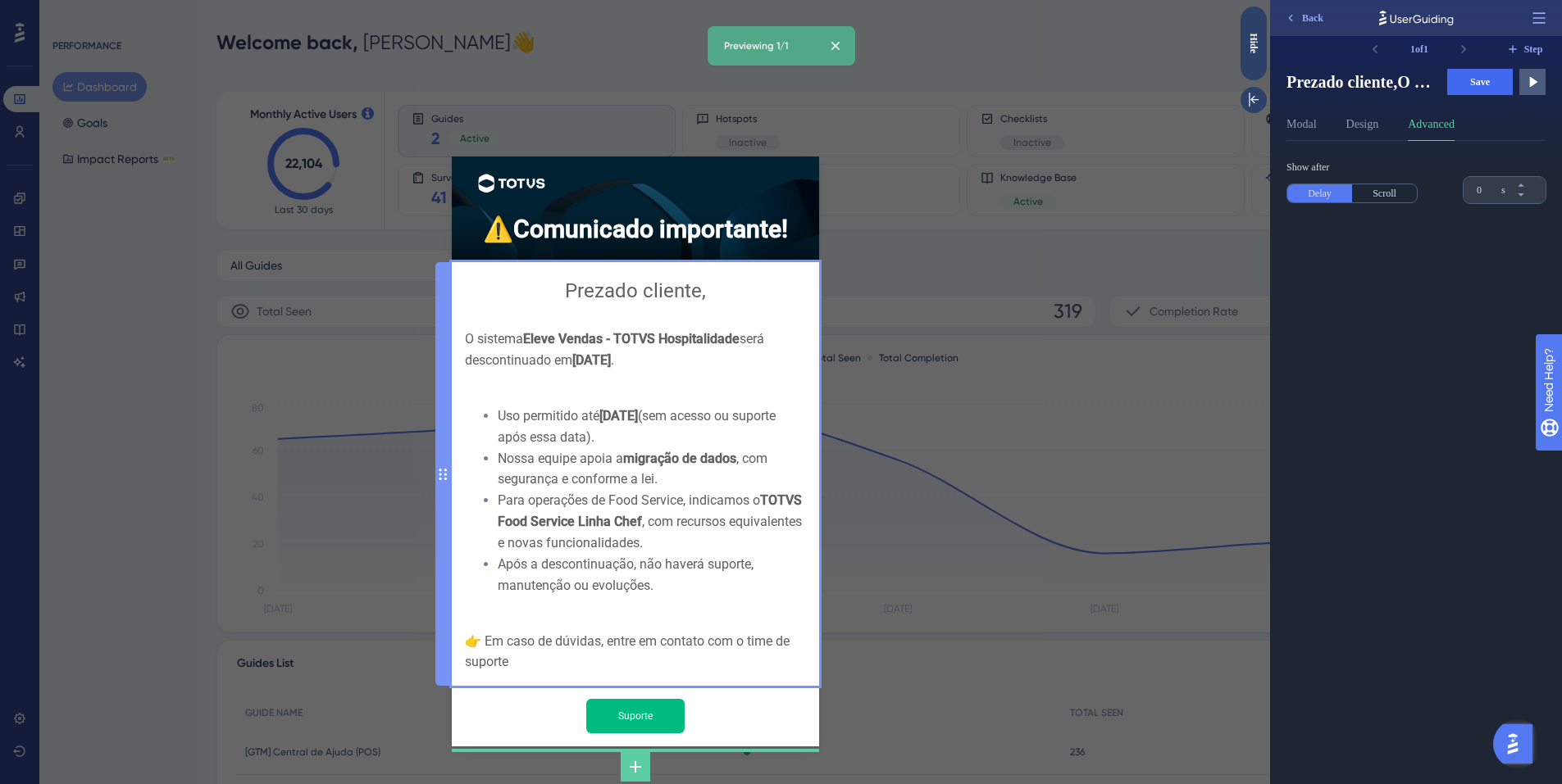
click at [631, 343] on div "Prezado cliente, O sistema Eleve Vendas - TOTVS Hospitalidade será descontinuad…" at bounding box center [635, 474] width 341 height 398
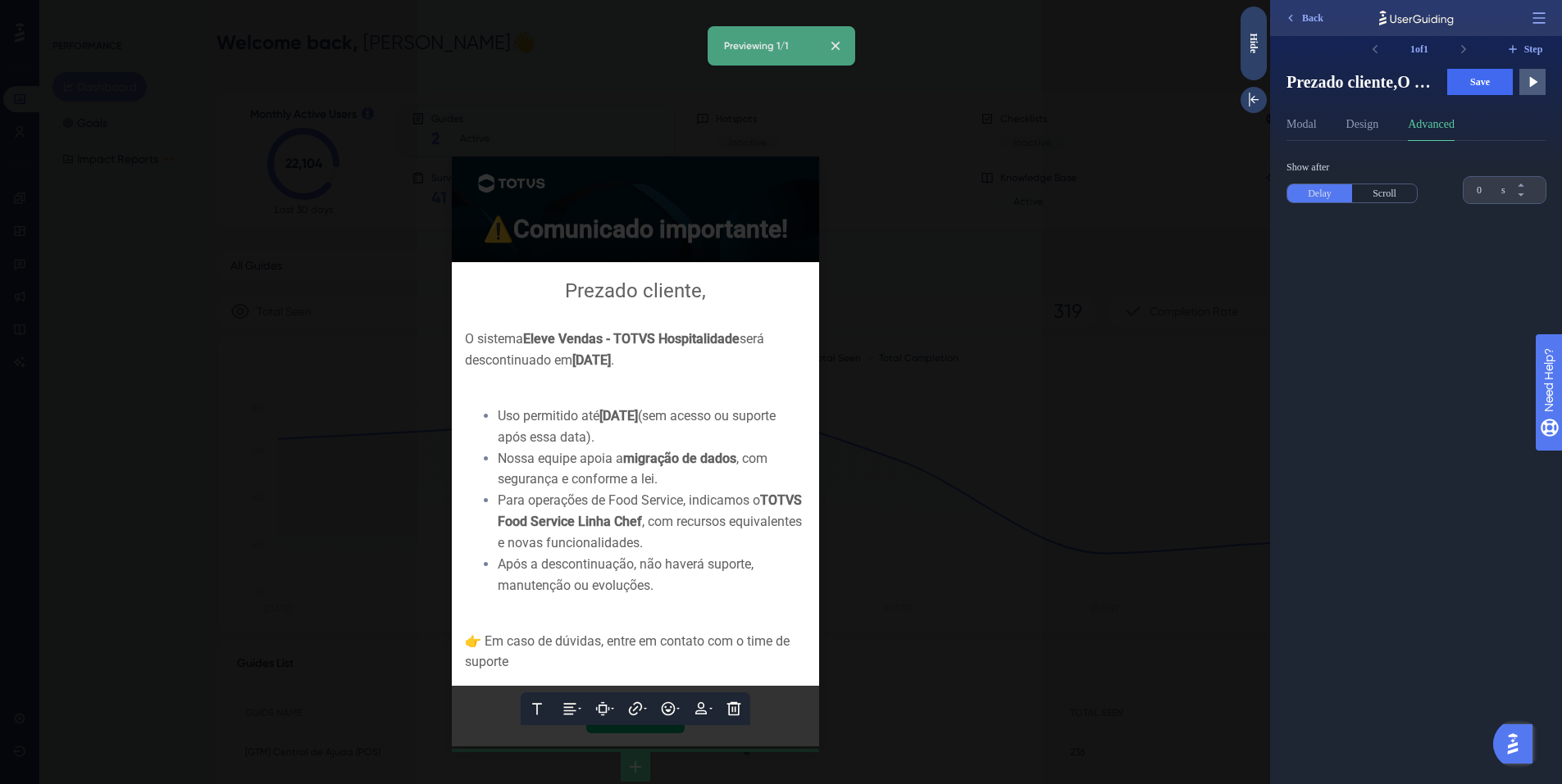
click at [617, 343] on span "Eleve Vendas - TOTVS Hospitalidade" at bounding box center [631, 338] width 217 height 16
drag, startPoint x: 615, startPoint y: 346, endPoint x: 745, endPoint y: 345, distance: 130.0
click at [745, 345] on div "O sistema Eleve Vendas - TOTVS Hospitalidade será descontinuado em 01/01/2026 ." at bounding box center [635, 350] width 341 height 43
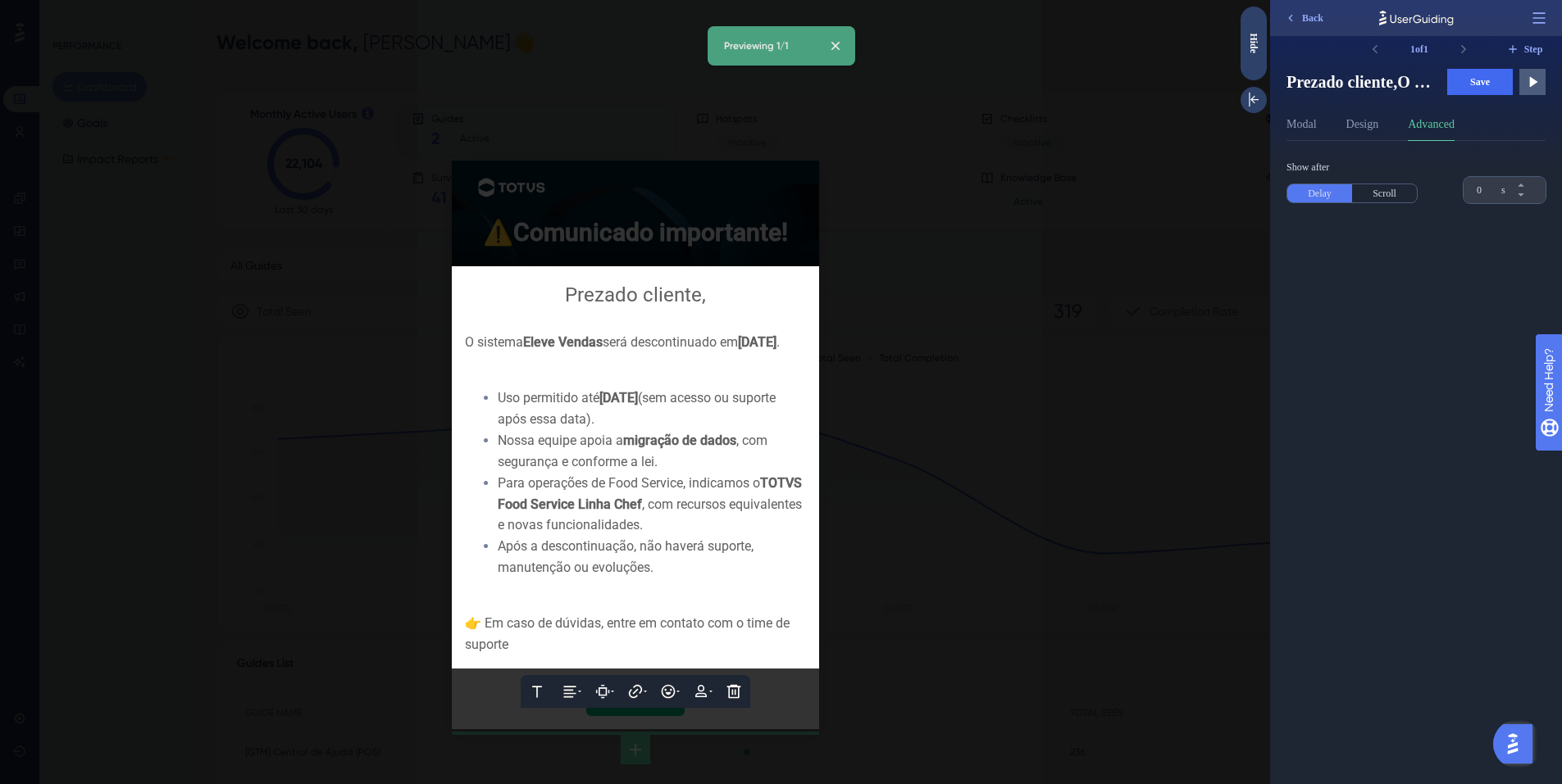
click at [589, 374] on div at bounding box center [635, 363] width 341 height 21
drag, startPoint x: 592, startPoint y: 368, endPoint x: 439, endPoint y: 348, distance: 154.3
click at [451, 348] on div "Text Alignment Paddings Hyperlink Emojis Personalization Delete Prezado cliente…" at bounding box center [635, 467] width 367 height 402
click at [962, 332] on div at bounding box center [635, 392] width 1270 height 784
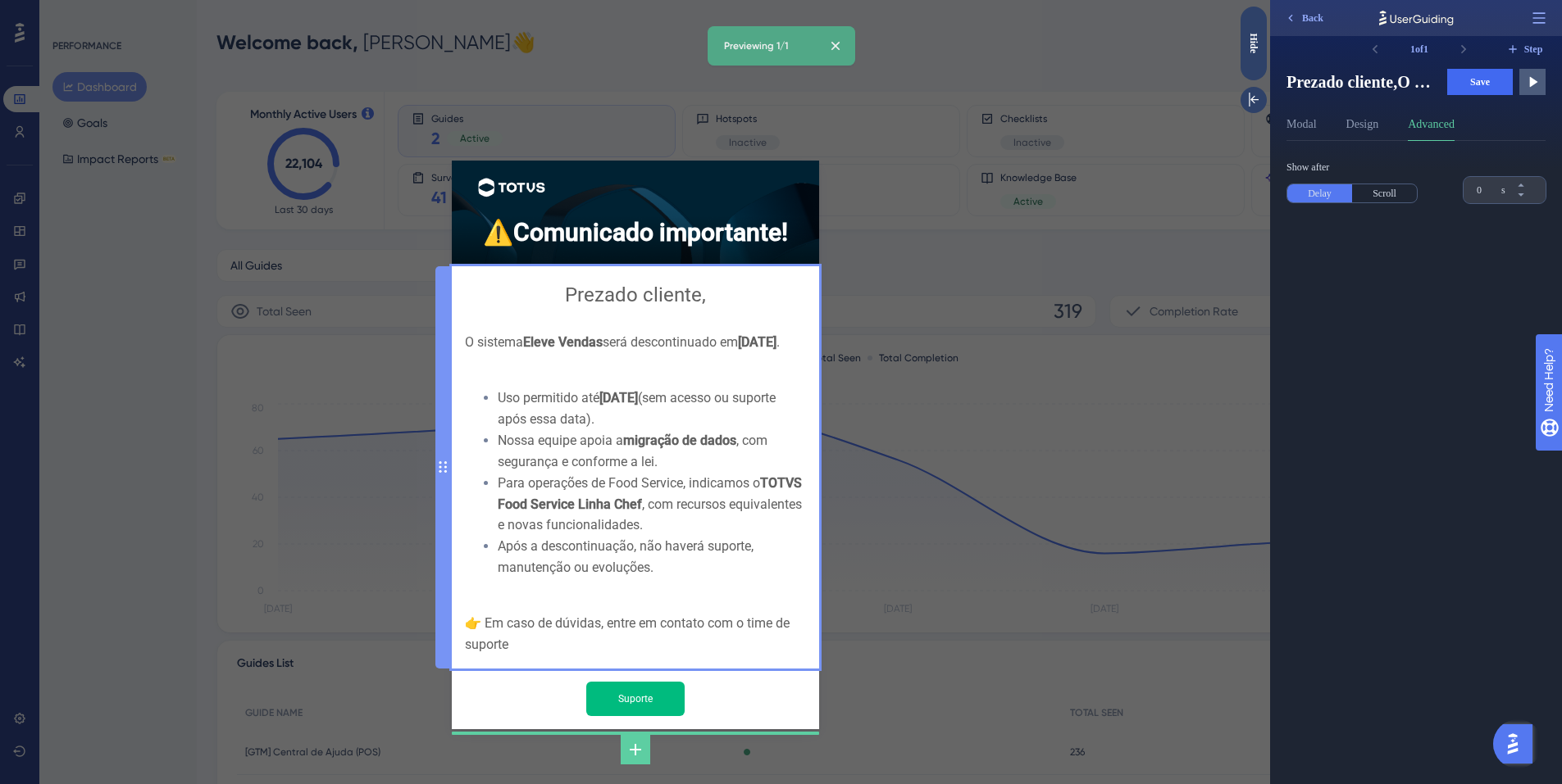
click at [654, 574] on div "Prezado cliente, O sistema Eleve Vendas será descontinuado em 01/01/2026 . Uso …" at bounding box center [635, 468] width 341 height 376
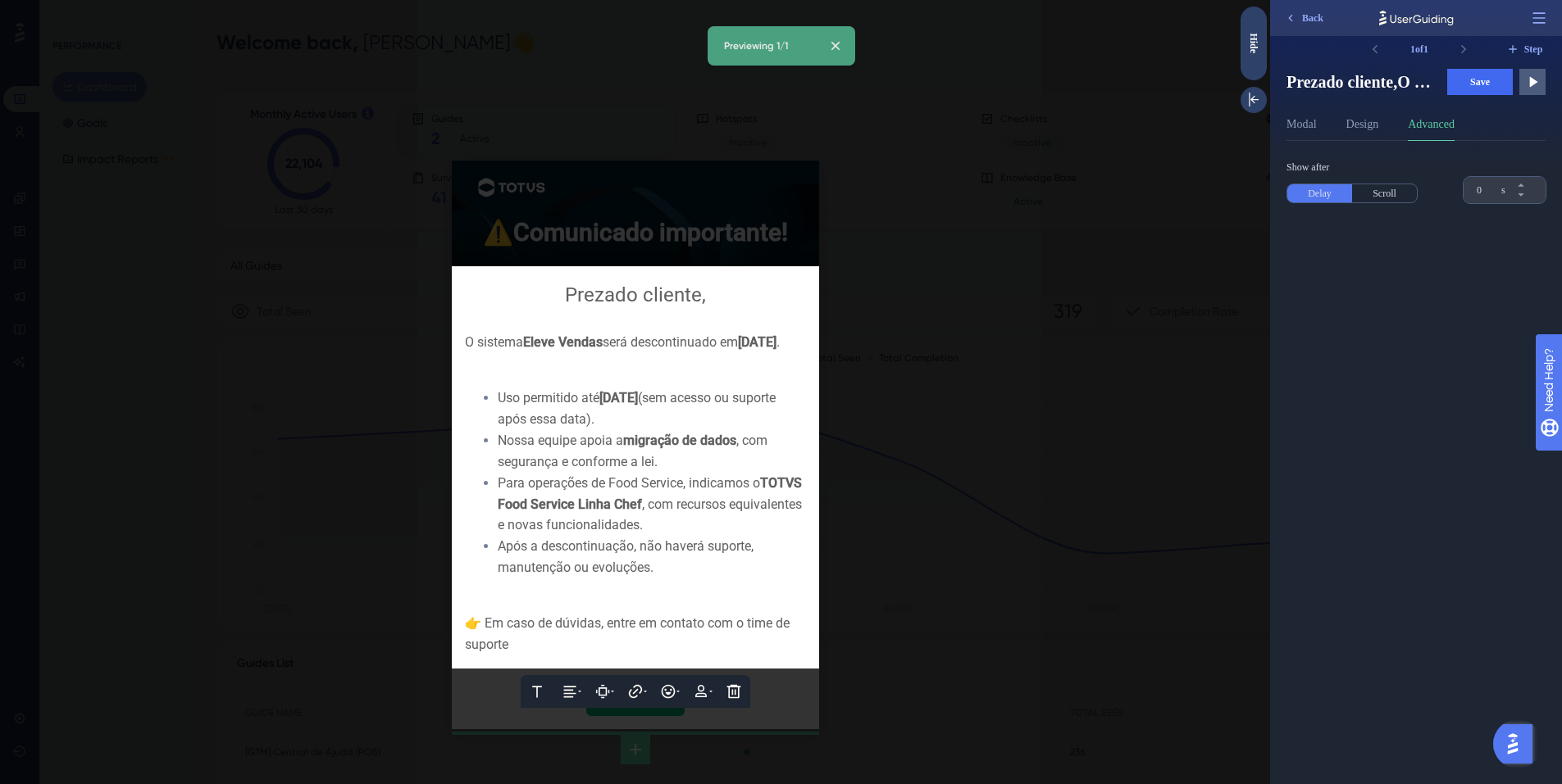
click at [653, 575] on div "Após a descontinuação, não haverá suporte, manutenção ou evoluções." at bounding box center [652, 557] width 309 height 43
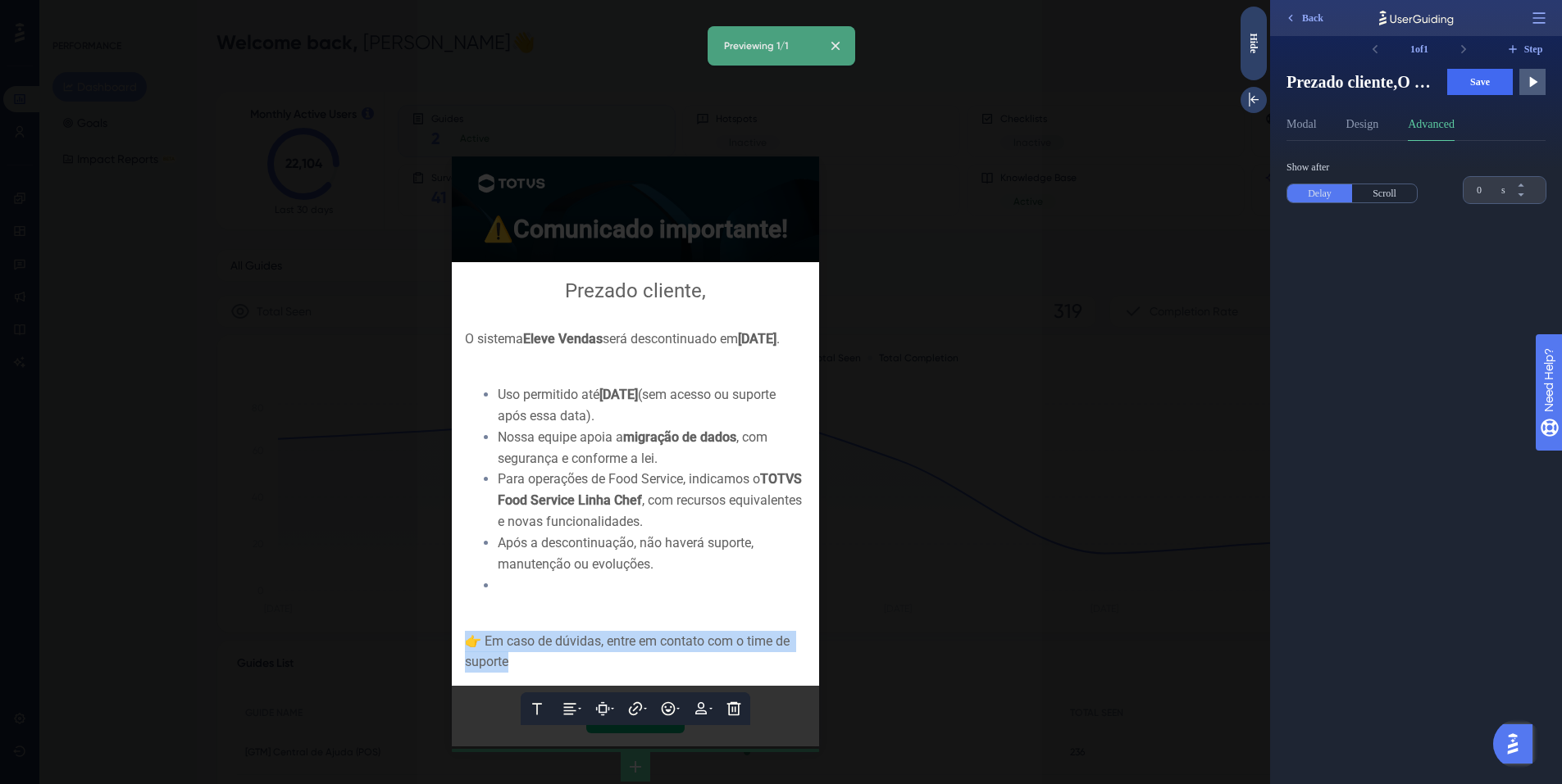
drag, startPoint x: 528, startPoint y: 661, endPoint x: 423, endPoint y: 636, distance: 107.9
click at [423, 636] on div "⚠️ Comunicado importante! Text Alignment Paddings Hyperlink Emojis Personalizat…" at bounding box center [635, 392] width 1270 height 784
click at [514, 597] on div at bounding box center [652, 586] width 309 height 21
click at [593, 597] on div at bounding box center [652, 586] width 309 height 21
drag, startPoint x: 464, startPoint y: 338, endPoint x: 561, endPoint y: 344, distance: 97.2
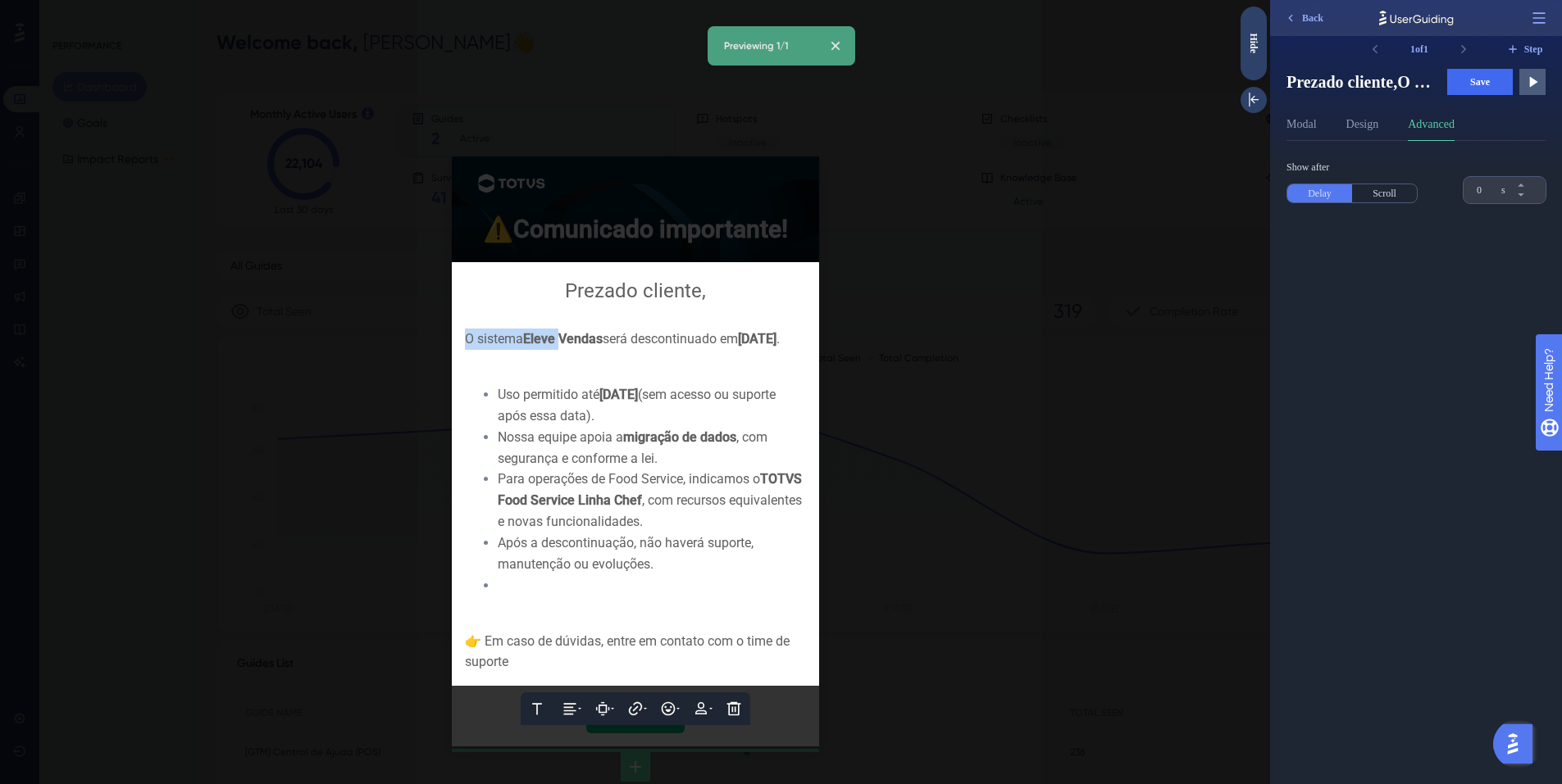
click at [561, 344] on div "O sistema Eleve Vendas será descontinuado em 01/01/2026 ." at bounding box center [635, 339] width 341 height 21
click at [592, 350] on div "O sistema Eleve Vendas será descontinuado em 01/01/2026 ." at bounding box center [635, 339] width 341 height 21
click at [522, 372] on div at bounding box center [635, 360] width 341 height 21
click at [669, 420] on div "Uso permitido até 31/12/2025 (sem acesso ou suporte após essa data)." at bounding box center [652, 406] width 309 height 43
click at [667, 464] on div "Nossa equipe apoia a migração de dados , com segurança e conforme a lei." at bounding box center [652, 449] width 309 height 43
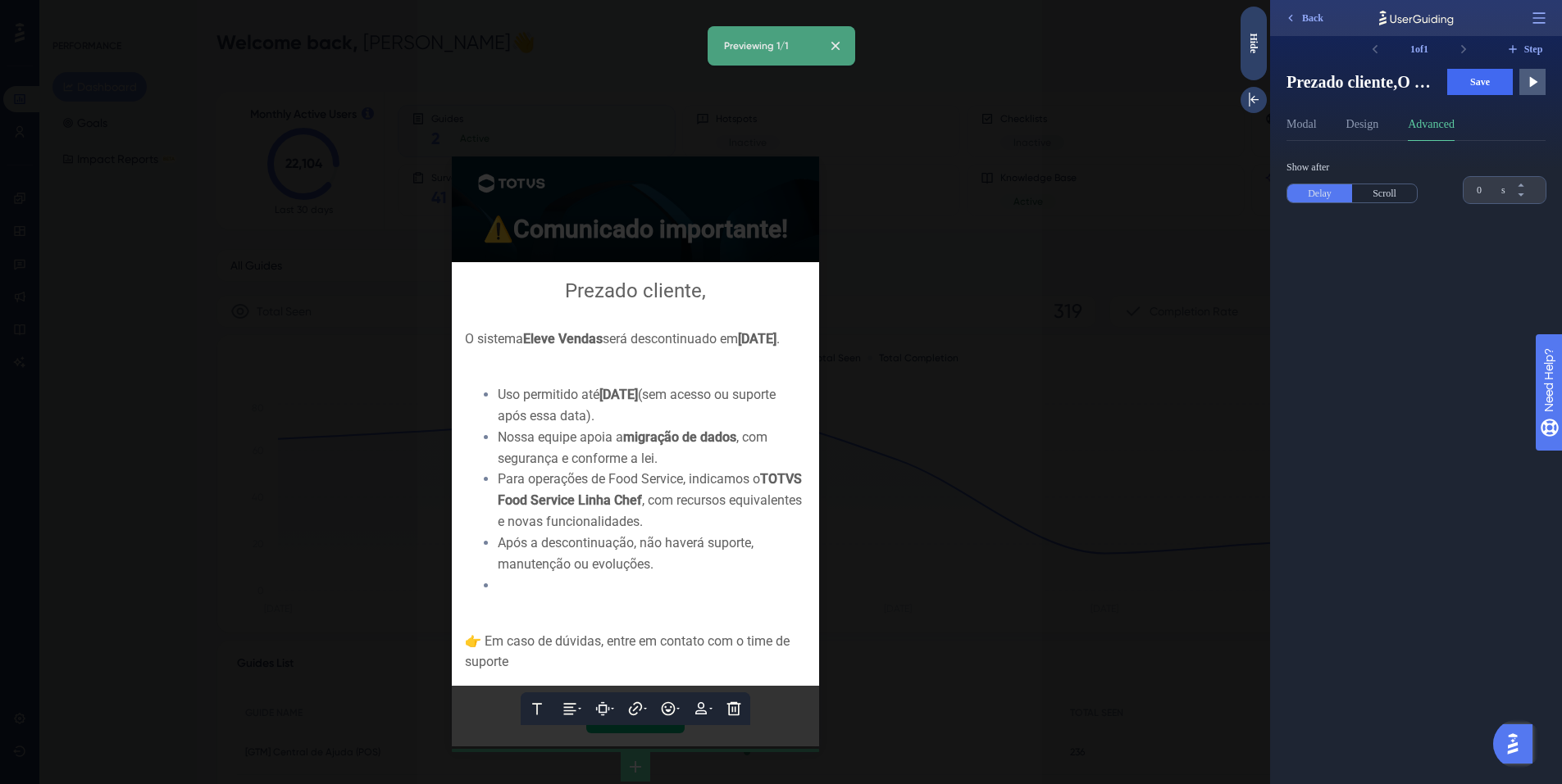
click at [657, 528] on div "Para operações de Food Service, indicamos o TOTVS Food Service Linha Chef , com…" at bounding box center [652, 500] width 309 height 64
click at [652, 422] on div "Uso permitido até 31/12/2025 (sem acesso ou suporte após essa data)." at bounding box center [652, 406] width 309 height 43
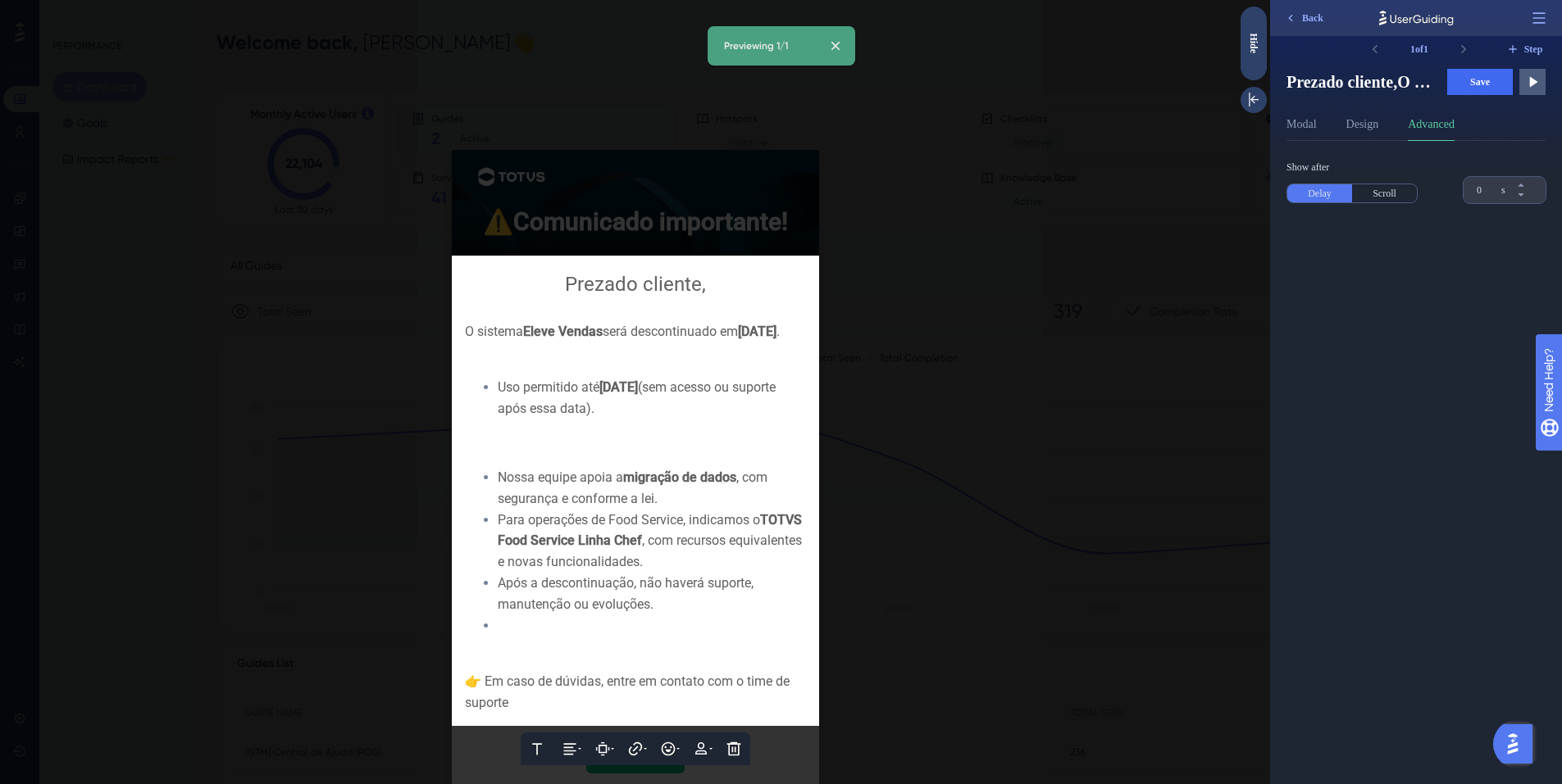
click at [678, 484] on div "Nossa equipe apoia a migração de dados , com segurança e conforme a lei." at bounding box center [652, 488] width 309 height 43
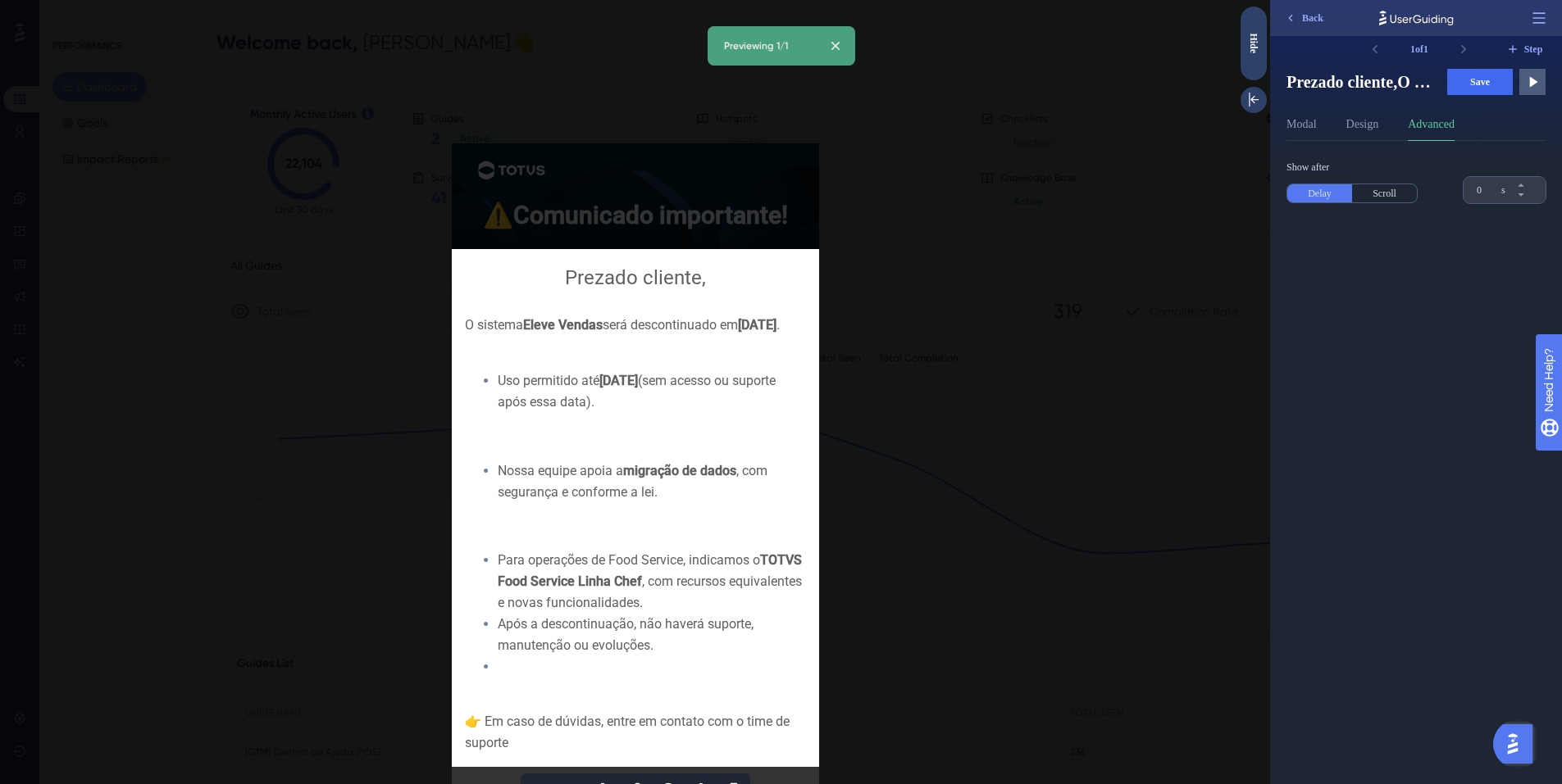
click at [641, 570] on div "Para operações de Food Service, indicamos o TOTVS Food Service Linha Chef , com…" at bounding box center [652, 581] width 309 height 64
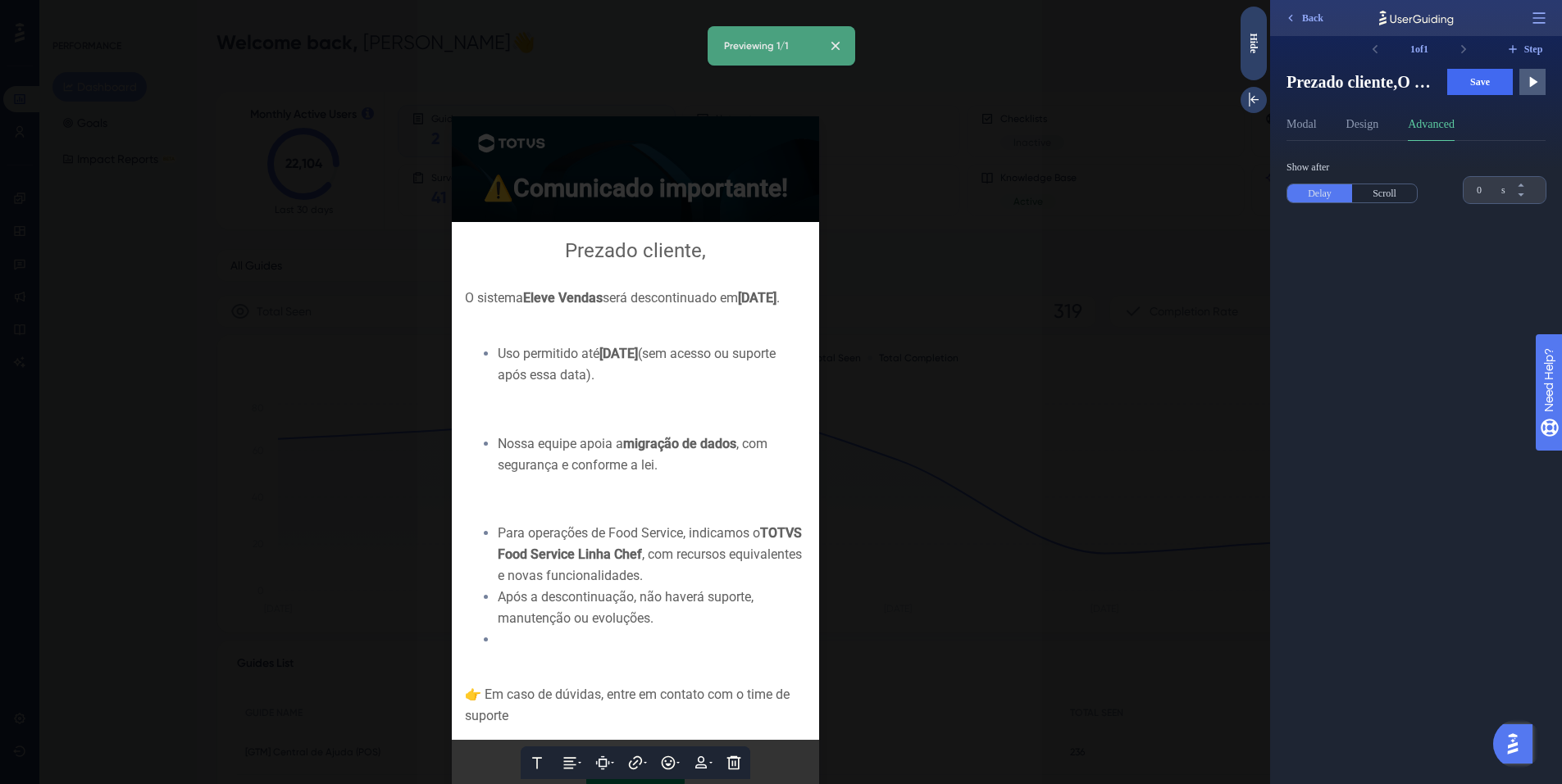
scroll to position [30, 0]
click at [559, 486] on div at bounding box center [635, 496] width 341 height 21
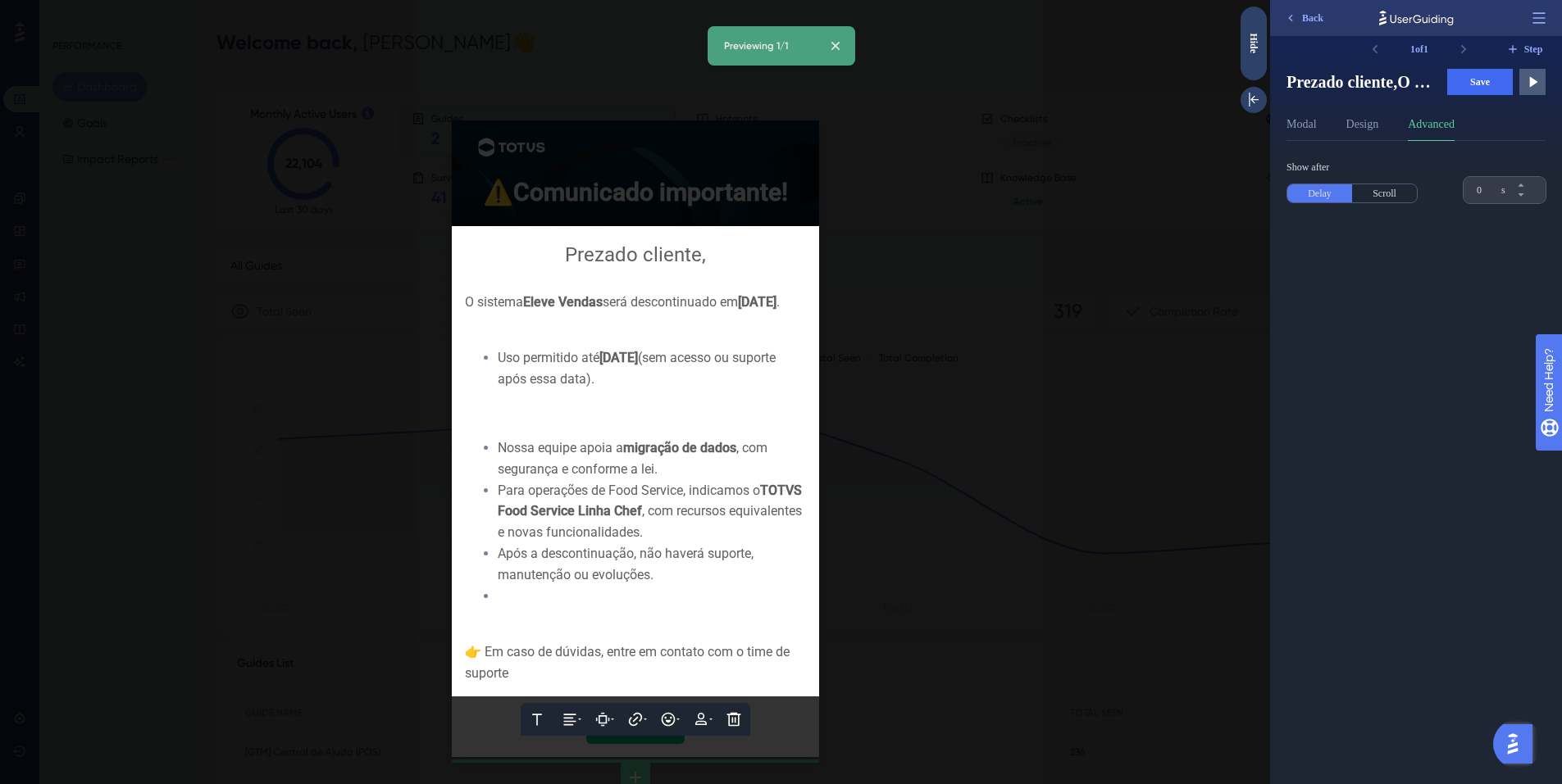
scroll to position [11, 0]
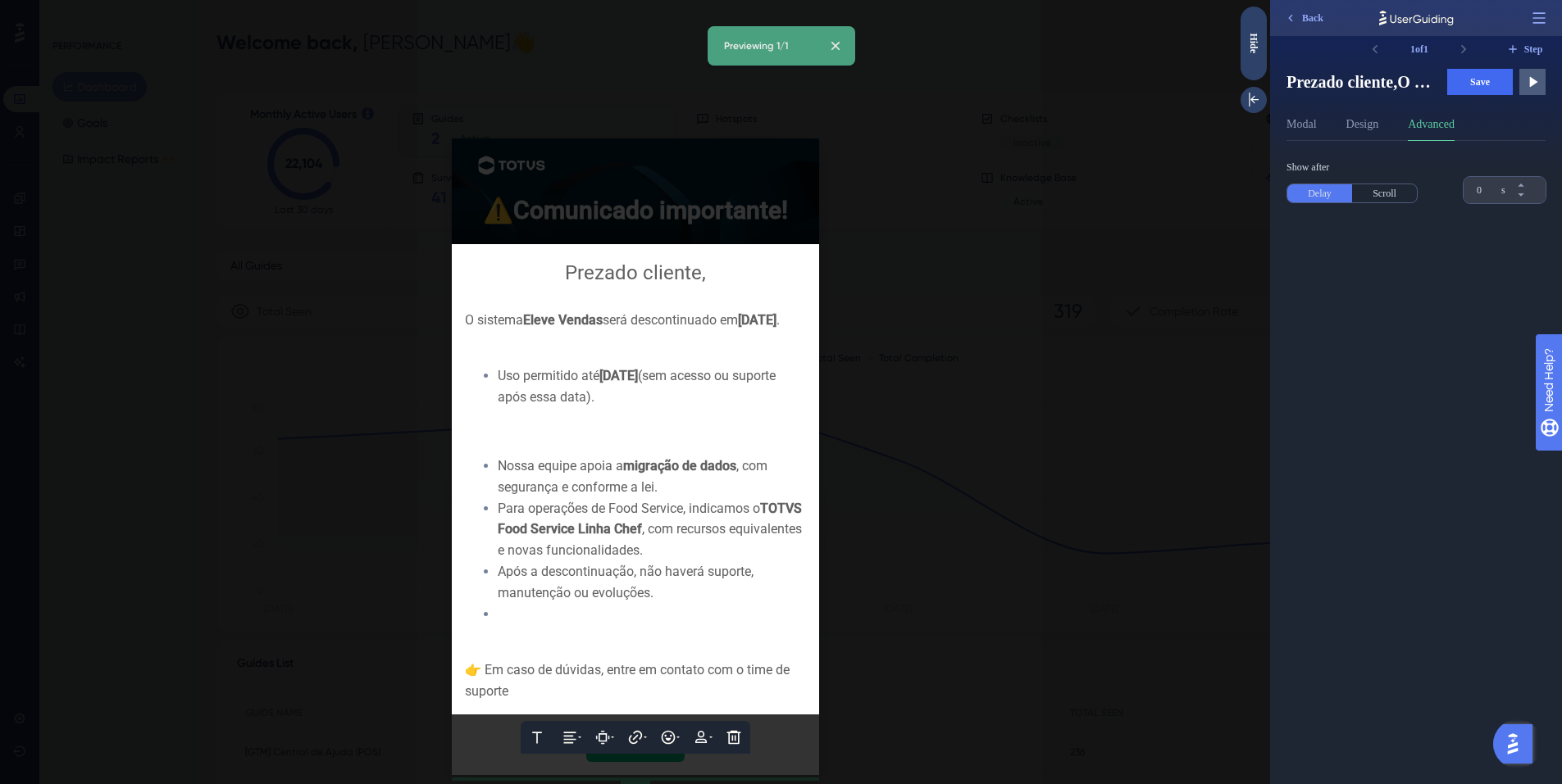
click at [535, 422] on div at bounding box center [635, 432] width 341 height 21
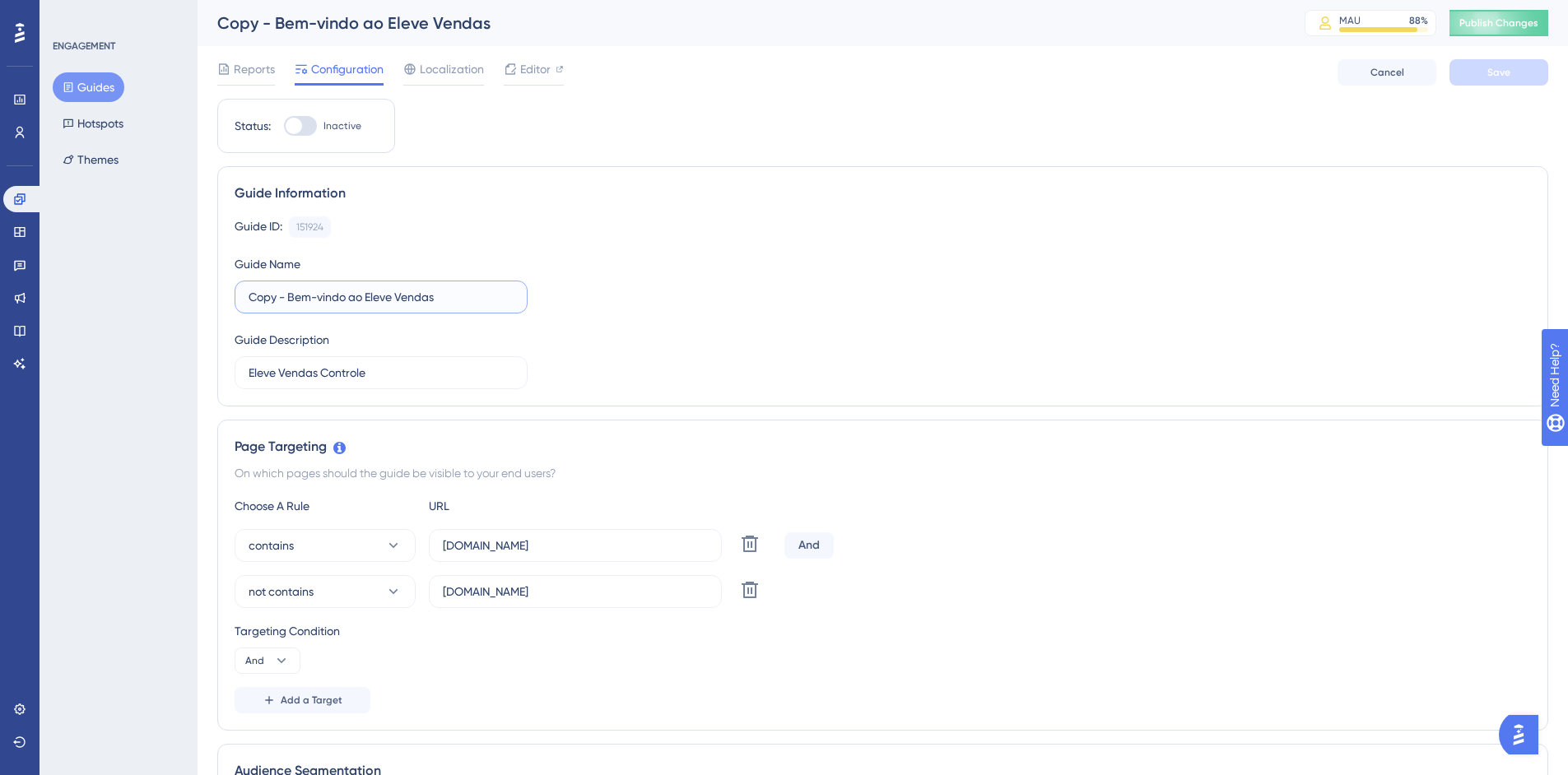
click at [337, 301] on input "Copy - Bem-vindo ao Eleve Vendas" at bounding box center [381, 297] width 265 height 18
click at [287, 21] on div "Copy - Bem-vindo ao Eleve Vendas" at bounding box center [741, 22] width 1046 height 23
click at [18, 207] on link at bounding box center [23, 199] width 39 height 26
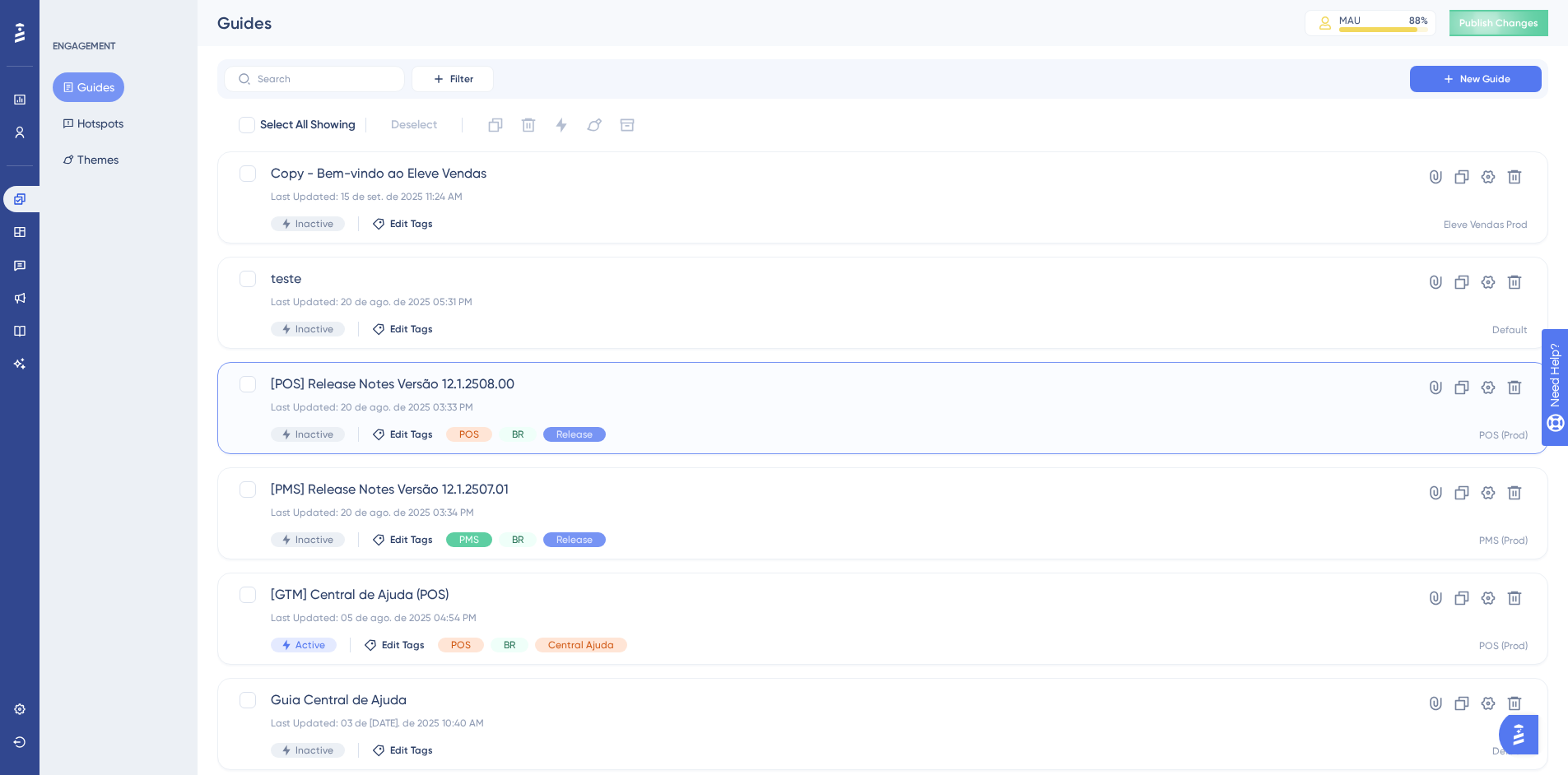
click at [875, 422] on div "[POS] Release Notes Versão 12.1.2508.00 Last Updated: 20 de ago. de 2025 03:33 …" at bounding box center [817, 408] width 1092 height 68
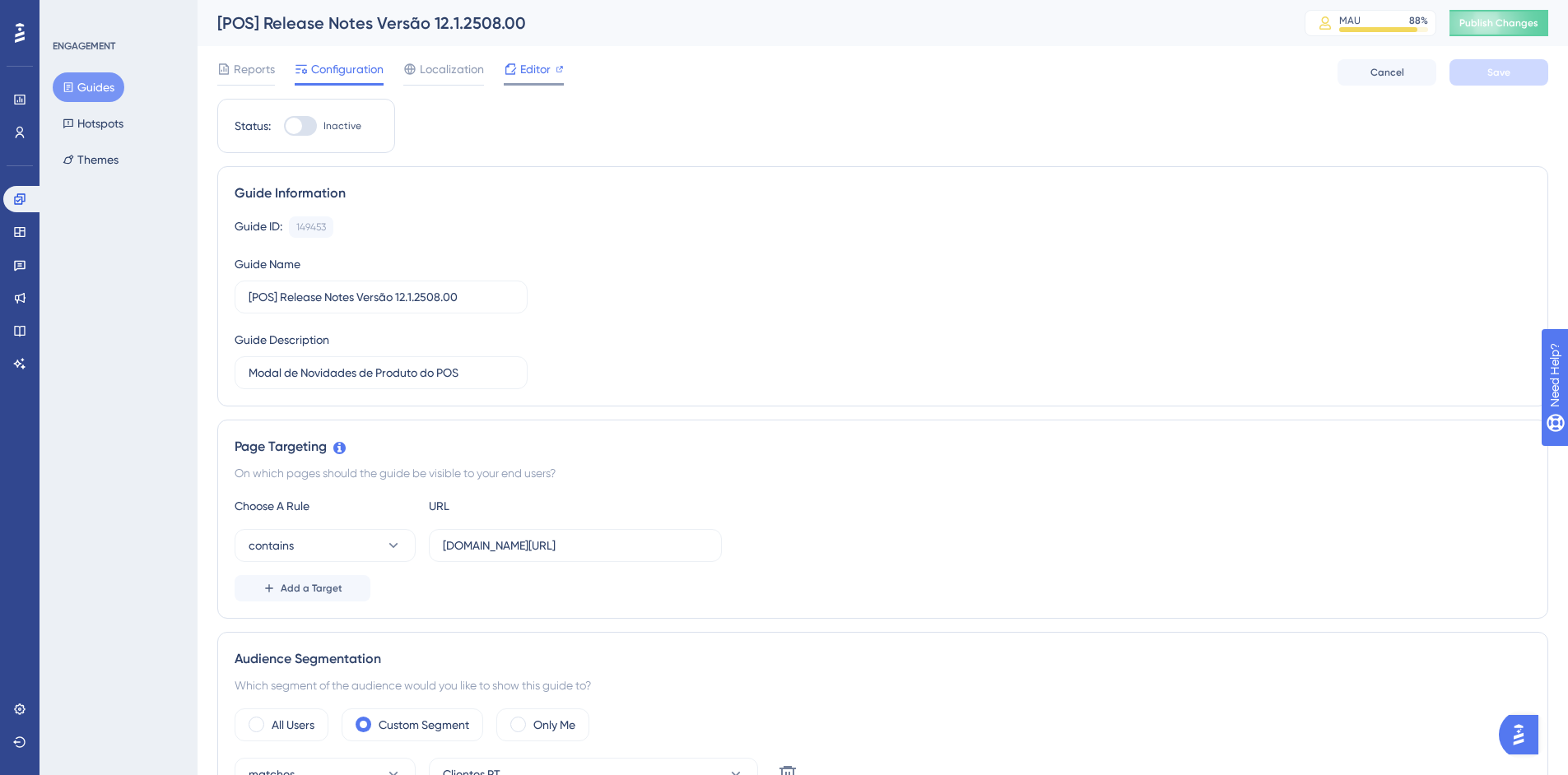
click at [521, 66] on span "Editor" at bounding box center [535, 69] width 31 height 20
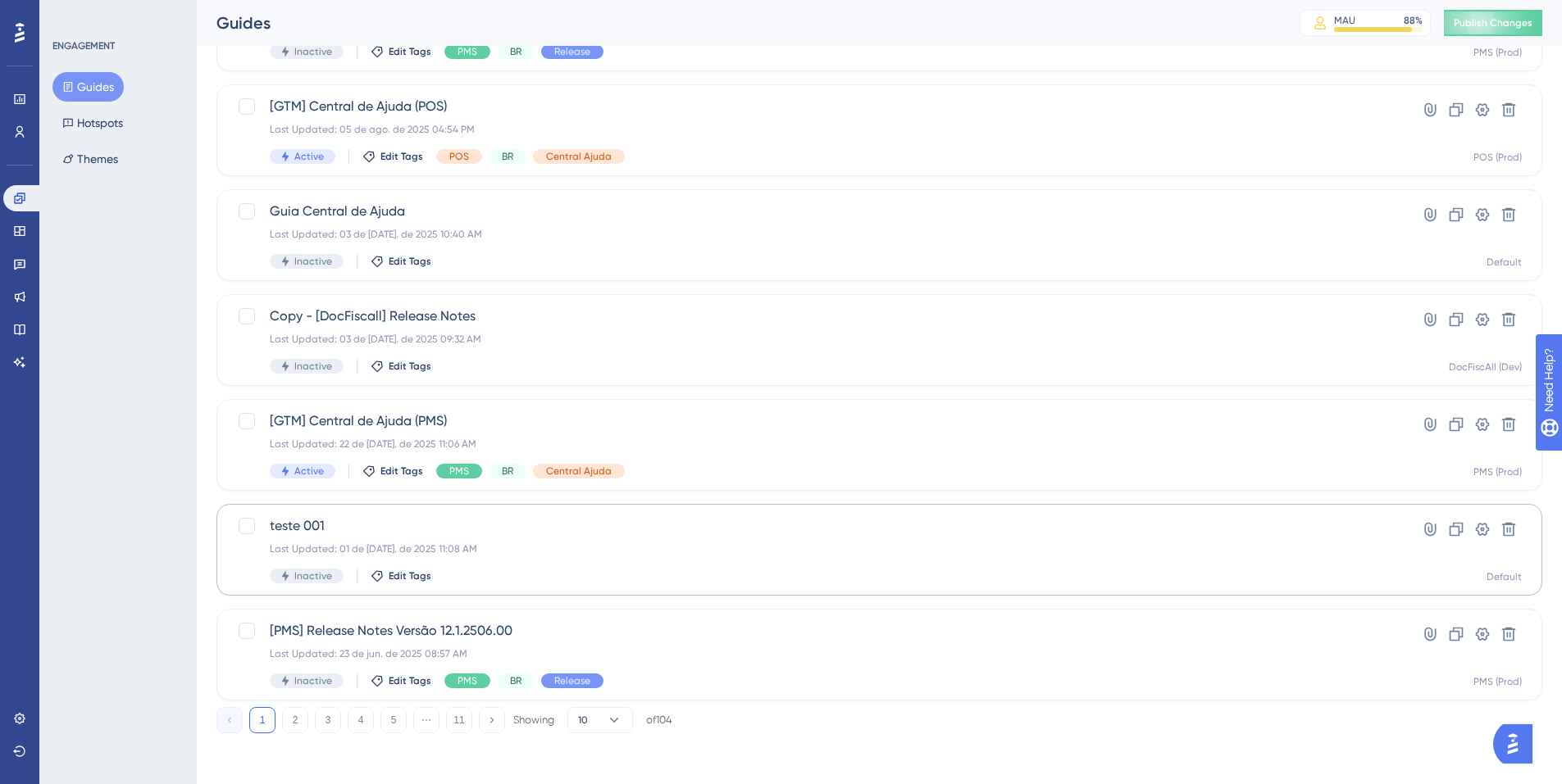
scroll to position [487, 0]
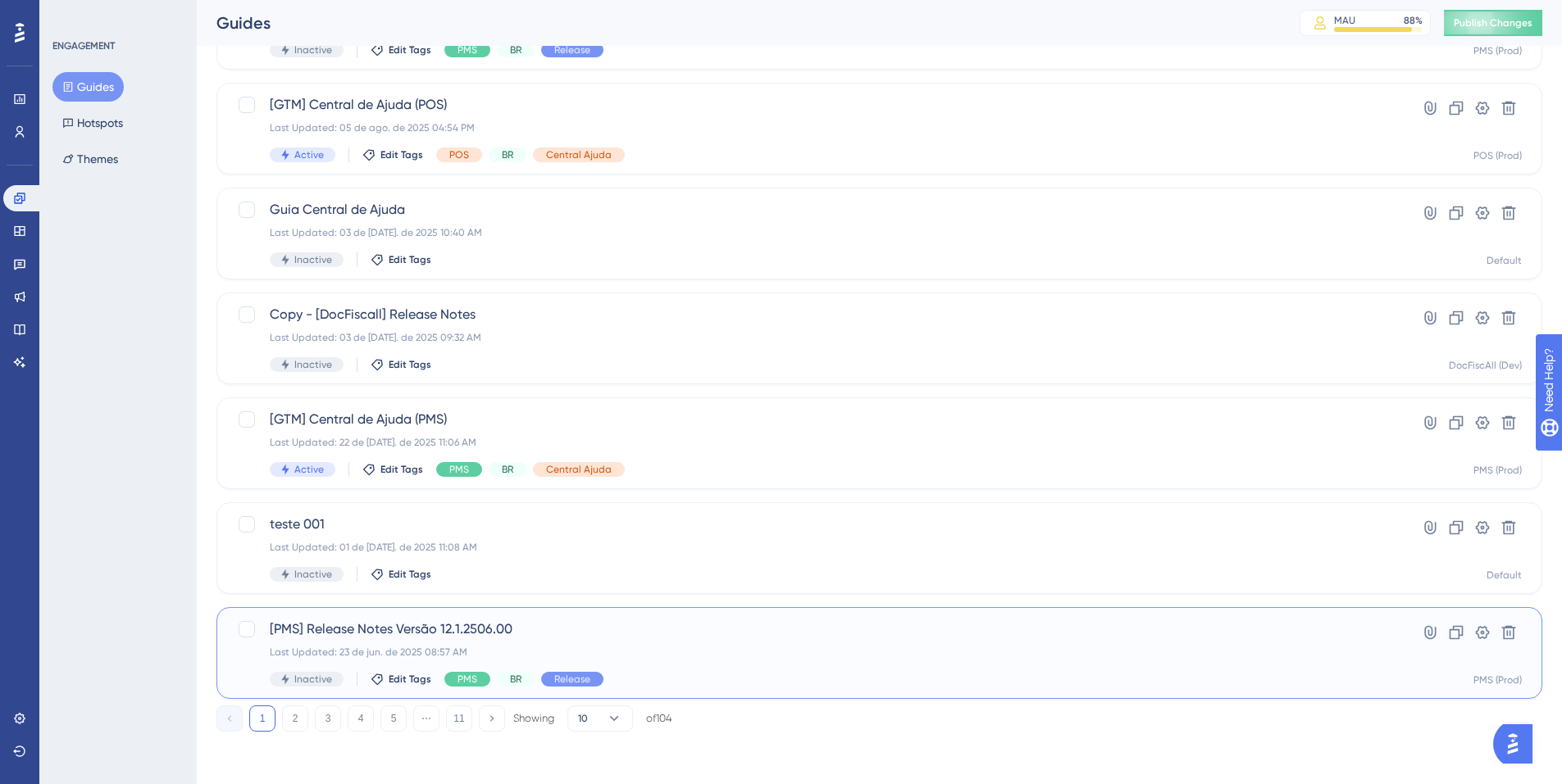
click at [730, 654] on div "Last Updated: 23 de jun. de 2025 08:57 AM" at bounding box center [814, 652] width 1088 height 13
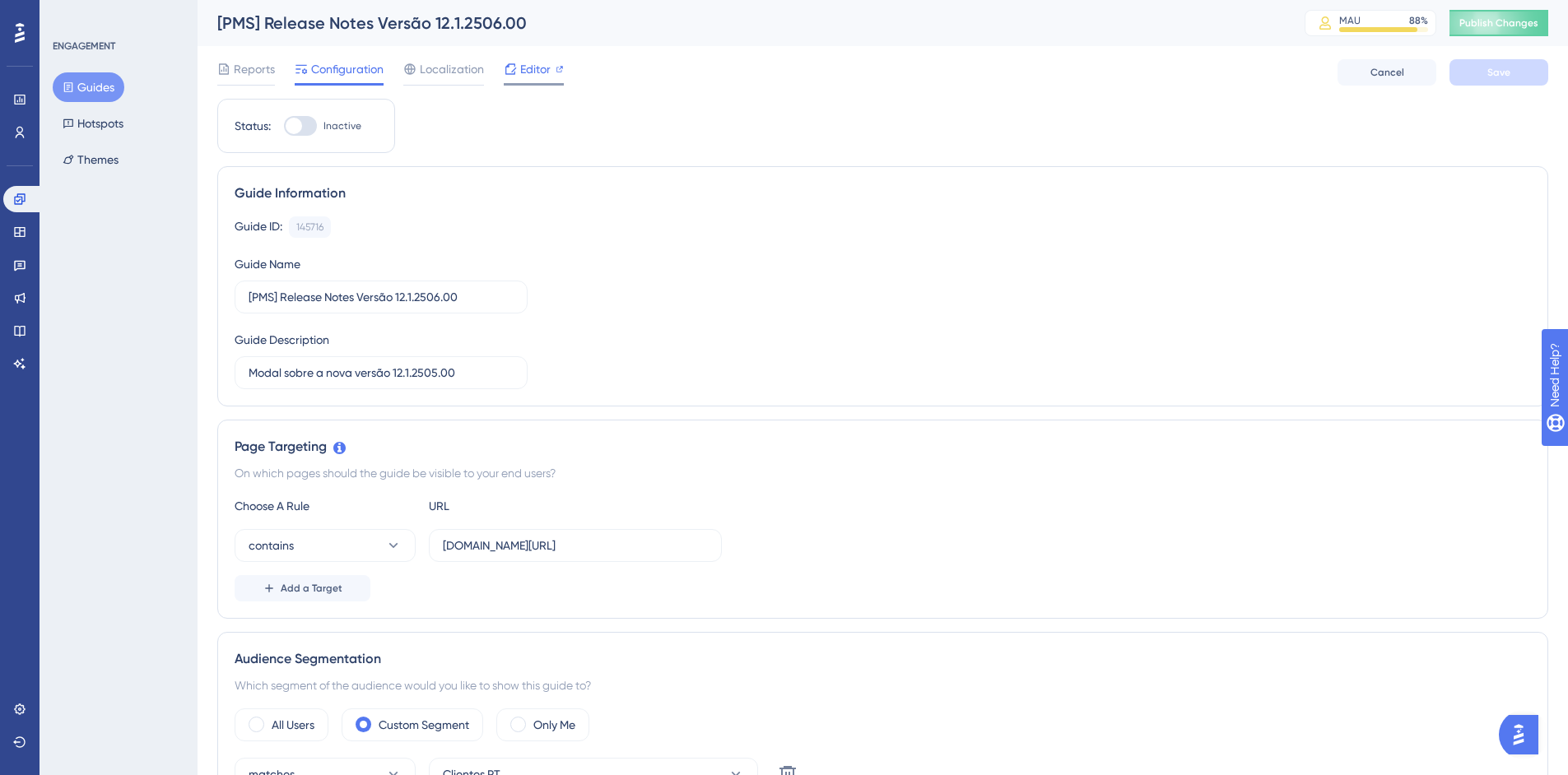
click at [526, 63] on span "Editor" at bounding box center [535, 69] width 31 height 20
click at [96, 88] on button "Guides" at bounding box center [88, 87] width 72 height 30
click at [536, 70] on span "Editor" at bounding box center [535, 69] width 31 height 20
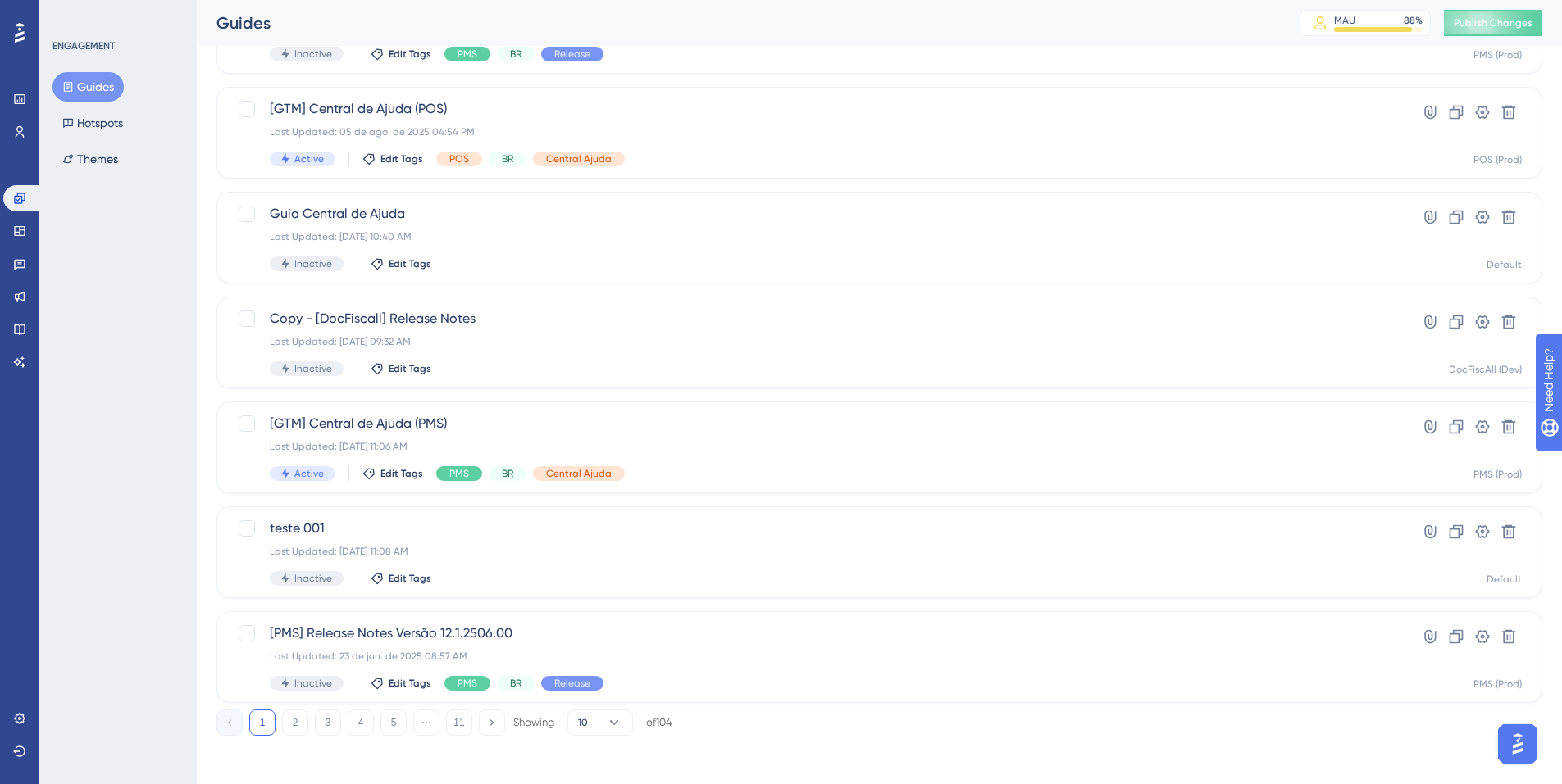
scroll to position [487, 0]
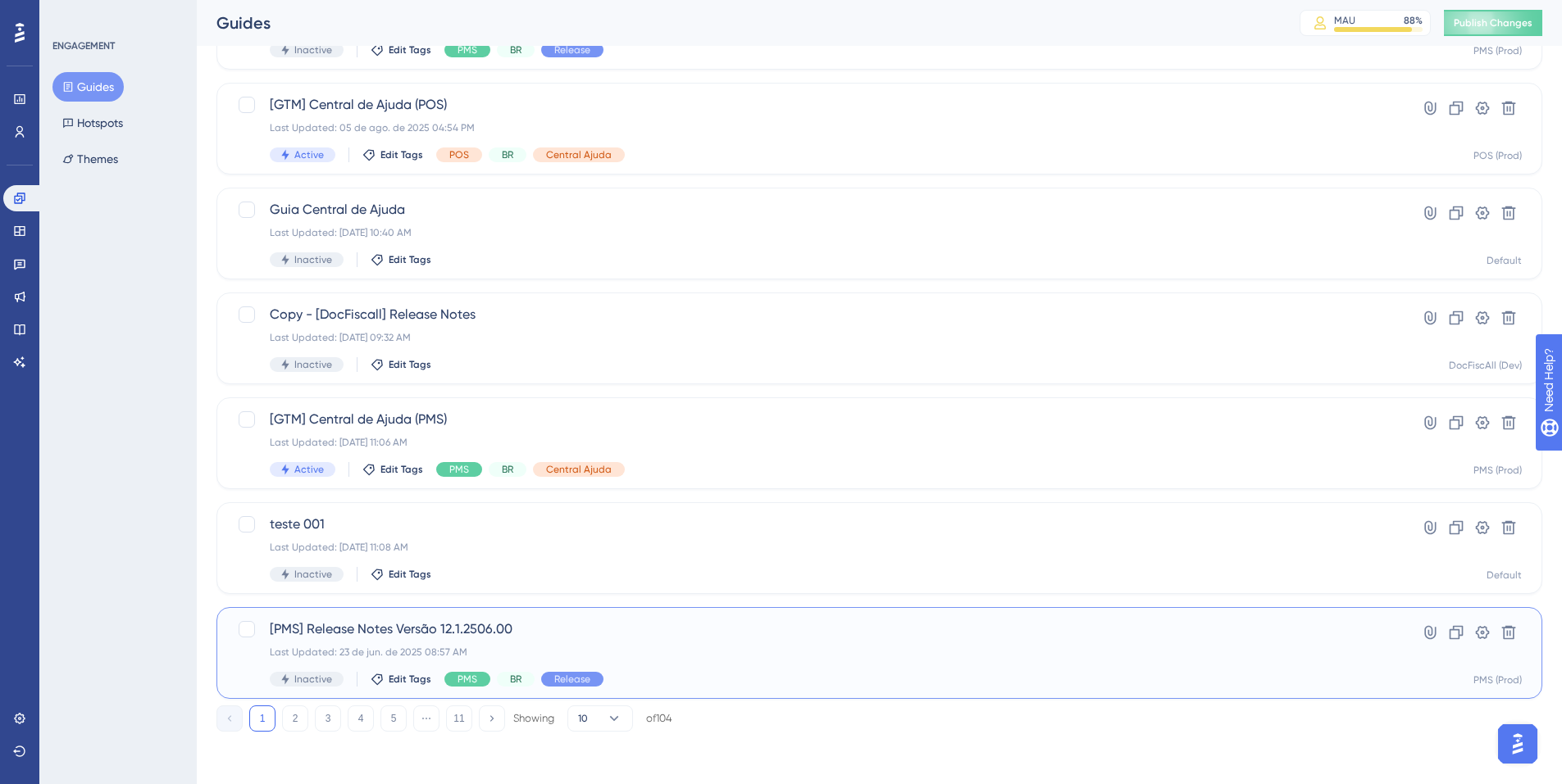
click at [1071, 640] on div "[PMS] Release Notes Versão 12.1.2506.00 Last Updated: 23 de jun. de 2025 08:57 …" at bounding box center [814, 653] width 1088 height 68
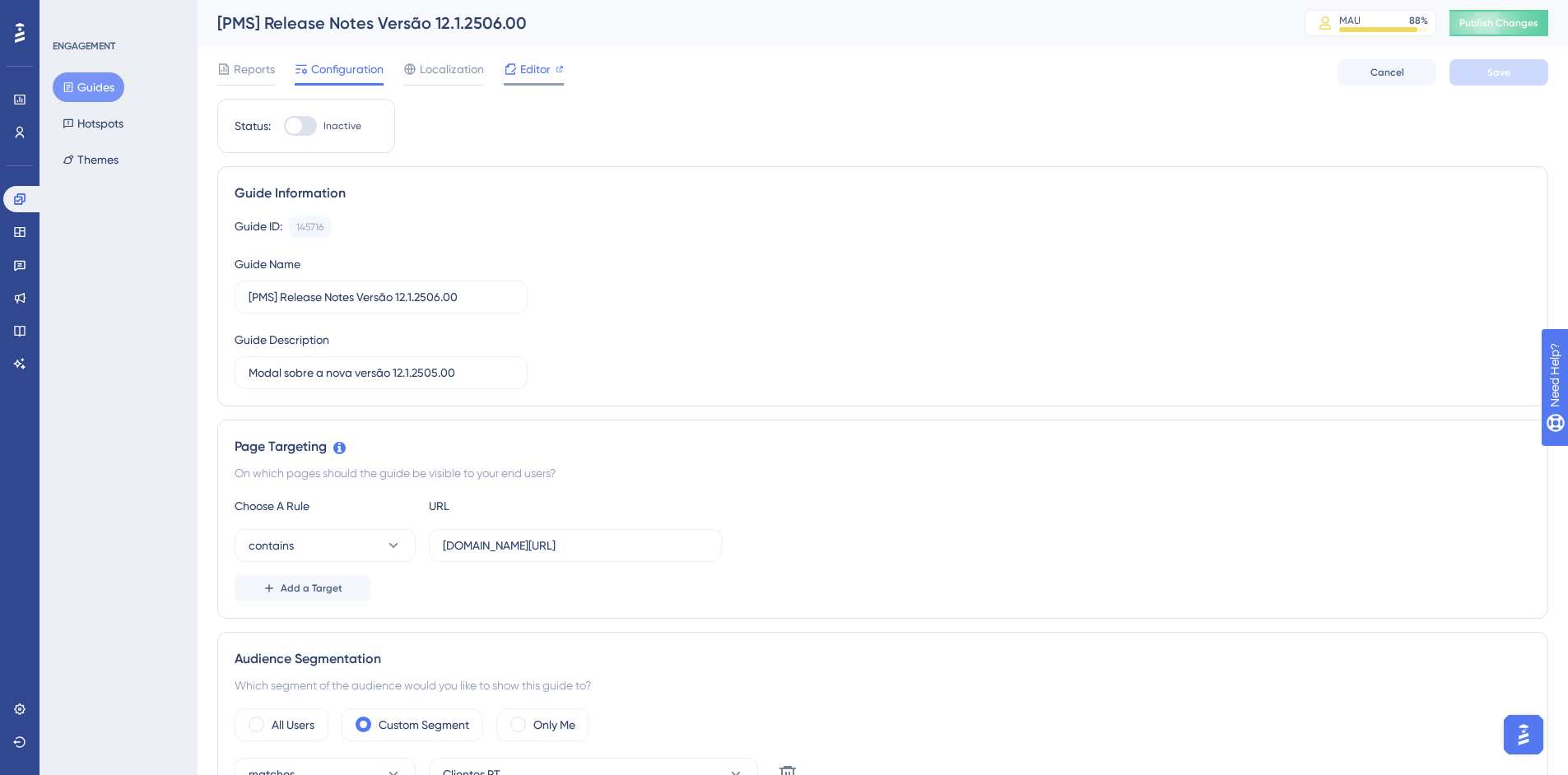
click at [512, 70] on icon at bounding box center [510, 69] width 13 height 13
click at [89, 82] on button "Guides" at bounding box center [88, 87] width 72 height 30
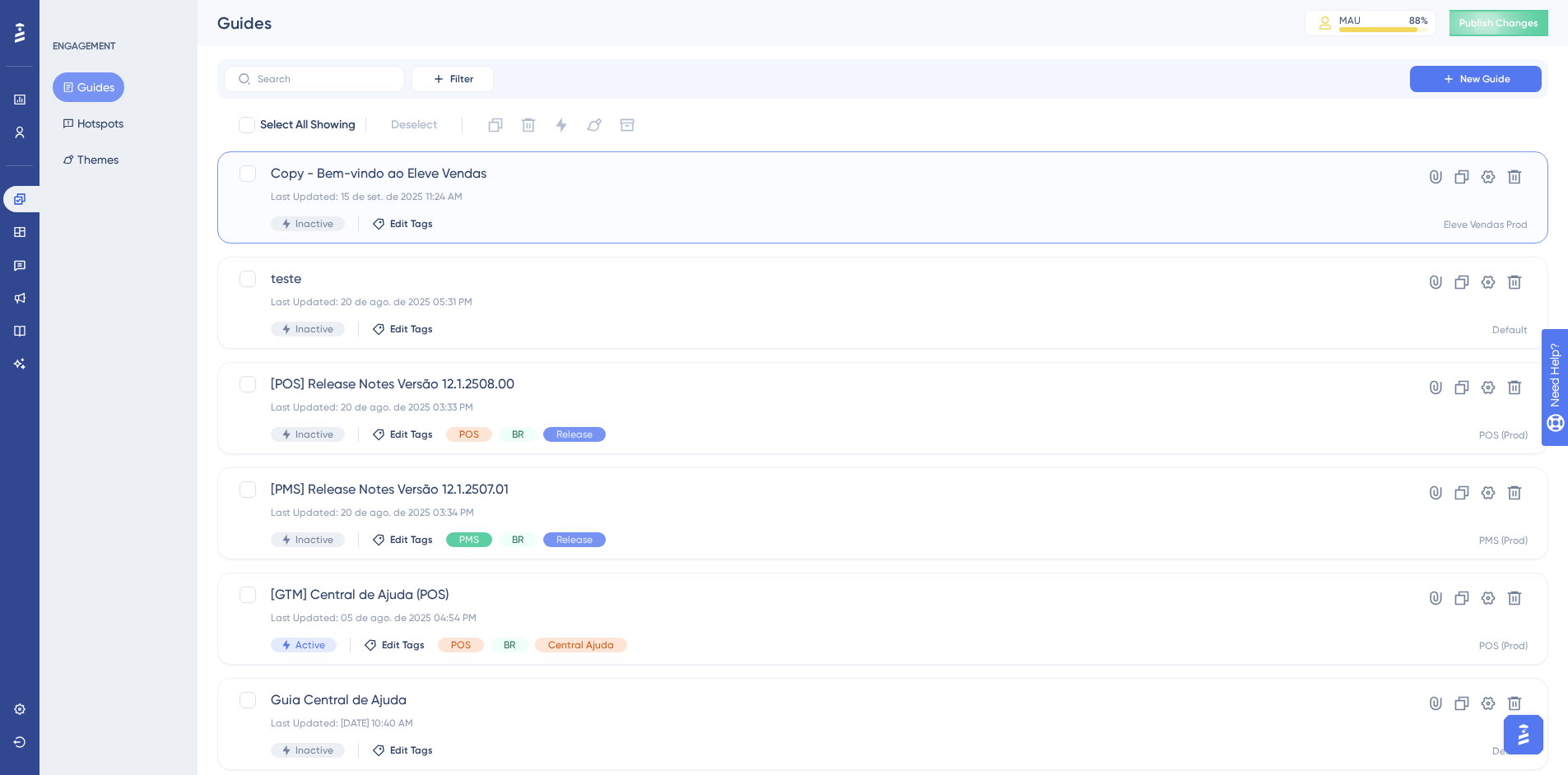
click at [604, 202] on div "Last Updated: 15 de set. de 2025 11:24 AM" at bounding box center [817, 196] width 1092 height 13
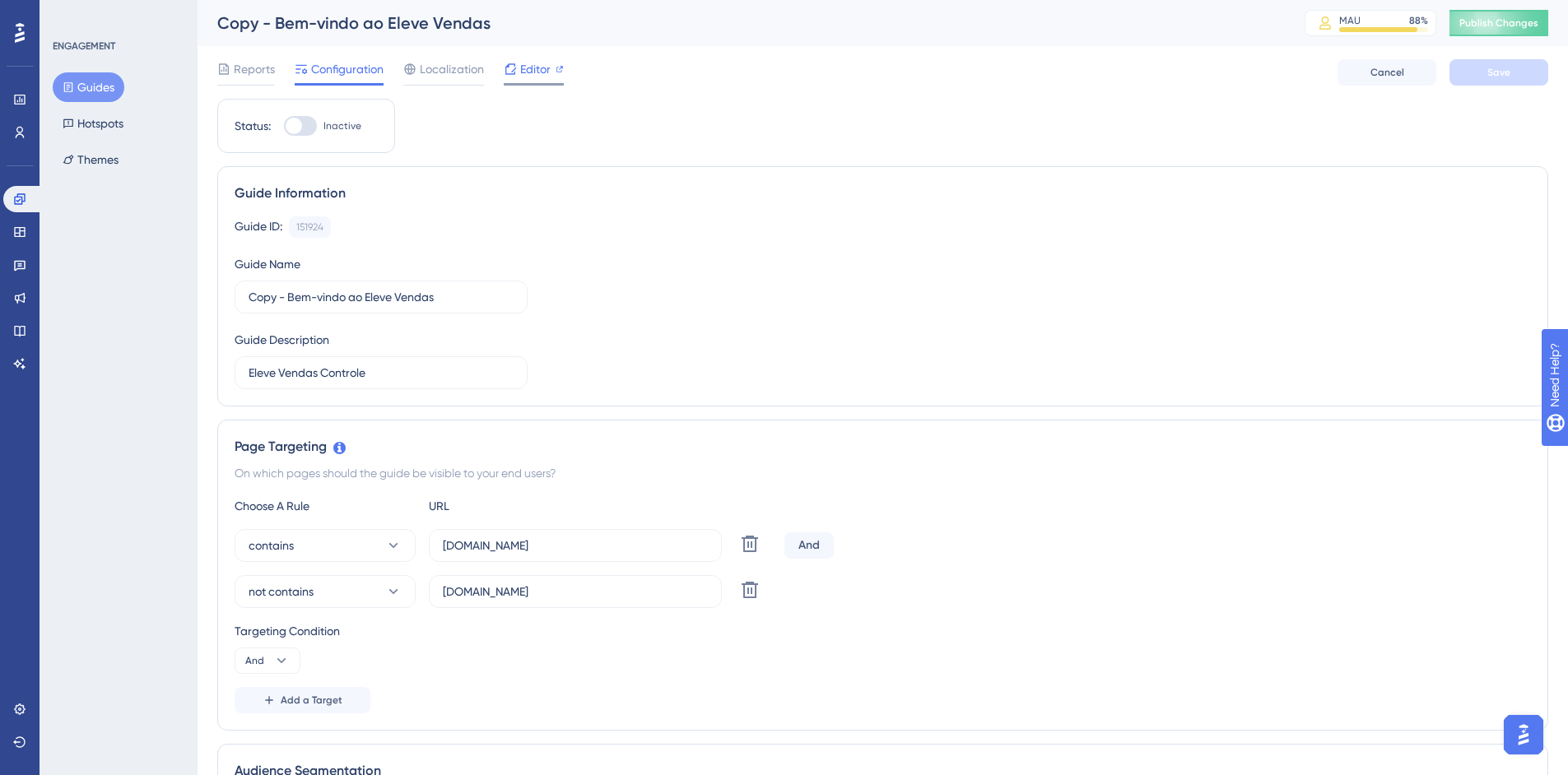
click at [542, 68] on span "Editor" at bounding box center [535, 69] width 31 height 20
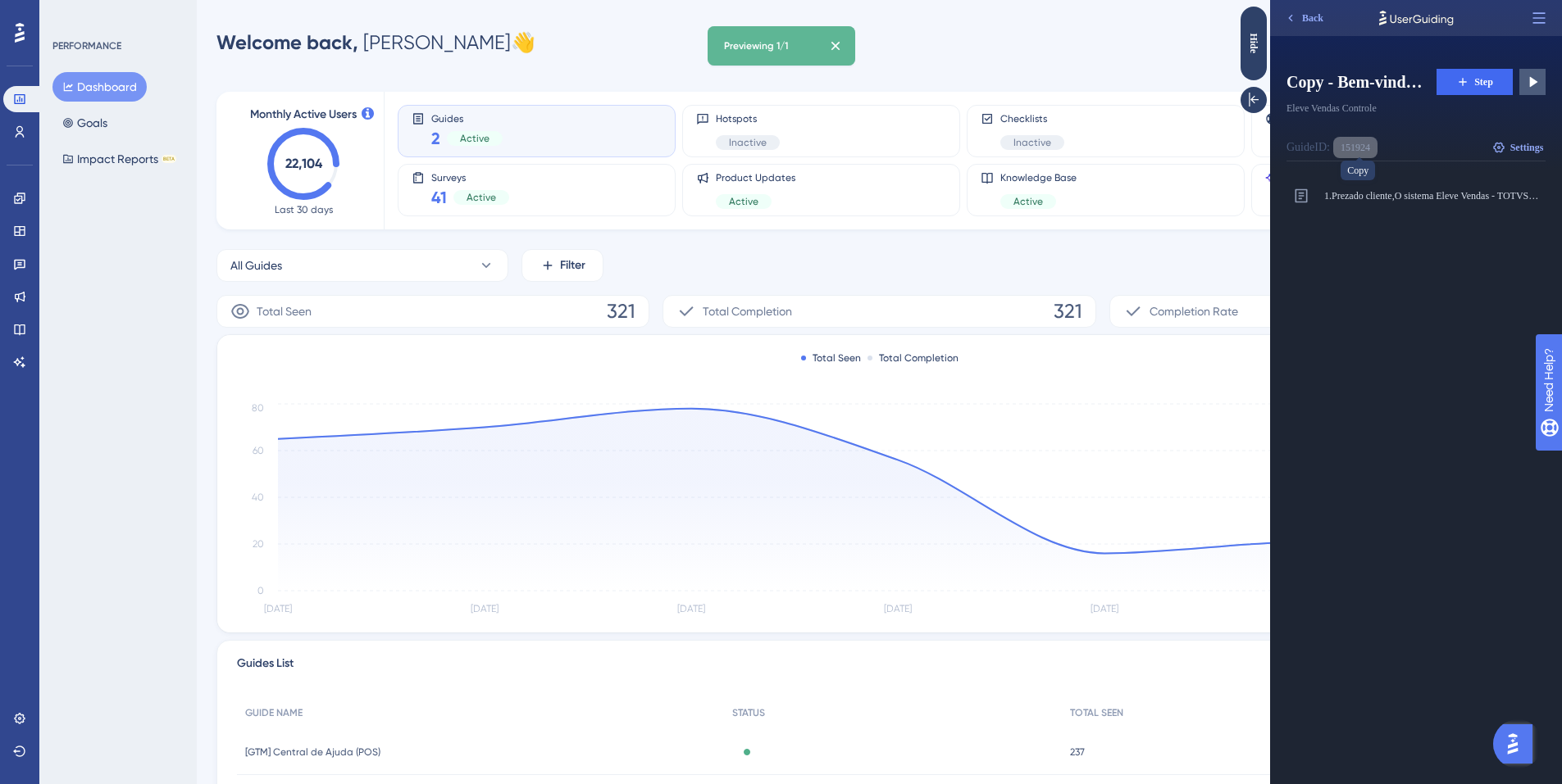
click at [1361, 148] on div "151924" at bounding box center [1355, 147] width 30 height 13
click at [1404, 144] on div "Guide ID: 151924 Copy Settings" at bounding box center [1416, 147] width 259 height 27
click at [1543, 18] on icon at bounding box center [1539, 17] width 12 height 10
click at [1445, 274] on div "1. Prezado cliente,O sistema Eleve Vendas - TOTVS Hospitalidade será descontinu…" at bounding box center [1423, 479] width 273 height 610
click at [1500, 197] on icon at bounding box center [1500, 196] width 17 height 17
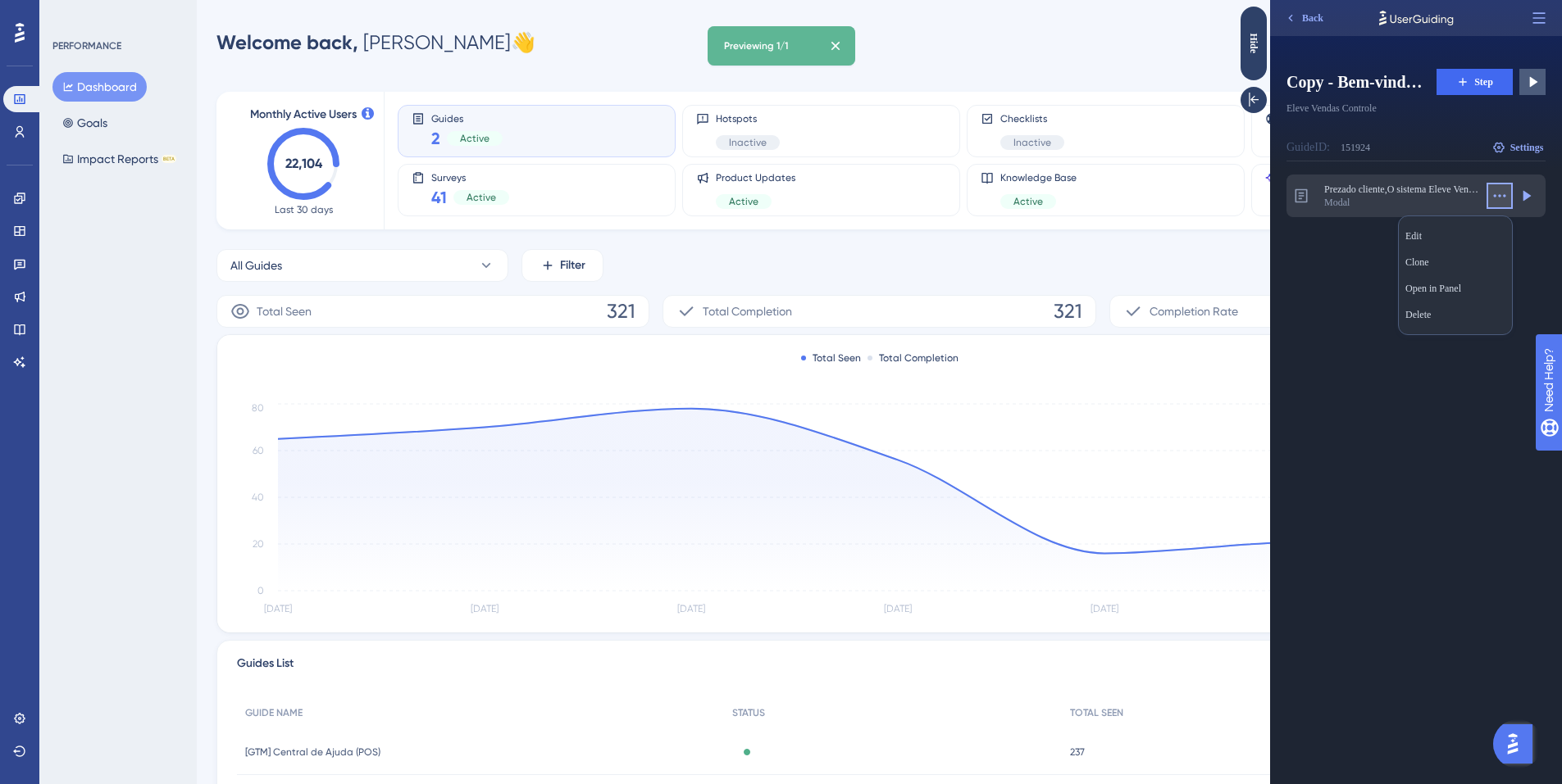
click at [1379, 464] on div "Prezado cliente,O sistema Eleve Vendas - TOTVS Hospitalidade será descontinuado…" at bounding box center [1423, 479] width 273 height 610
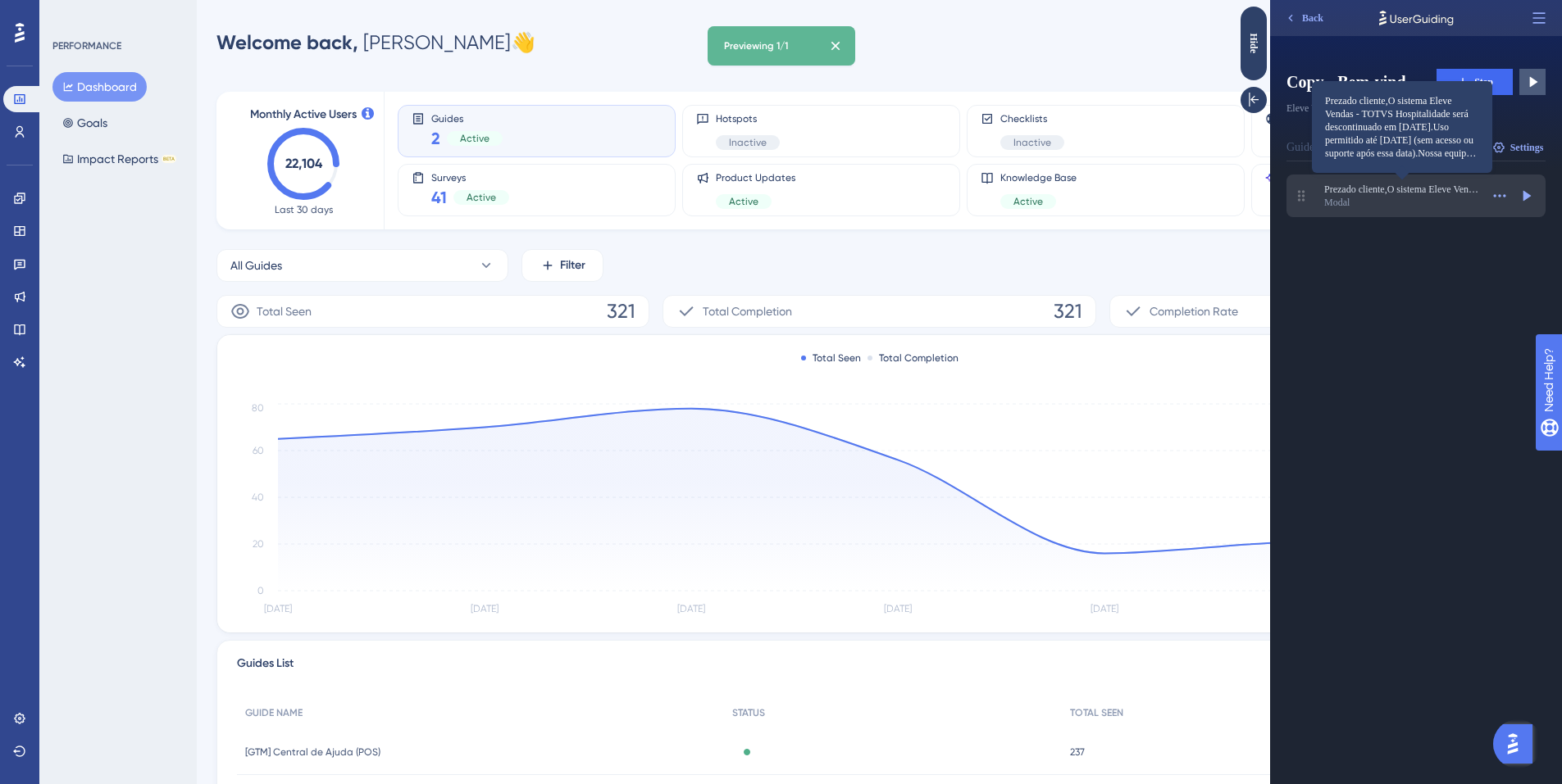
click at [1425, 195] on span "Prezado cliente,O sistema Eleve Vendas - TOTVS Hospitalidade será descontinuado…" at bounding box center [1402, 189] width 156 height 13
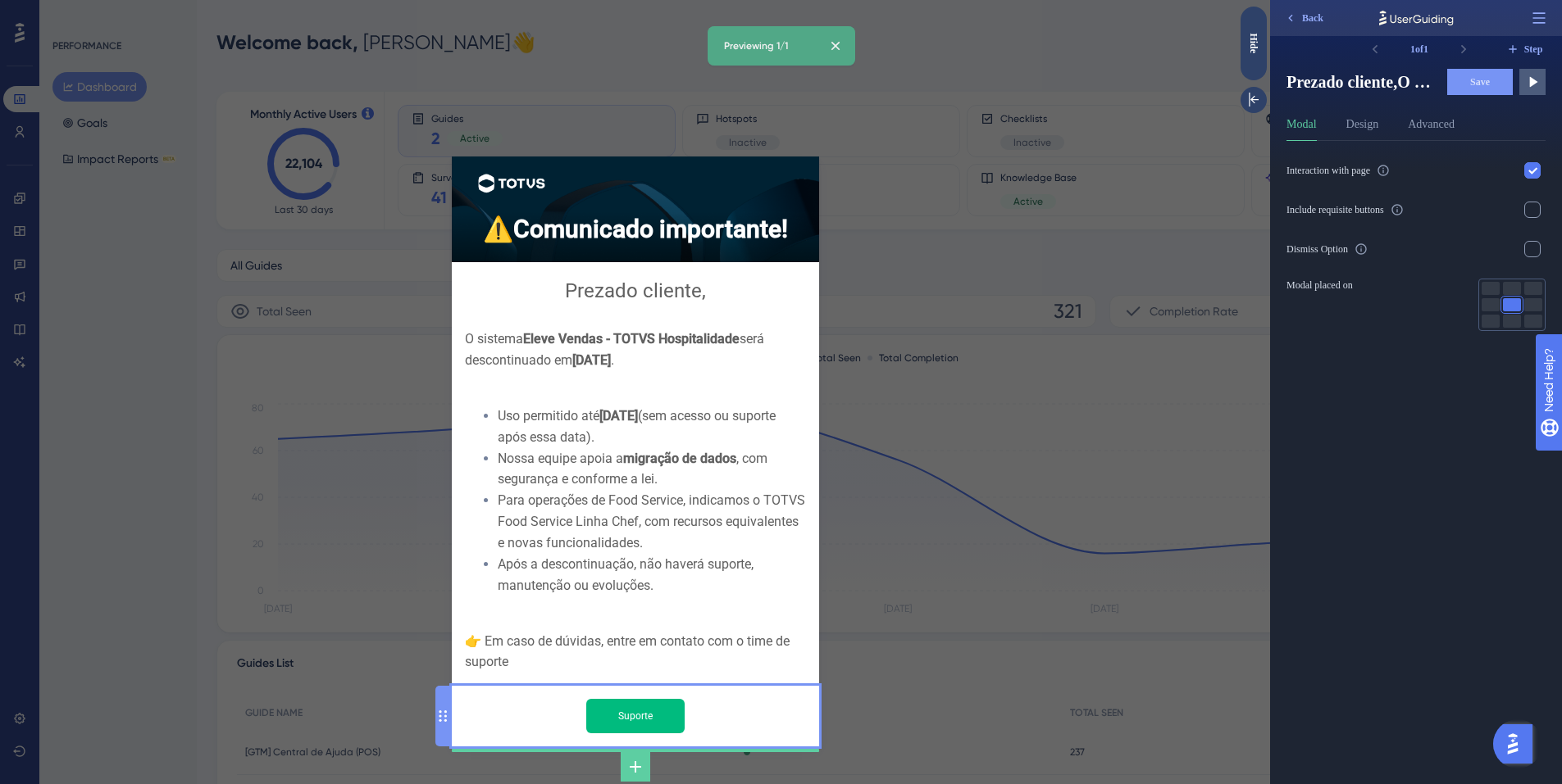
click at [668, 699] on input "Suporte" at bounding box center [635, 715] width 98 height 34
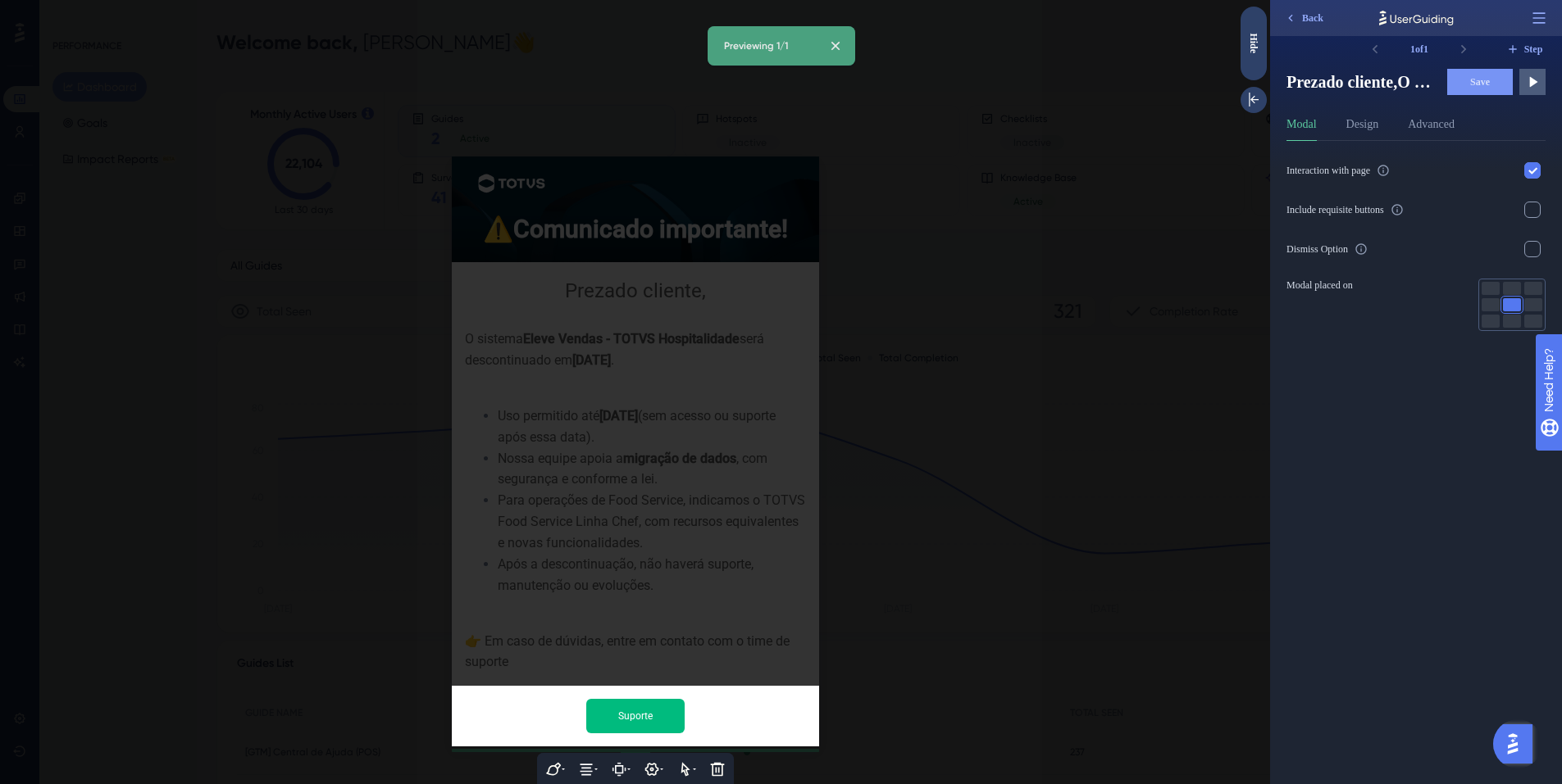
click at [1060, 579] on div at bounding box center [635, 392] width 1270 height 784
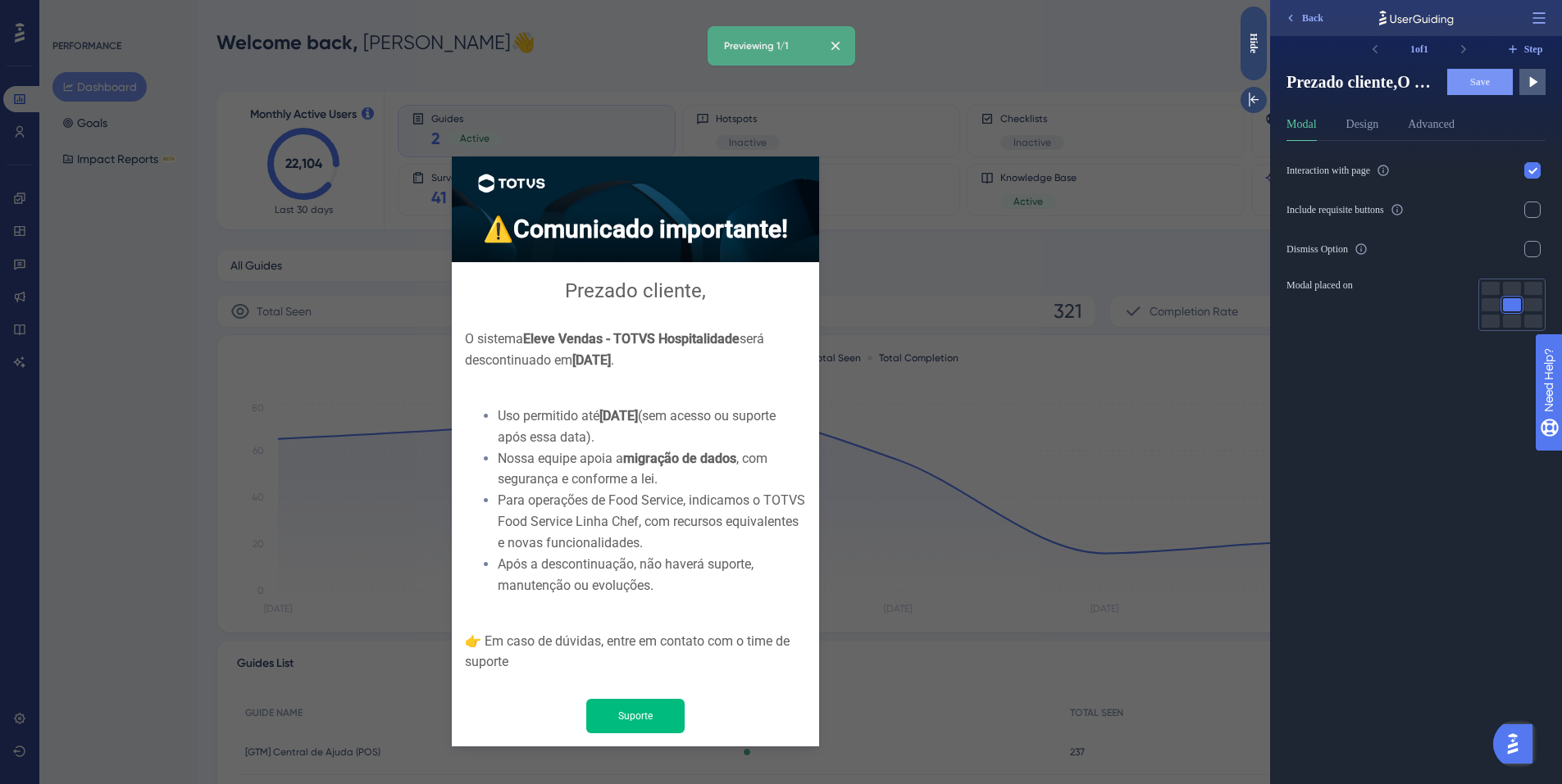
click at [1448, 449] on div "Interaction with page Include requisite buttons Dismiss Option Modal placed on" at bounding box center [1423, 462] width 273 height 643
click at [1365, 121] on button "Design" at bounding box center [1362, 128] width 32 height 26
click at [1443, 125] on button "Advanced" at bounding box center [1431, 128] width 46 height 26
click at [1311, 124] on button "Modal" at bounding box center [1302, 128] width 31 height 26
click at [1429, 125] on button "Advanced" at bounding box center [1431, 128] width 46 height 26
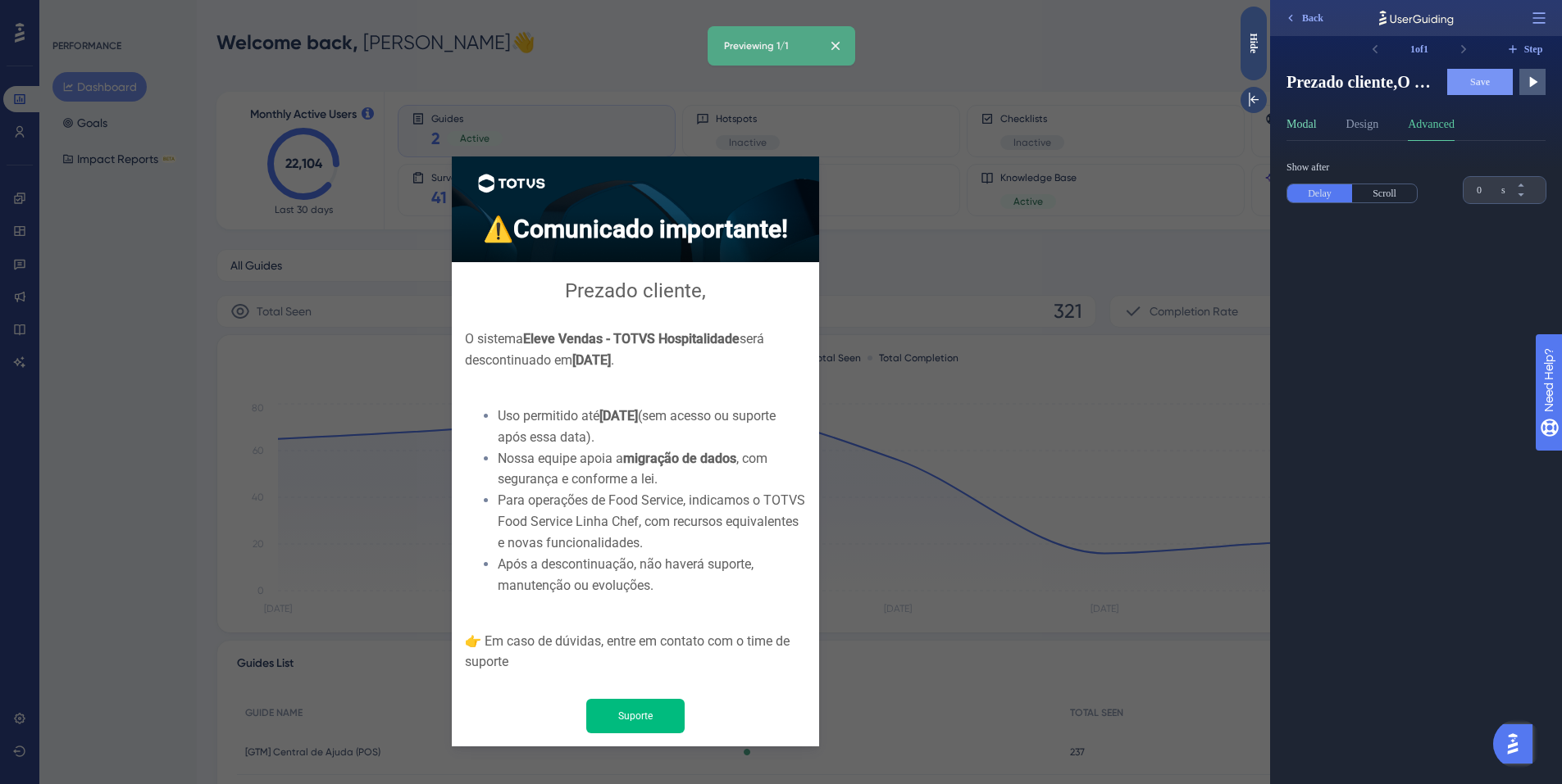
click at [1316, 120] on button "Modal" at bounding box center [1302, 128] width 31 height 26
